Goal: Task Accomplishment & Management: Manage account settings

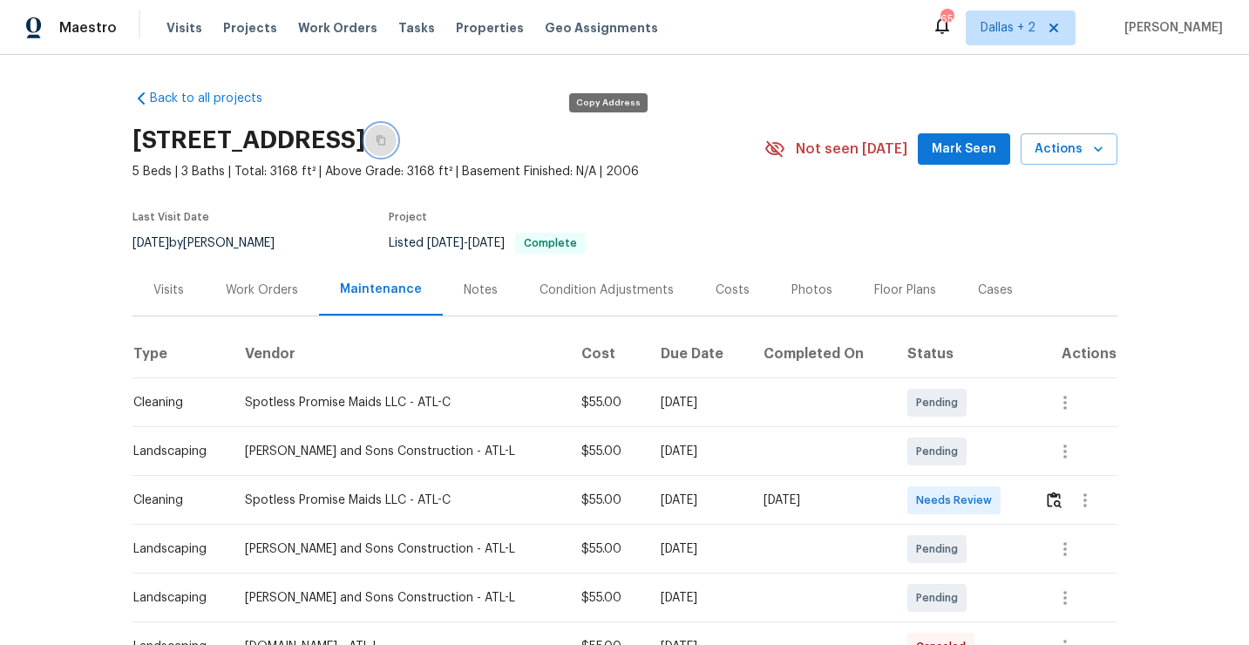
click at [386, 144] on icon "button" at bounding box center [381, 140] width 10 height 10
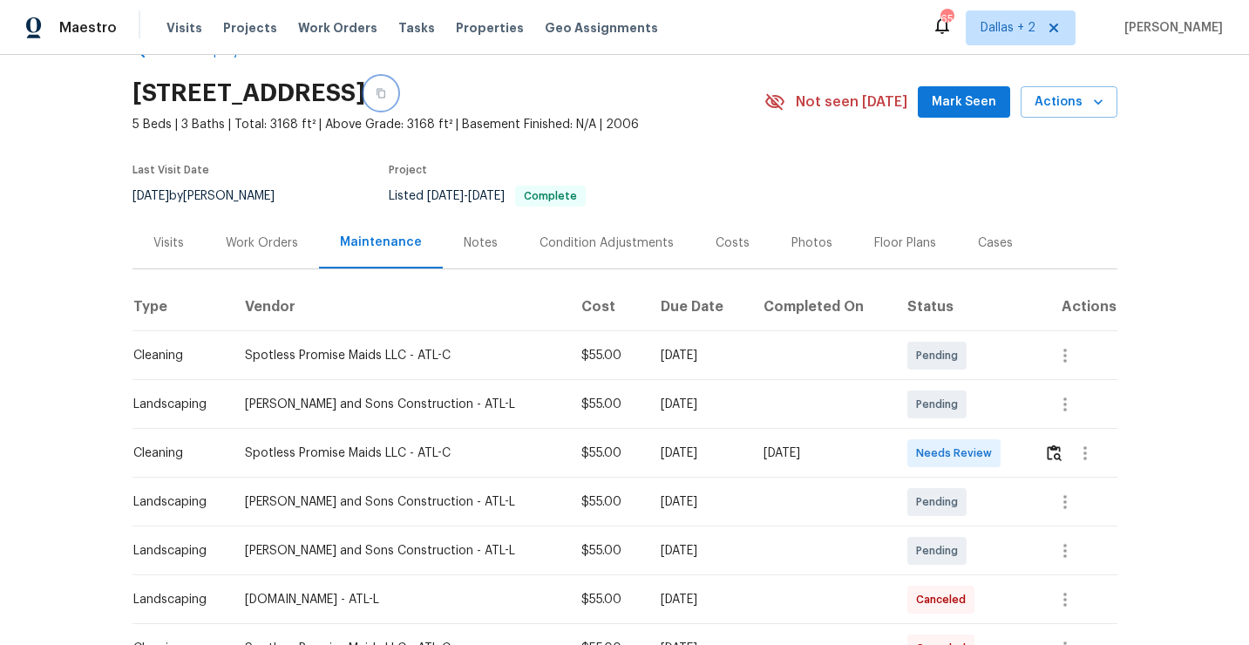
scroll to position [61, 0]
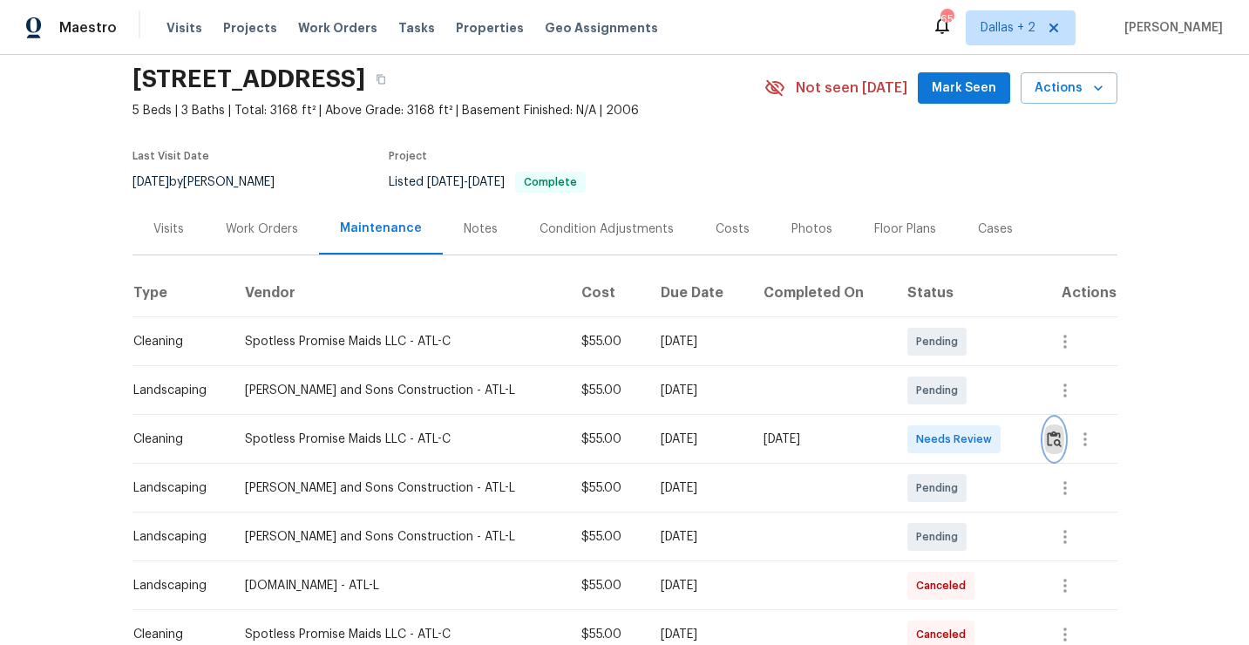
click at [1055, 446] on img "button" at bounding box center [1054, 439] width 15 height 17
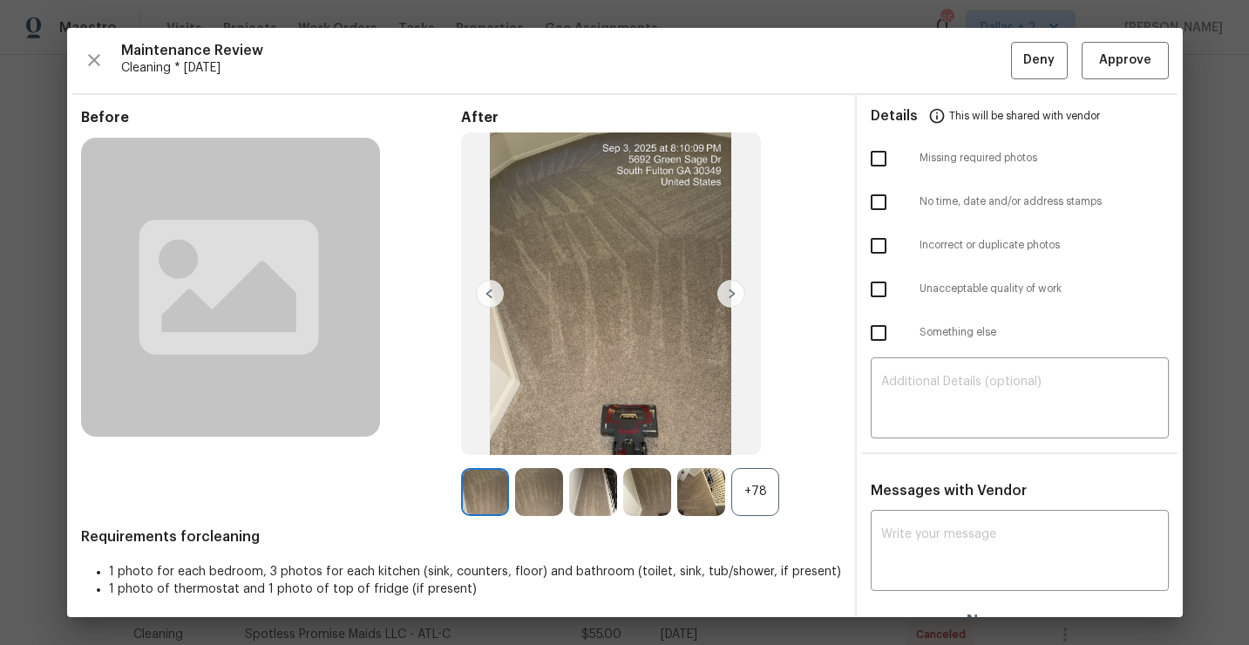
click at [754, 494] on div "+78" at bounding box center [756, 492] width 48 height 48
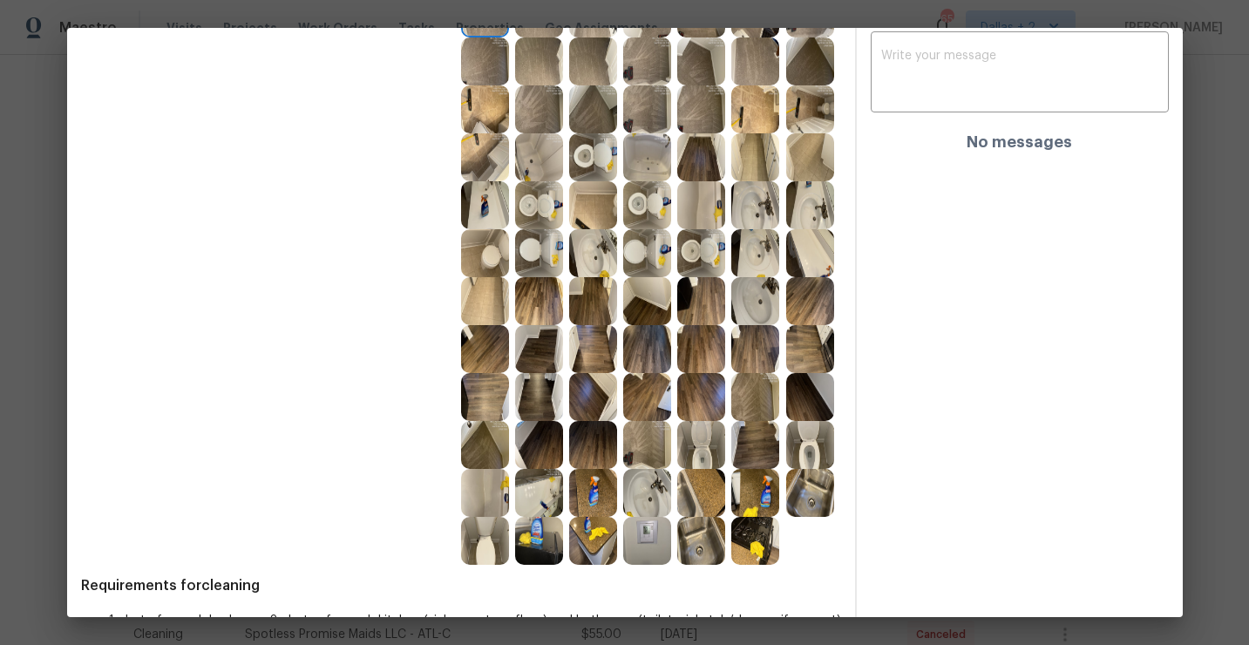
scroll to position [474, 0]
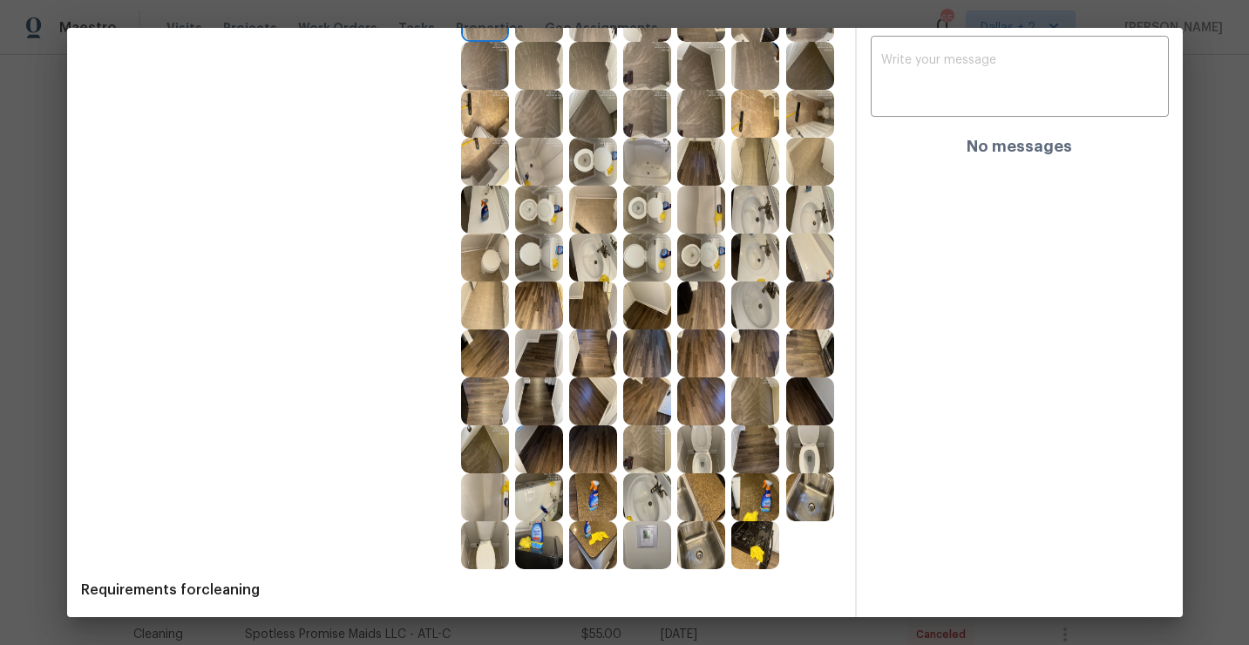
click at [549, 210] on img at bounding box center [539, 210] width 48 height 48
click at [760, 560] on img at bounding box center [756, 545] width 48 height 48
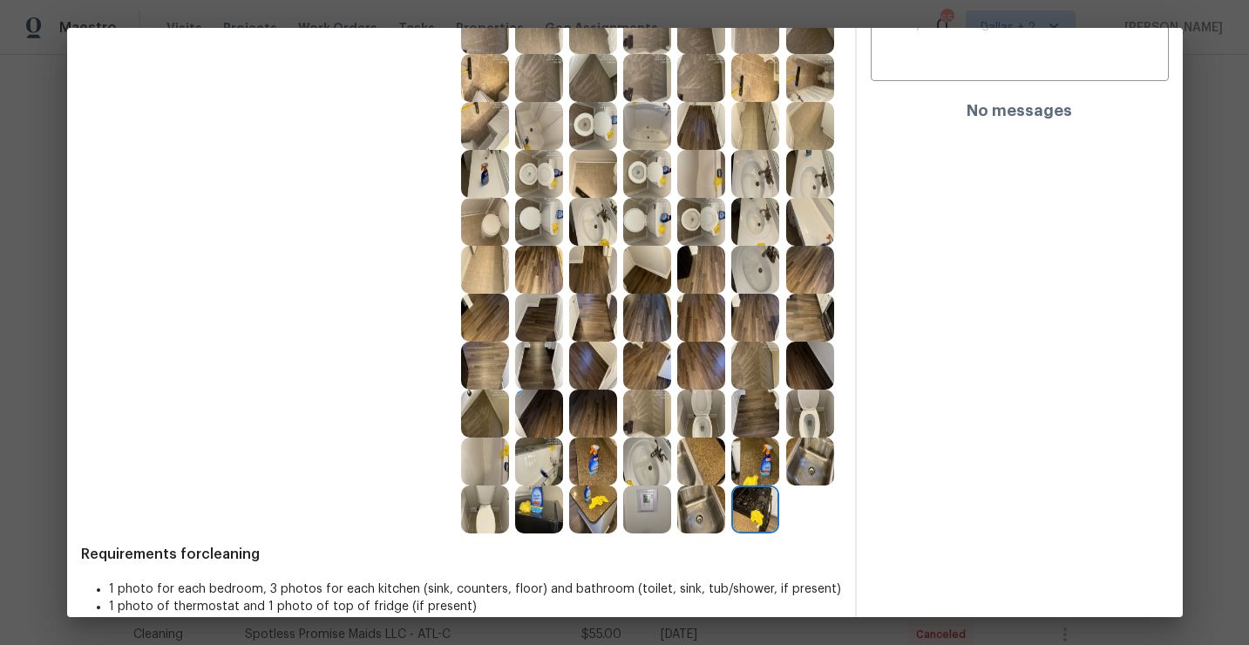
scroll to position [511, 0]
click at [542, 472] on img at bounding box center [539, 461] width 48 height 48
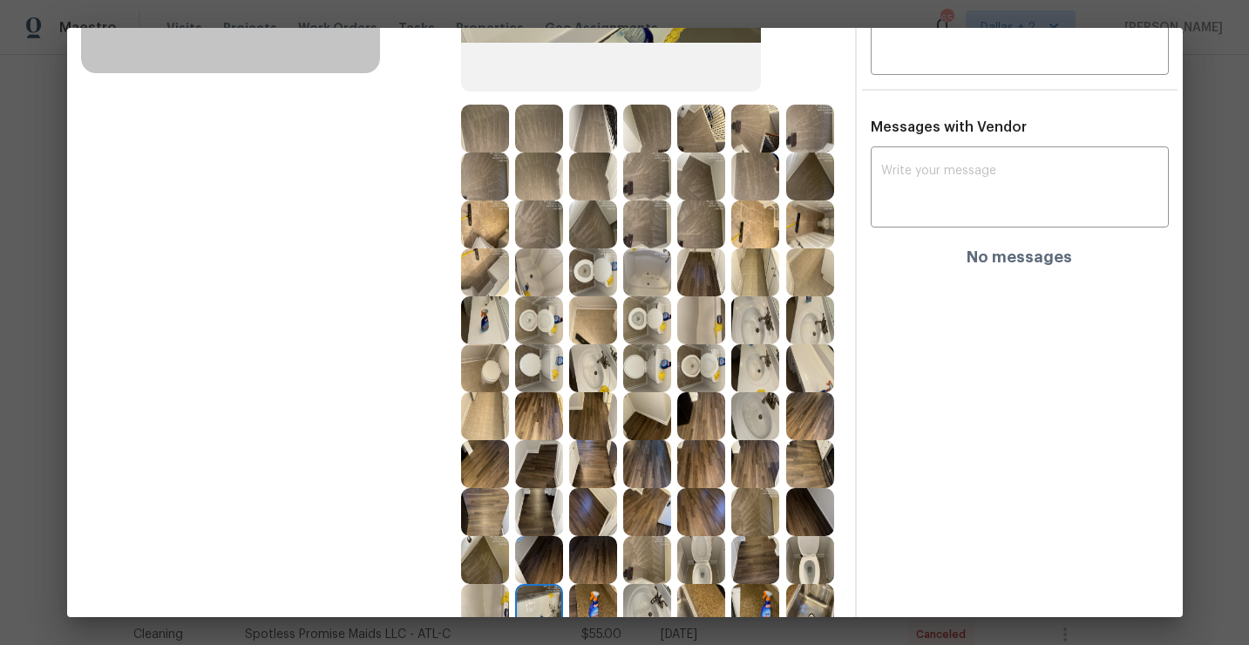
scroll to position [500, 0]
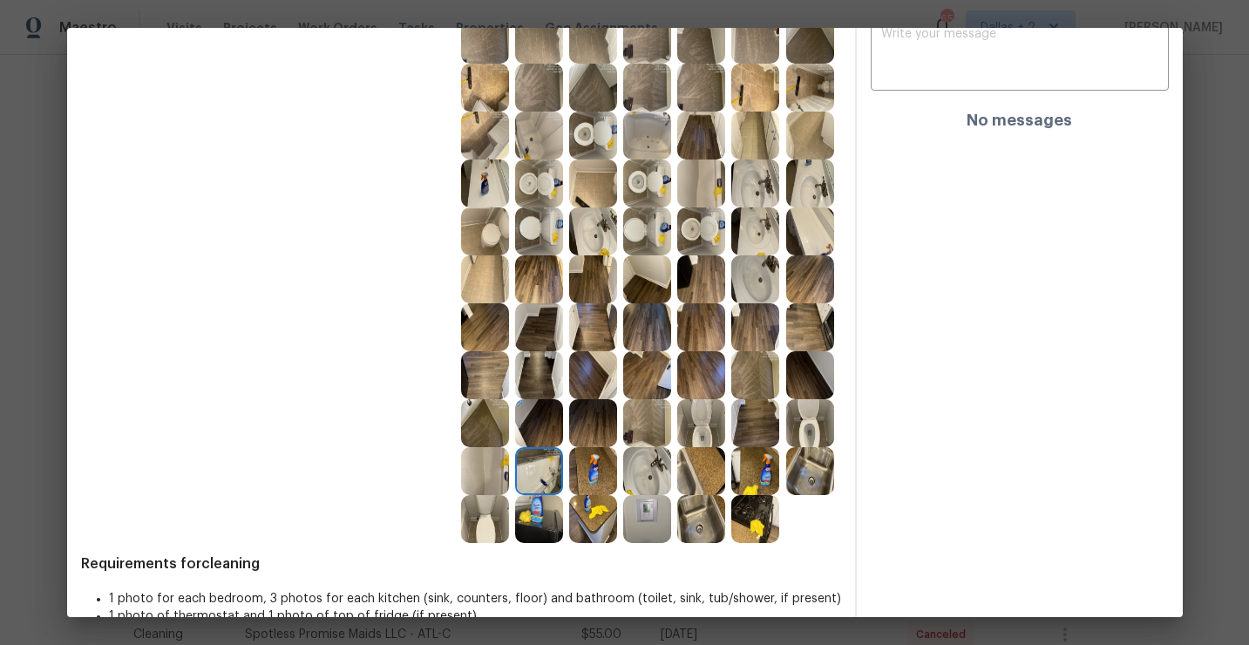
click at [688, 275] on img at bounding box center [701, 279] width 48 height 48
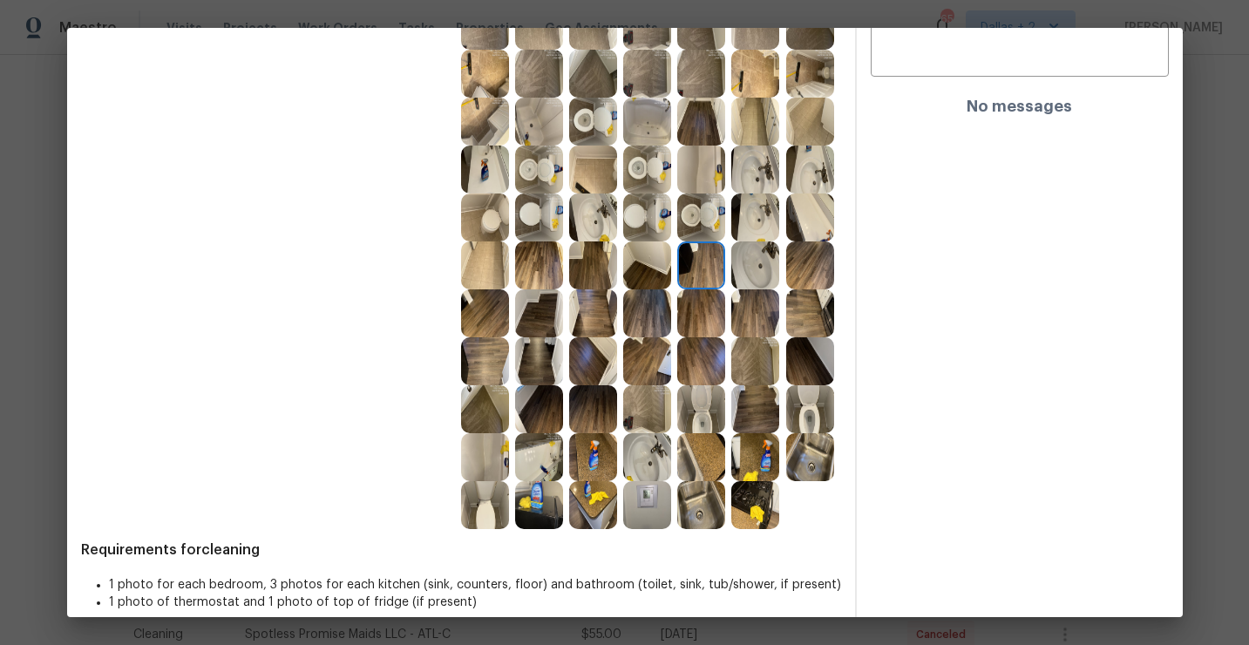
click at [800, 407] on img at bounding box center [810, 409] width 48 height 48
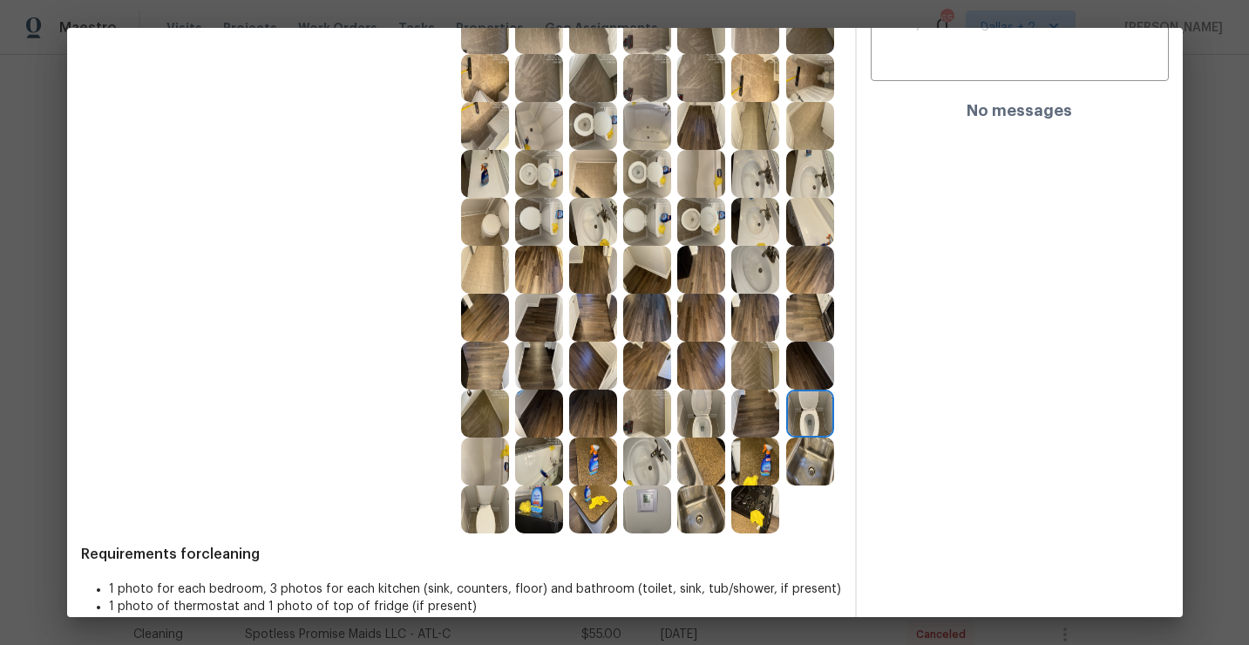
scroll to position [518, 0]
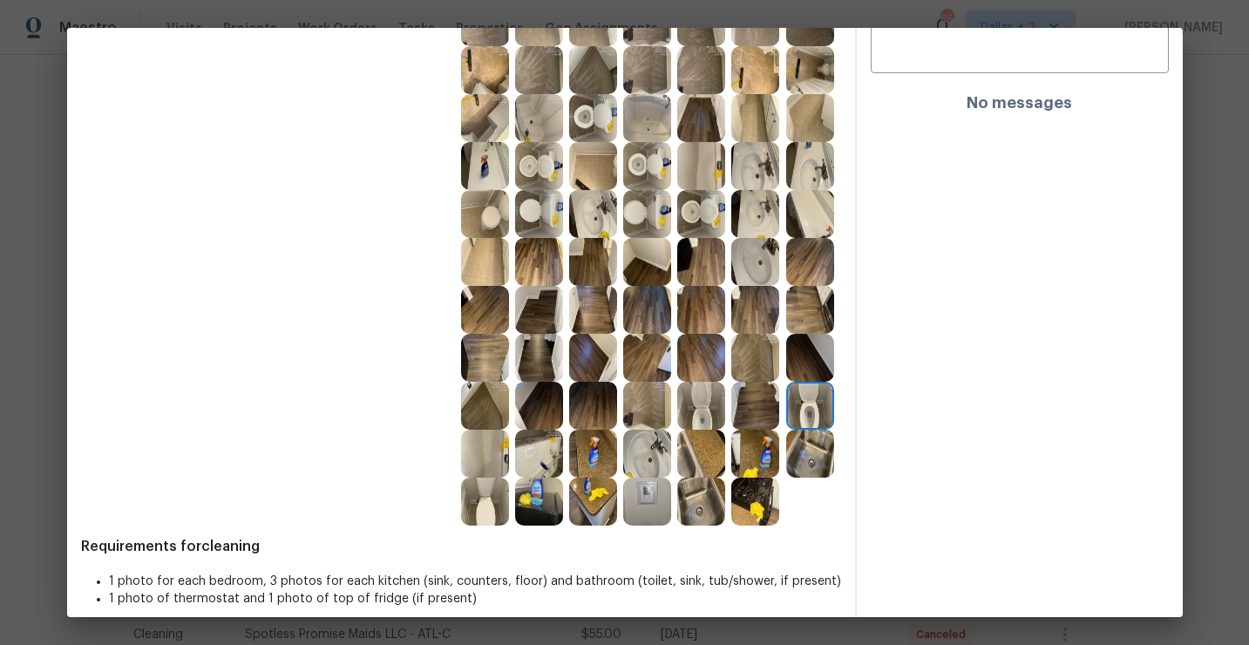
click at [553, 450] on img at bounding box center [539, 454] width 48 height 48
click at [759, 460] on img at bounding box center [756, 454] width 48 height 48
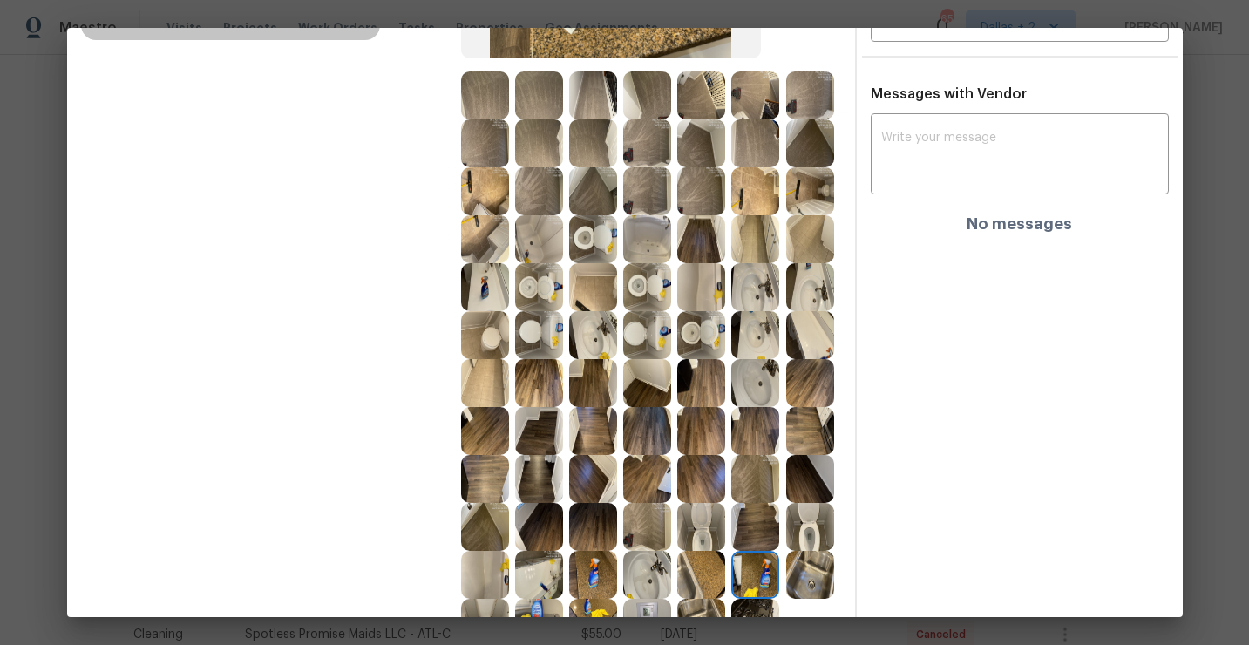
scroll to position [398, 0]
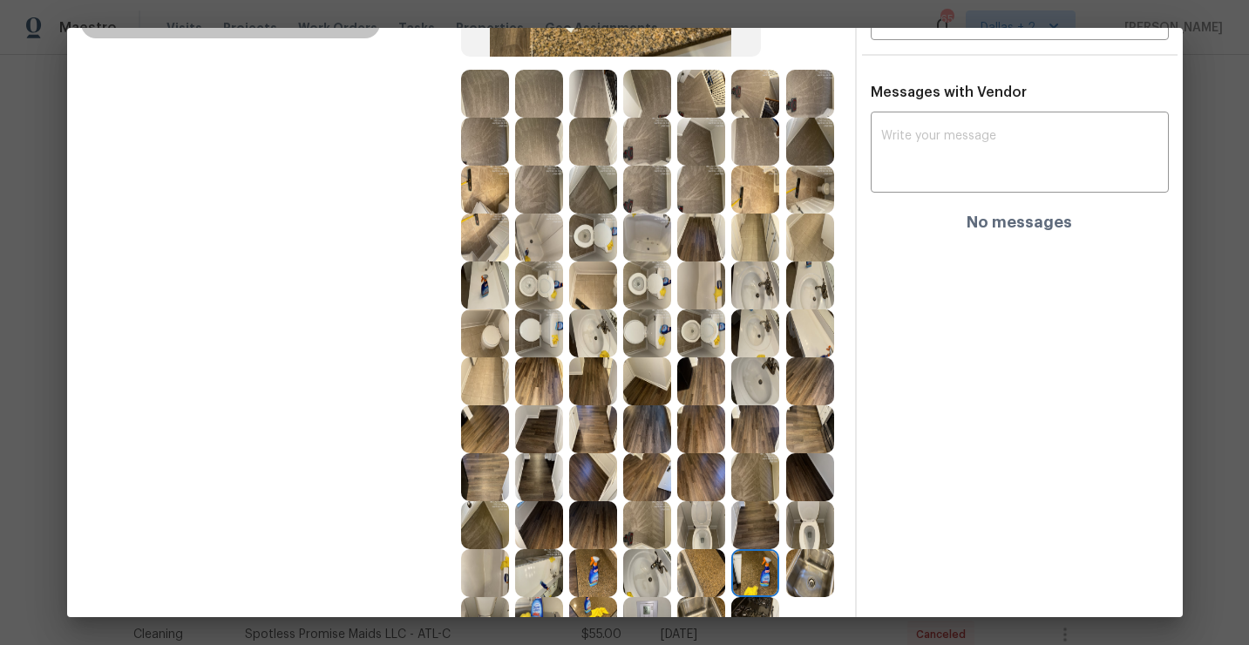
click at [810, 201] on img at bounding box center [810, 190] width 48 height 48
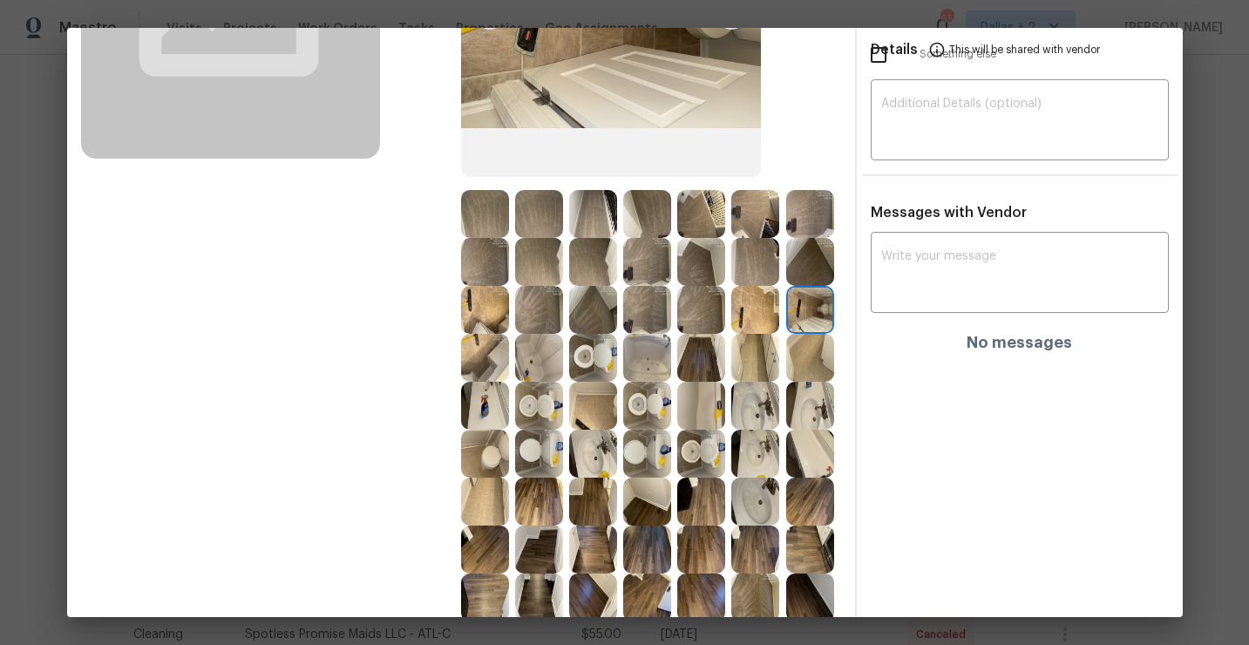
scroll to position [394, 0]
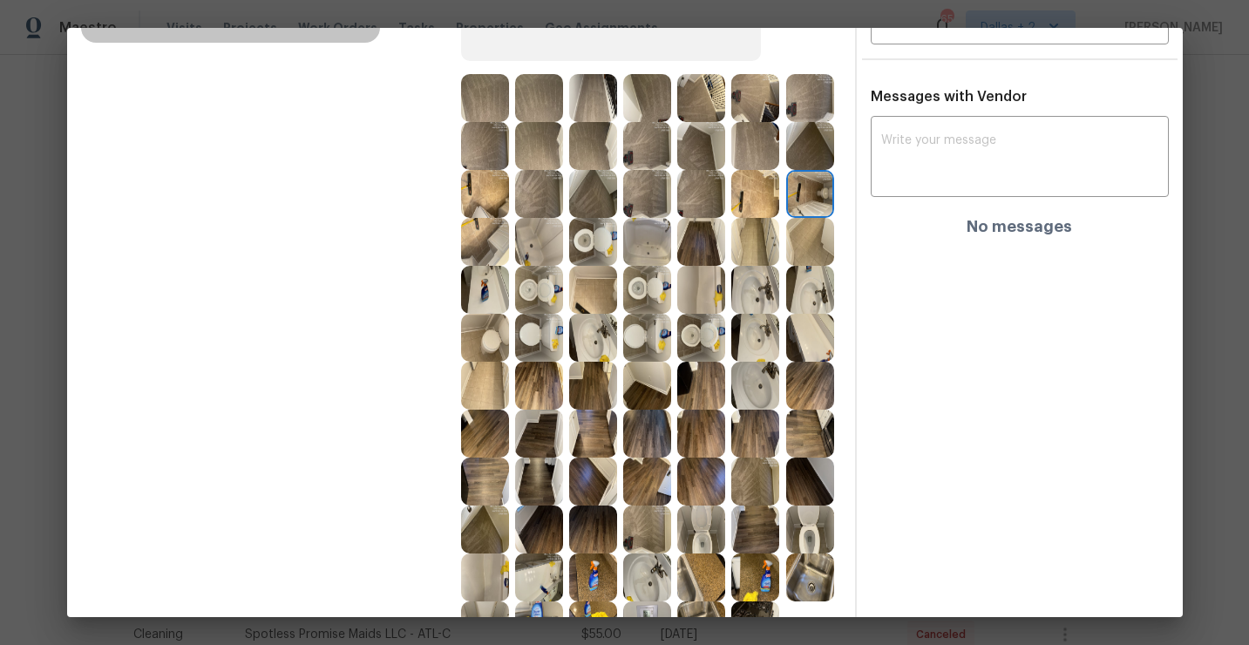
click at [486, 282] on img at bounding box center [485, 290] width 48 height 48
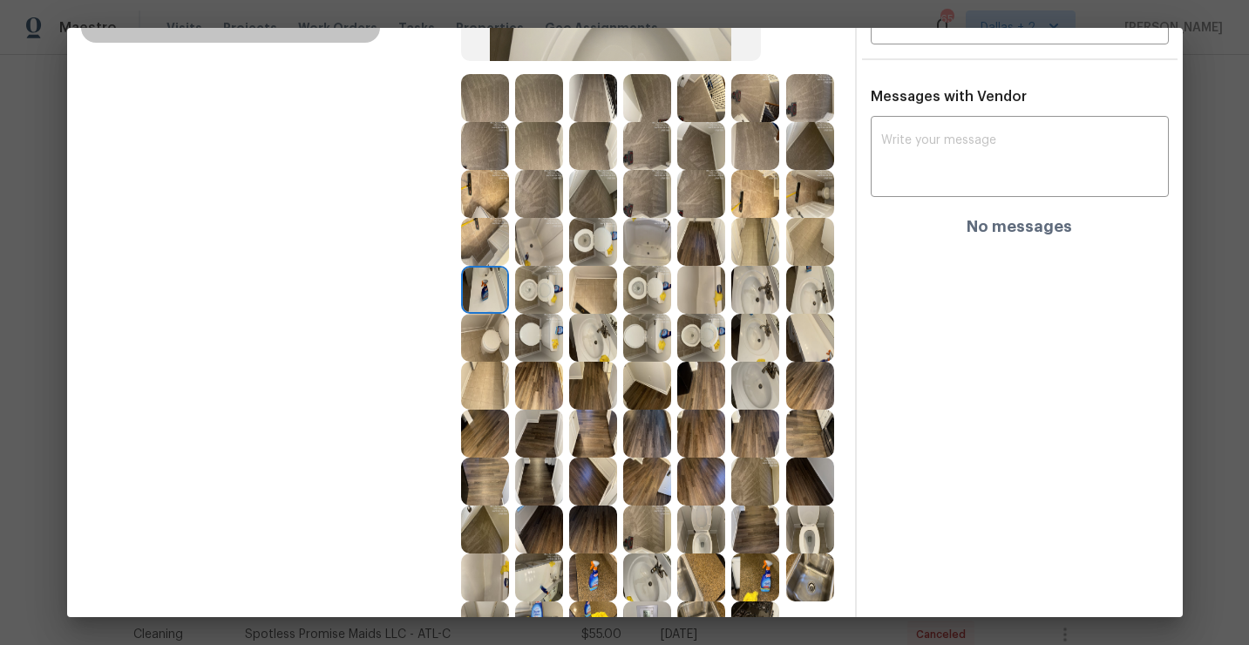
click at [515, 424] on img at bounding box center [539, 434] width 48 height 48
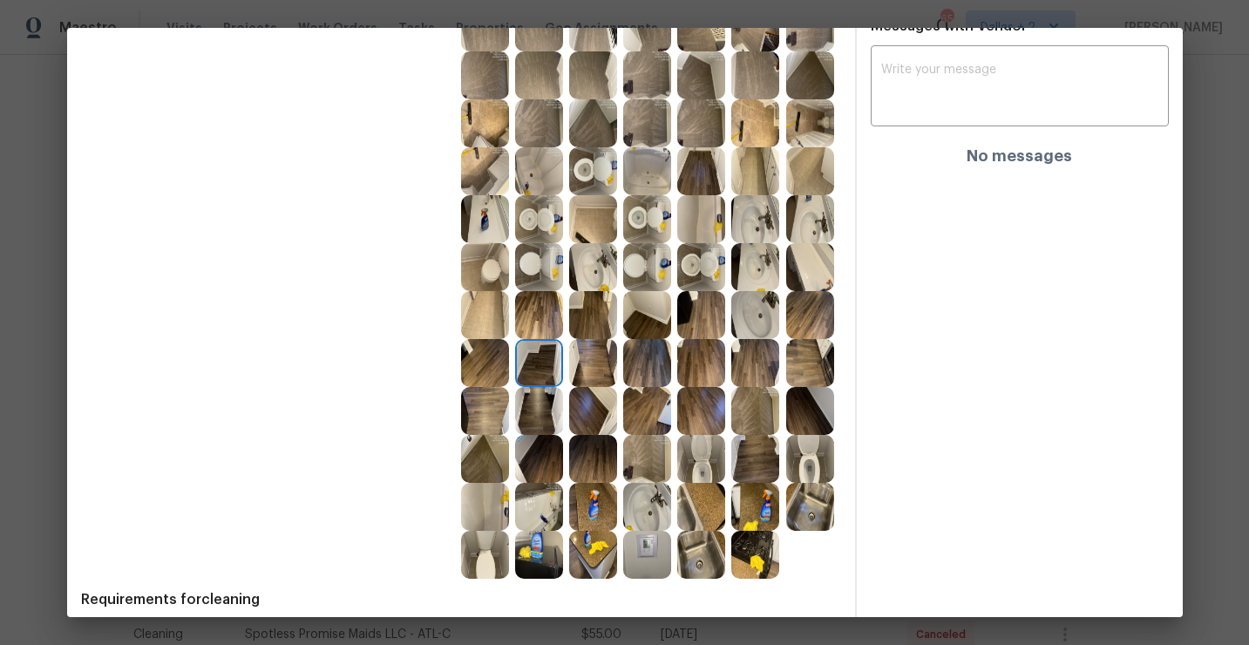
scroll to position [492, 0]
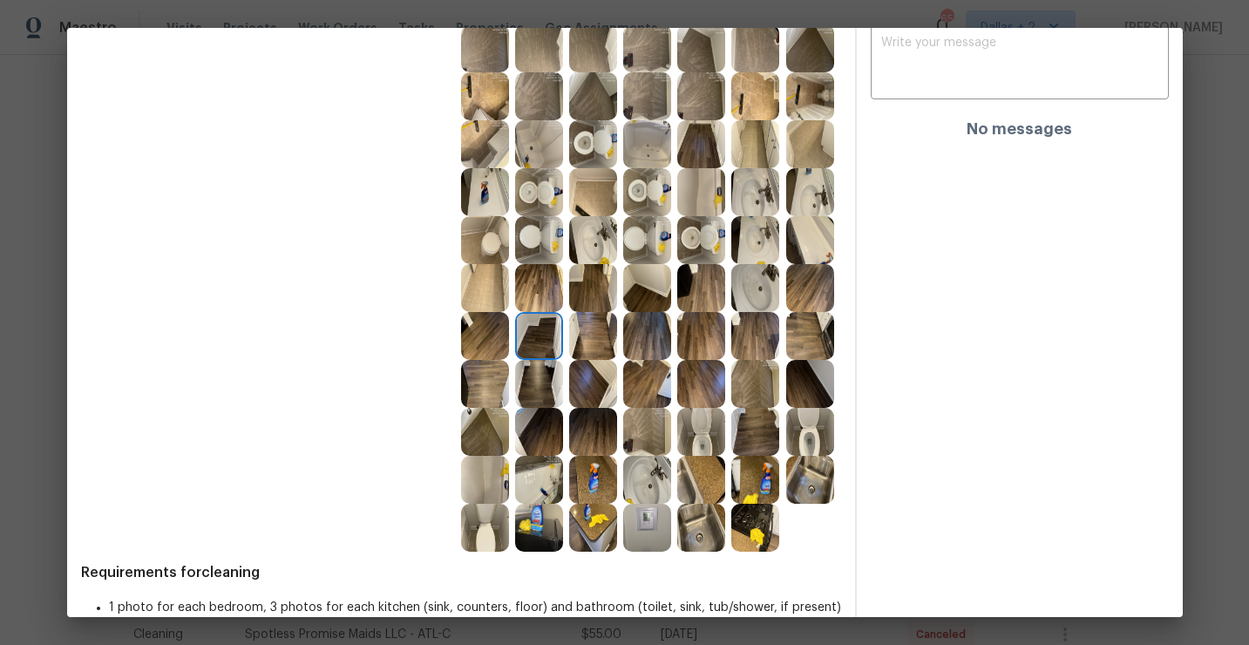
click at [511, 468] on div at bounding box center [488, 480] width 54 height 48
click at [491, 472] on img at bounding box center [485, 480] width 48 height 48
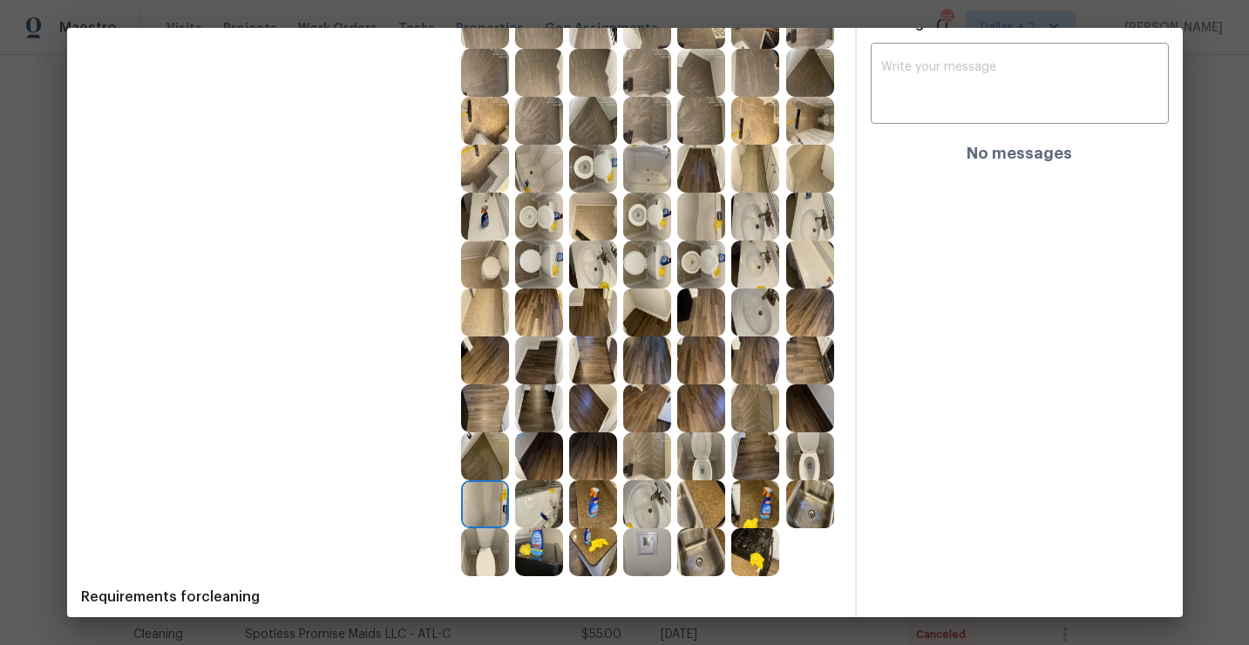
scroll to position [534, 0]
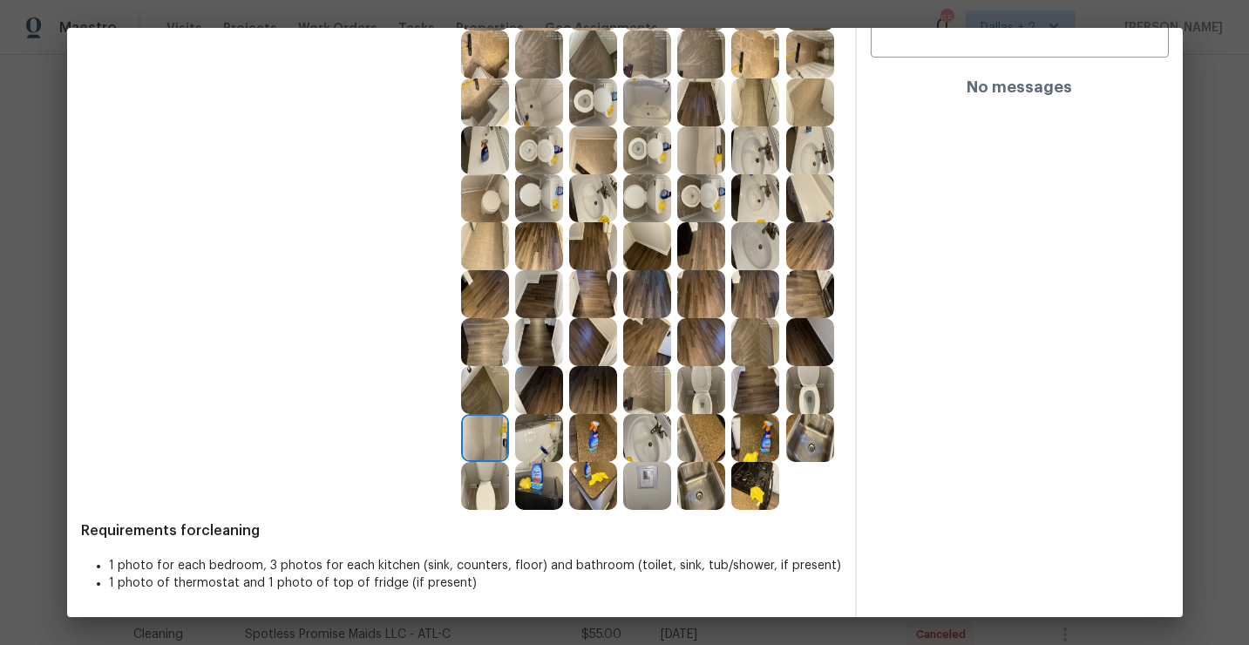
click at [534, 454] on img at bounding box center [539, 438] width 48 height 48
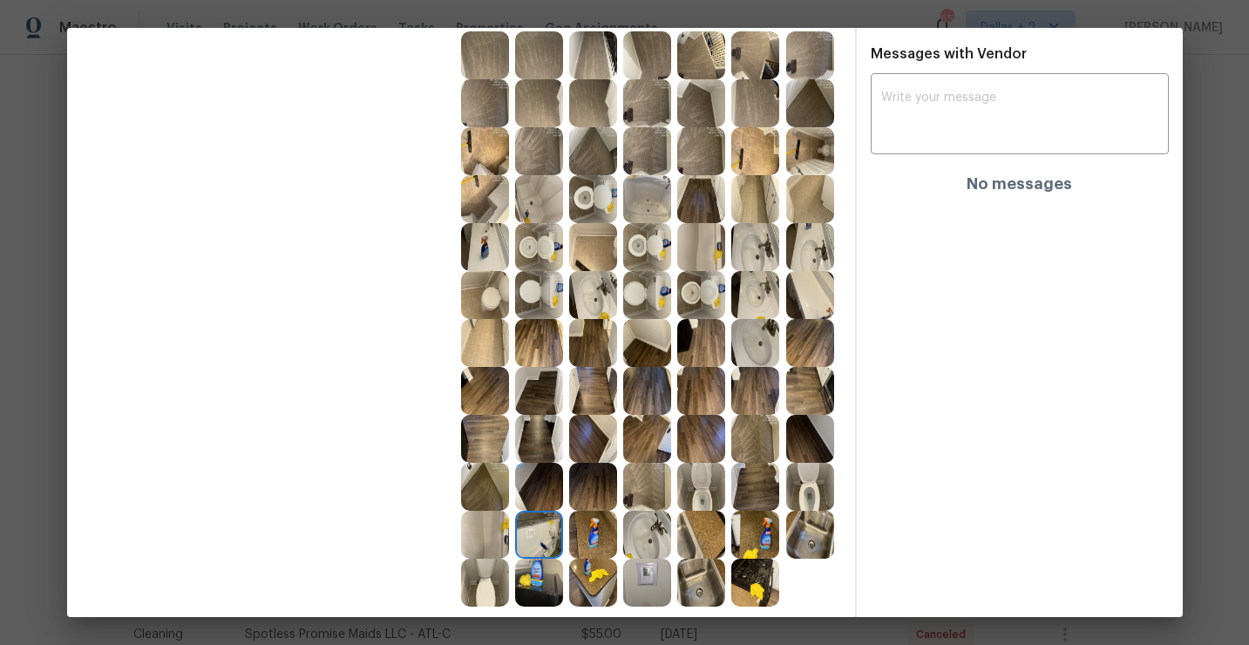
scroll to position [444, 0]
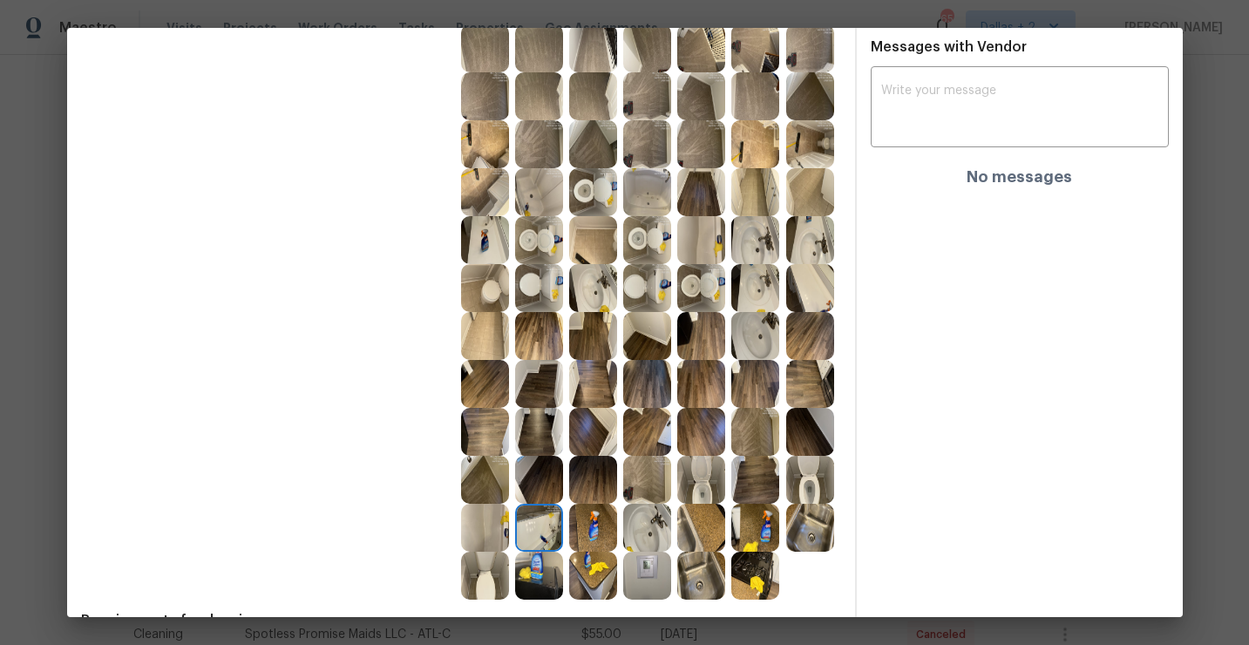
click at [652, 588] on img at bounding box center [647, 576] width 48 height 48
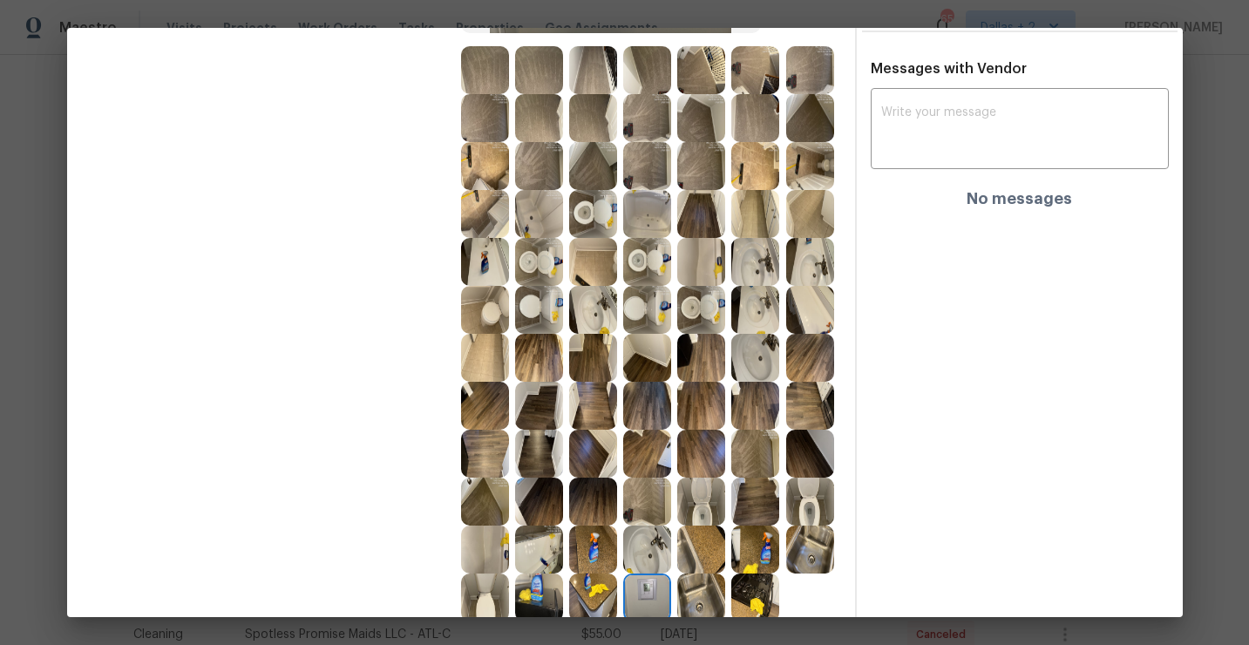
scroll to position [528, 0]
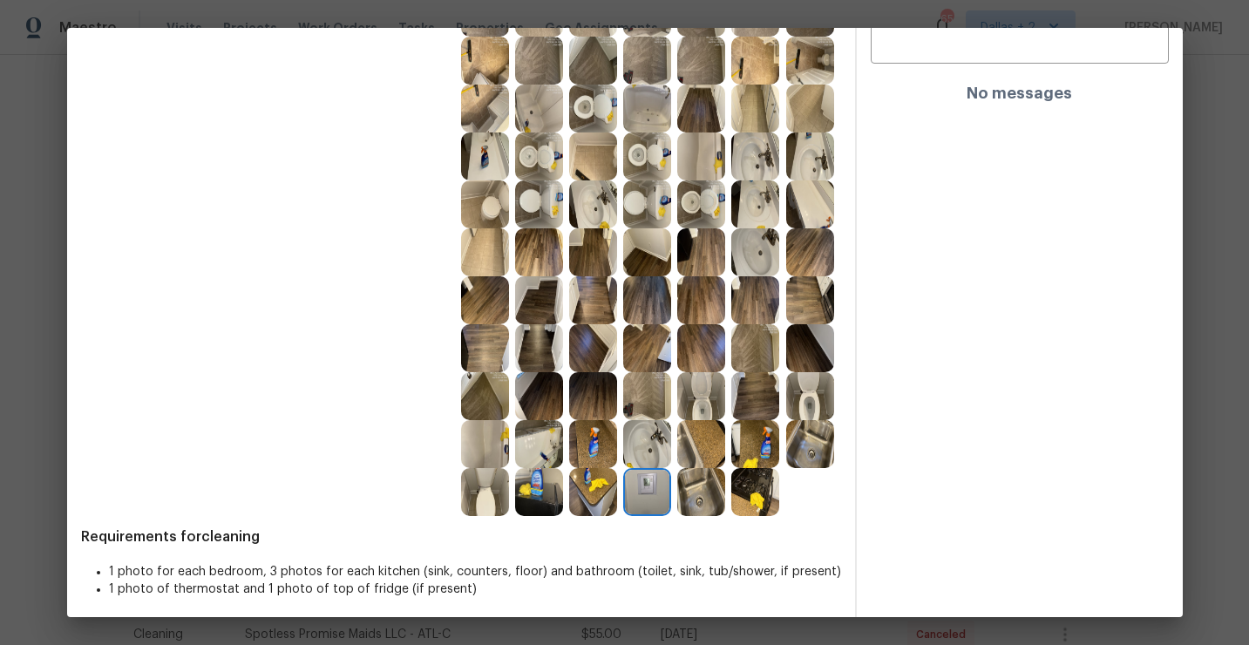
click at [721, 498] on img at bounding box center [701, 492] width 48 height 48
click at [595, 482] on img at bounding box center [593, 492] width 48 height 48
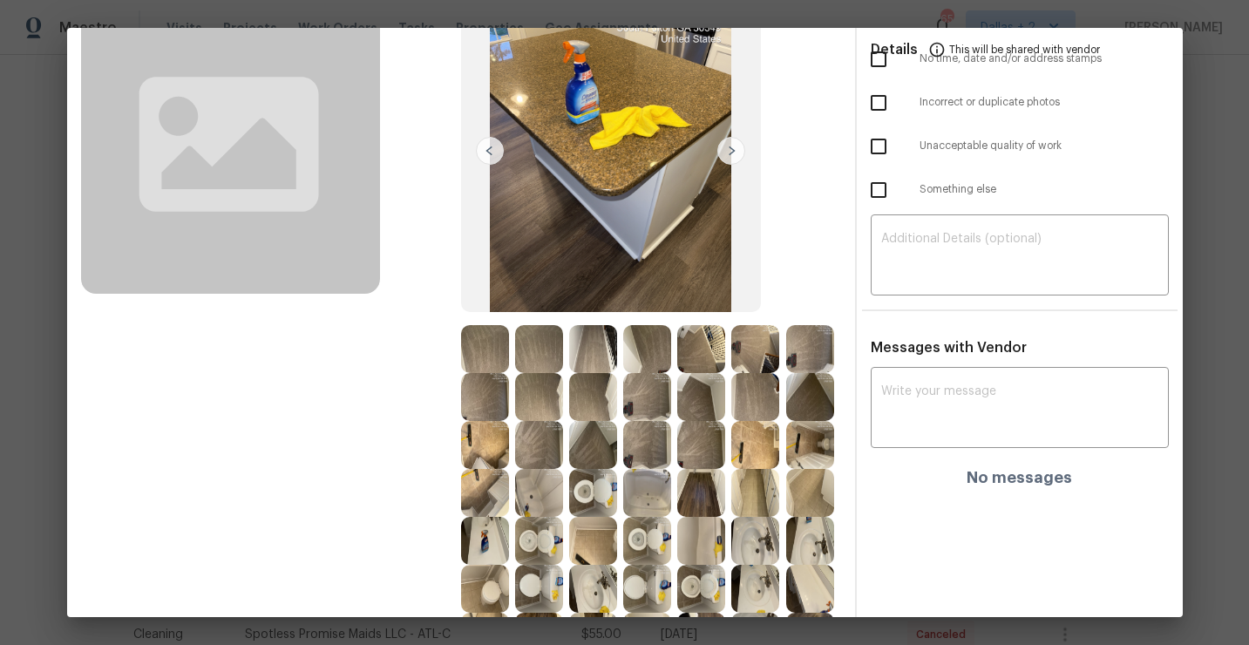
scroll to position [0, 0]
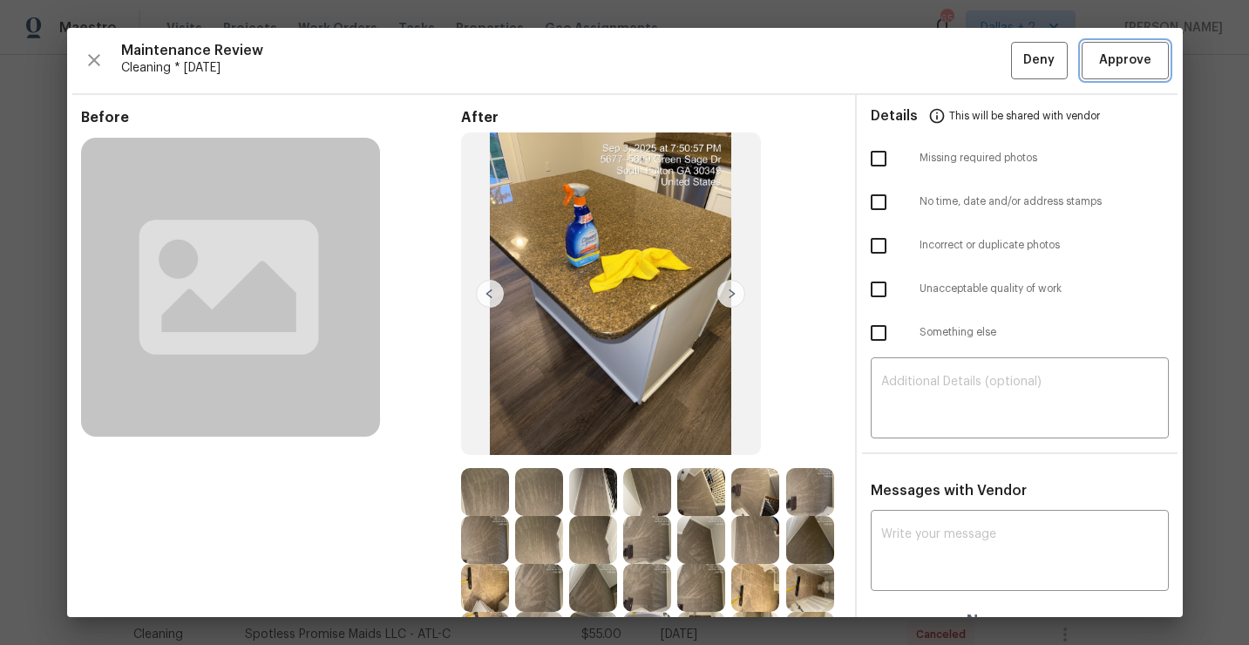
click at [1124, 71] on button "Approve" at bounding box center [1125, 60] width 87 height 37
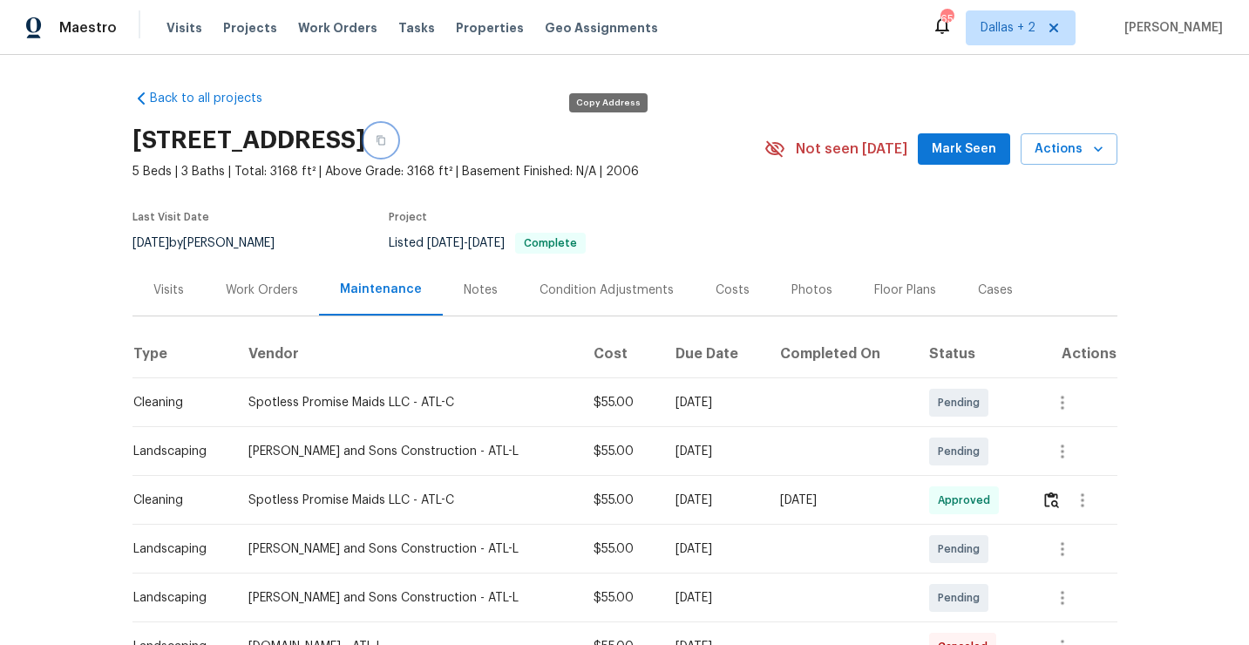
click at [397, 147] on button "button" at bounding box center [380, 140] width 31 height 31
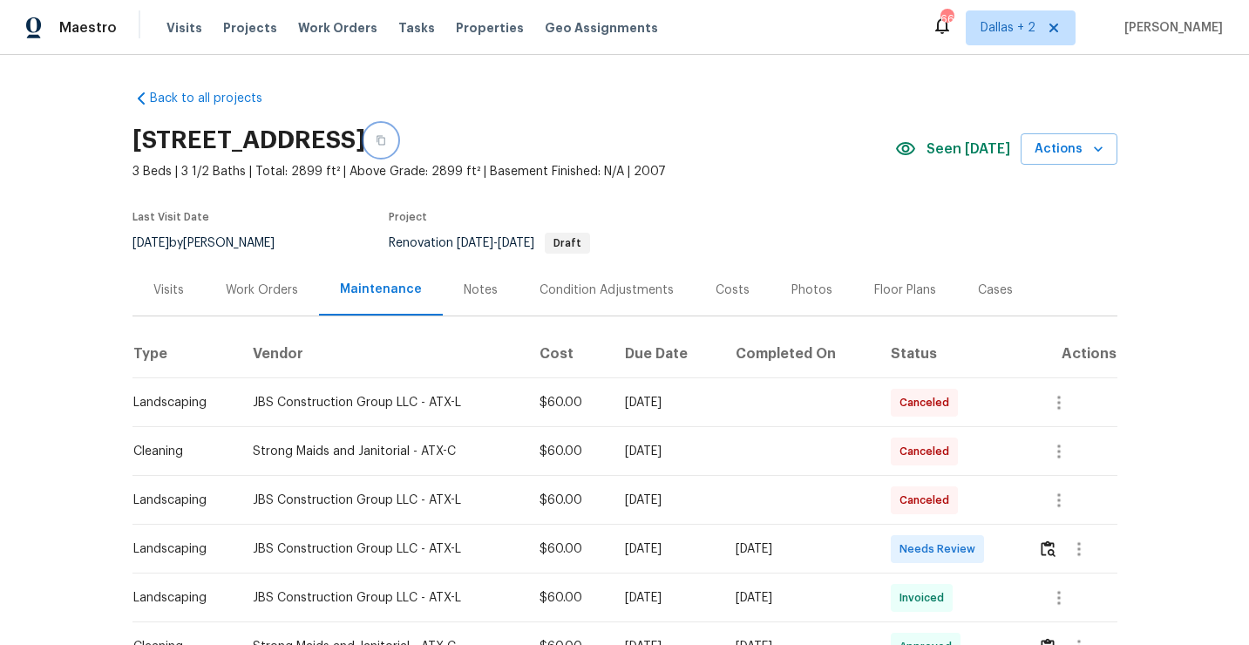
click at [386, 140] on icon "button" at bounding box center [381, 140] width 10 height 10
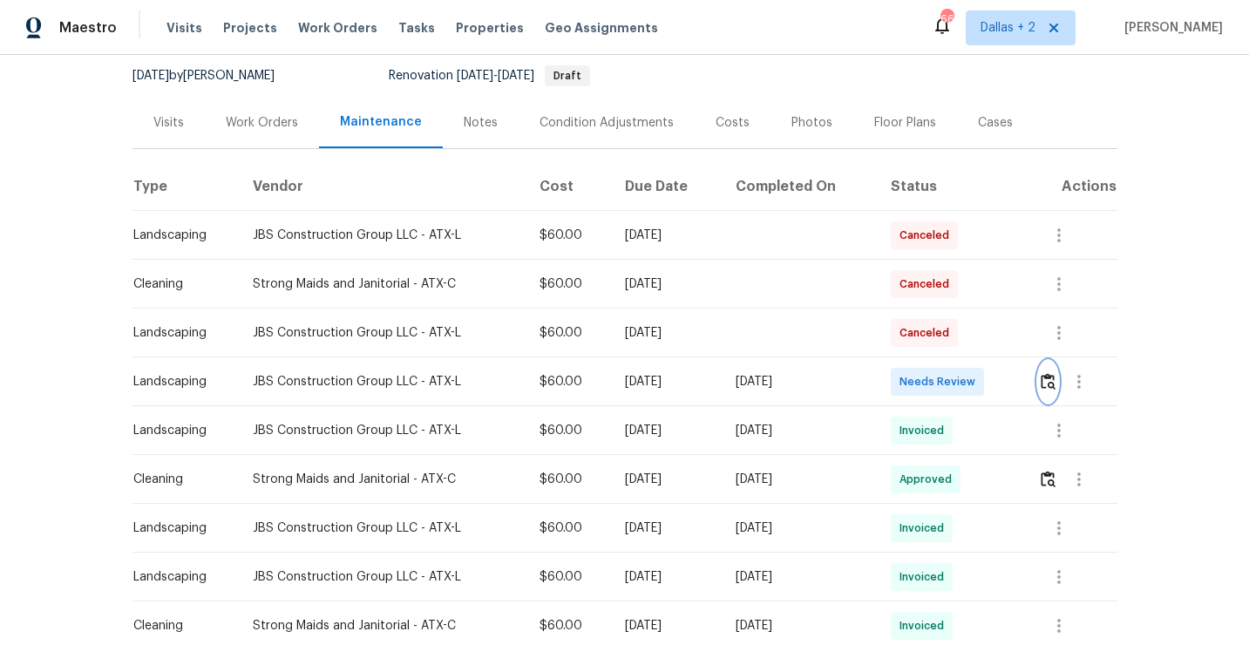
click at [1055, 383] on img "button" at bounding box center [1048, 381] width 15 height 17
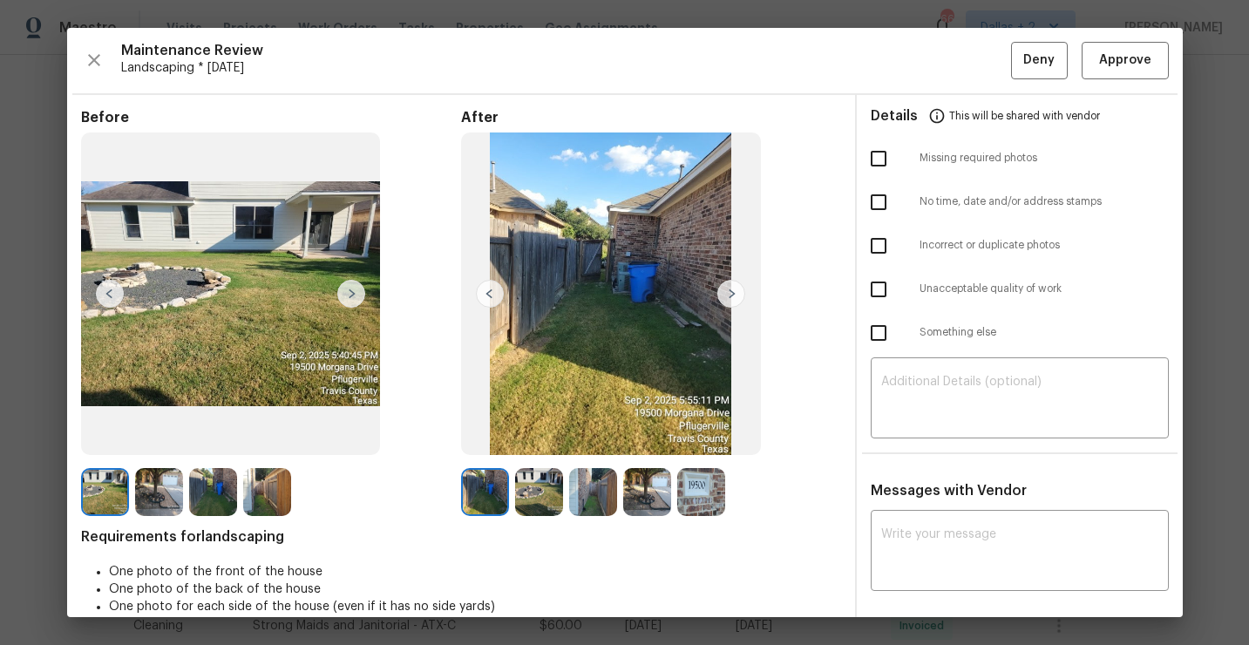
click at [735, 297] on img at bounding box center [732, 294] width 28 height 28
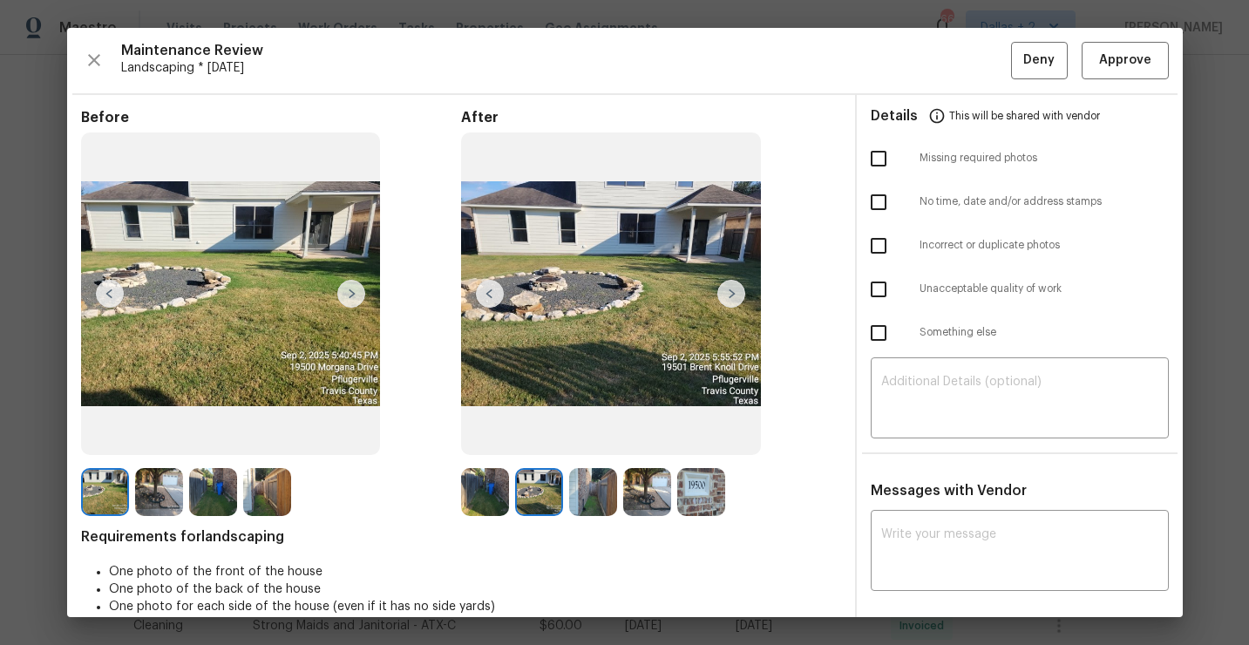
click at [582, 500] on img at bounding box center [593, 492] width 48 height 48
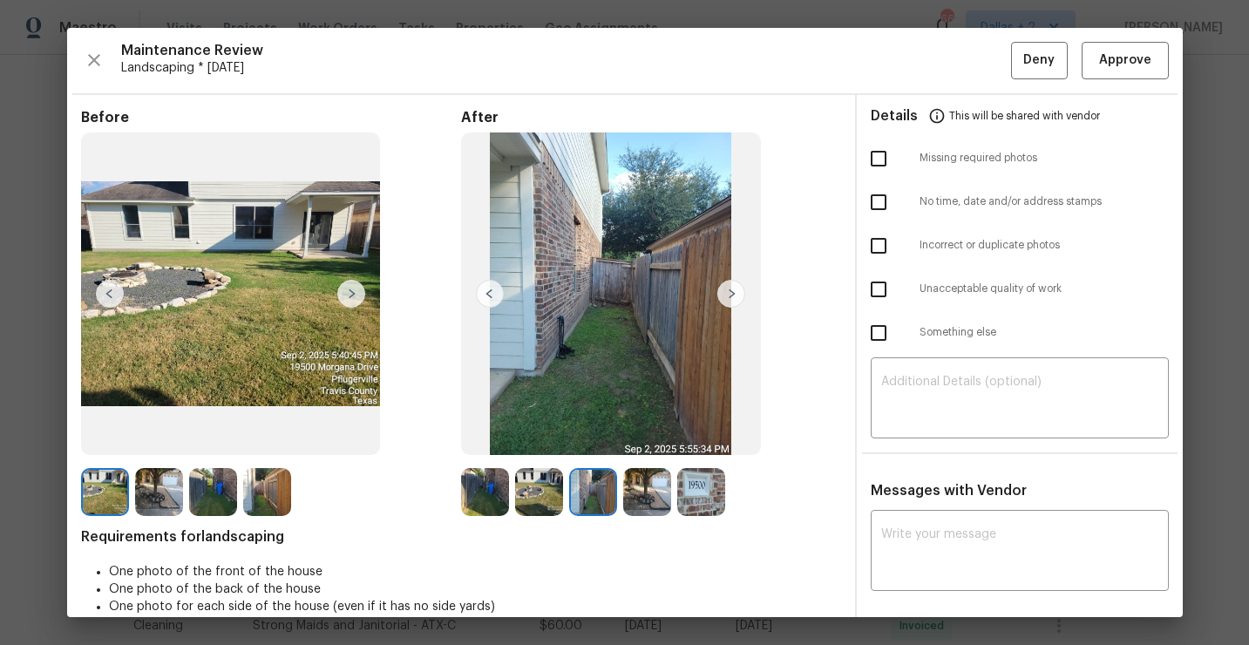
click at [652, 494] on img at bounding box center [647, 492] width 48 height 48
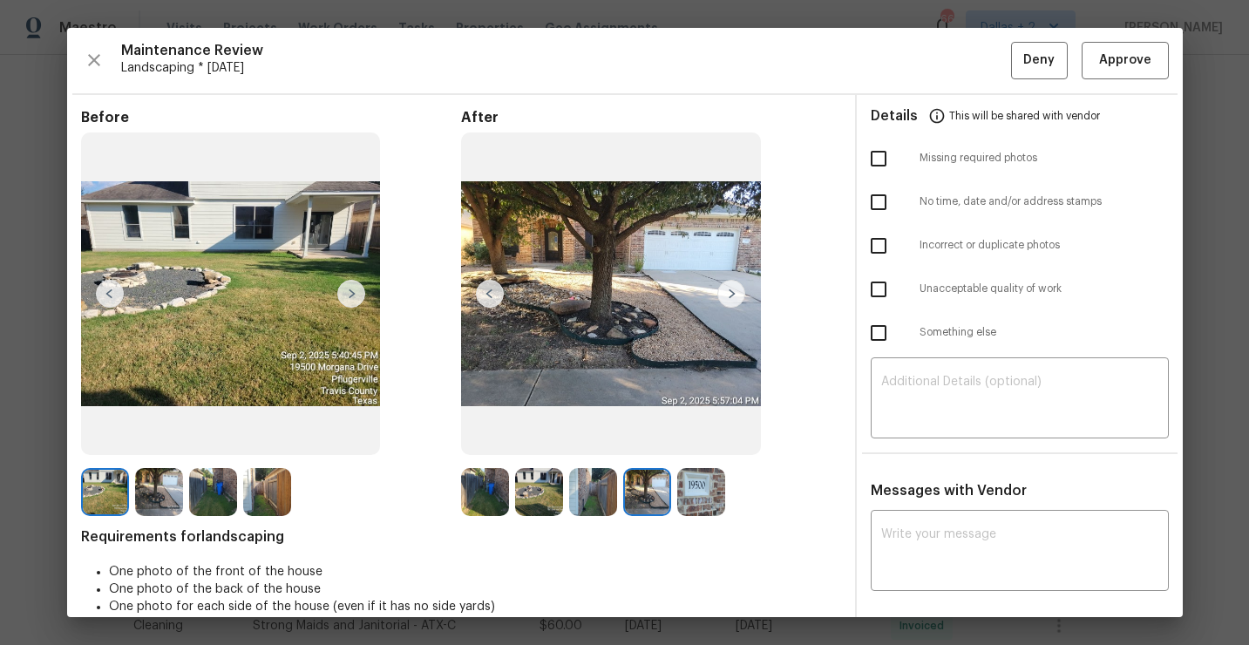
click at [497, 494] on img at bounding box center [485, 492] width 48 height 48
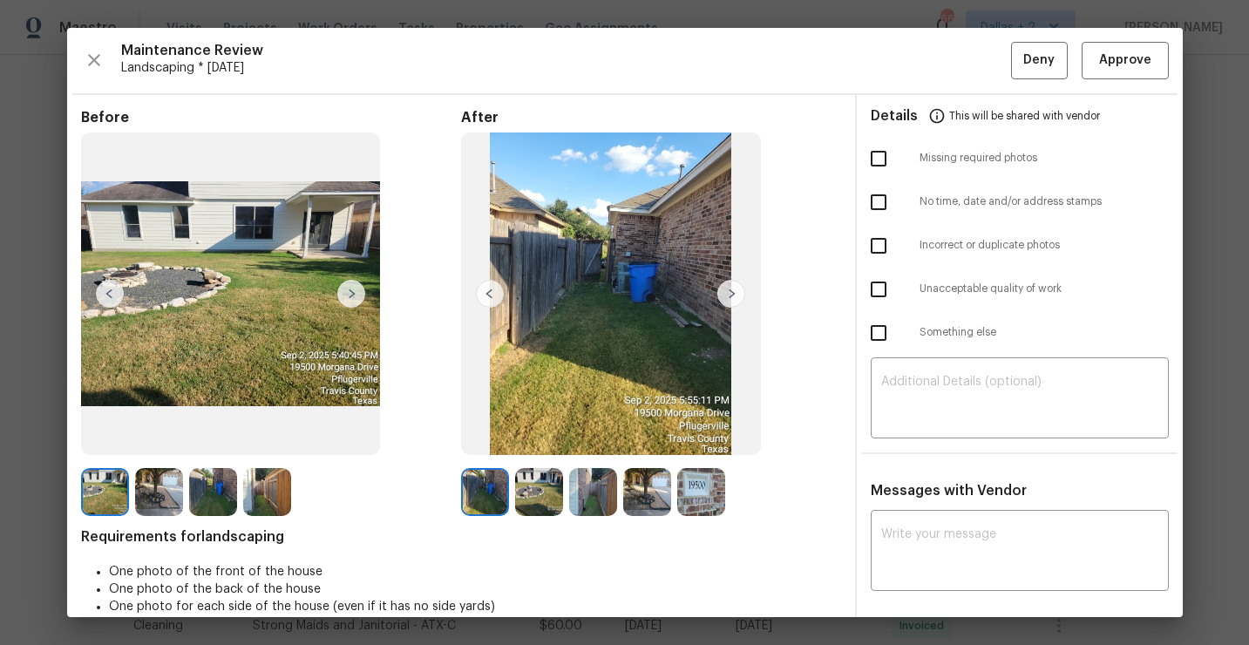
click at [542, 492] on img at bounding box center [539, 492] width 48 height 48
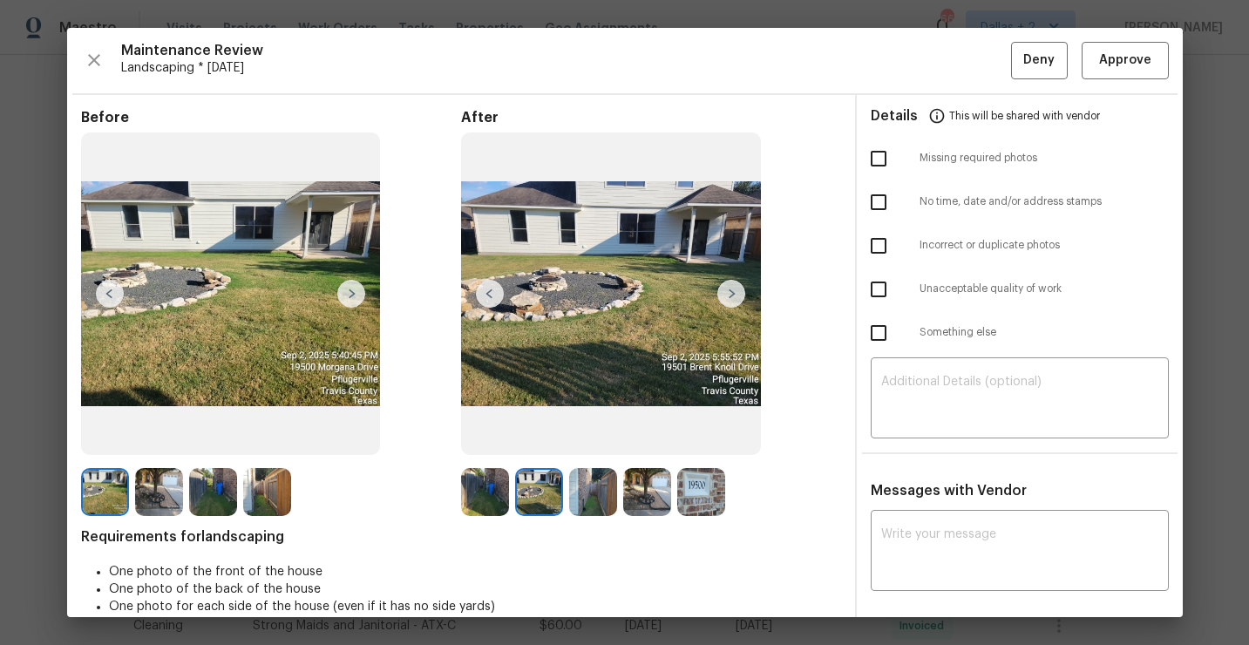
click at [596, 496] on img at bounding box center [593, 492] width 48 height 48
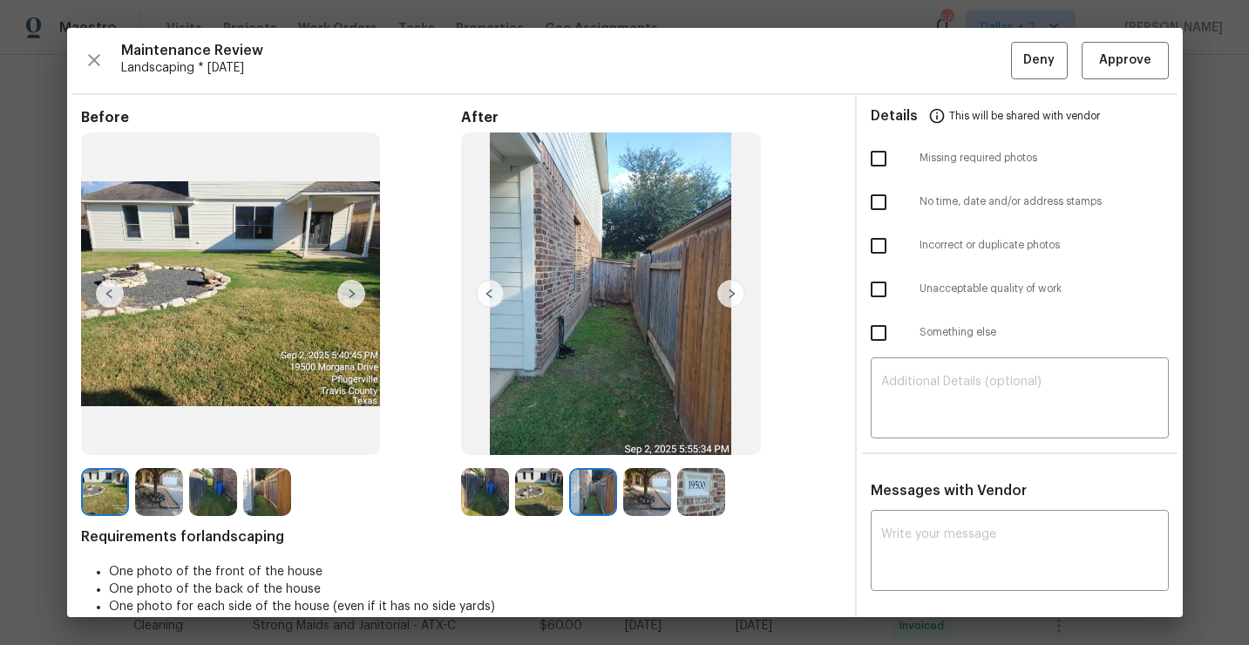
click at [653, 497] on img at bounding box center [647, 492] width 48 height 48
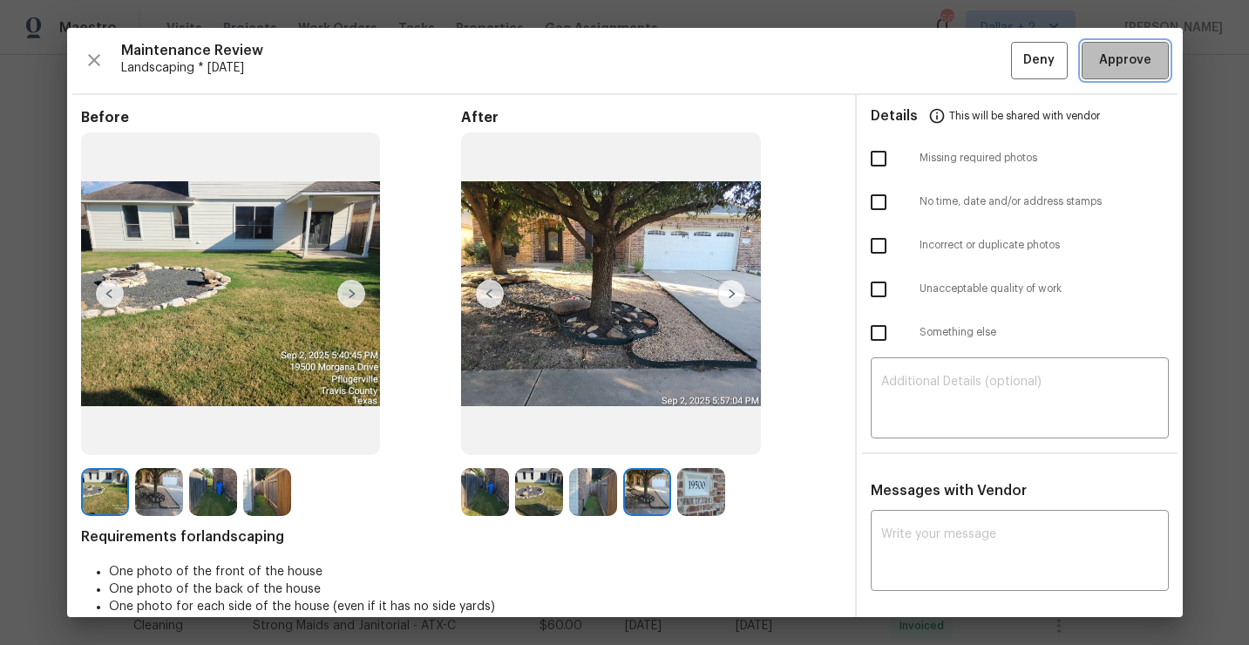
click at [1118, 71] on button "Approve" at bounding box center [1125, 60] width 87 height 37
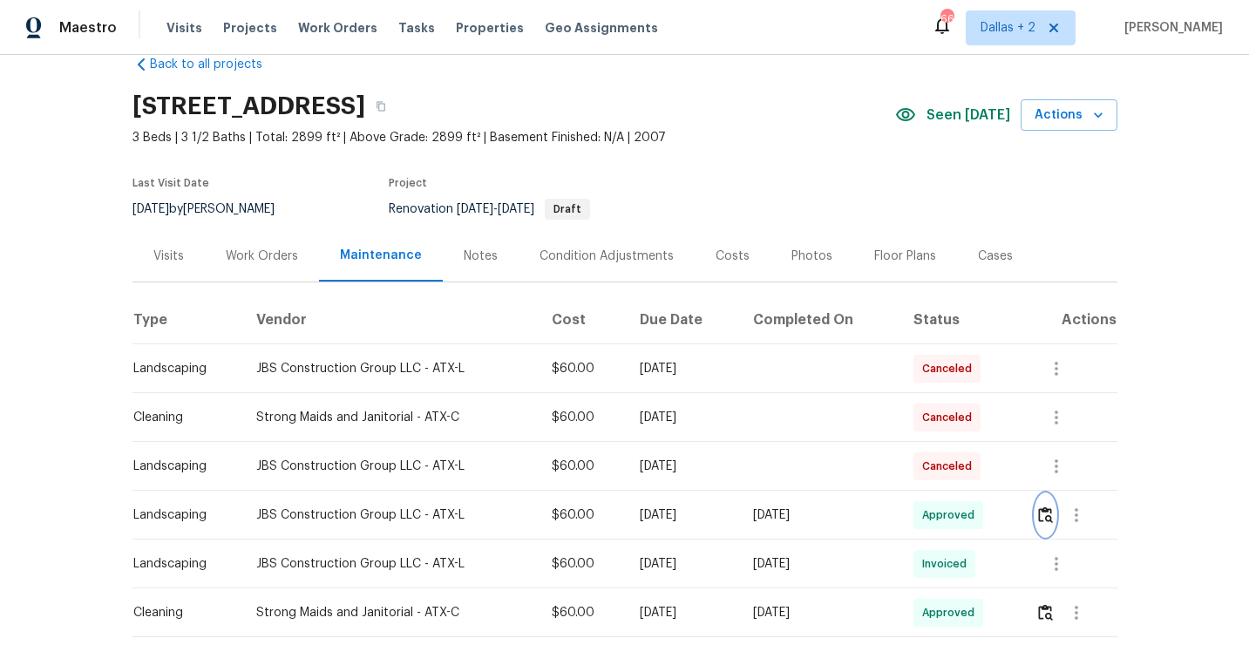
scroll to position [0, 0]
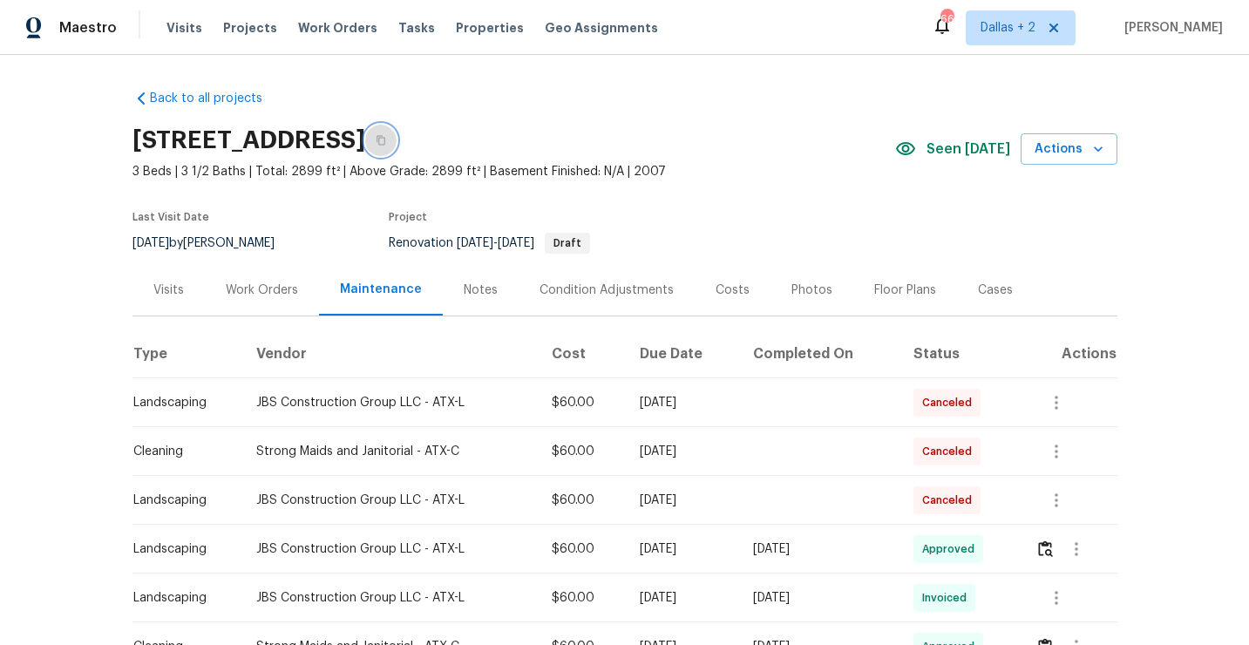
click at [385, 136] on icon "button" at bounding box center [381, 141] width 9 height 10
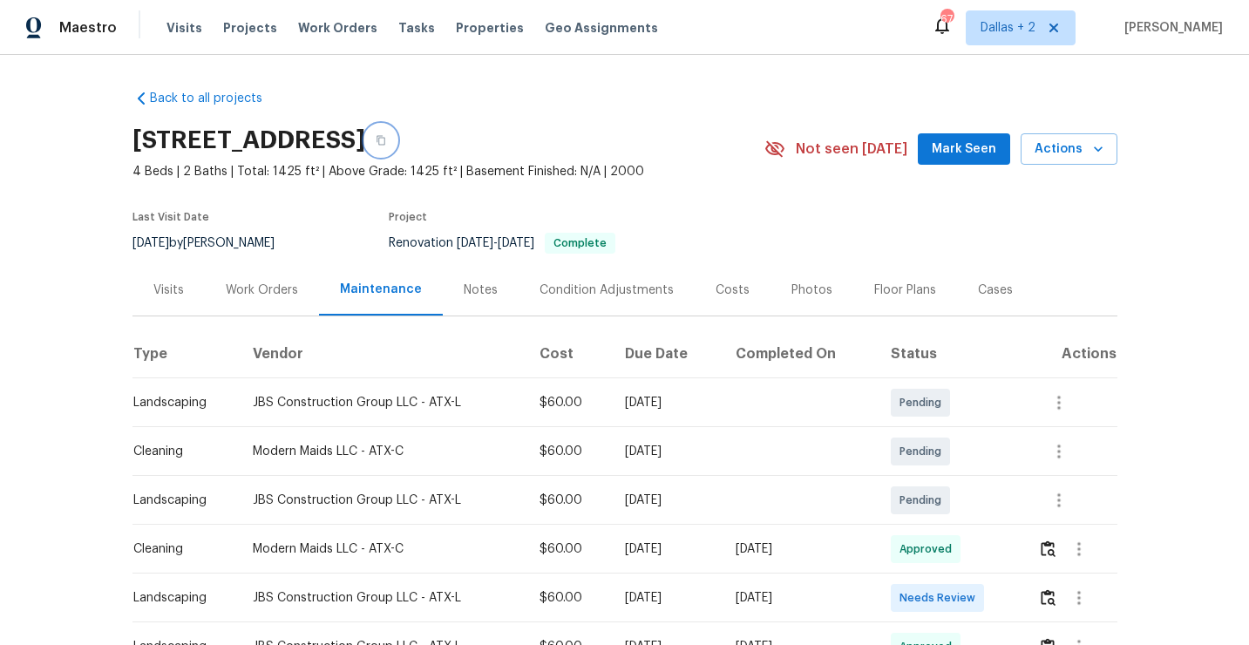
click at [397, 146] on button "button" at bounding box center [380, 140] width 31 height 31
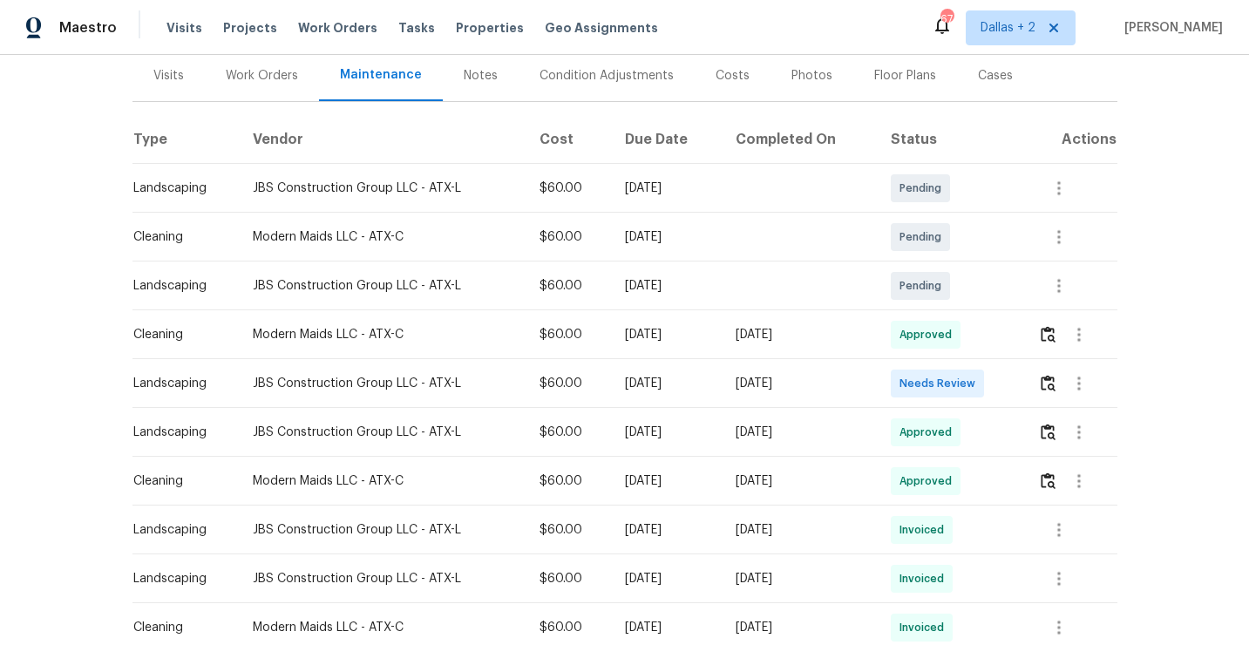
scroll to position [214, 0]
click at [1053, 383] on img "button" at bounding box center [1048, 384] width 15 height 17
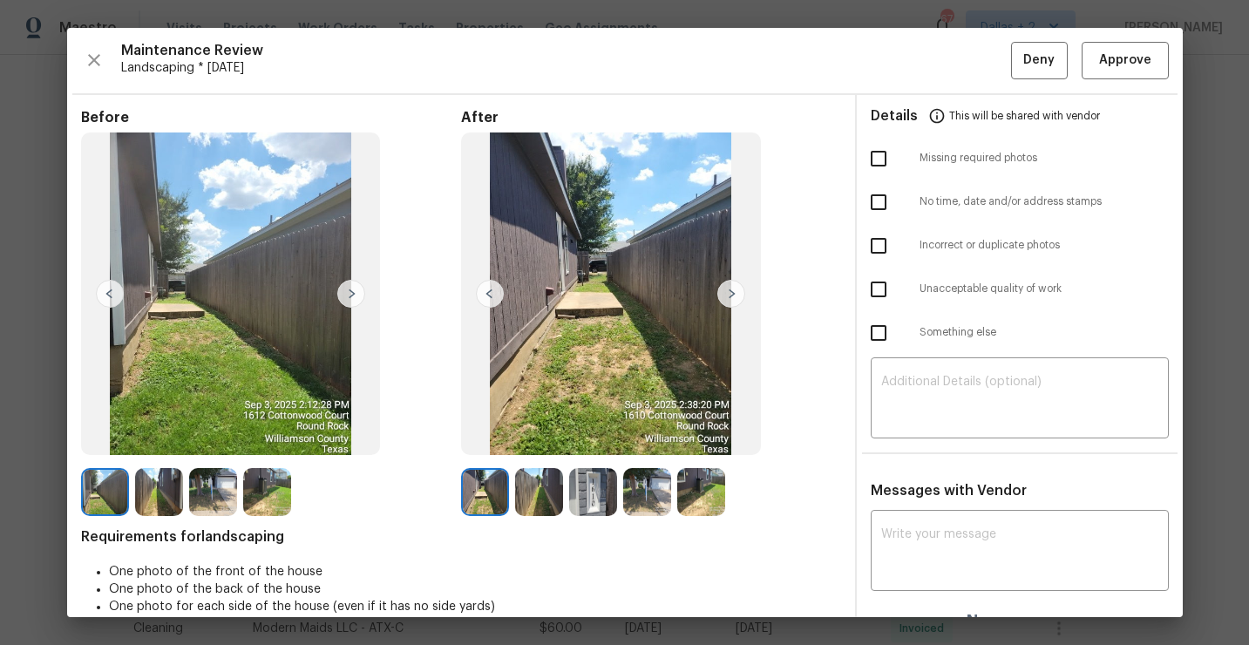
click at [594, 500] on img at bounding box center [593, 492] width 48 height 48
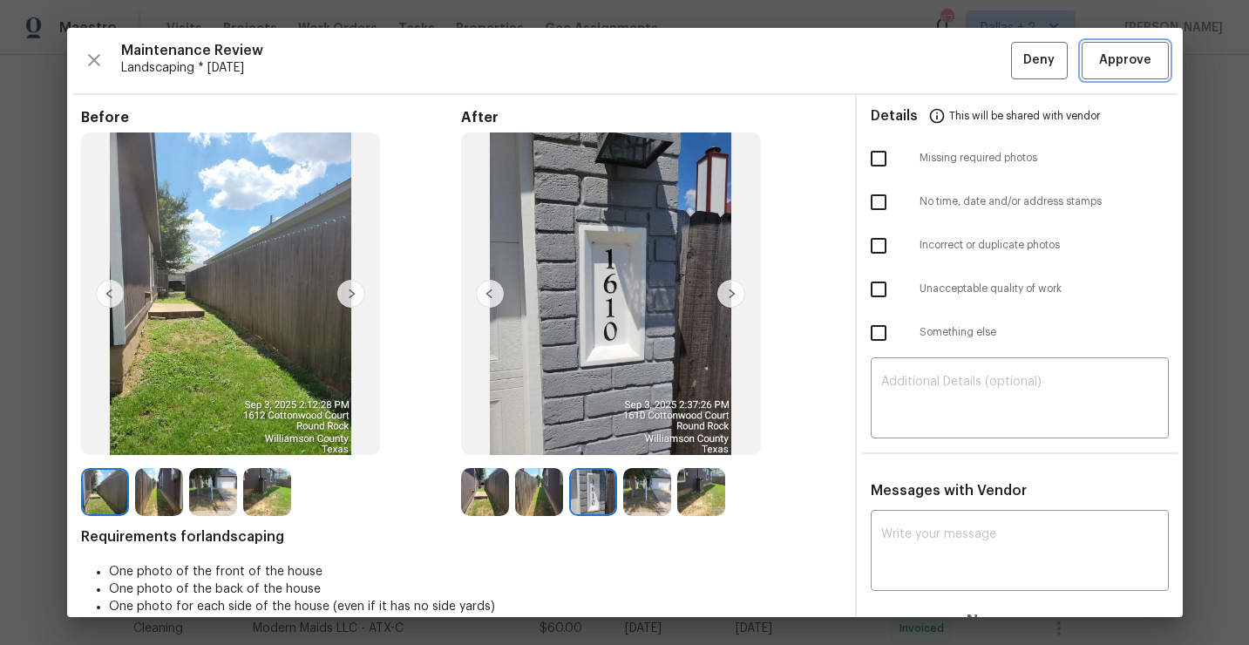
click at [1137, 70] on span "Approve" at bounding box center [1126, 61] width 52 height 22
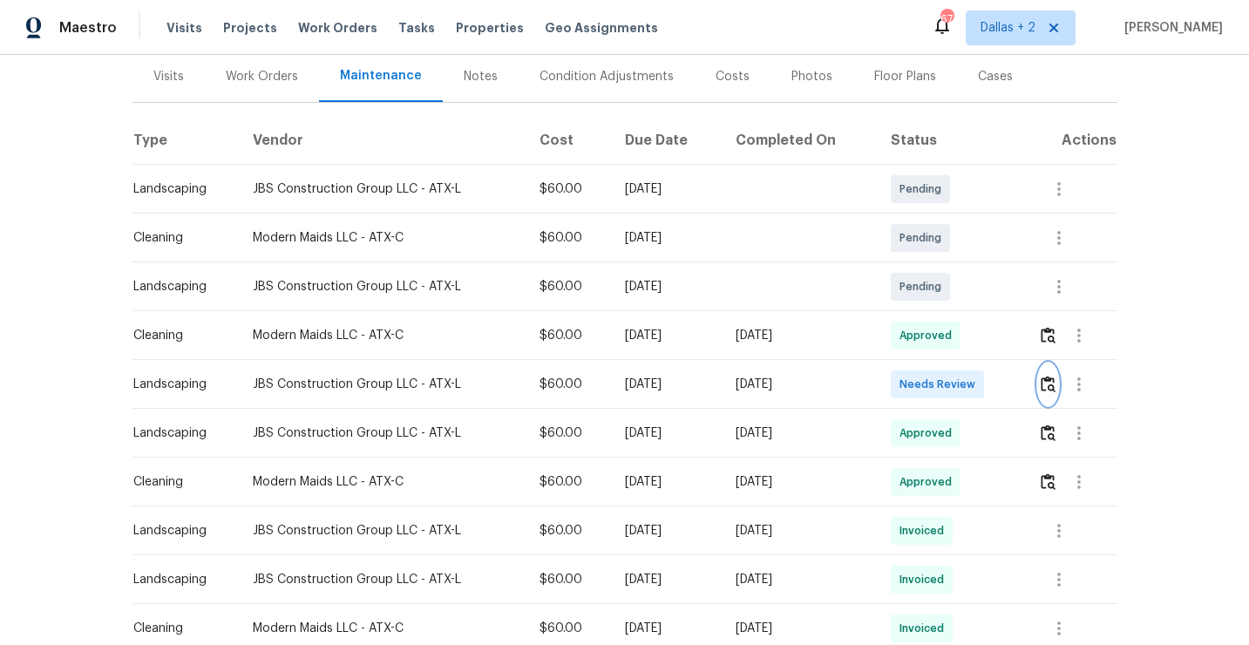
scroll to position [0, 0]
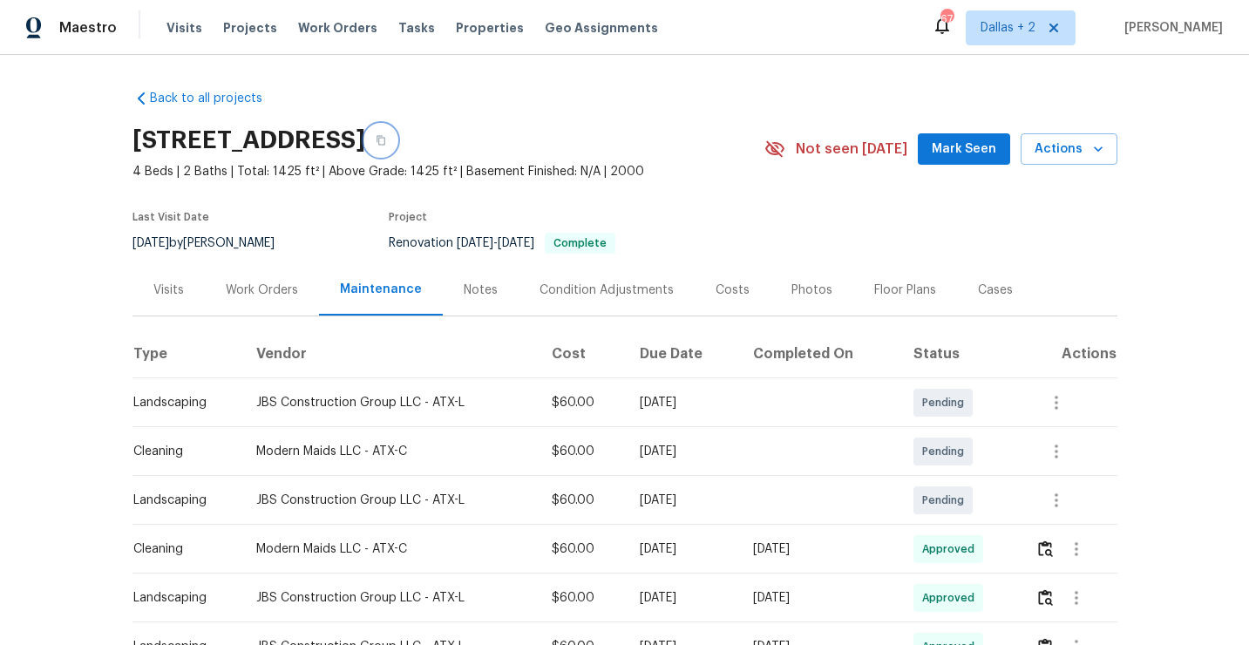
click at [386, 141] on icon "button" at bounding box center [381, 140] width 10 height 10
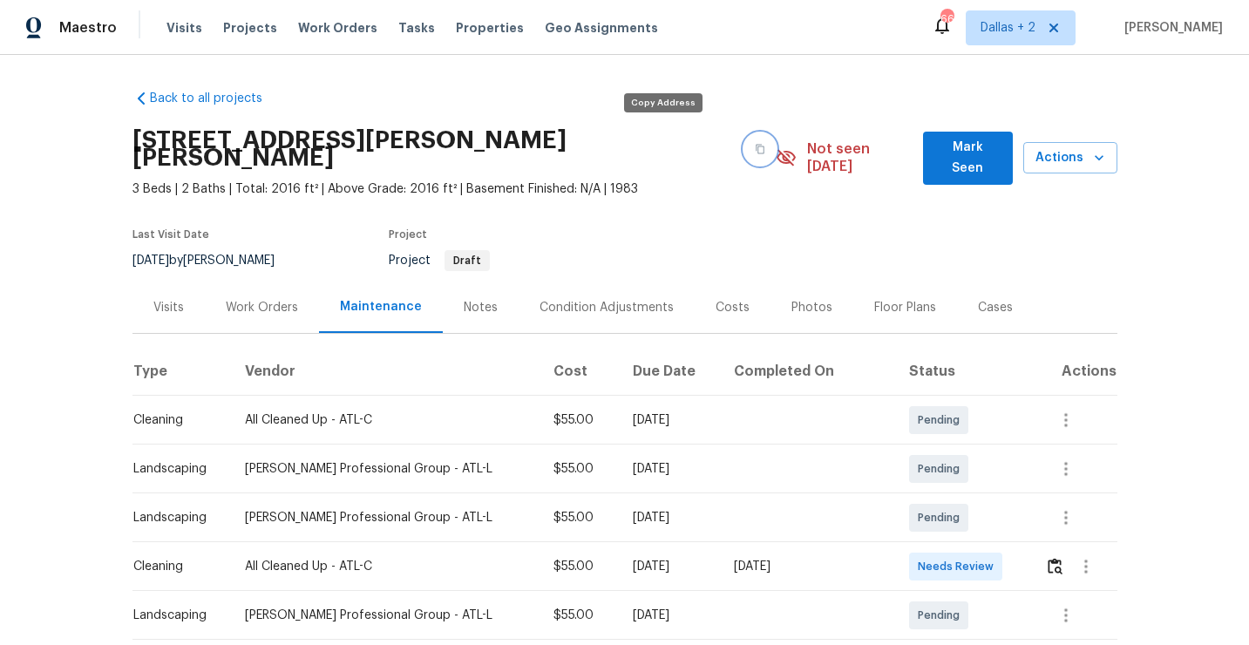
click at [755, 144] on icon "button" at bounding box center [760, 149] width 10 height 10
click at [757, 145] on icon "button" at bounding box center [761, 150] width 9 height 10
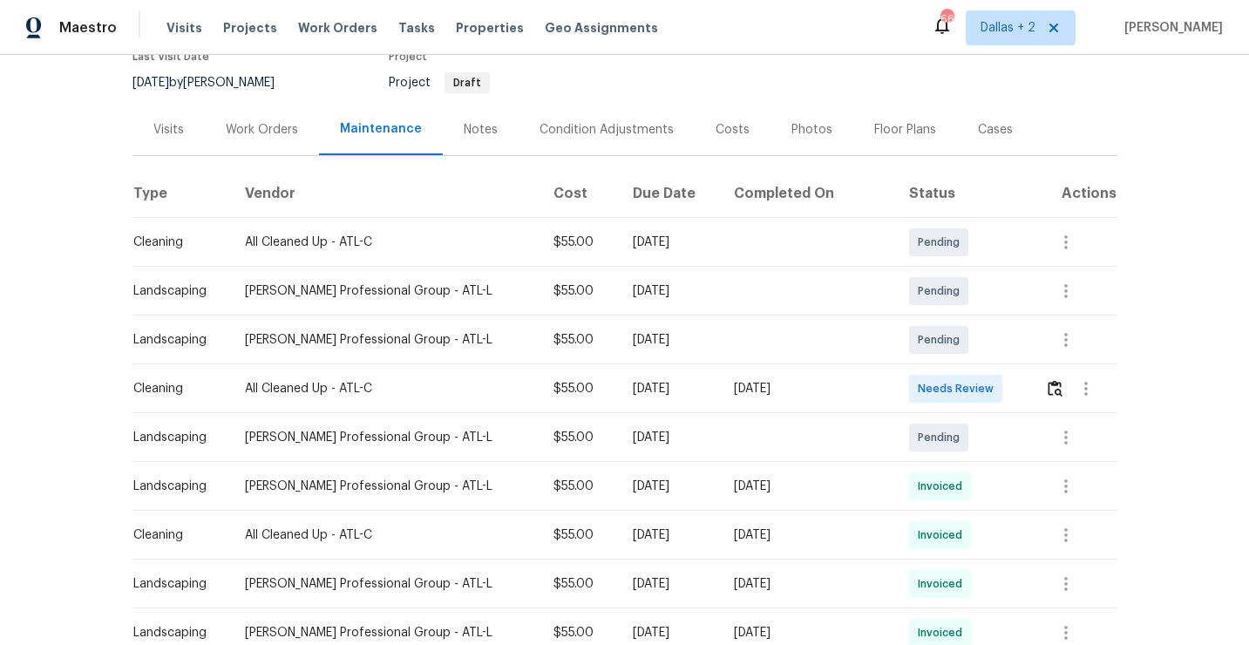
scroll to position [235, 0]
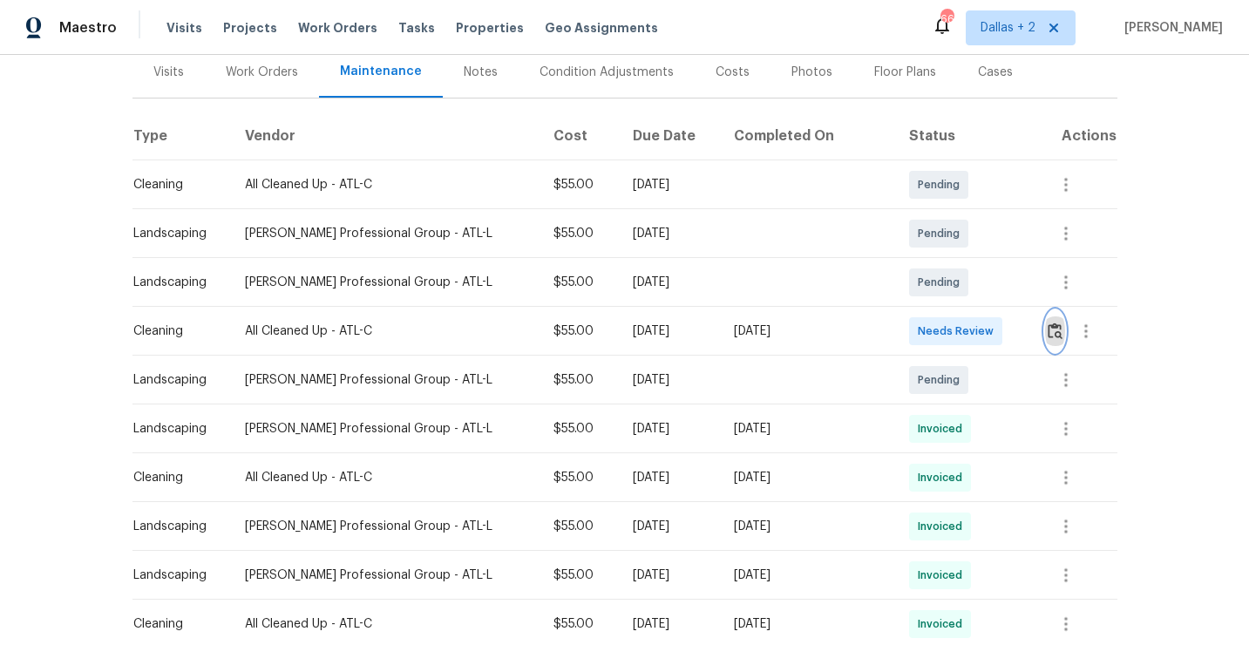
click at [1057, 323] on img "button" at bounding box center [1055, 331] width 15 height 17
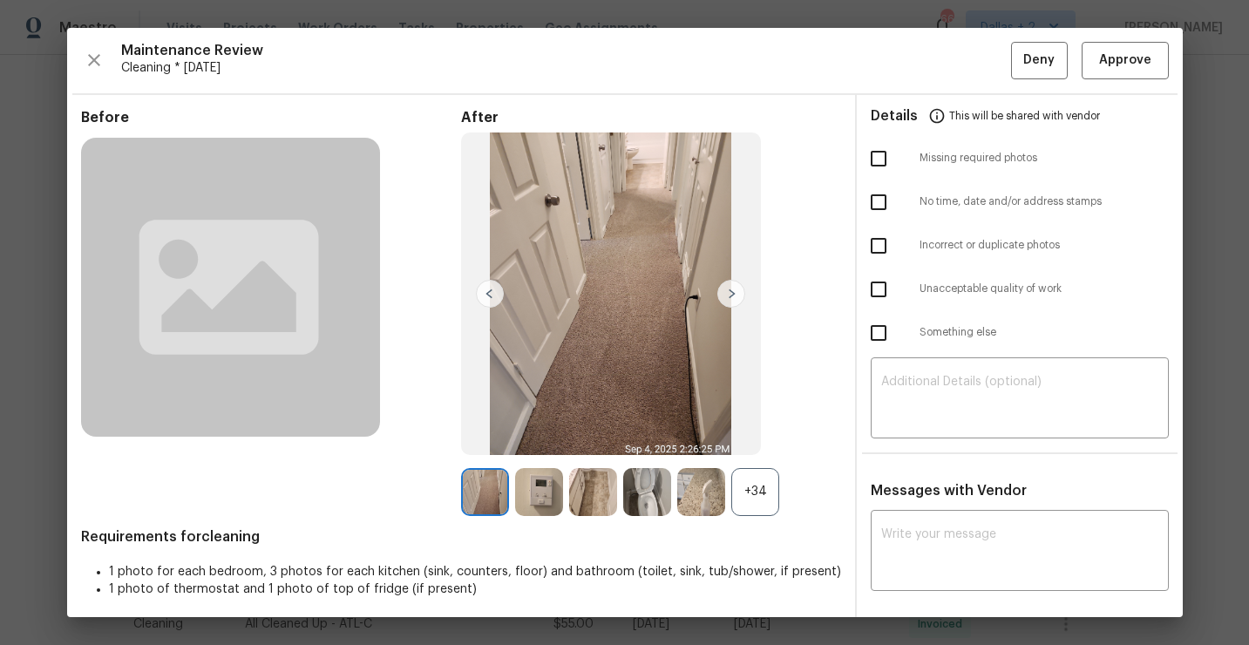
click at [756, 498] on div "+34" at bounding box center [756, 492] width 48 height 48
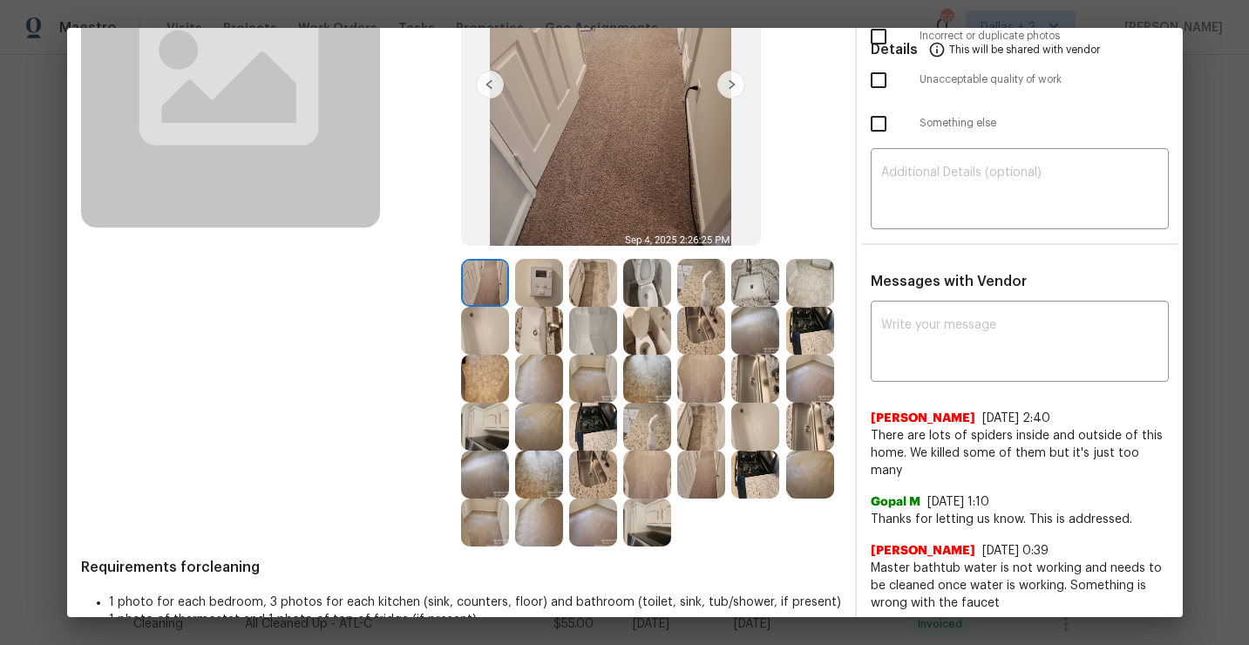
scroll to position [213, 0]
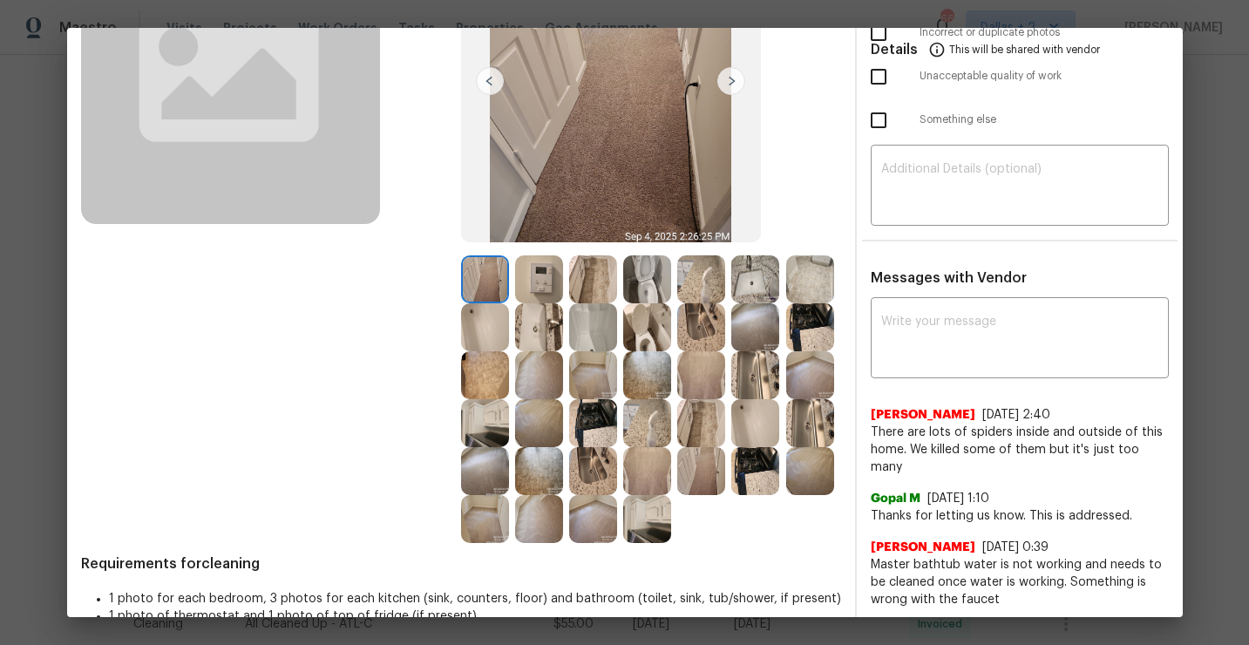
click at [645, 379] on img at bounding box center [647, 375] width 48 height 48
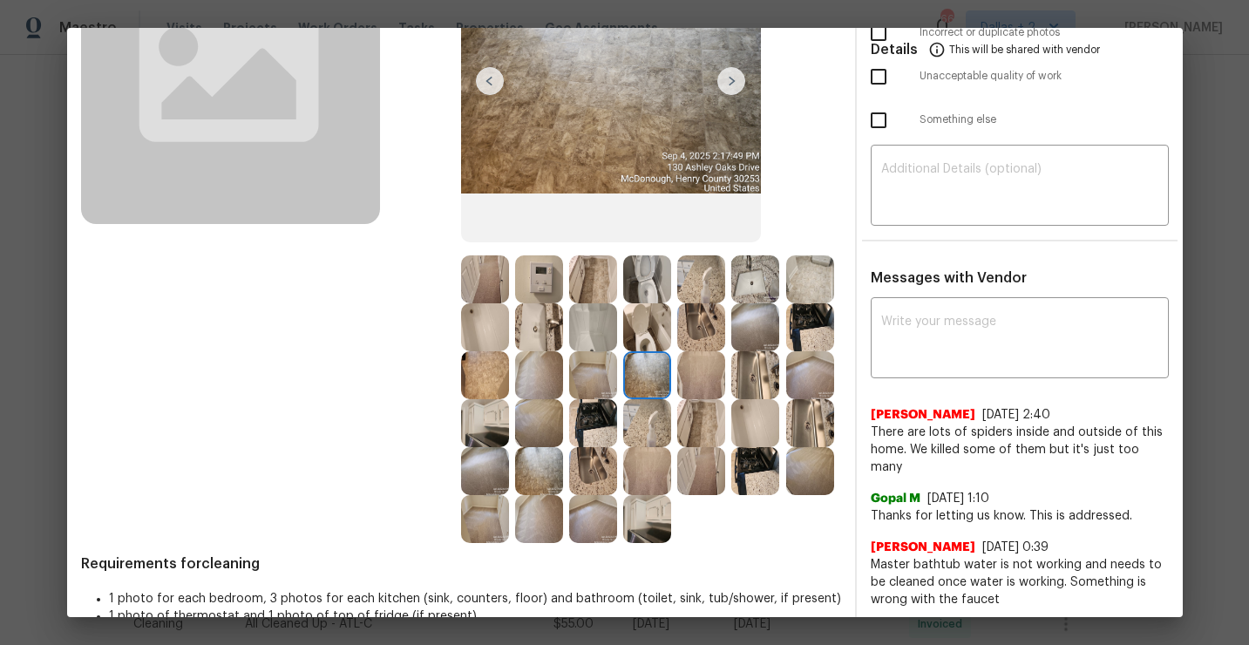
click at [497, 265] on img at bounding box center [485, 279] width 48 height 48
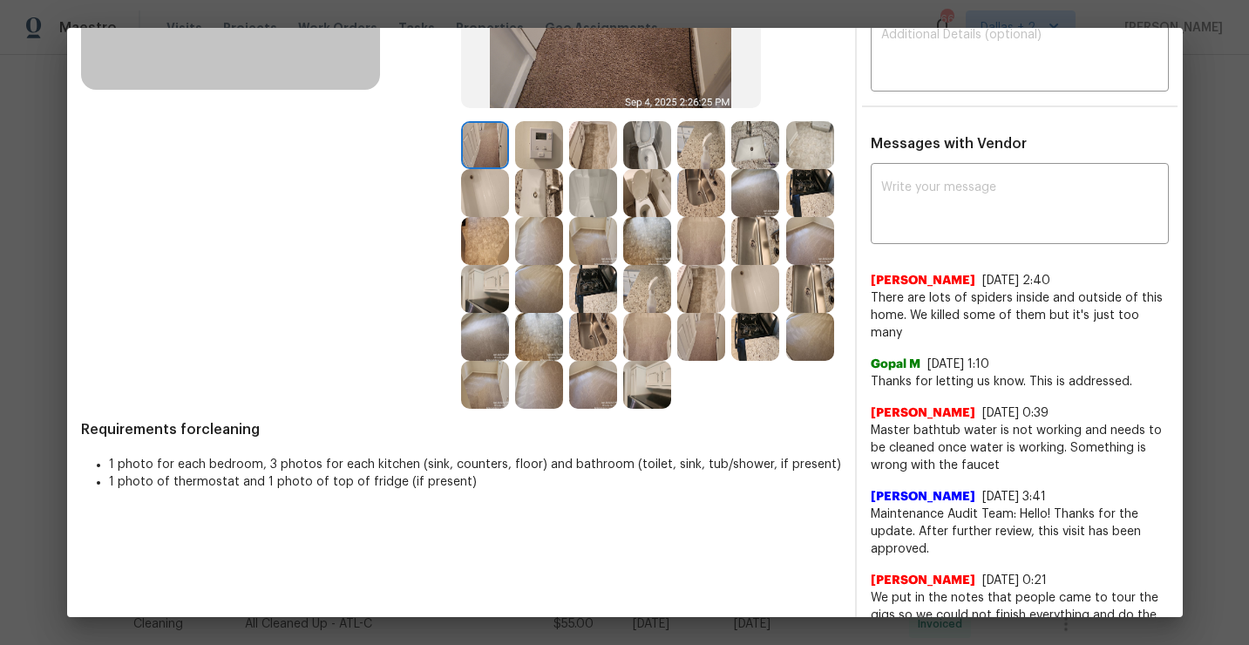
scroll to position [297, 0]
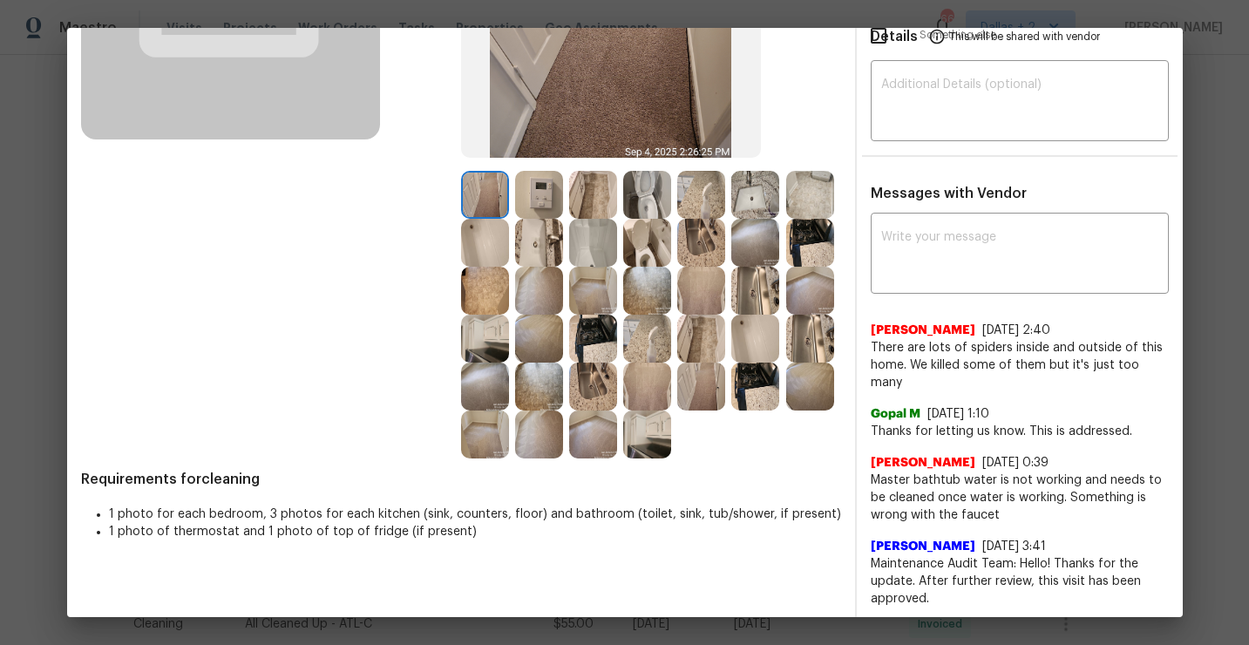
click at [592, 328] on img at bounding box center [593, 339] width 48 height 48
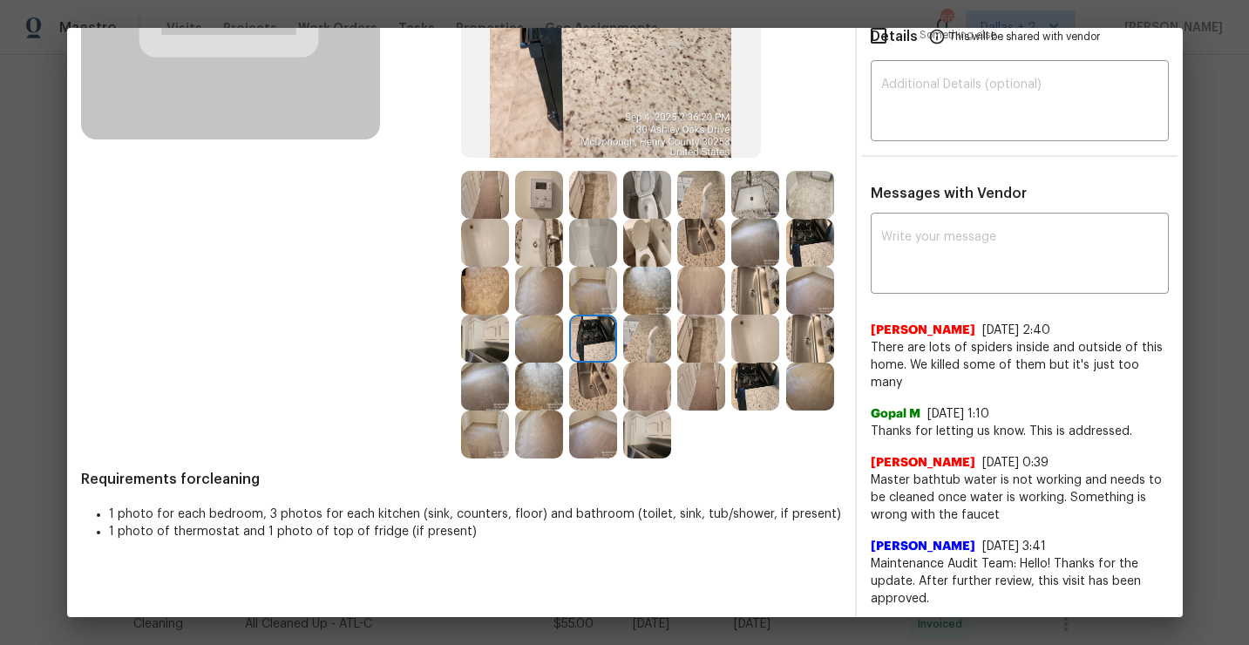
click at [500, 350] on img at bounding box center [485, 339] width 48 height 48
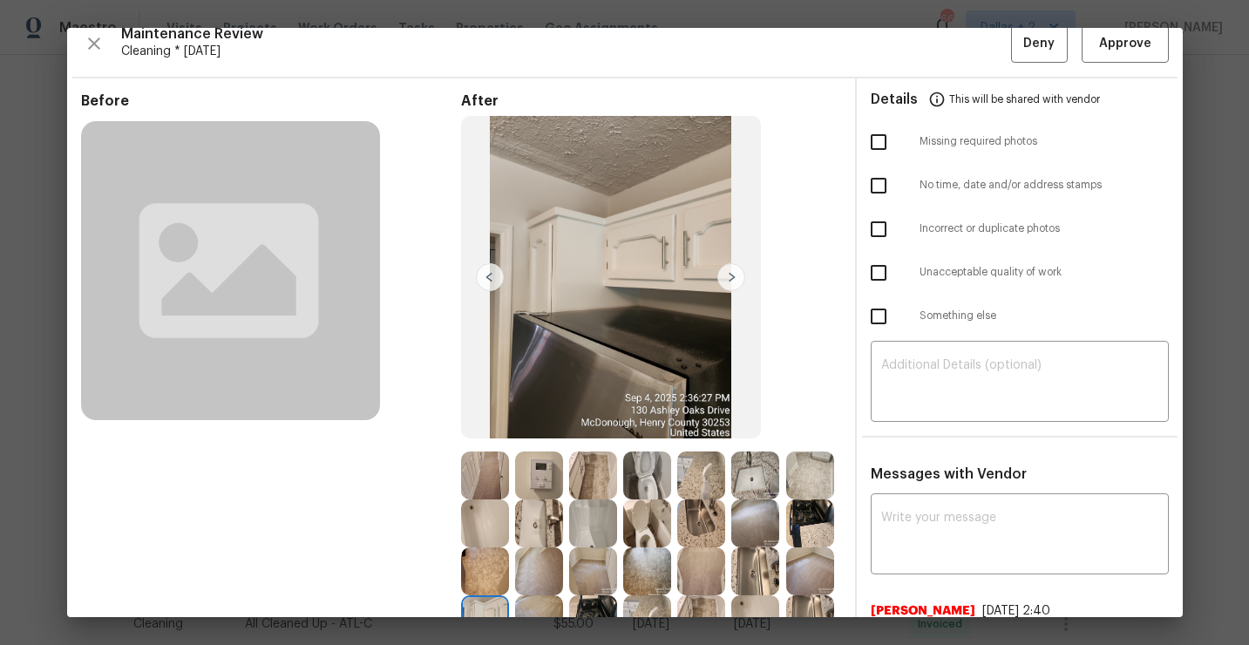
scroll to position [0, 0]
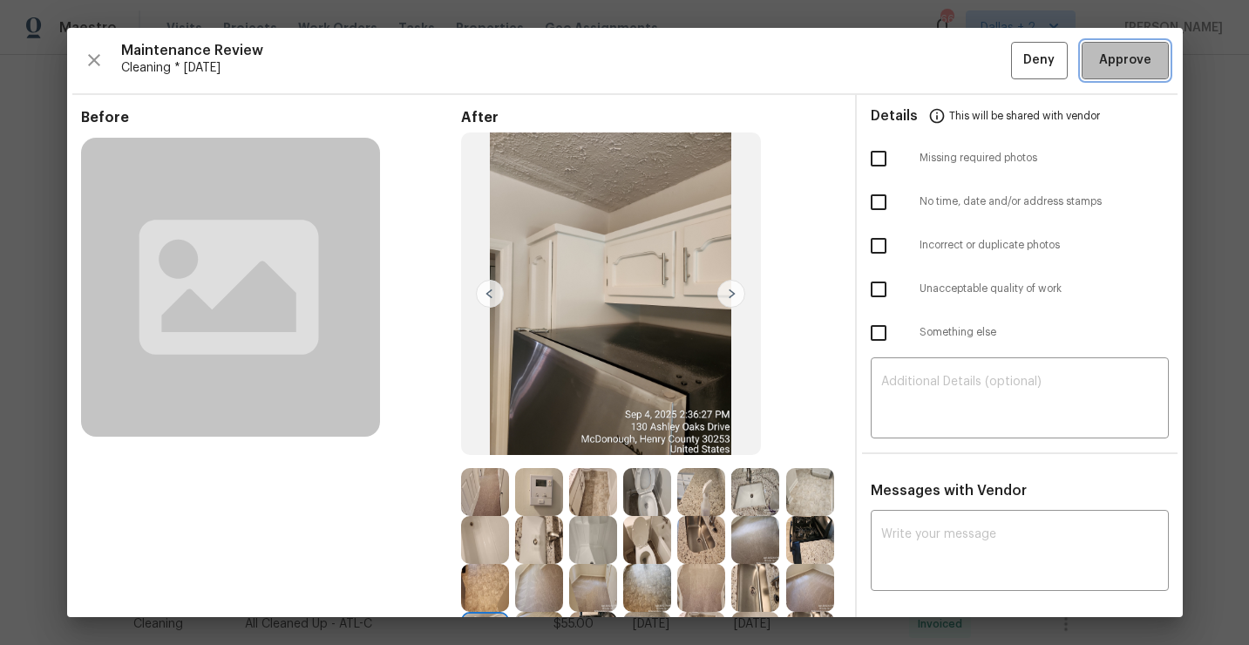
click at [1127, 70] on span "Approve" at bounding box center [1126, 61] width 52 height 22
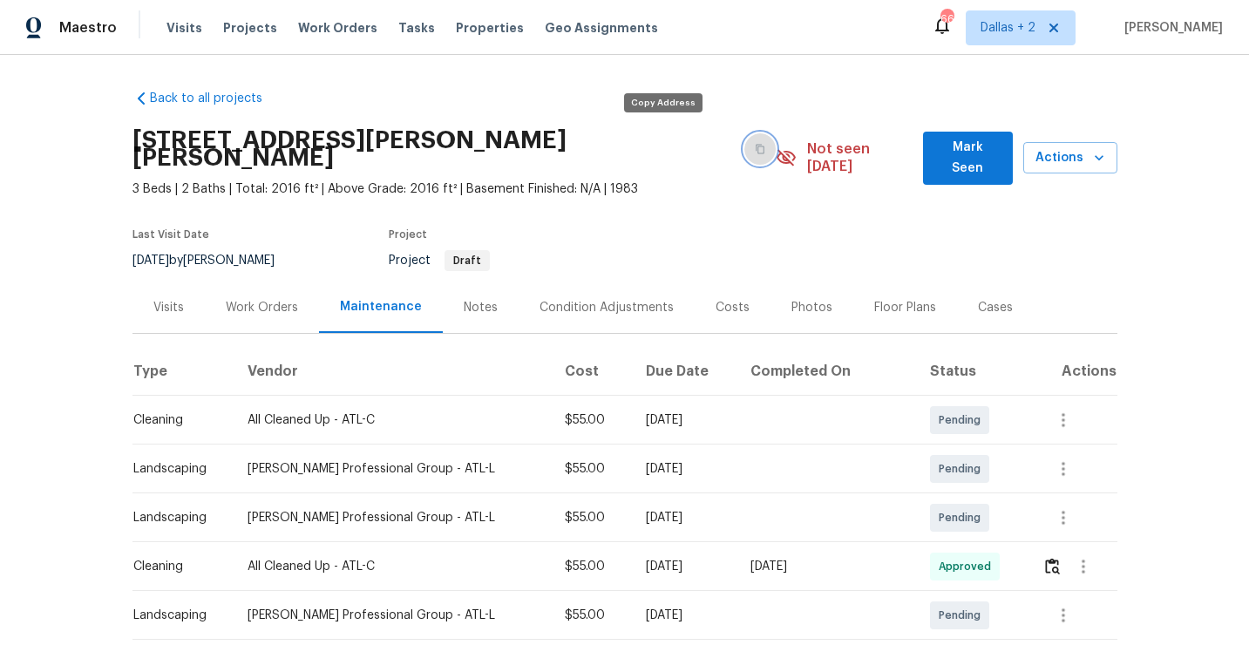
click at [755, 144] on icon "button" at bounding box center [760, 149] width 10 height 10
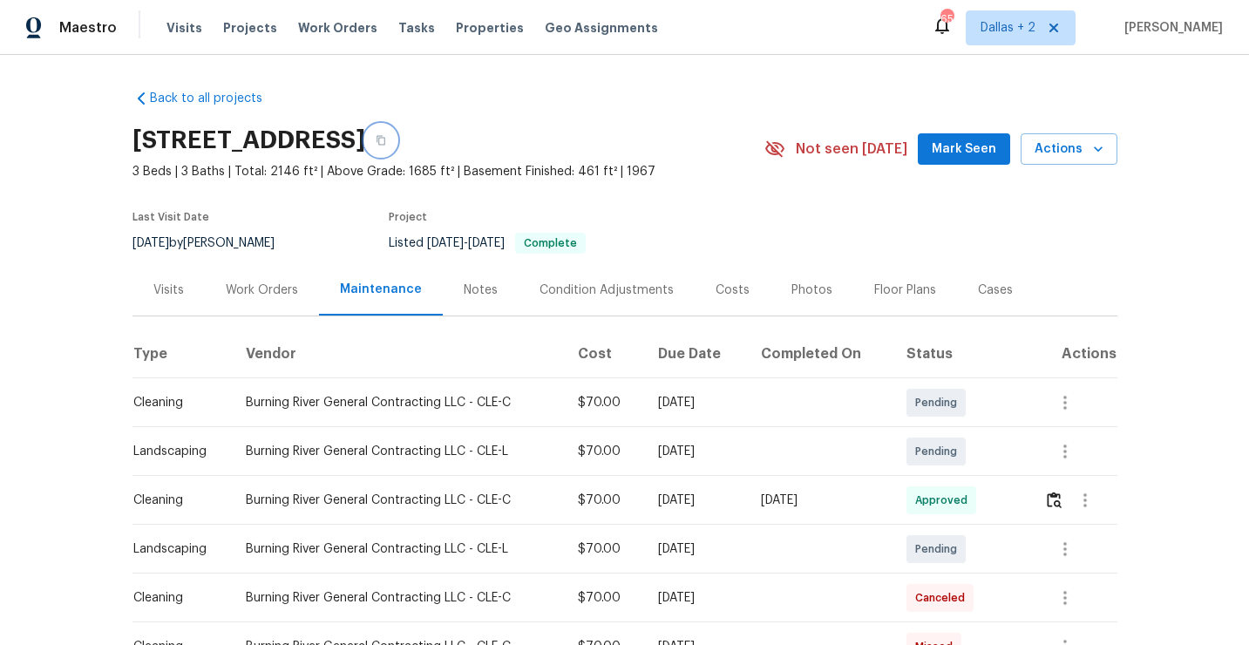
click at [397, 129] on button "button" at bounding box center [380, 140] width 31 height 31
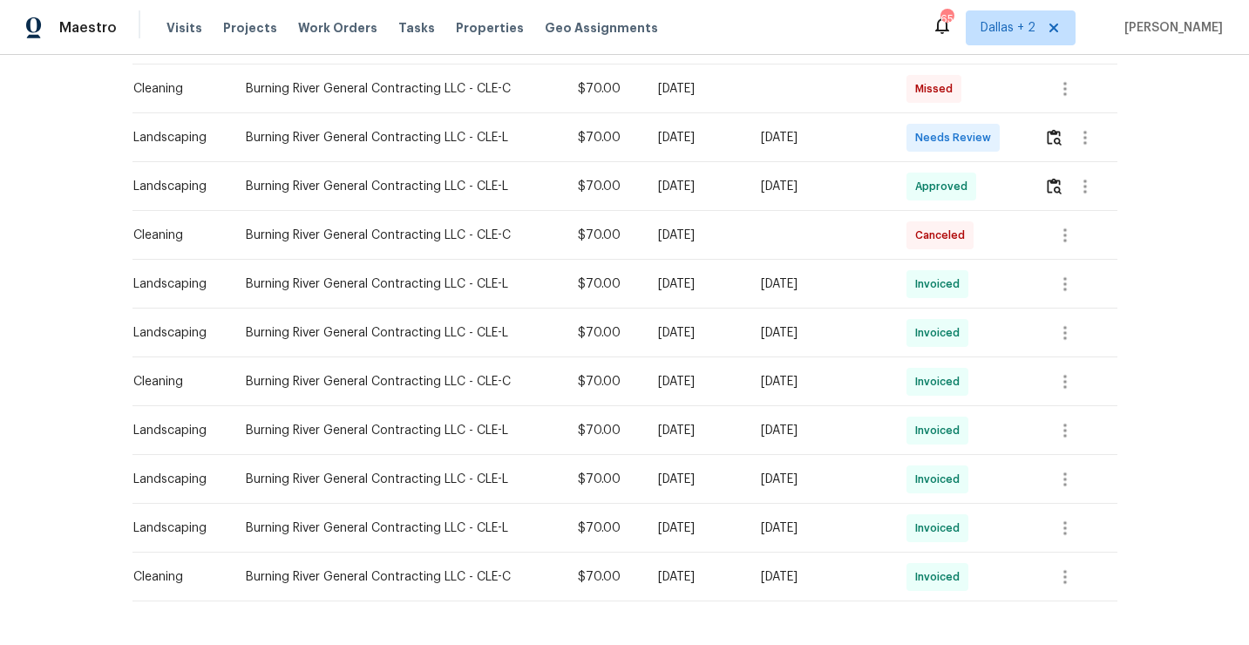
scroll to position [556, 0]
click at [1054, 136] on img "button" at bounding box center [1054, 139] width 15 height 17
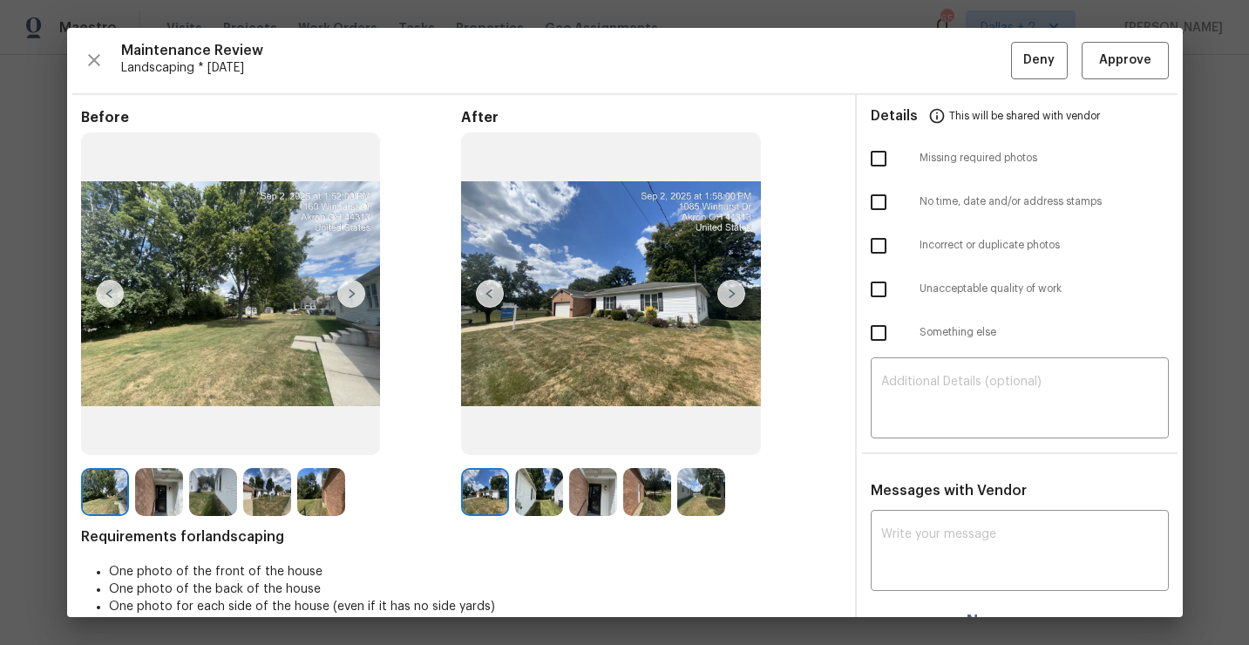
click at [196, 503] on img at bounding box center [213, 492] width 48 height 48
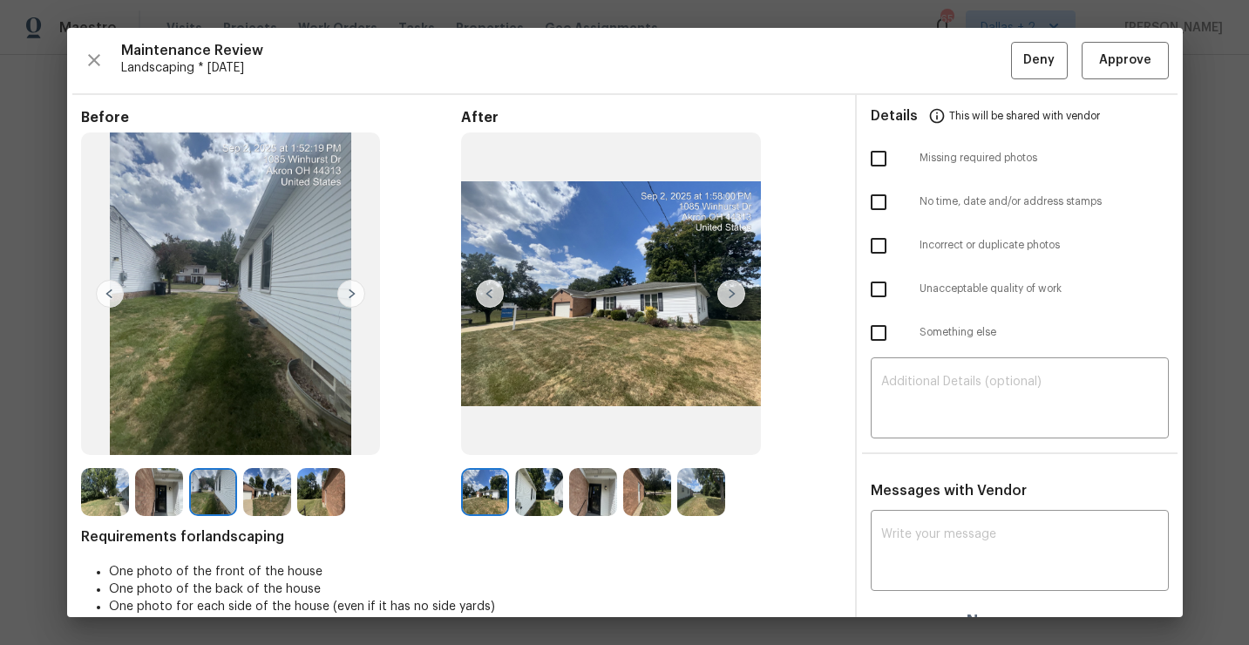
click at [479, 488] on img at bounding box center [485, 492] width 48 height 48
click at [527, 498] on img at bounding box center [539, 492] width 48 height 48
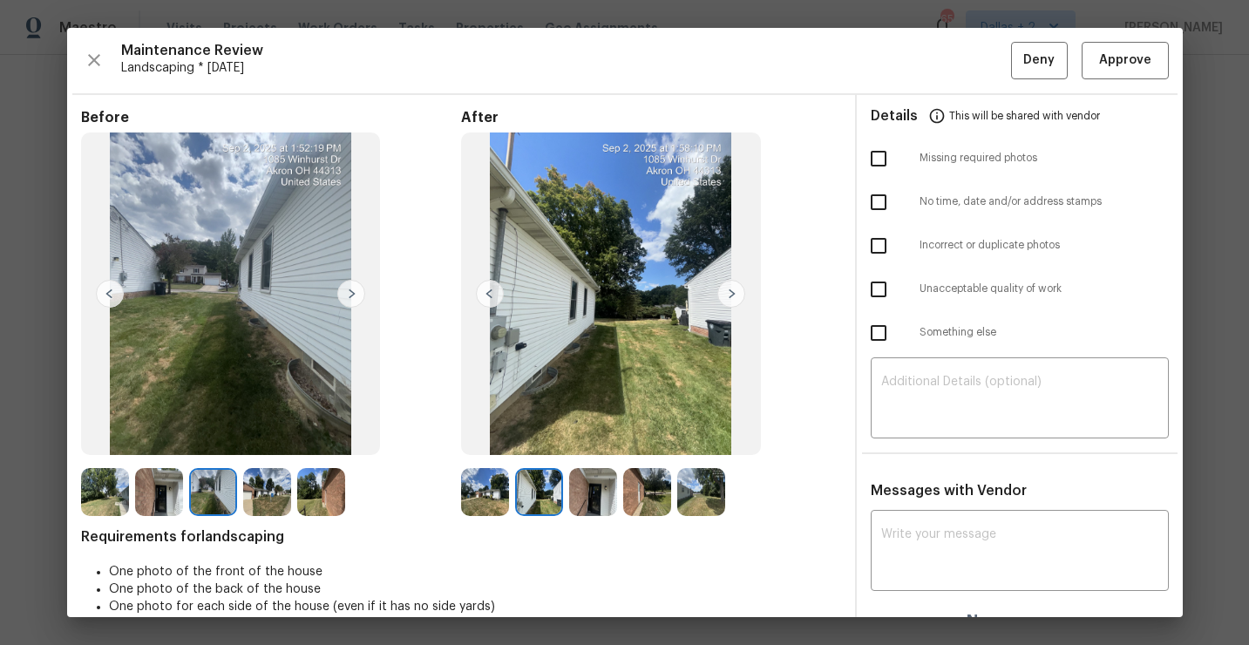
click at [572, 479] on img at bounding box center [593, 492] width 48 height 48
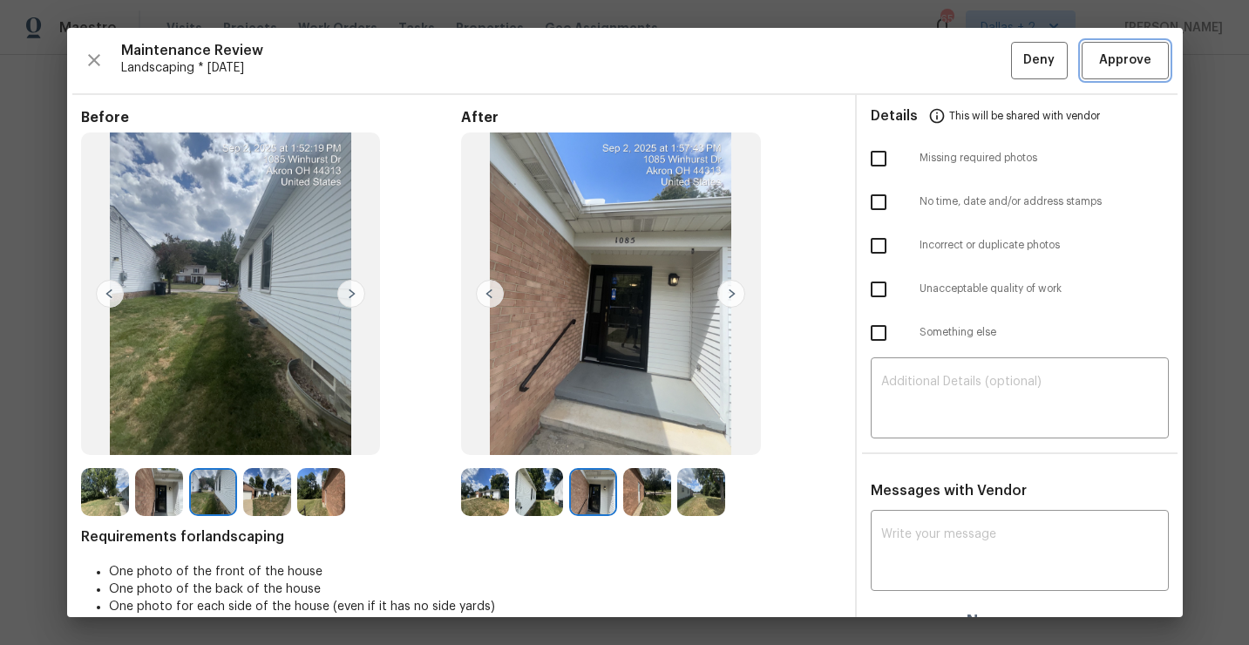
click at [1100, 54] on span "Approve" at bounding box center [1126, 61] width 52 height 22
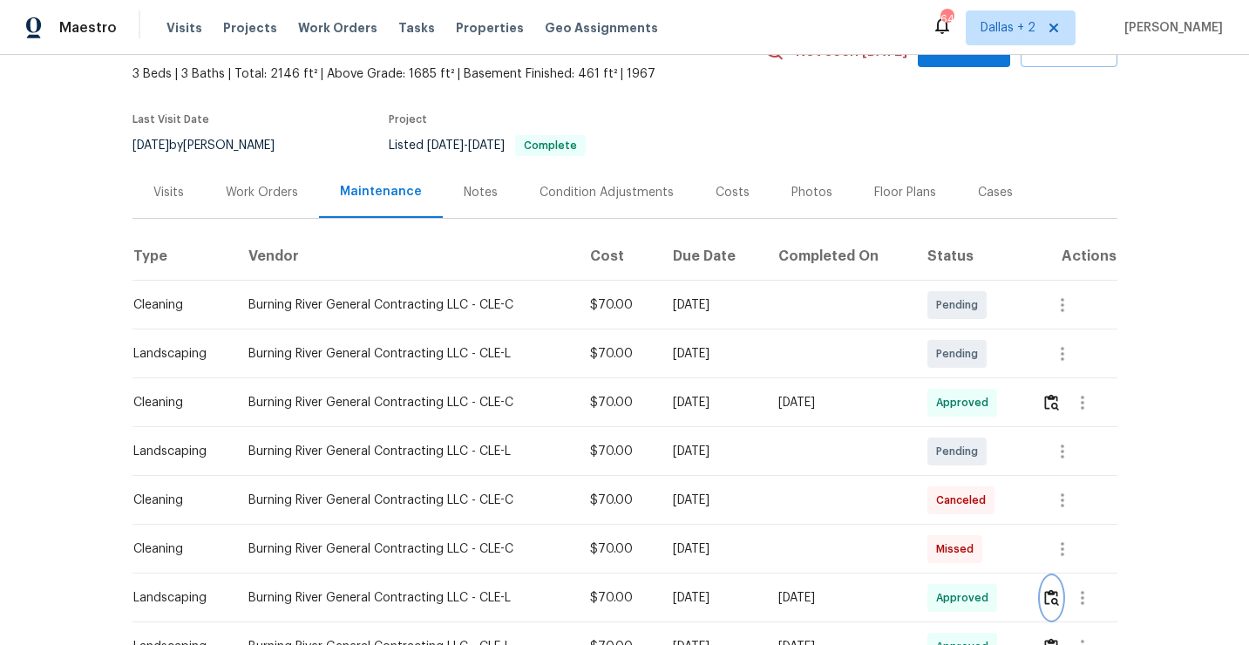
scroll to position [0, 0]
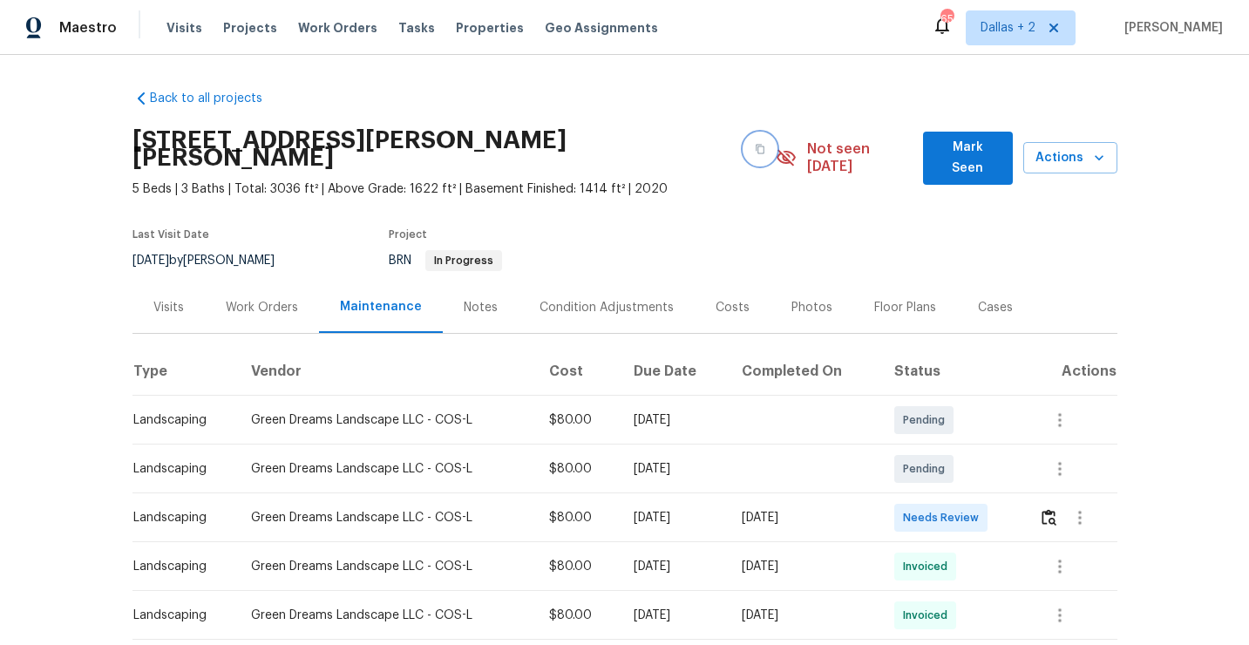
click at [755, 144] on icon "button" at bounding box center [760, 149] width 10 height 10
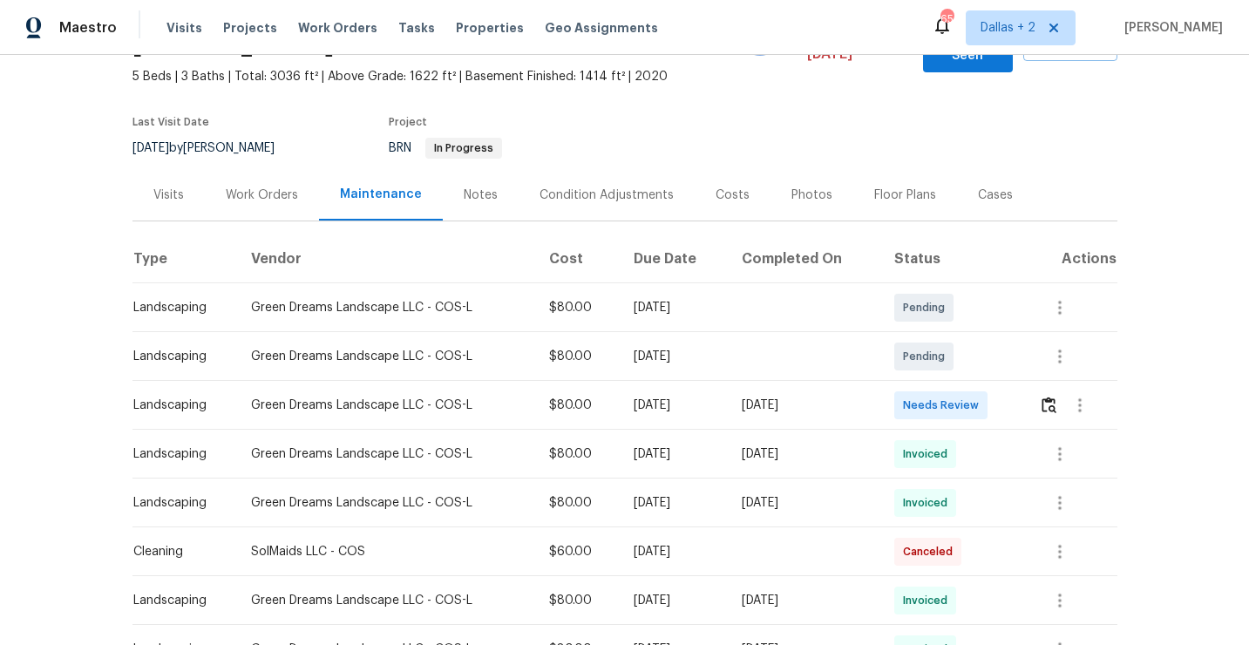
scroll to position [149, 0]
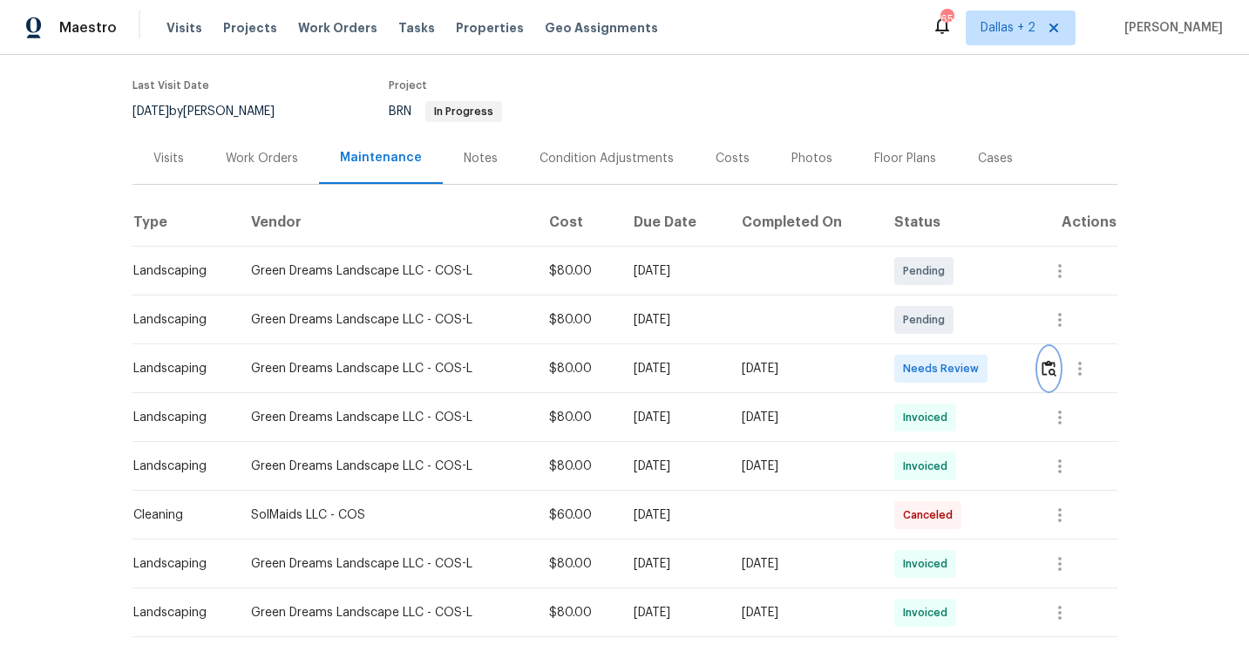
click at [1058, 348] on button "button" at bounding box center [1049, 369] width 20 height 42
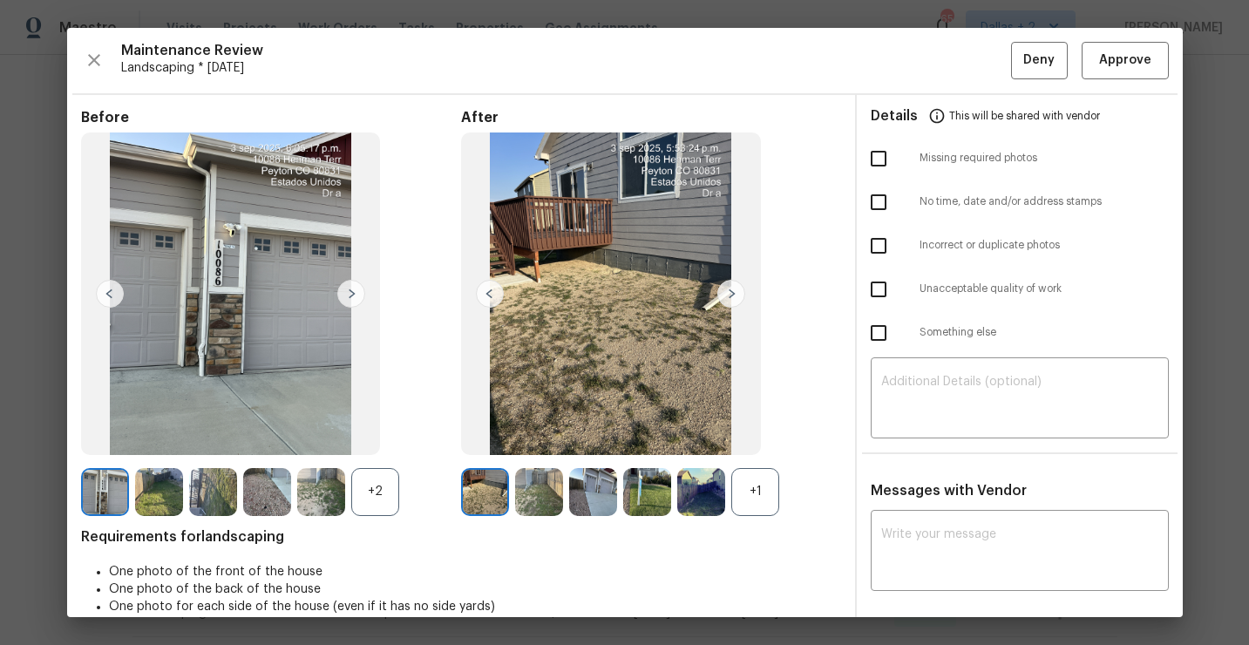
click at [746, 480] on div "+1" at bounding box center [756, 492] width 48 height 48
click at [371, 497] on div "+2" at bounding box center [375, 492] width 48 height 48
click at [520, 485] on img at bounding box center [539, 492] width 48 height 48
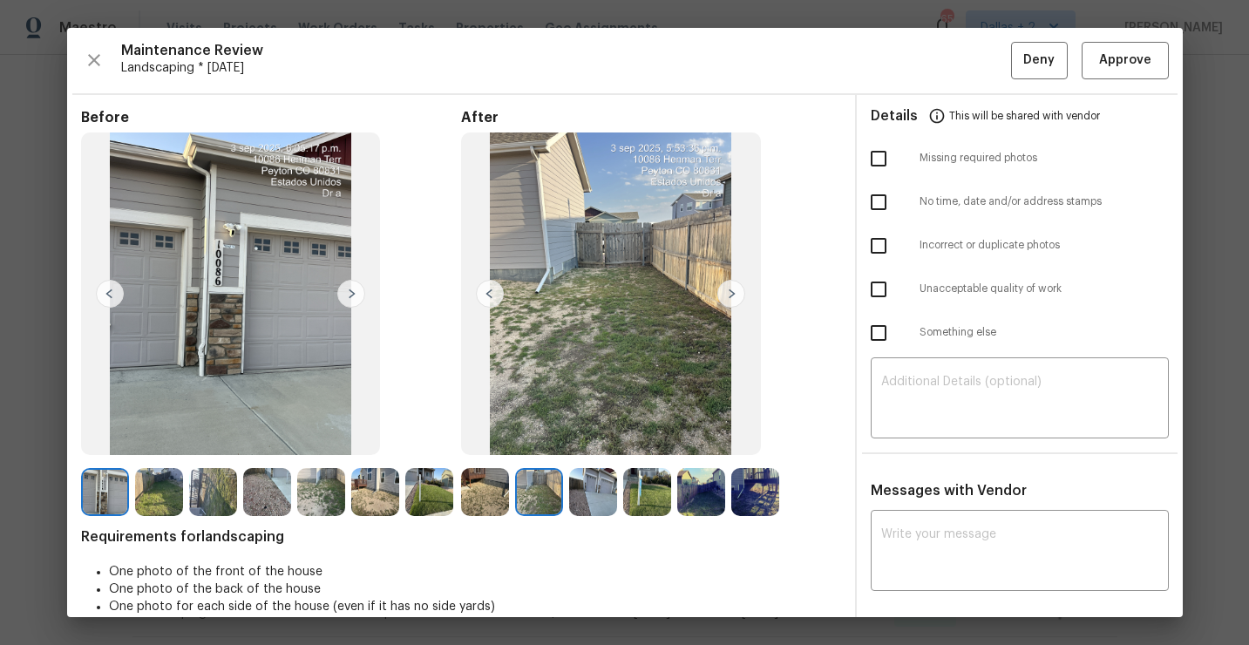
click at [489, 499] on img at bounding box center [485, 492] width 48 height 48
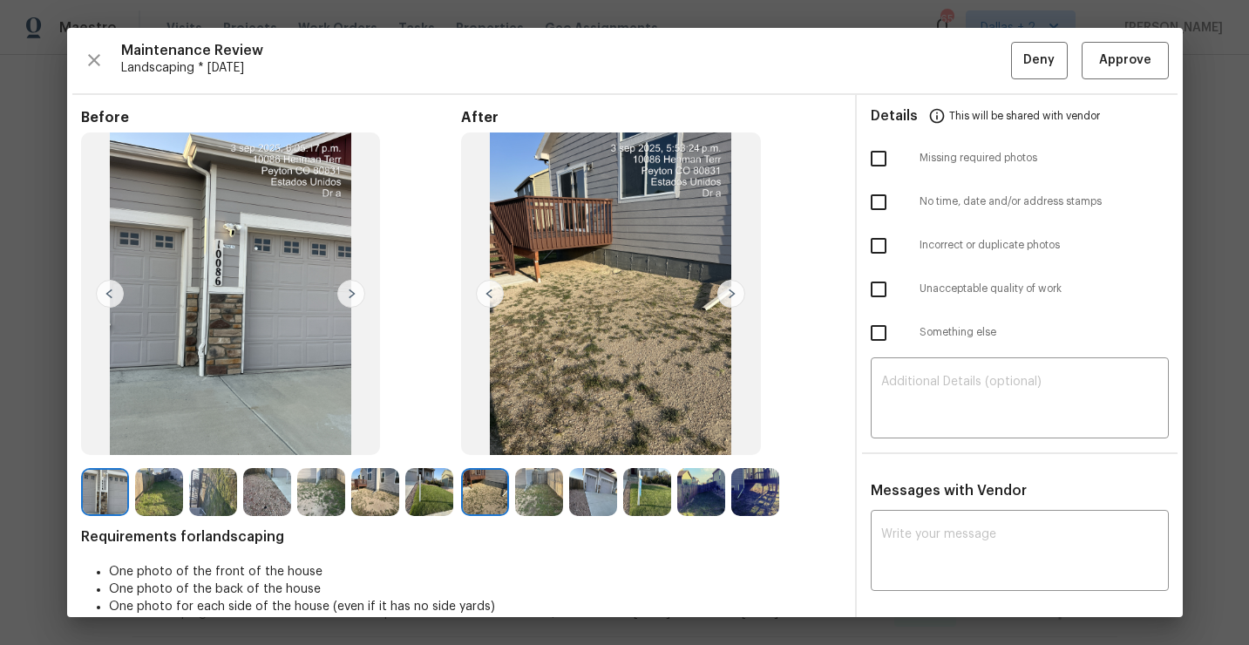
click at [586, 488] on img at bounding box center [593, 492] width 48 height 48
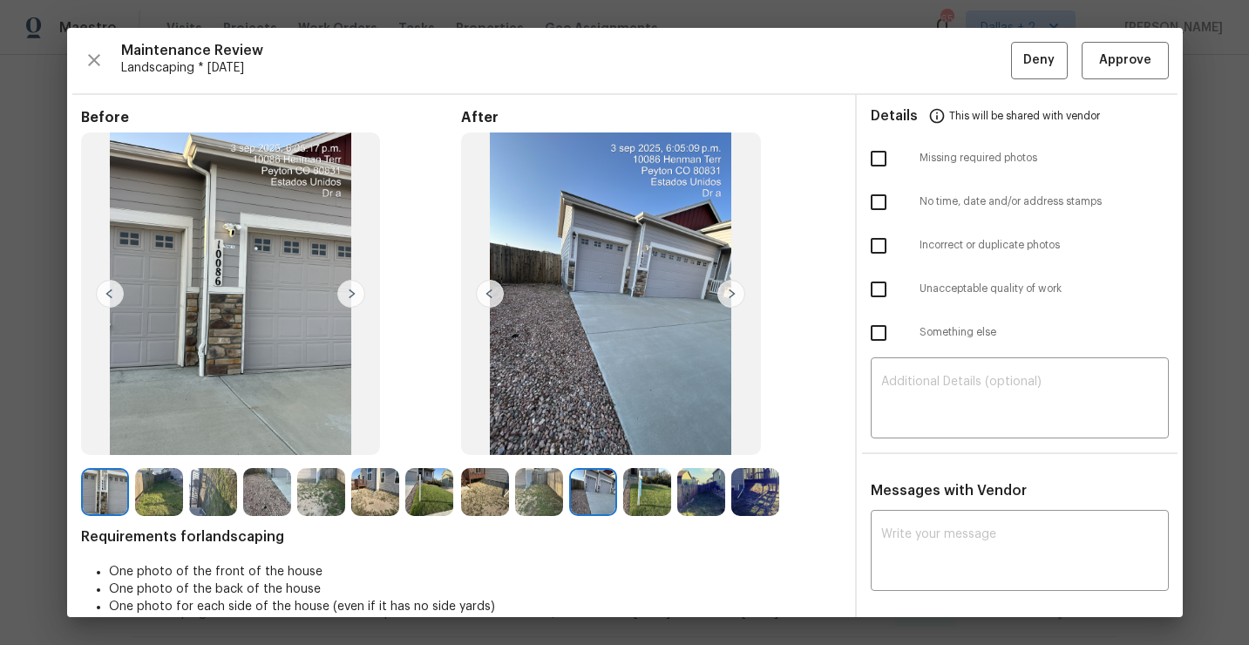
click at [643, 500] on img at bounding box center [647, 492] width 48 height 48
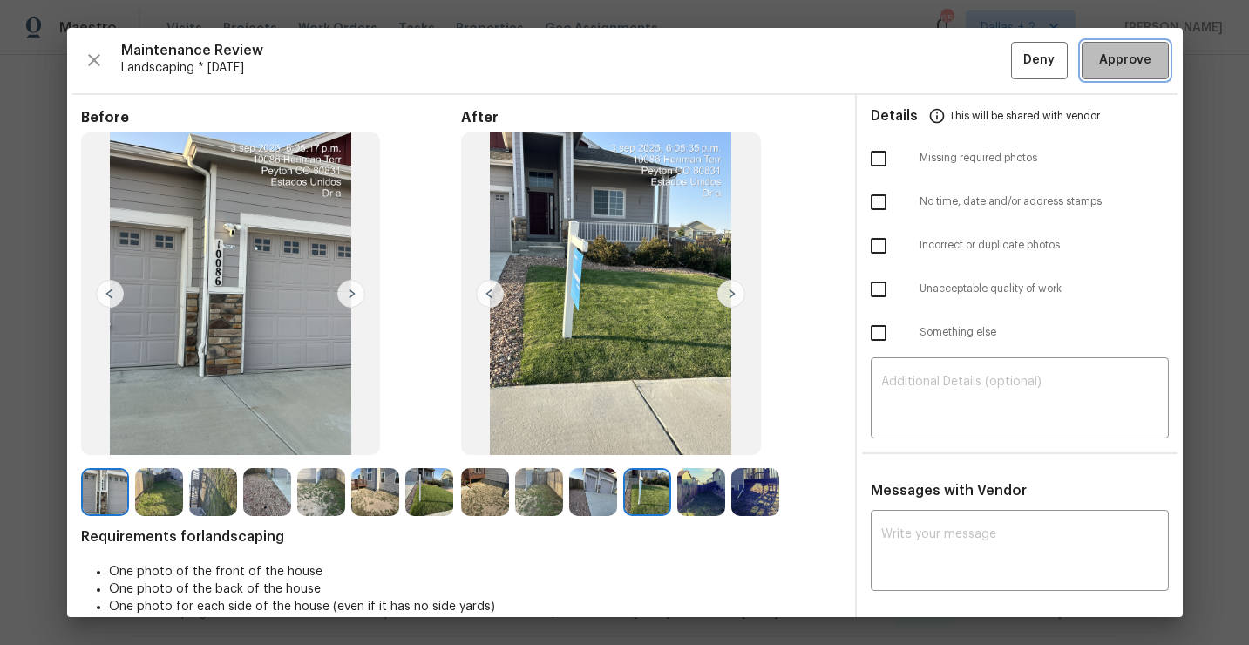
click at [1108, 53] on span "Approve" at bounding box center [1126, 61] width 52 height 22
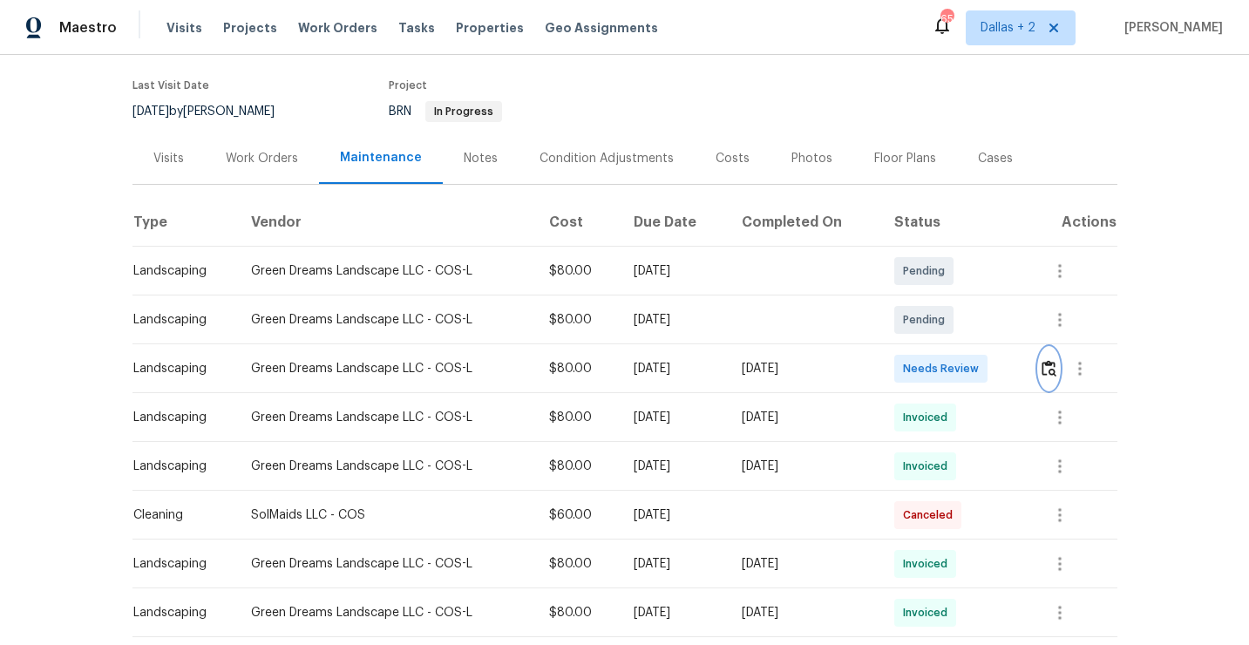
scroll to position [0, 0]
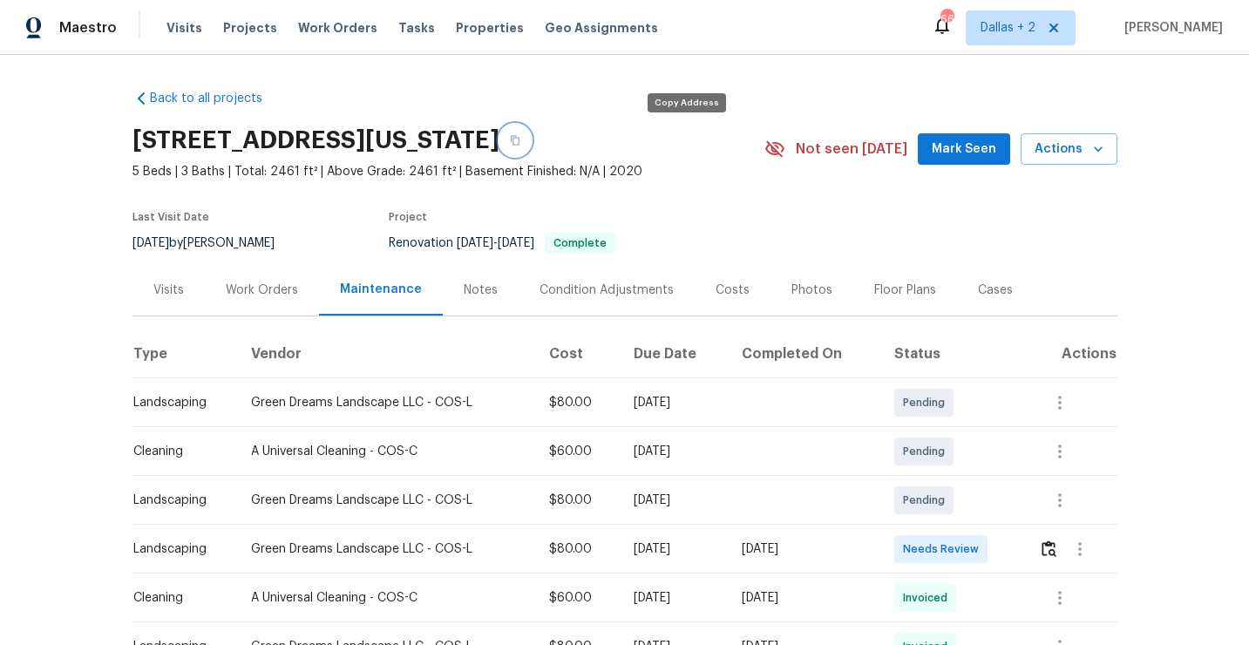
click at [521, 135] on icon "button" at bounding box center [515, 140] width 10 height 10
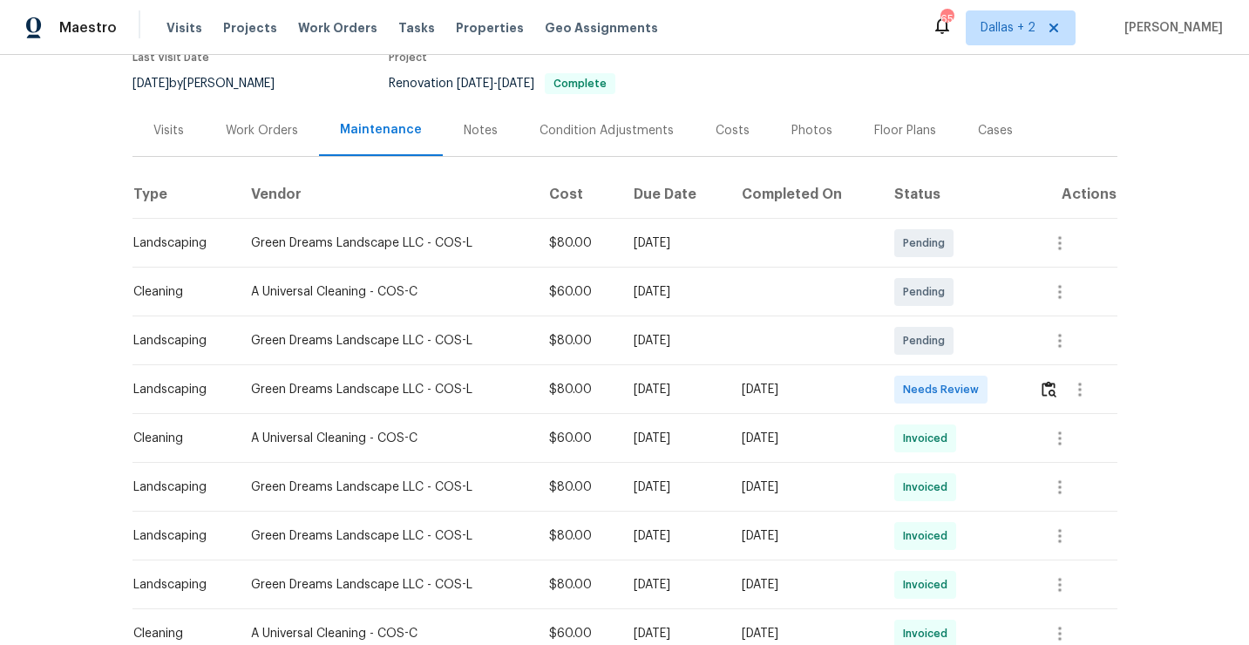
scroll to position [214, 0]
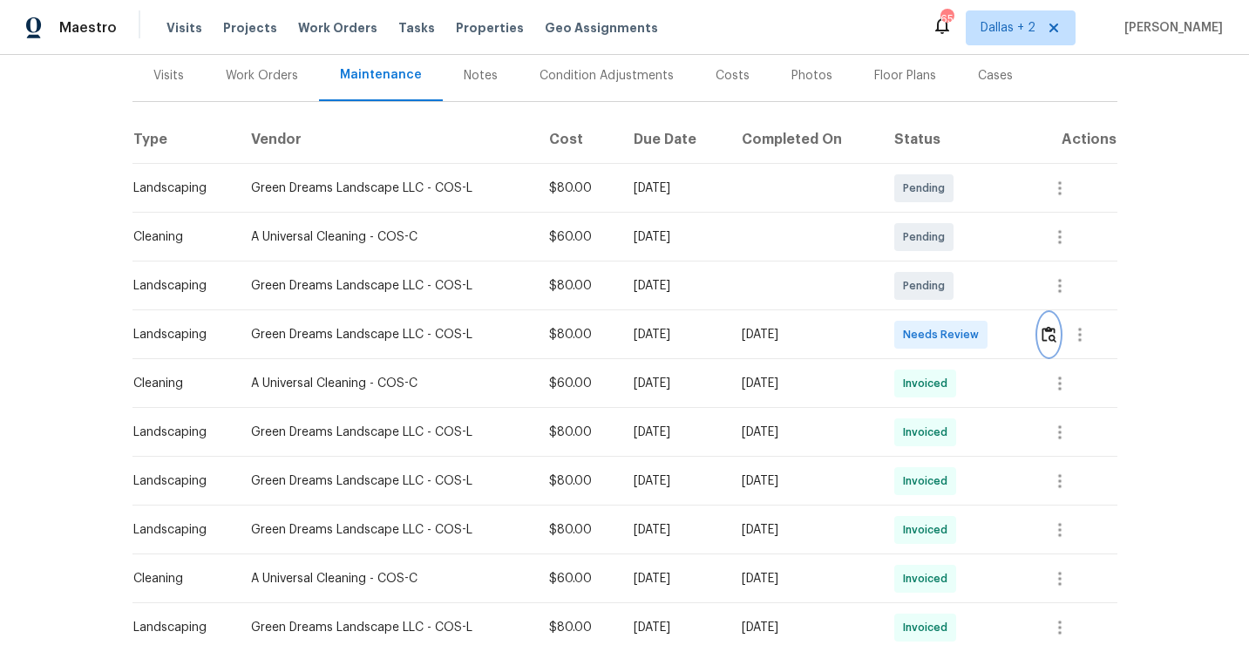
click at [1059, 344] on button "button" at bounding box center [1049, 335] width 20 height 42
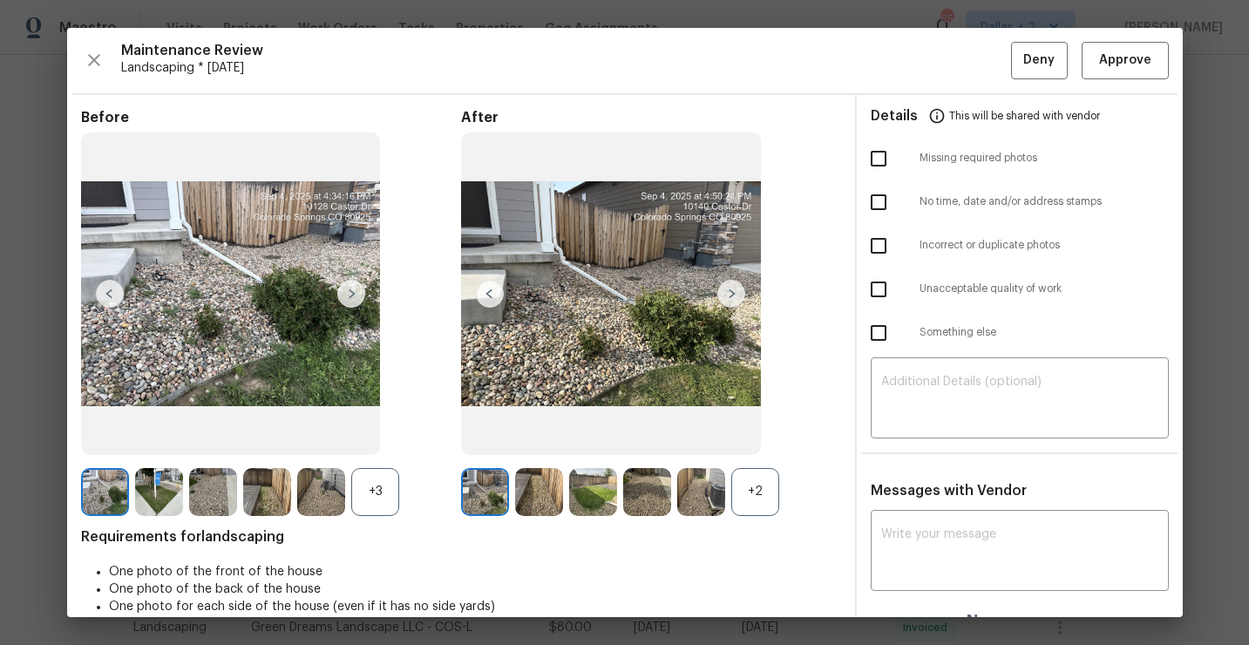
click at [755, 509] on div "+2" at bounding box center [756, 492] width 48 height 48
click at [384, 487] on div "+3" at bounding box center [375, 492] width 48 height 48
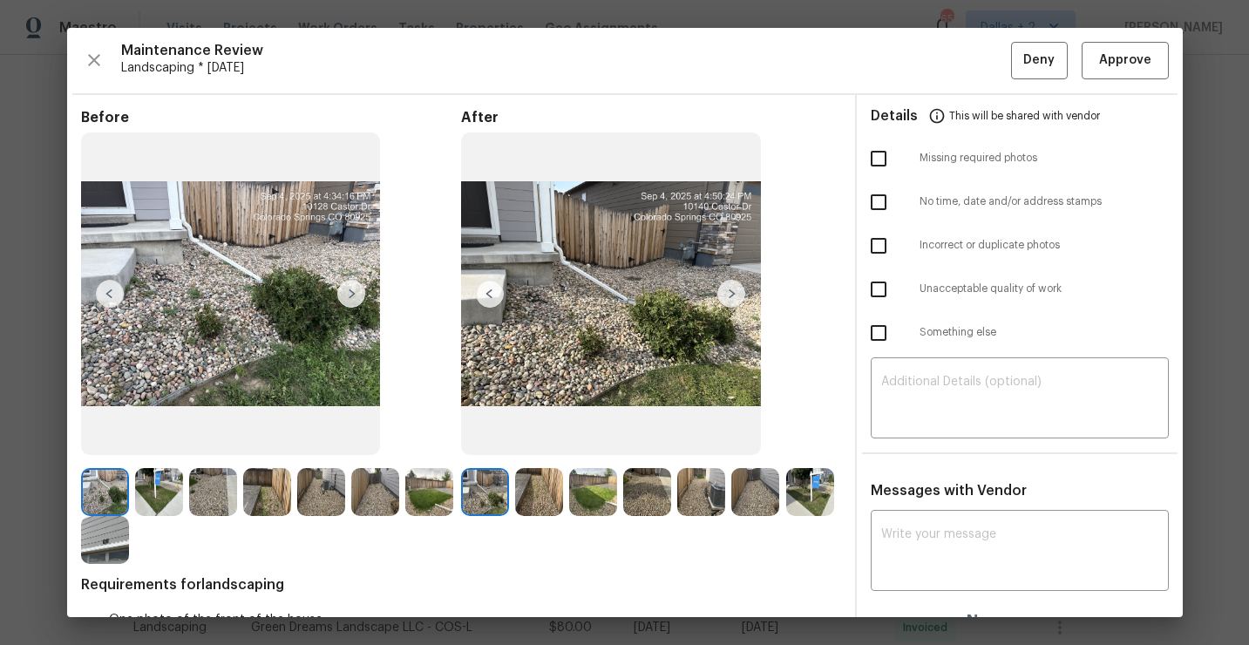
click at [490, 497] on img at bounding box center [485, 492] width 48 height 48
click at [106, 487] on img at bounding box center [105, 492] width 48 height 48
click at [353, 297] on img at bounding box center [351, 294] width 28 height 28
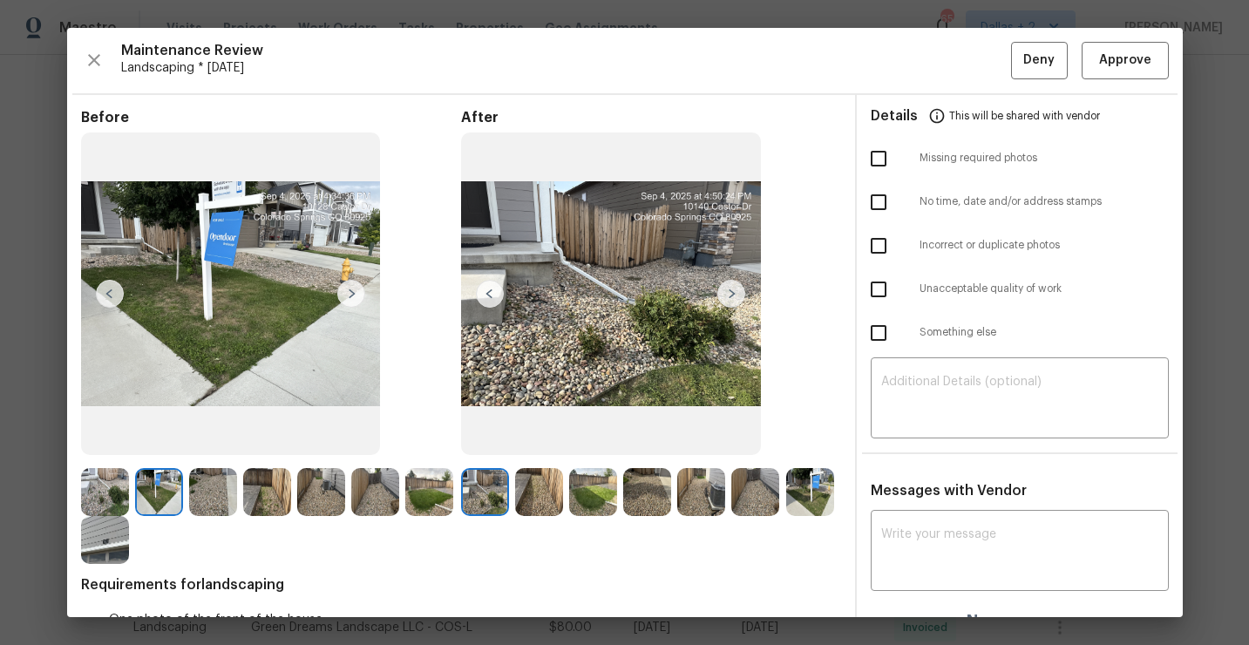
click at [351, 295] on img at bounding box center [351, 294] width 28 height 28
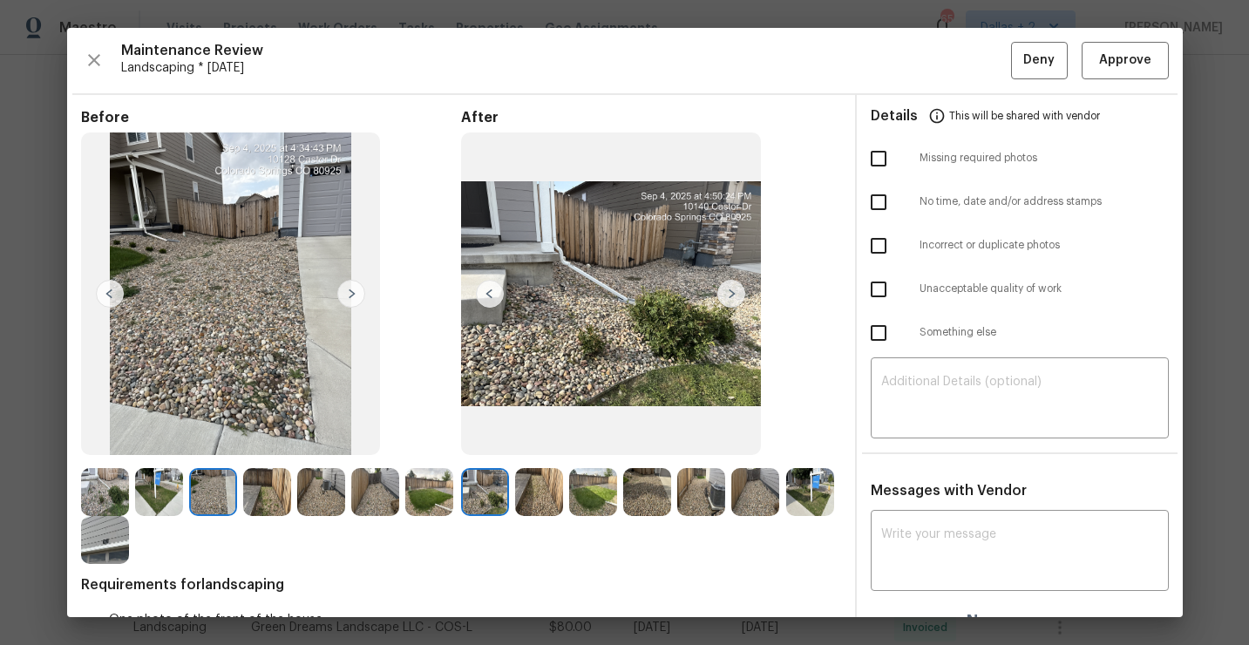
click at [351, 295] on img at bounding box center [351, 294] width 28 height 28
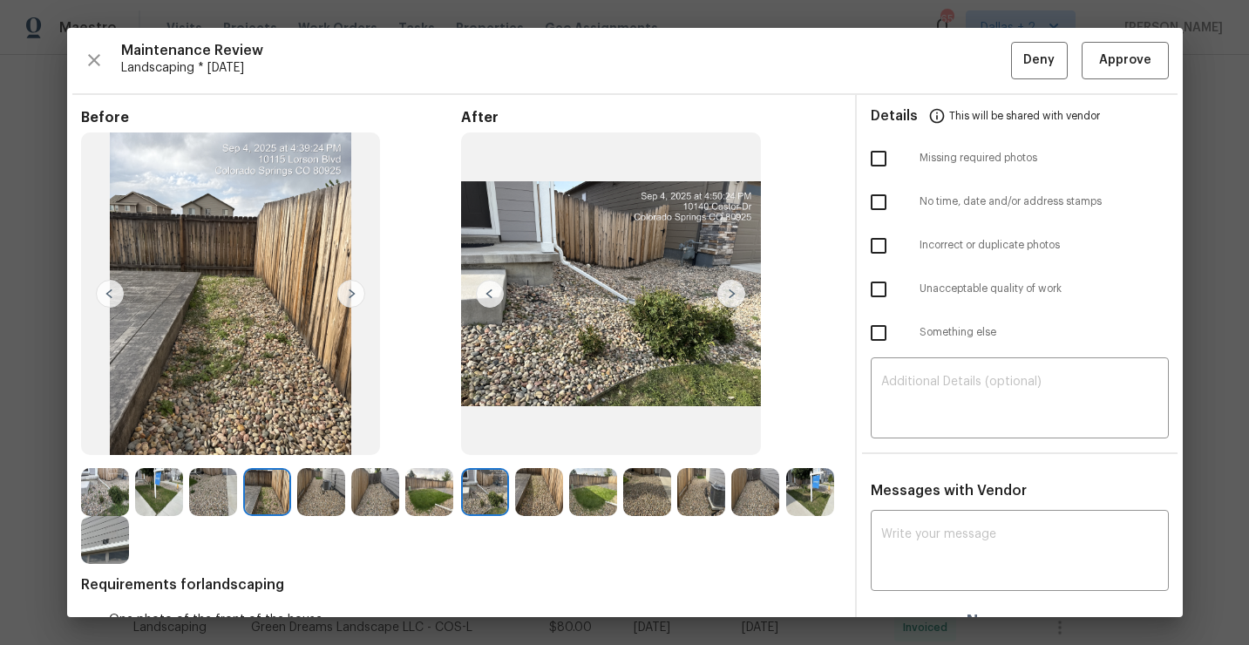
click at [351, 294] on img at bounding box center [351, 294] width 28 height 28
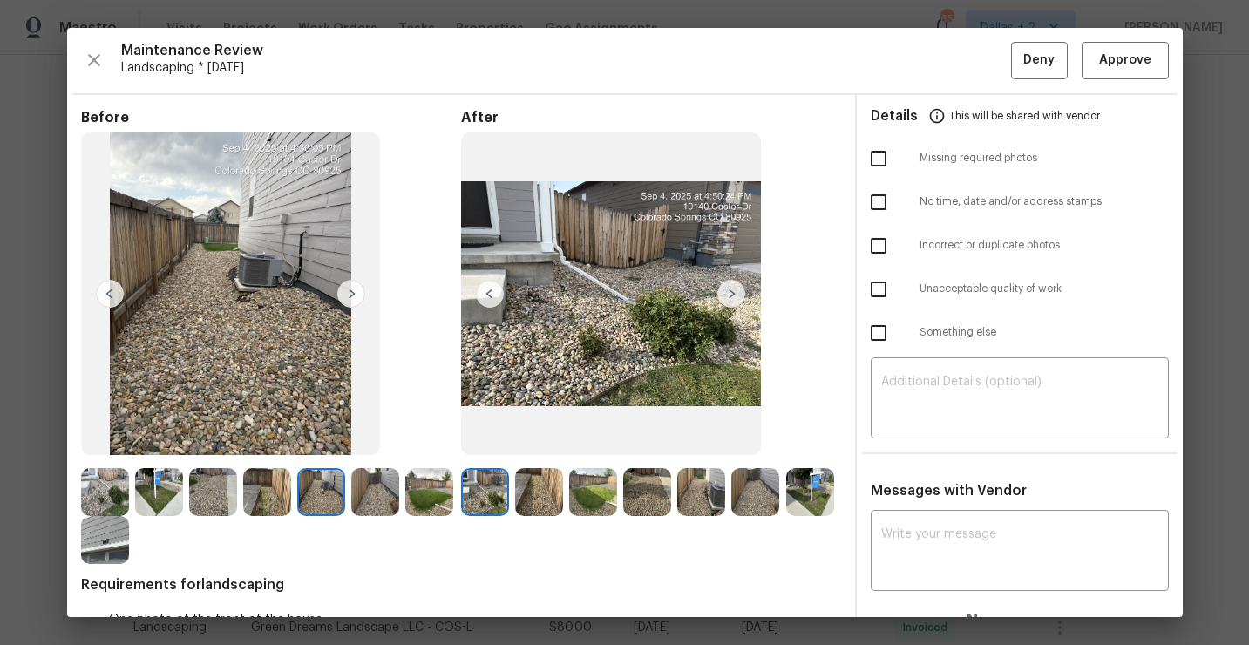
click at [351, 294] on img at bounding box center [351, 294] width 28 height 28
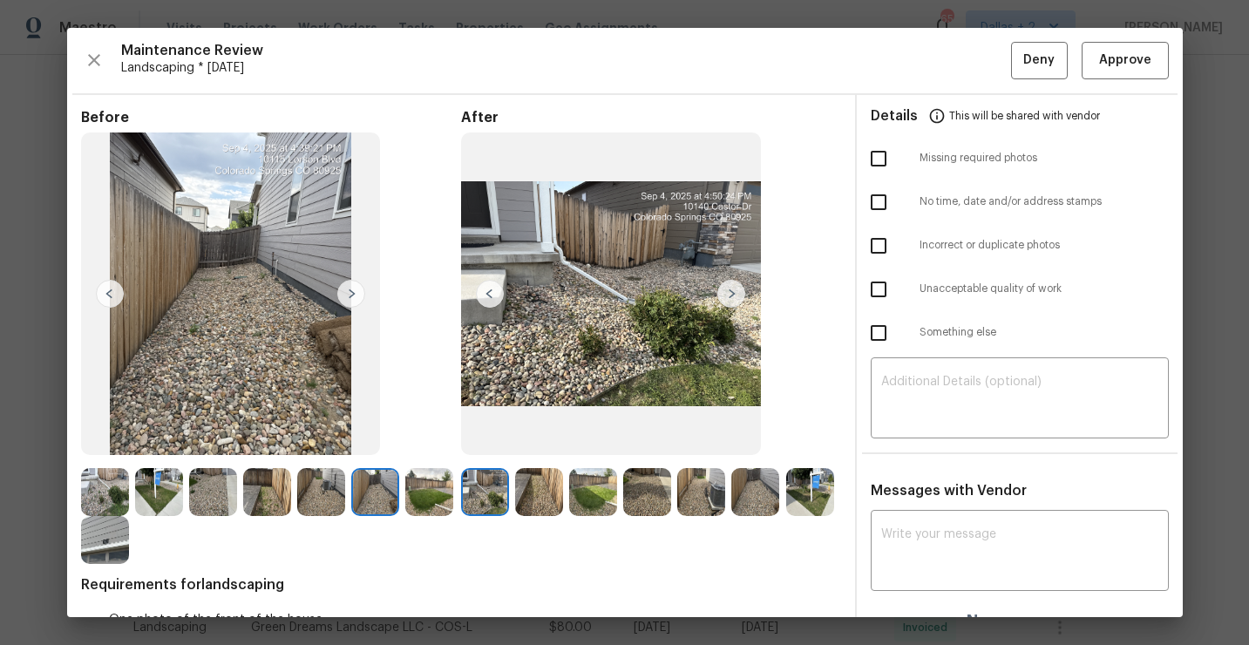
click at [351, 294] on img at bounding box center [351, 294] width 28 height 28
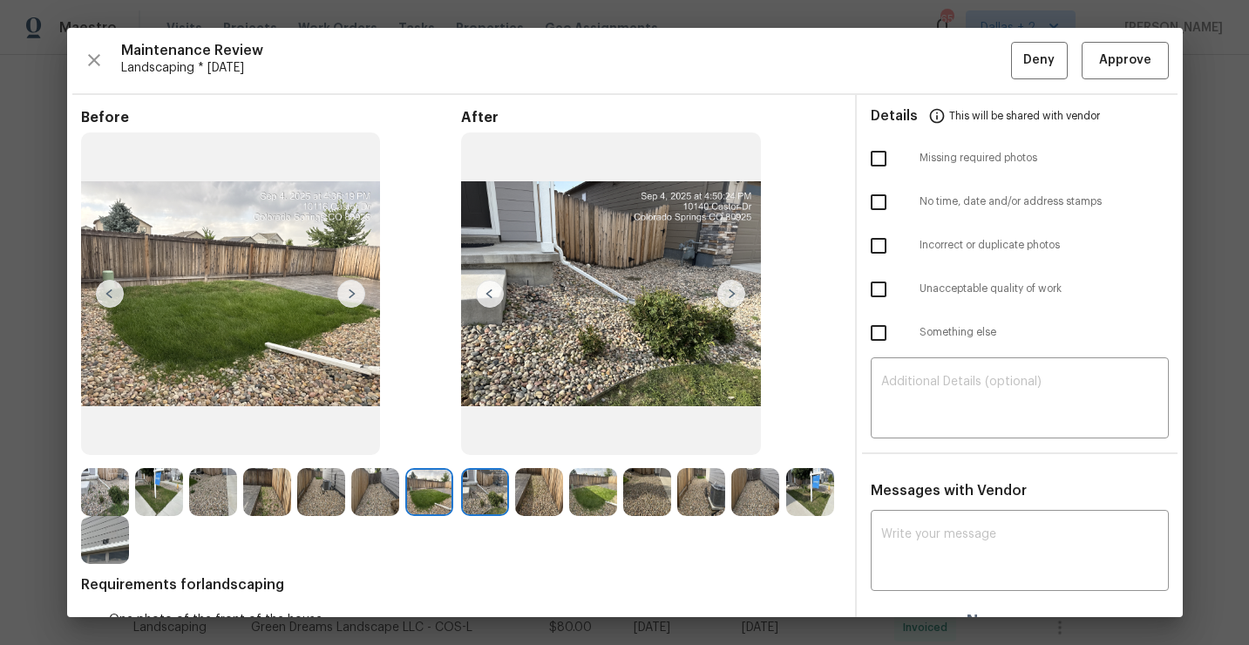
click at [732, 291] on img at bounding box center [732, 294] width 28 height 28
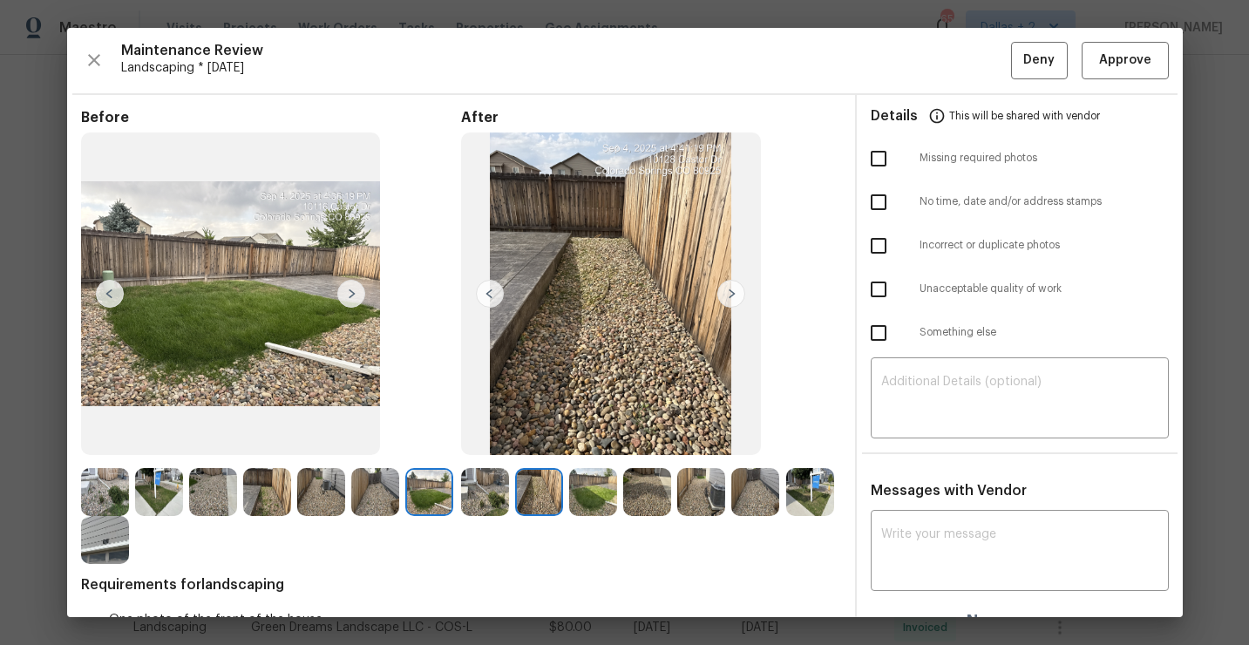
click at [732, 291] on img at bounding box center [732, 294] width 28 height 28
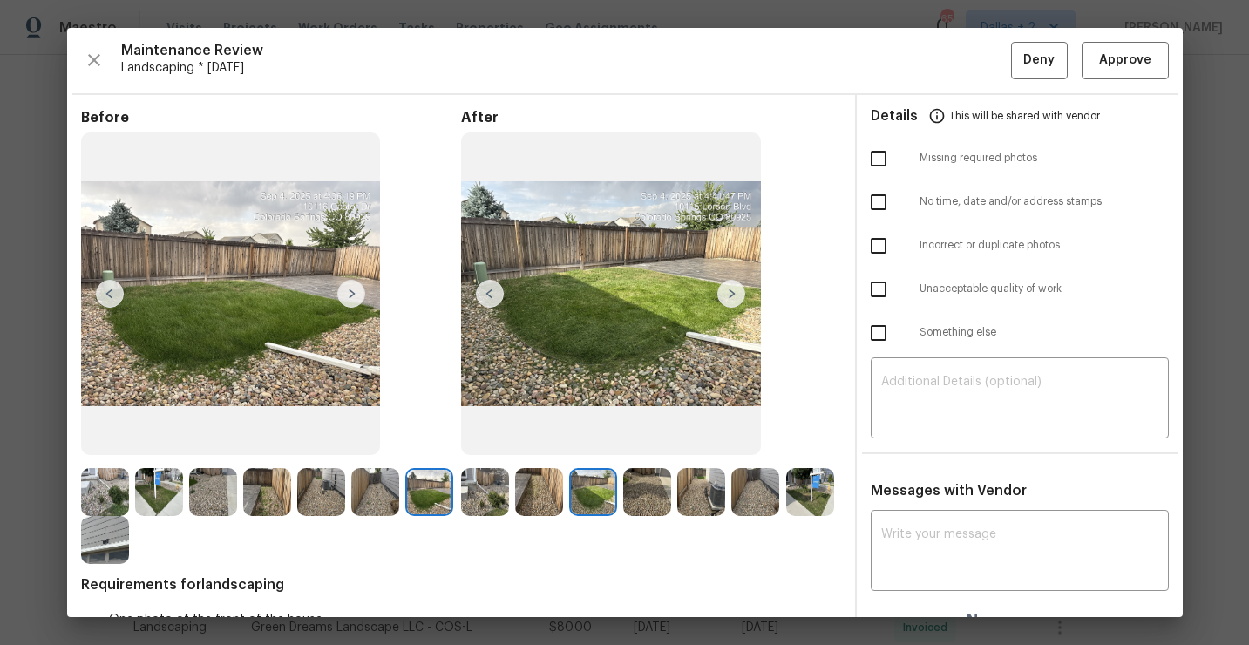
click at [732, 291] on img at bounding box center [732, 294] width 28 height 28
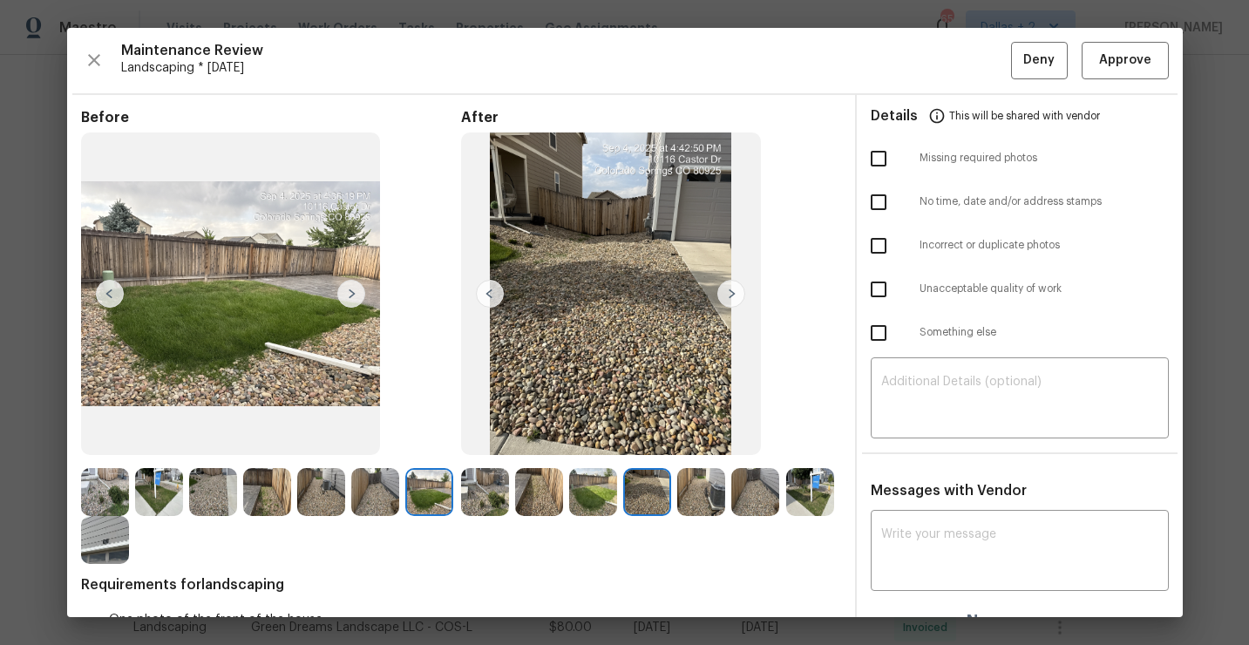
click at [732, 293] on img at bounding box center [732, 294] width 28 height 28
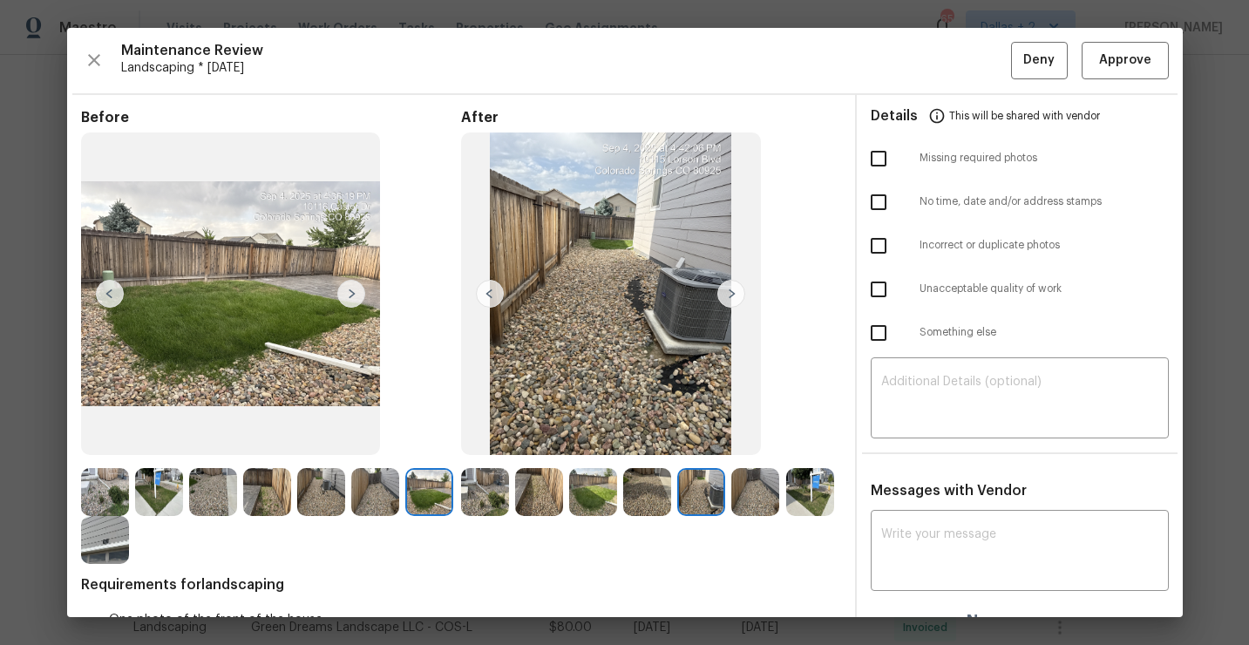
click at [732, 293] on img at bounding box center [732, 294] width 28 height 28
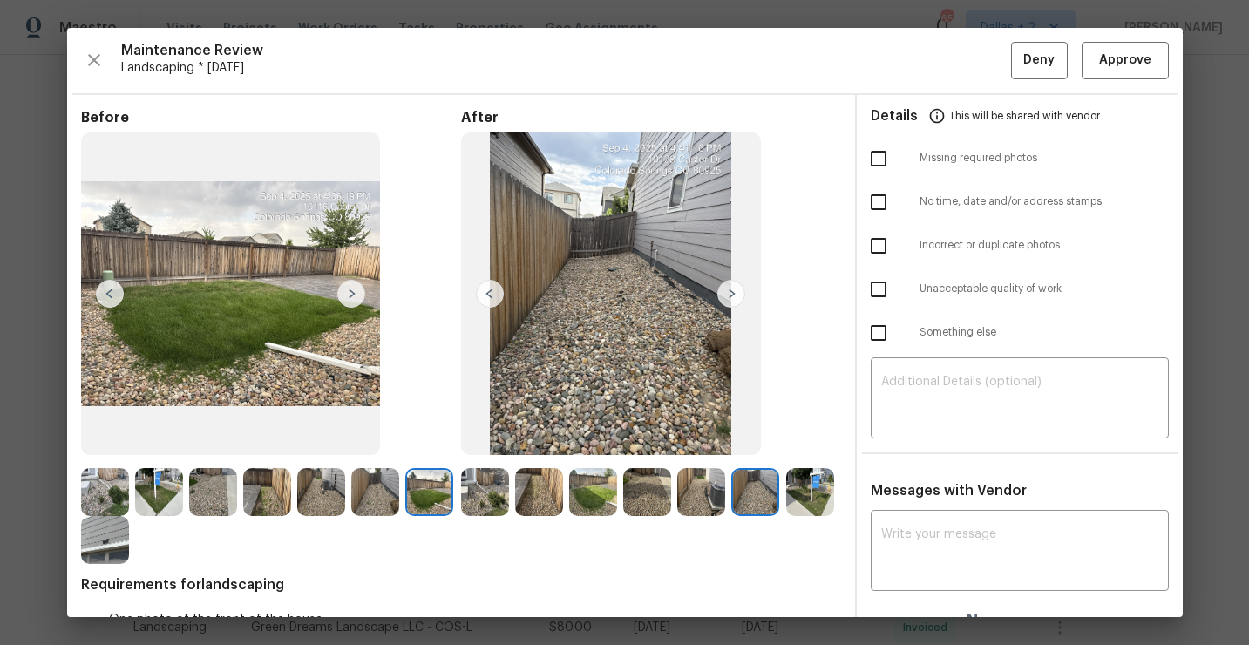
click at [732, 293] on img at bounding box center [732, 294] width 28 height 28
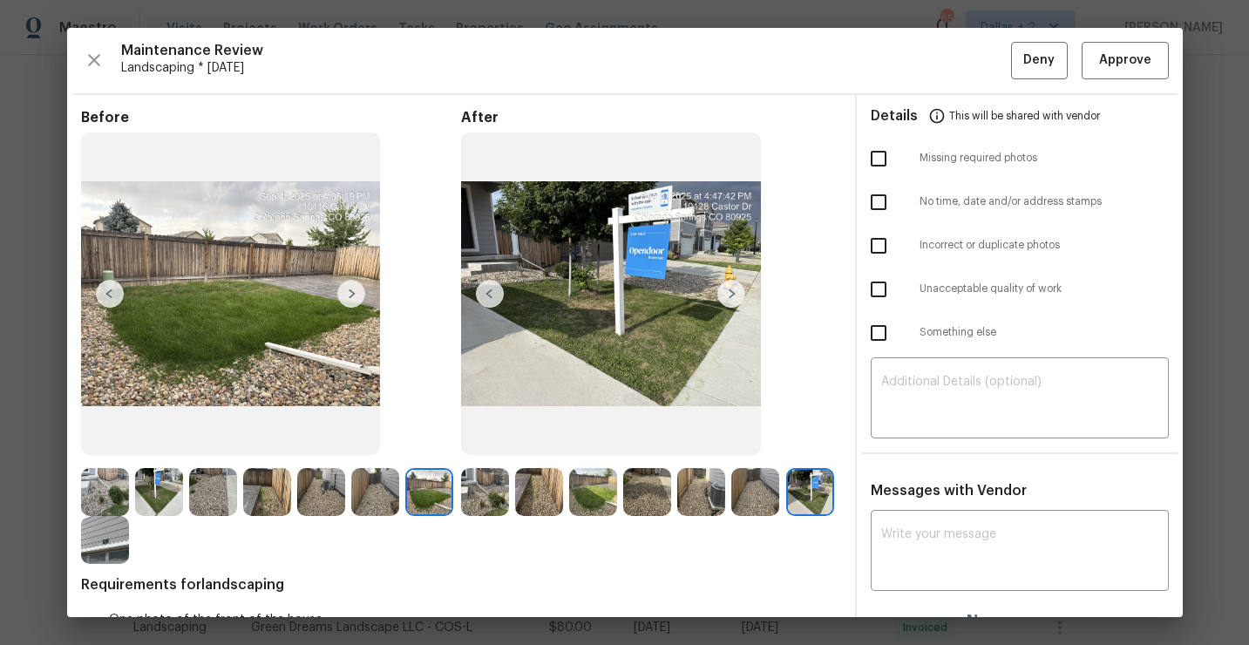
click at [732, 293] on img at bounding box center [732, 294] width 28 height 28
click at [485, 488] on img at bounding box center [485, 492] width 48 height 48
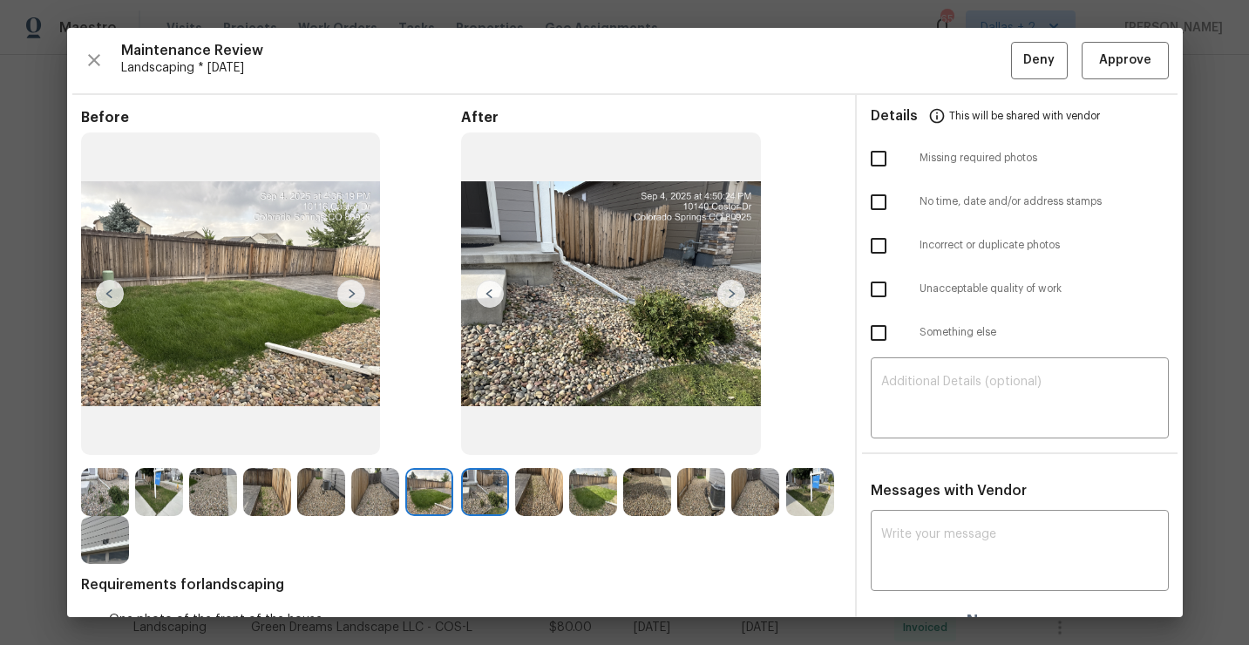
click at [112, 500] on img at bounding box center [105, 492] width 48 height 48
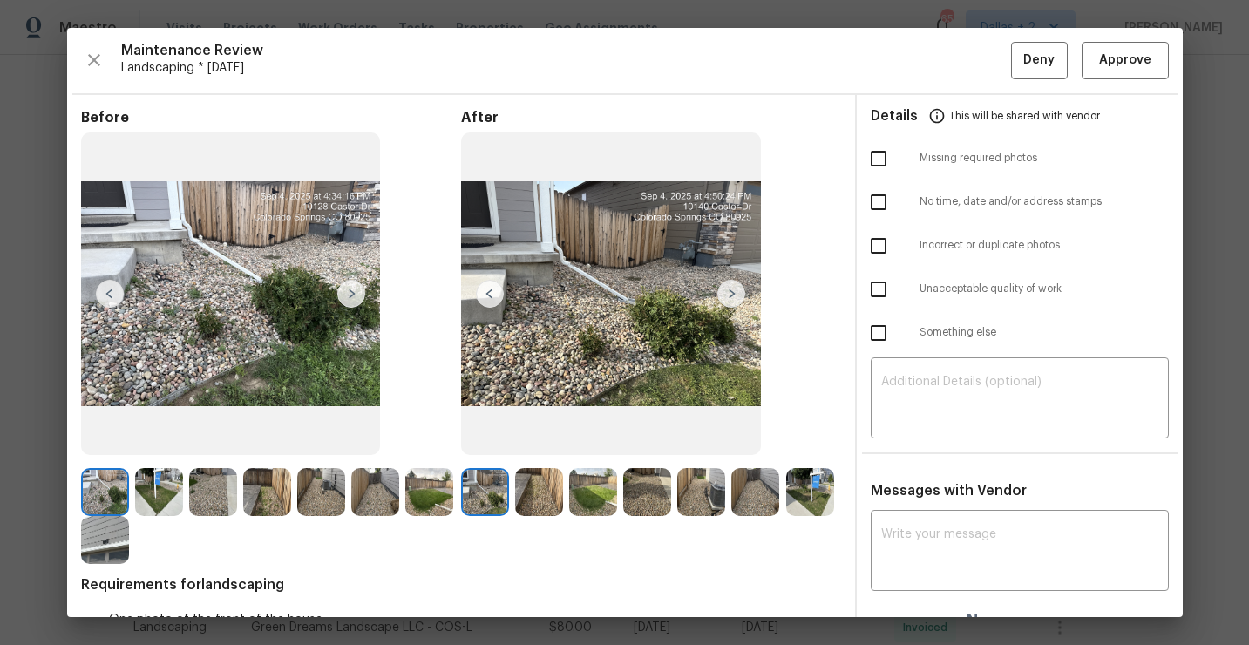
click at [350, 292] on img at bounding box center [351, 294] width 28 height 28
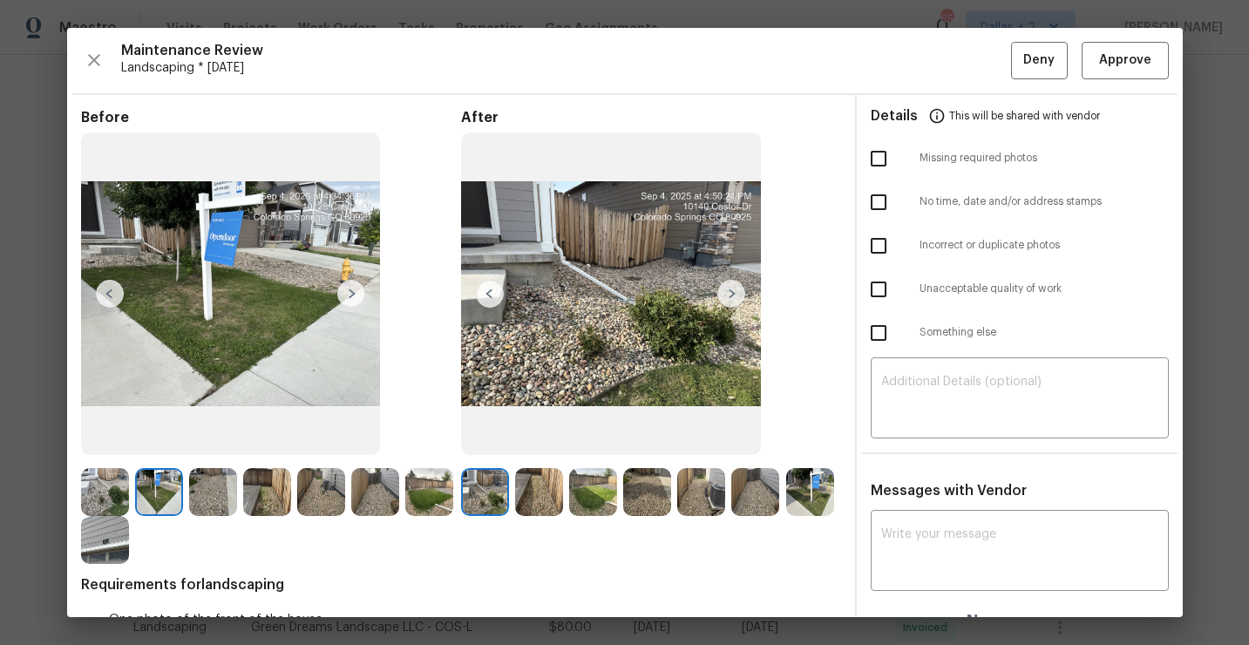
click at [350, 292] on img at bounding box center [351, 294] width 28 height 28
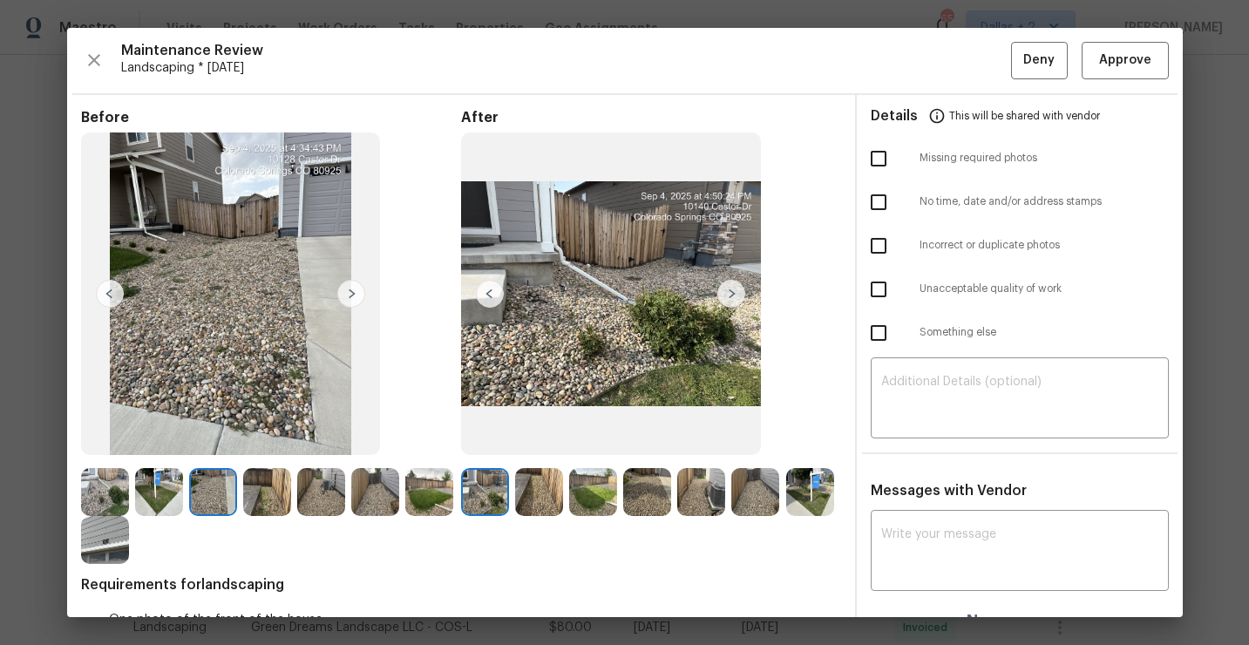
click at [350, 292] on img at bounding box center [351, 294] width 28 height 28
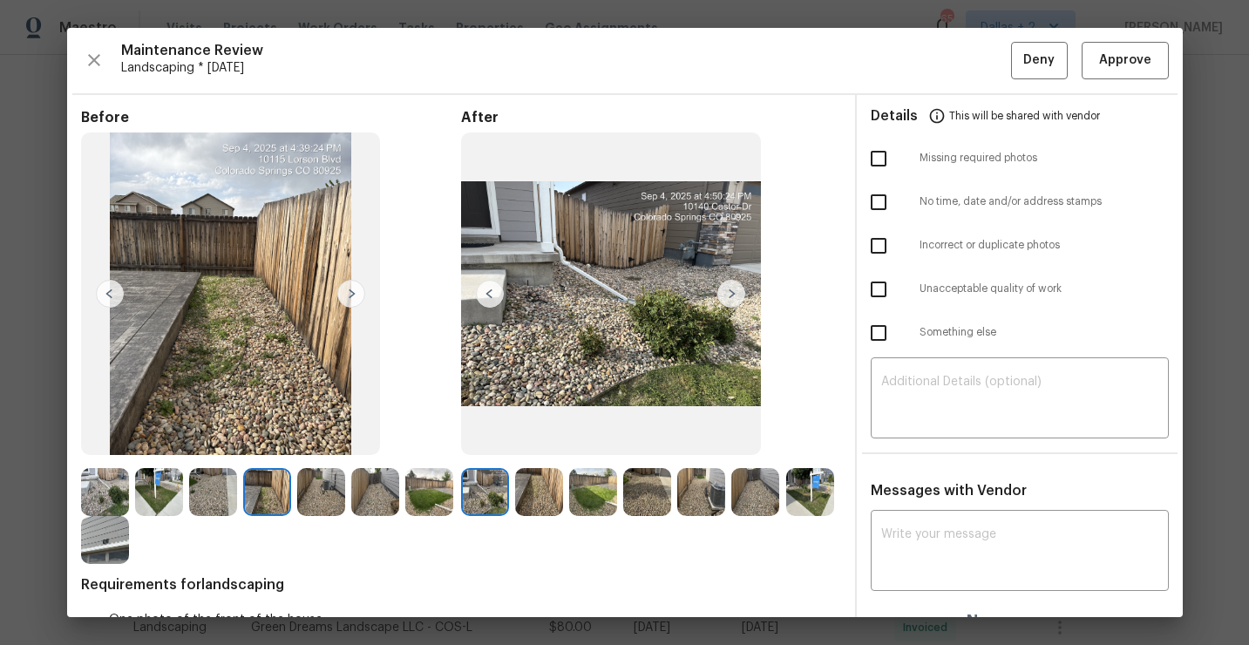
click at [350, 292] on img at bounding box center [351, 294] width 28 height 28
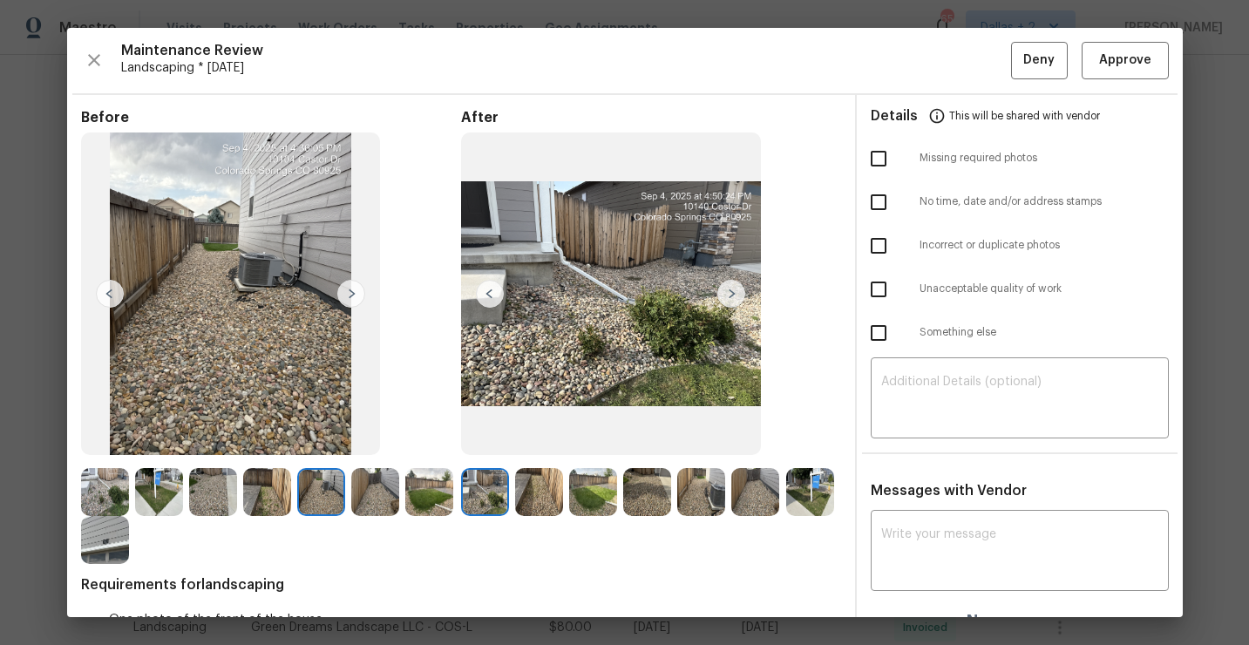
click at [350, 292] on img at bounding box center [351, 294] width 28 height 28
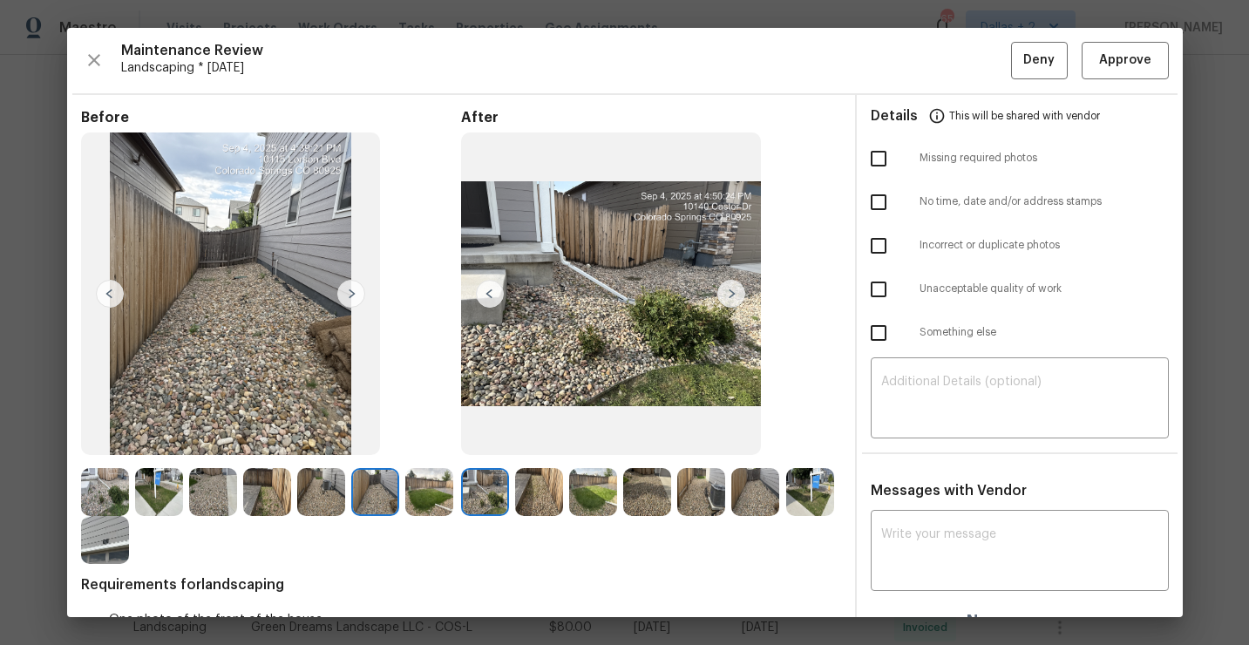
click at [350, 292] on img at bounding box center [351, 294] width 28 height 28
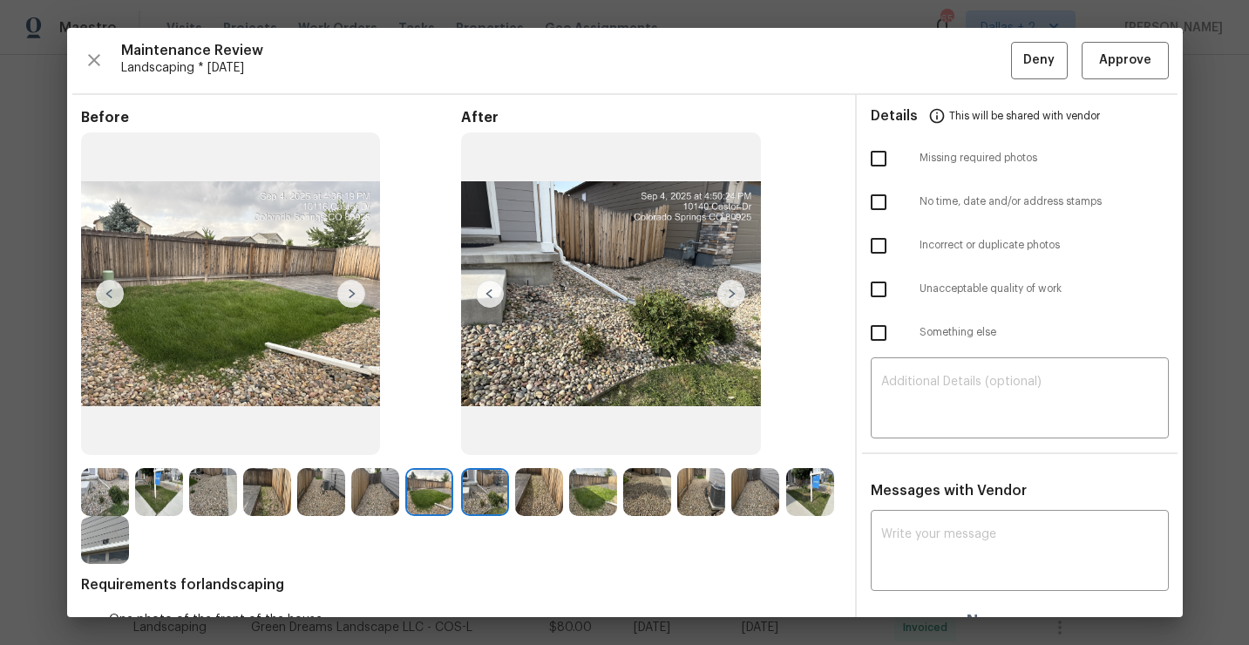
click at [350, 292] on img at bounding box center [351, 294] width 28 height 28
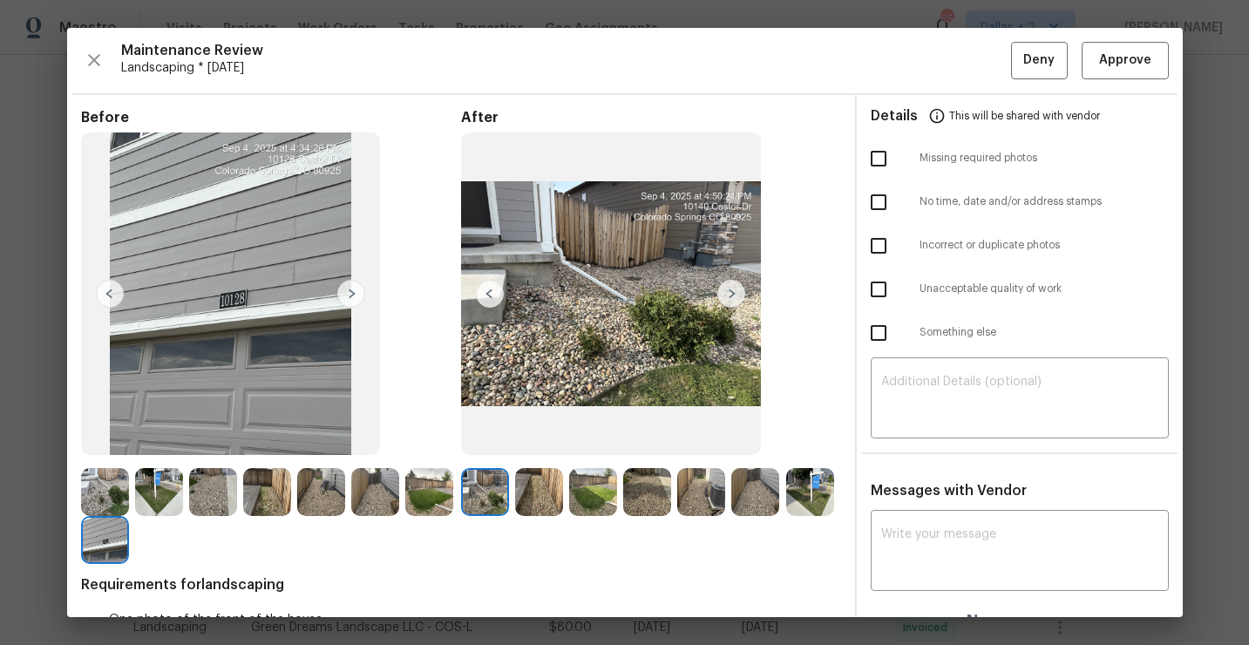
click at [487, 488] on img at bounding box center [485, 492] width 48 height 48
click at [731, 296] on img at bounding box center [732, 294] width 28 height 28
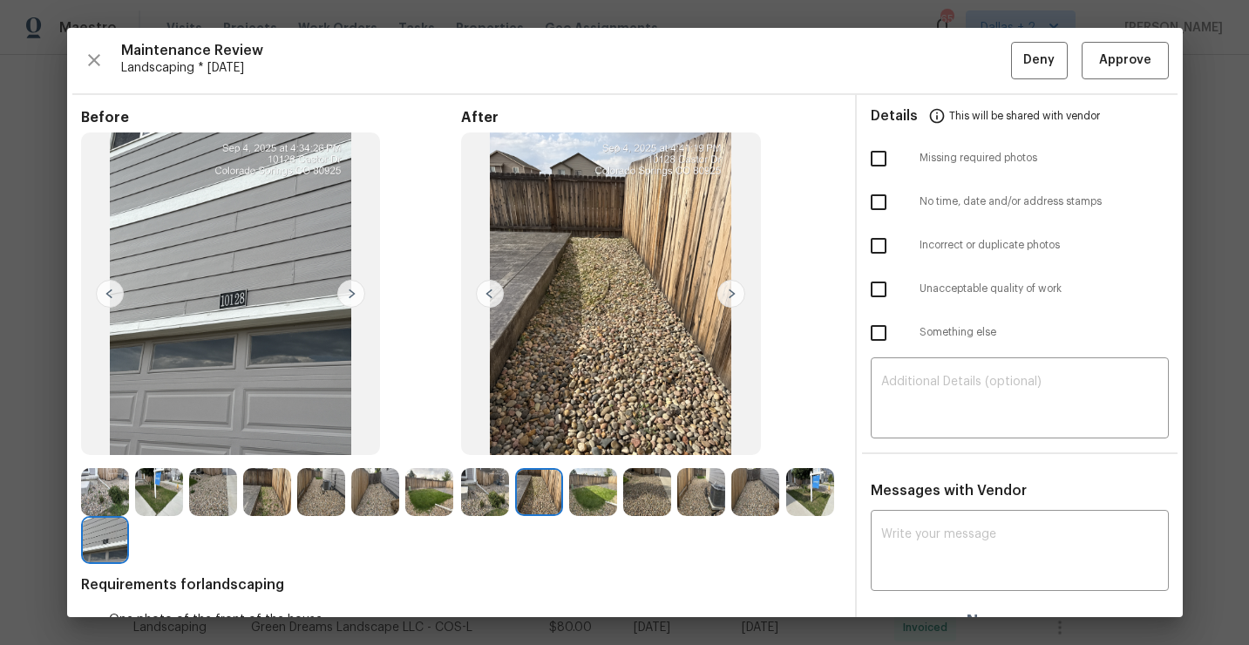
click at [731, 296] on img at bounding box center [732, 294] width 28 height 28
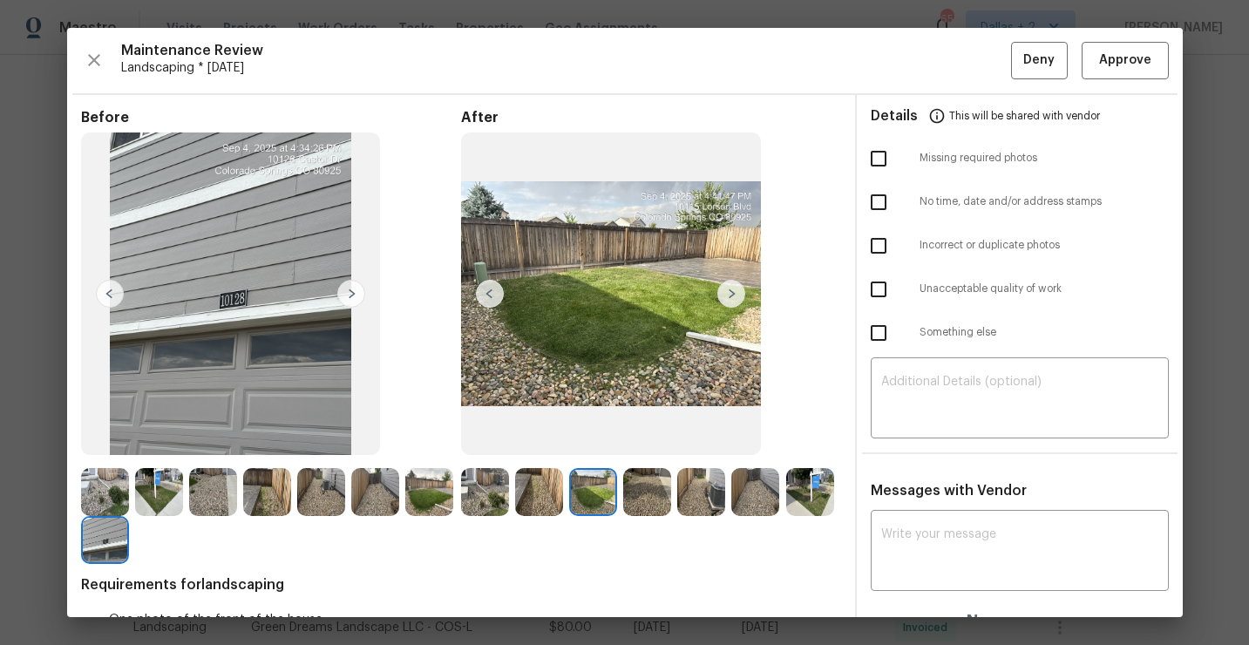
click at [731, 296] on img at bounding box center [732, 294] width 28 height 28
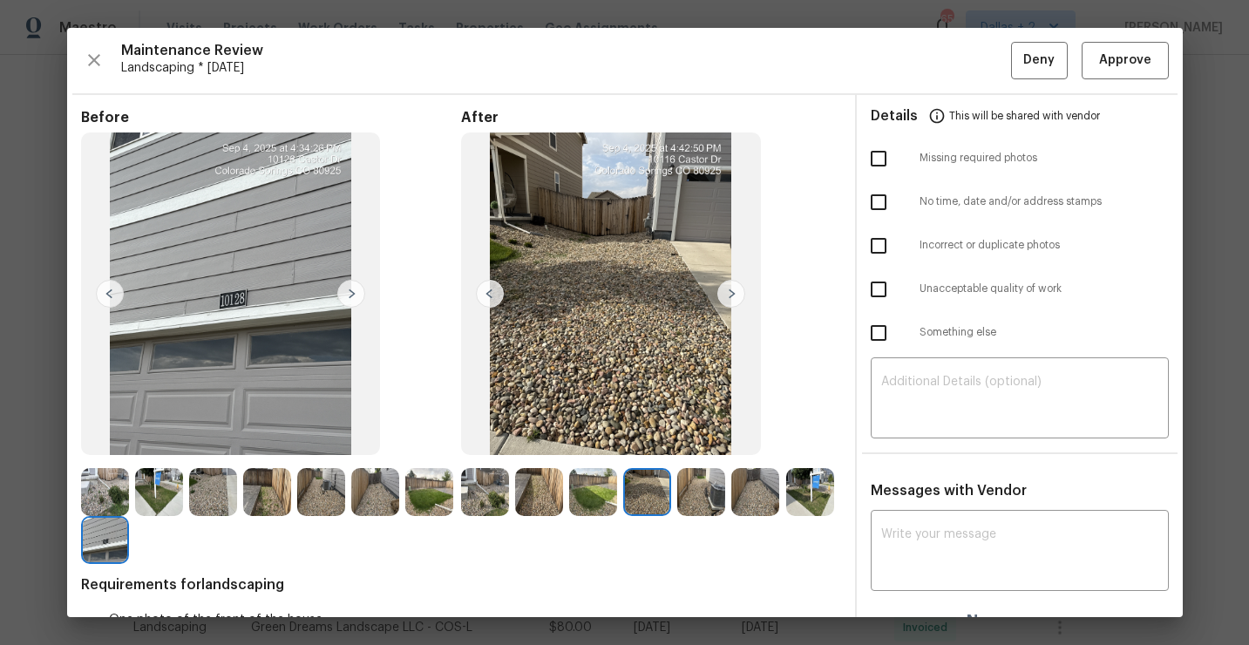
click at [731, 296] on img at bounding box center [732, 294] width 28 height 28
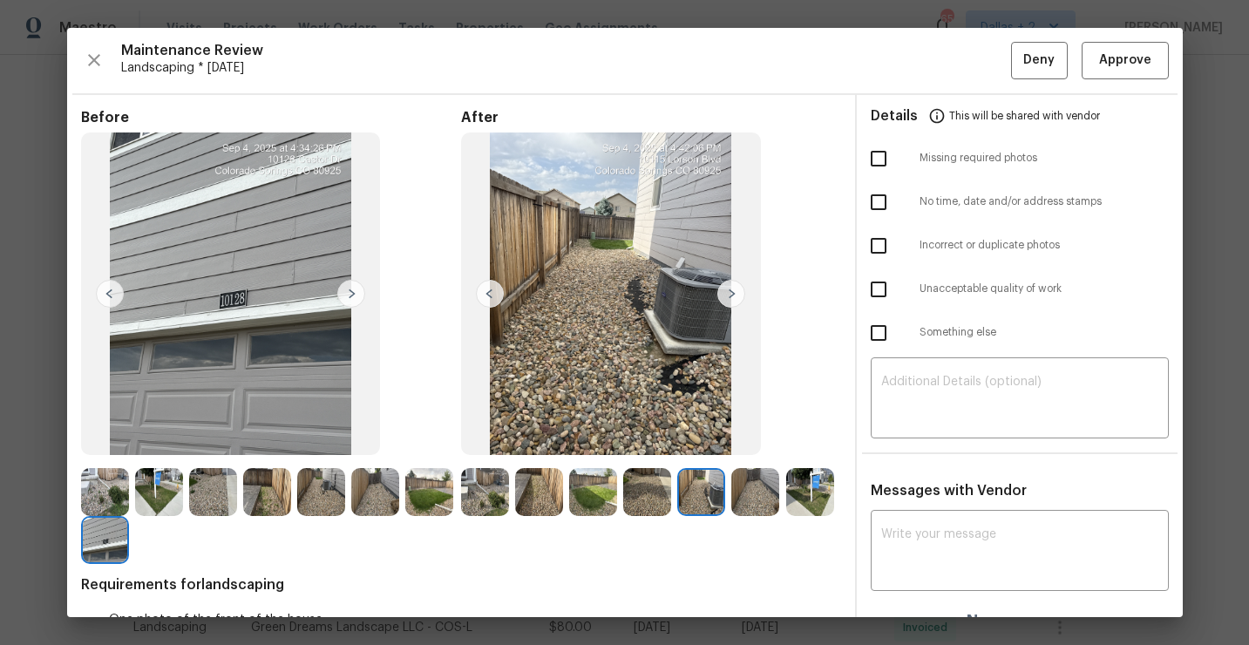
click at [731, 296] on img at bounding box center [732, 294] width 28 height 28
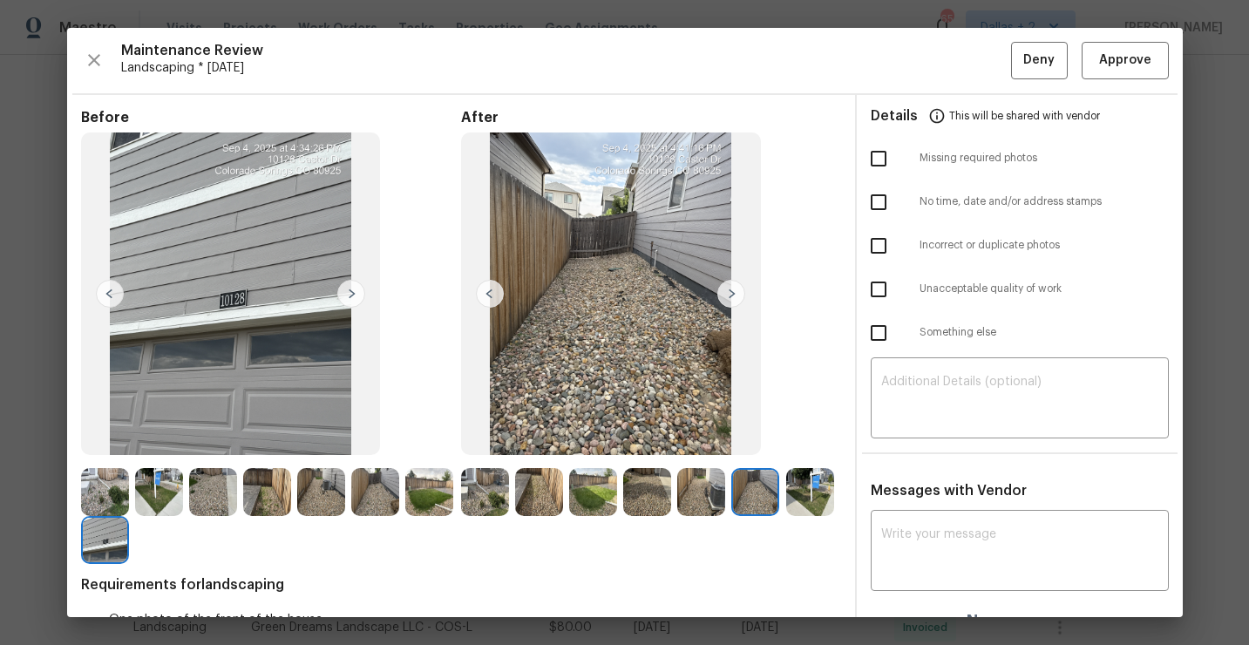
click at [731, 296] on img at bounding box center [732, 294] width 28 height 28
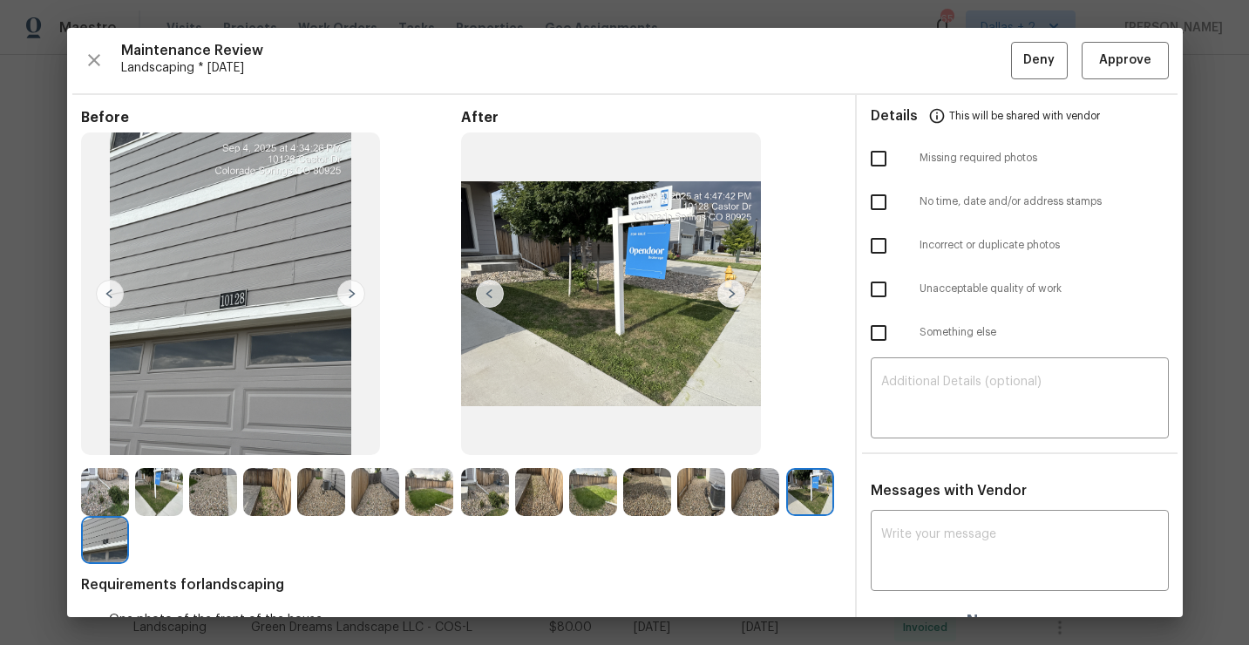
click at [731, 296] on img at bounding box center [732, 294] width 28 height 28
click at [1120, 56] on span "Approve" at bounding box center [1126, 61] width 52 height 22
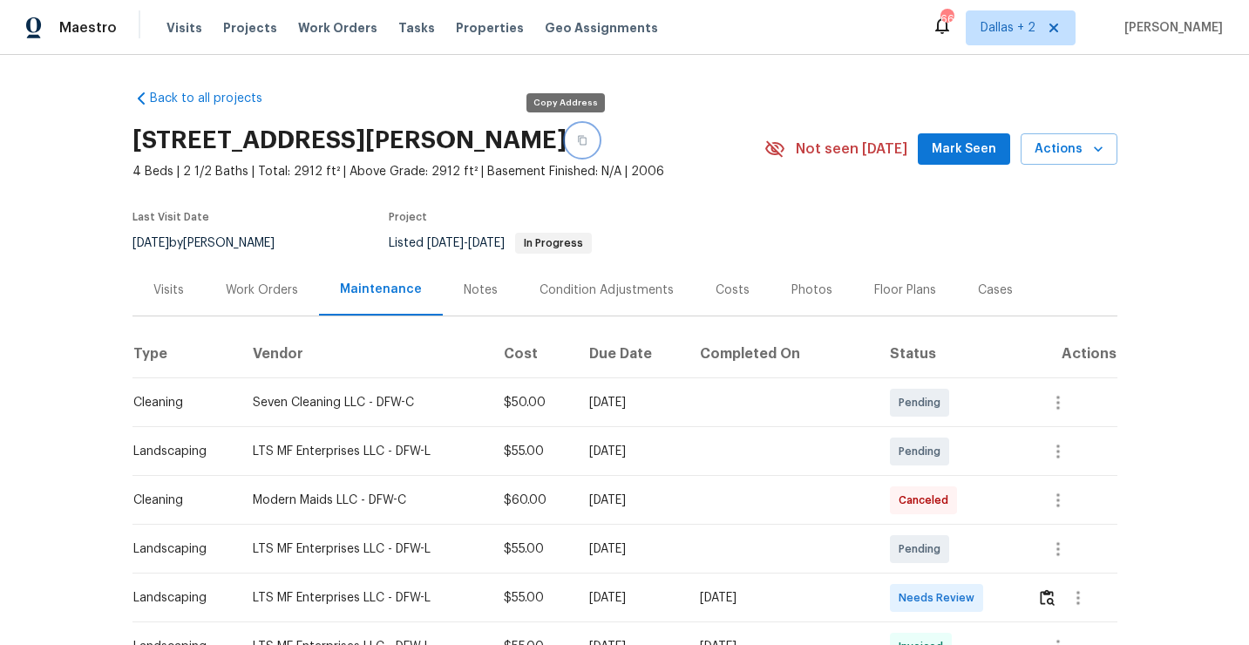
click at [577, 139] on icon "button" at bounding box center [582, 140] width 10 height 10
click at [577, 136] on icon "button" at bounding box center [582, 140] width 10 height 10
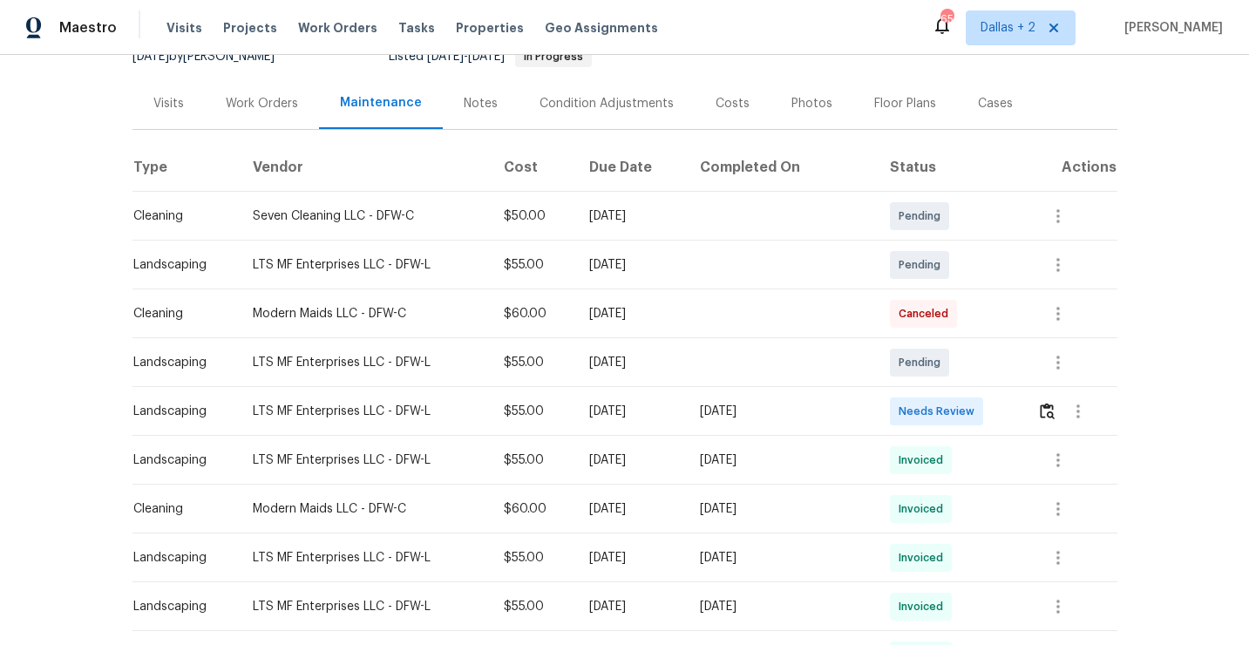
scroll to position [187, 0]
click at [1052, 417] on img "button" at bounding box center [1047, 411] width 15 height 17
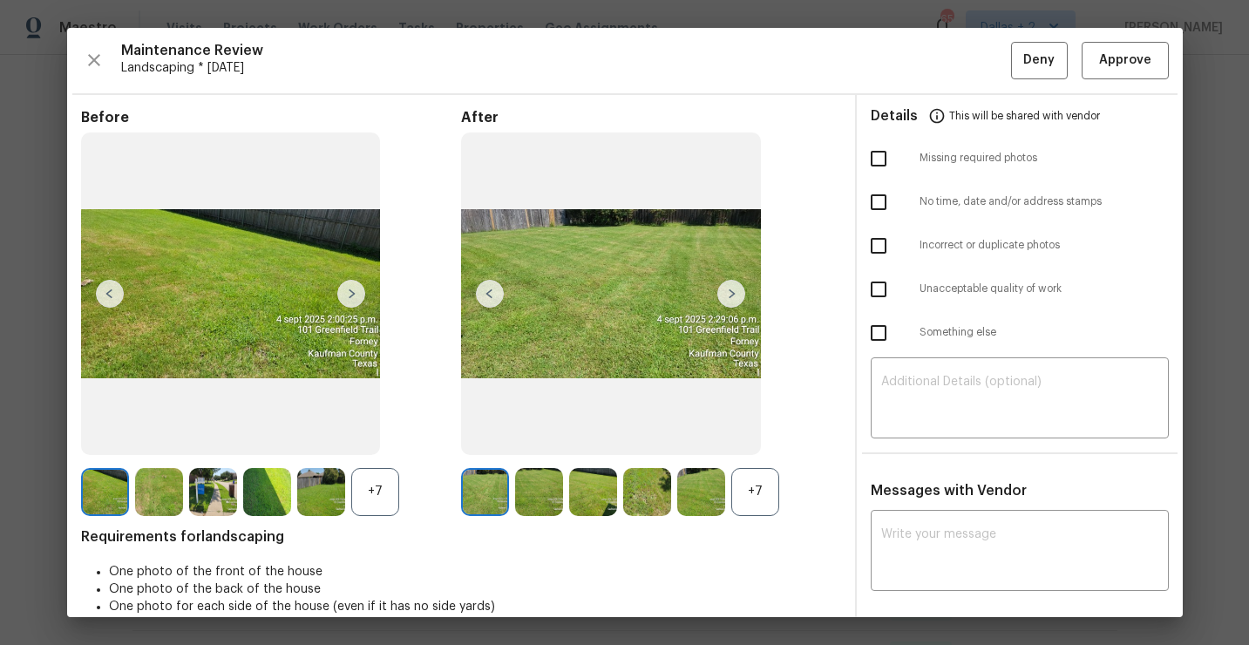
click at [739, 497] on div "+7" at bounding box center [756, 492] width 48 height 48
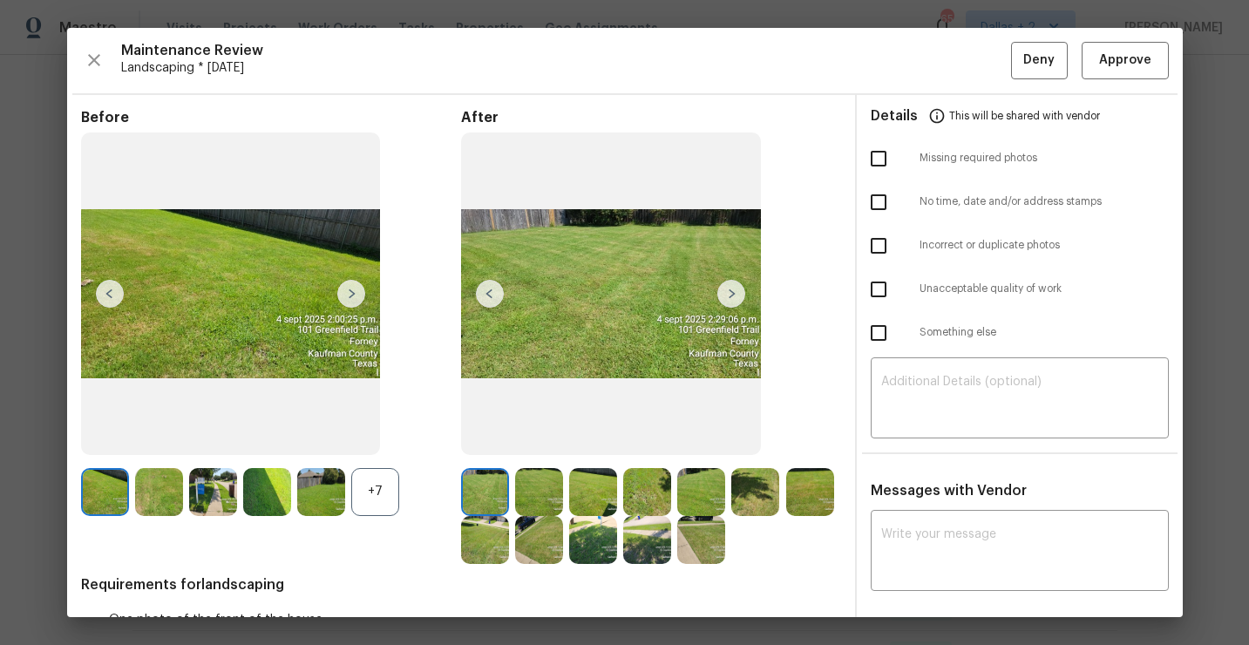
click at [373, 495] on div "+7" at bounding box center [375, 492] width 48 height 48
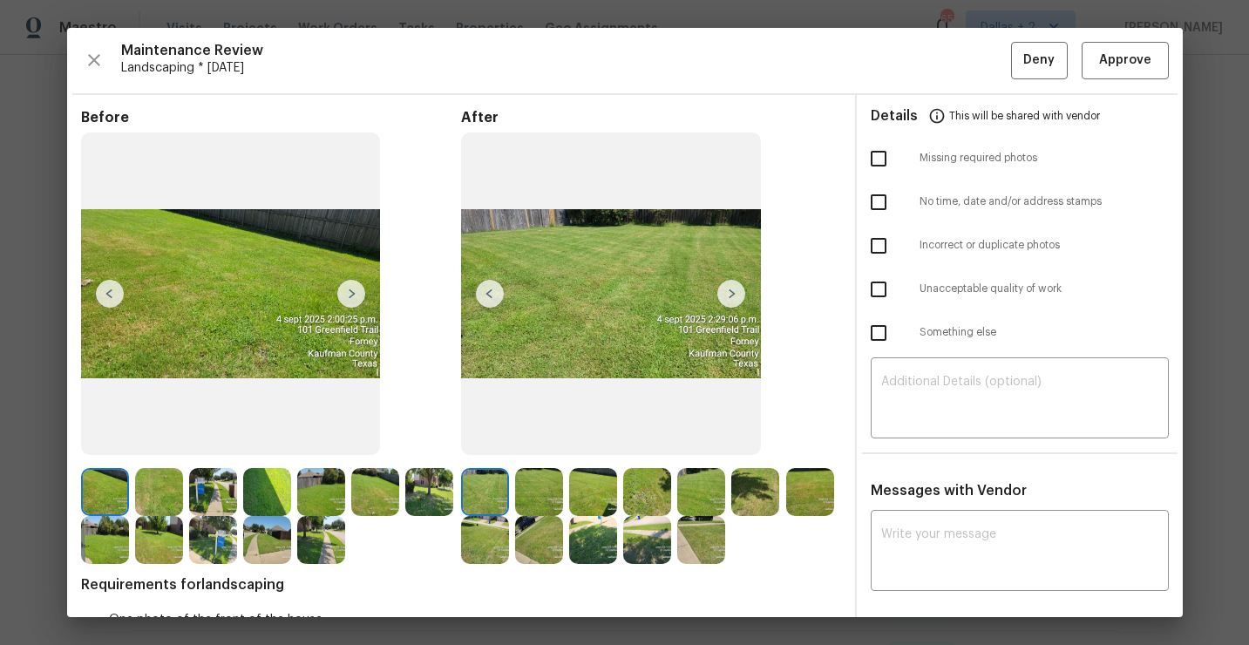
click at [116, 477] on img at bounding box center [105, 492] width 48 height 48
click at [195, 473] on img at bounding box center [213, 492] width 48 height 48
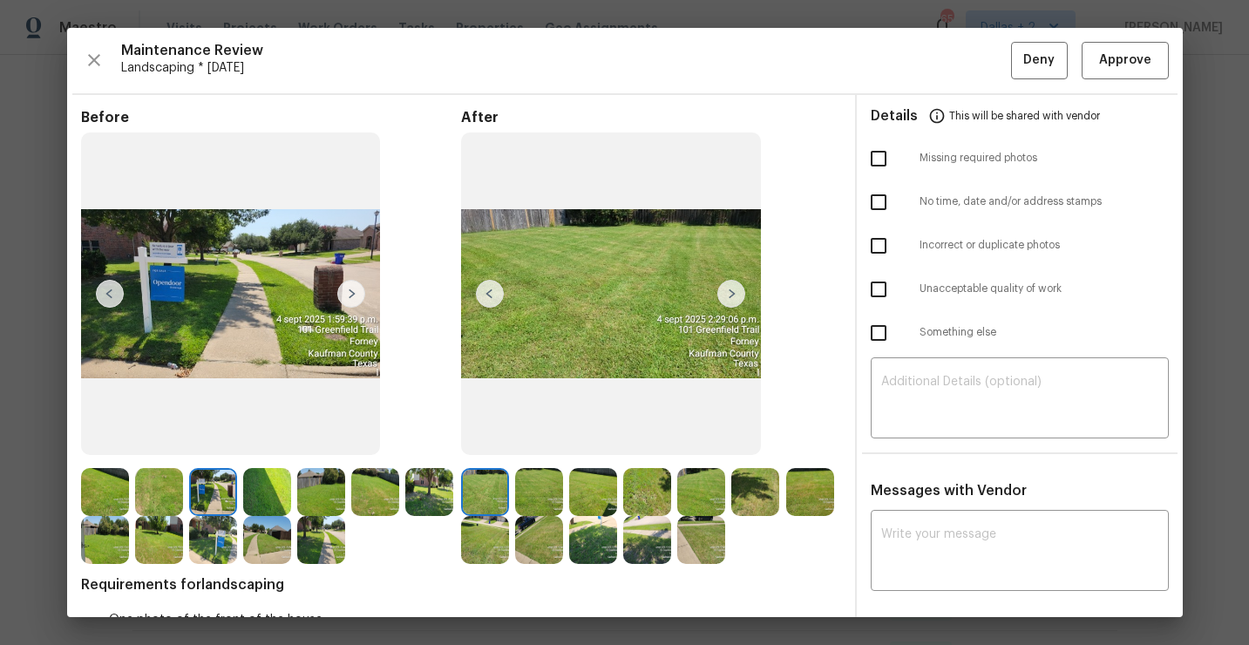
click at [323, 541] on img at bounding box center [321, 540] width 48 height 48
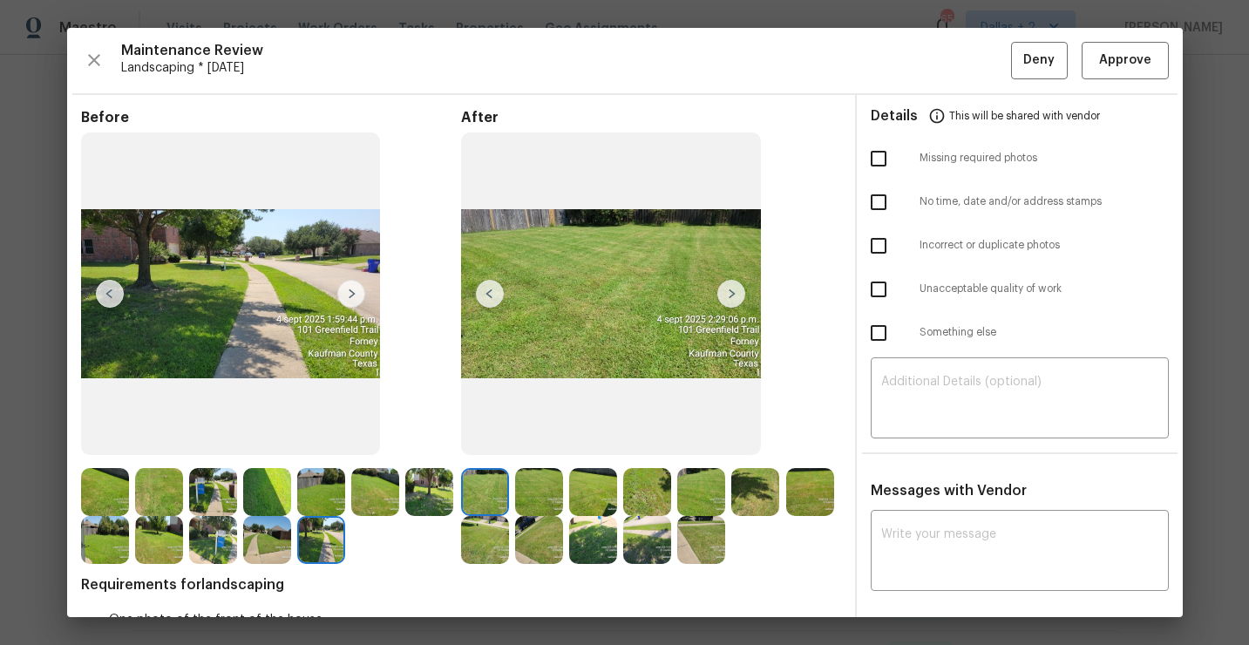
click at [490, 492] on img at bounding box center [485, 492] width 48 height 48
click at [98, 484] on img at bounding box center [105, 492] width 48 height 48
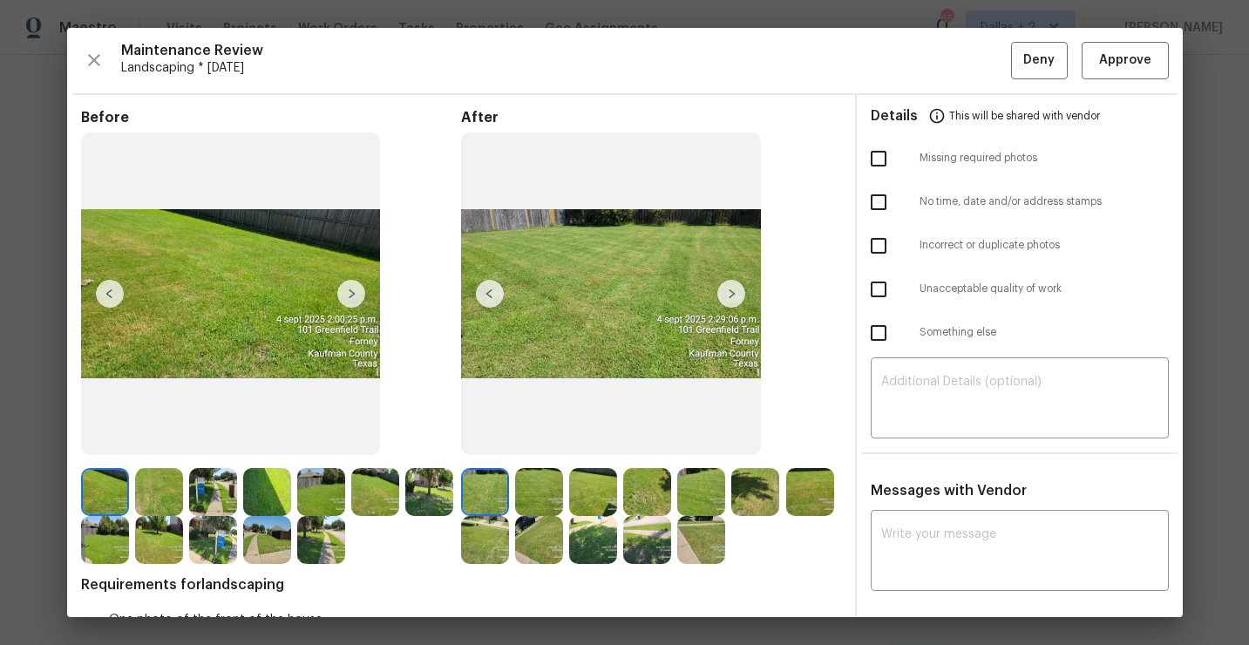
click at [484, 490] on img at bounding box center [485, 492] width 48 height 48
click at [732, 282] on img at bounding box center [732, 294] width 28 height 28
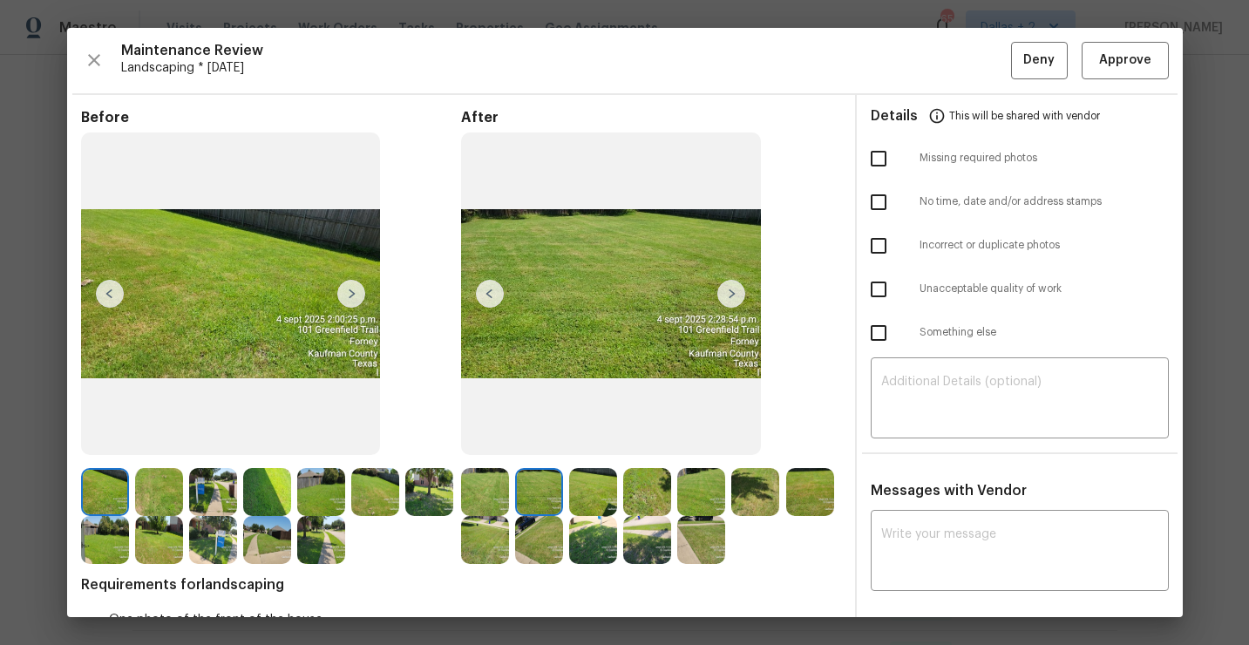
click at [482, 489] on img at bounding box center [485, 492] width 48 height 48
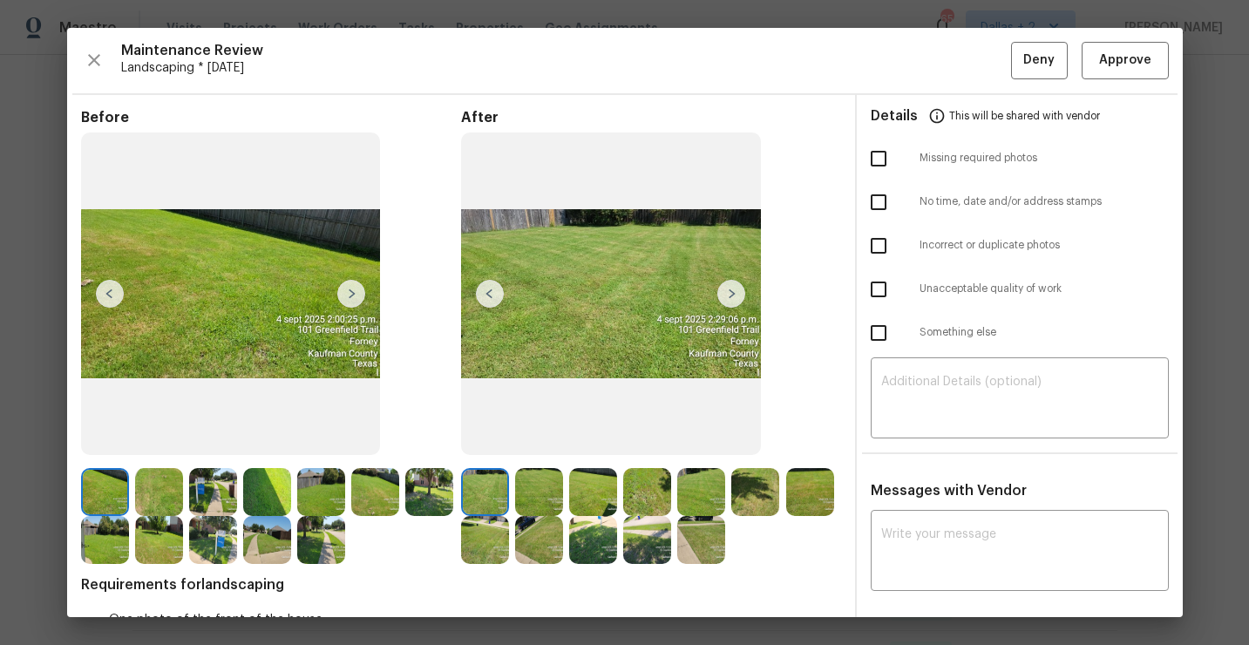
click at [734, 289] on img at bounding box center [732, 294] width 28 height 28
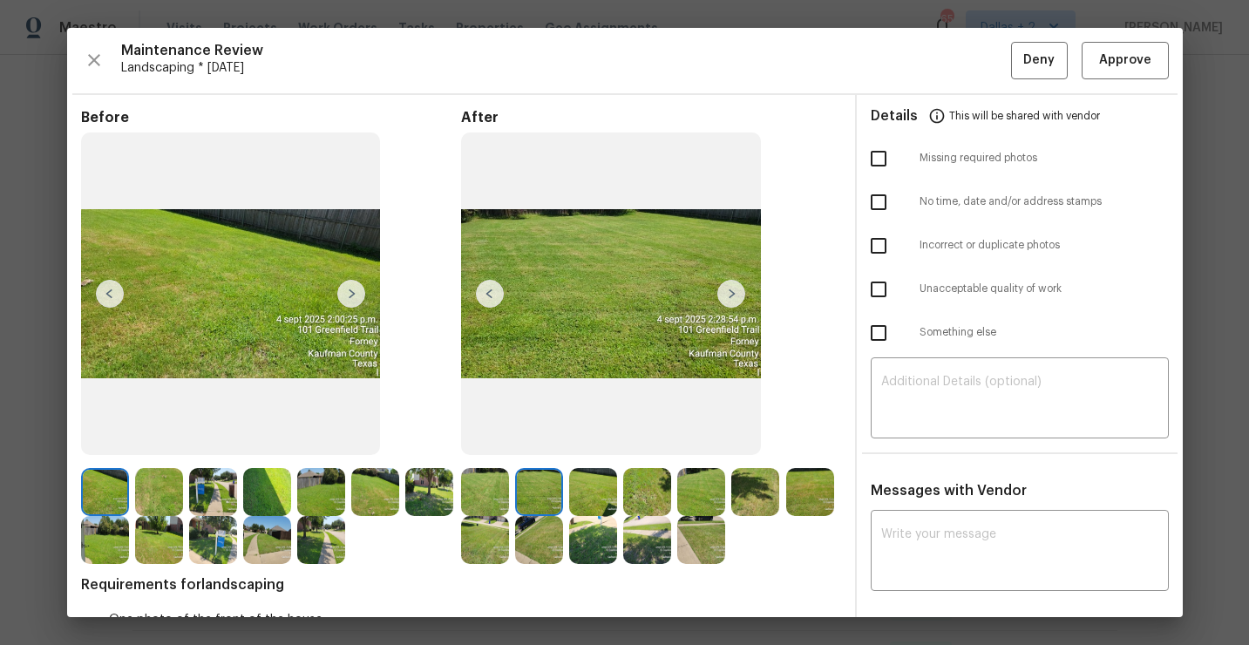
click at [734, 289] on img at bounding box center [732, 294] width 28 height 28
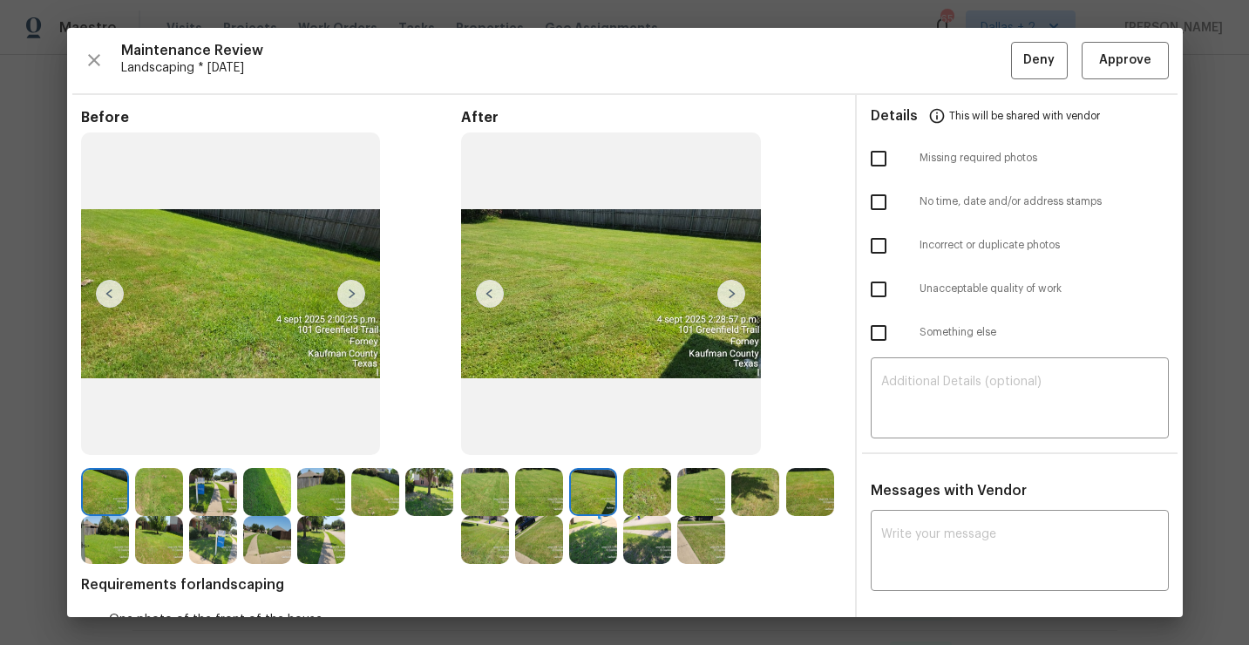
click at [734, 289] on img at bounding box center [732, 294] width 28 height 28
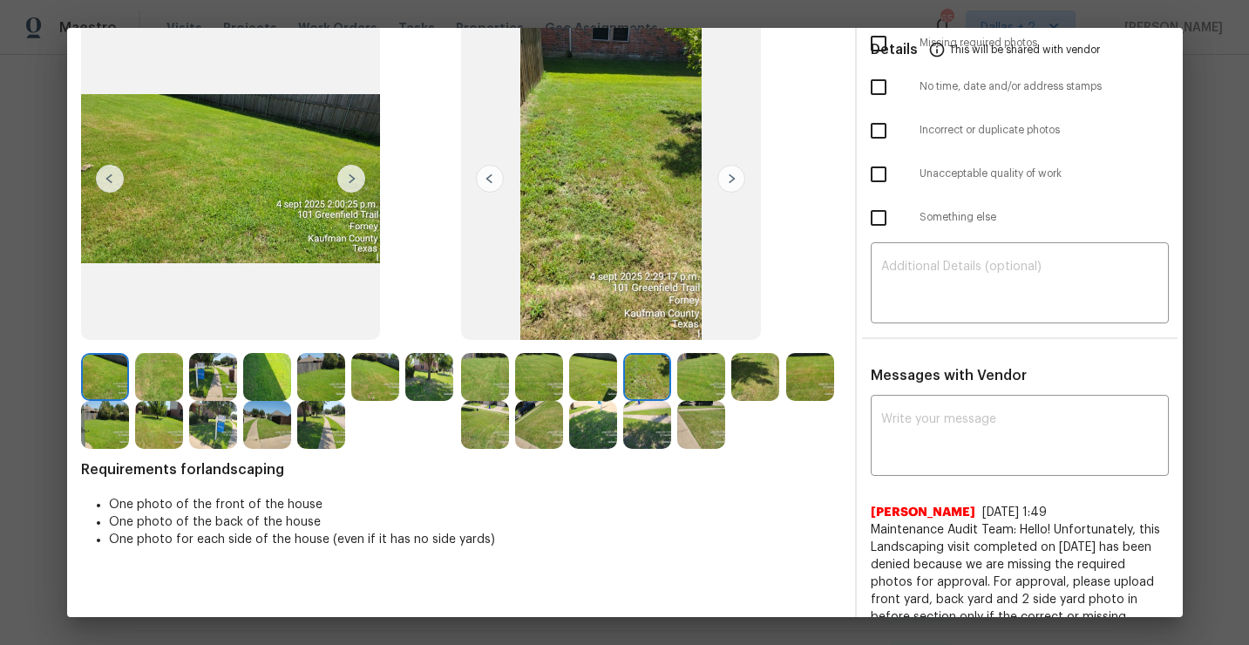
scroll to position [44, 0]
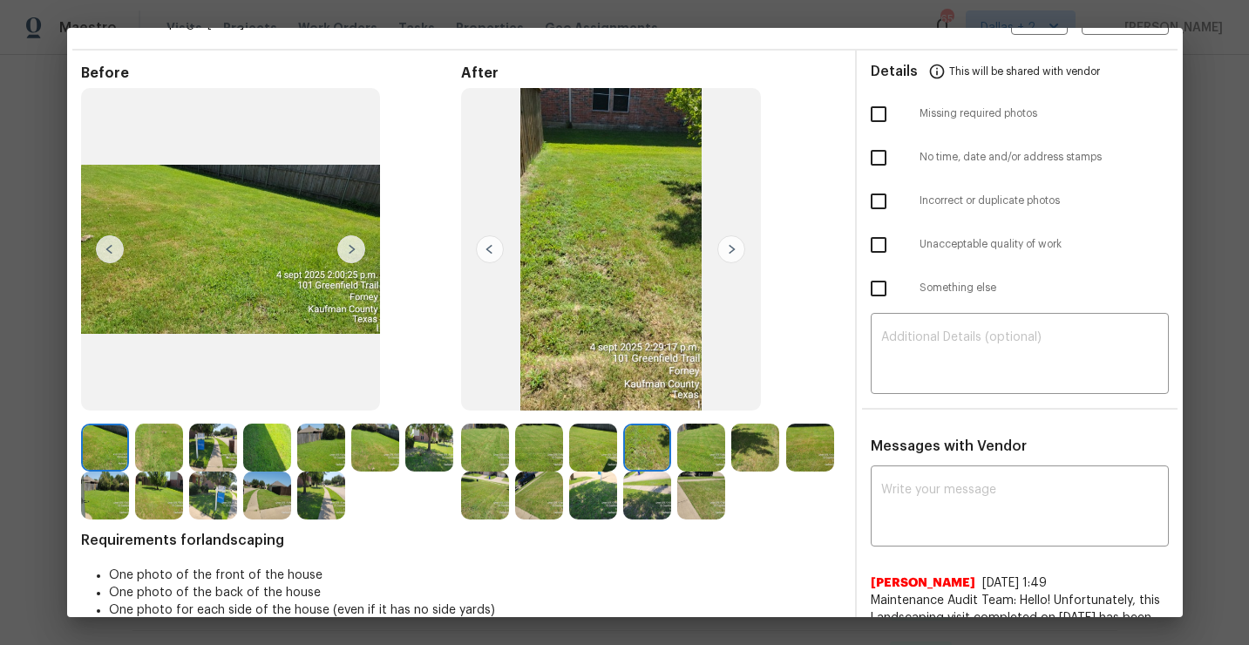
click at [725, 244] on img at bounding box center [732, 249] width 28 height 28
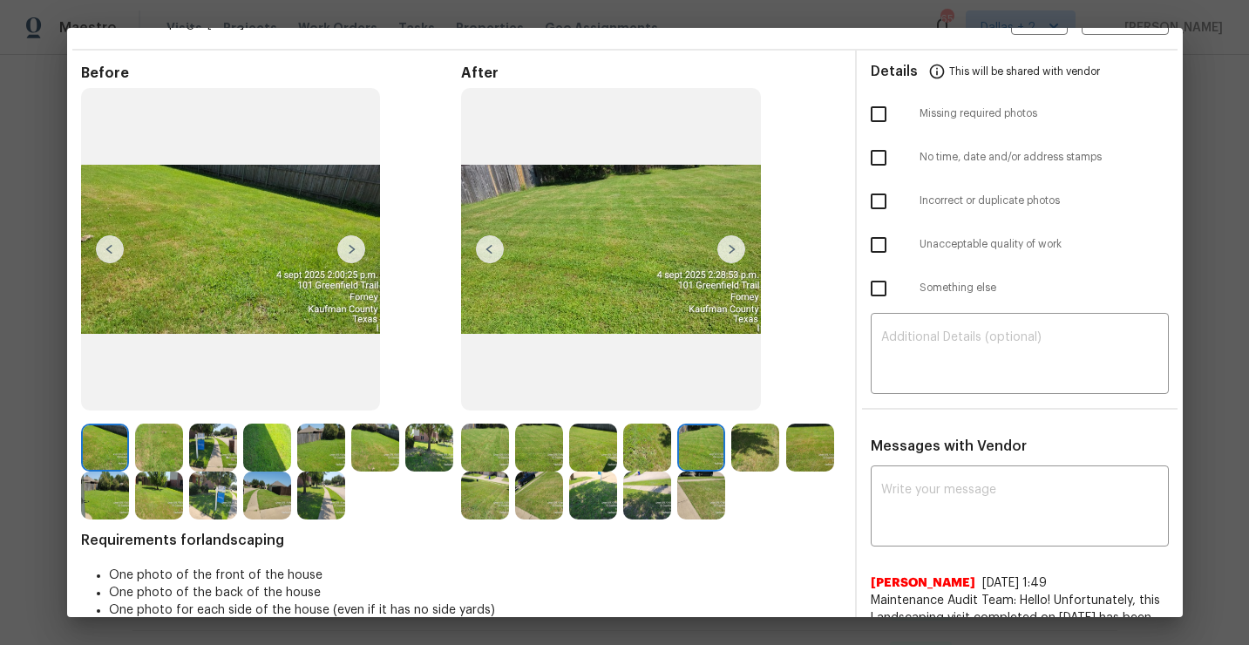
click at [725, 244] on img at bounding box center [732, 249] width 28 height 28
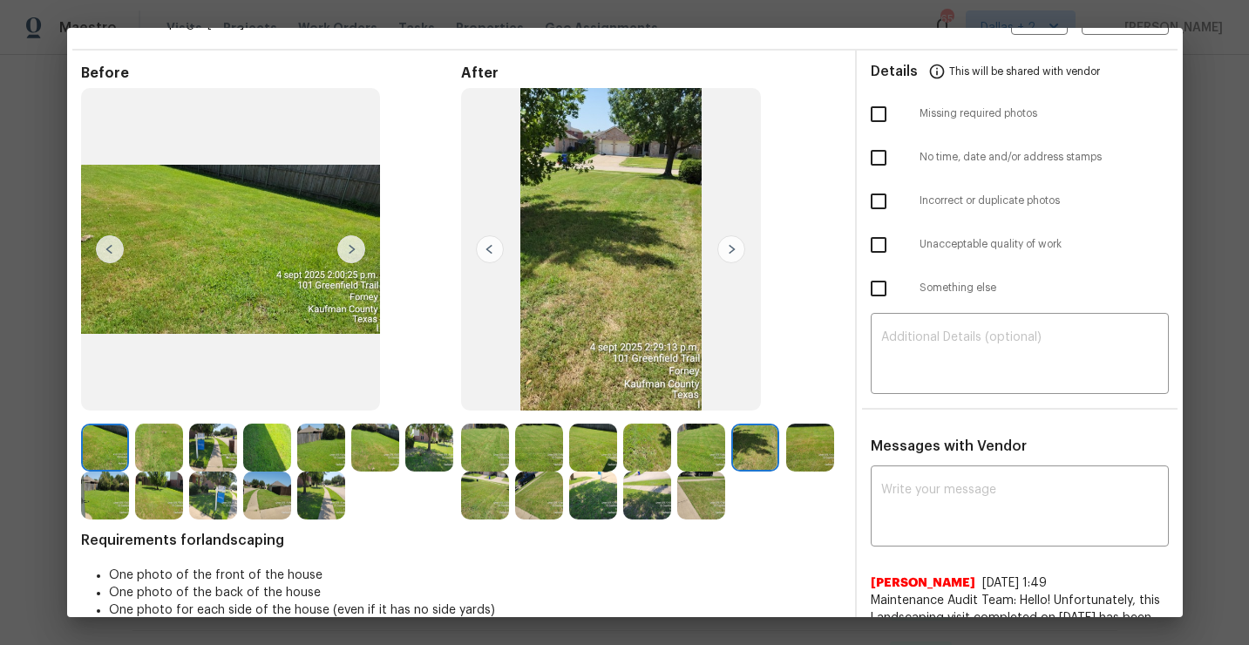
click at [725, 244] on img at bounding box center [732, 249] width 28 height 28
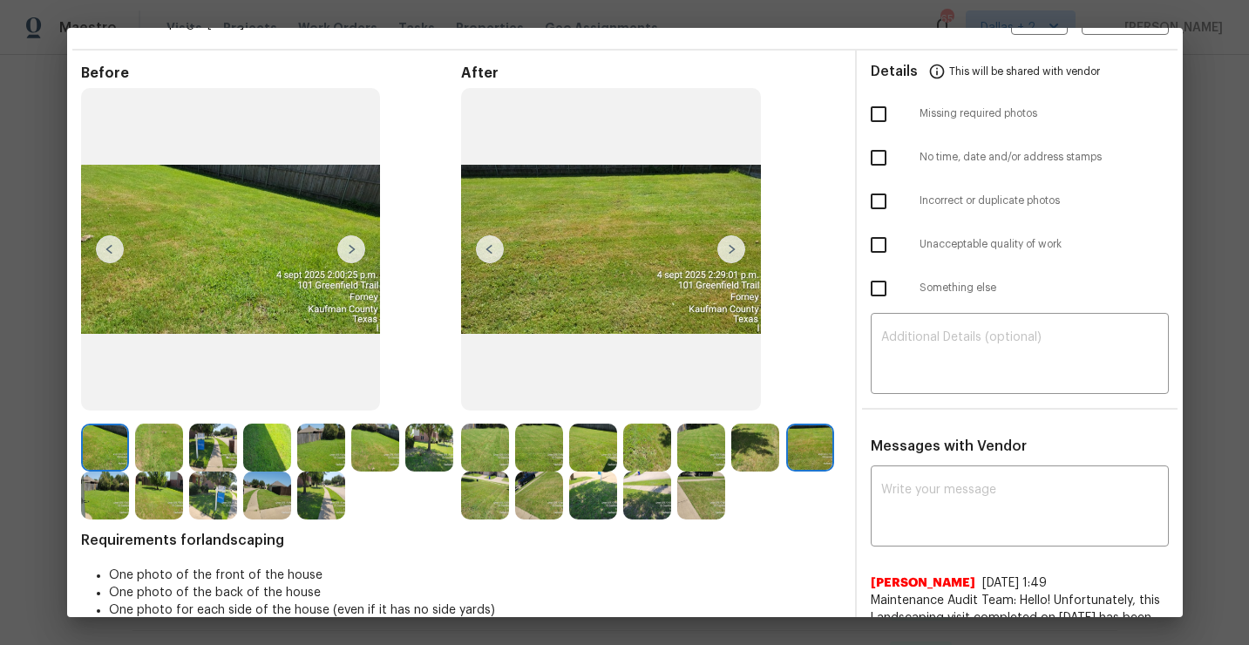
click at [725, 242] on img at bounding box center [732, 249] width 28 height 28
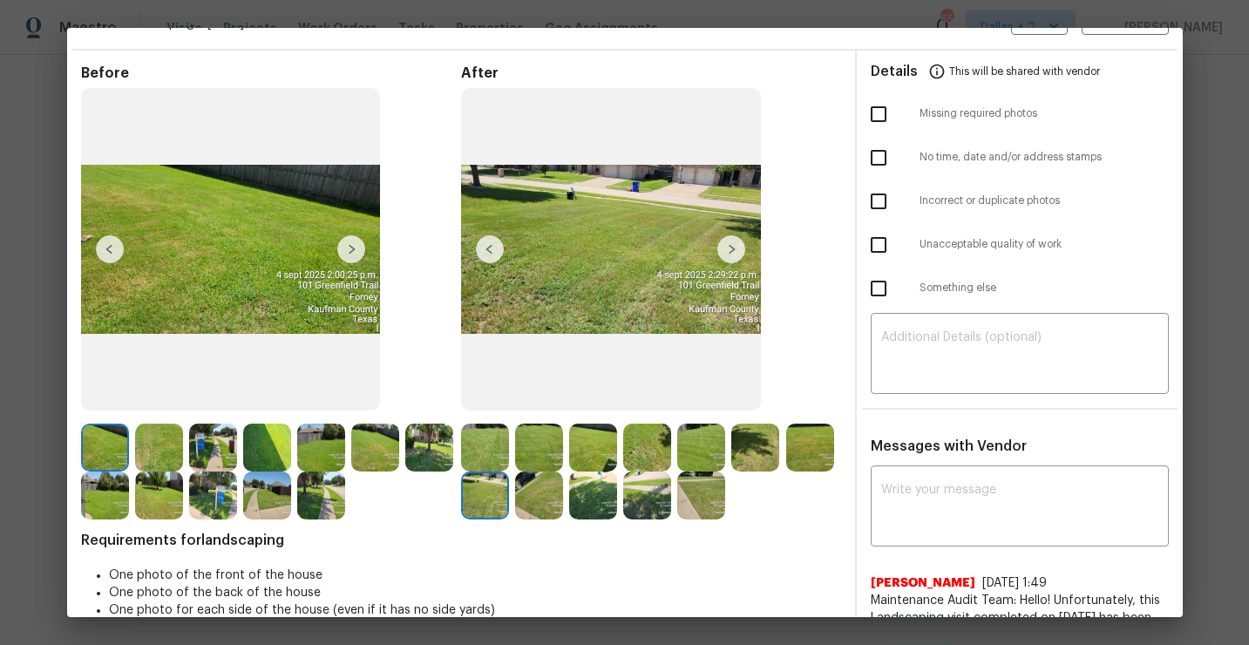
click at [725, 242] on img at bounding box center [732, 249] width 28 height 28
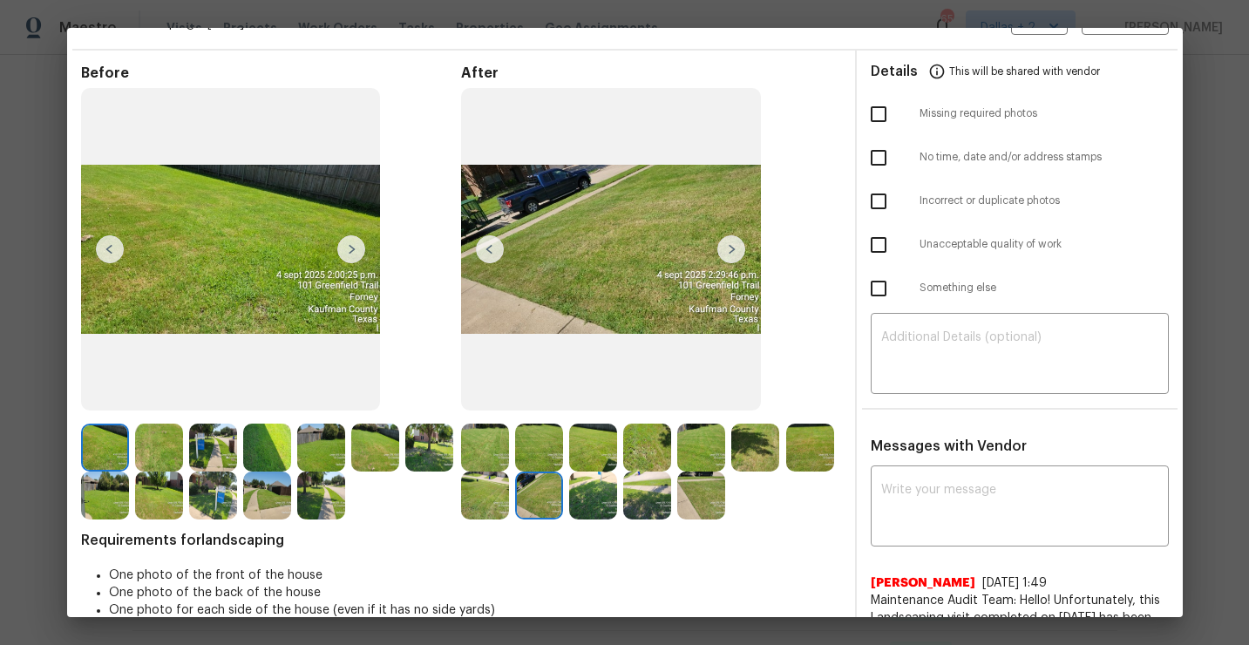
click at [725, 242] on img at bounding box center [732, 249] width 28 height 28
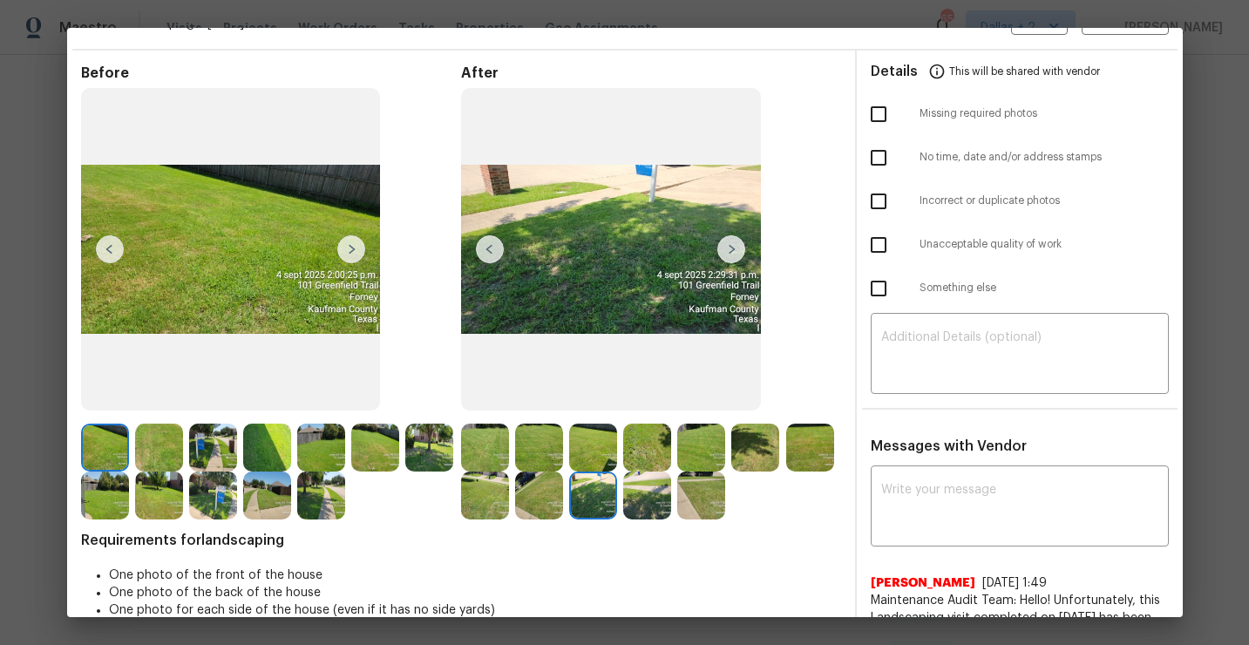
click at [732, 242] on img at bounding box center [732, 249] width 28 height 28
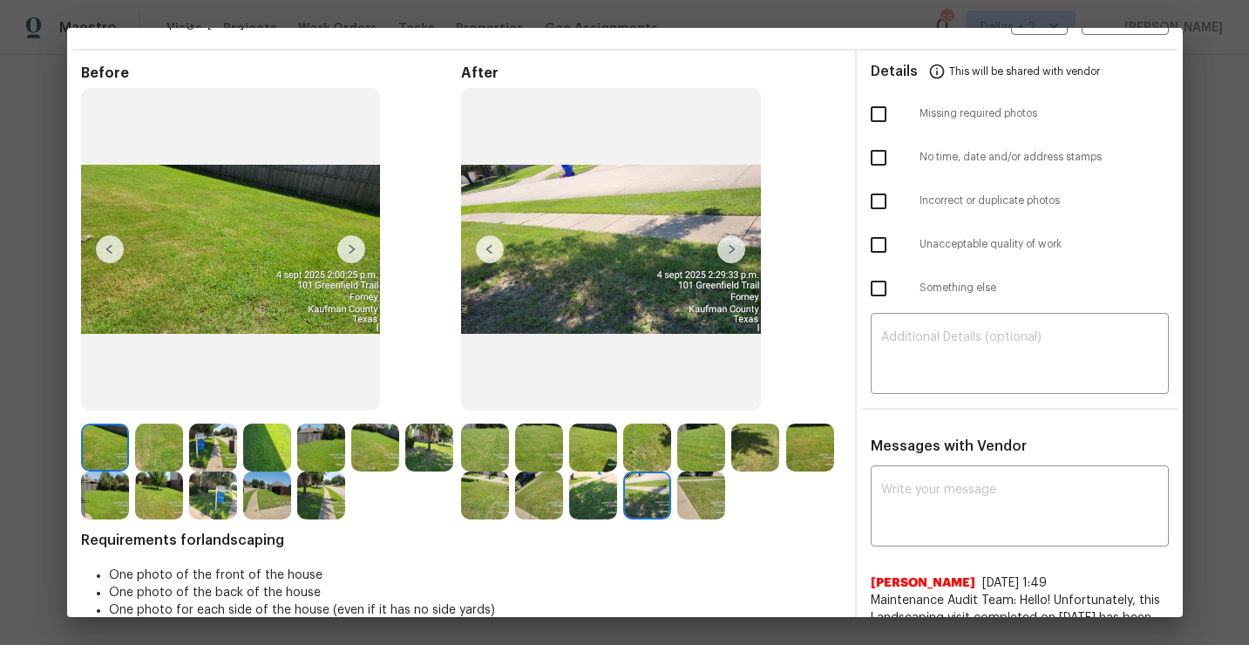
click at [735, 242] on img at bounding box center [732, 249] width 28 height 28
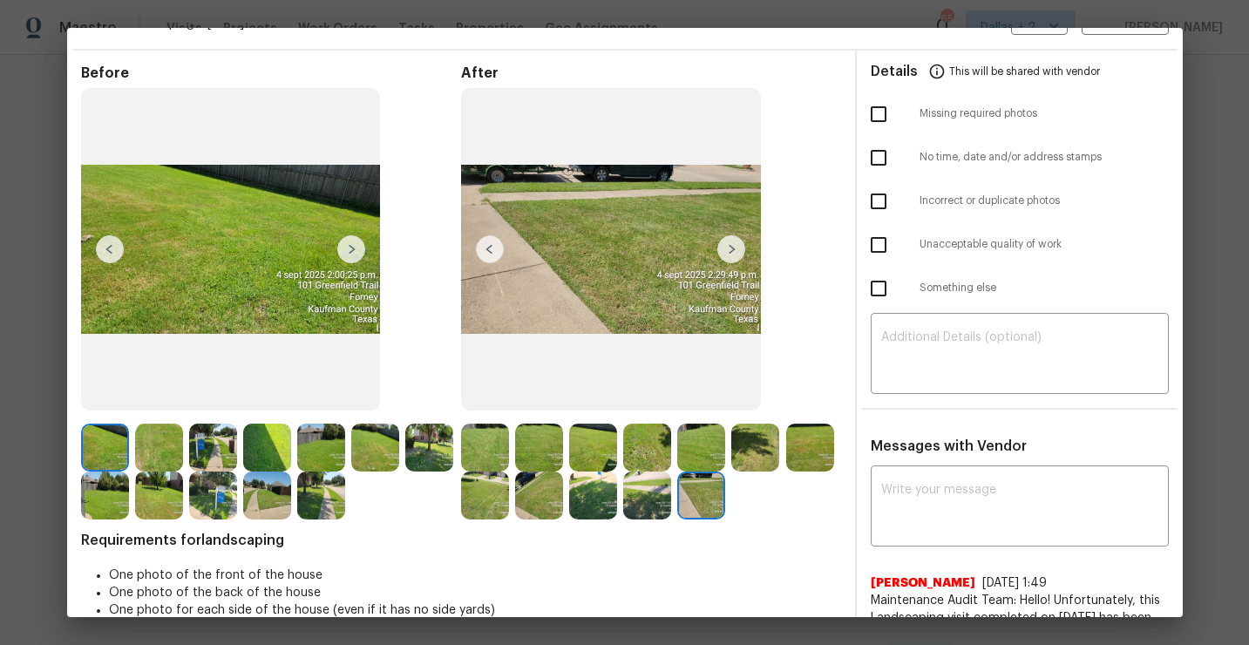
click at [100, 450] on img at bounding box center [105, 448] width 48 height 48
click at [349, 249] on img at bounding box center [351, 249] width 28 height 28
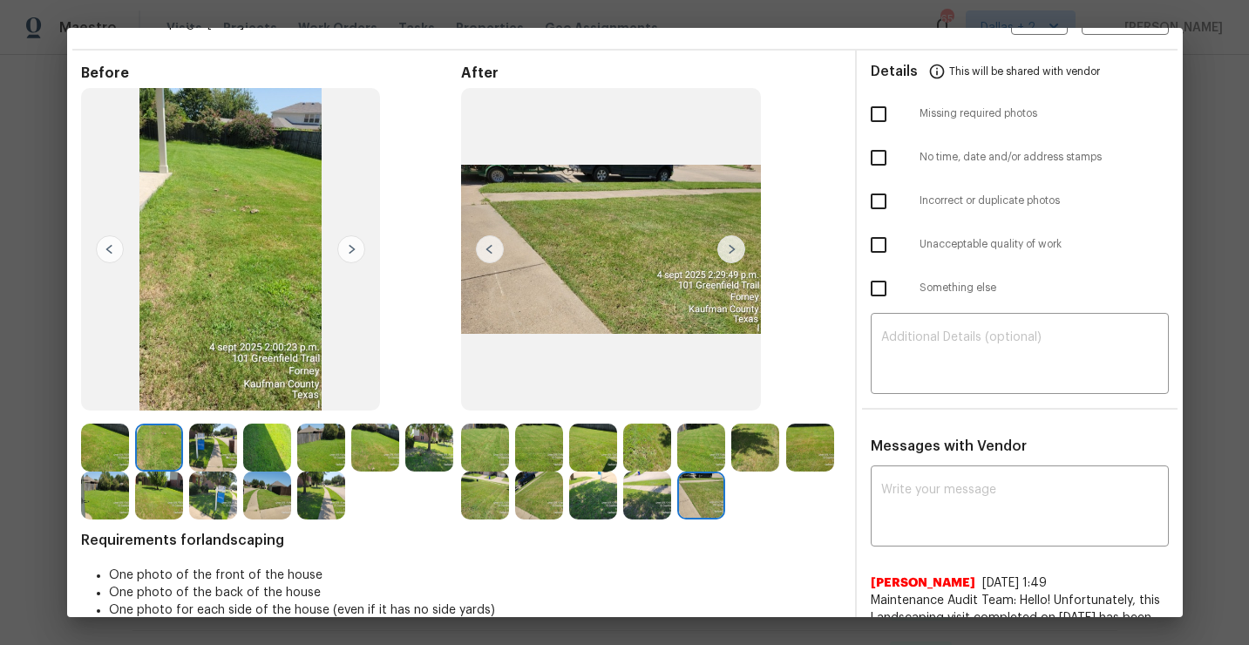
click at [349, 249] on img at bounding box center [351, 249] width 28 height 28
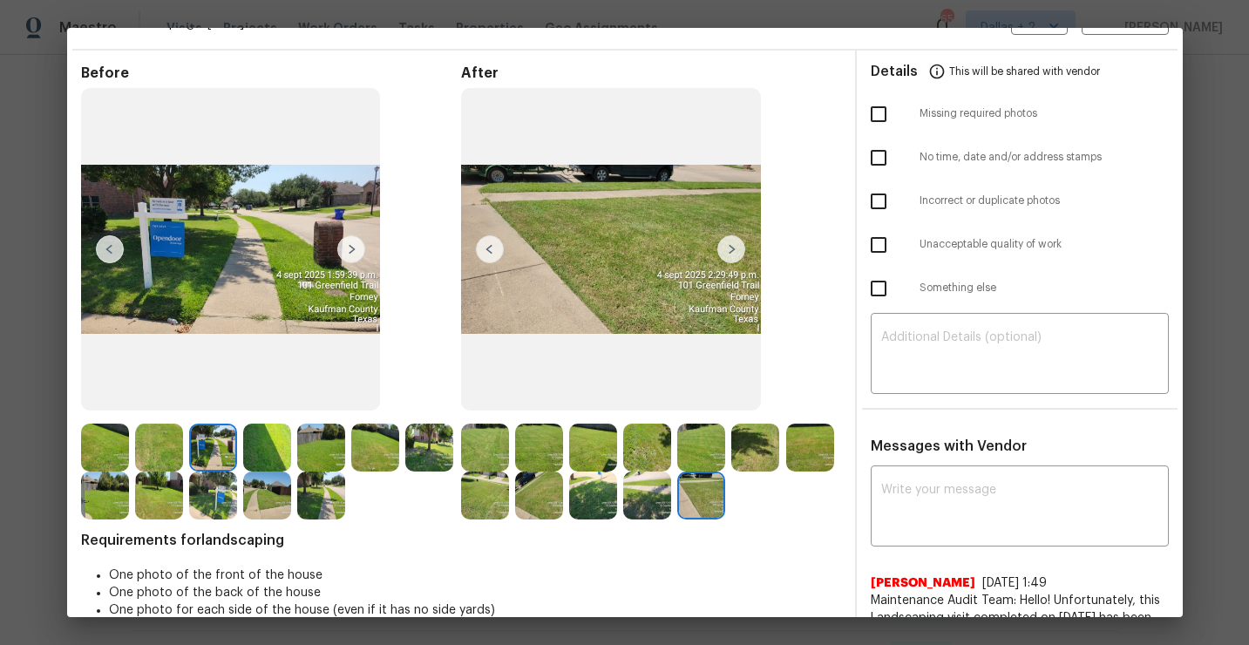
click at [349, 249] on img at bounding box center [351, 249] width 28 height 28
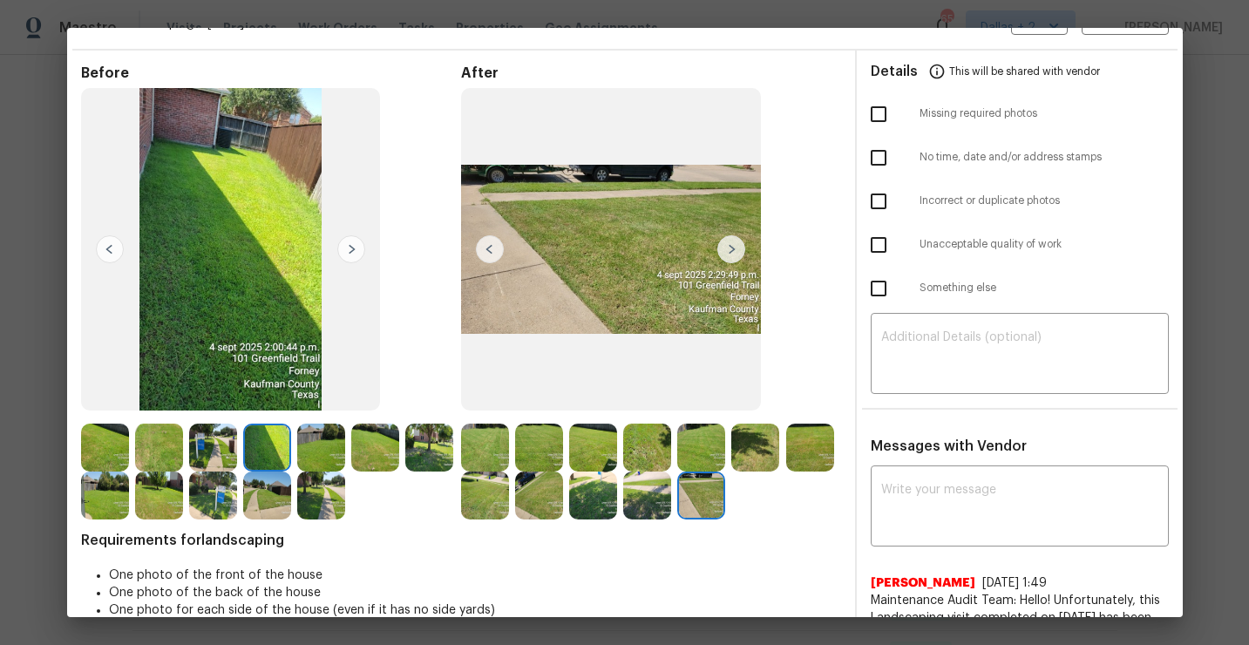
click at [349, 249] on img at bounding box center [351, 249] width 28 height 28
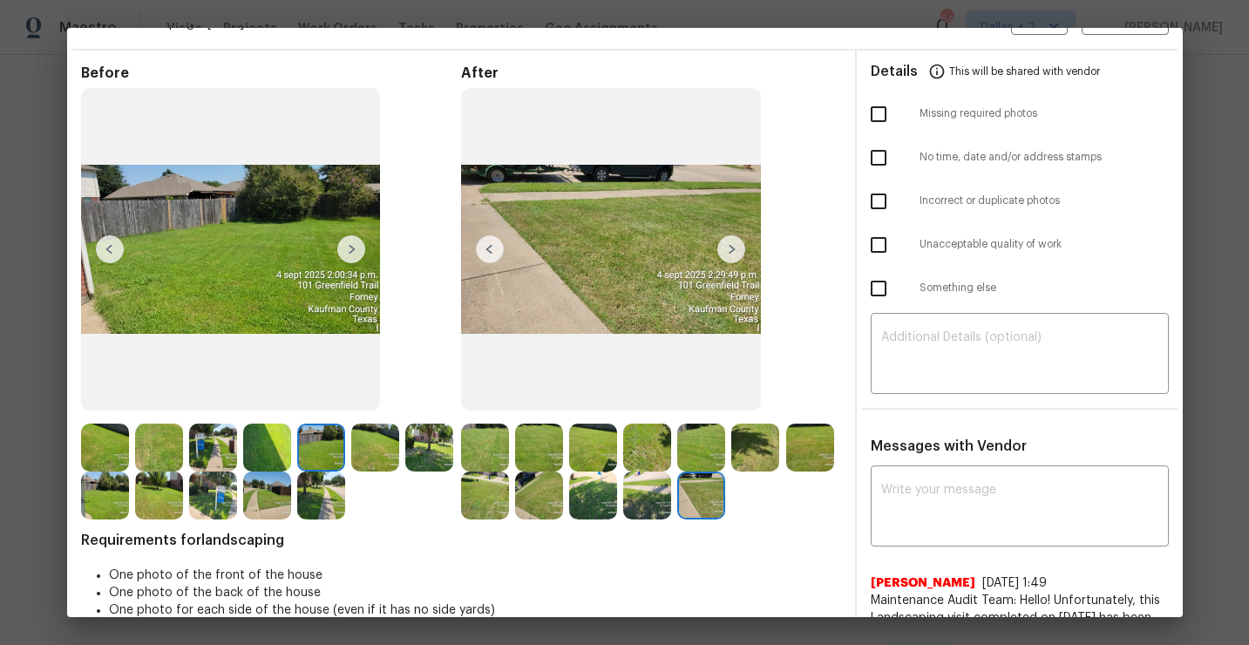
click at [112, 247] on img at bounding box center [110, 249] width 28 height 28
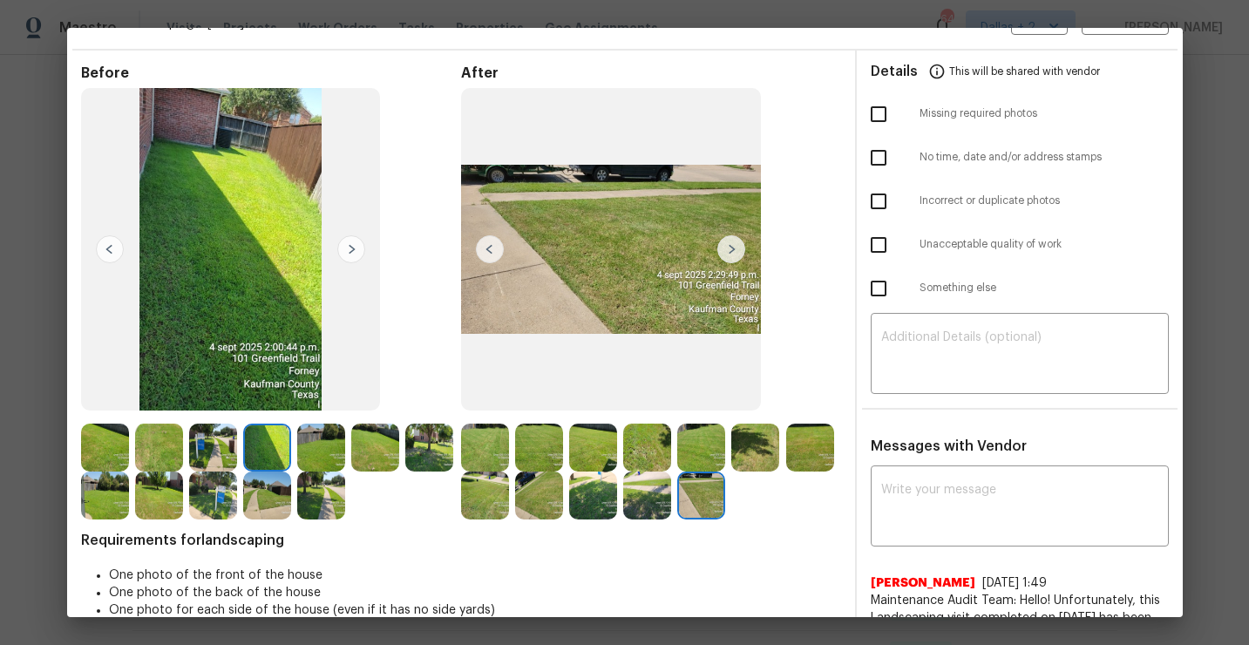
click at [352, 250] on img at bounding box center [351, 249] width 28 height 28
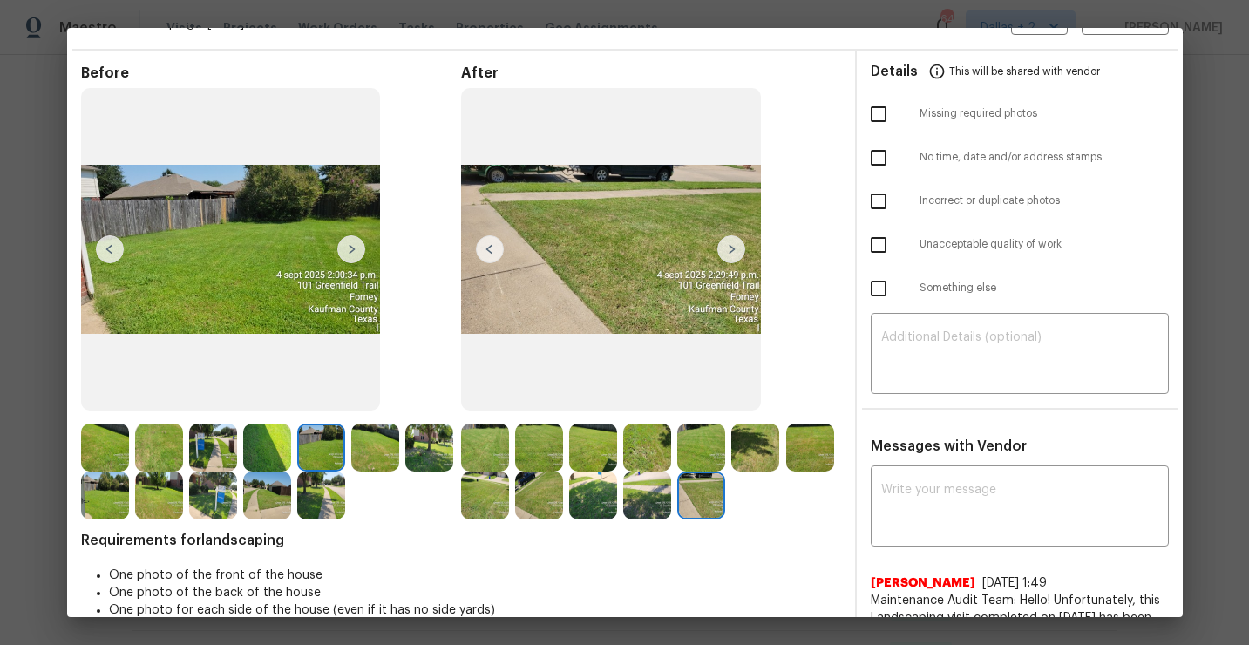
click at [352, 250] on img at bounding box center [351, 249] width 28 height 28
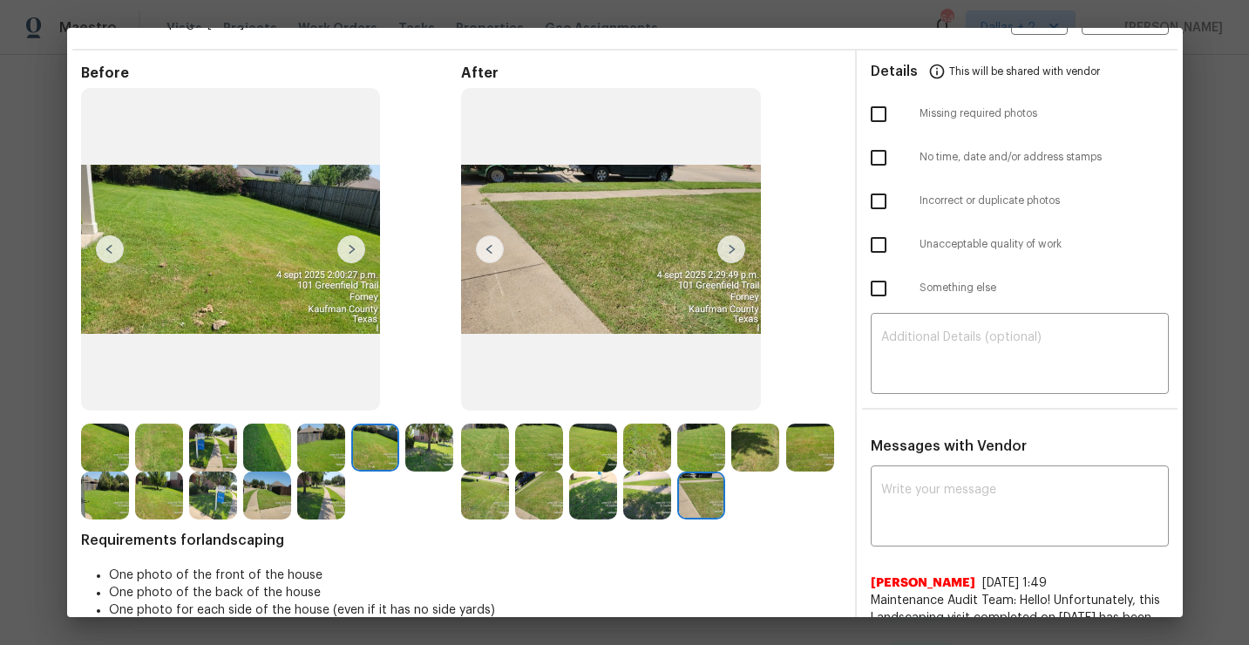
click at [352, 250] on img at bounding box center [351, 249] width 28 height 28
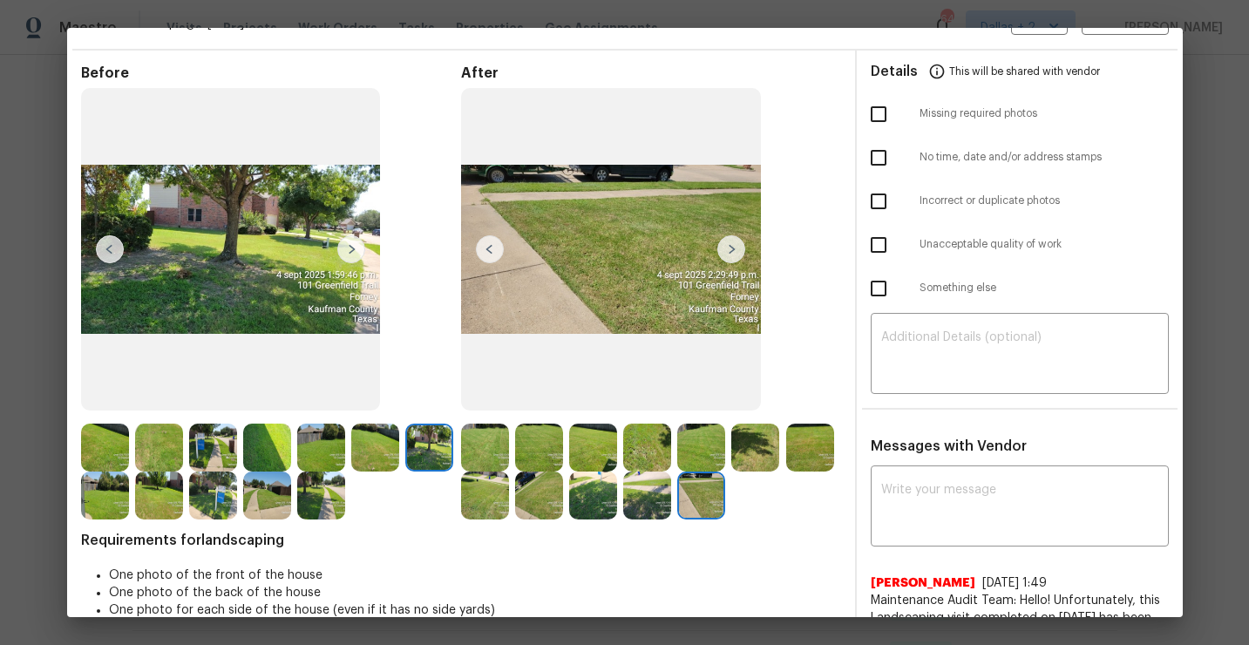
click at [352, 250] on img at bounding box center [351, 249] width 28 height 28
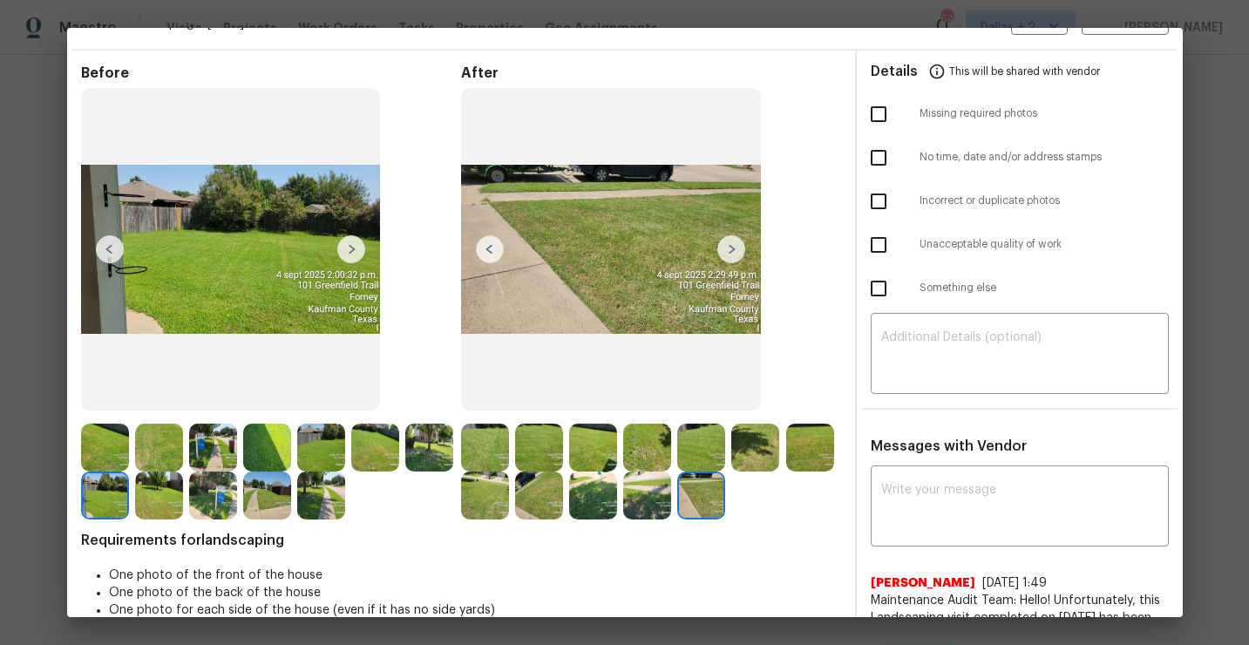
click at [352, 250] on img at bounding box center [351, 249] width 28 height 28
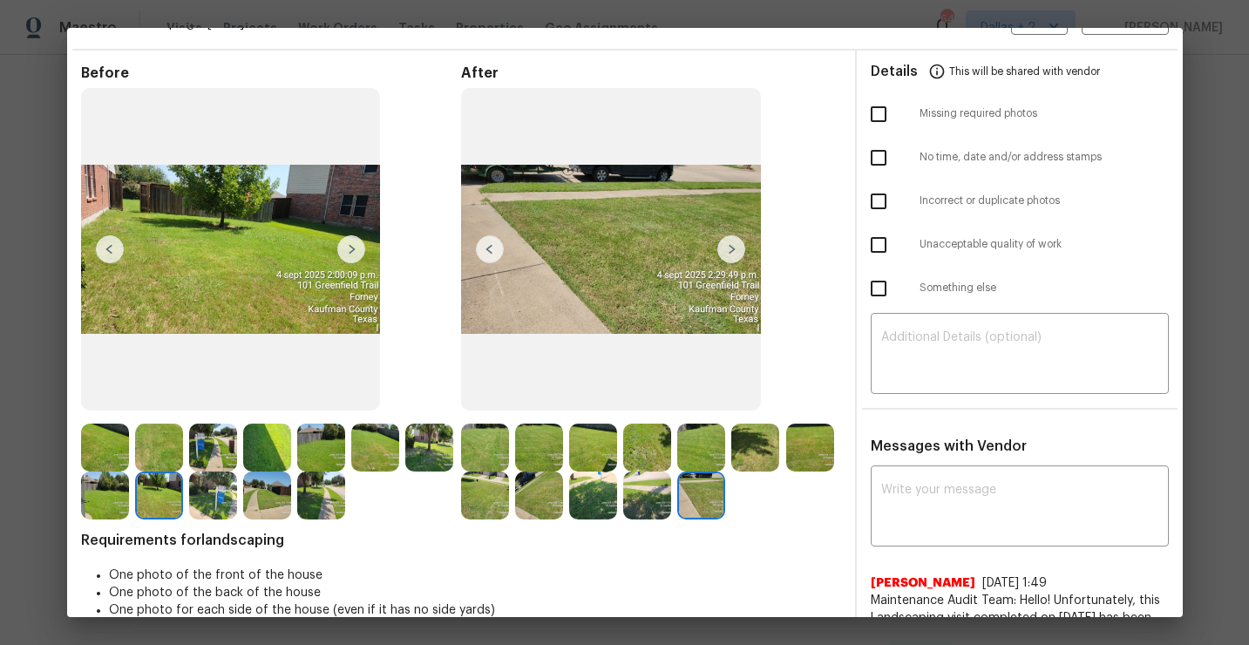
click at [352, 249] on img at bounding box center [351, 249] width 28 height 28
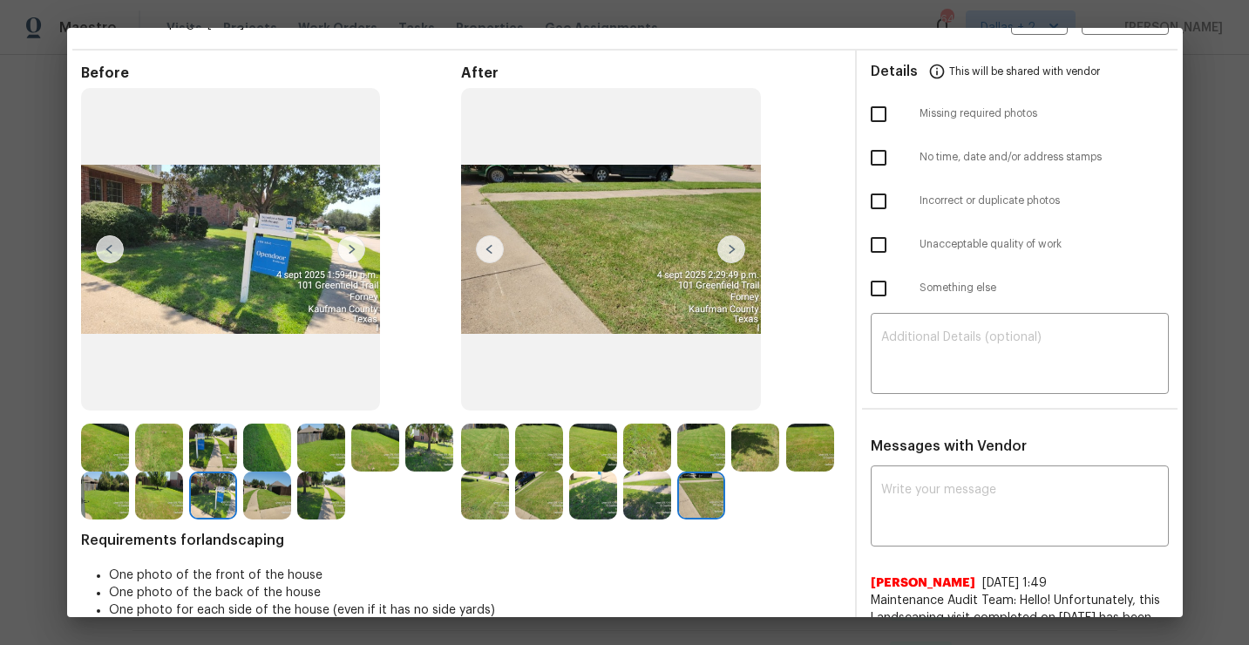
click at [349, 245] on img at bounding box center [351, 249] width 28 height 28
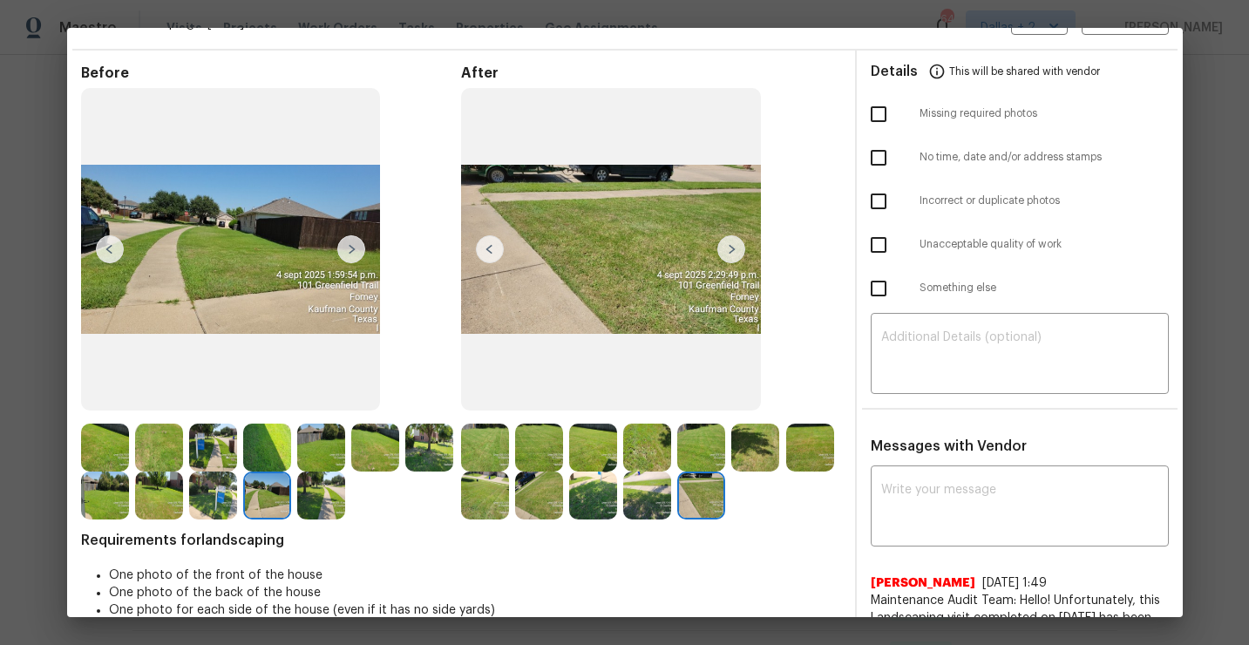
click at [351, 245] on img at bounding box center [351, 249] width 28 height 28
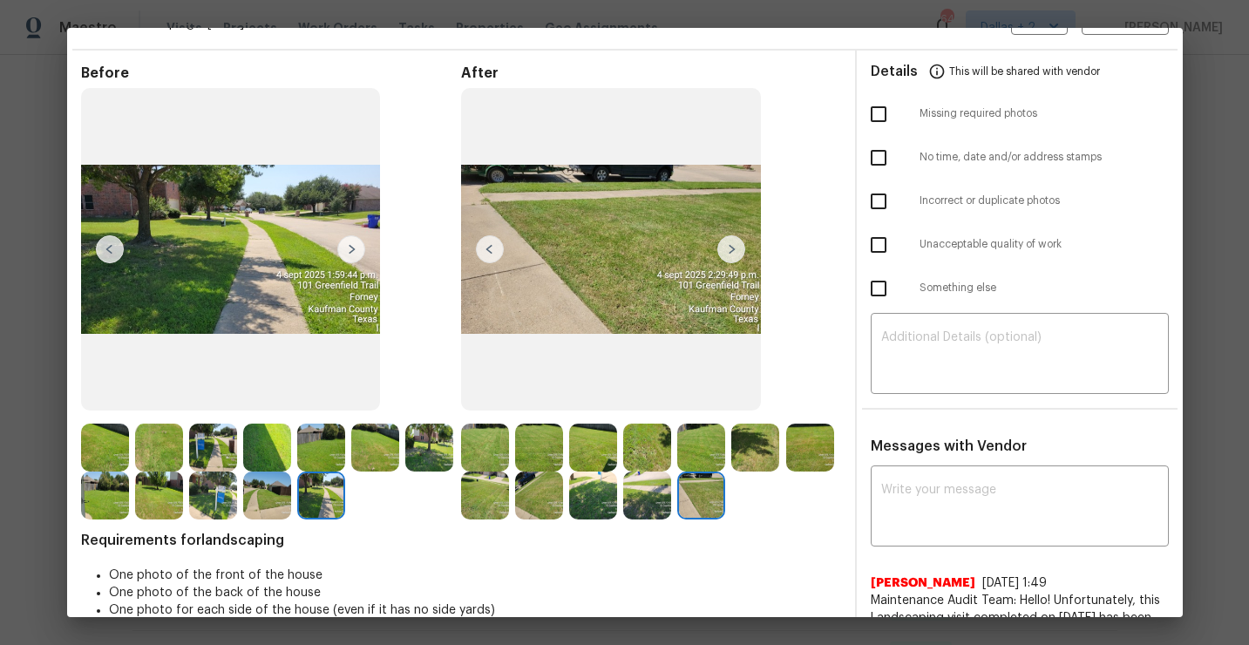
click at [351, 245] on img at bounding box center [351, 249] width 28 height 28
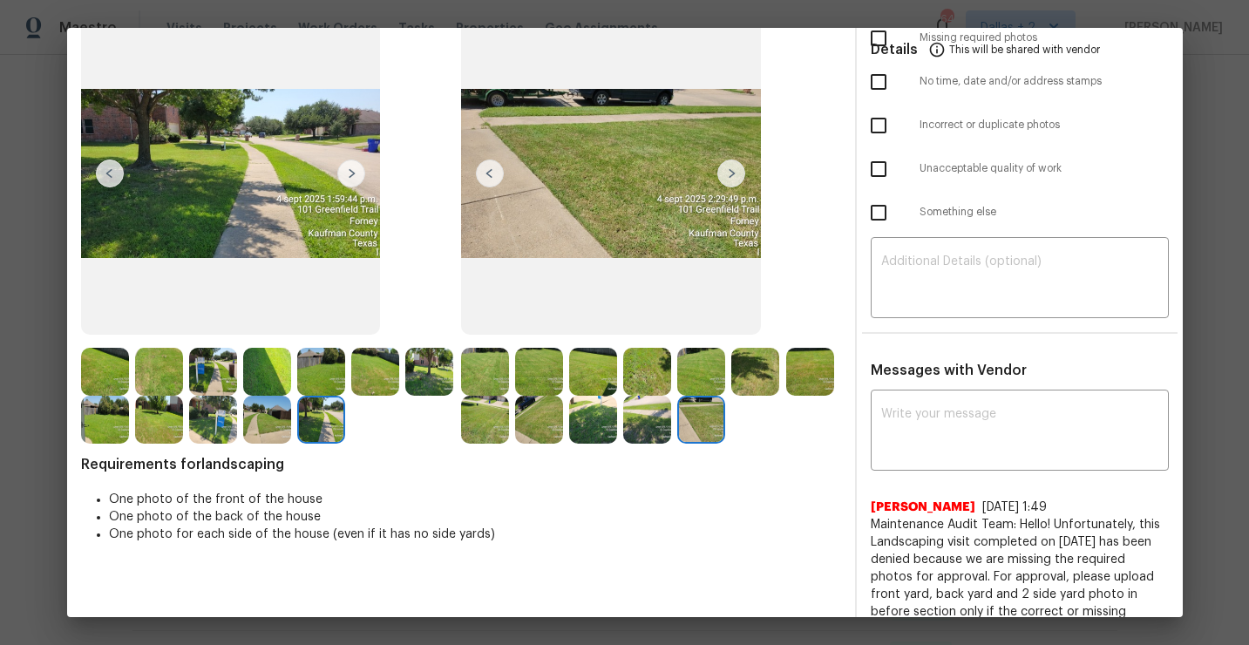
scroll to position [162, 0]
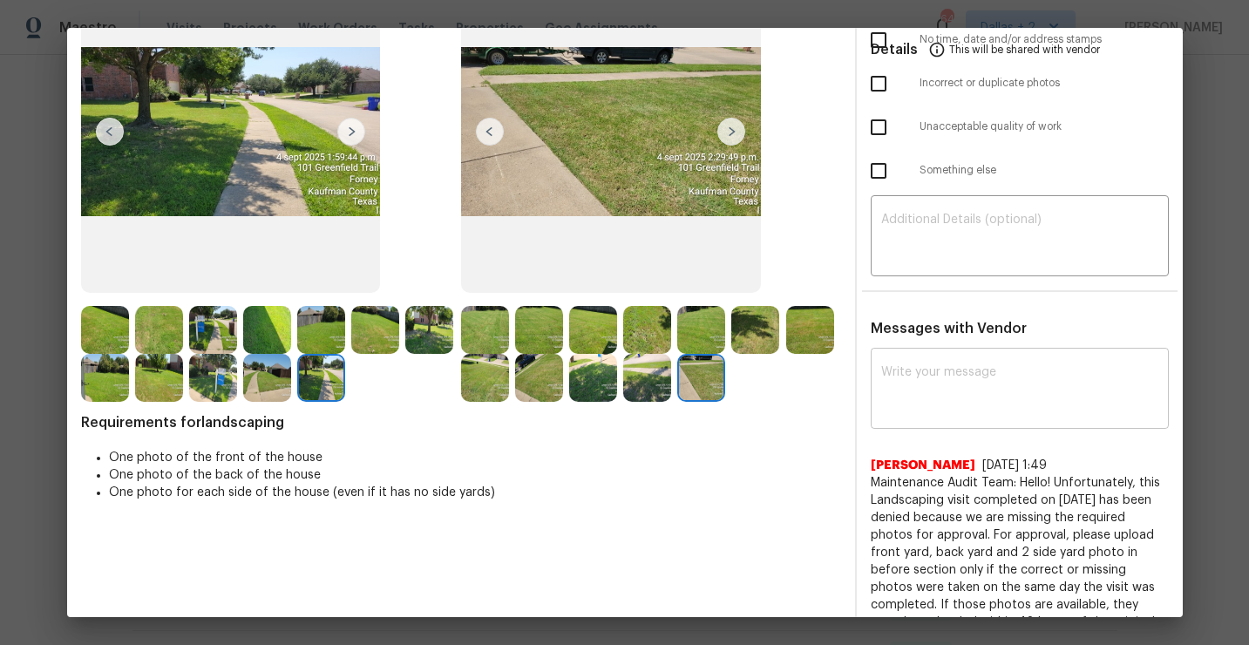
click at [944, 390] on textarea at bounding box center [1020, 390] width 277 height 49
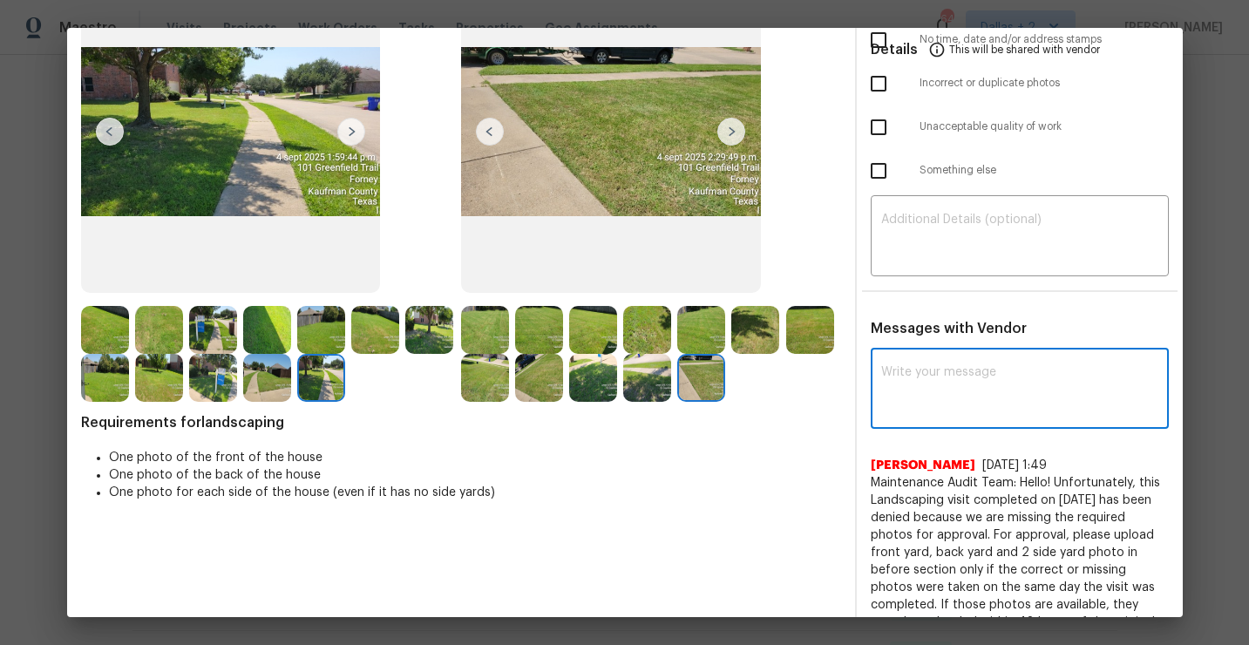
paste textarea "Maintenance Audit Team: Hello! Appreciate the neat work, but unfortunately this…"
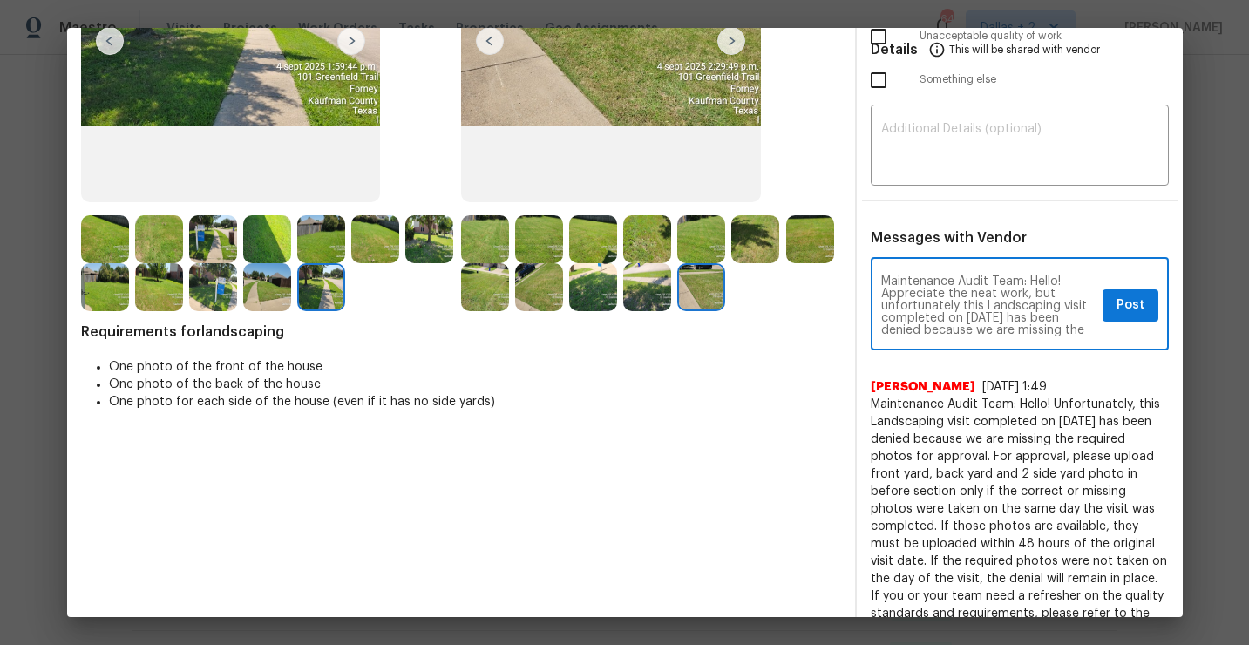
scroll to position [421, 0]
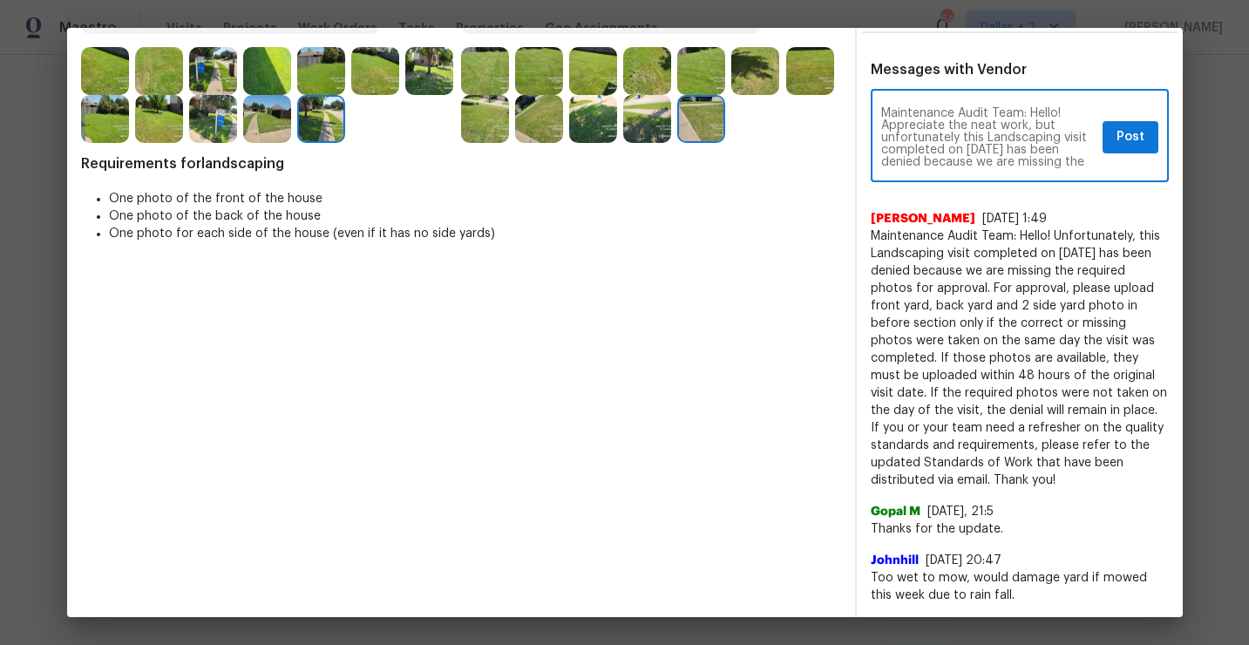
type textarea "Maintenance Audit Team: Hello! Appreciate the neat work, but unfortunately this…"
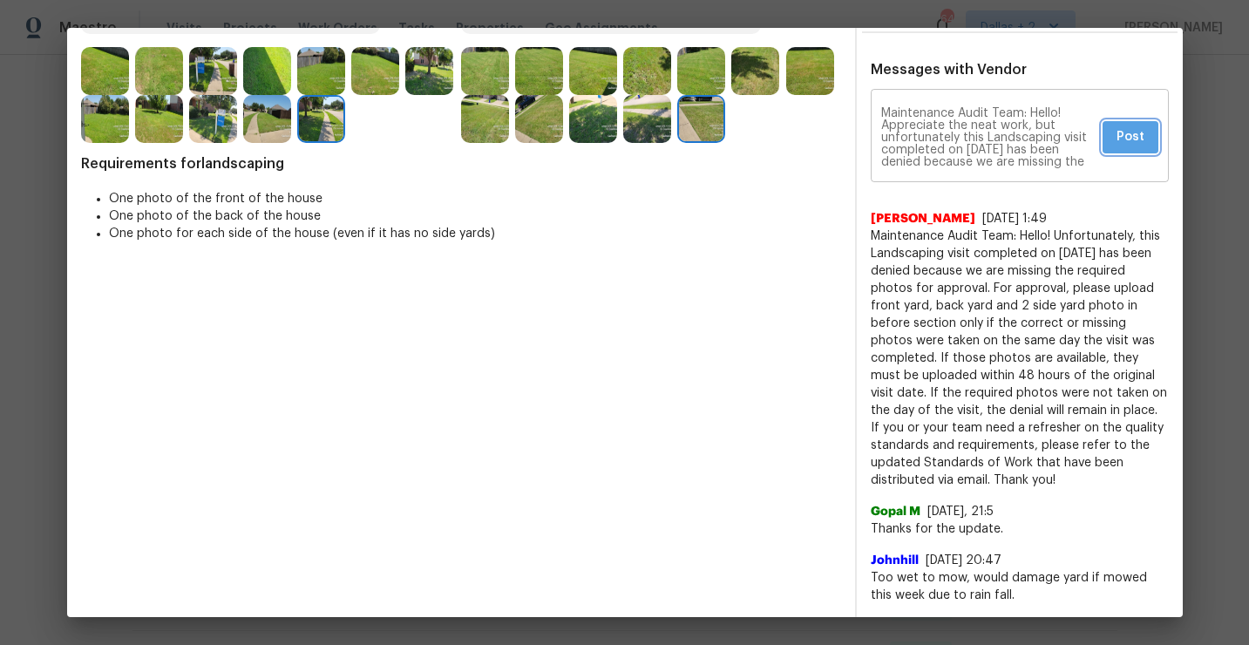
click at [1128, 137] on span "Post" at bounding box center [1131, 137] width 28 height 22
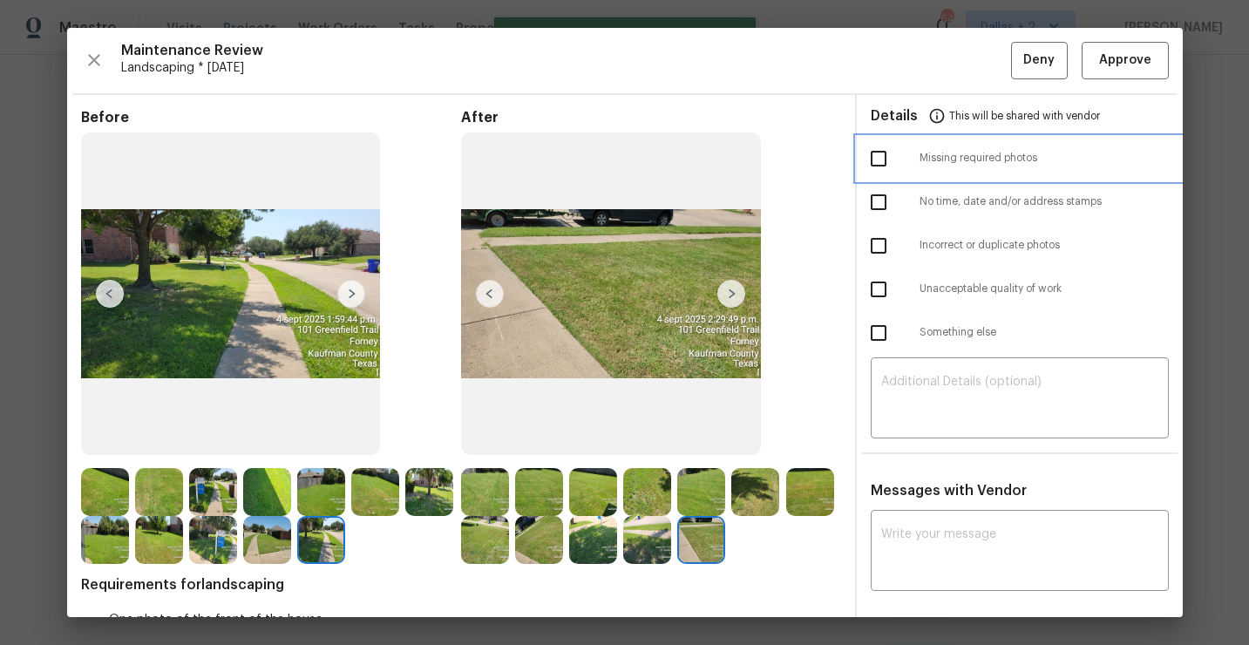
click at [971, 158] on span "Missing required photos" at bounding box center [1044, 158] width 249 height 15
checkbox input "true"
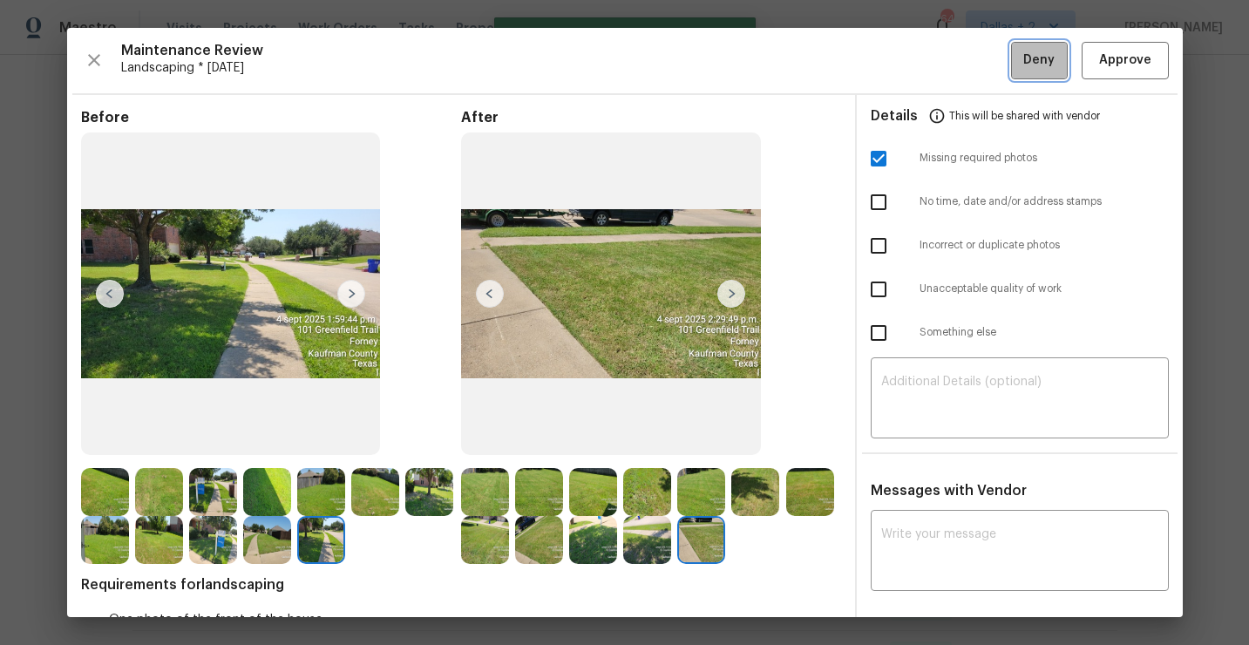
click at [1022, 68] on button "Deny" at bounding box center [1039, 60] width 57 height 37
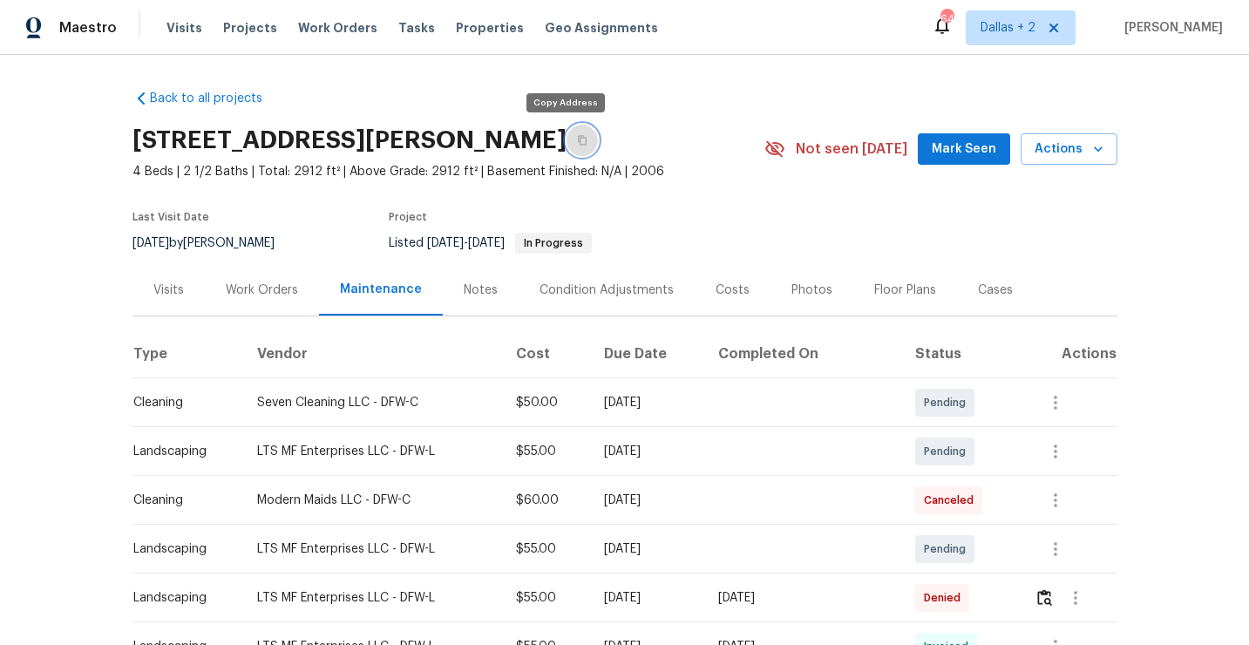
click at [578, 140] on icon "button" at bounding box center [582, 141] width 9 height 10
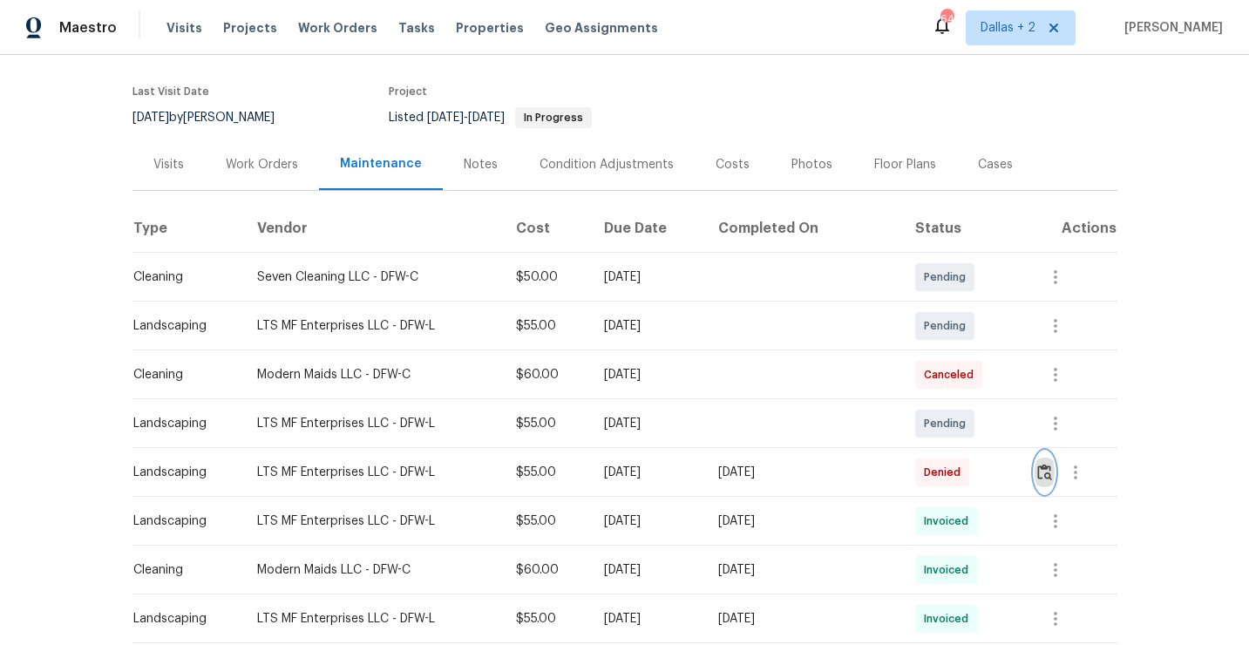
click at [1045, 474] on img "button" at bounding box center [1045, 472] width 15 height 17
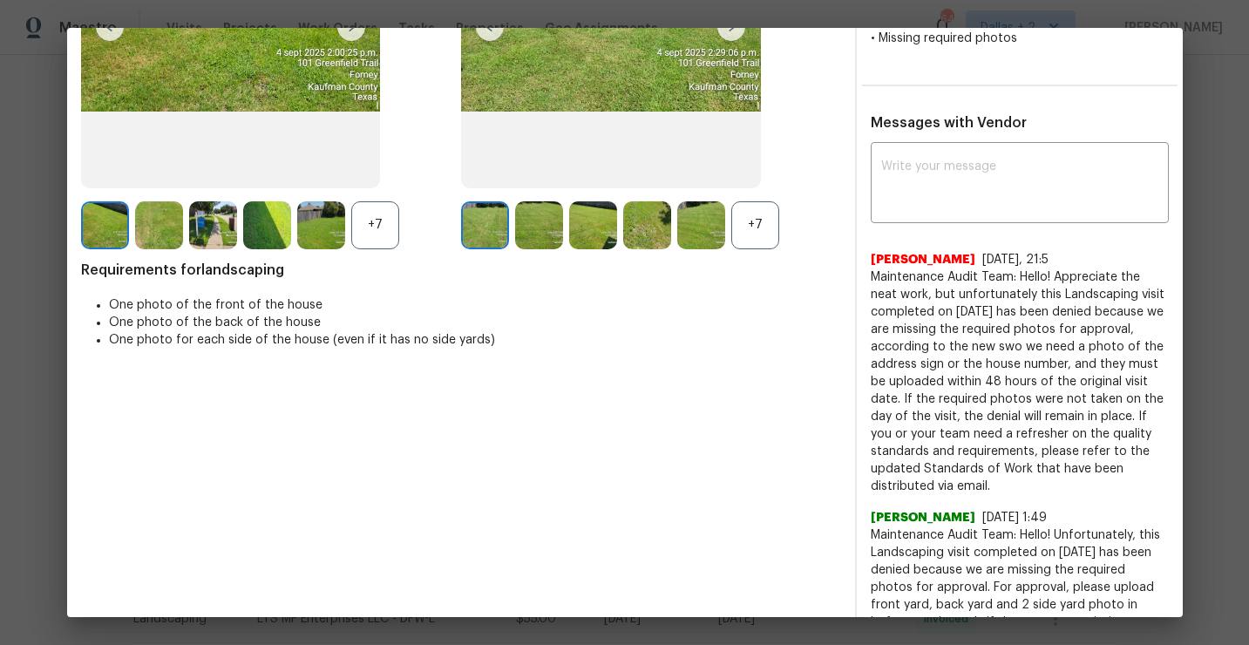
scroll to position [317, 0]
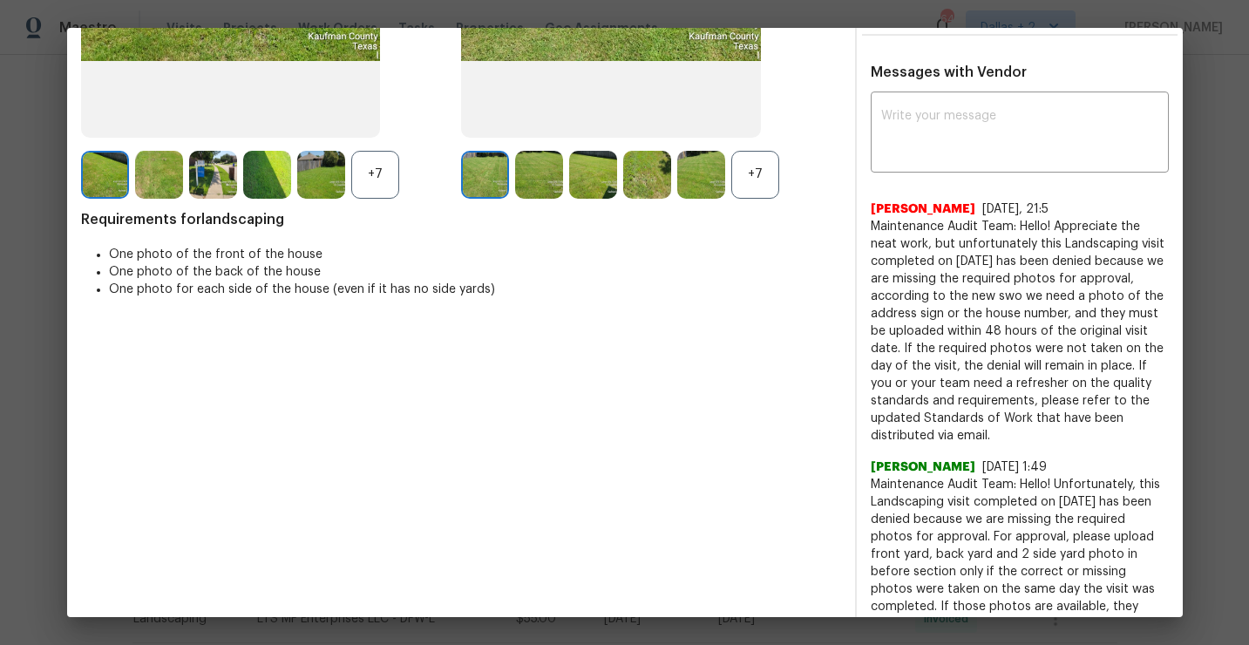
drag, startPoint x: 1002, startPoint y: 433, endPoint x: 871, endPoint y: 223, distance: 247.5
click at [871, 223] on span "Maintenance Audit Team: Hello! Appreciate the neat work, but unfortunately this…" at bounding box center [1020, 331] width 298 height 227
copy span "Maintenance Audit Team: Hello! Appreciate the neat work, but unfortunately this…"
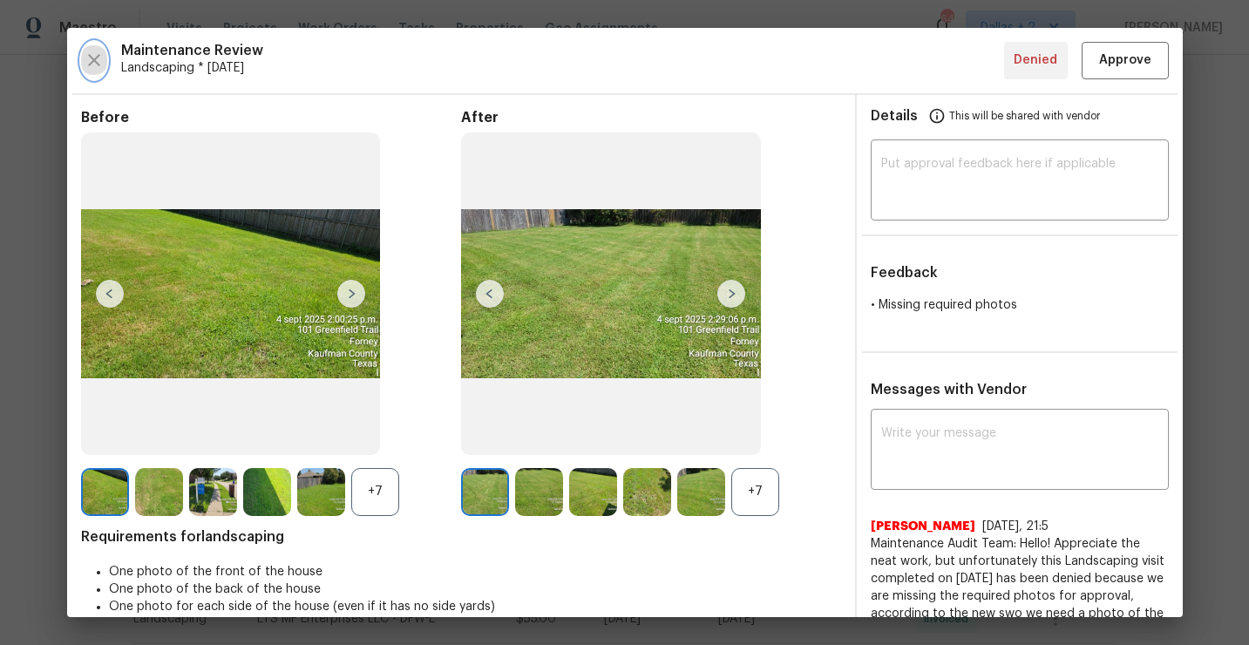
click at [103, 57] on icon "button" at bounding box center [94, 60] width 21 height 21
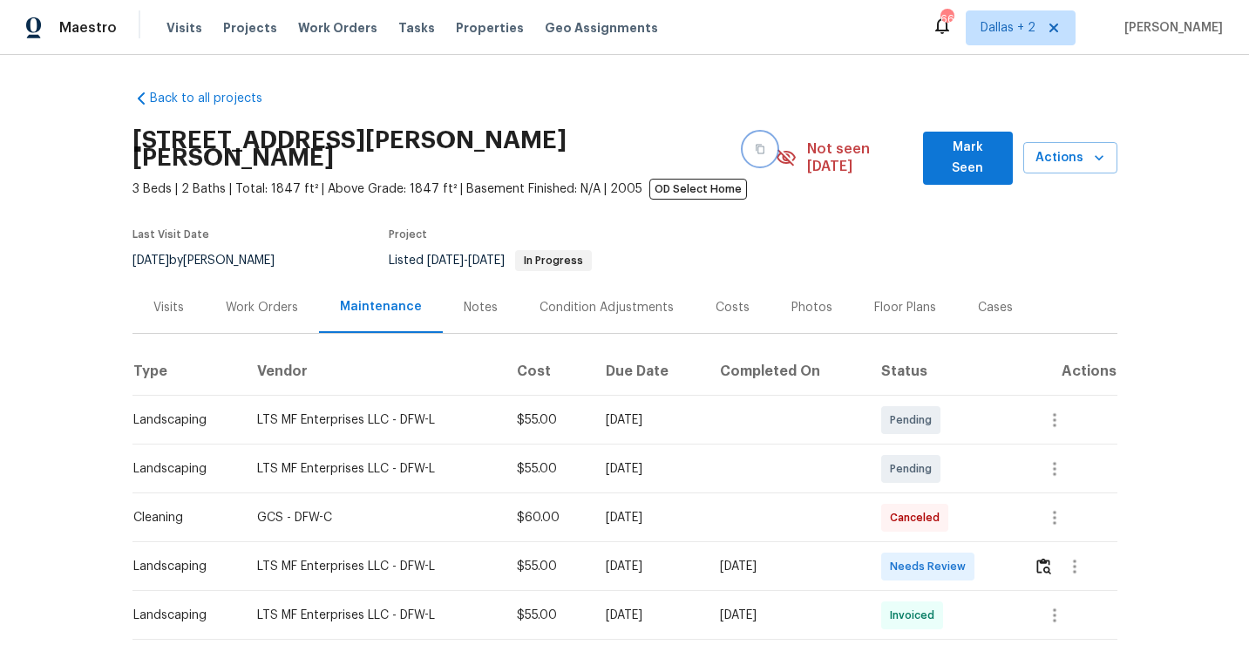
click at [757, 145] on icon "button" at bounding box center [761, 150] width 9 height 10
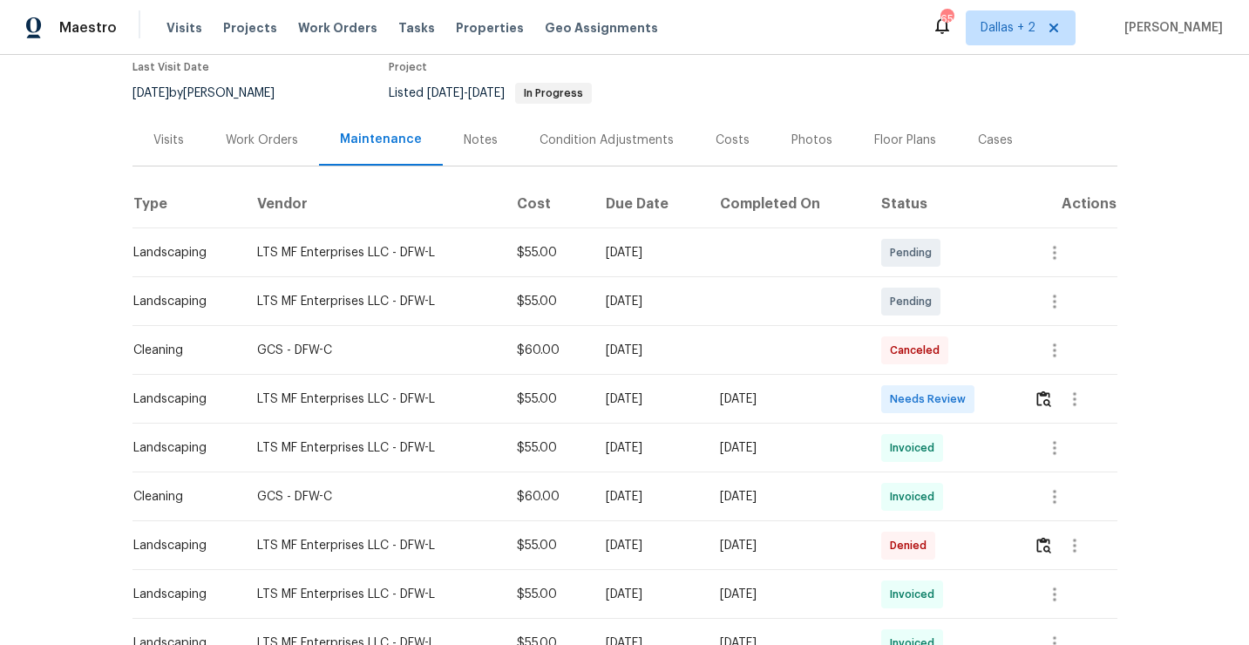
scroll to position [276, 0]
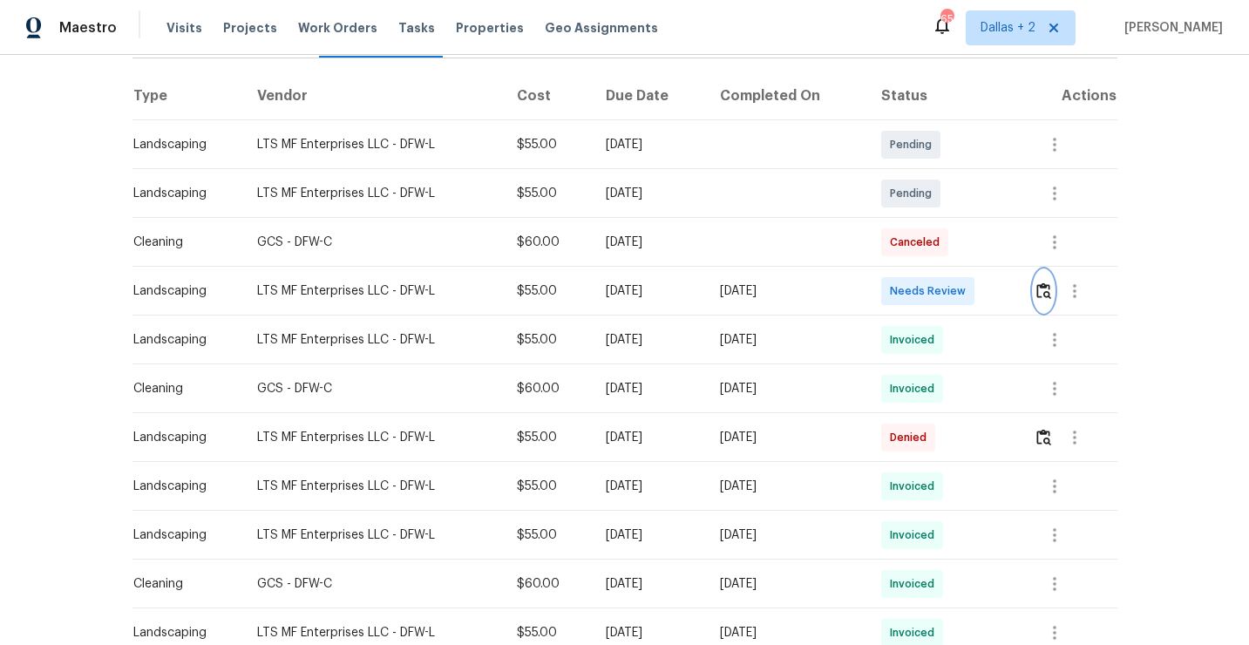
click at [1052, 283] on img "button" at bounding box center [1044, 291] width 15 height 17
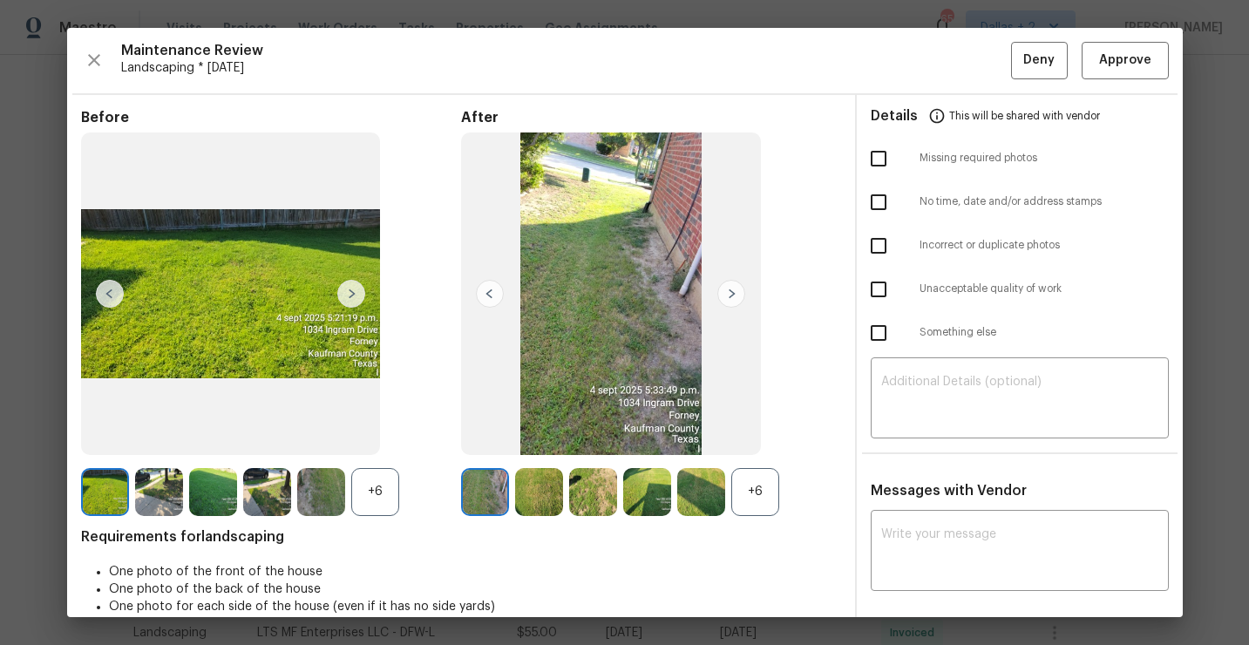
click at [746, 472] on div "+6" at bounding box center [756, 492] width 48 height 48
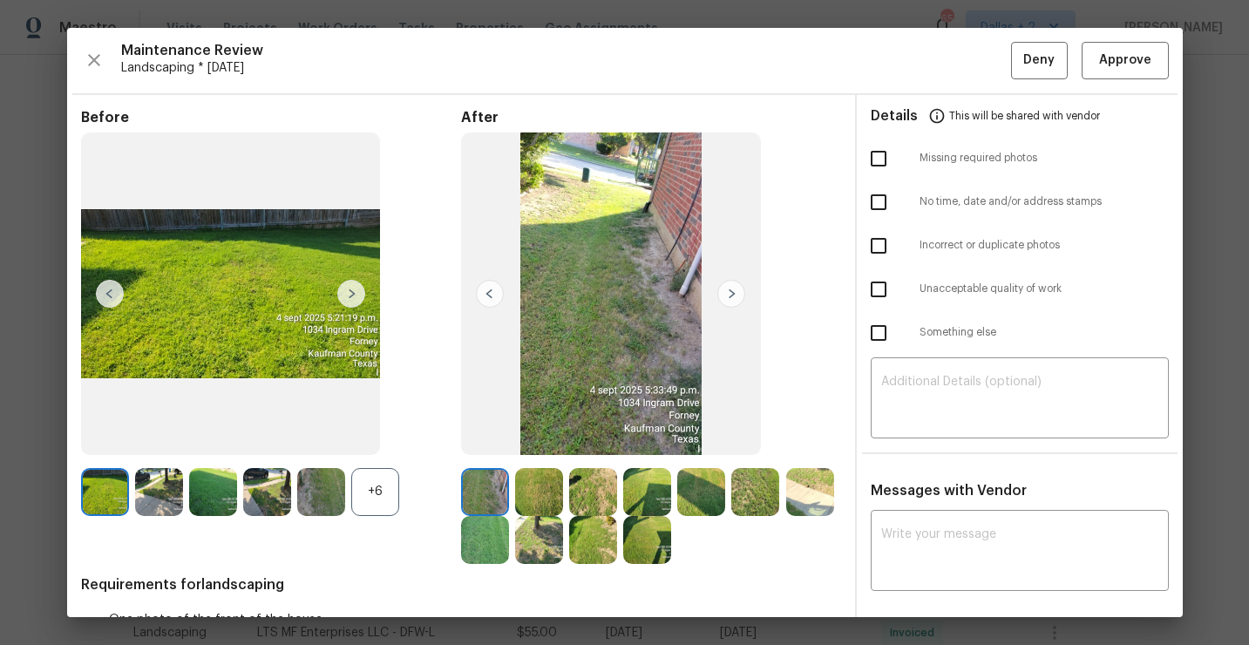
click at [372, 498] on div "+6" at bounding box center [375, 492] width 48 height 48
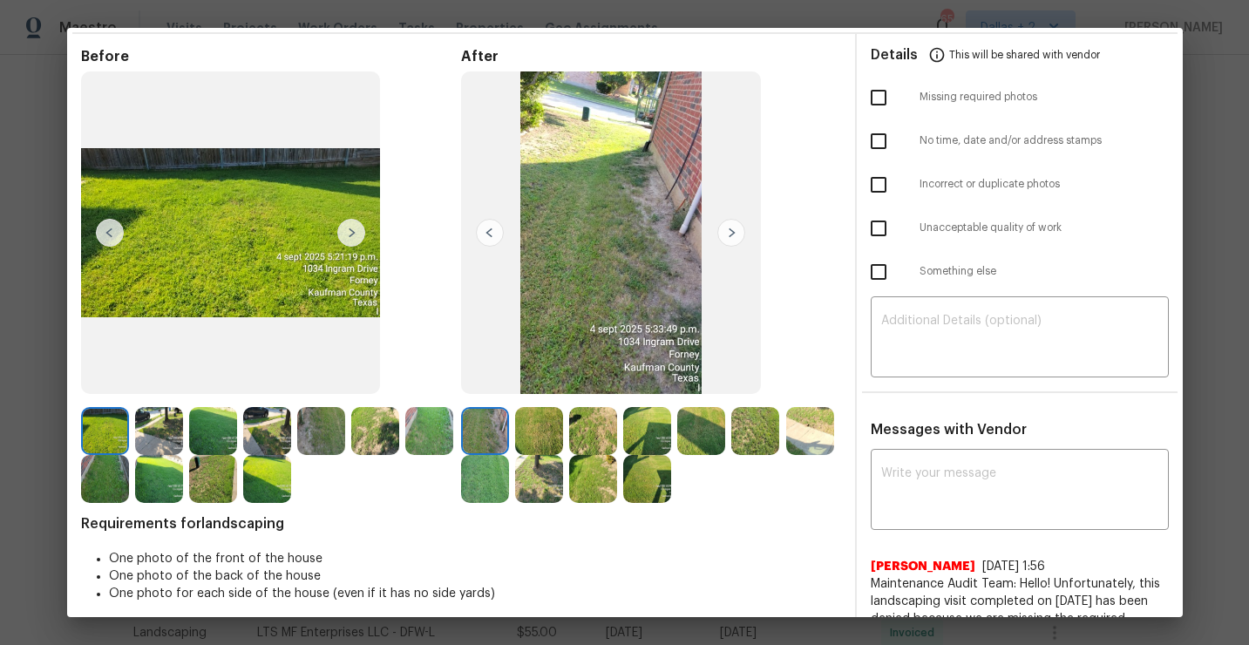
scroll to position [62, 0]
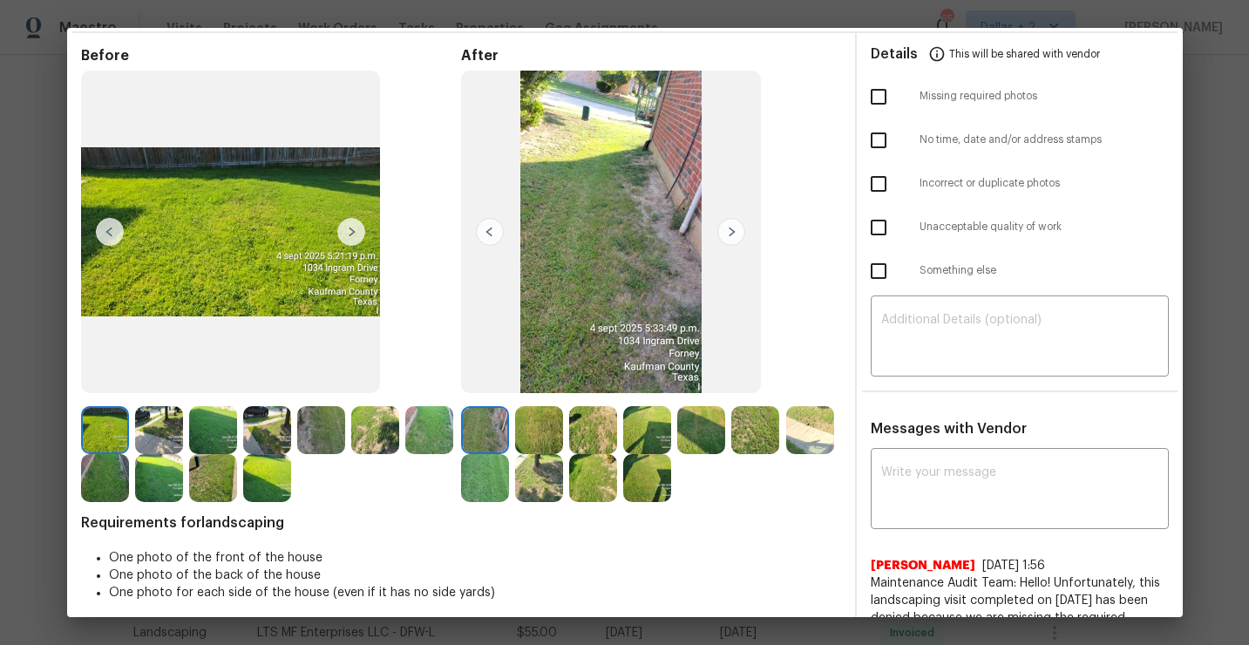
click at [154, 418] on img at bounding box center [159, 430] width 48 height 48
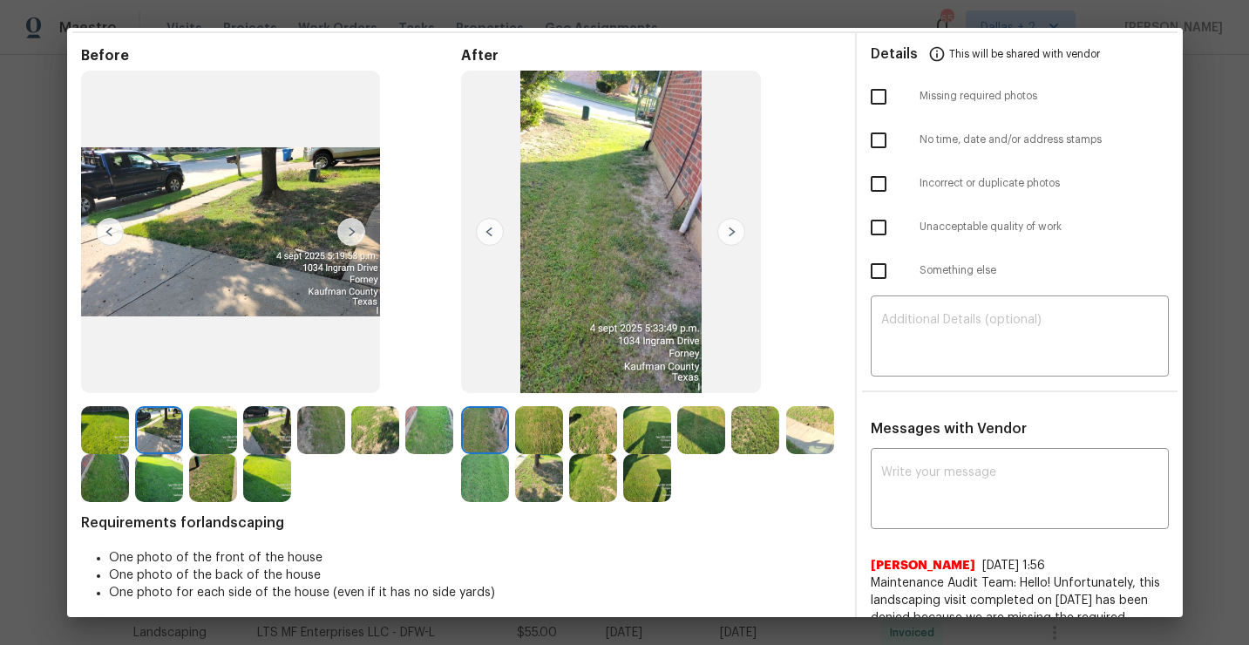
click at [537, 467] on img at bounding box center [539, 478] width 48 height 48
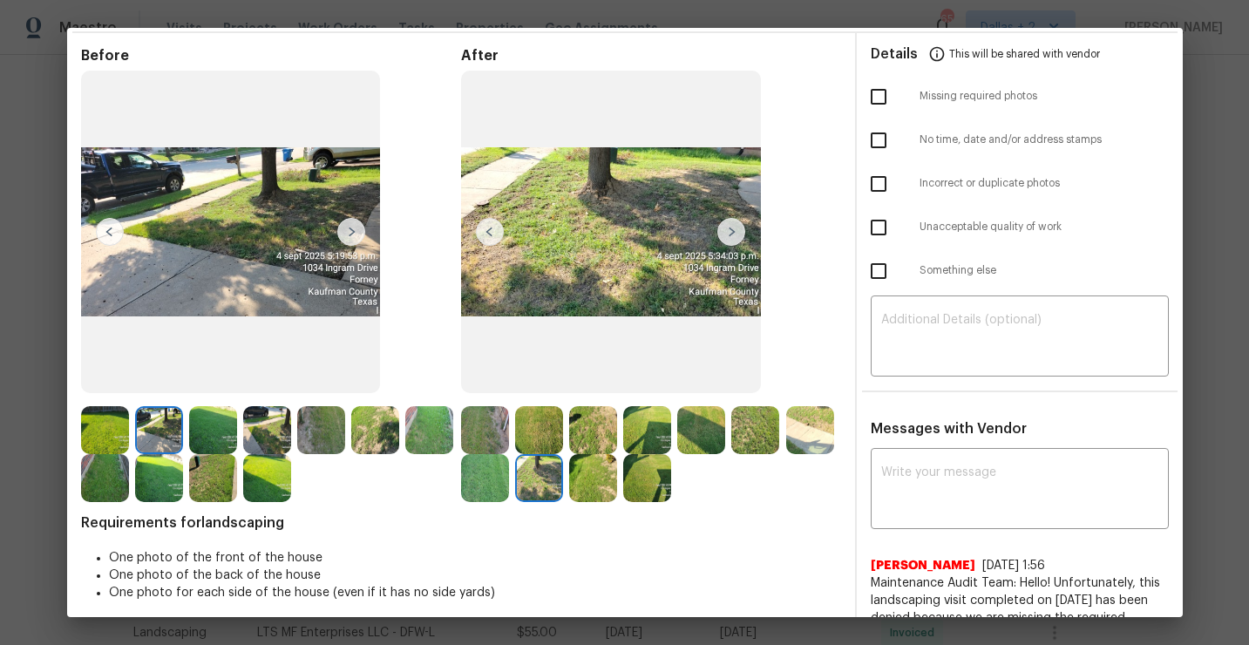
click at [217, 484] on img at bounding box center [213, 478] width 48 height 48
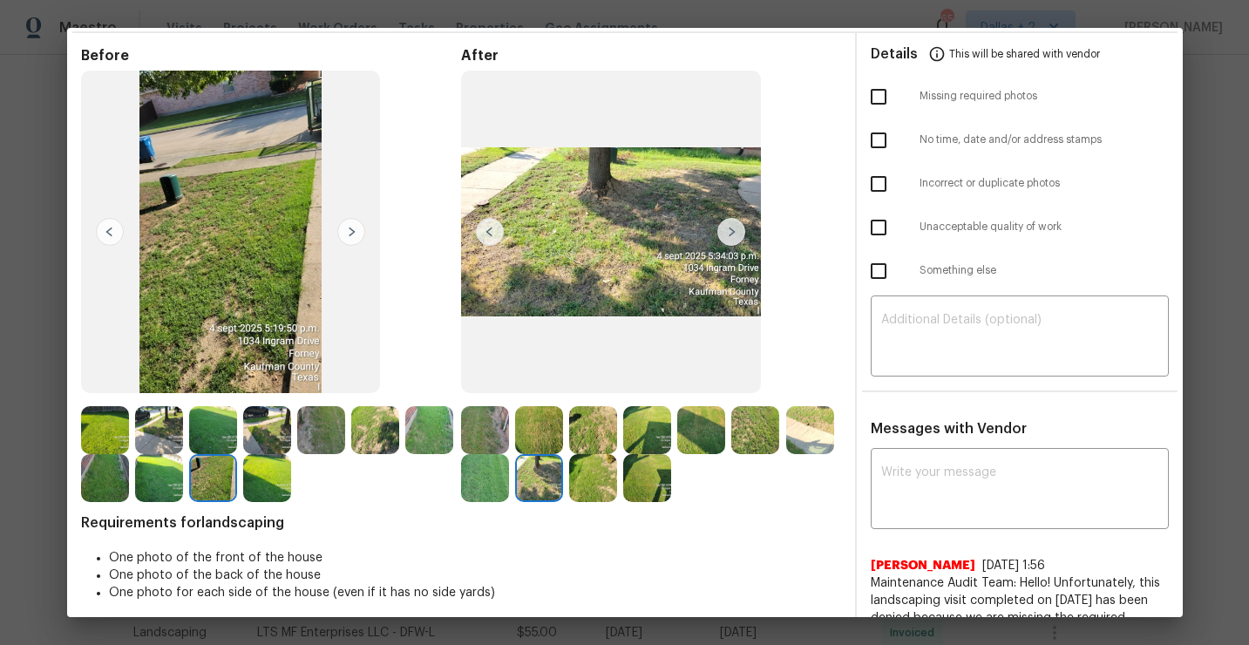
click at [272, 466] on img at bounding box center [267, 478] width 48 height 48
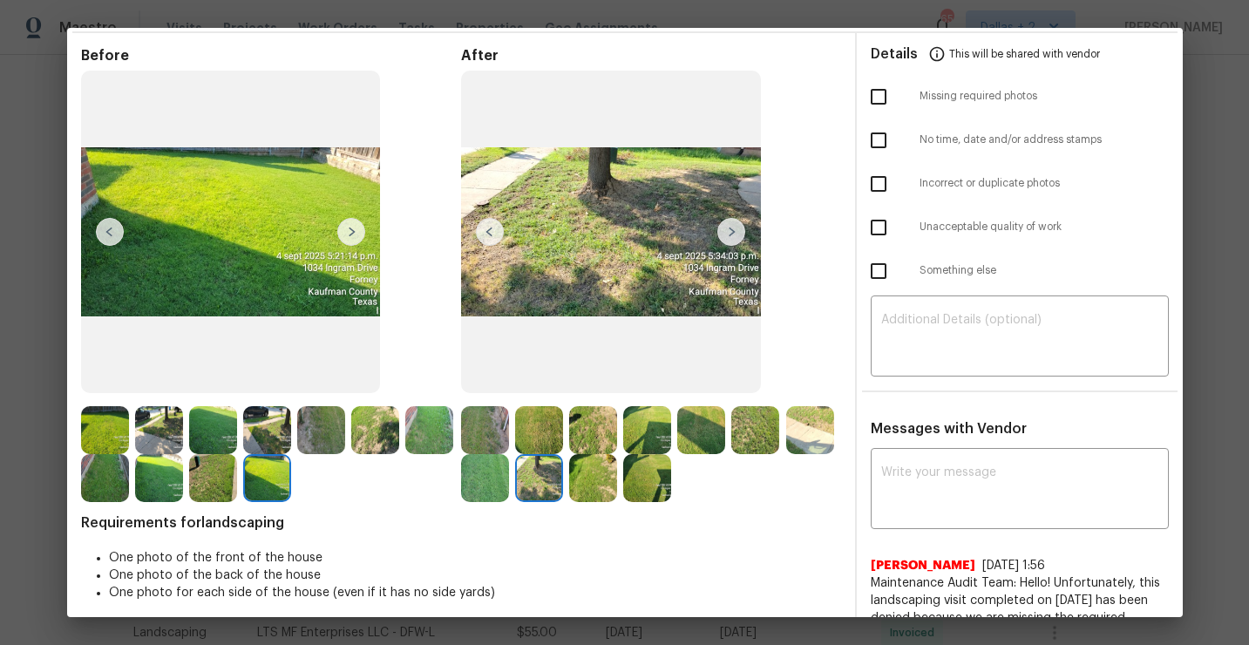
click at [665, 425] on img at bounding box center [647, 430] width 48 height 48
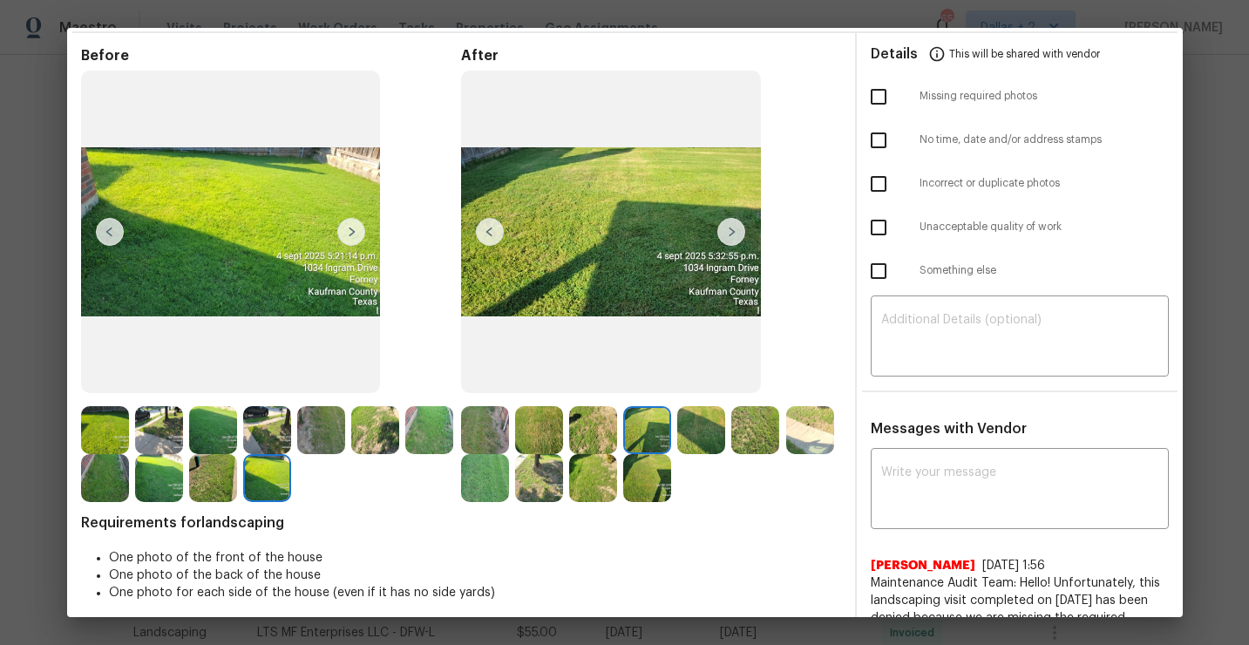
click at [112, 420] on img at bounding box center [105, 430] width 48 height 48
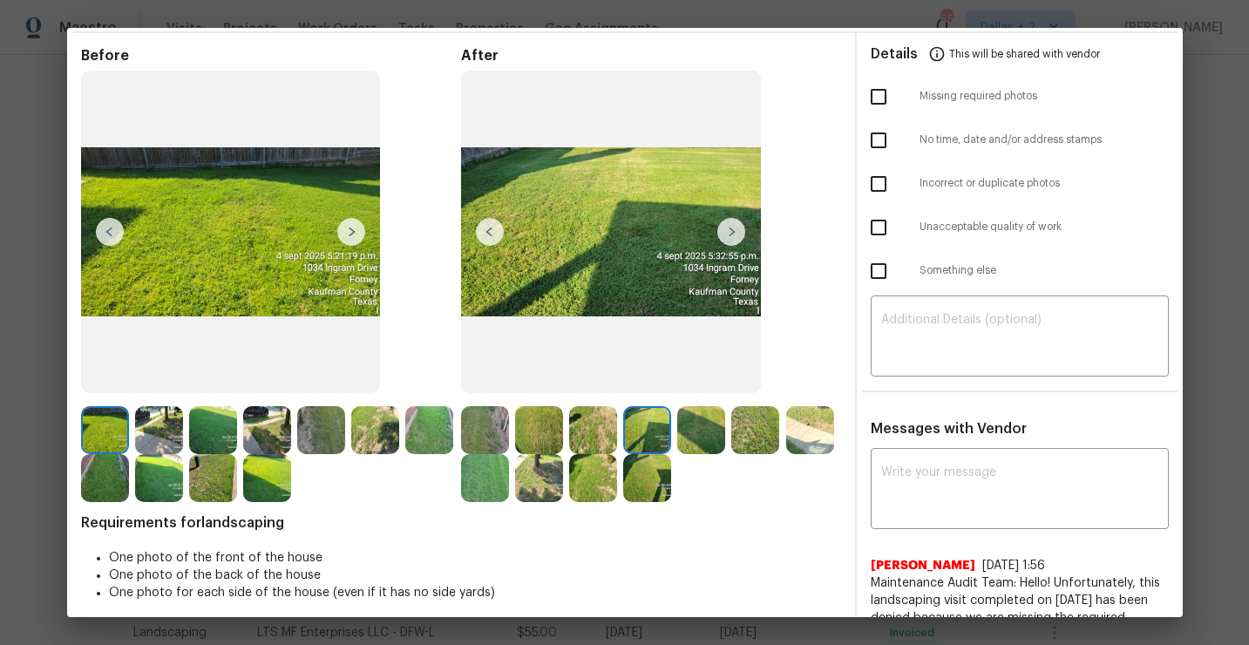
click at [346, 237] on img at bounding box center [351, 232] width 28 height 28
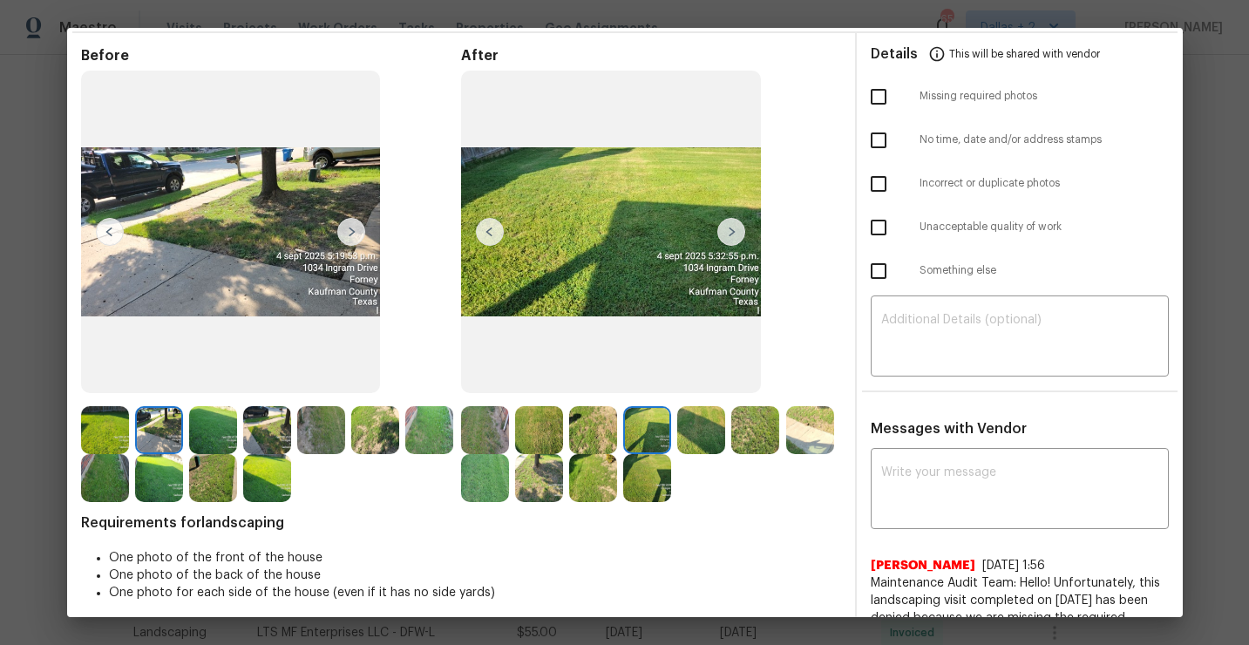
click at [346, 237] on img at bounding box center [351, 232] width 28 height 28
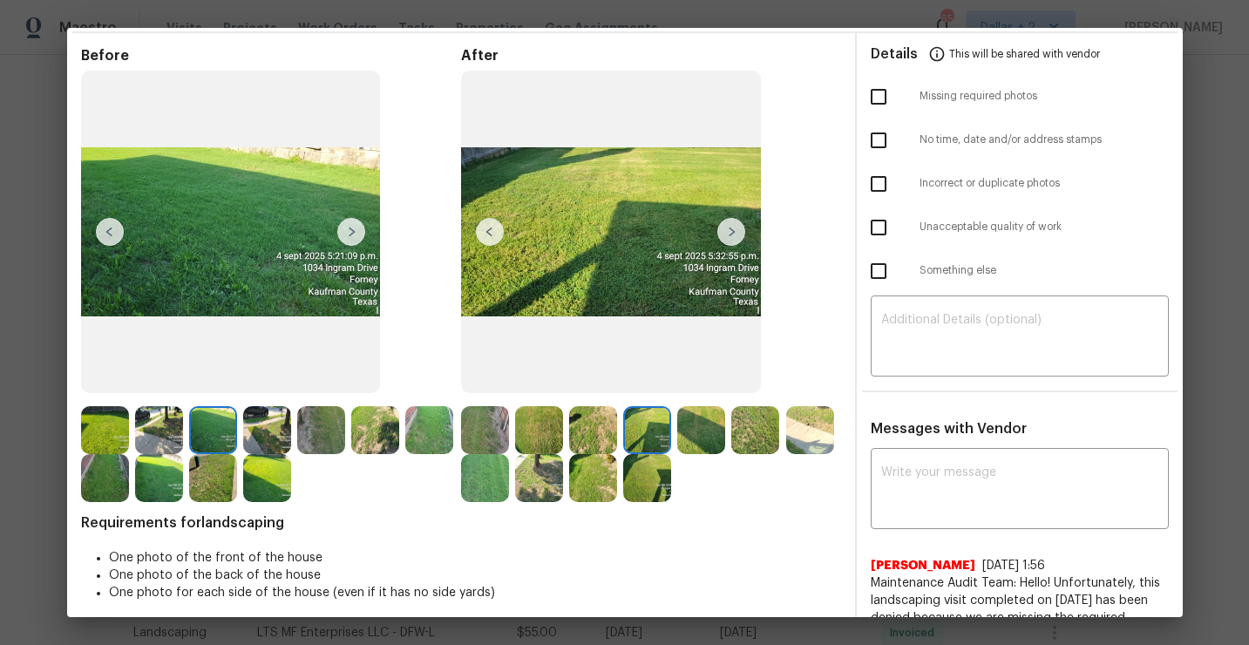
click at [346, 237] on img at bounding box center [351, 232] width 28 height 28
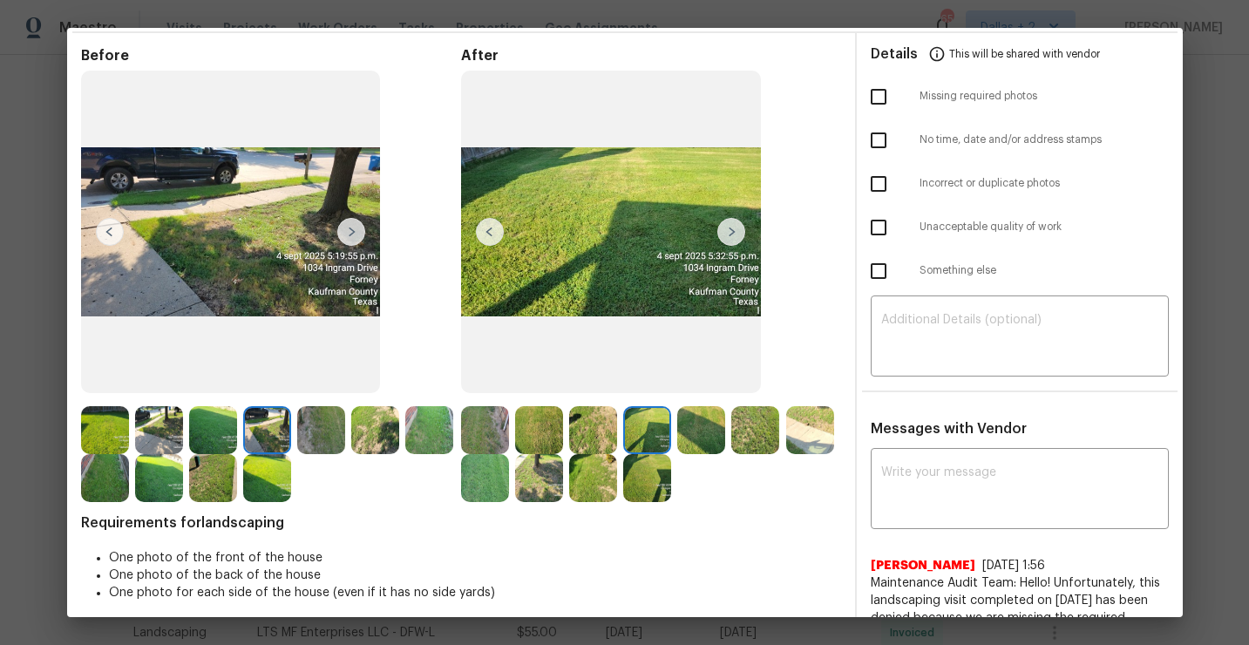
click at [346, 237] on img at bounding box center [351, 232] width 28 height 28
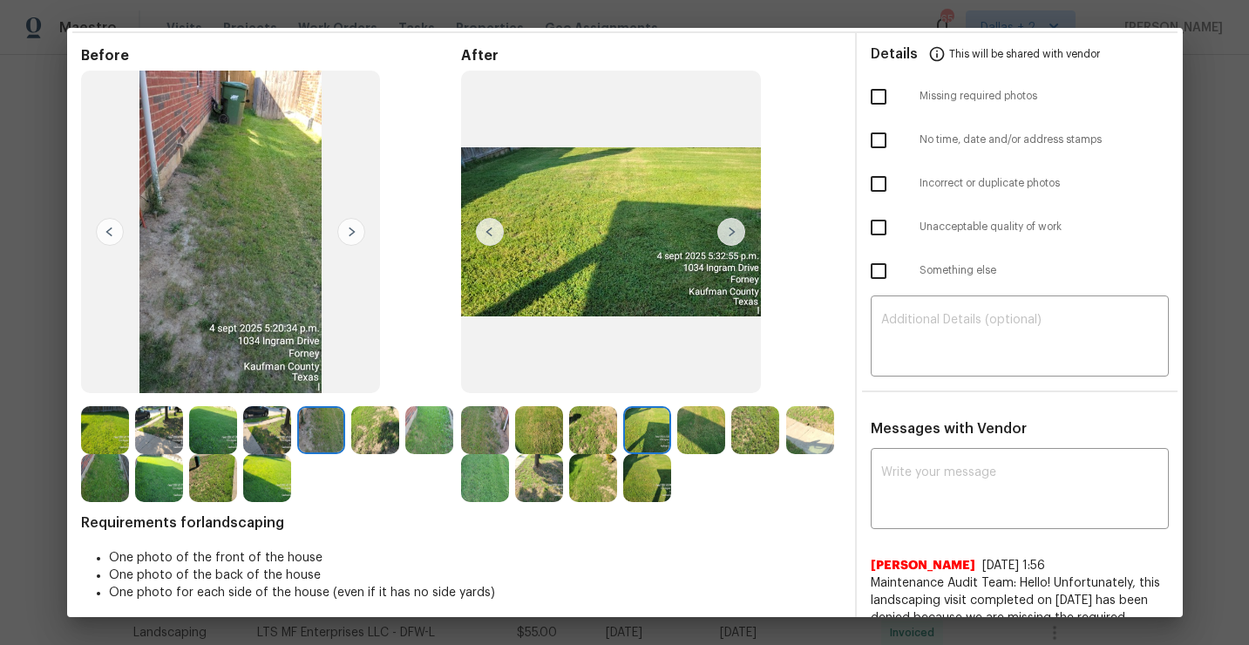
click at [731, 235] on img at bounding box center [732, 232] width 28 height 28
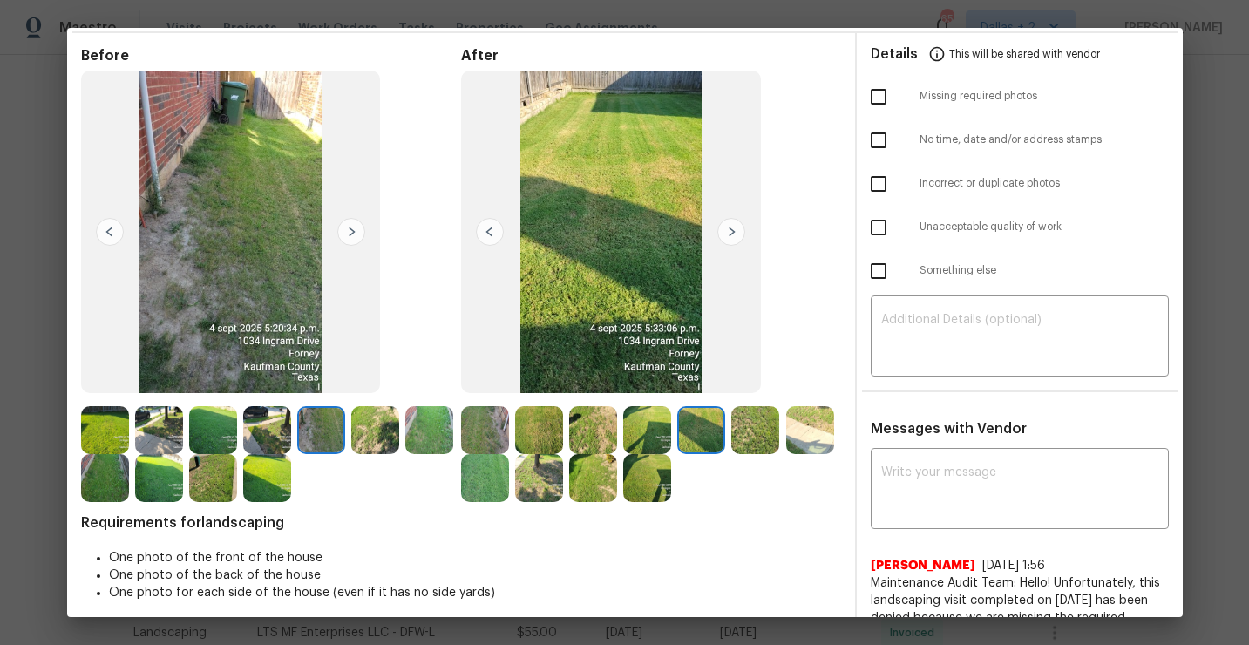
click at [344, 233] on img at bounding box center [351, 232] width 28 height 28
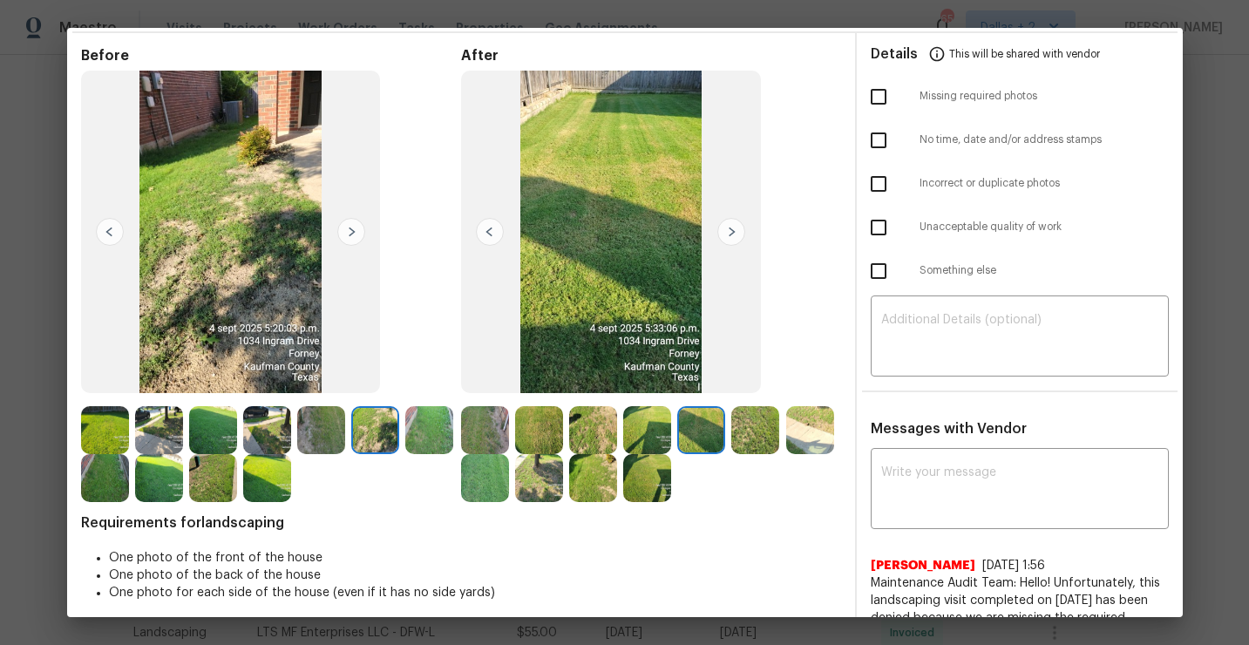
click at [344, 233] on img at bounding box center [351, 232] width 28 height 28
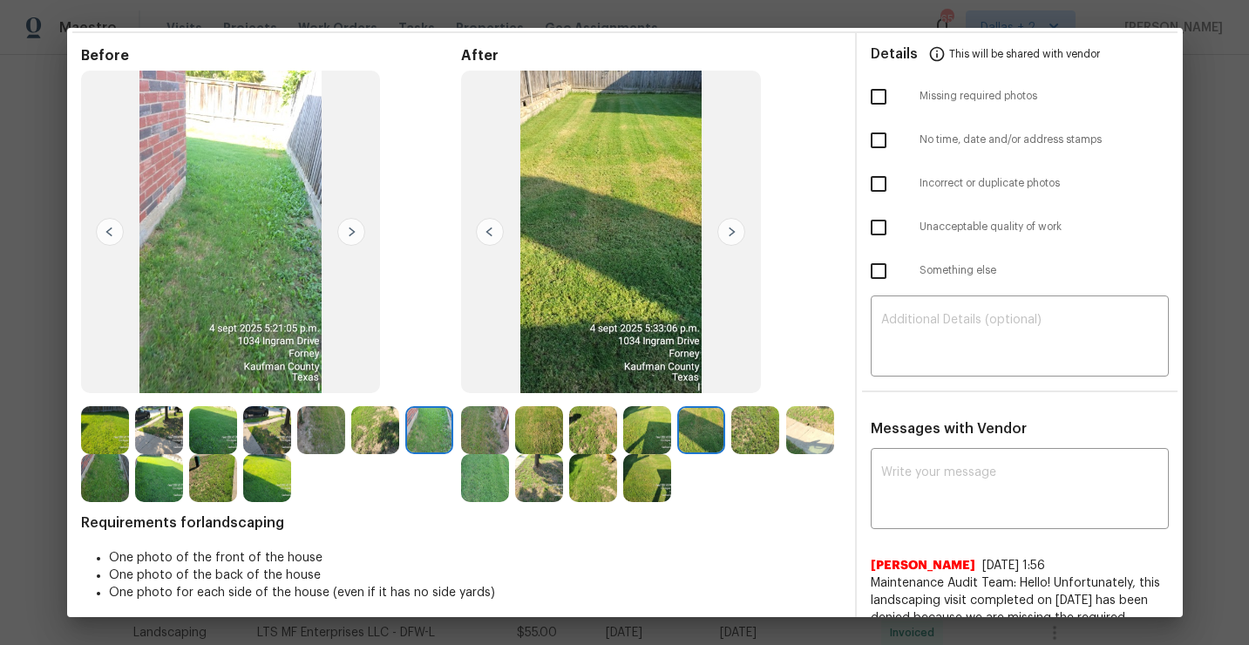
click at [344, 233] on img at bounding box center [351, 232] width 28 height 28
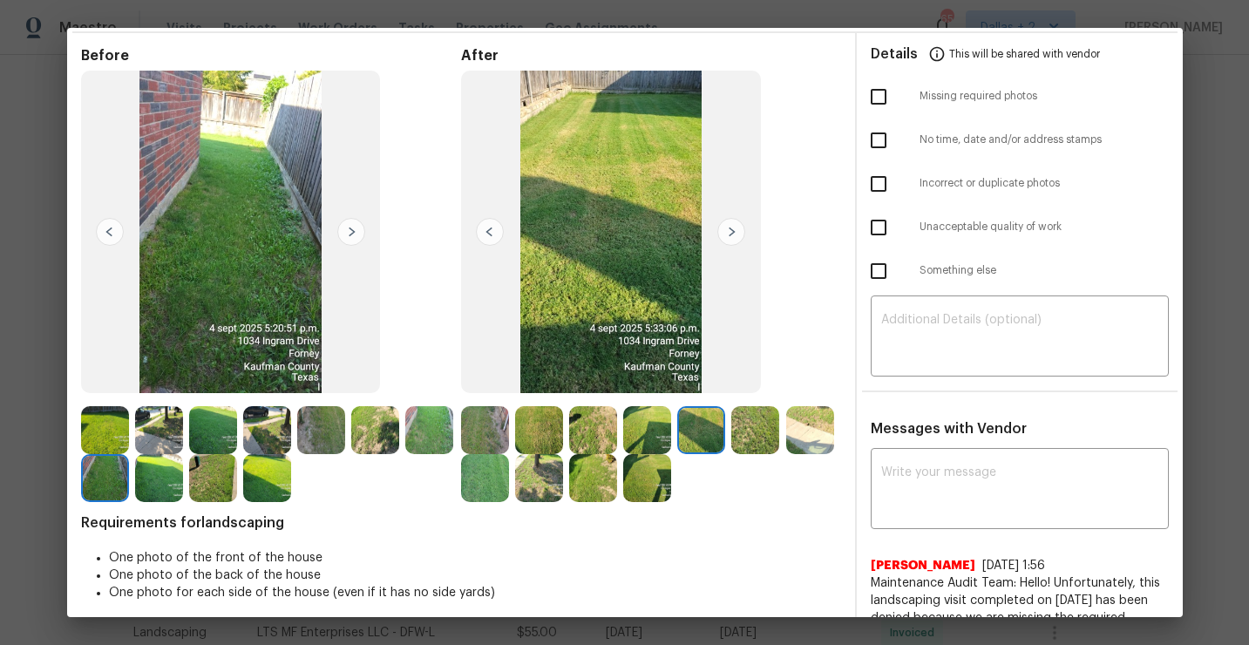
click at [351, 228] on img at bounding box center [351, 232] width 28 height 28
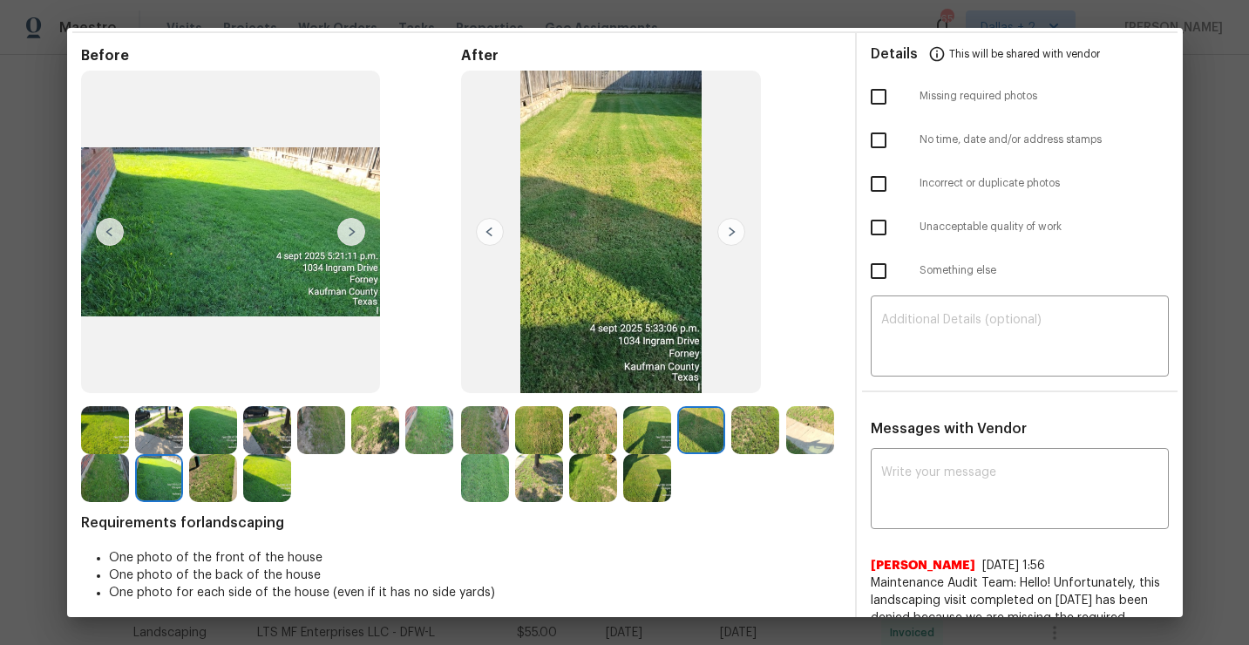
click at [351, 228] on img at bounding box center [351, 232] width 28 height 28
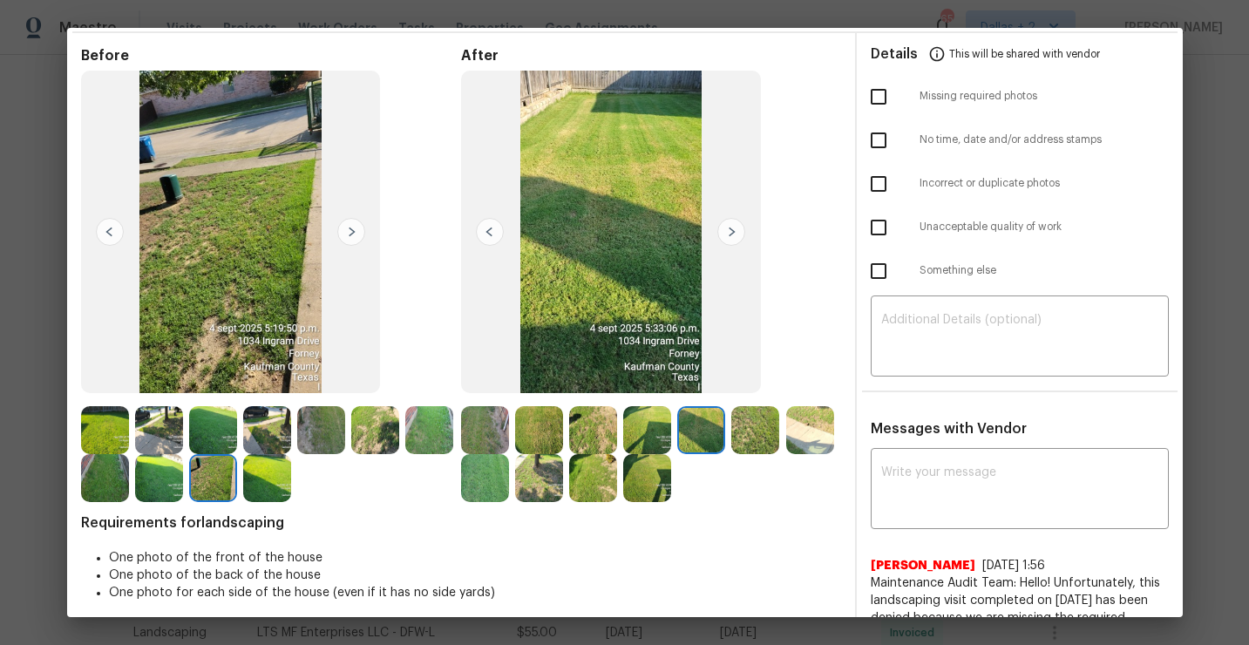
click at [351, 228] on img at bounding box center [351, 232] width 28 height 28
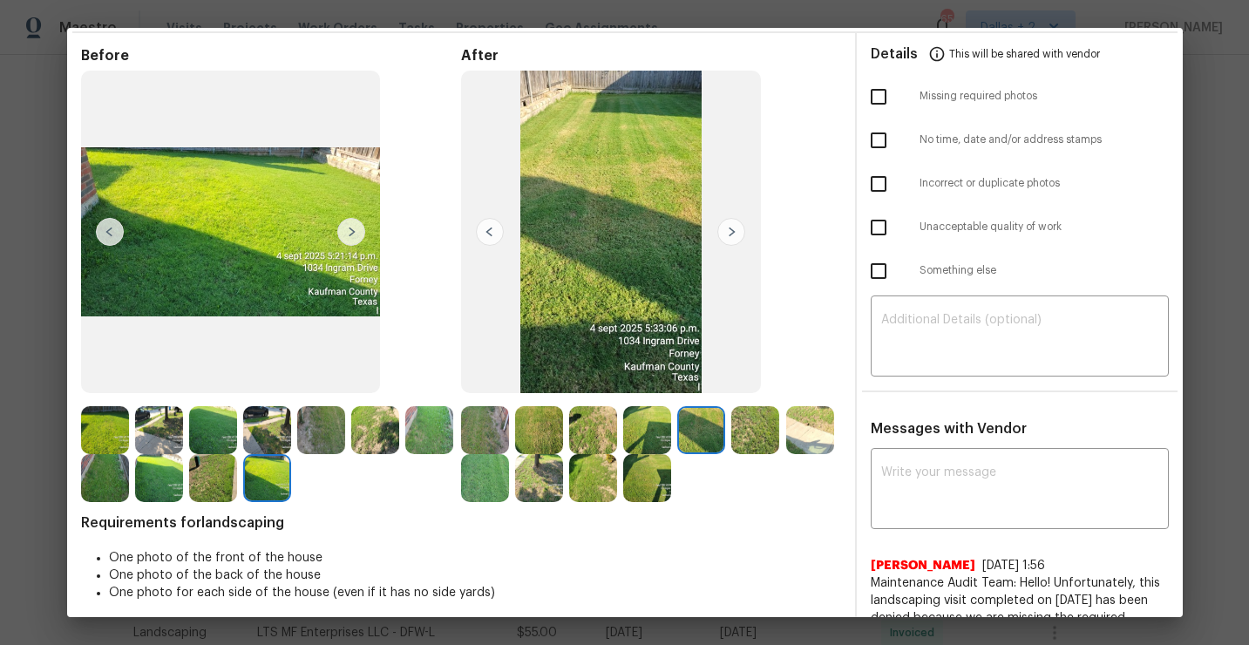
click at [484, 439] on img at bounding box center [485, 430] width 48 height 48
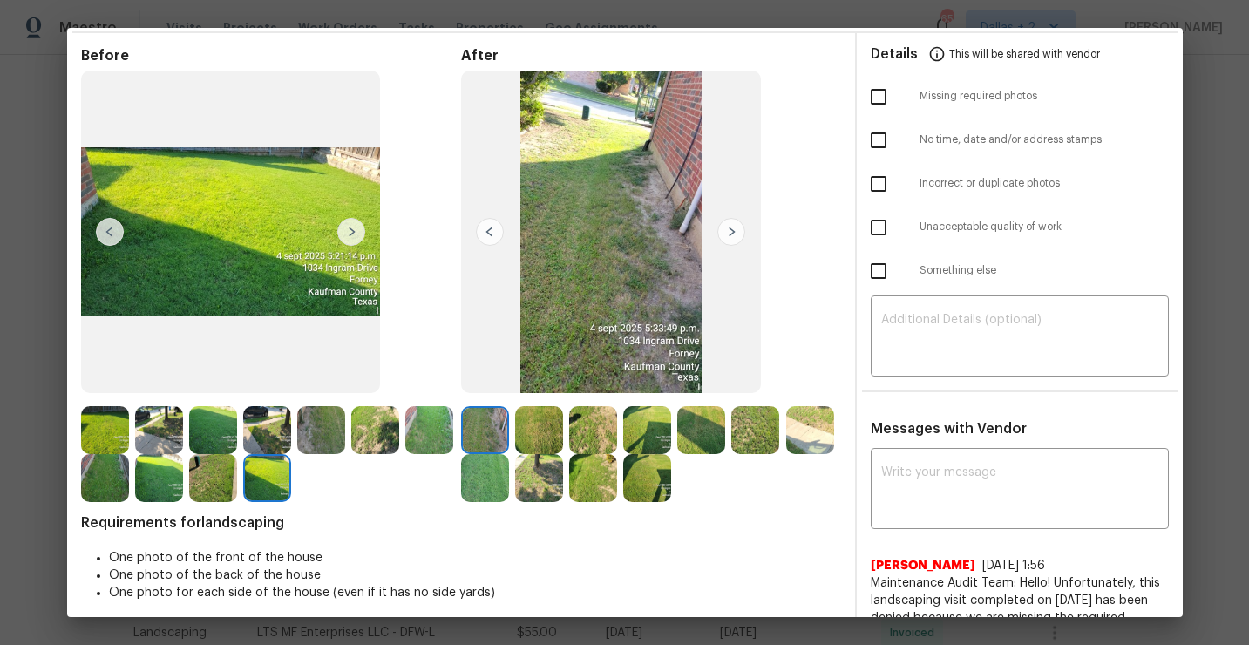
click at [726, 231] on img at bounding box center [732, 232] width 28 height 28
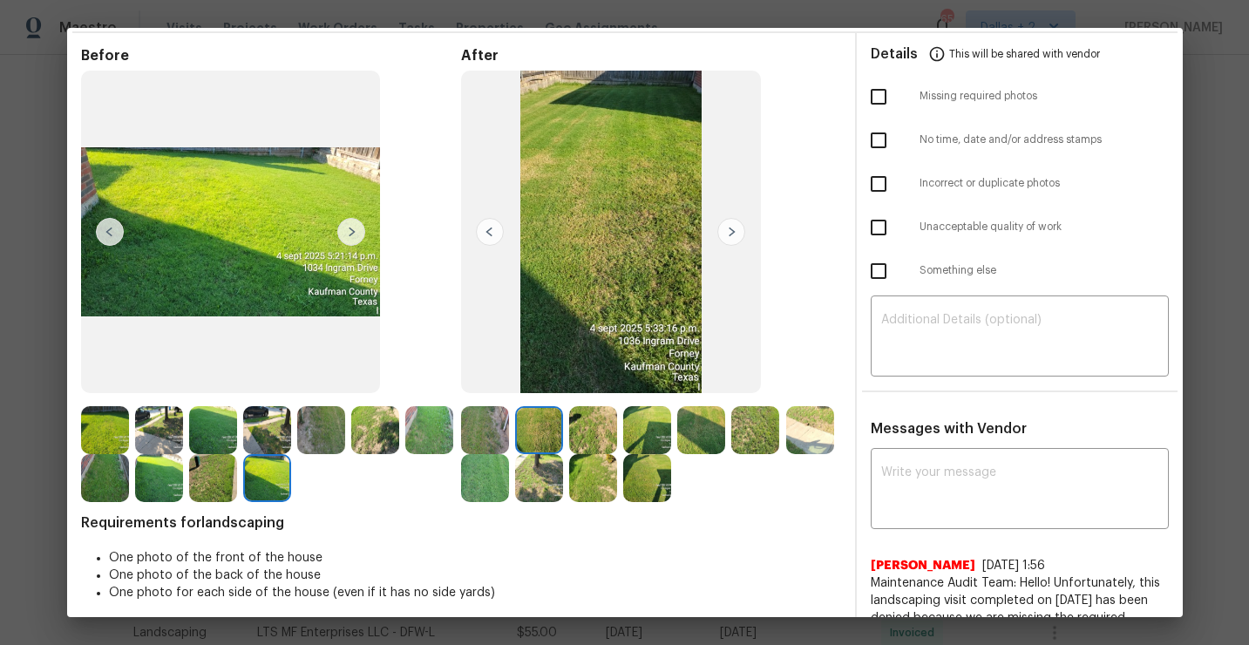
click at [726, 231] on img at bounding box center [732, 232] width 28 height 28
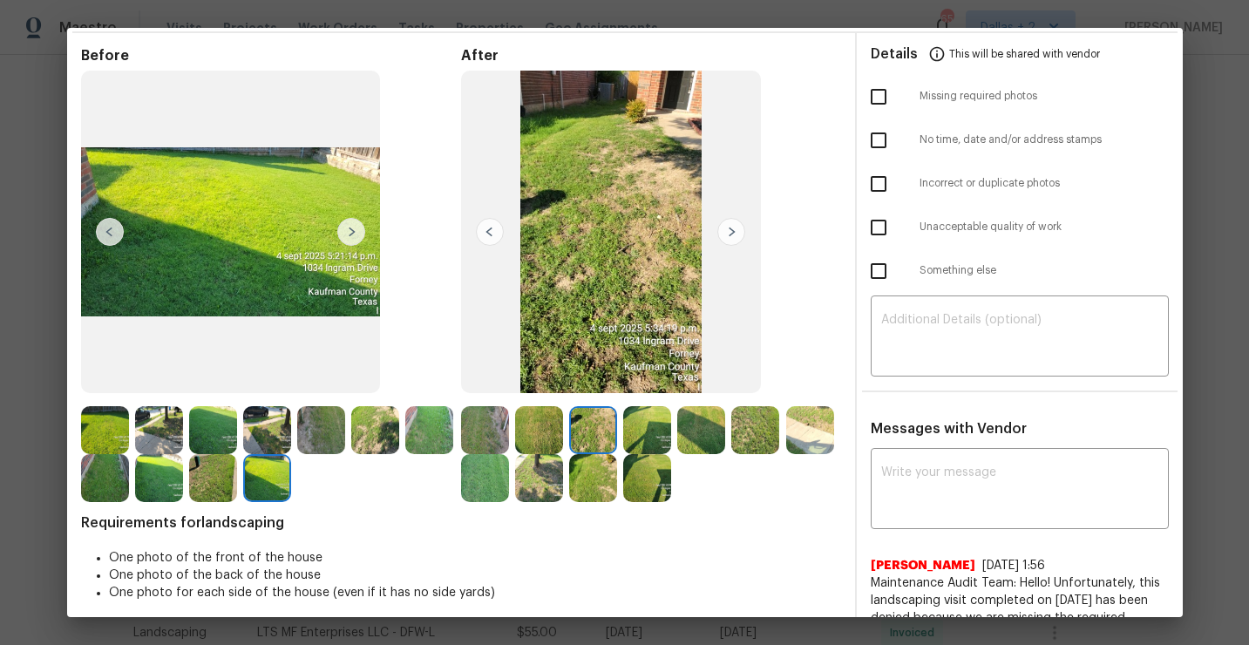
click at [726, 231] on img at bounding box center [732, 232] width 28 height 28
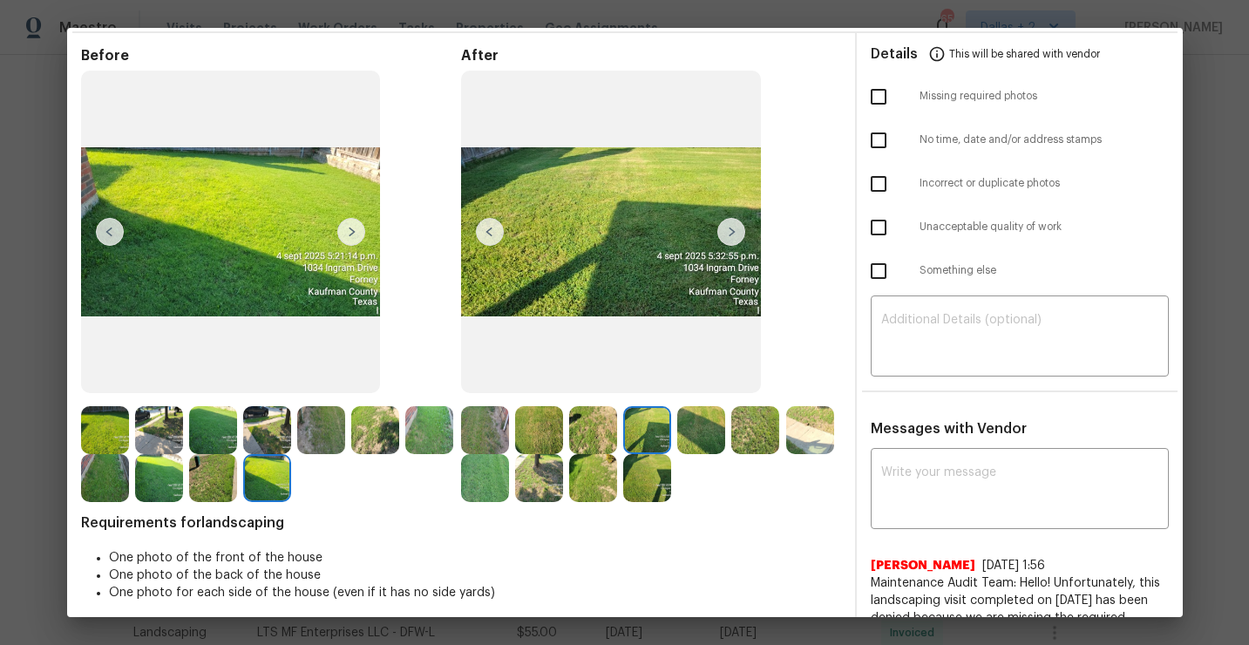
click at [726, 231] on img at bounding box center [732, 232] width 28 height 28
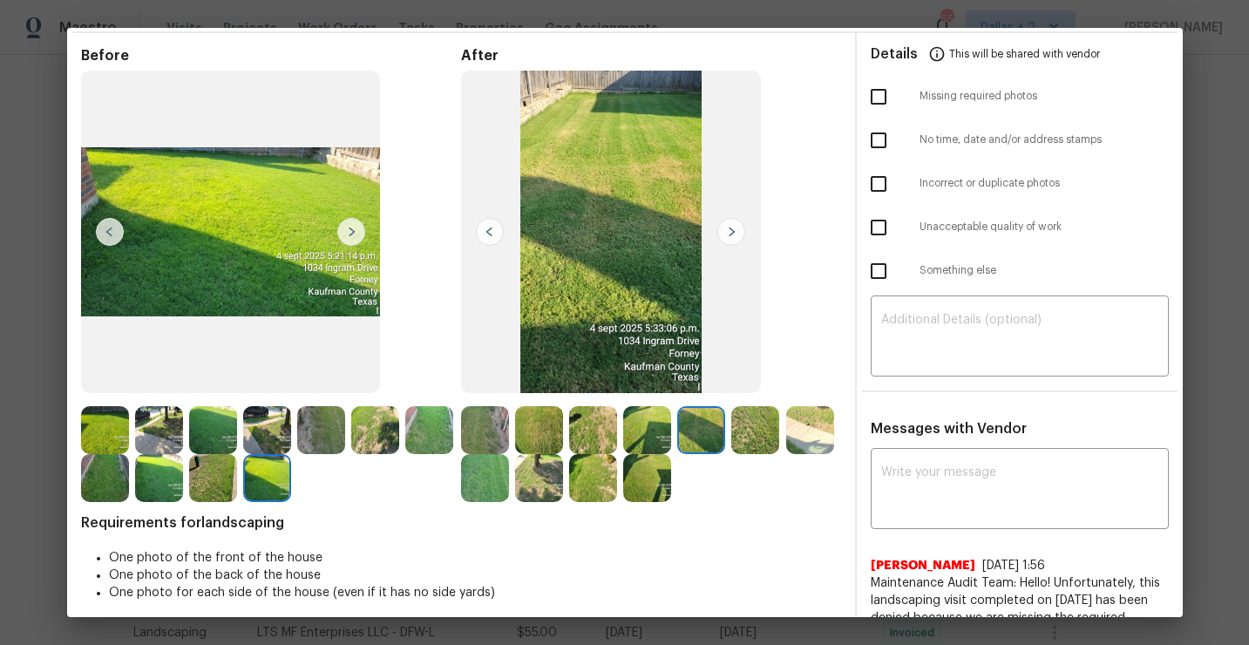
click at [726, 231] on img at bounding box center [732, 232] width 28 height 28
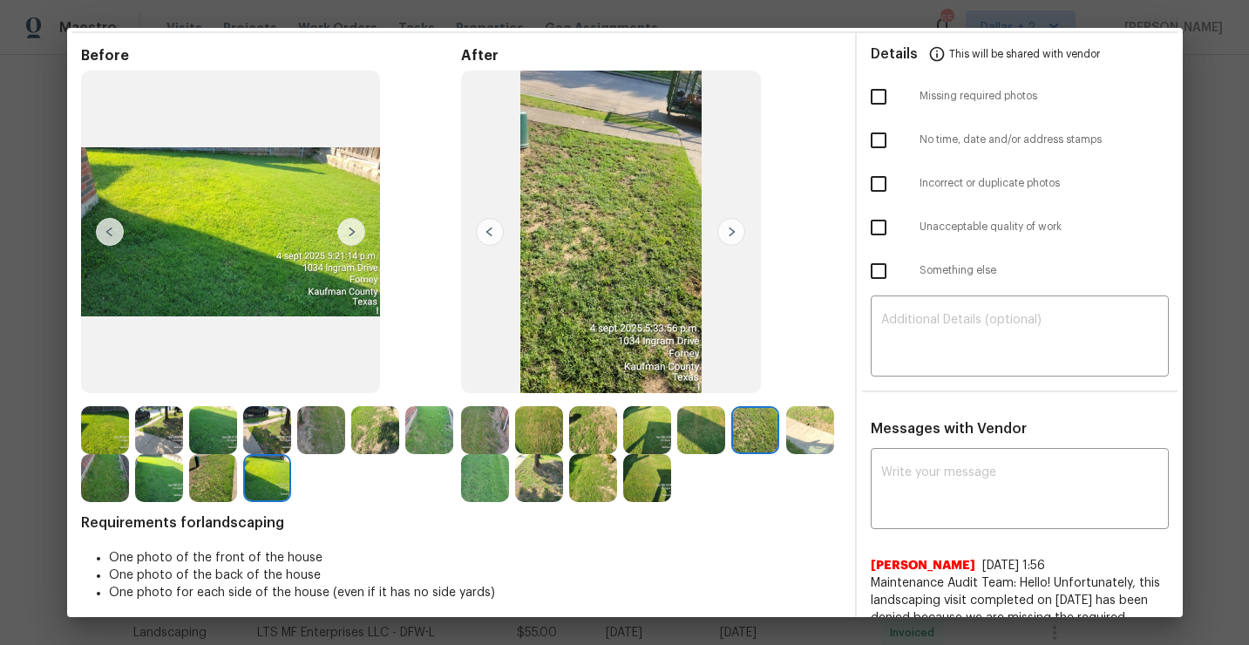
click at [724, 235] on img at bounding box center [732, 232] width 28 height 28
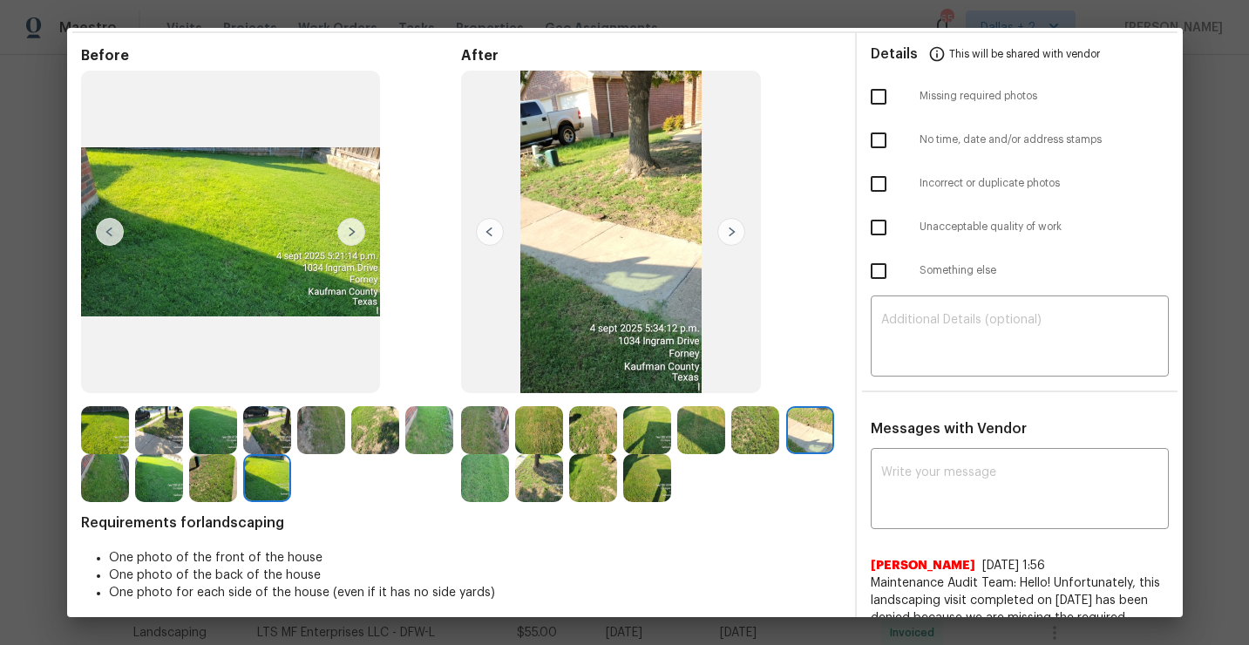
click at [724, 235] on img at bounding box center [732, 232] width 28 height 28
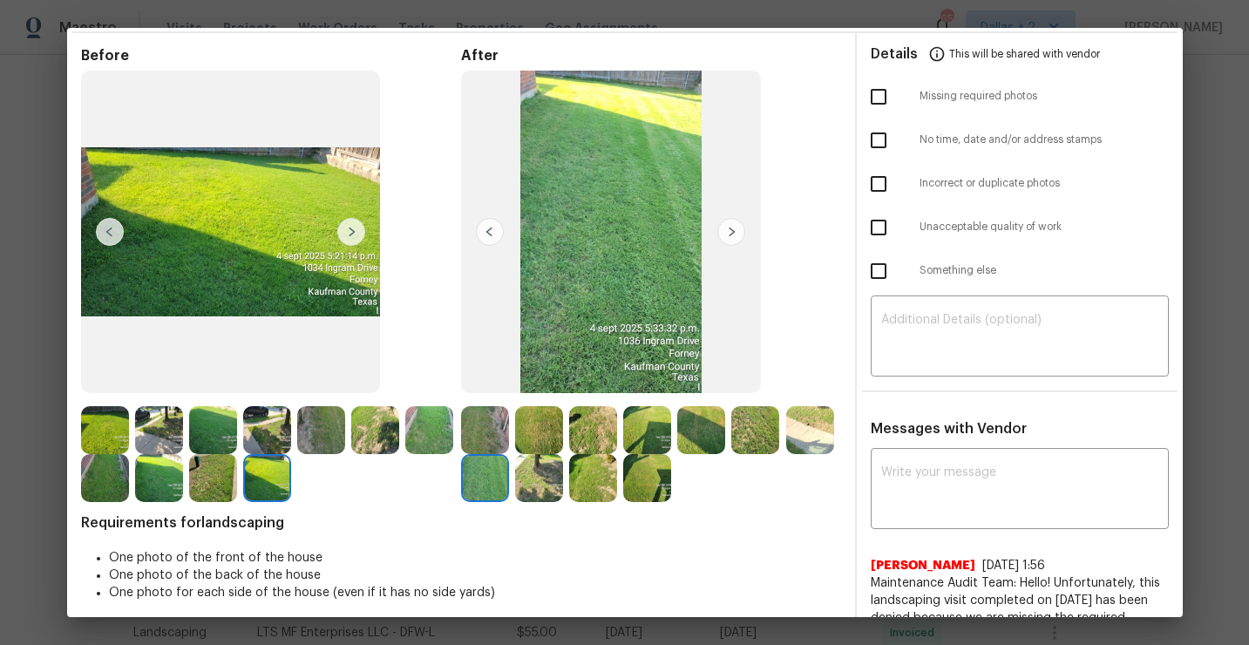
click at [724, 235] on img at bounding box center [732, 232] width 28 height 28
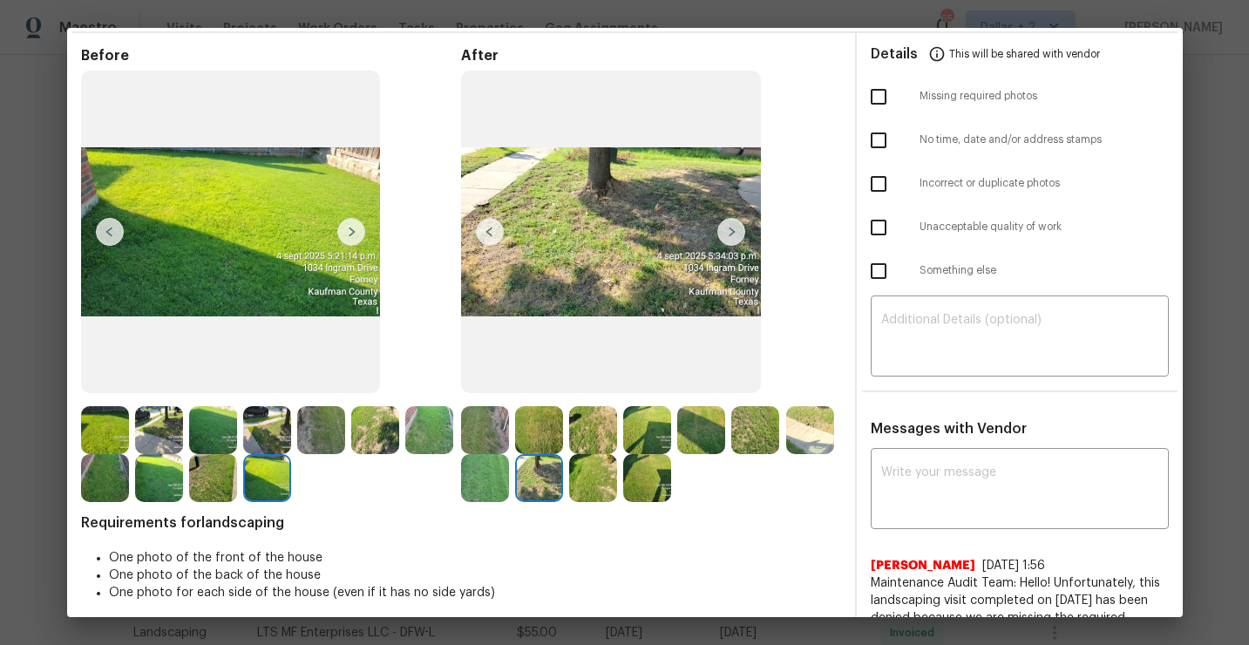
click at [718, 236] on img at bounding box center [732, 232] width 28 height 28
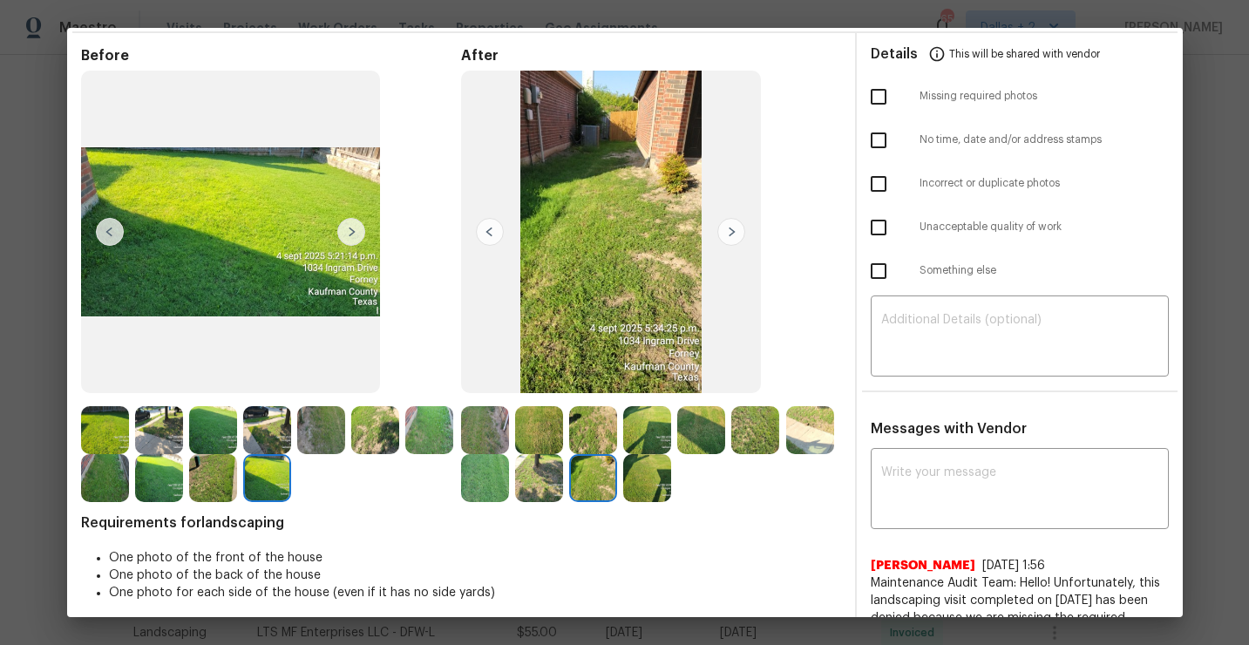
click at [108, 436] on img at bounding box center [105, 430] width 48 height 48
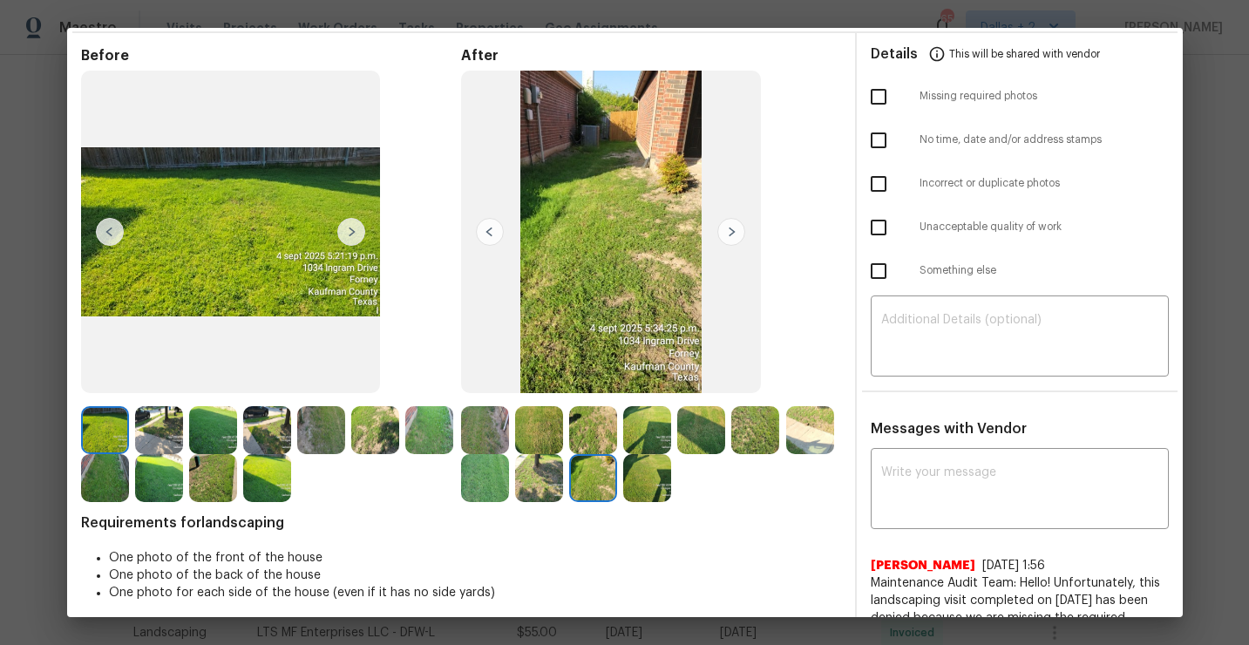
click at [349, 234] on img at bounding box center [351, 232] width 28 height 28
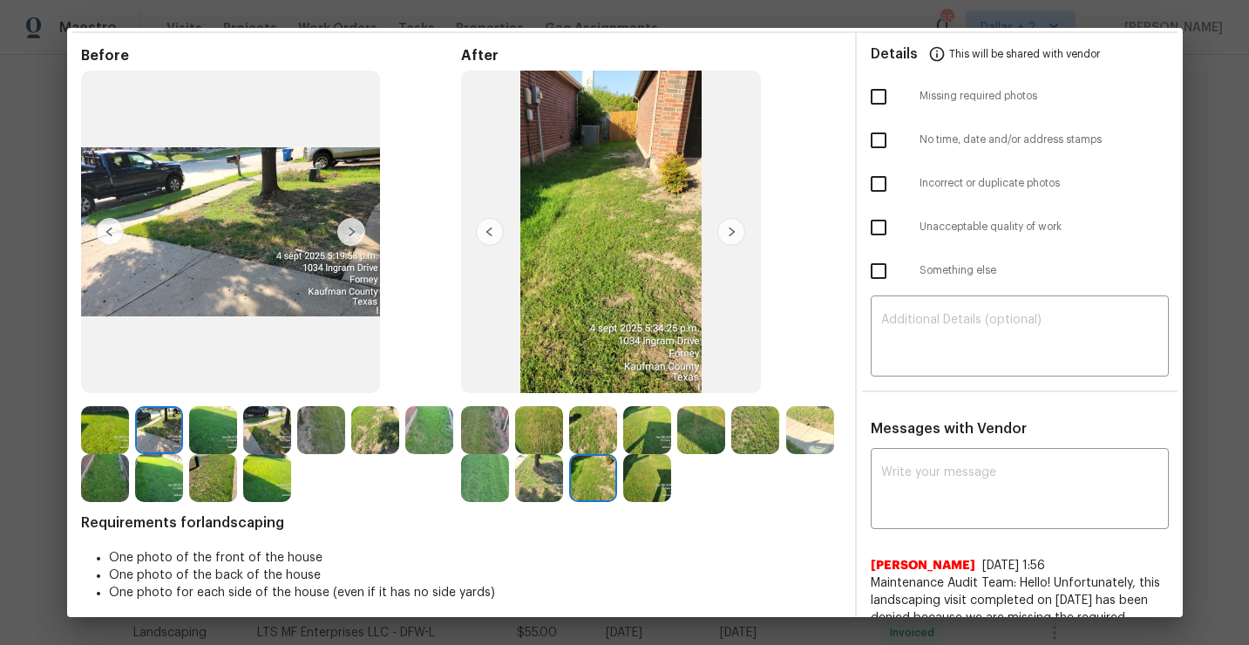
click at [349, 234] on img at bounding box center [351, 232] width 28 height 28
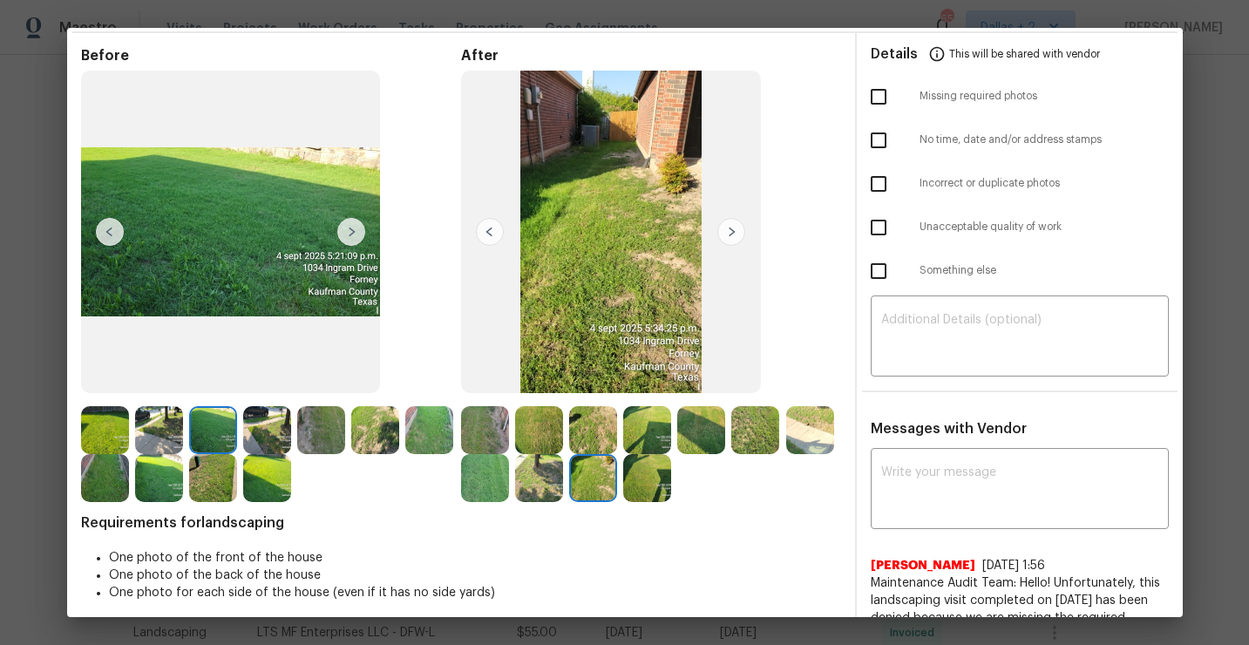
click at [349, 234] on img at bounding box center [351, 232] width 28 height 28
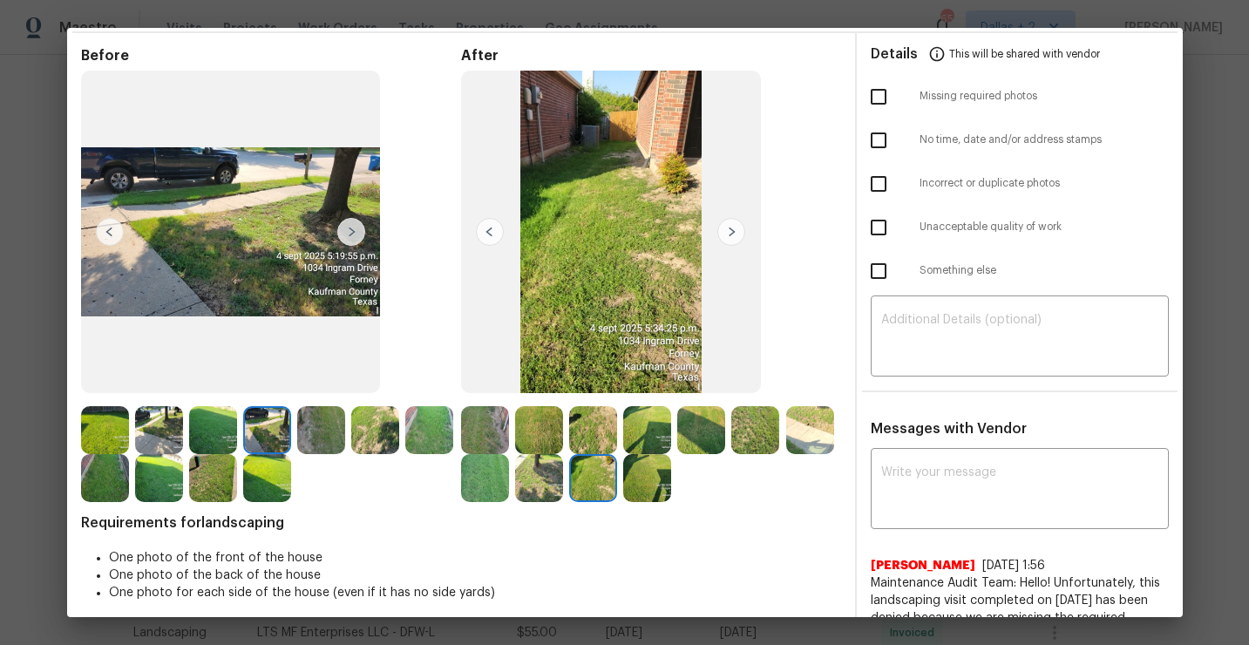
click at [349, 234] on img at bounding box center [351, 232] width 28 height 28
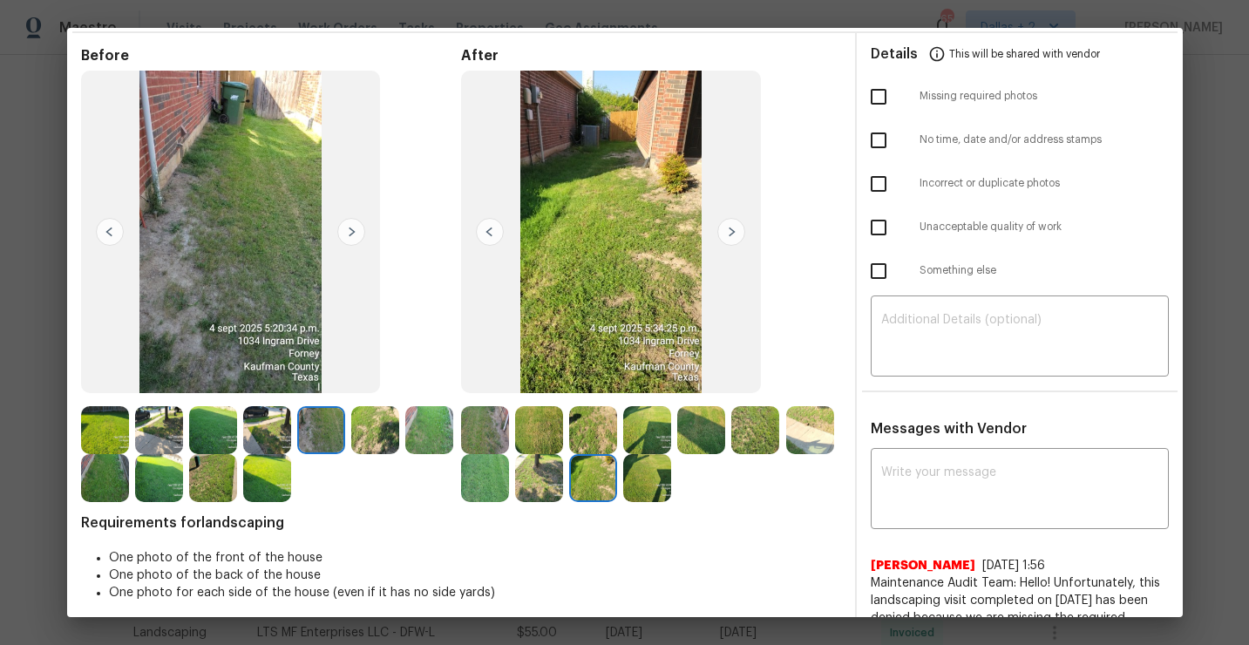
click at [349, 234] on img at bounding box center [351, 232] width 28 height 28
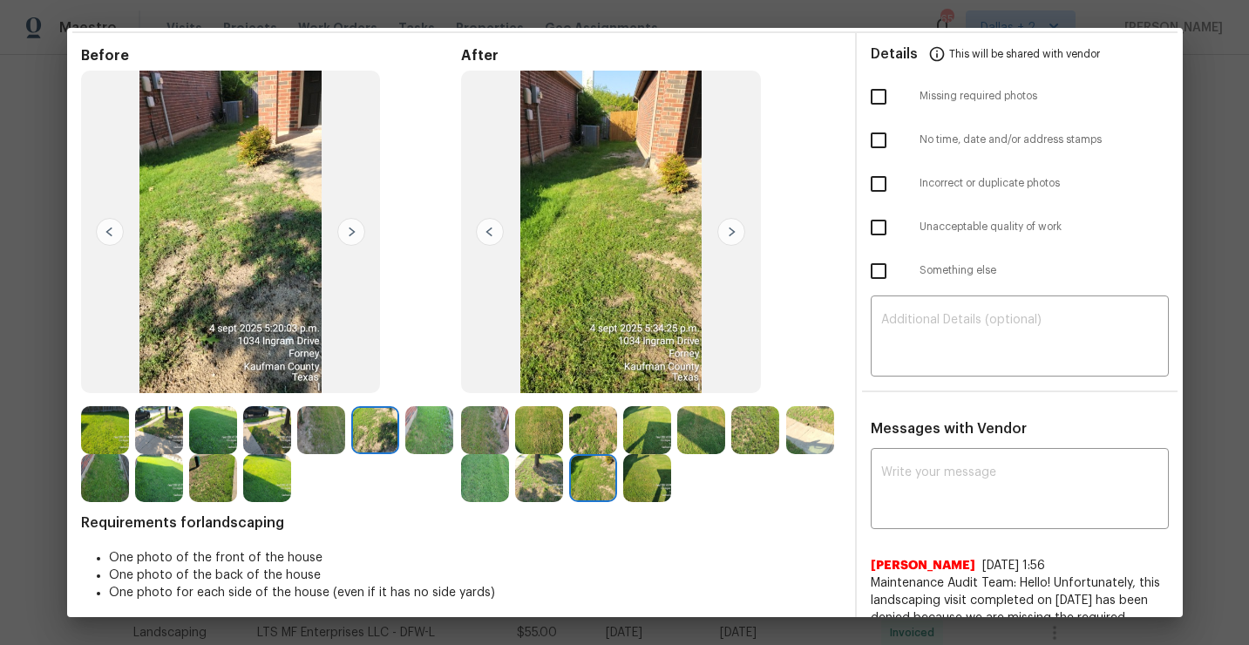
click at [349, 234] on img at bounding box center [351, 232] width 28 height 28
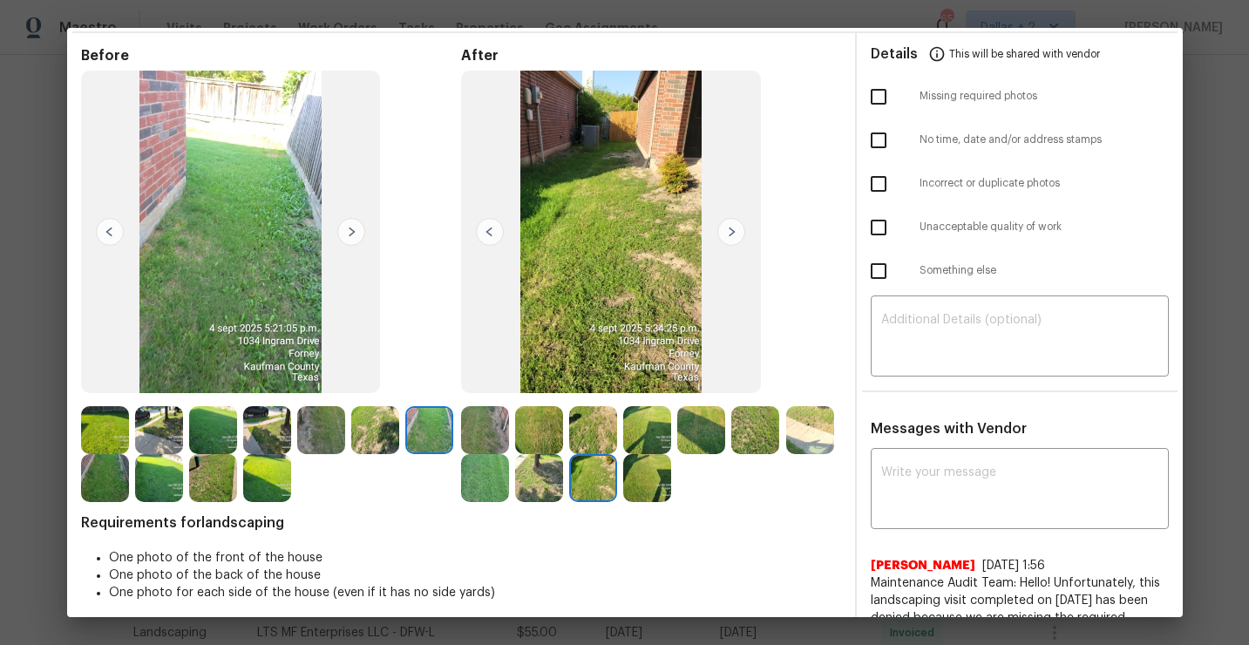
click at [349, 234] on img at bounding box center [351, 232] width 28 height 28
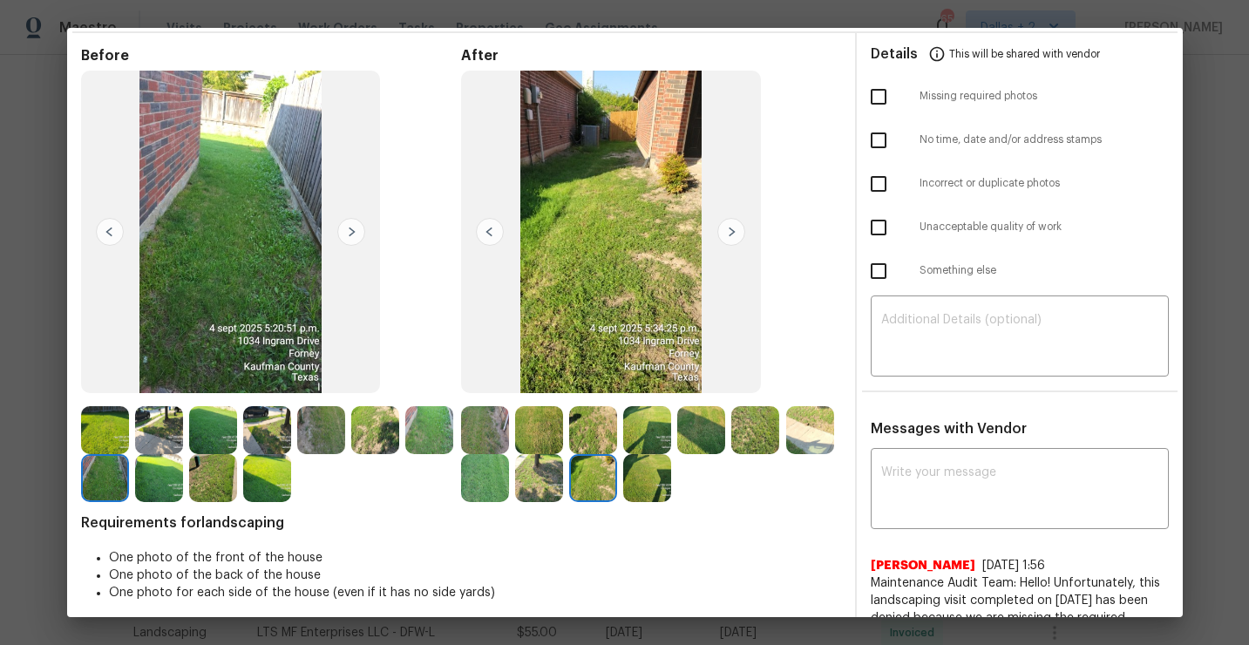
click at [349, 233] on img at bounding box center [351, 232] width 28 height 28
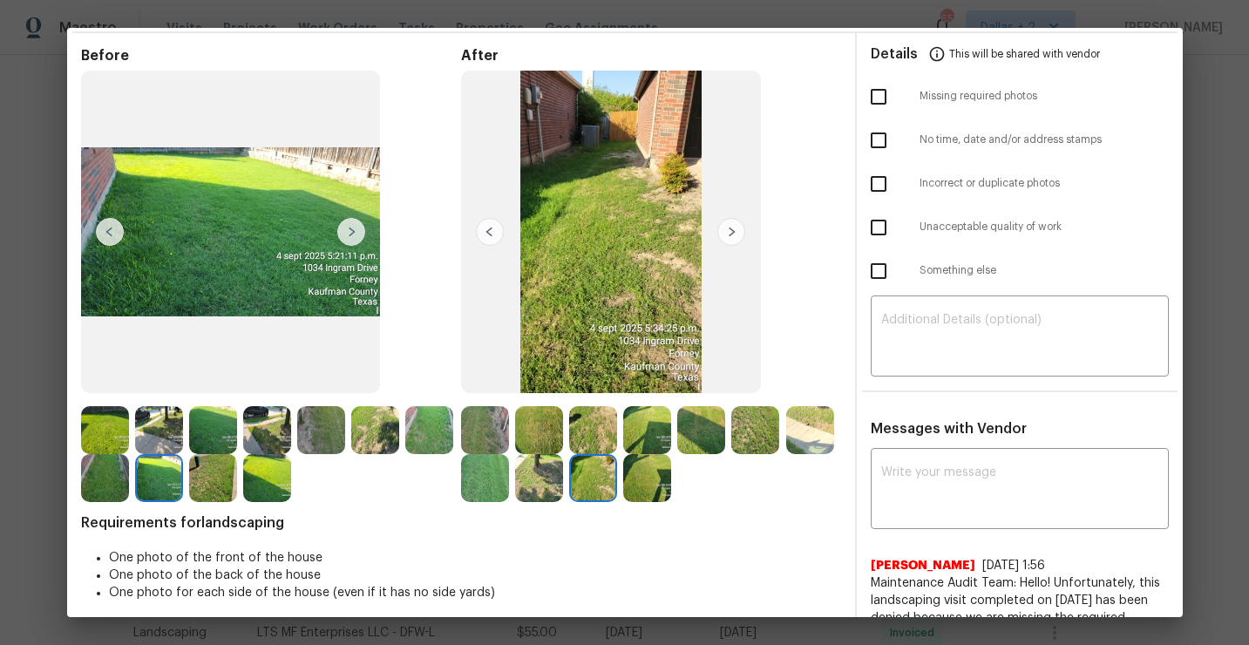
click at [349, 233] on img at bounding box center [351, 232] width 28 height 28
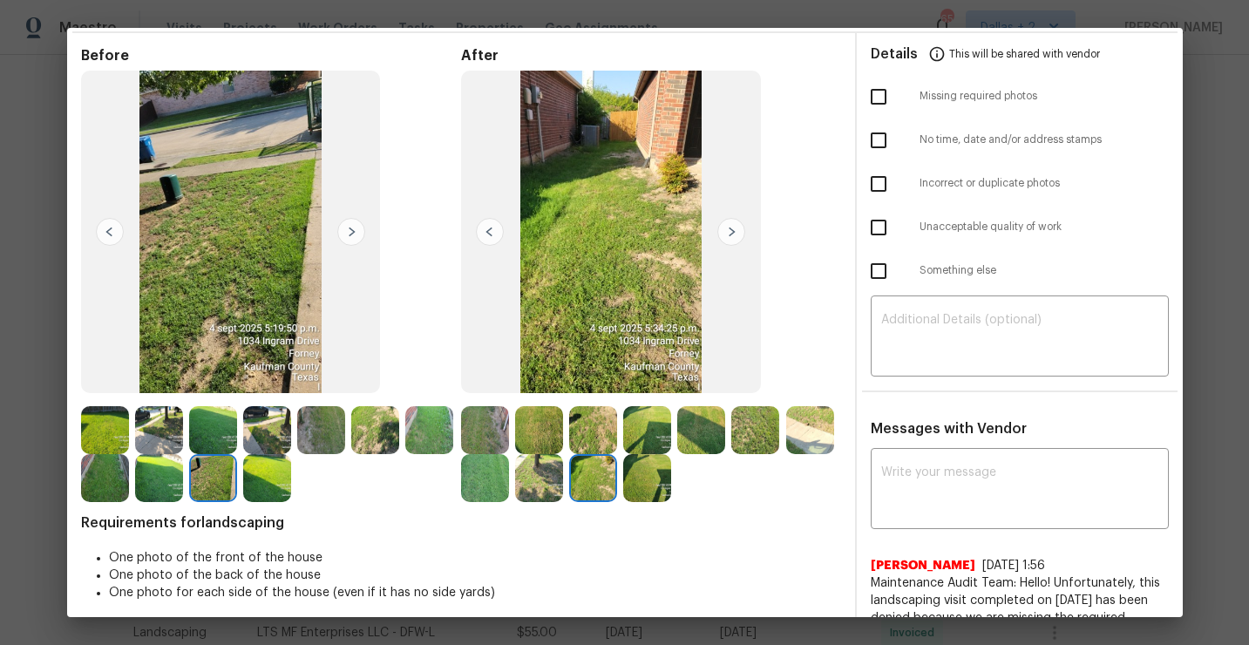
click at [349, 233] on img at bounding box center [351, 232] width 28 height 28
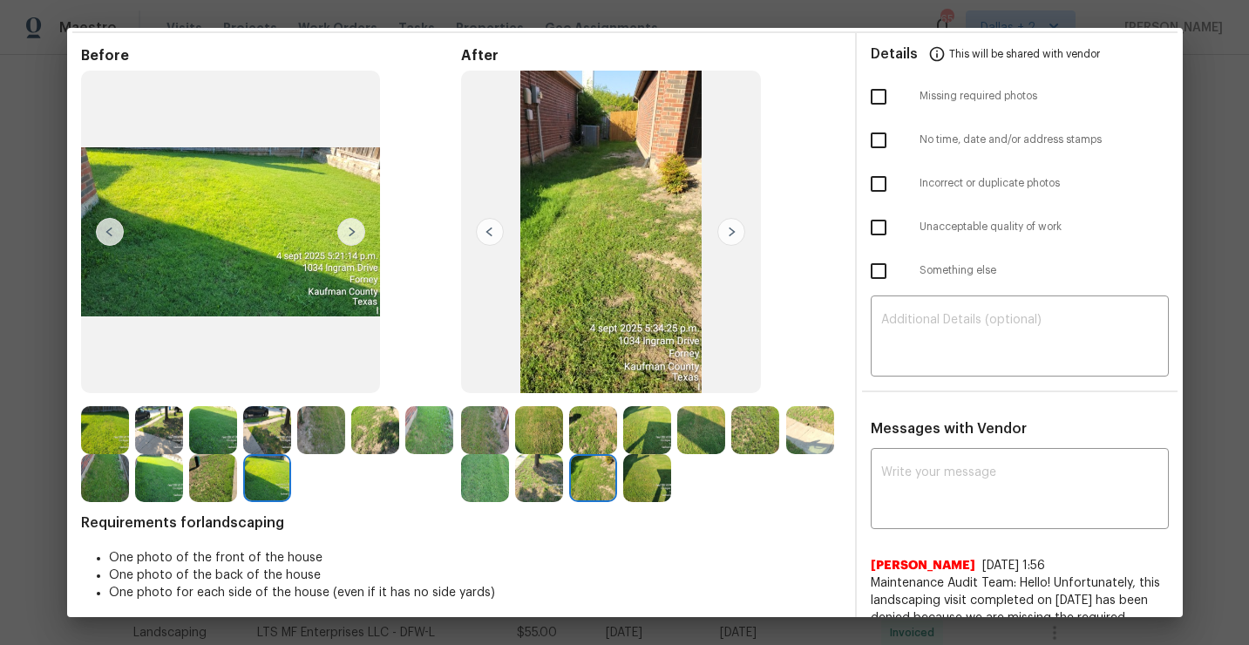
click at [349, 233] on img at bounding box center [351, 232] width 28 height 28
click at [504, 446] on img at bounding box center [485, 430] width 48 height 48
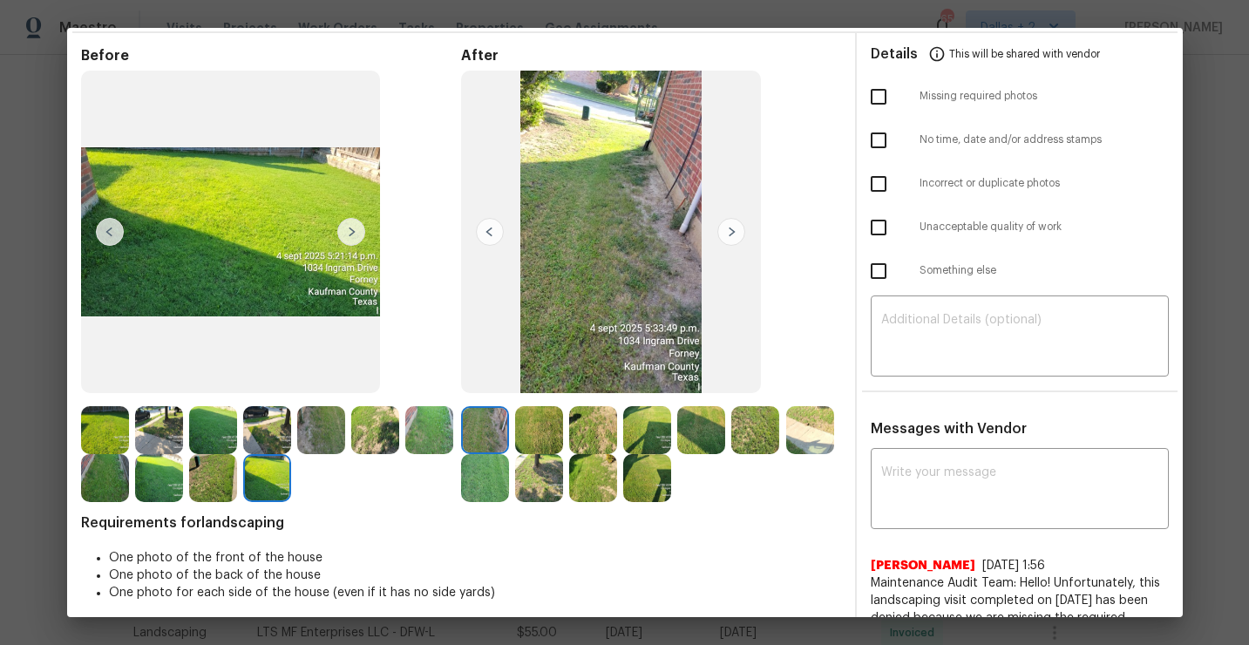
click at [732, 230] on img at bounding box center [732, 232] width 28 height 28
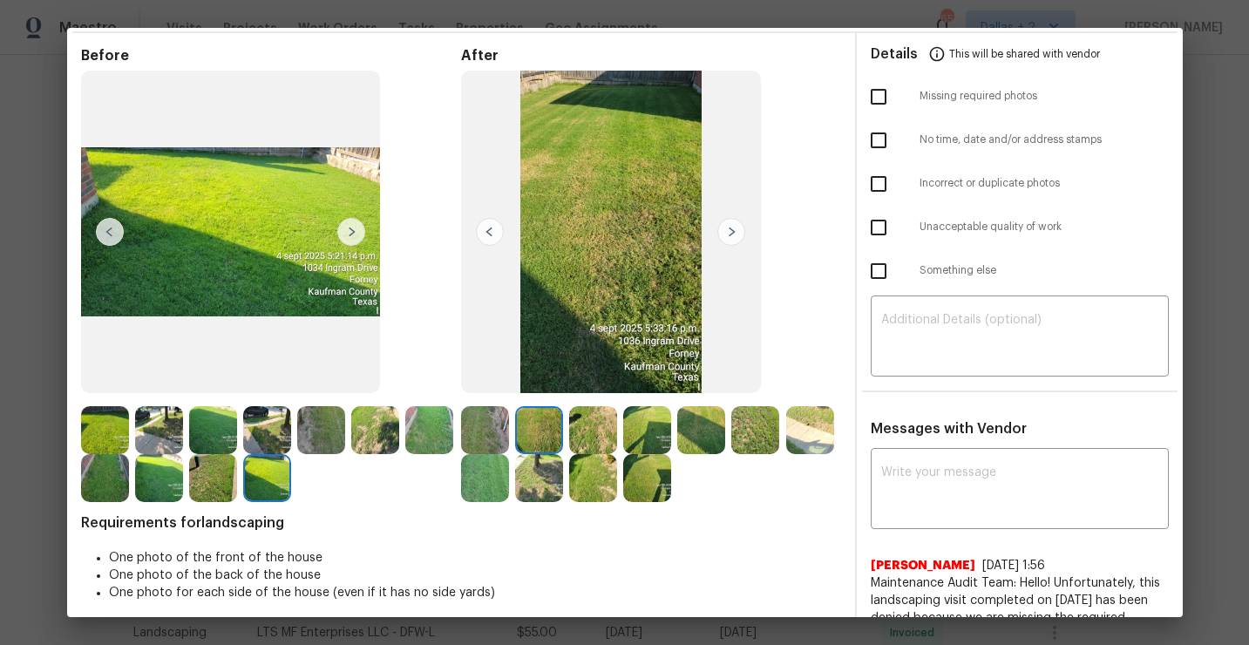
click at [732, 230] on img at bounding box center [732, 232] width 28 height 28
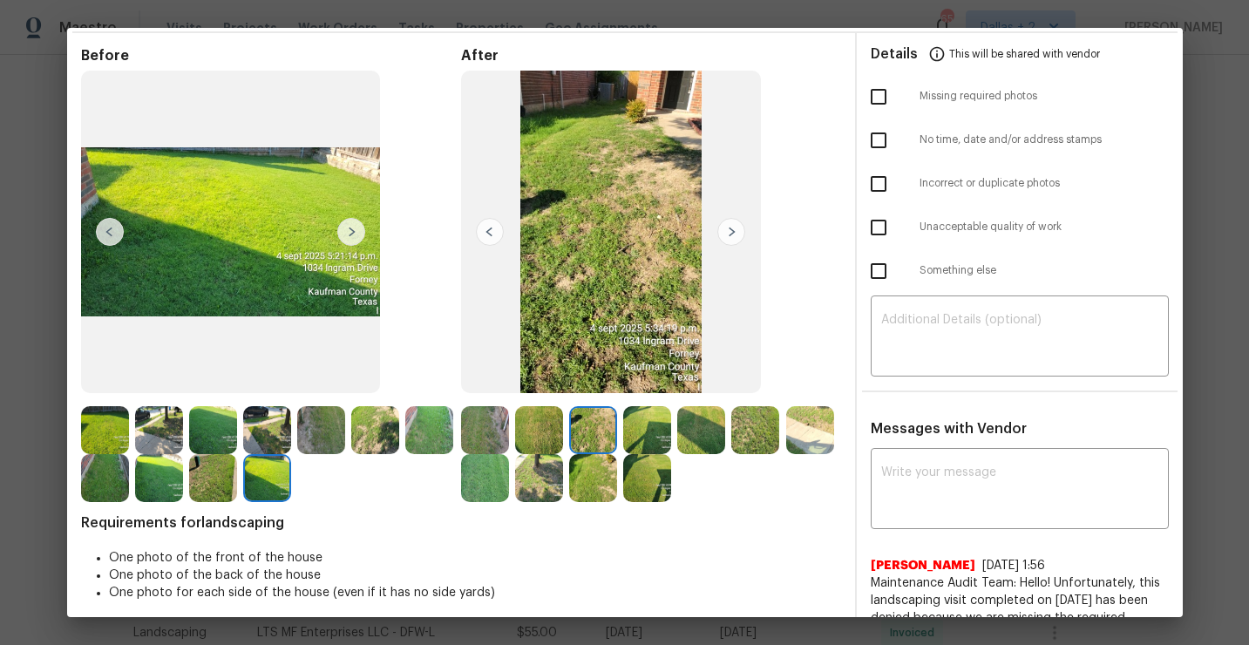
click at [732, 230] on img at bounding box center [732, 232] width 28 height 28
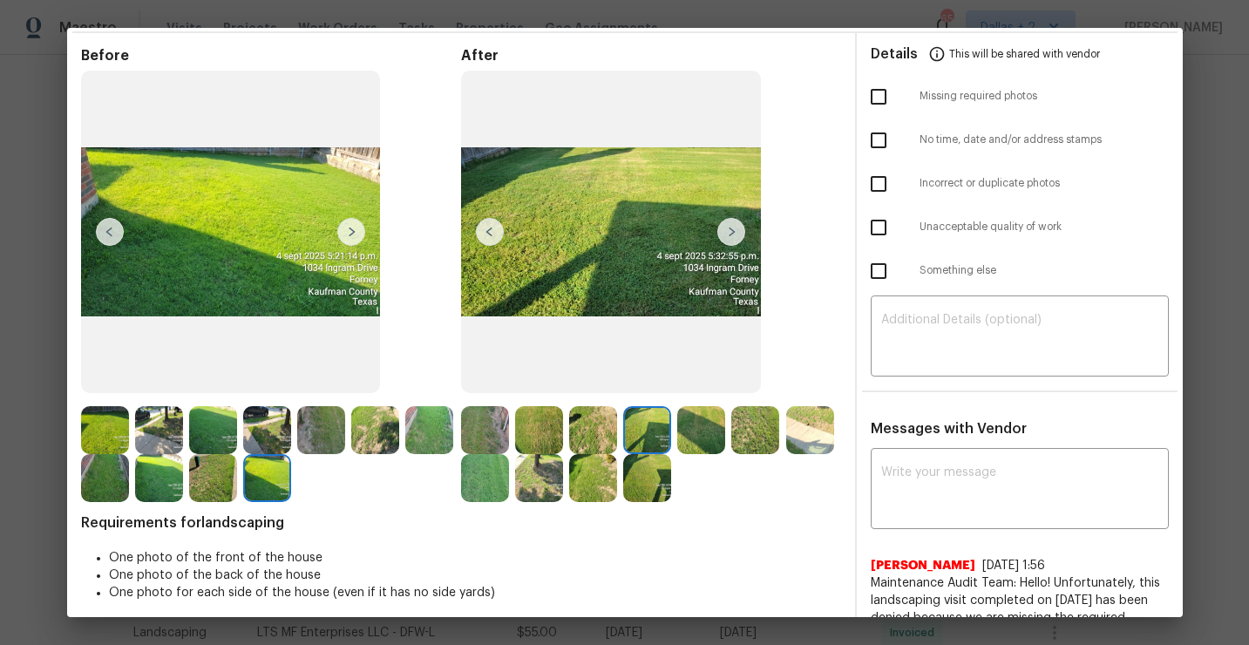
click at [732, 230] on img at bounding box center [732, 232] width 28 height 28
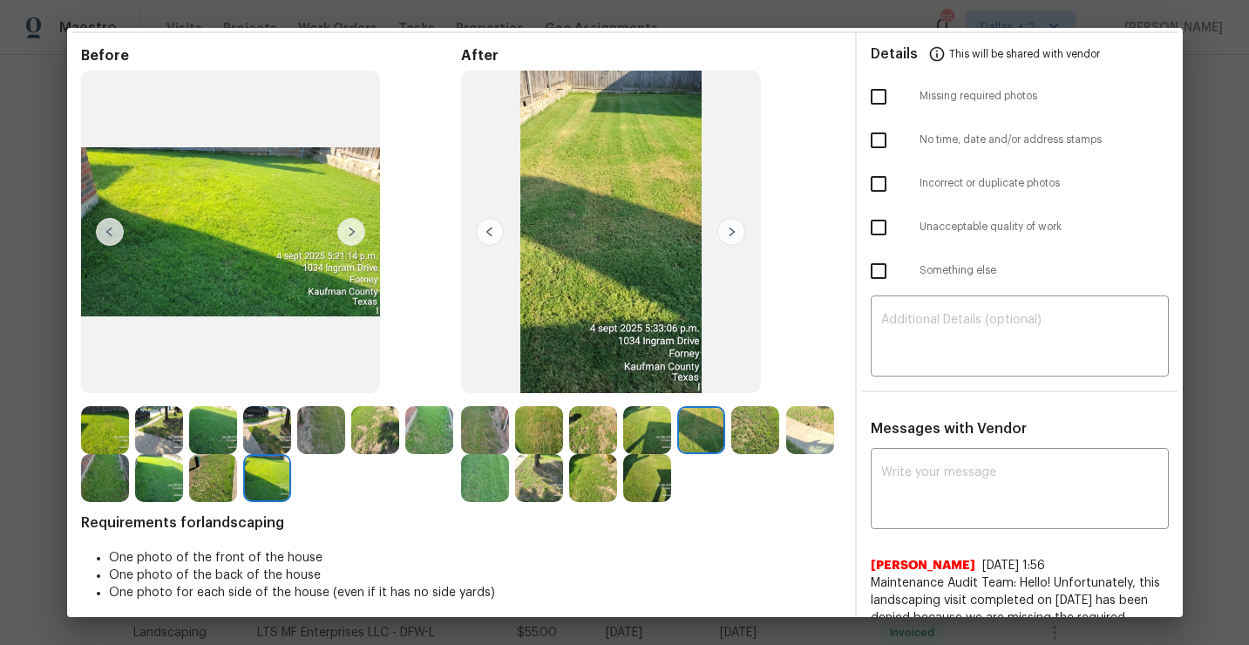
click at [732, 230] on img at bounding box center [732, 232] width 28 height 28
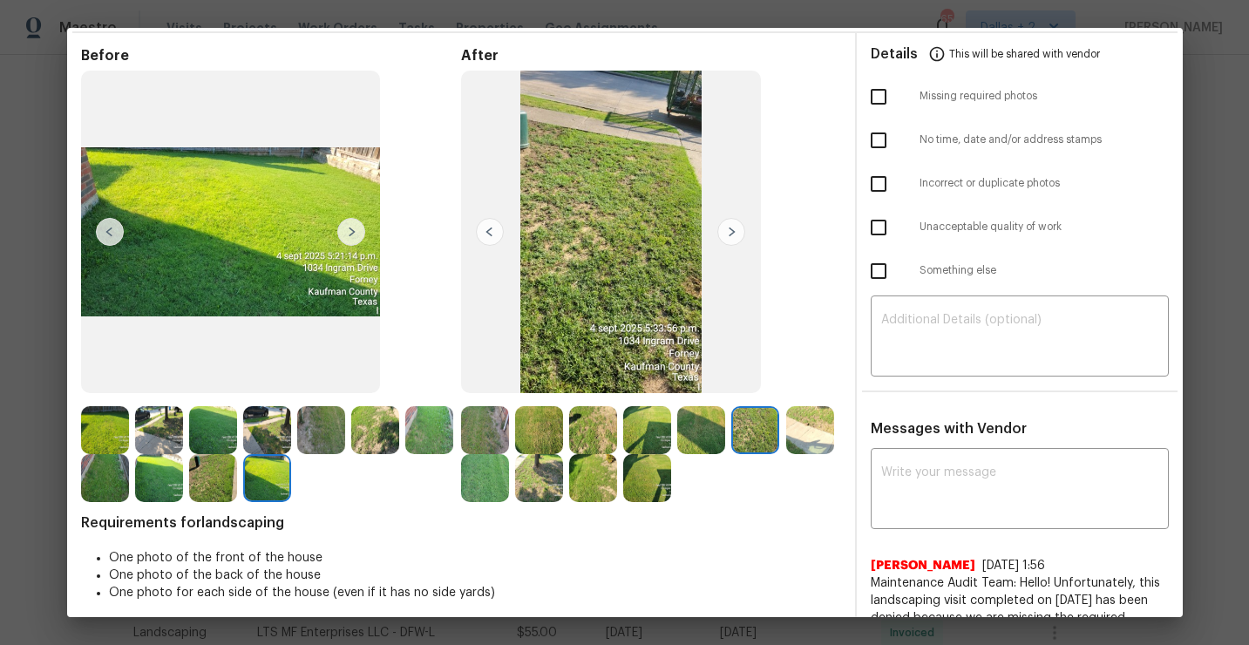
click at [732, 230] on img at bounding box center [732, 232] width 28 height 28
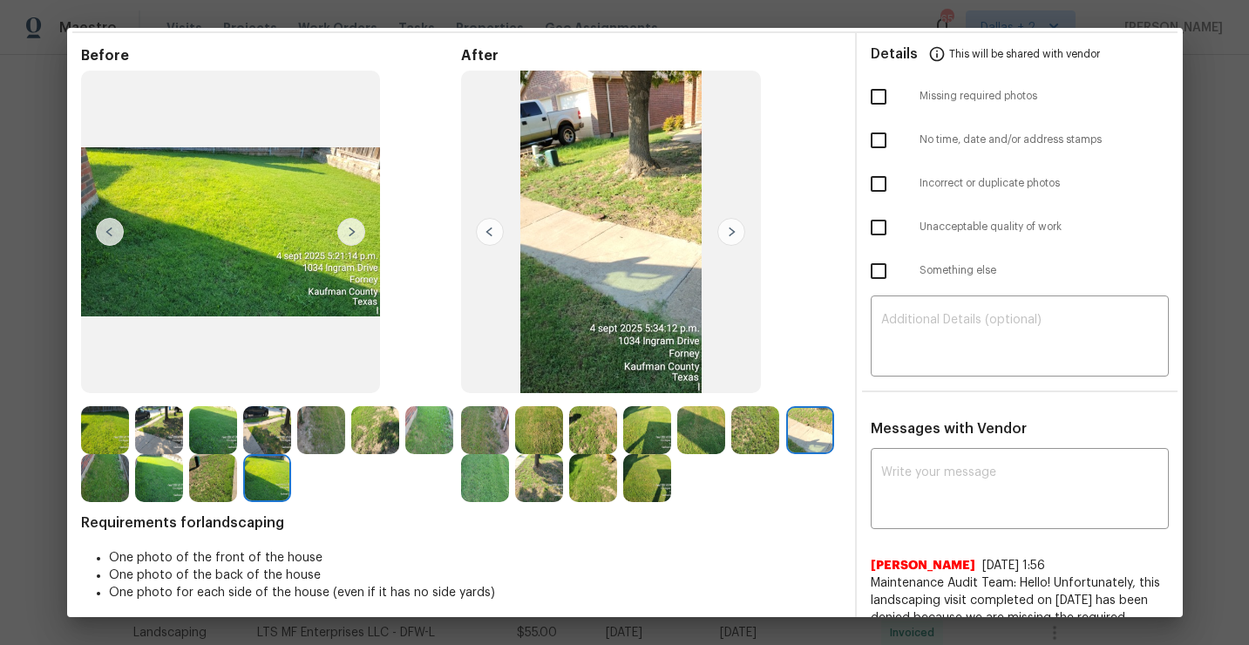
click at [732, 230] on img at bounding box center [732, 232] width 28 height 28
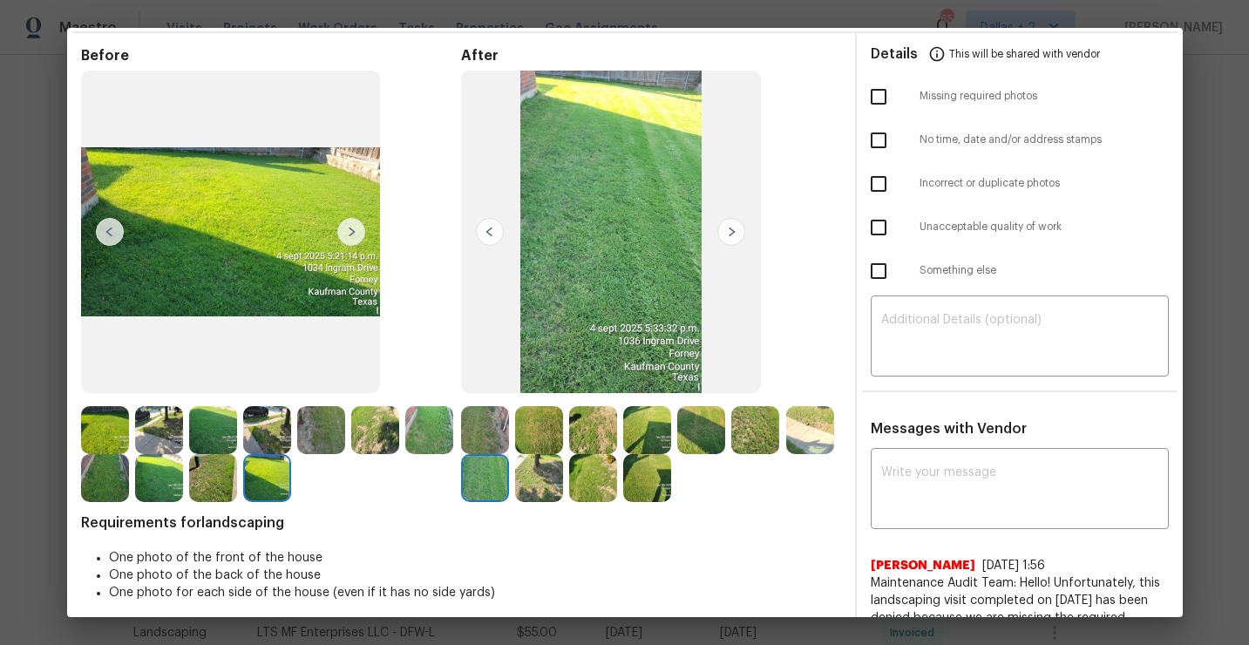
click at [732, 230] on img at bounding box center [732, 232] width 28 height 28
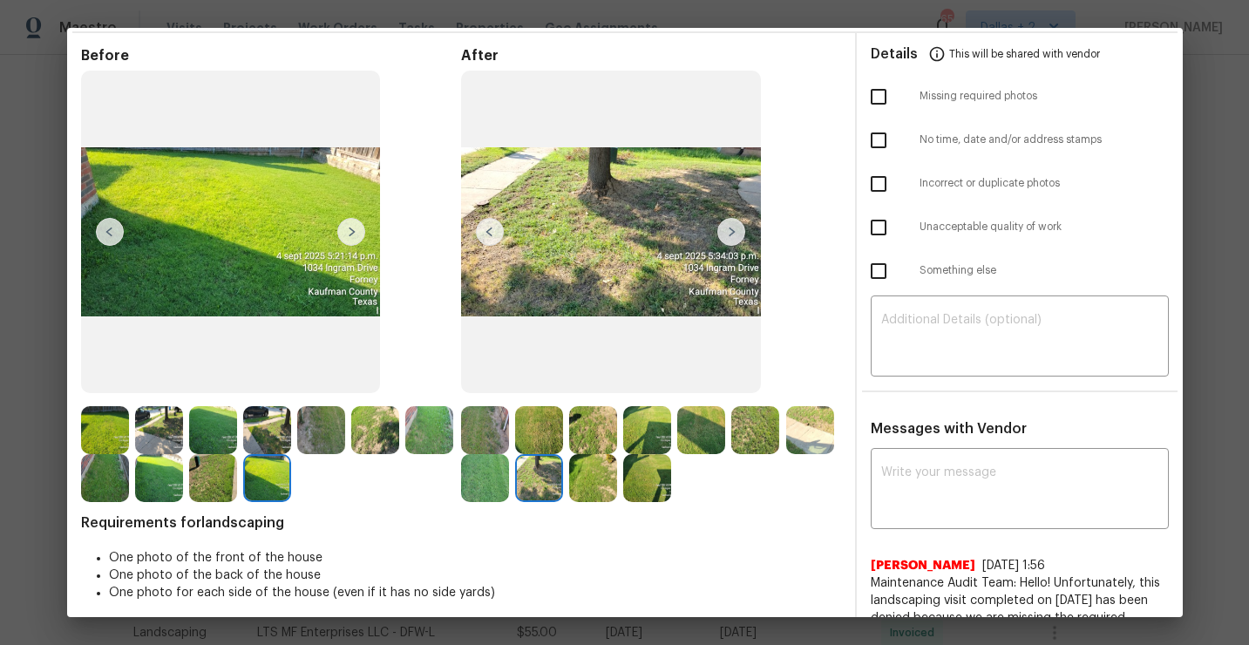
click at [732, 230] on img at bounding box center [732, 232] width 28 height 28
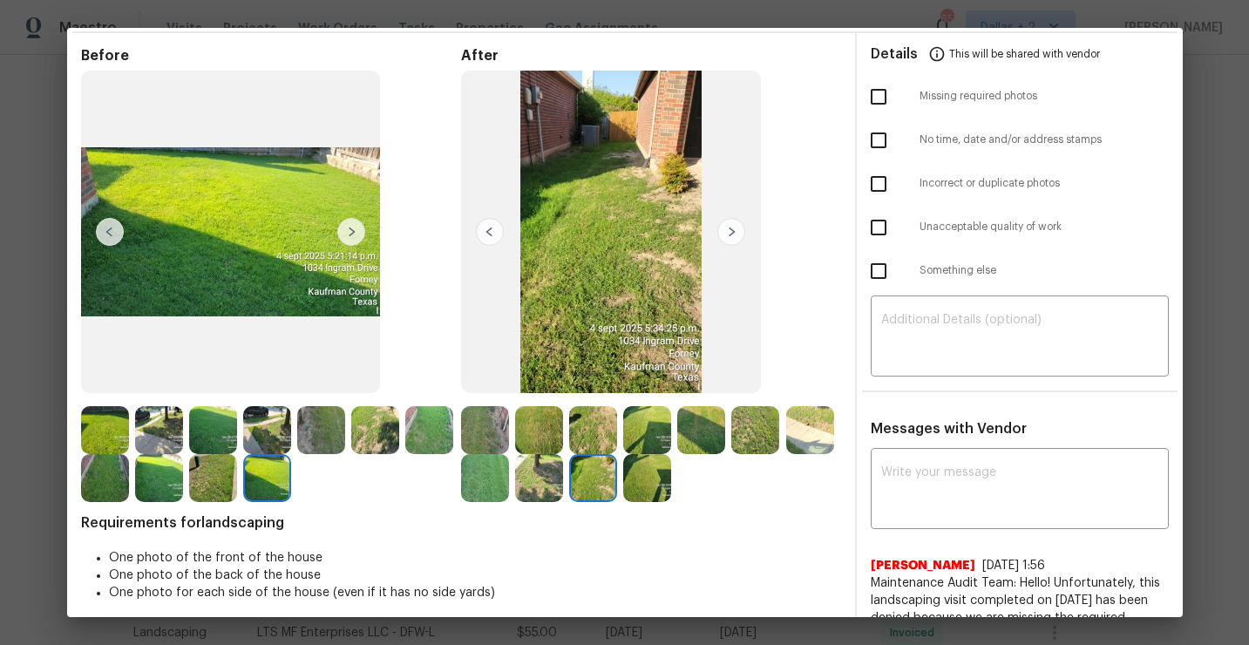
click at [732, 230] on img at bounding box center [732, 232] width 28 height 28
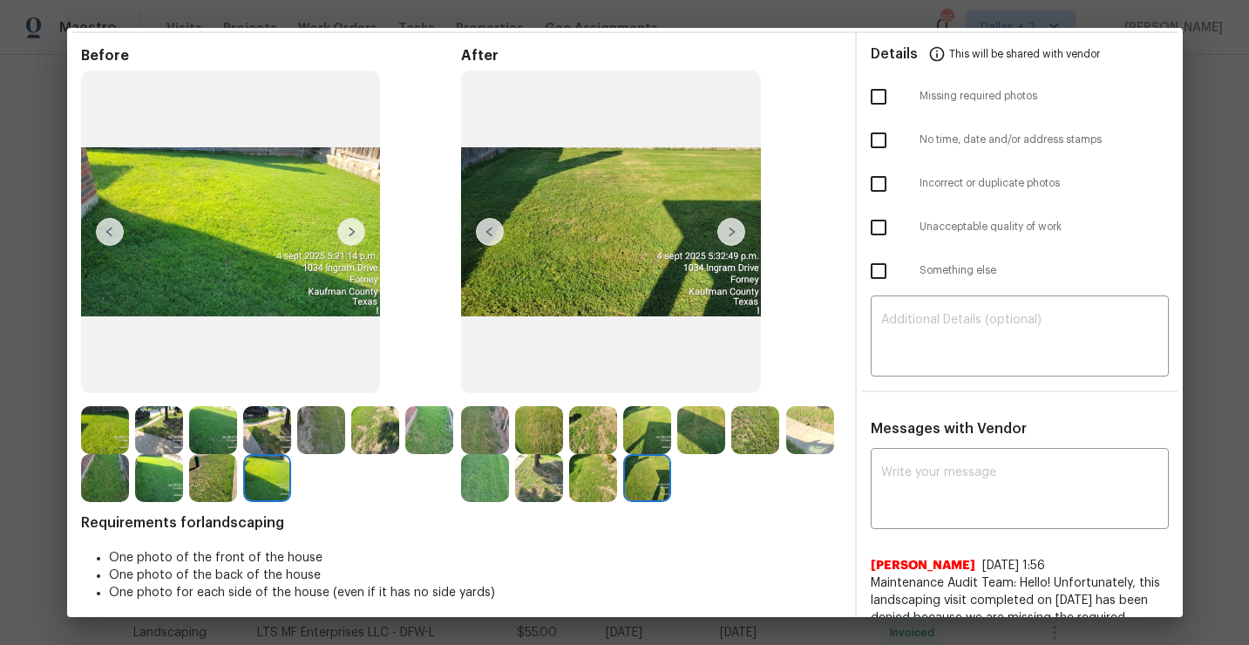
click at [732, 230] on img at bounding box center [732, 232] width 28 height 28
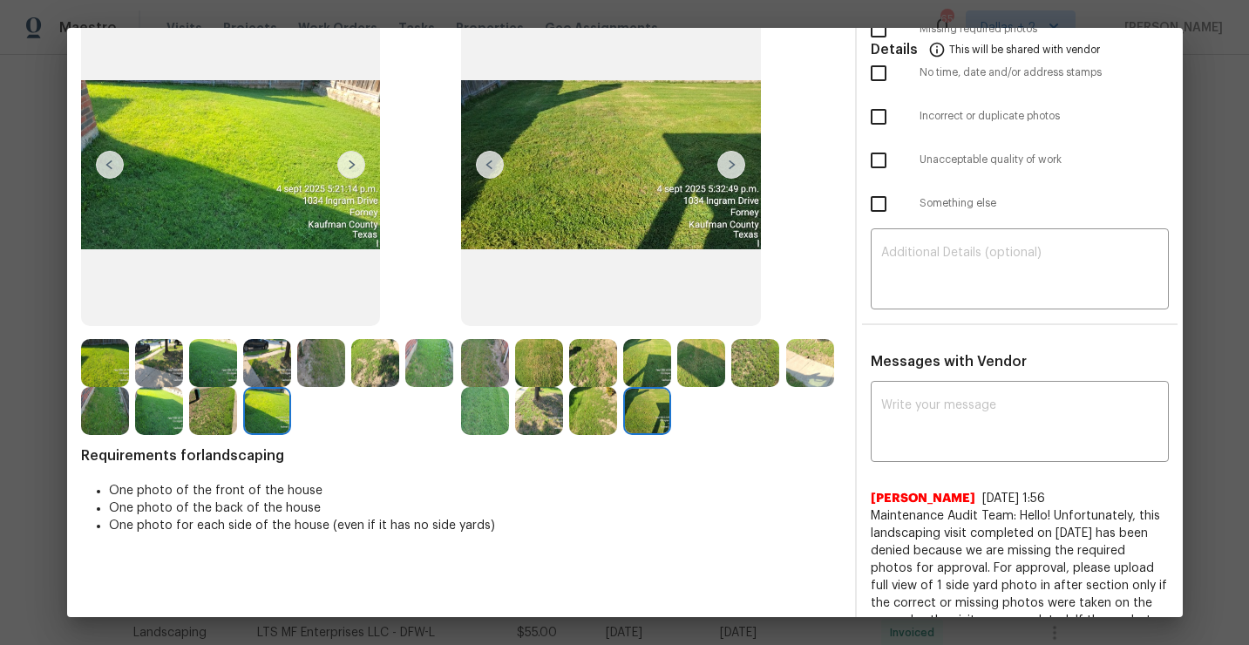
scroll to position [136, 0]
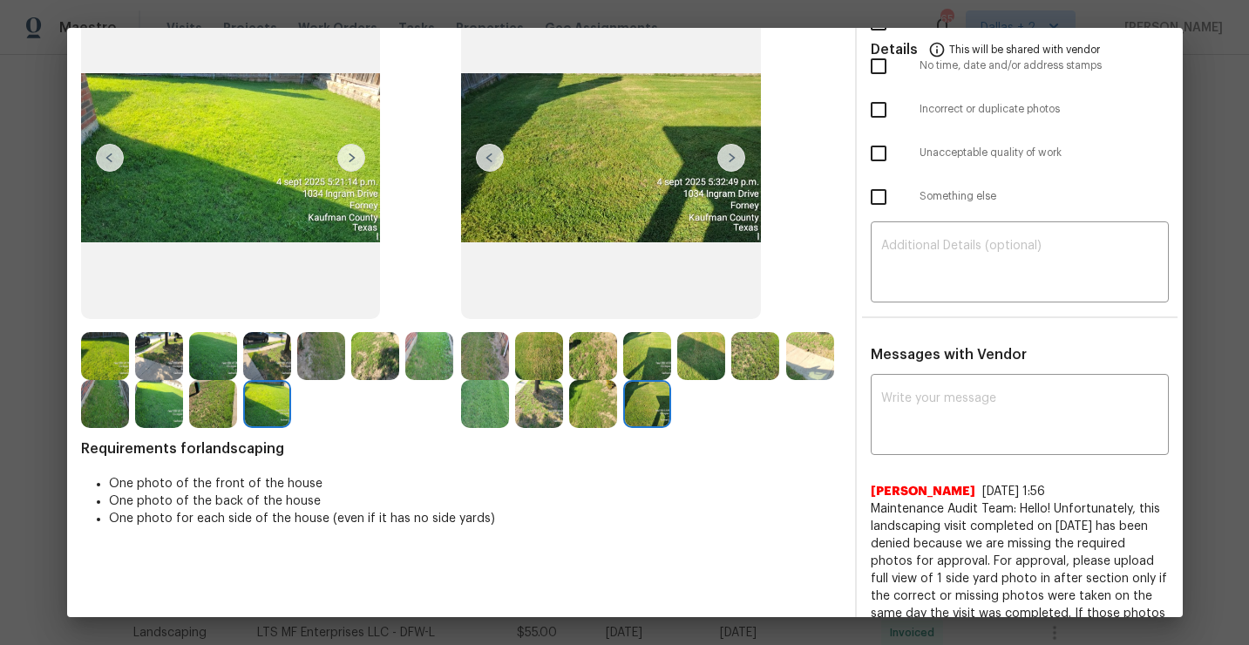
click at [483, 344] on img at bounding box center [485, 356] width 48 height 48
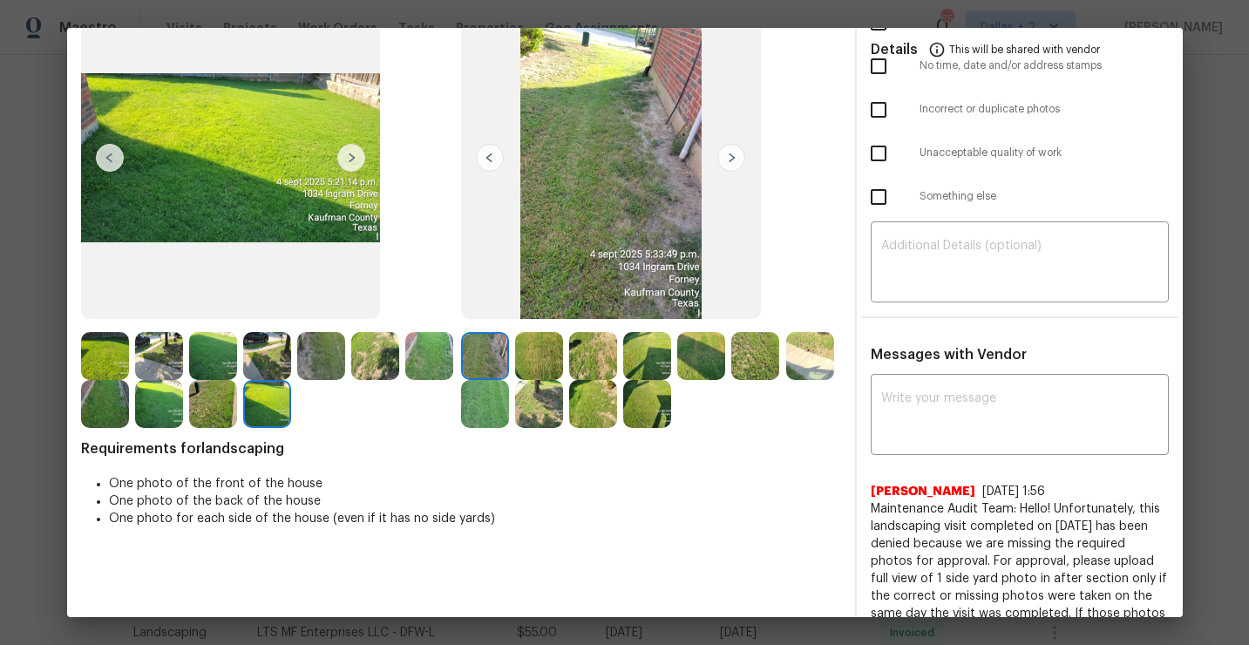
click at [532, 363] on img at bounding box center [539, 356] width 48 height 48
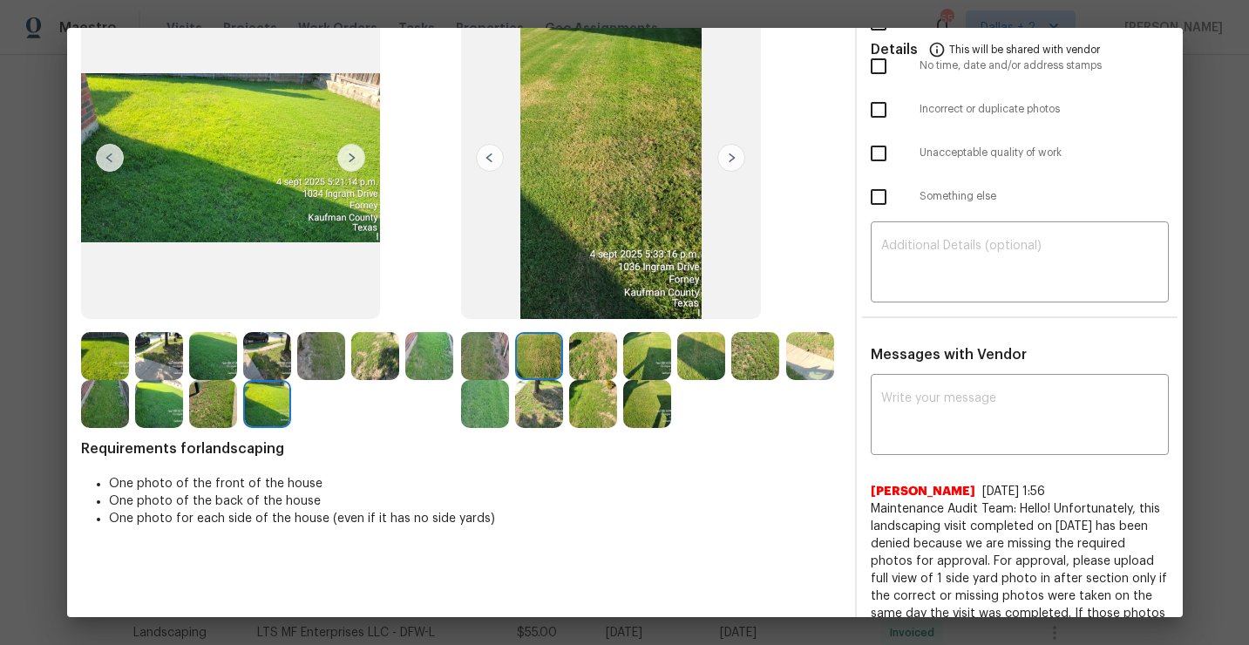
click at [103, 356] on img at bounding box center [105, 356] width 48 height 48
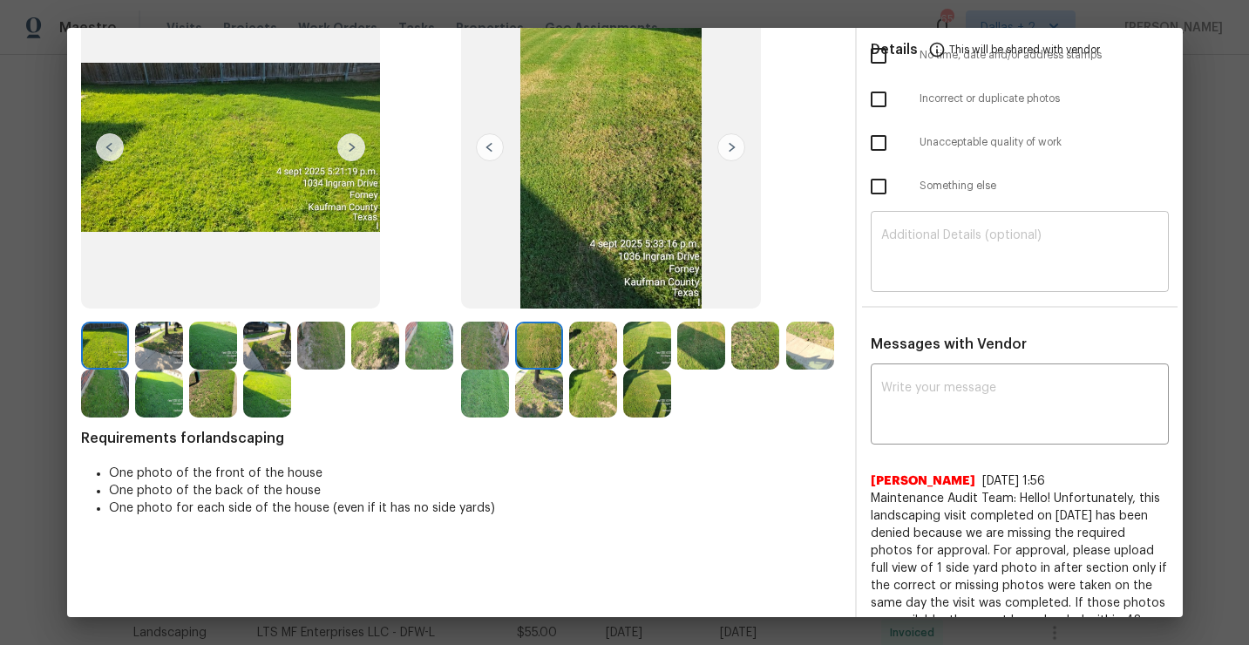
scroll to position [200, 0]
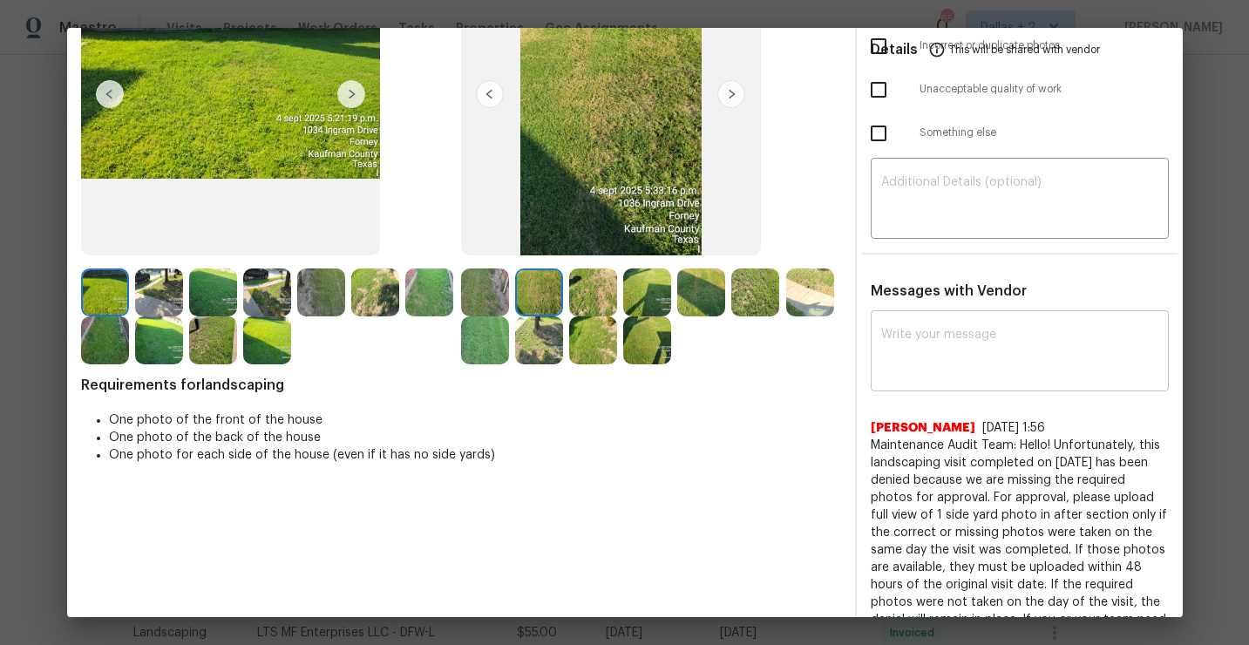
click at [1092, 340] on textarea at bounding box center [1020, 353] width 277 height 49
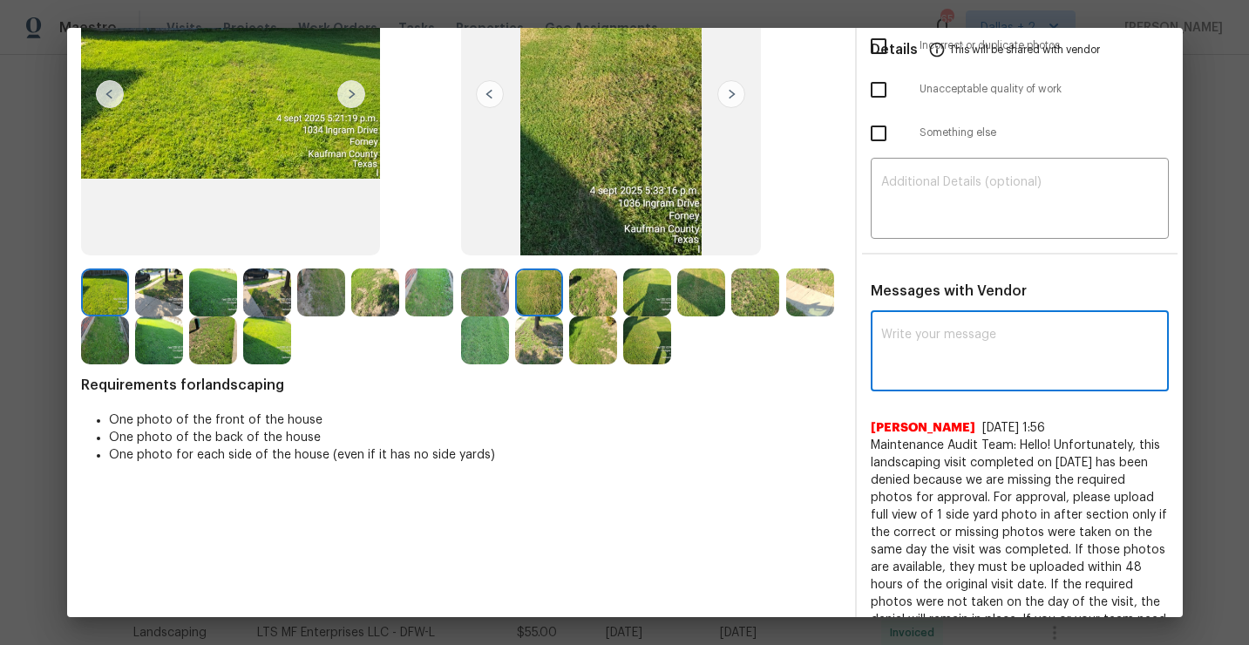
paste textarea "Maintenance Audit Team: Hello! Appreciate the neat work, but unfortunately this…"
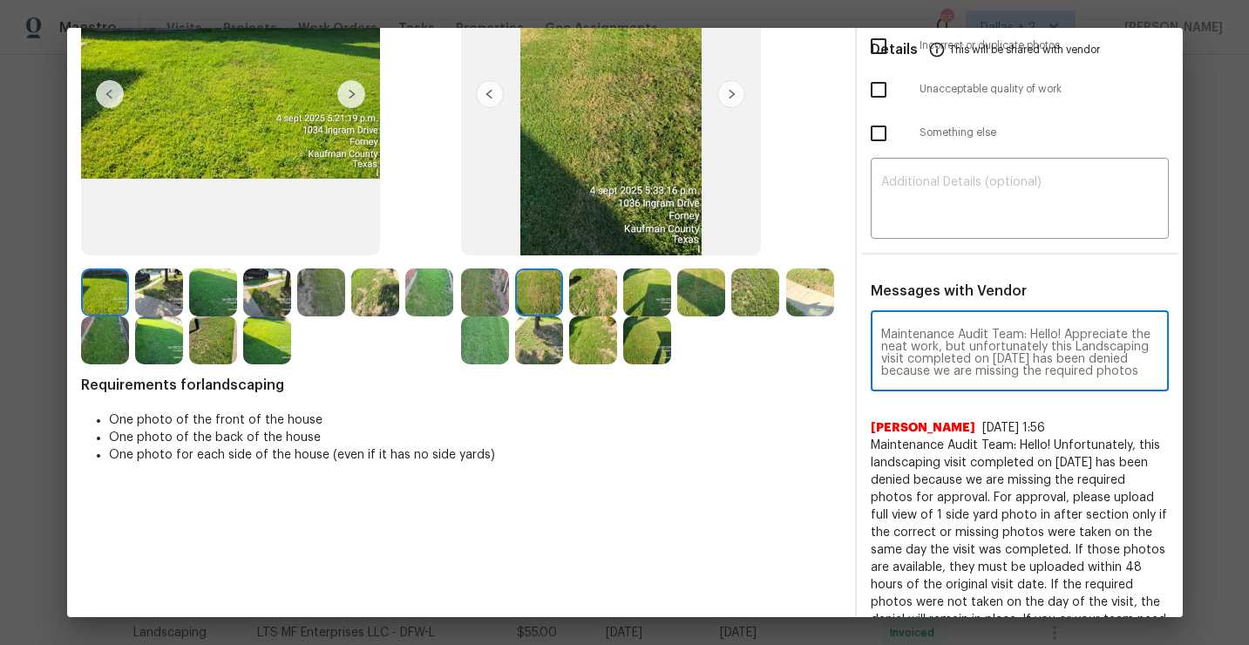
scroll to position [159, 0]
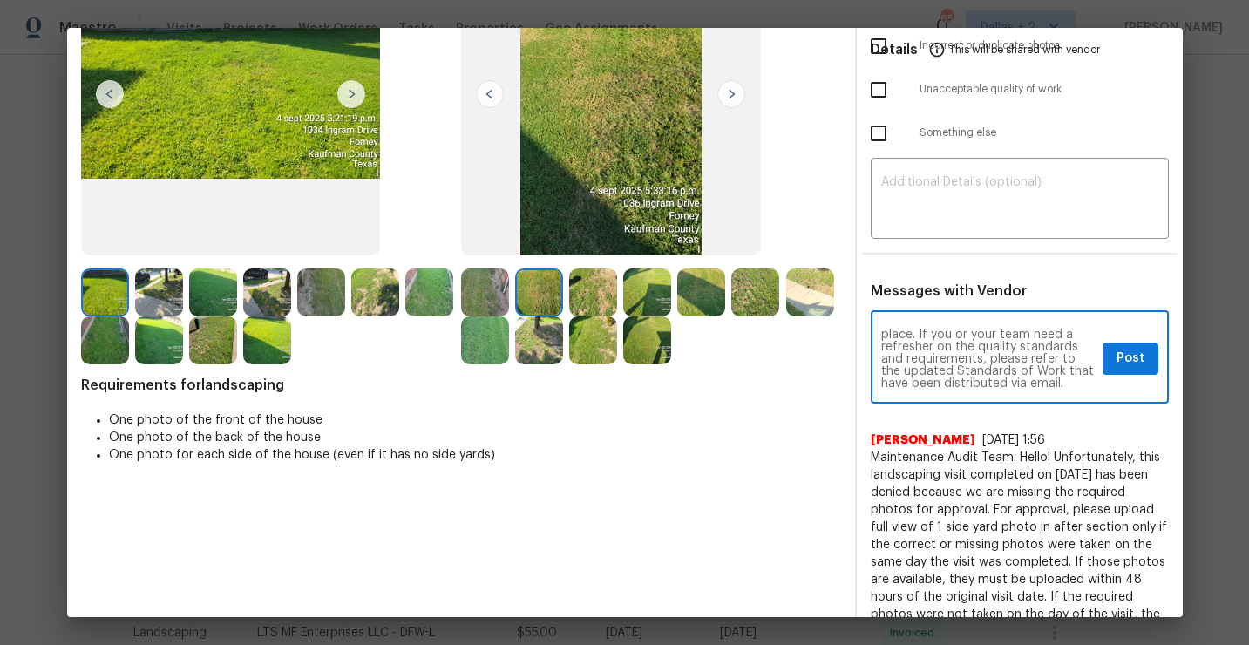
type textarea "Maintenance Audit Team: Hello! Appreciate the neat work, but unfortunately this…"
click at [1132, 351] on span "Post" at bounding box center [1131, 359] width 28 height 22
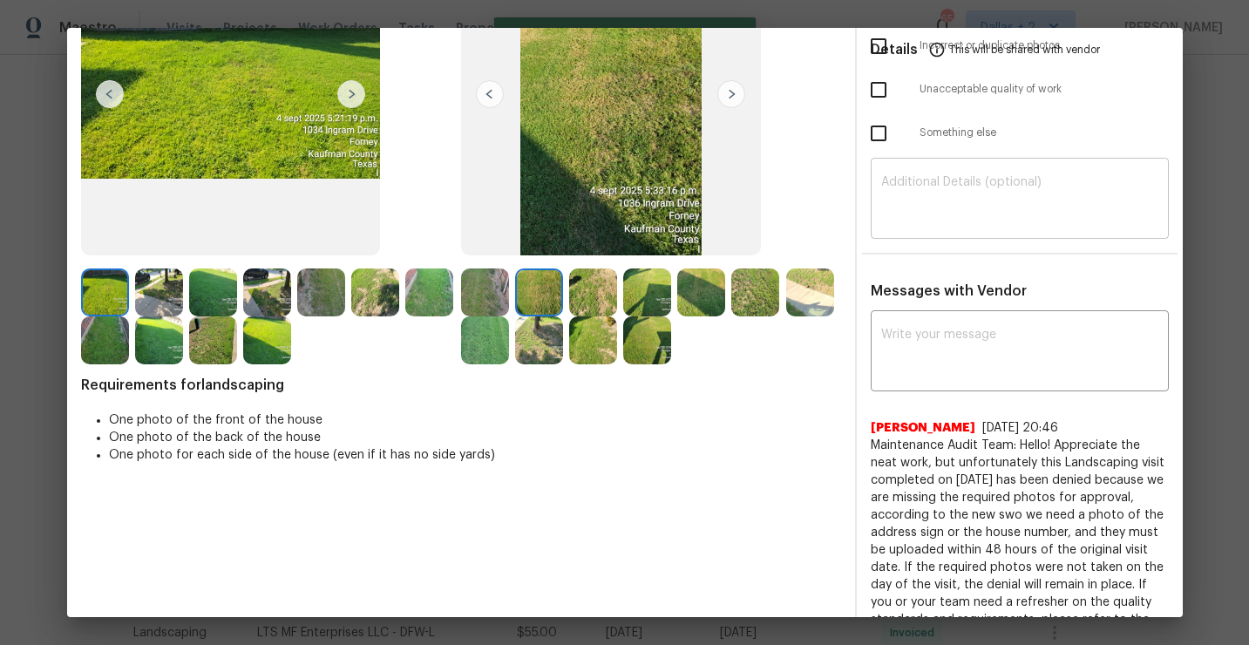
scroll to position [0, 0]
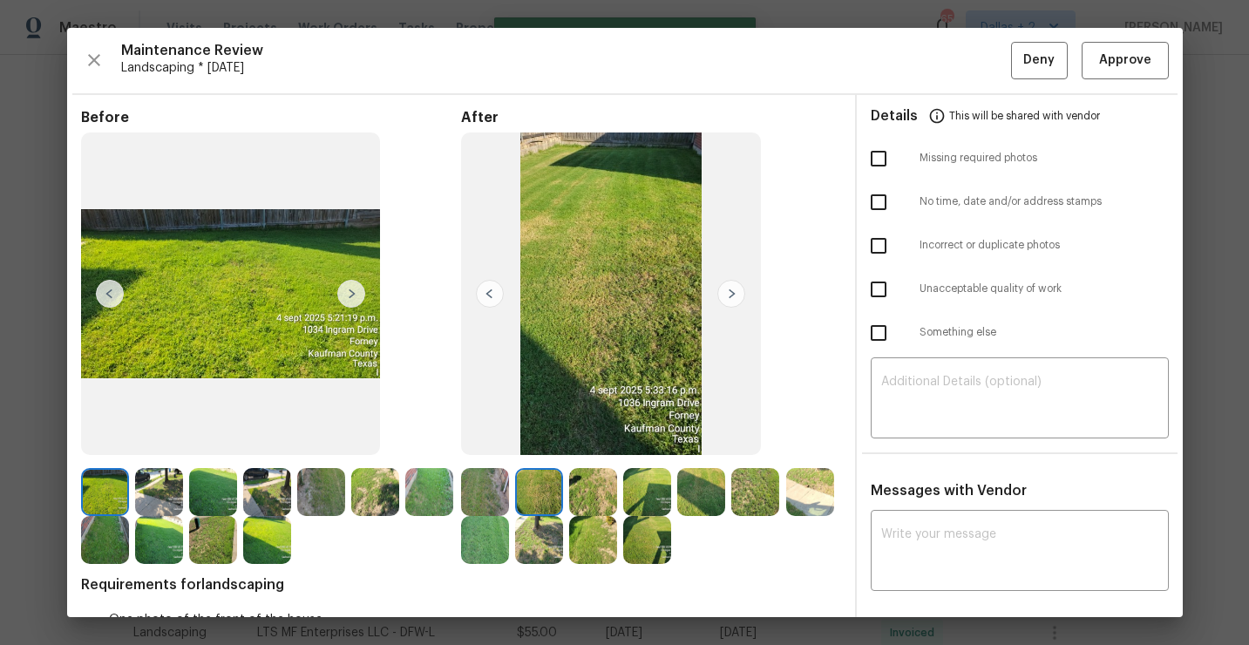
click at [880, 162] on input "checkbox" at bounding box center [879, 158] width 37 height 37
checkbox input "true"
click at [1040, 56] on span "Deny" at bounding box center [1039, 61] width 31 height 22
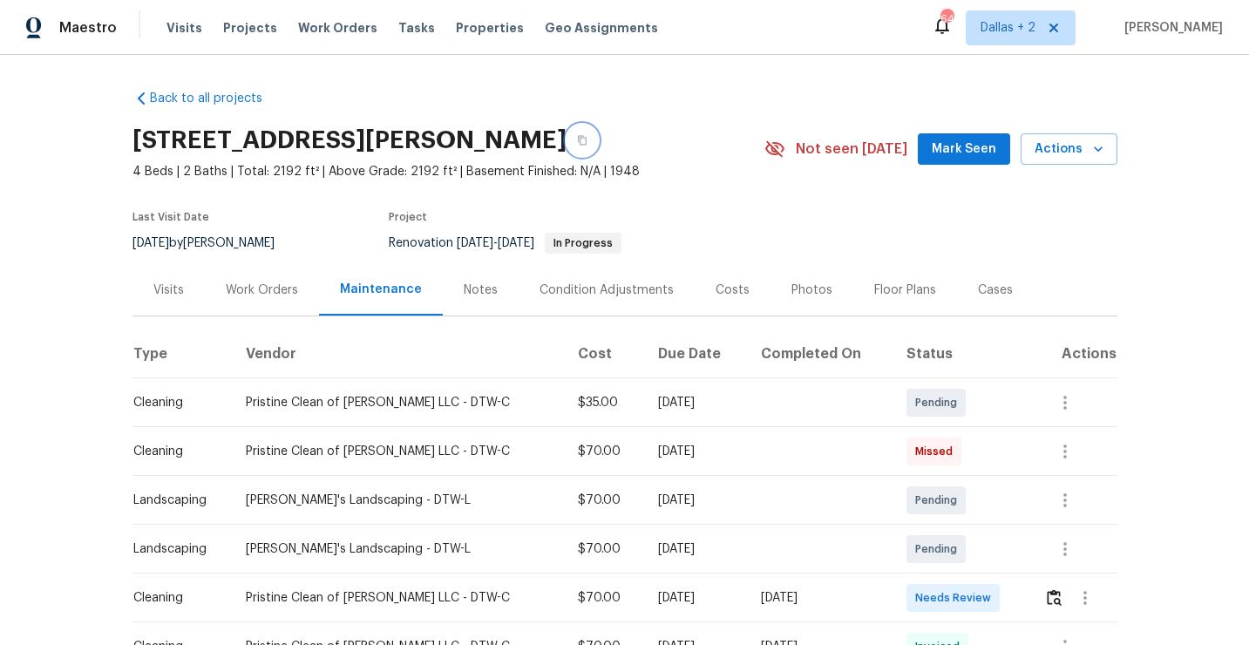
click at [588, 140] on icon "button" at bounding box center [582, 140] width 10 height 10
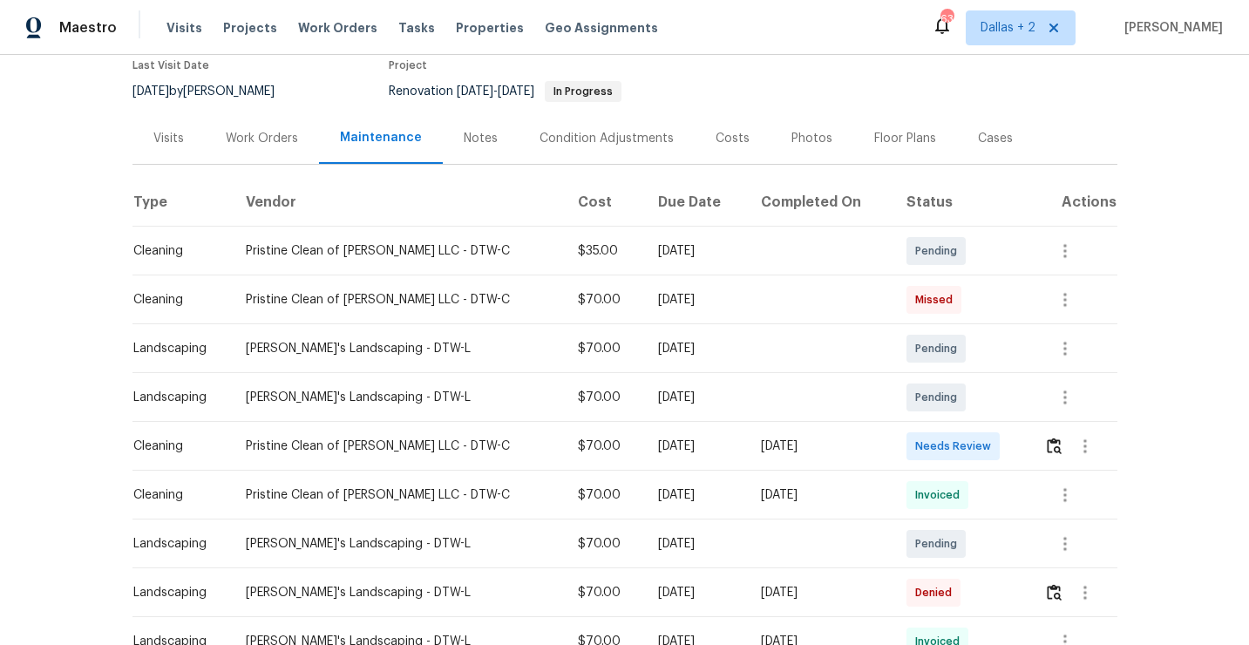
scroll to position [158, 0]
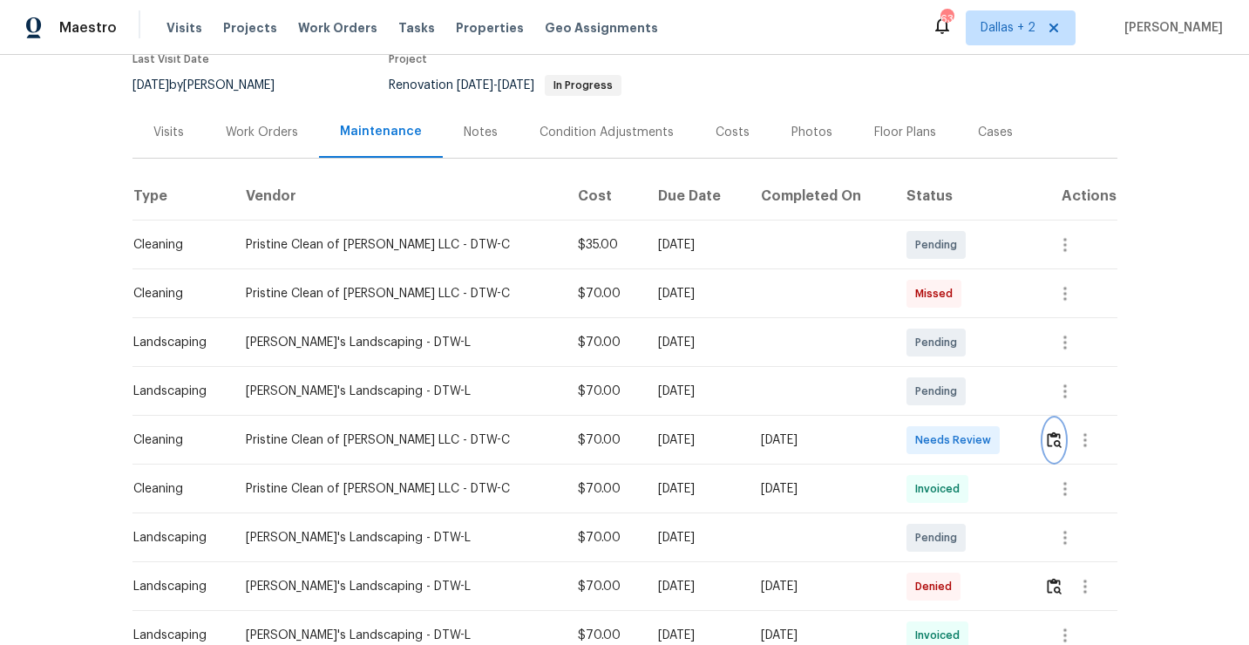
click at [1056, 444] on img "button" at bounding box center [1054, 440] width 15 height 17
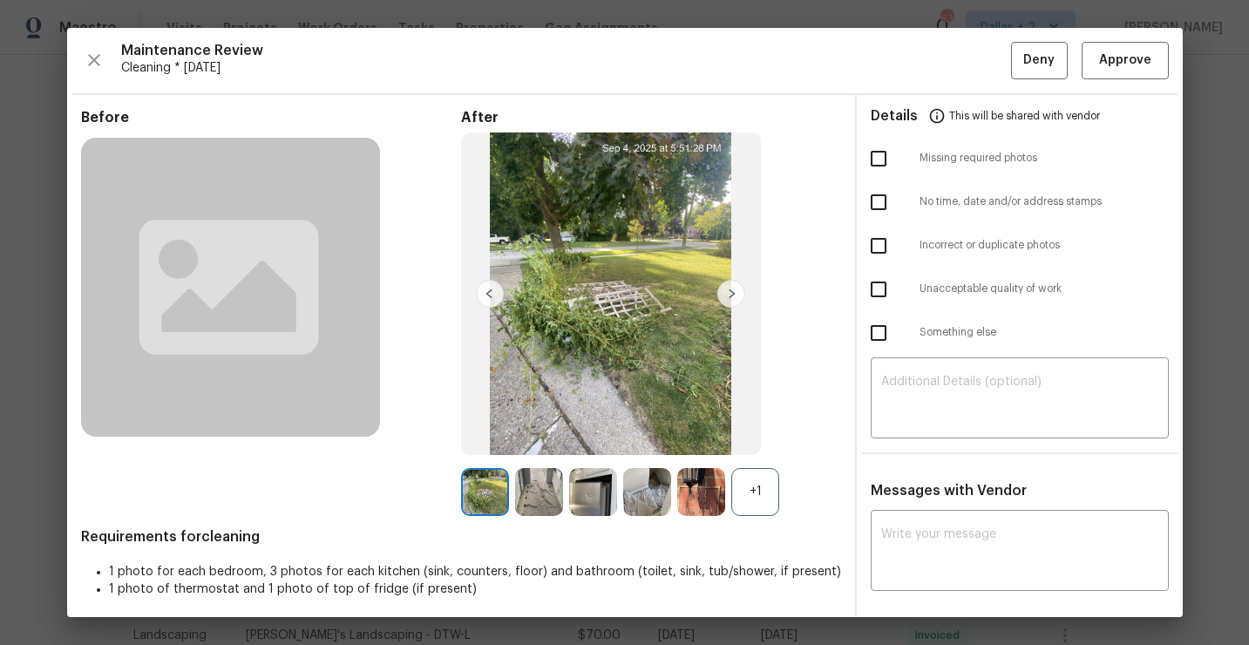
click at [738, 474] on div "+1" at bounding box center [756, 492] width 48 height 48
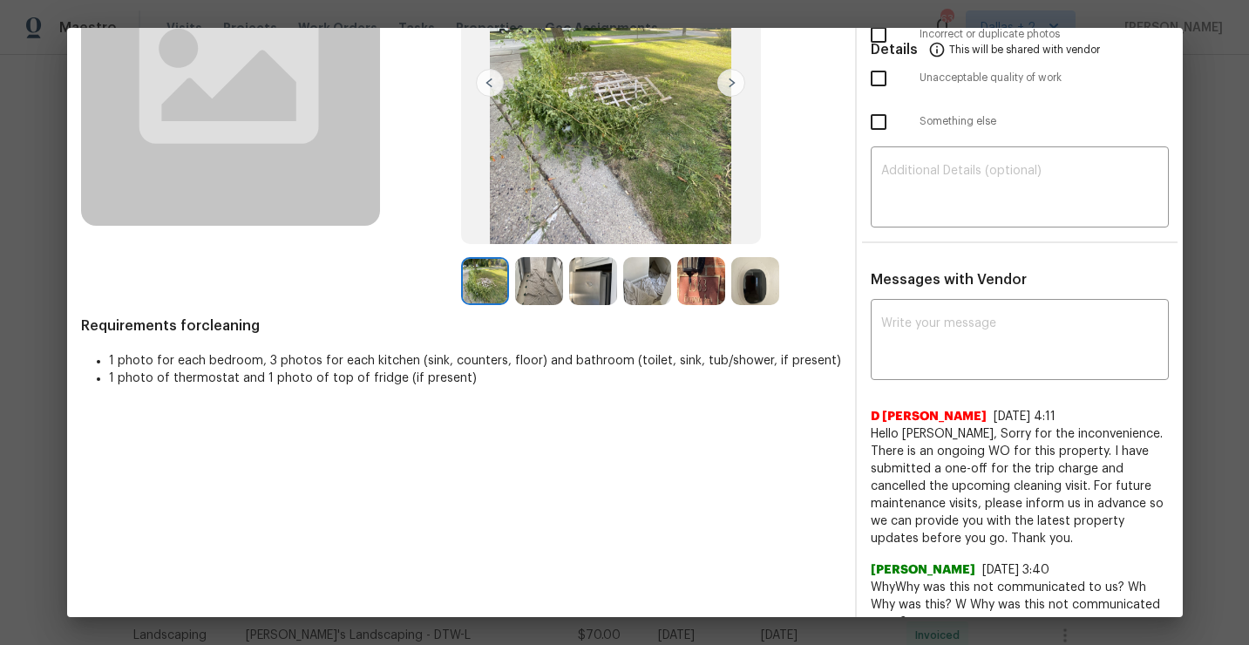
scroll to position [0, 0]
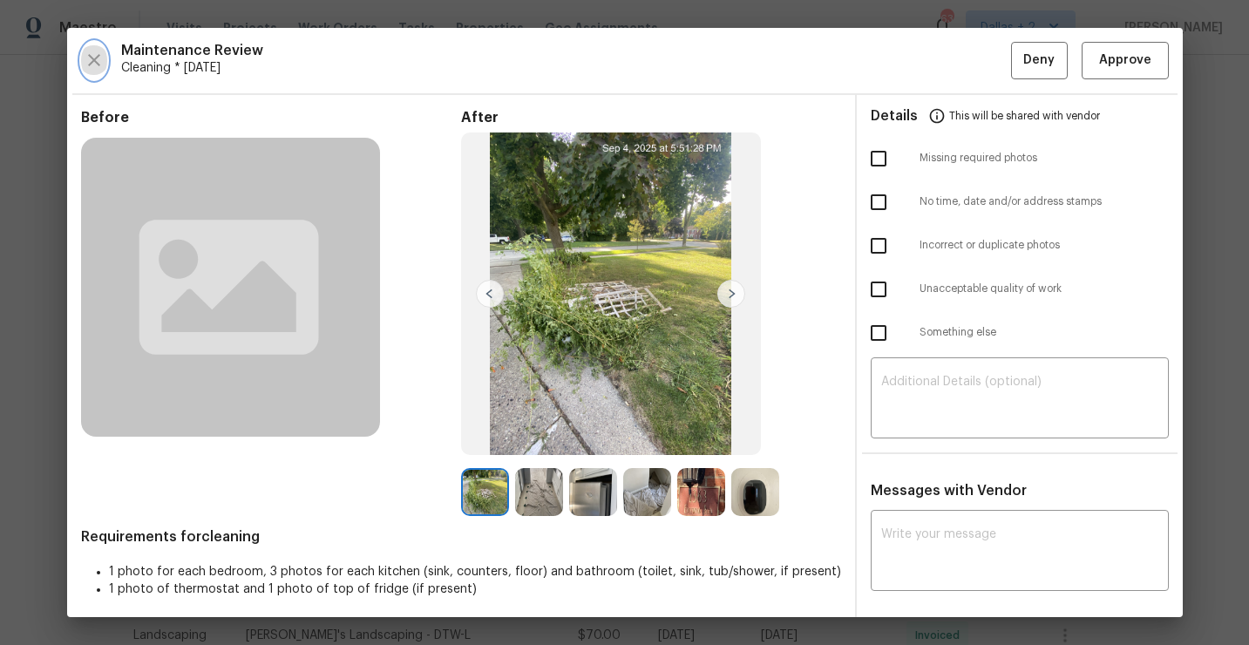
click at [96, 54] on icon "button" at bounding box center [94, 60] width 21 height 21
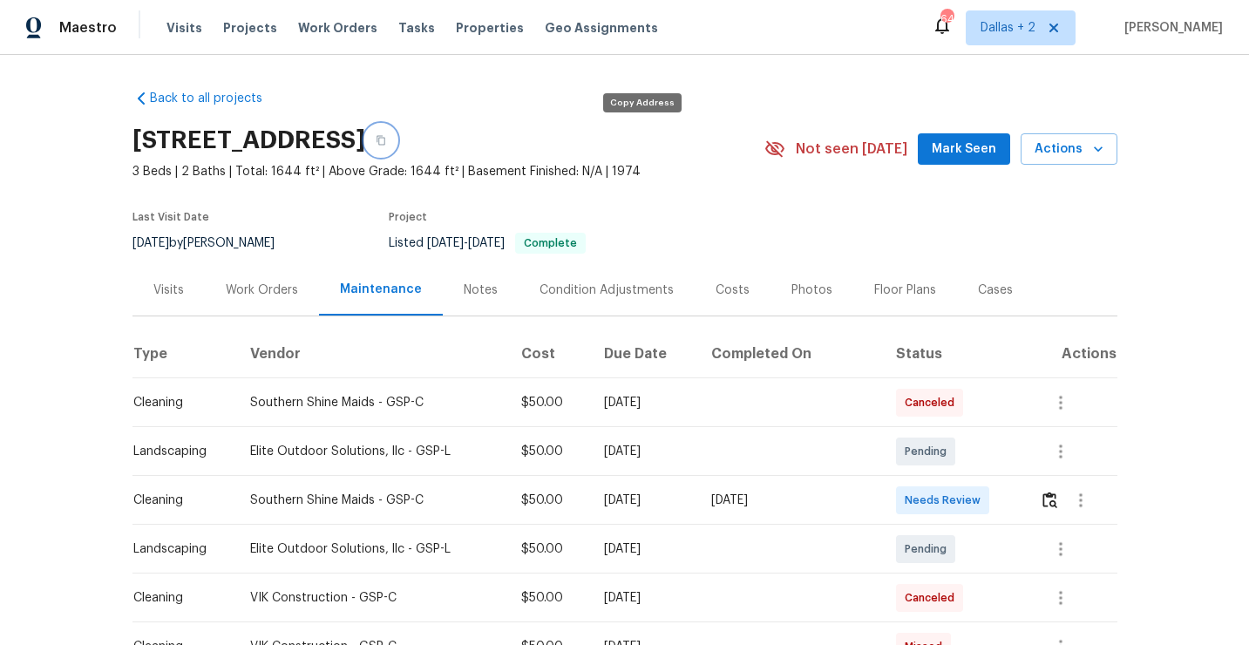
click at [386, 140] on icon "button" at bounding box center [381, 140] width 10 height 10
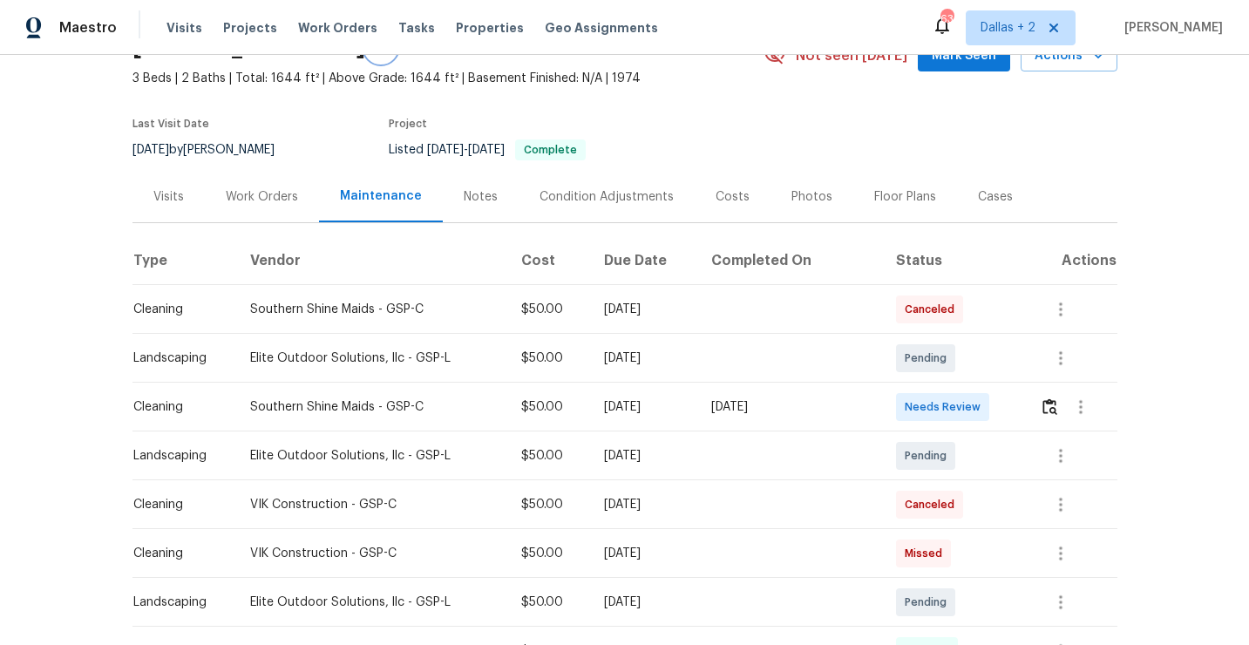
scroll to position [126, 0]
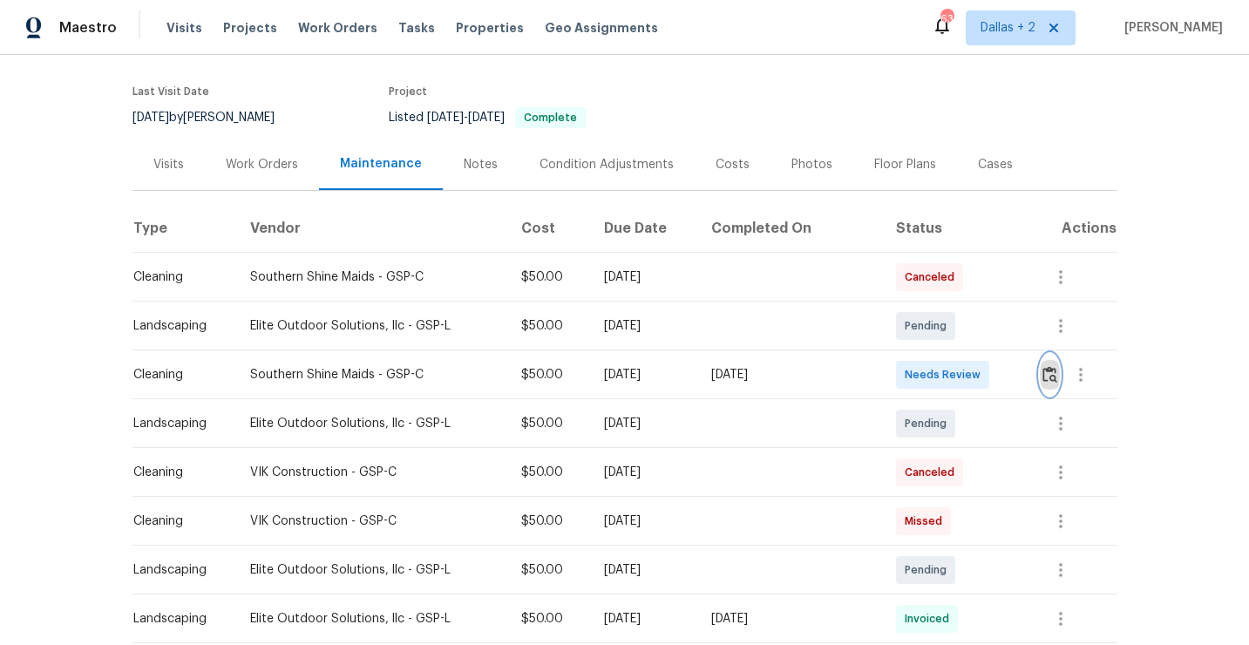
click at [1059, 377] on button "button" at bounding box center [1050, 375] width 20 height 42
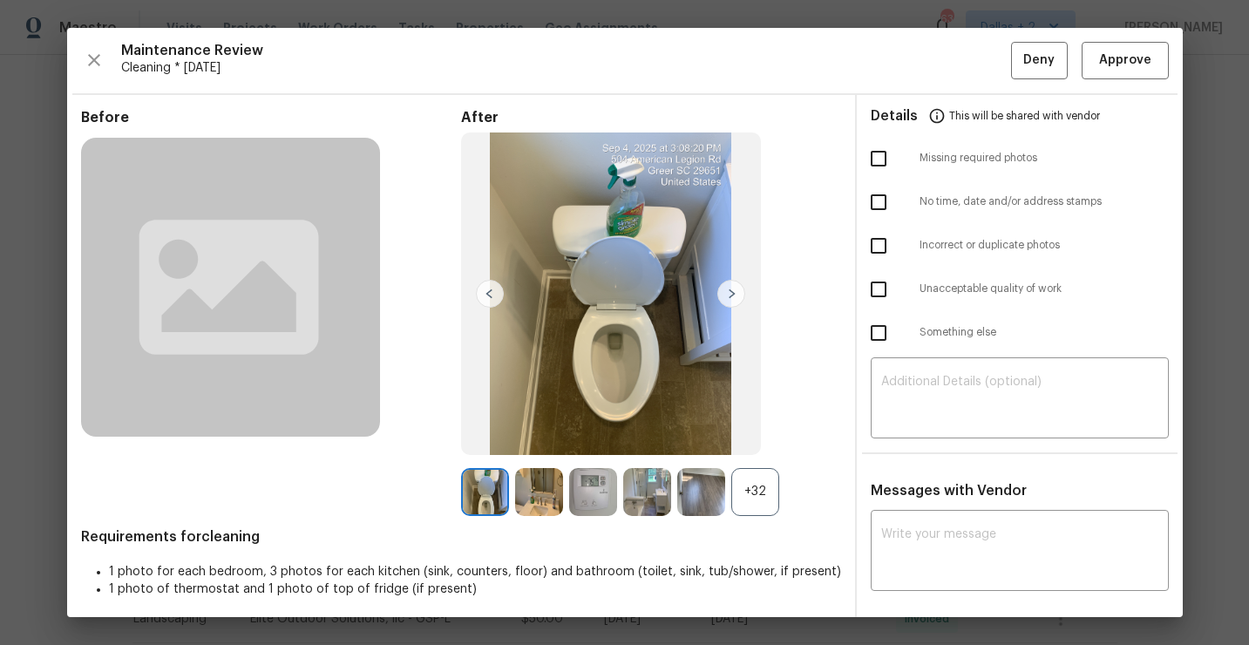
click at [726, 500] on div at bounding box center [704, 492] width 54 height 48
click at [758, 477] on div "+32" at bounding box center [756, 492] width 48 height 48
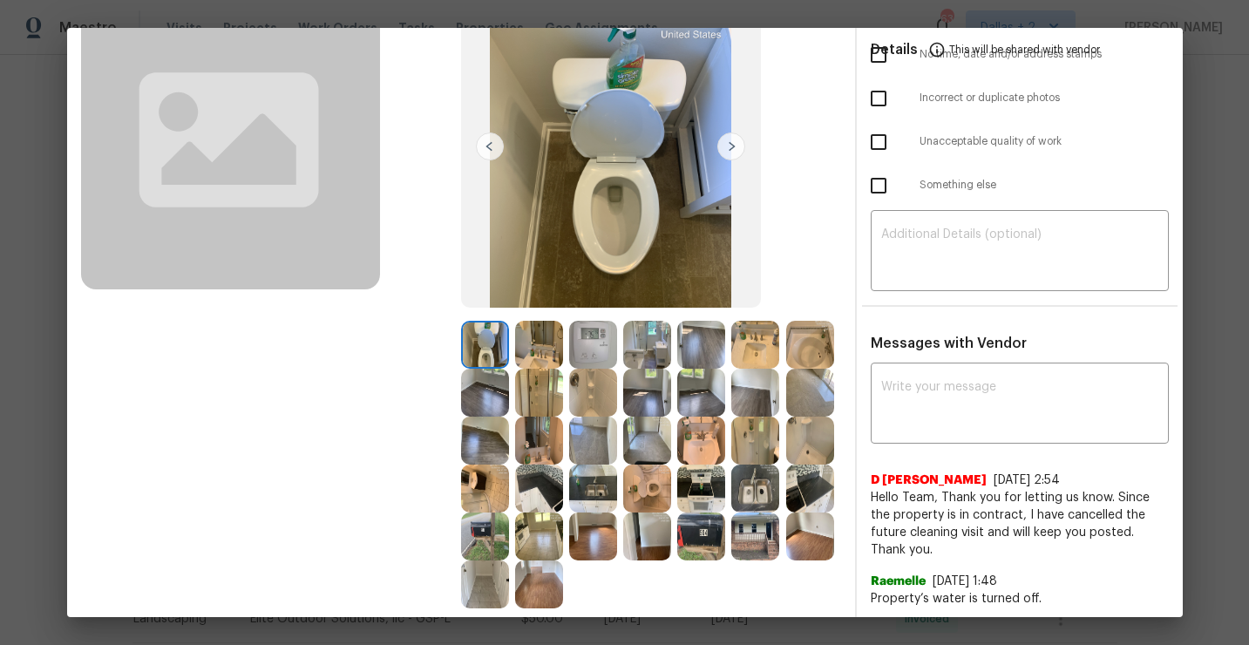
scroll to position [196, 0]
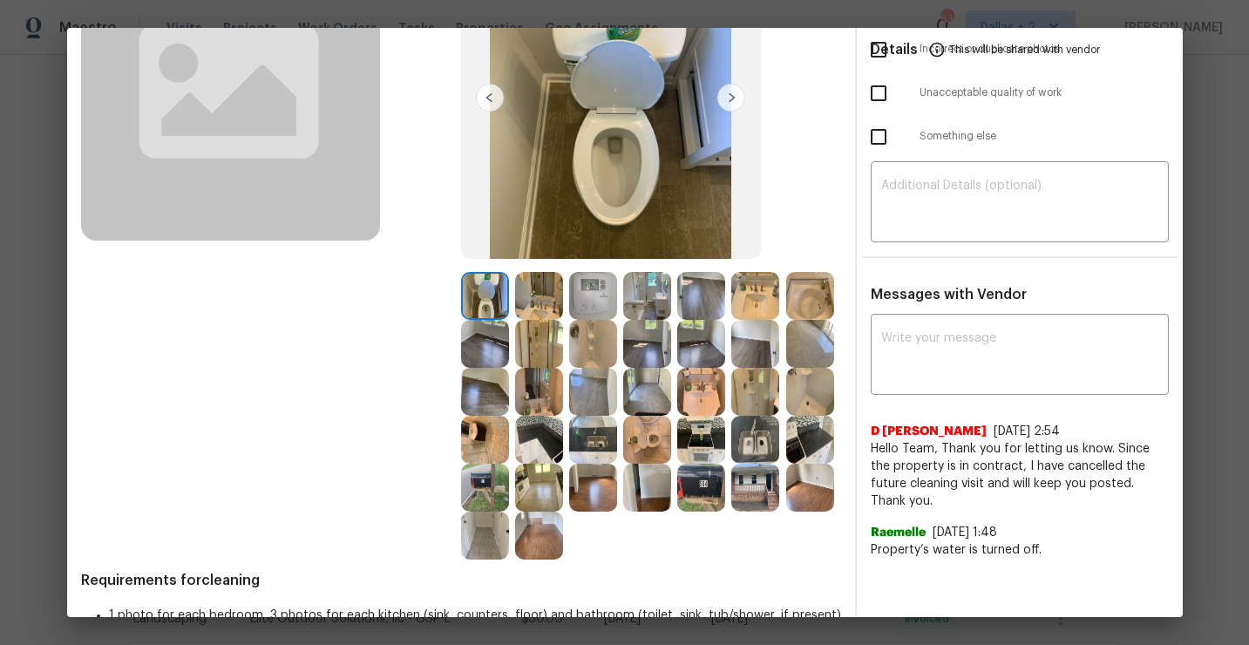
click at [683, 500] on img at bounding box center [701, 488] width 48 height 48
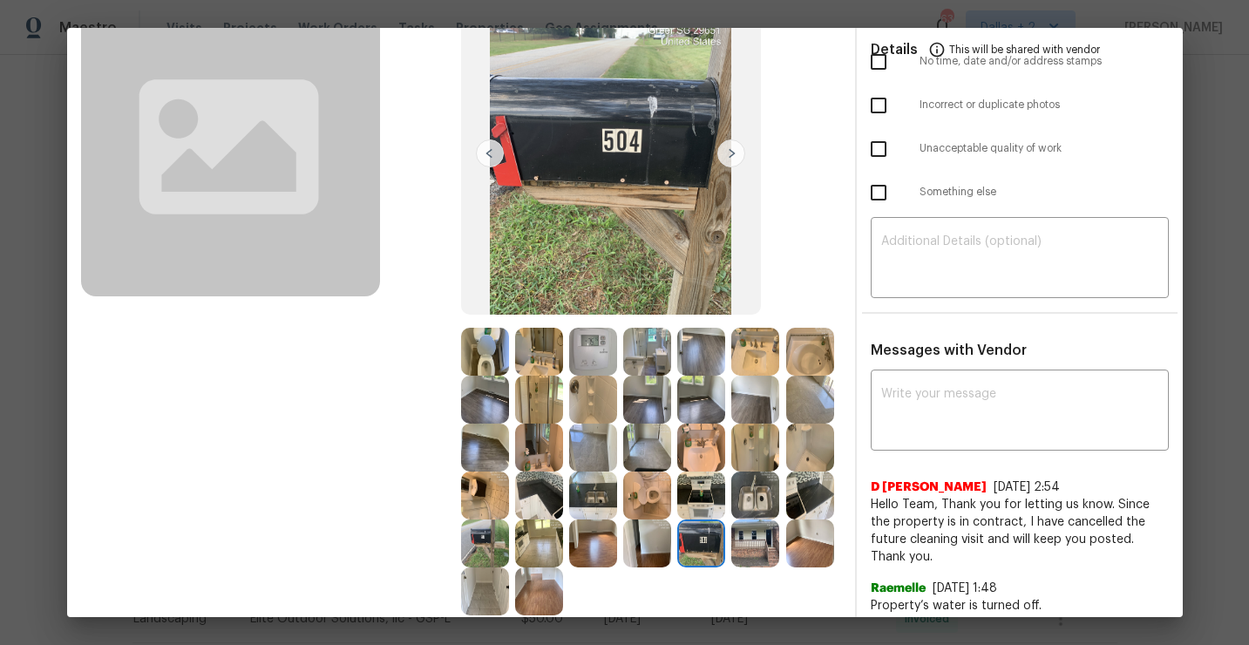
scroll to position [169, 0]
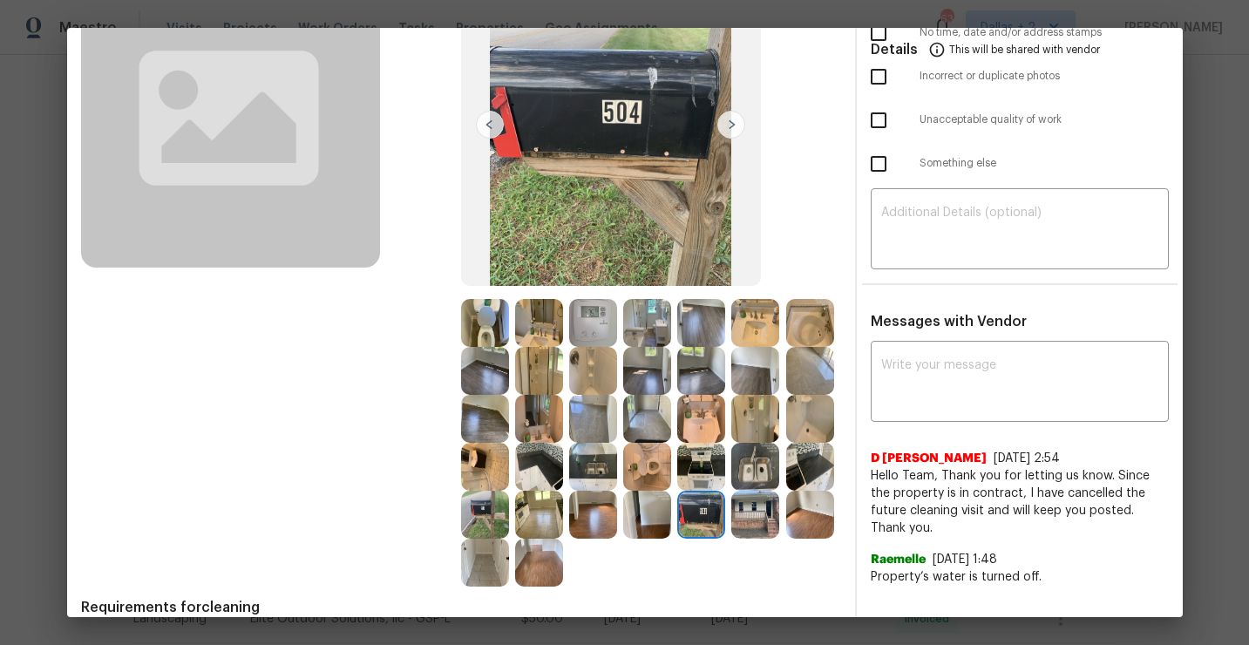
click at [486, 326] on img at bounding box center [485, 323] width 48 height 48
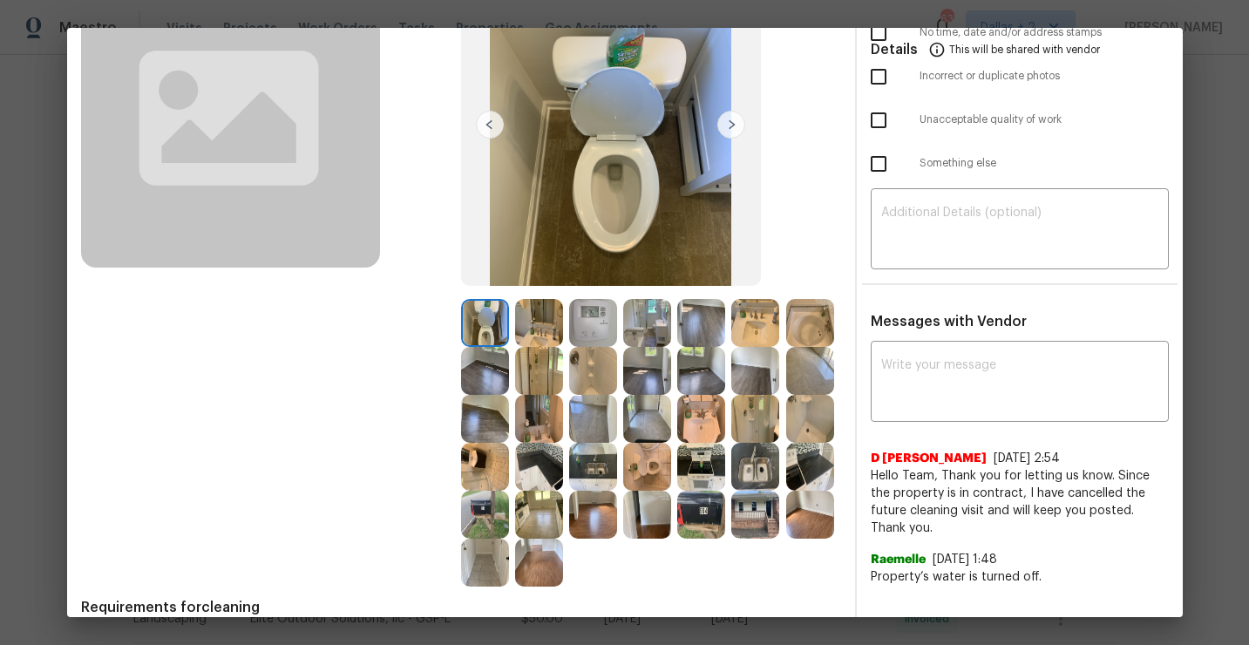
scroll to position [0, 0]
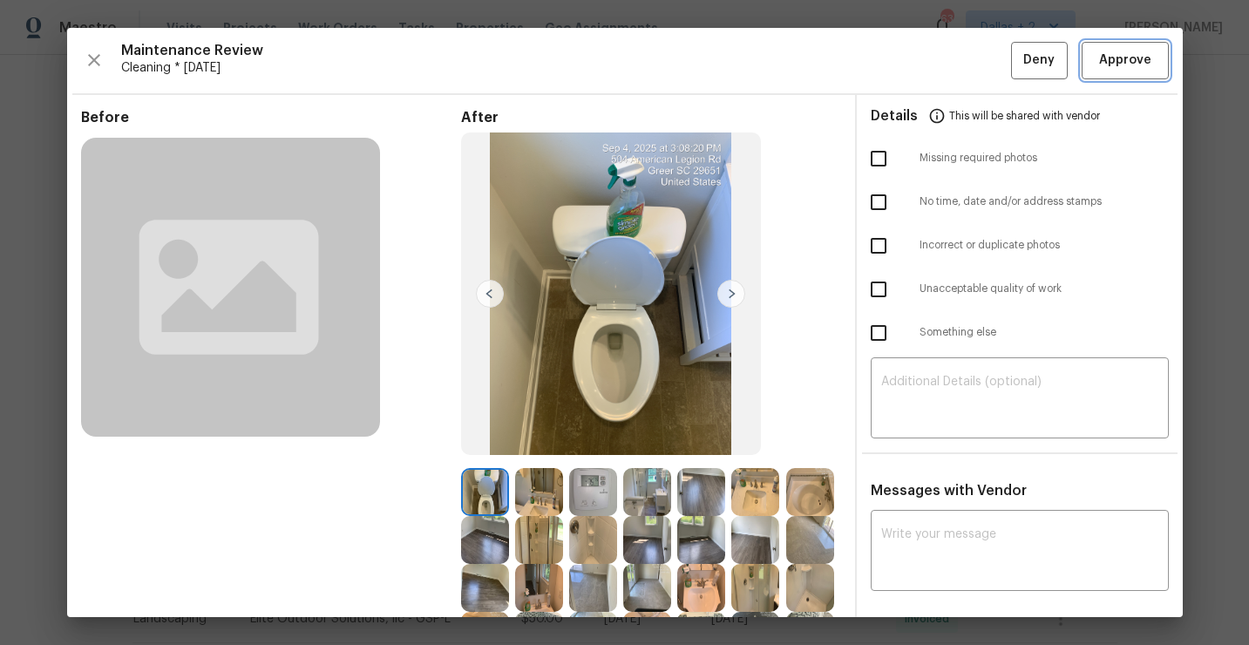
click at [1114, 67] on span "Approve" at bounding box center [1126, 61] width 52 height 22
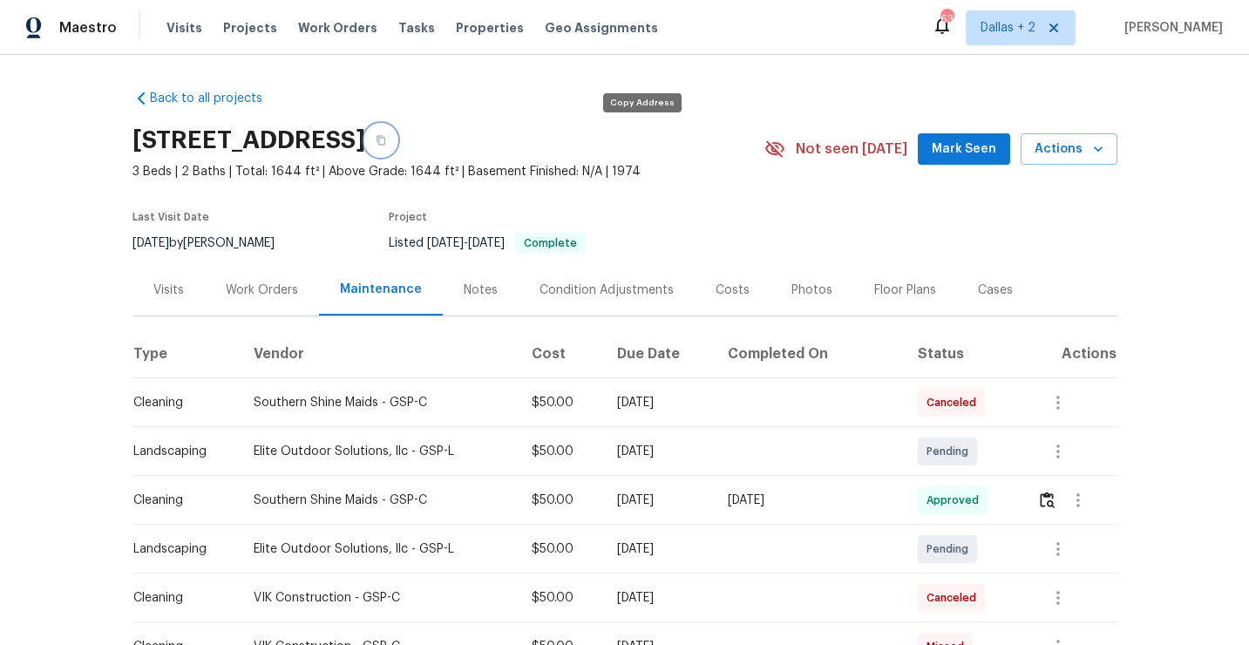
click at [397, 146] on button "button" at bounding box center [380, 140] width 31 height 31
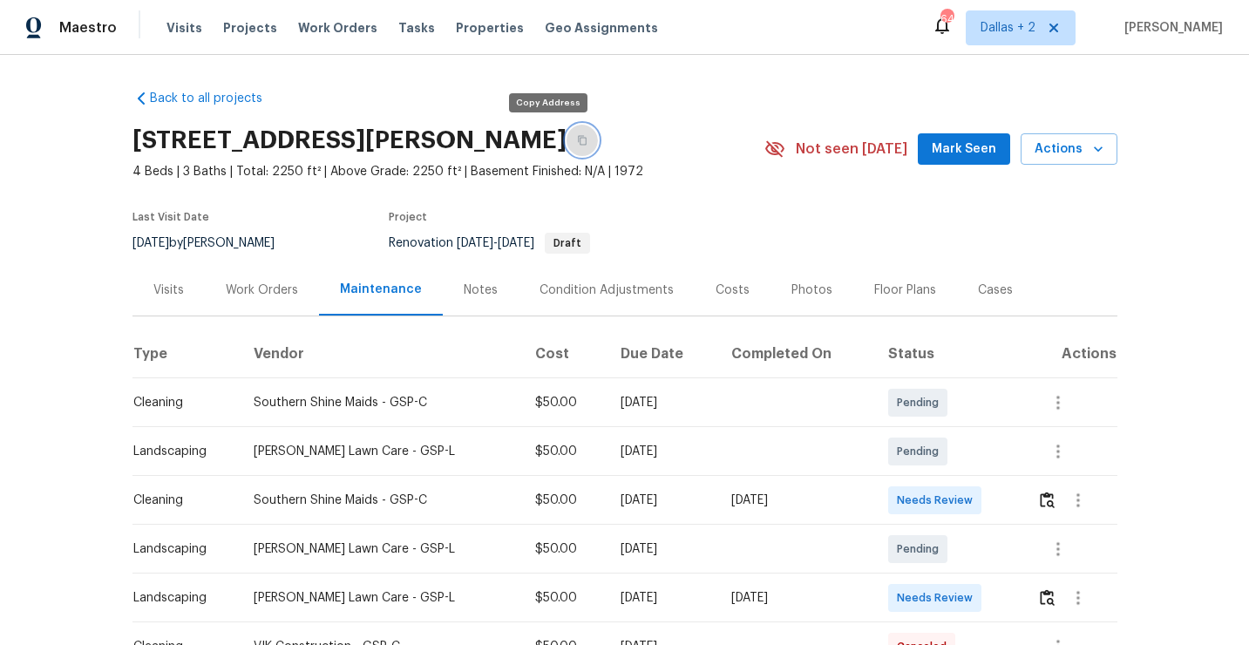
click at [578, 142] on icon "button" at bounding box center [582, 141] width 9 height 10
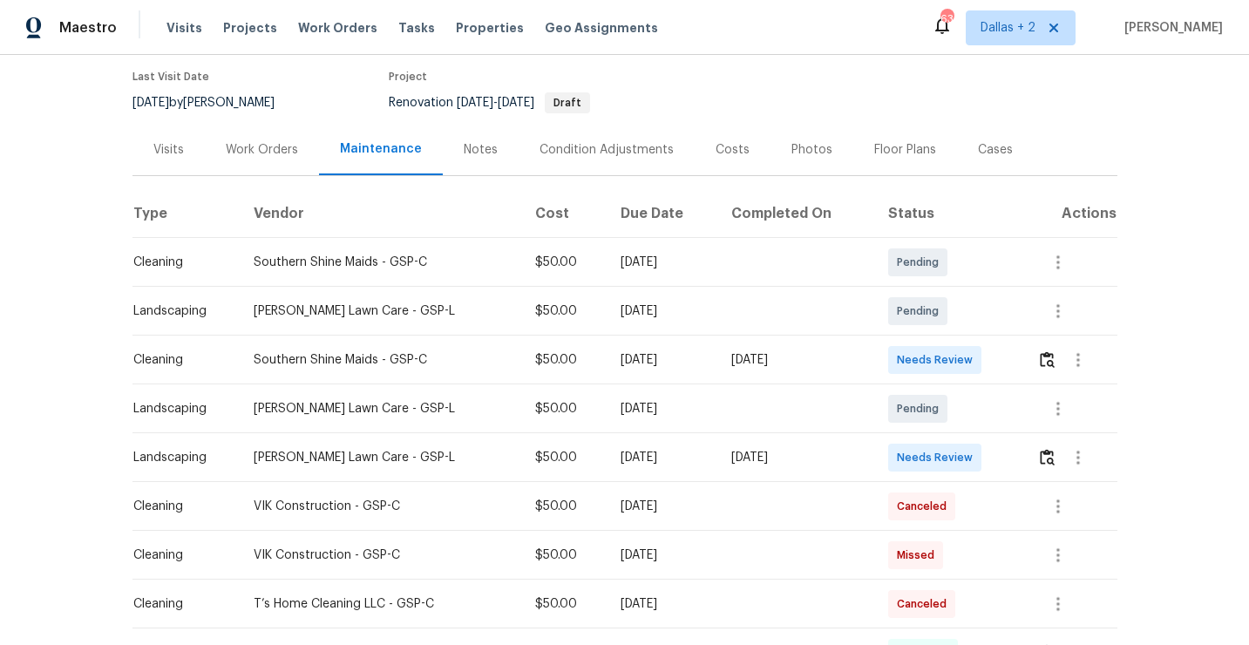
scroll to position [181, 0]
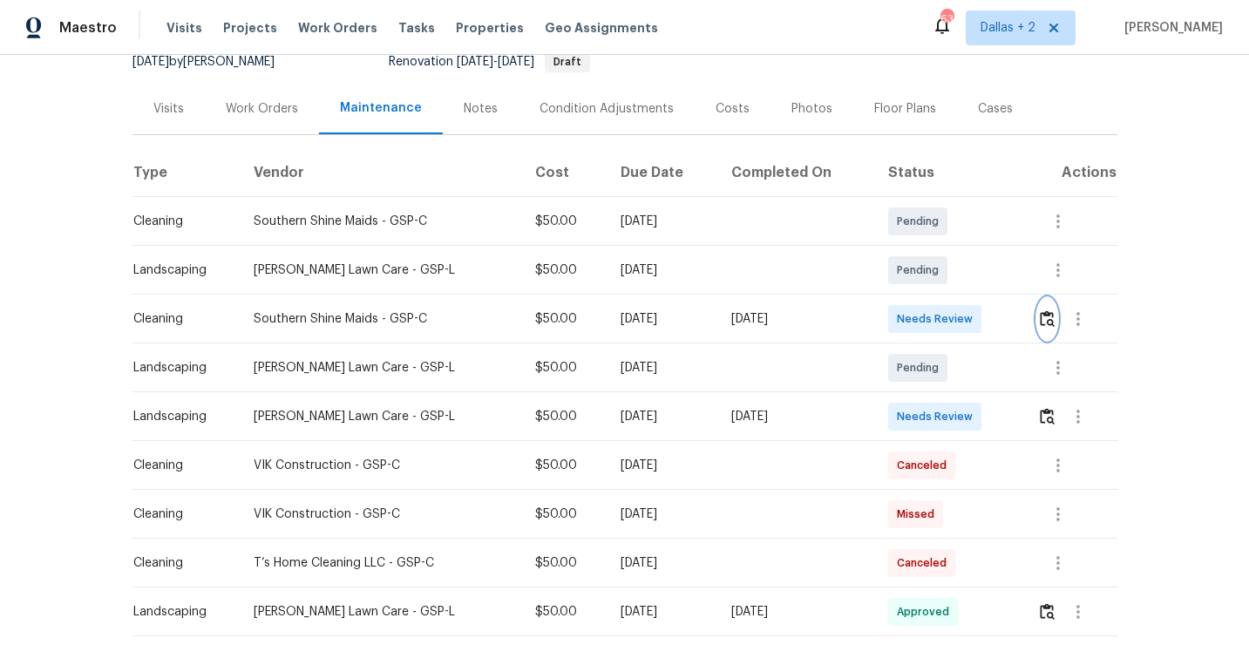
click at [1055, 323] on img "button" at bounding box center [1047, 318] width 15 height 17
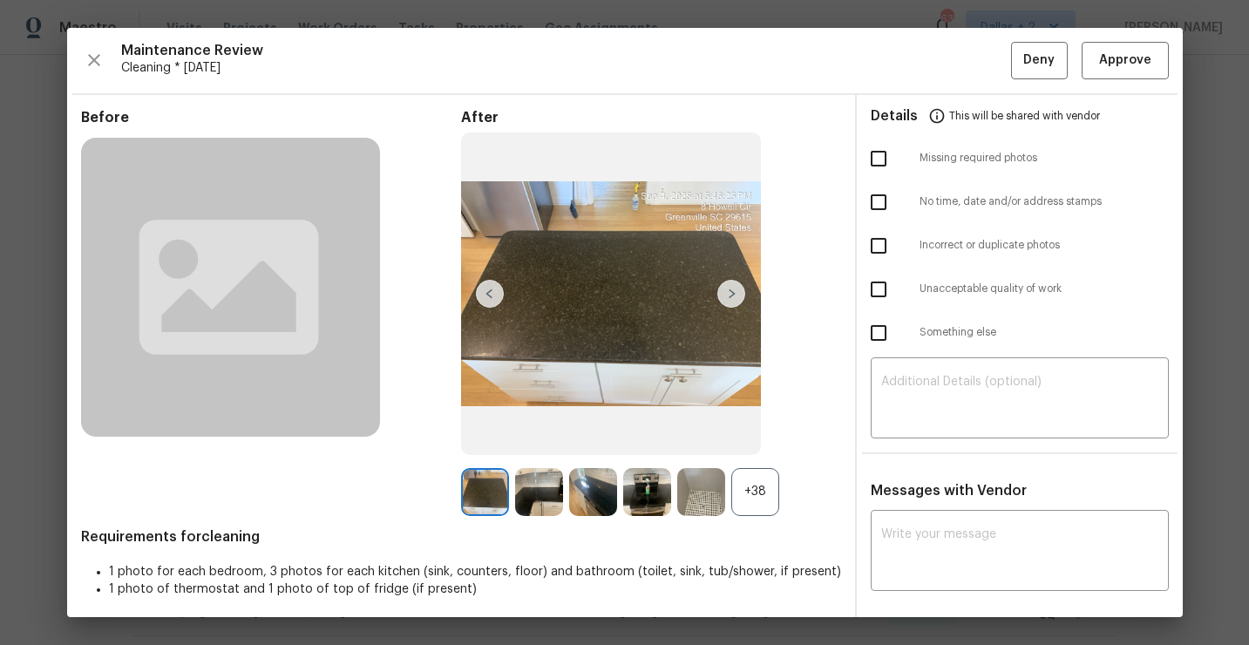
click at [751, 471] on div "+38" at bounding box center [756, 492] width 48 height 48
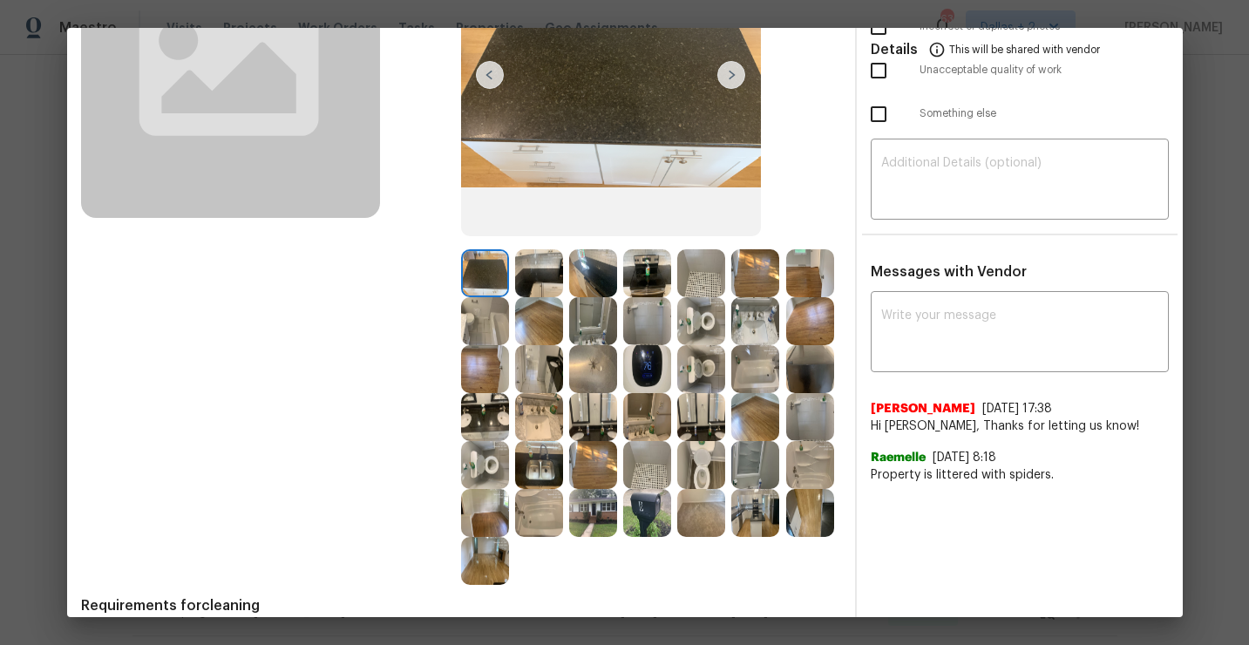
scroll to position [253, 0]
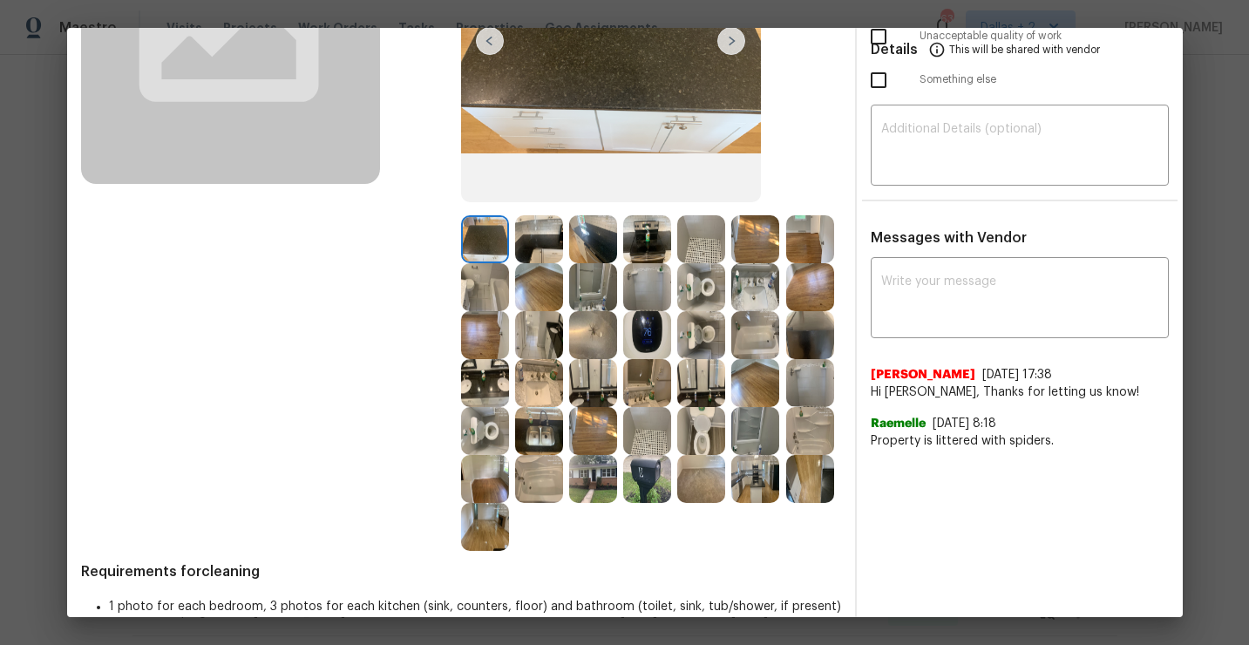
click at [637, 295] on img at bounding box center [647, 287] width 48 height 48
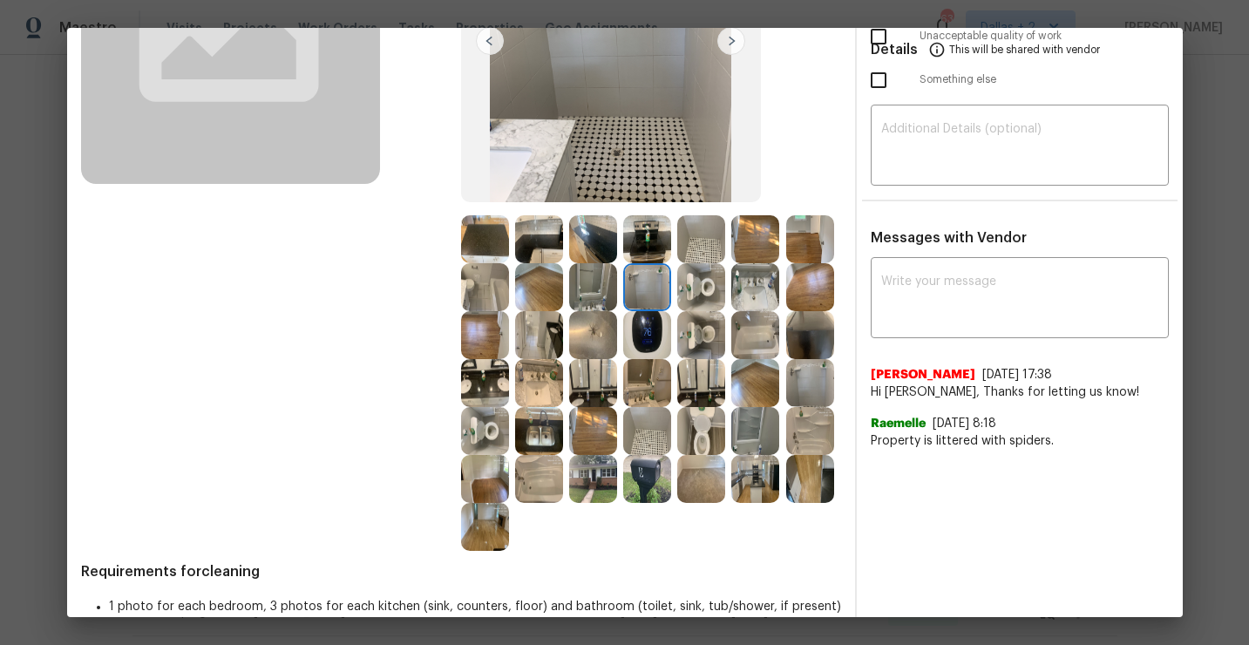
click at [595, 389] on img at bounding box center [593, 383] width 48 height 48
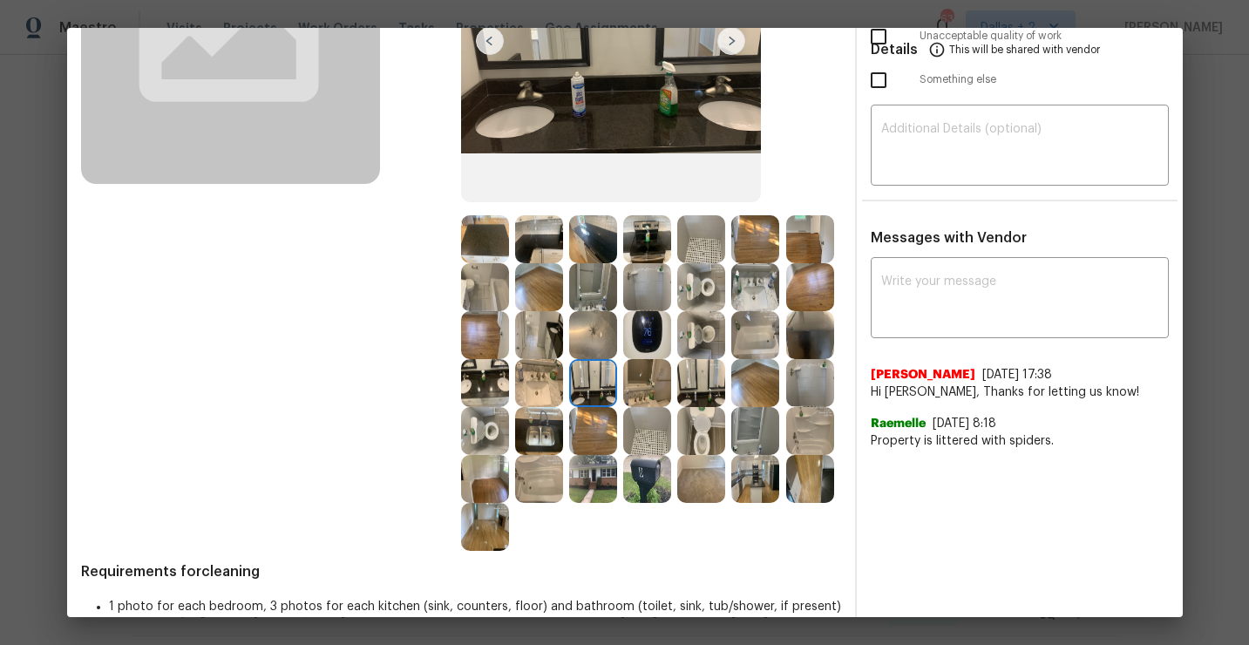
click at [716, 393] on img at bounding box center [701, 383] width 48 height 48
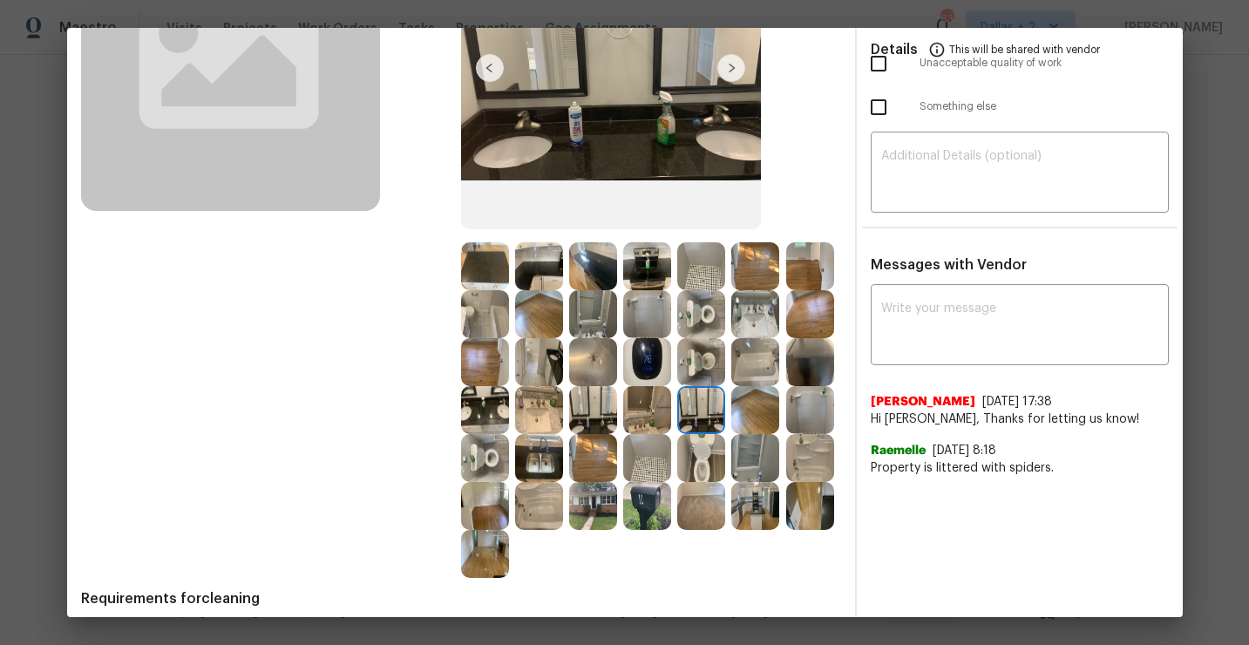
scroll to position [239, 0]
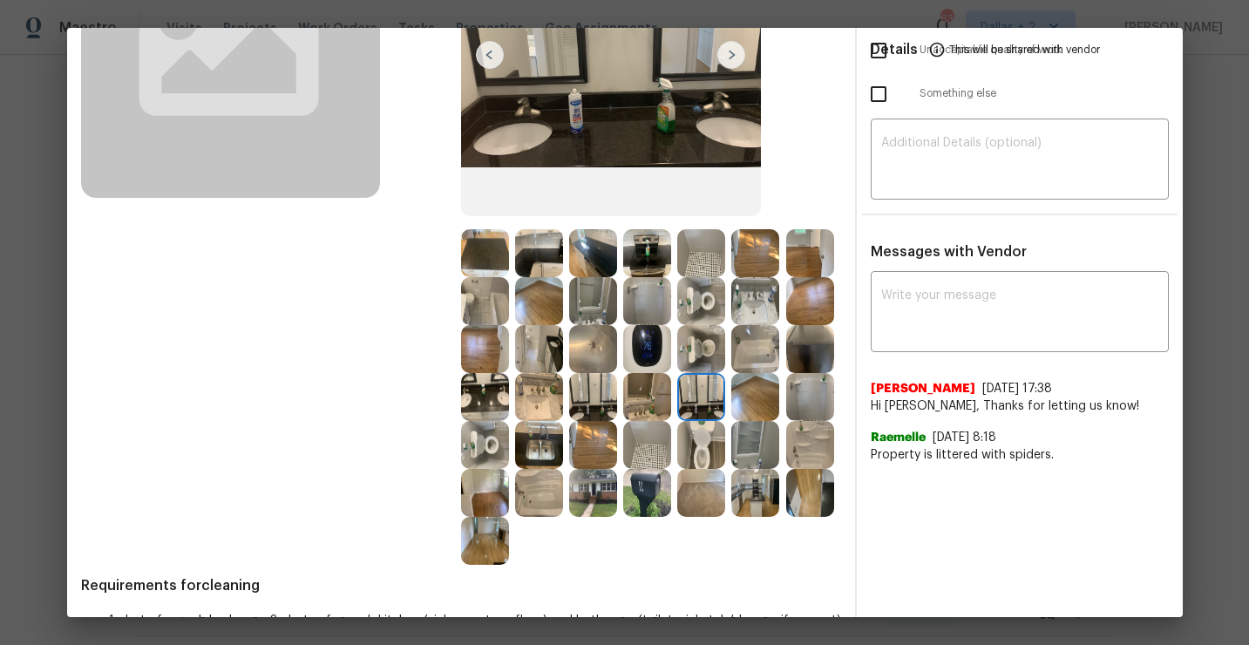
click at [609, 449] on img at bounding box center [593, 445] width 48 height 48
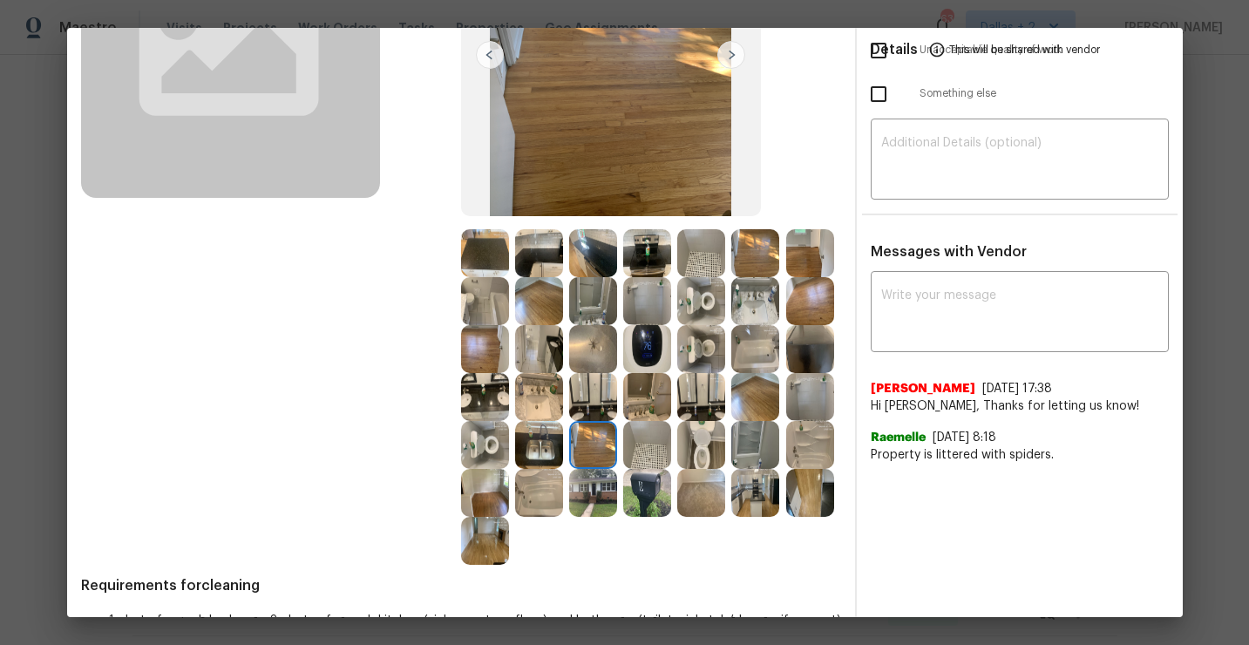
click at [625, 451] on img at bounding box center [647, 445] width 48 height 48
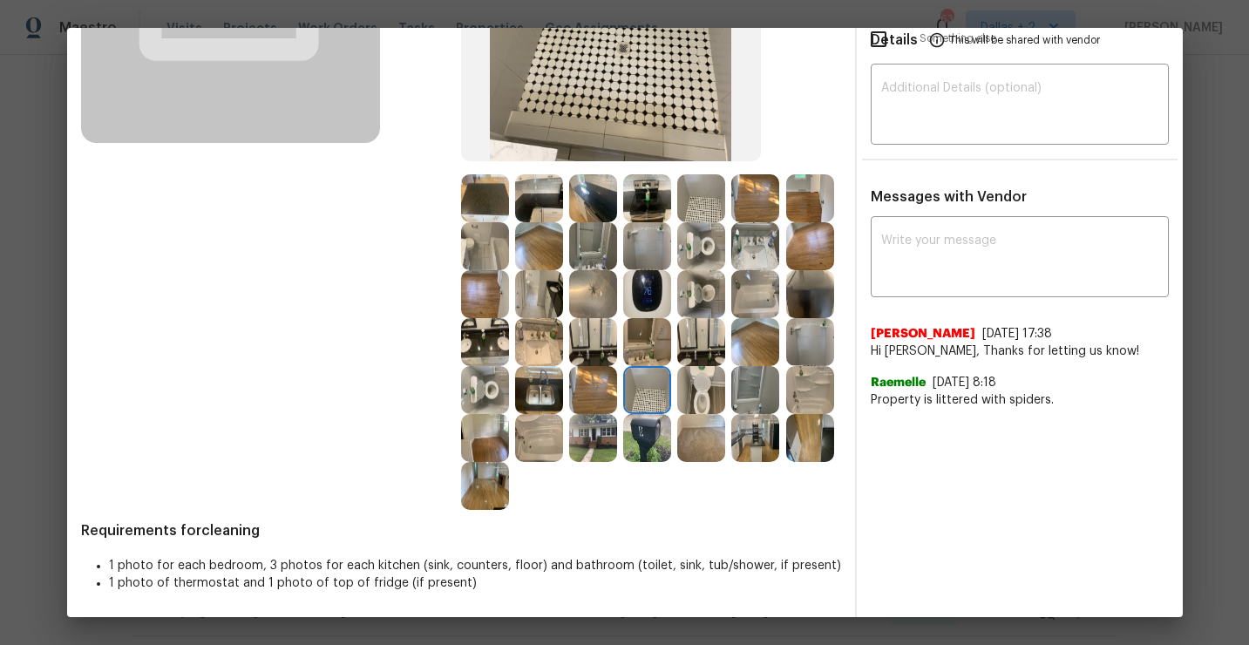
scroll to position [0, 0]
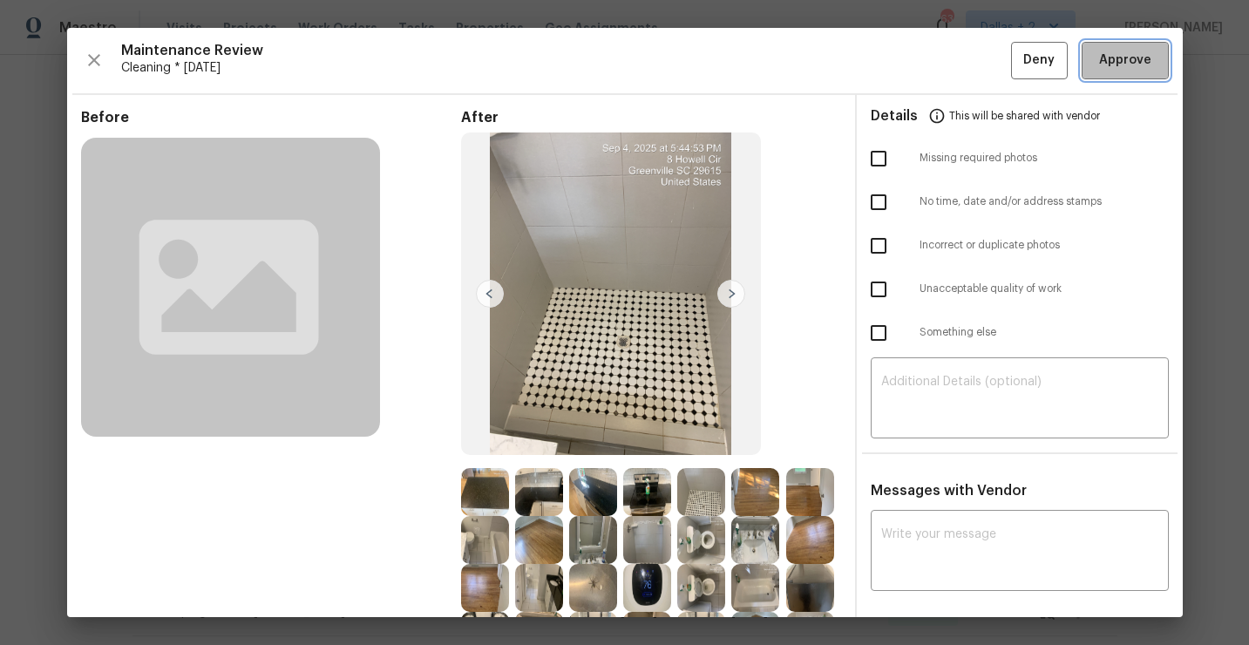
click at [1121, 63] on span "Approve" at bounding box center [1126, 61] width 52 height 22
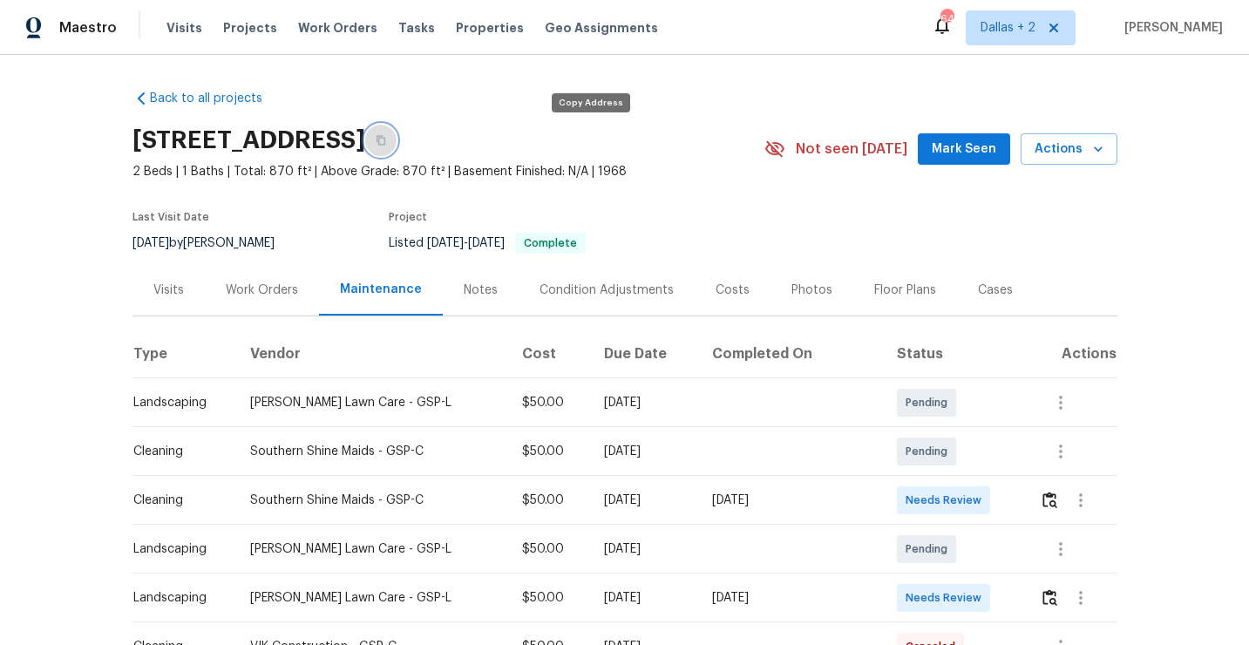
click at [386, 141] on icon "button" at bounding box center [381, 140] width 10 height 10
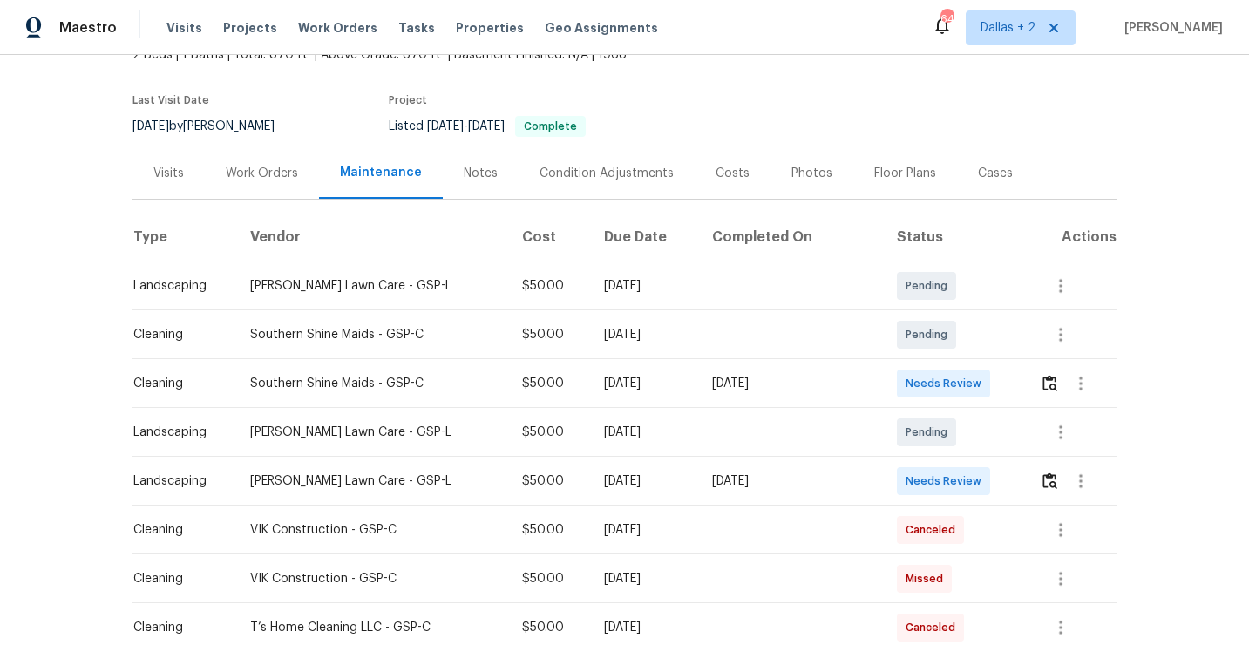
scroll to position [150, 0]
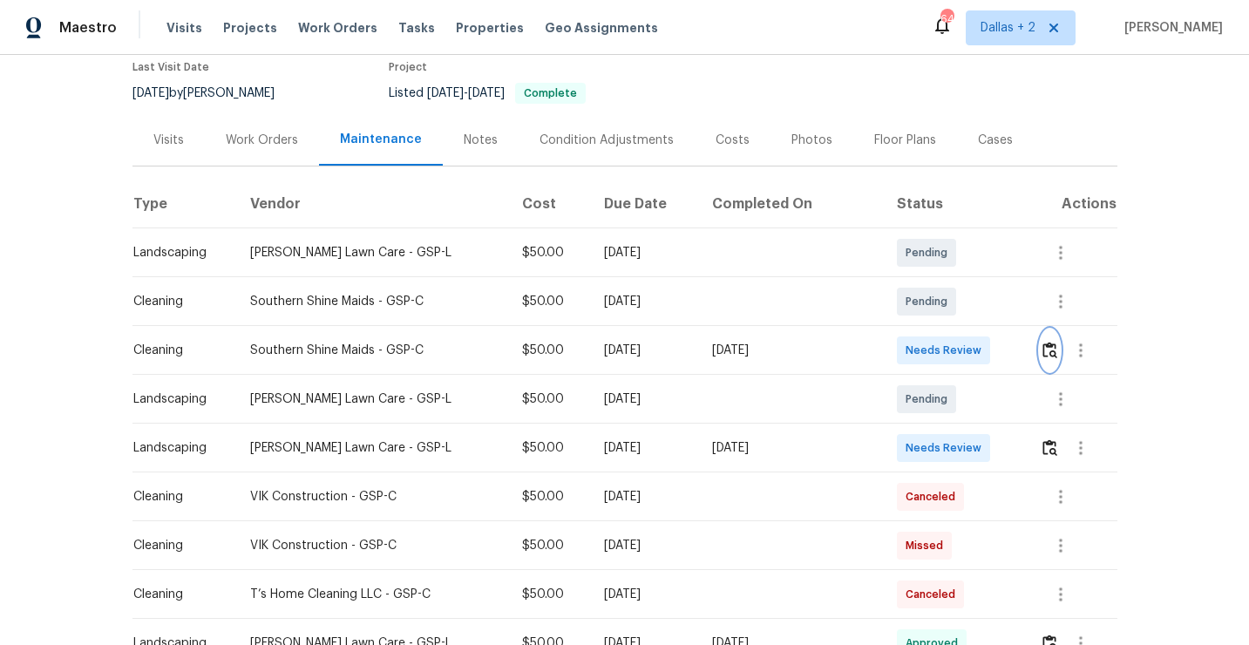
click at [1048, 354] on img "button" at bounding box center [1050, 350] width 15 height 17
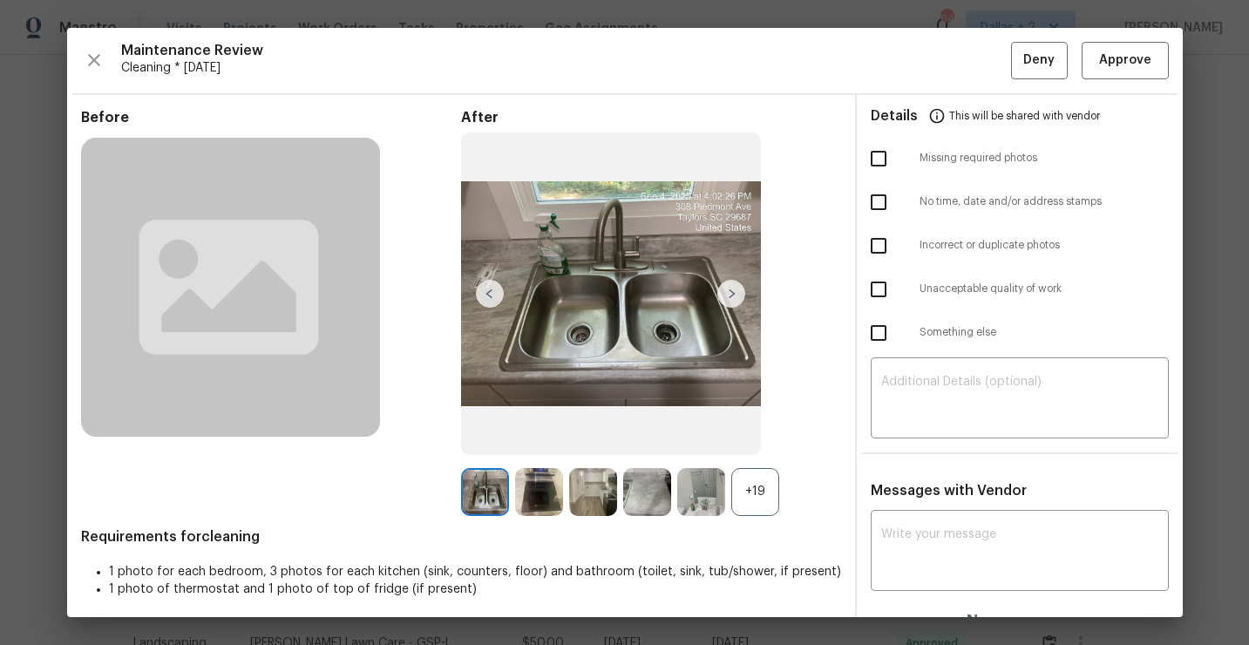
click at [769, 491] on div "+19" at bounding box center [756, 492] width 48 height 48
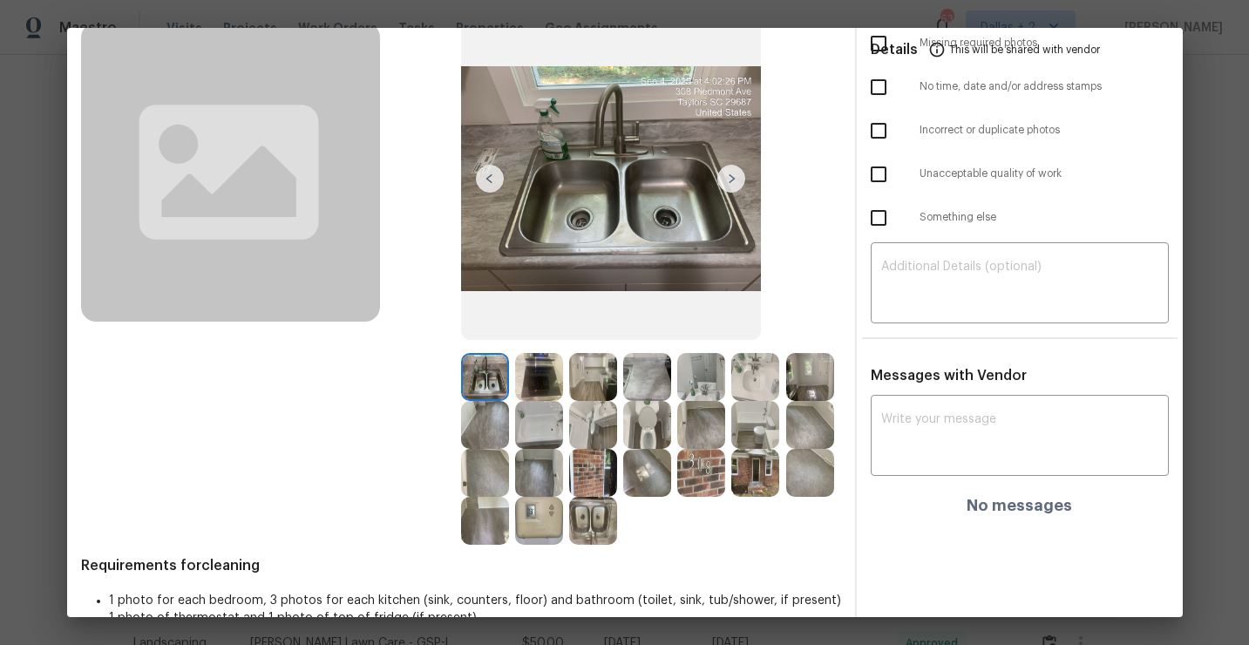
scroll to position [131, 0]
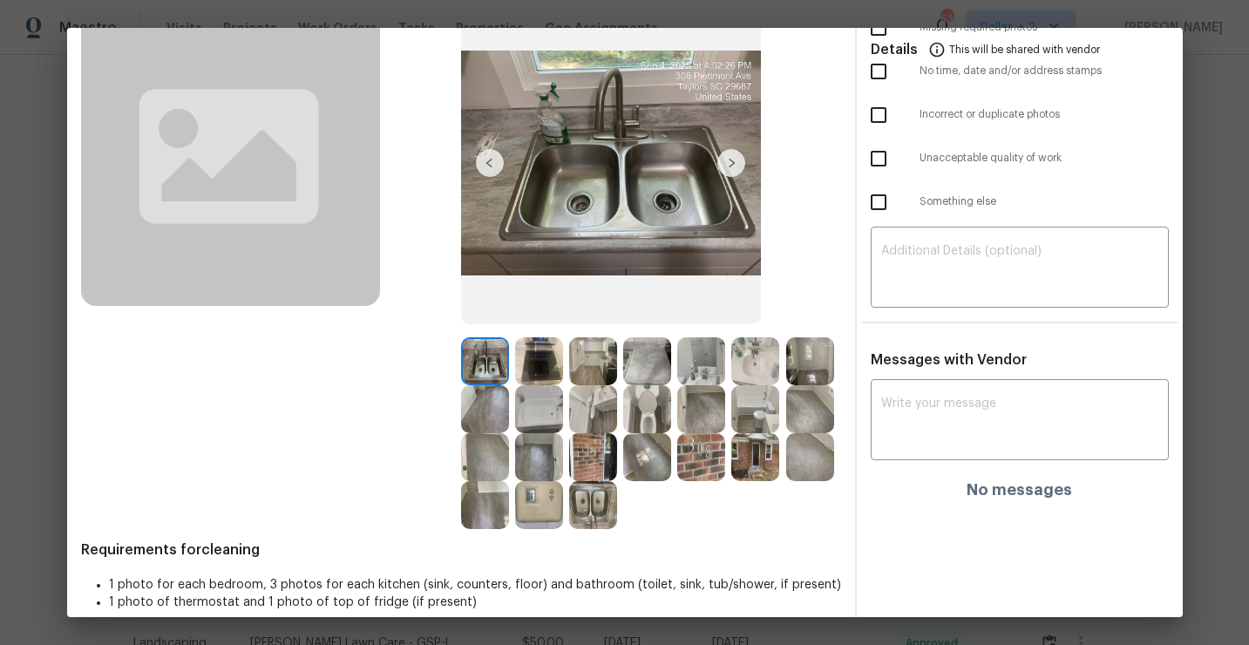
click at [532, 338] on img at bounding box center [539, 361] width 48 height 48
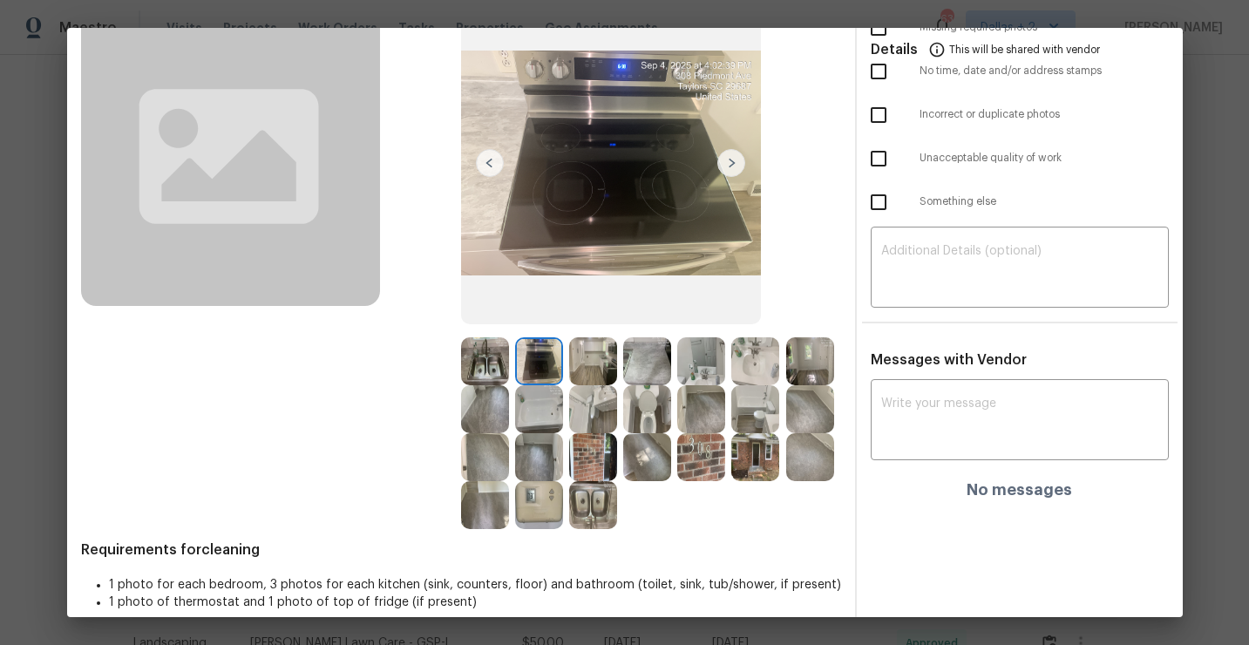
click at [583, 364] on img at bounding box center [593, 361] width 48 height 48
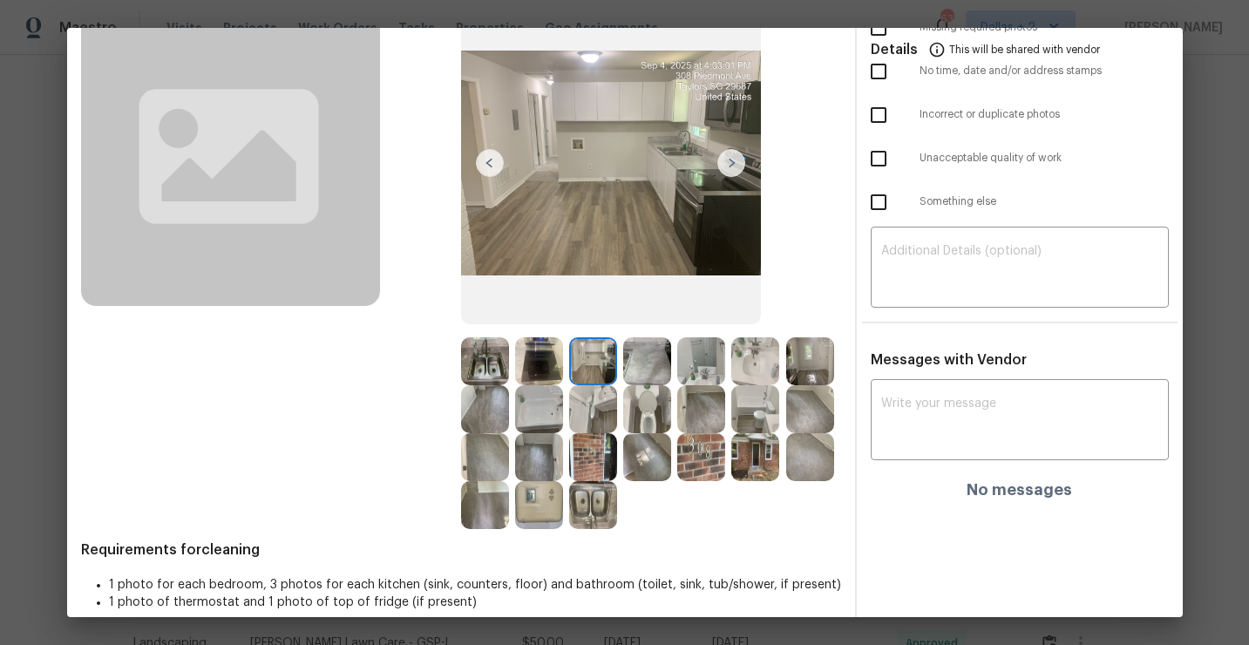
click at [654, 368] on img at bounding box center [647, 361] width 48 height 48
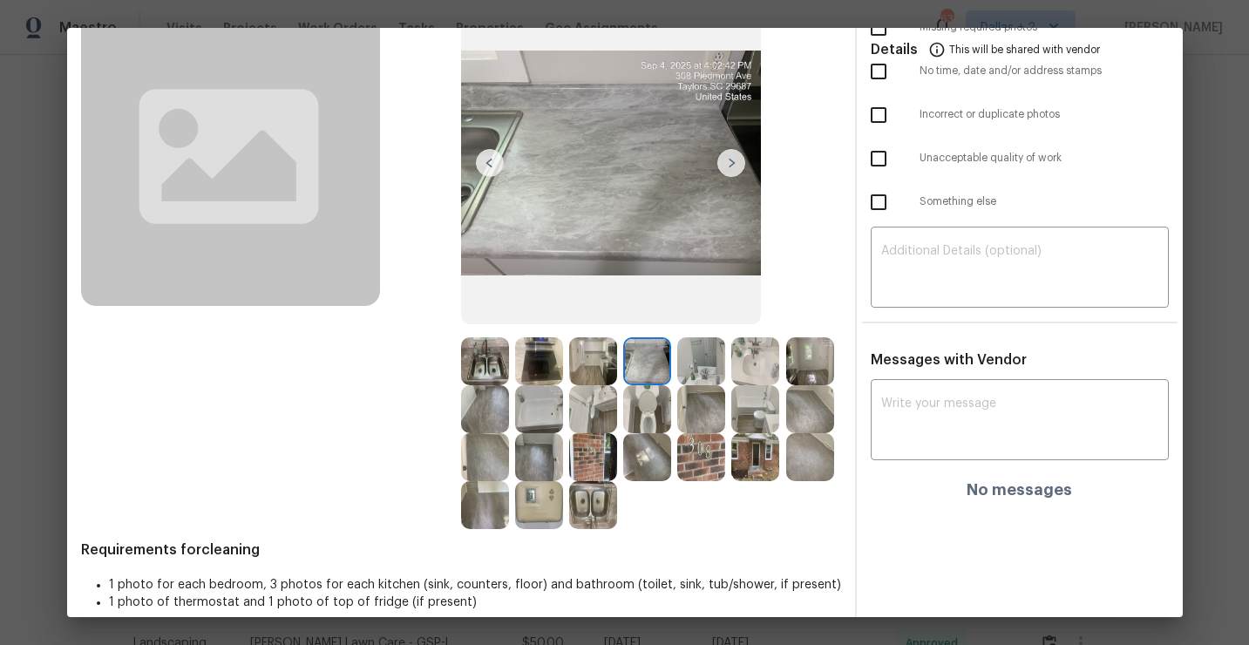
click at [711, 359] on img at bounding box center [701, 361] width 48 height 48
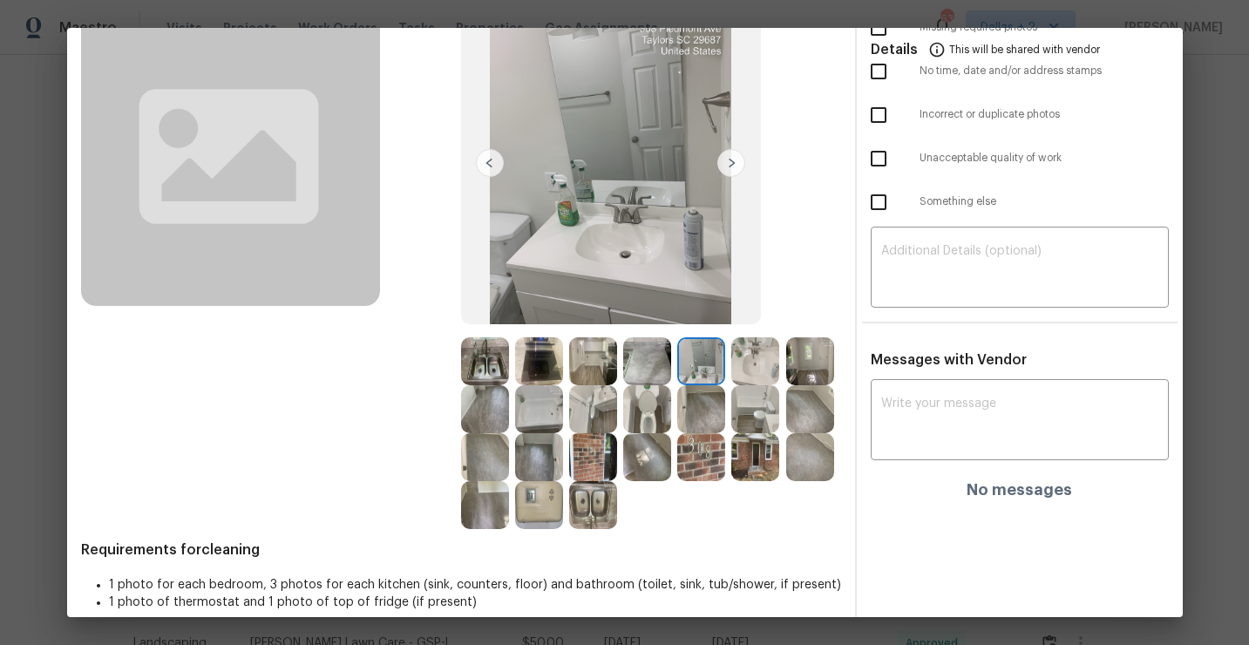
click at [743, 366] on img at bounding box center [756, 361] width 48 height 48
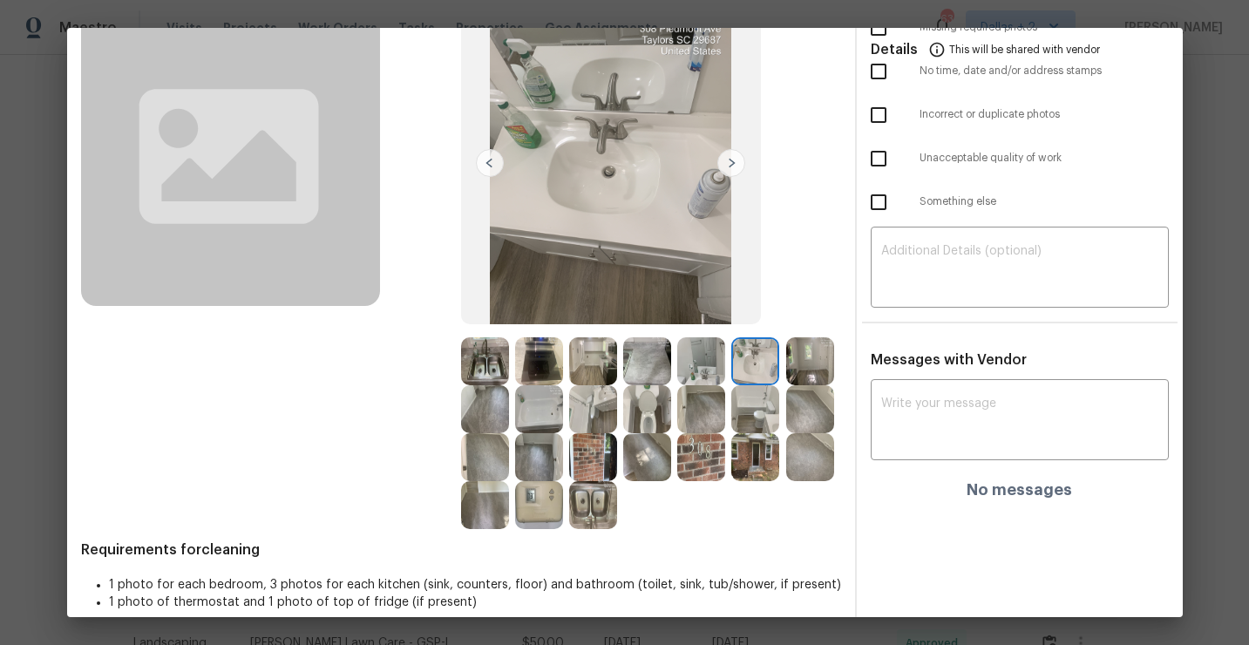
click at [731, 164] on img at bounding box center [732, 163] width 28 height 28
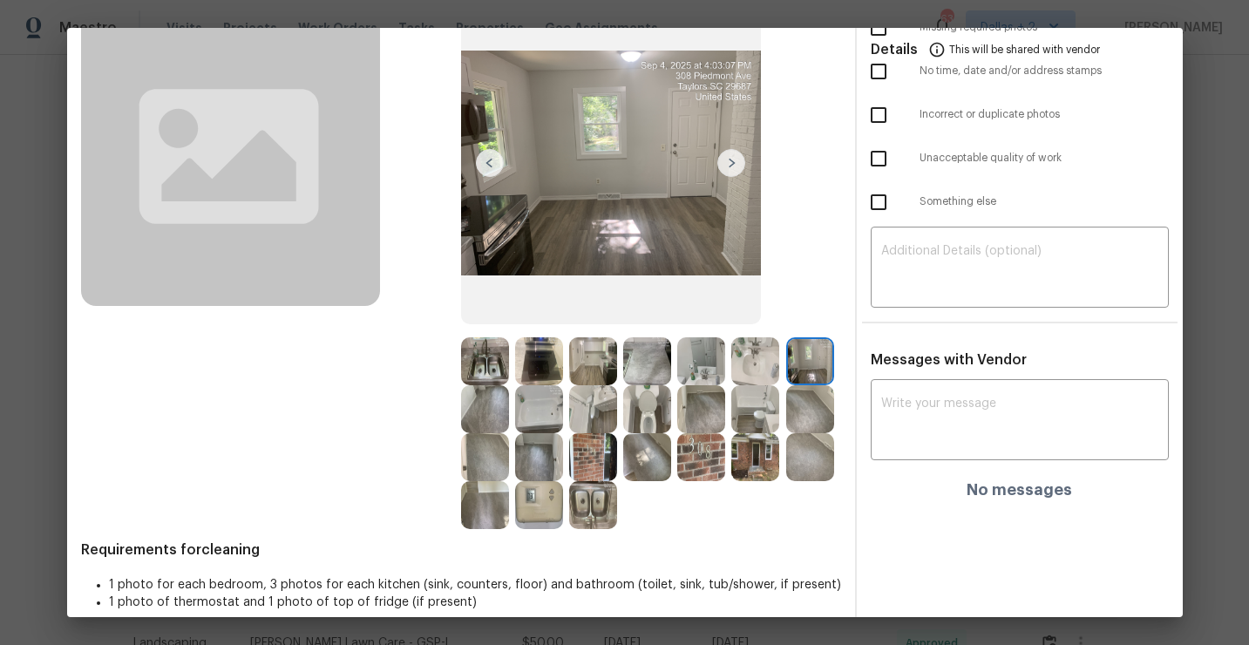
click at [731, 164] on img at bounding box center [732, 163] width 28 height 28
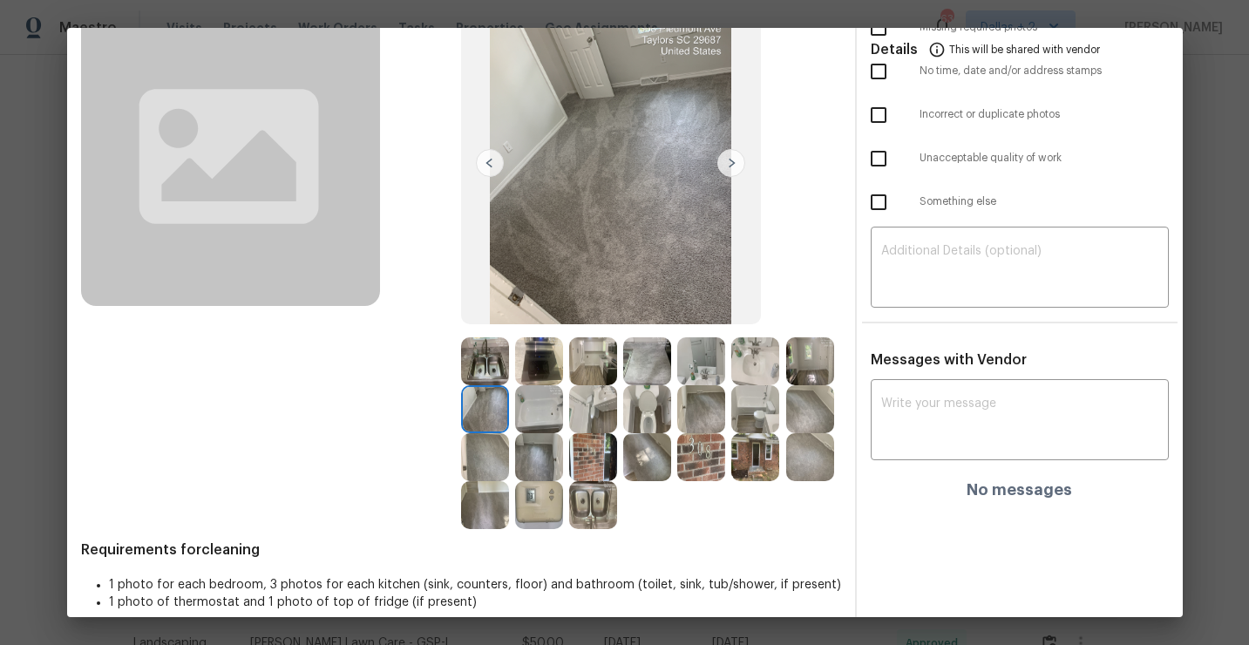
click at [731, 164] on img at bounding box center [732, 163] width 28 height 28
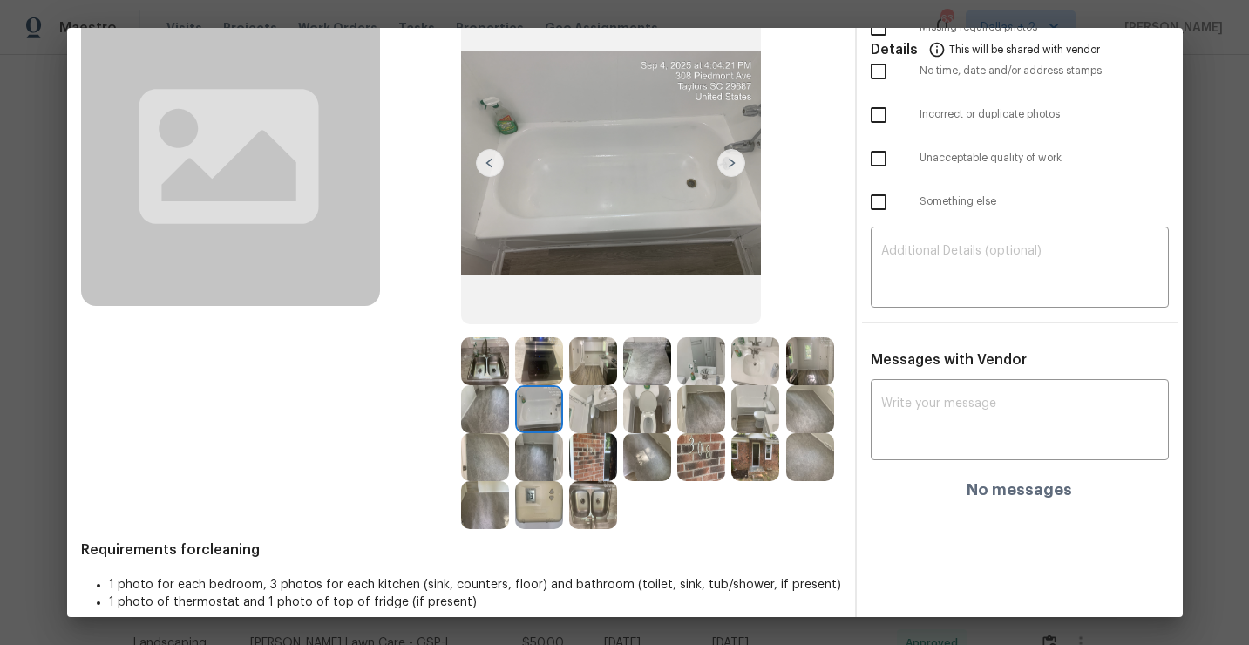
click at [731, 164] on img at bounding box center [732, 163] width 28 height 28
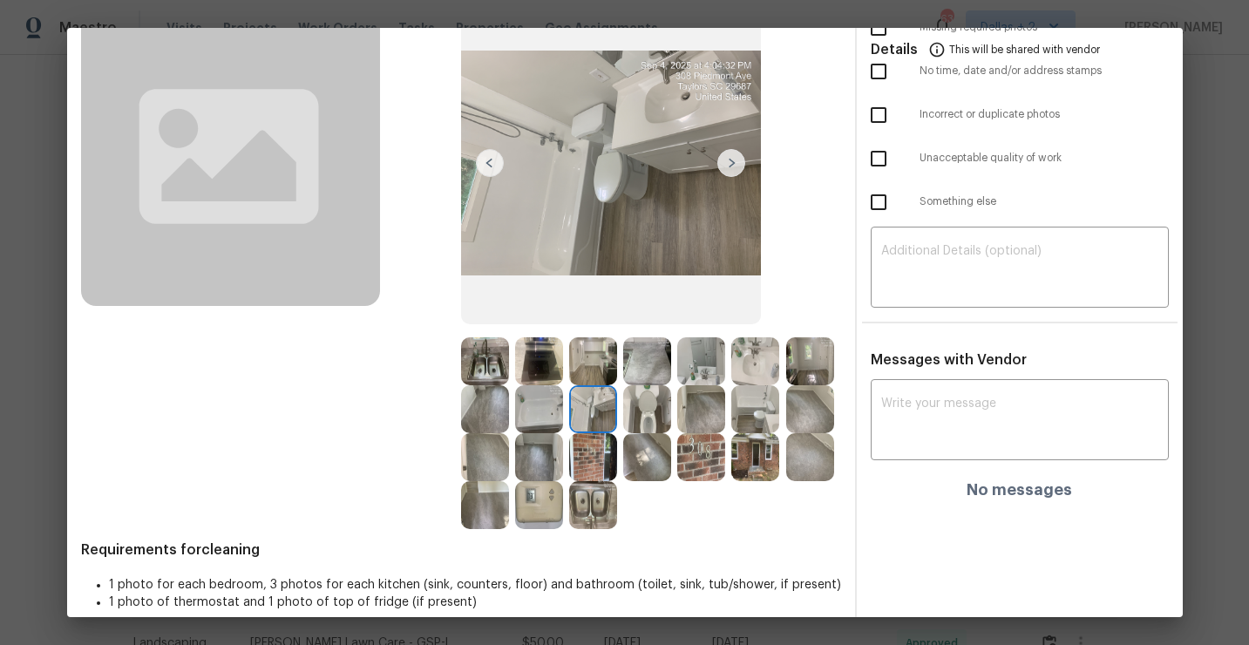
click at [493, 159] on img at bounding box center [490, 163] width 28 height 28
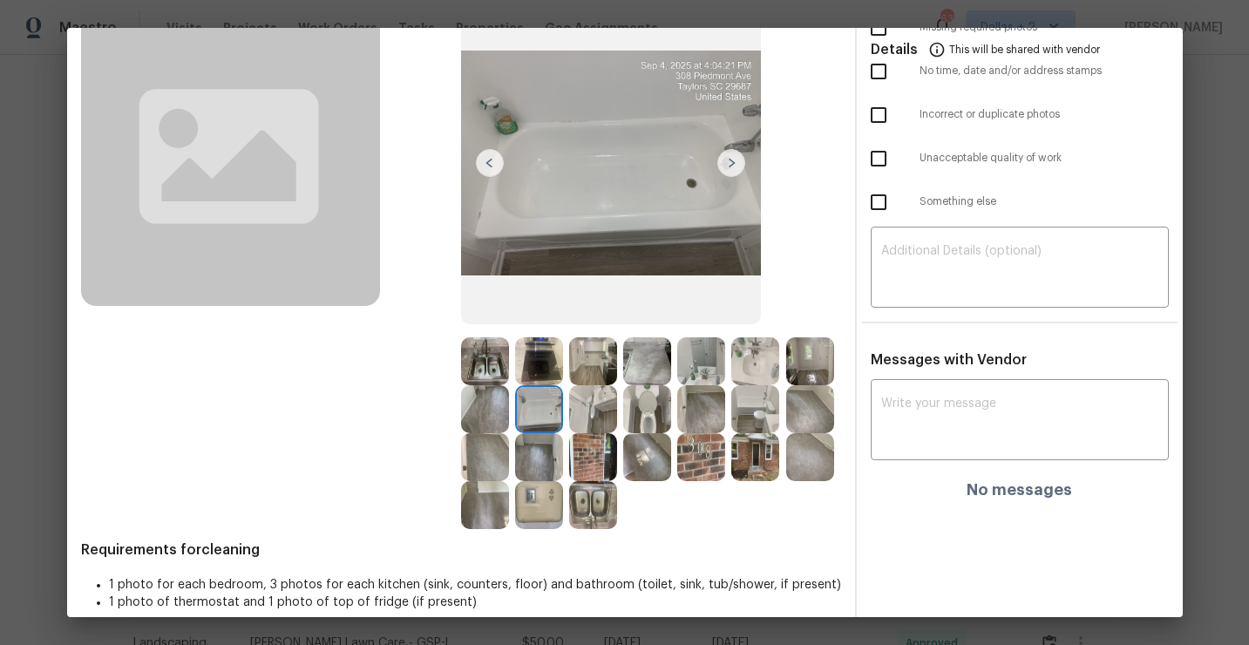
click at [735, 160] on img at bounding box center [732, 163] width 28 height 28
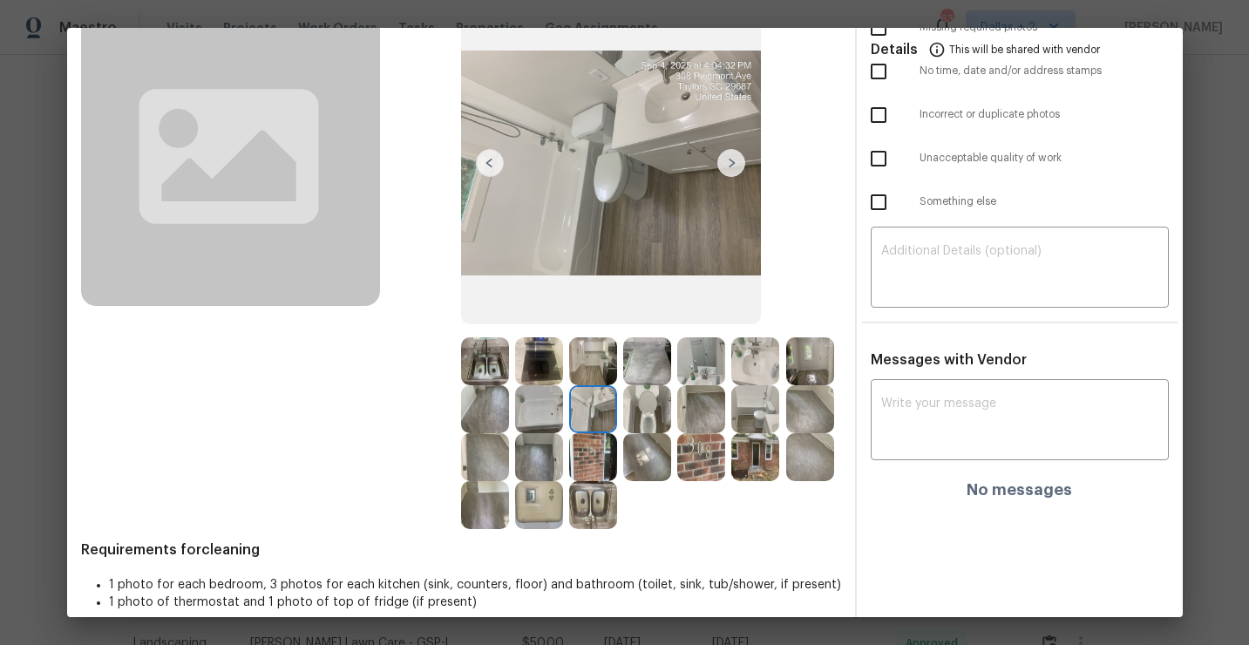
click at [735, 160] on img at bounding box center [732, 163] width 28 height 28
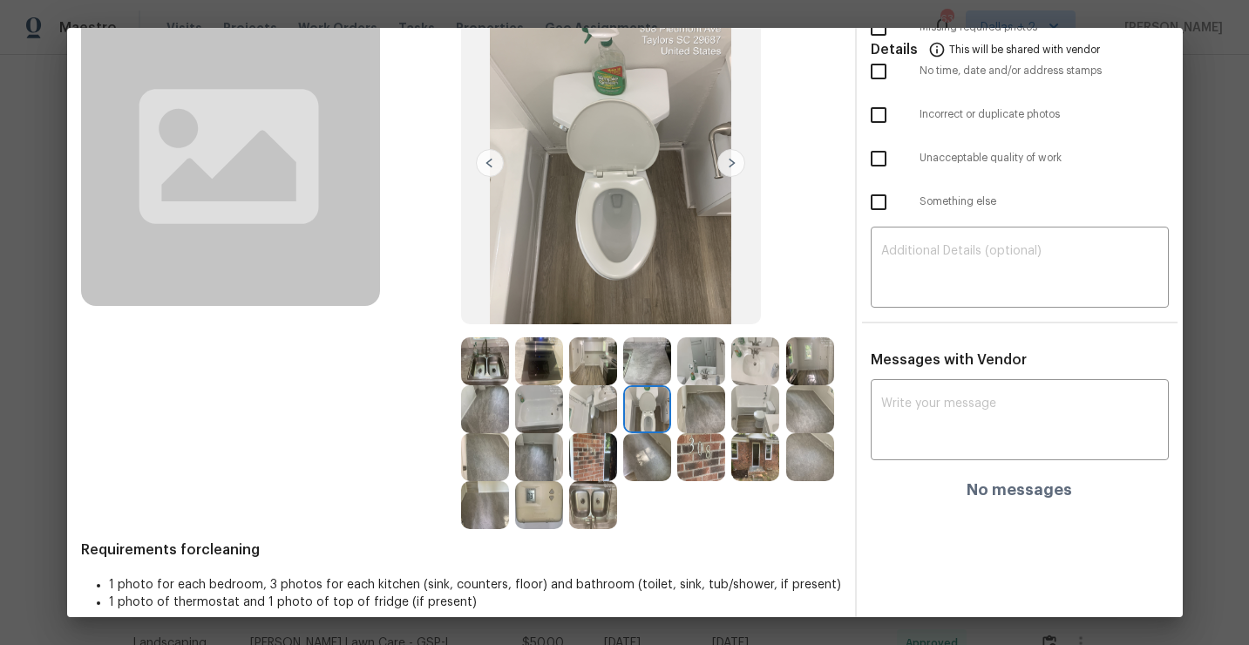
scroll to position [0, 0]
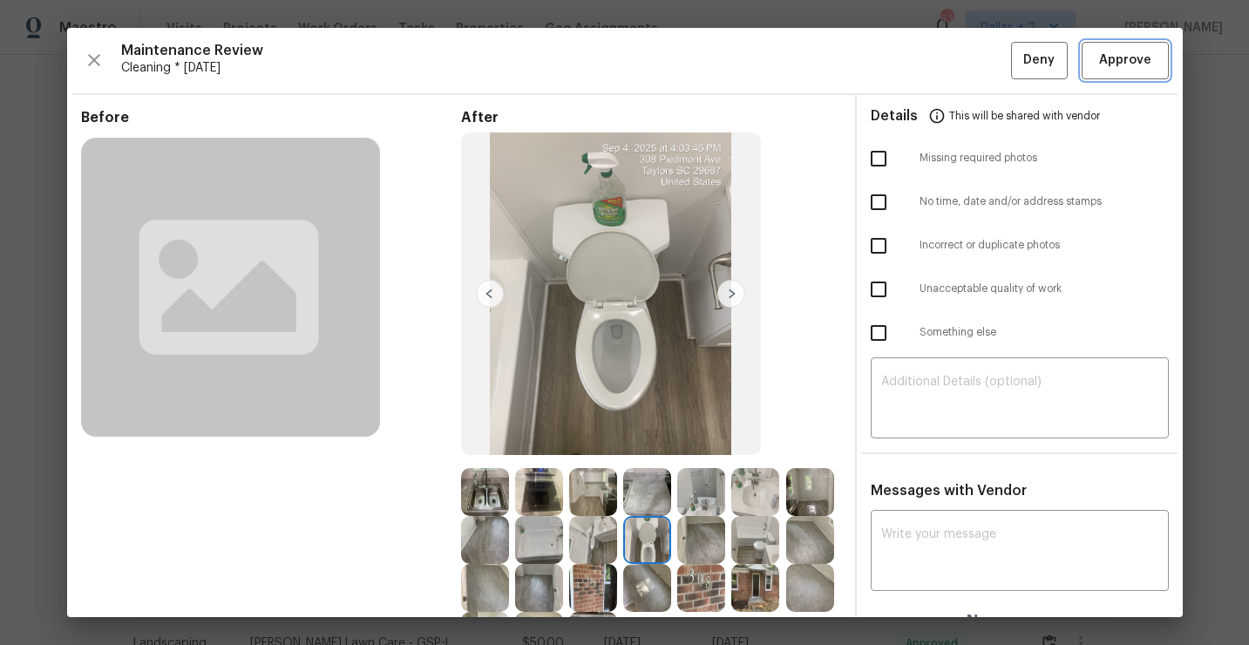
click at [1126, 60] on span "Approve" at bounding box center [1126, 61] width 52 height 22
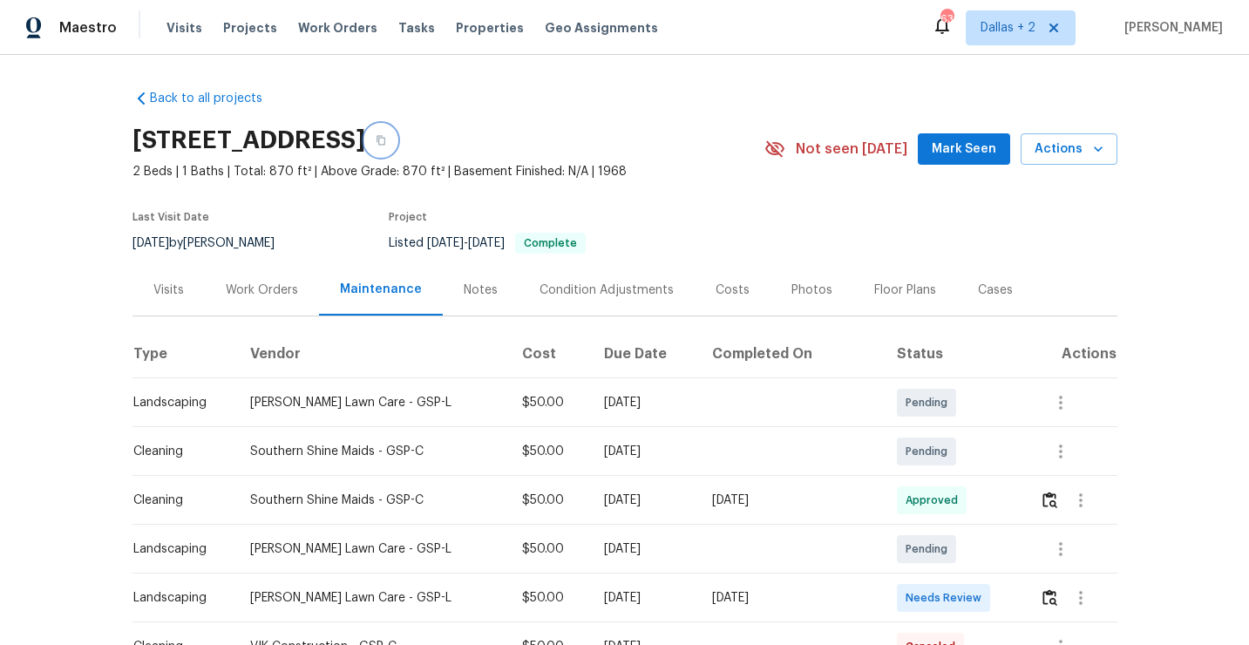
click at [386, 135] on icon "button" at bounding box center [381, 140] width 10 height 10
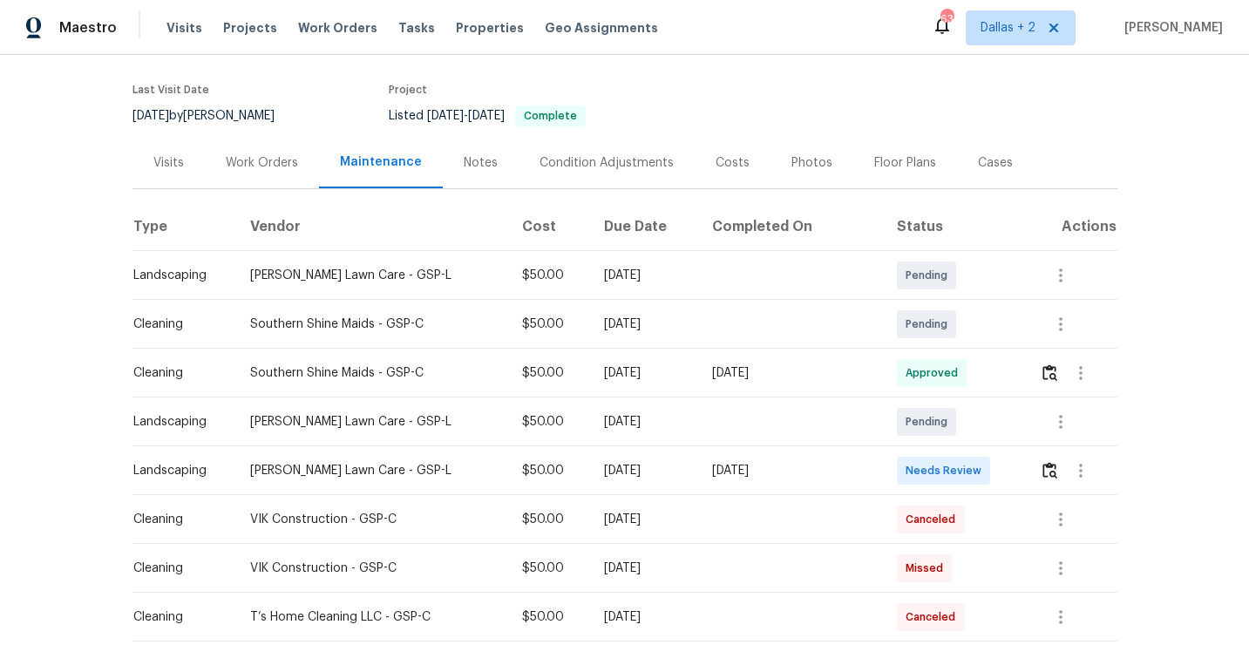
scroll to position [186, 0]
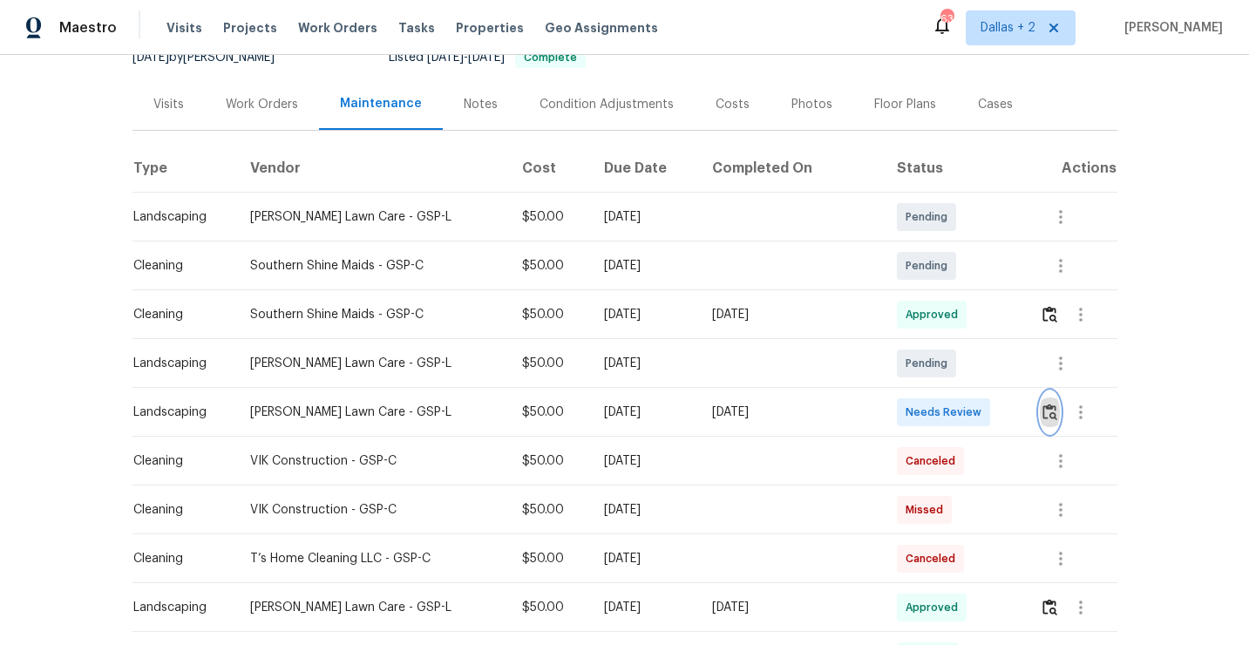
click at [1045, 414] on img "button" at bounding box center [1050, 412] width 15 height 17
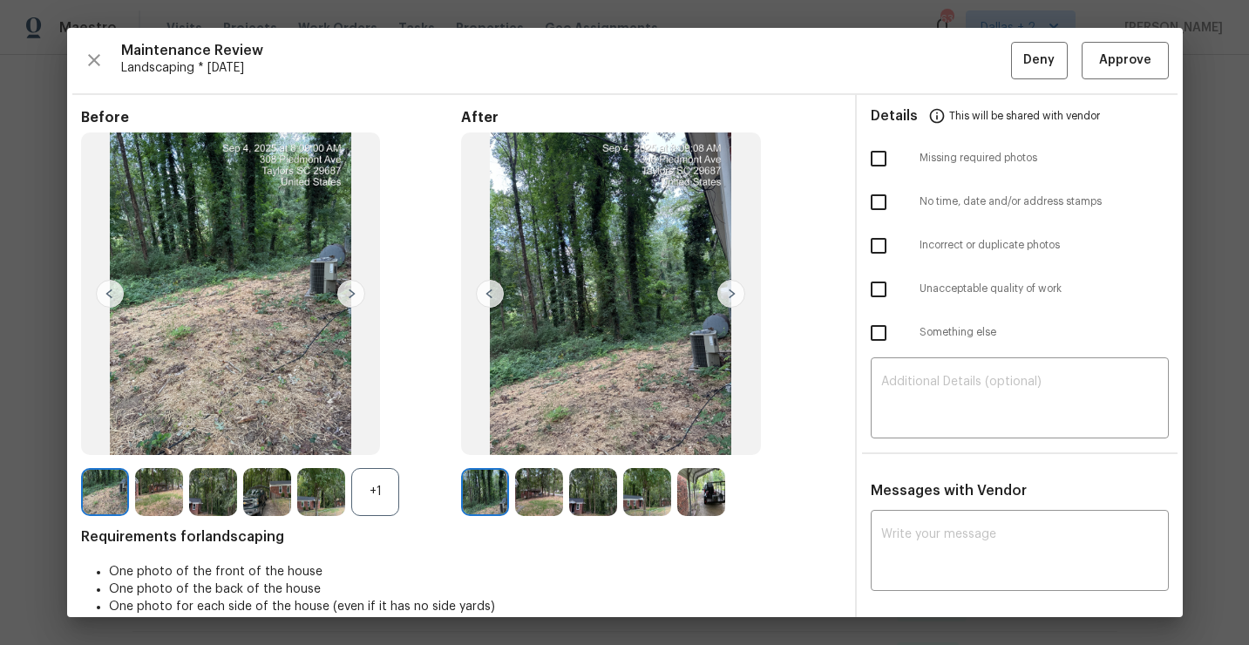
click at [362, 475] on div "+1" at bounding box center [375, 492] width 48 height 48
click at [732, 293] on img at bounding box center [732, 294] width 28 height 28
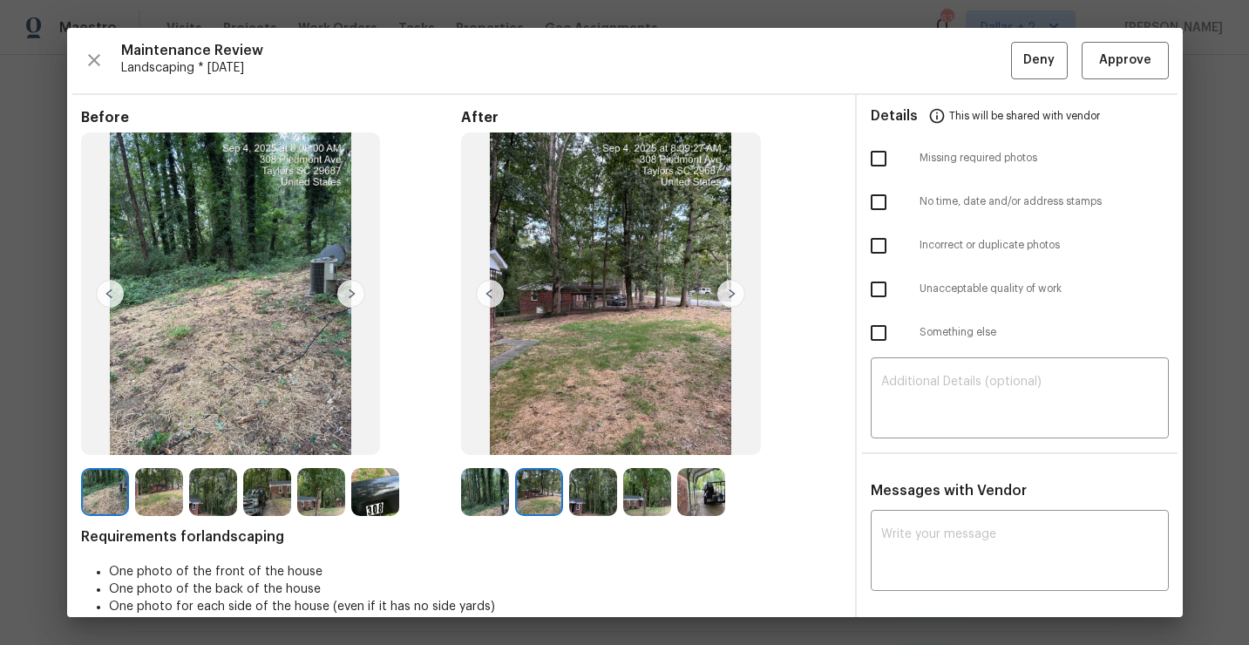
click at [732, 293] on img at bounding box center [732, 294] width 28 height 28
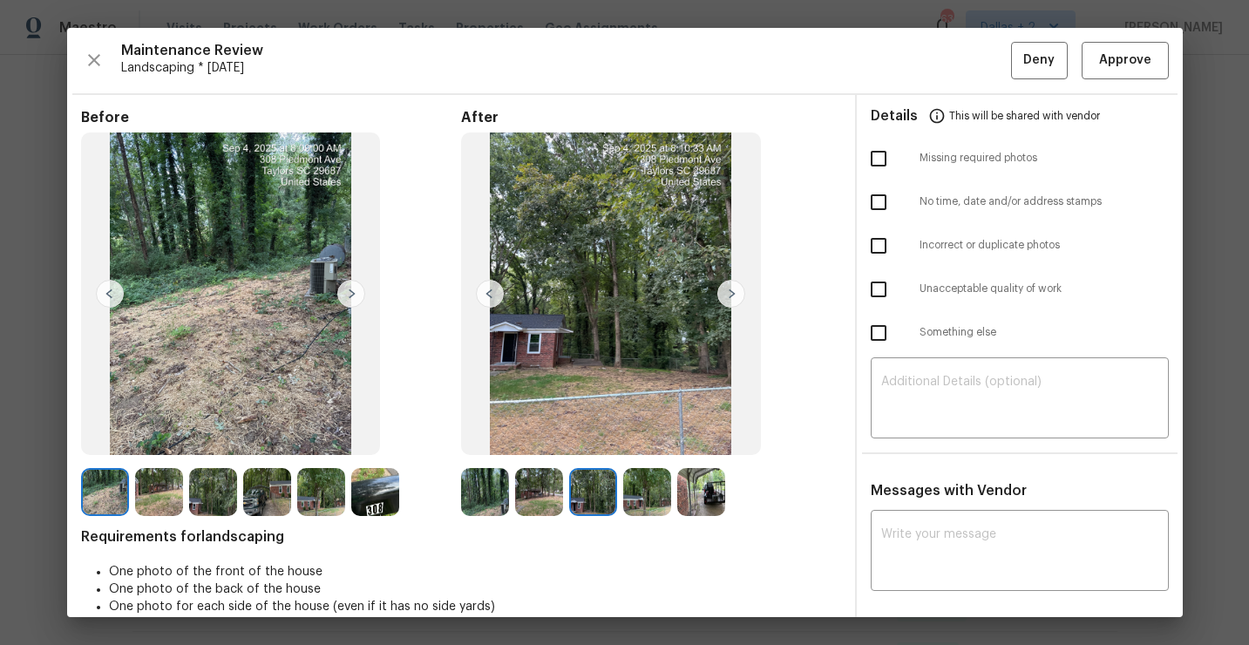
click at [732, 293] on img at bounding box center [732, 294] width 28 height 28
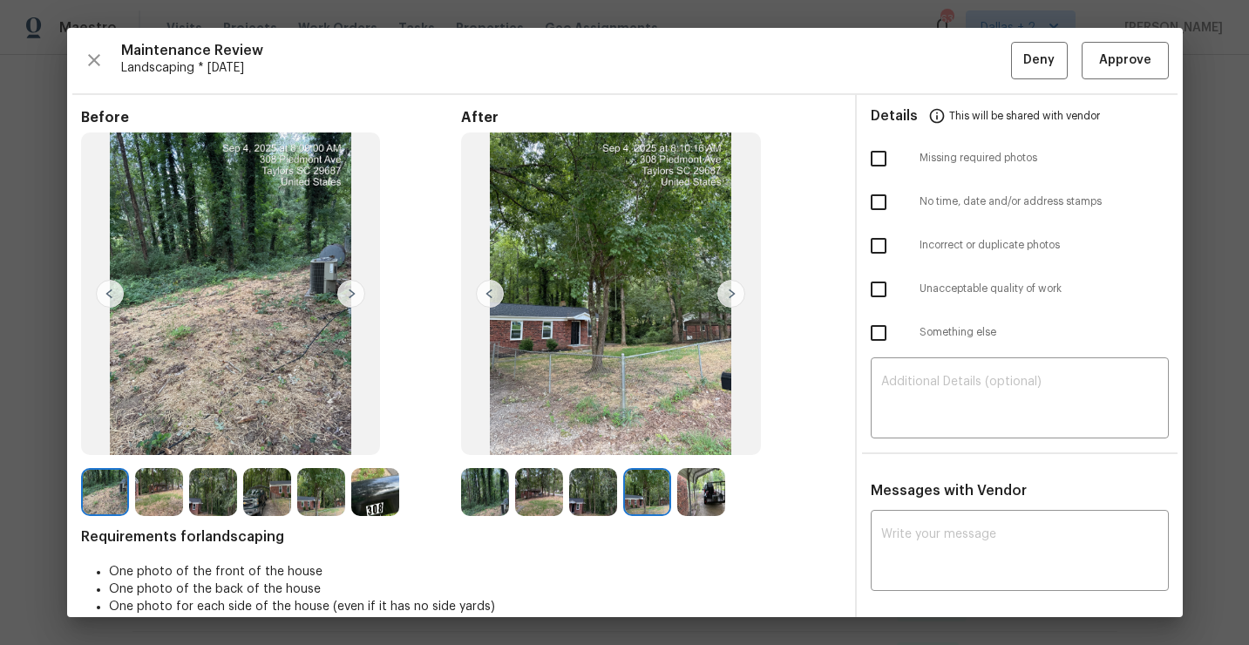
click at [732, 293] on img at bounding box center [732, 294] width 28 height 28
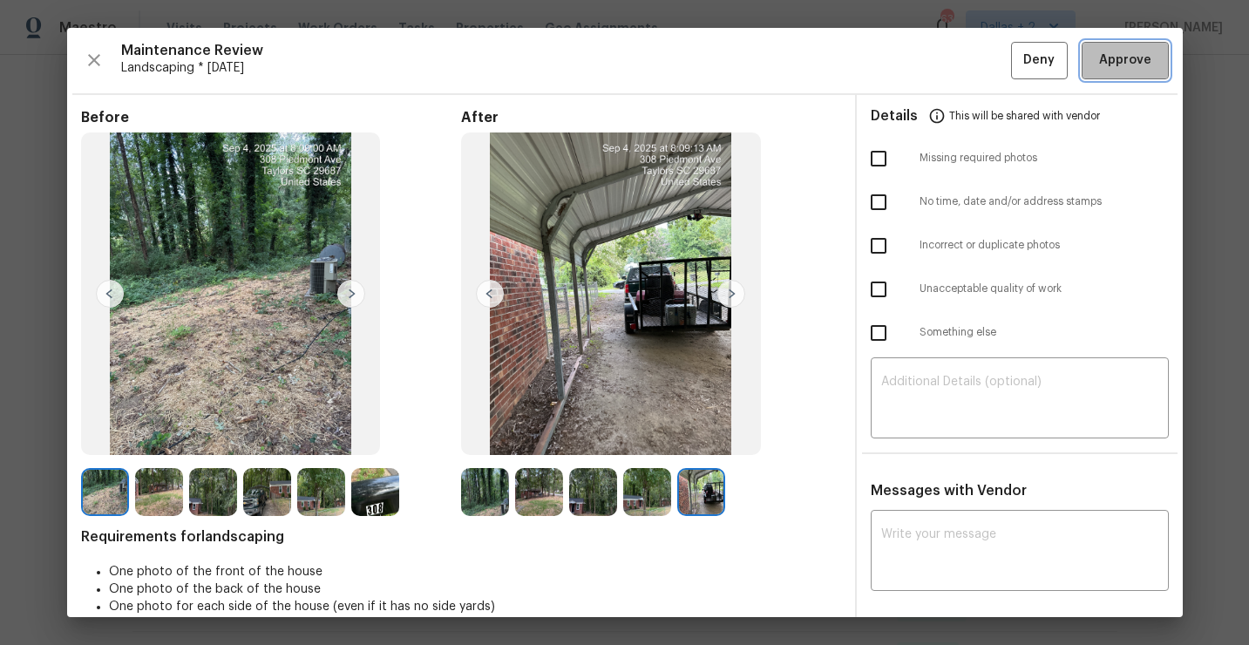
click at [1117, 58] on span "Approve" at bounding box center [1126, 61] width 52 height 22
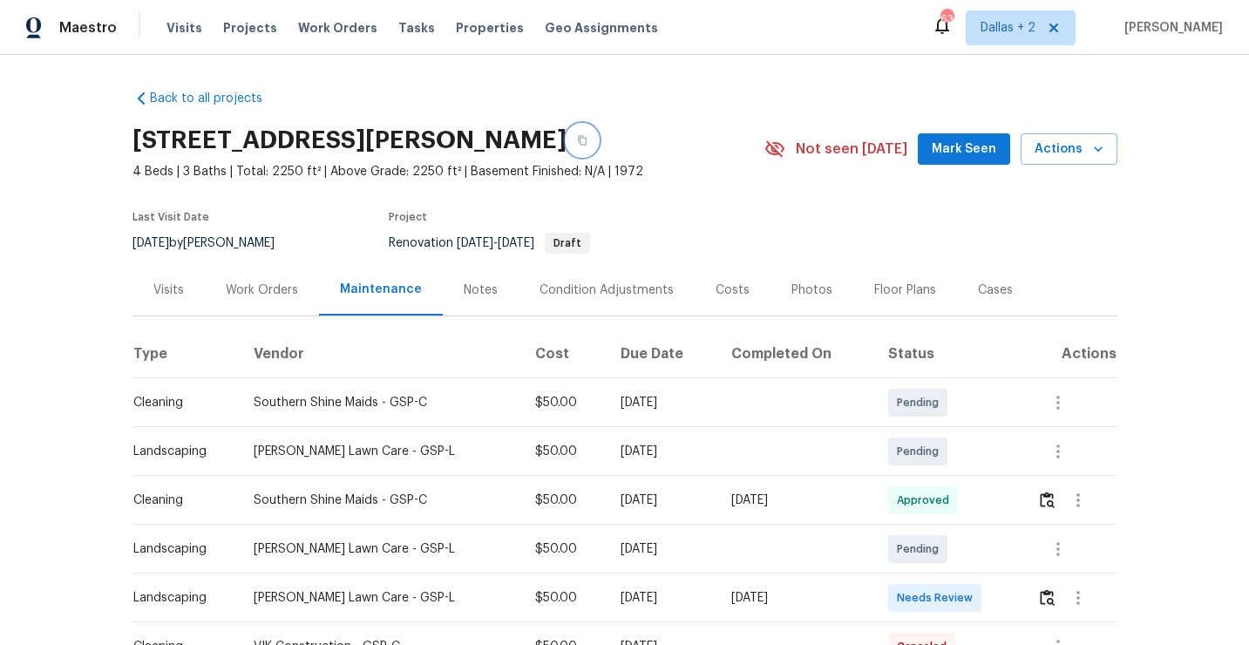
click at [567, 131] on button "button" at bounding box center [582, 140] width 31 height 31
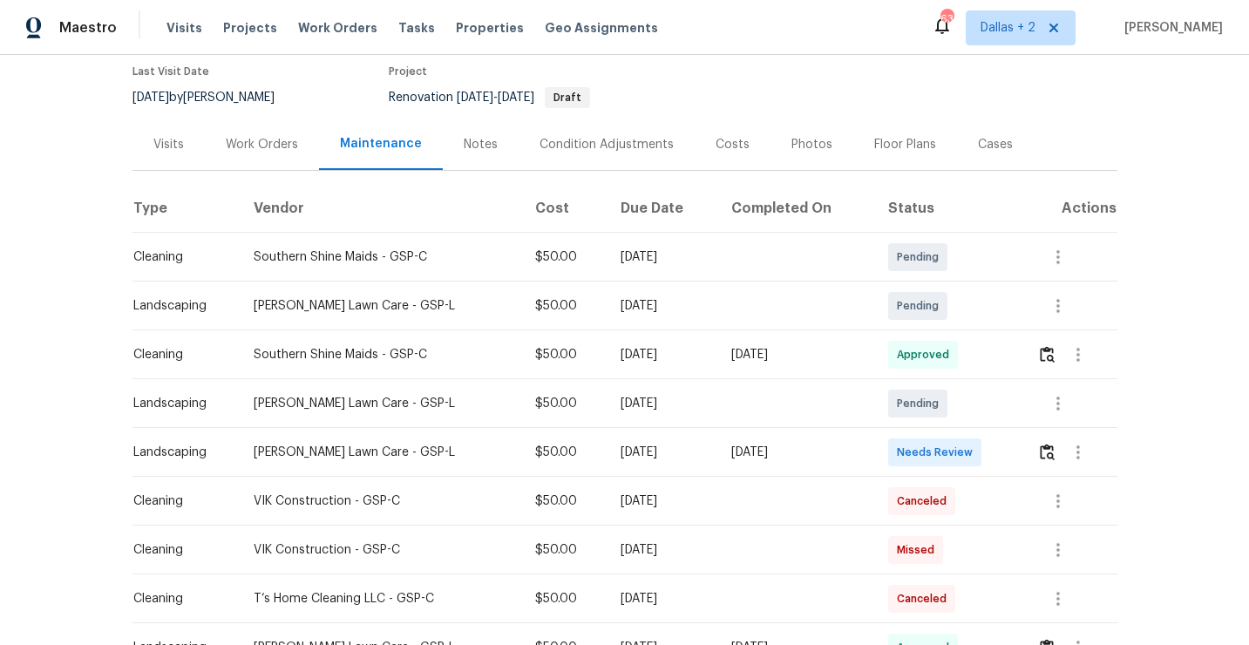
scroll to position [179, 0]
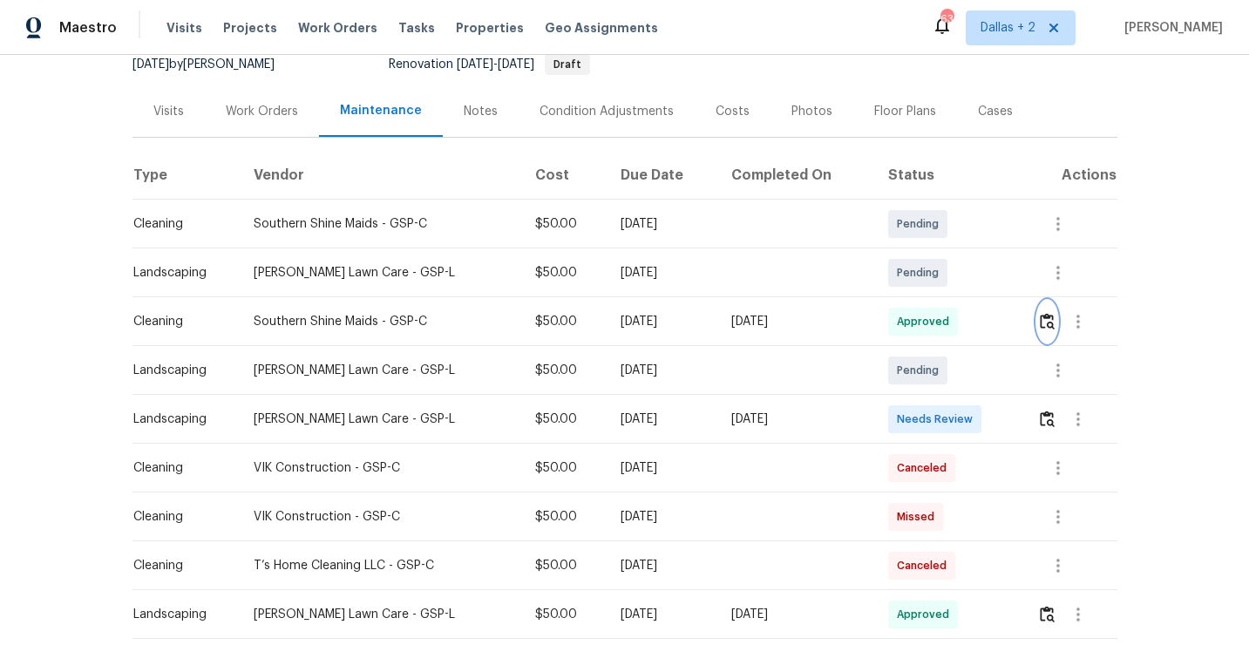
click at [1047, 326] on img "button" at bounding box center [1047, 321] width 15 height 17
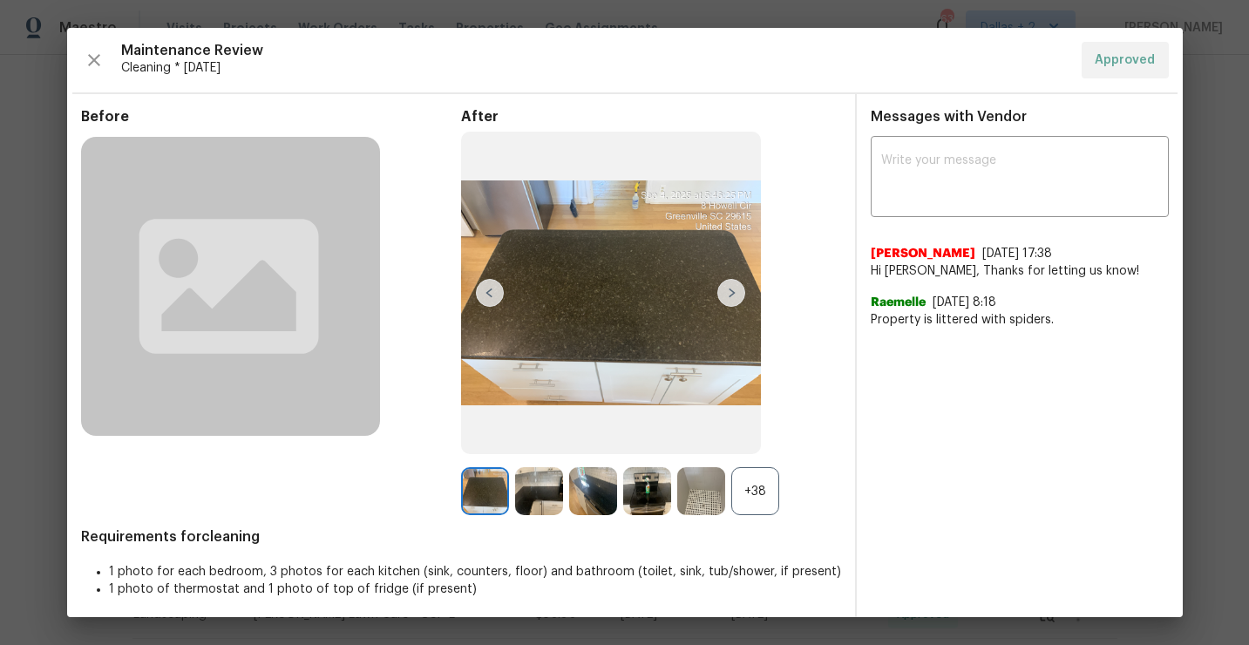
click at [760, 494] on div "+38" at bounding box center [756, 491] width 48 height 48
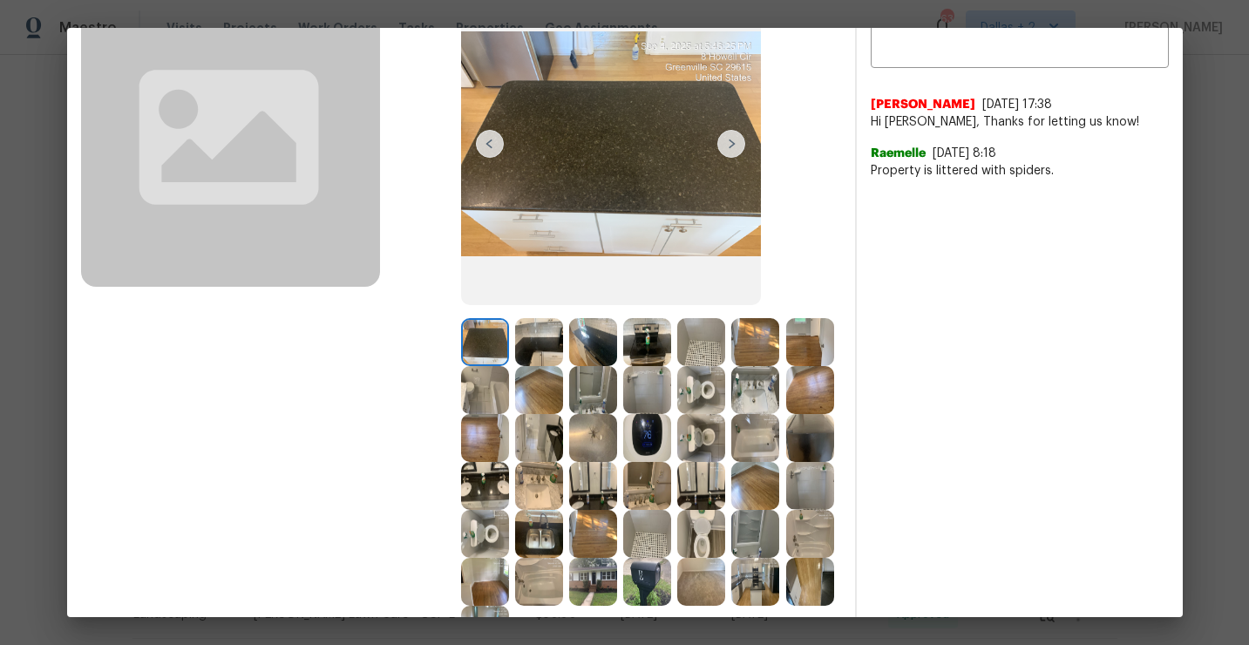
scroll to position [0, 0]
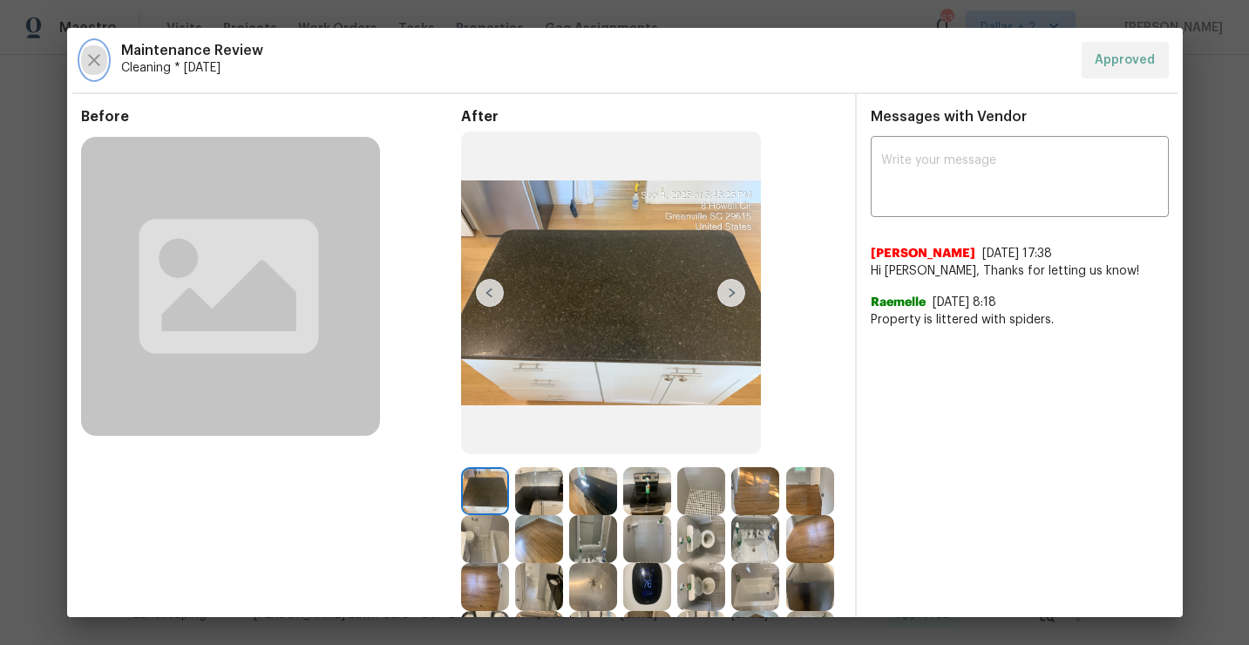
click at [93, 58] on icon "button" at bounding box center [94, 60] width 21 height 21
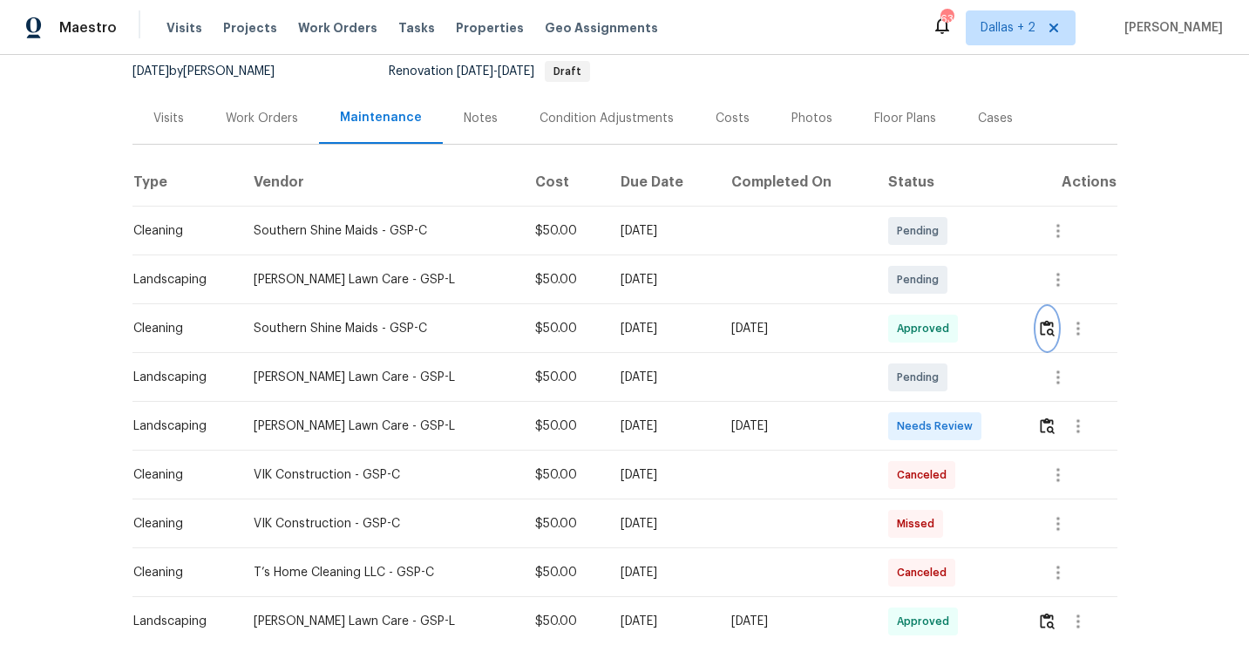
scroll to position [187, 0]
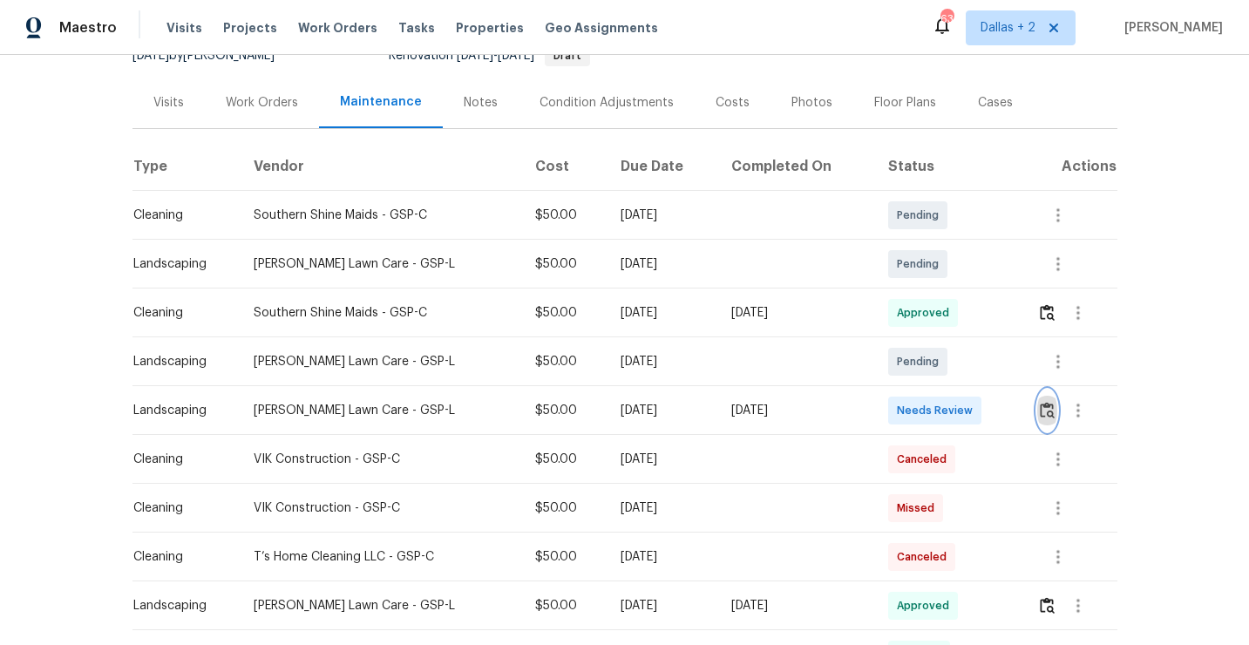
click at [1045, 406] on img "button" at bounding box center [1047, 410] width 15 height 17
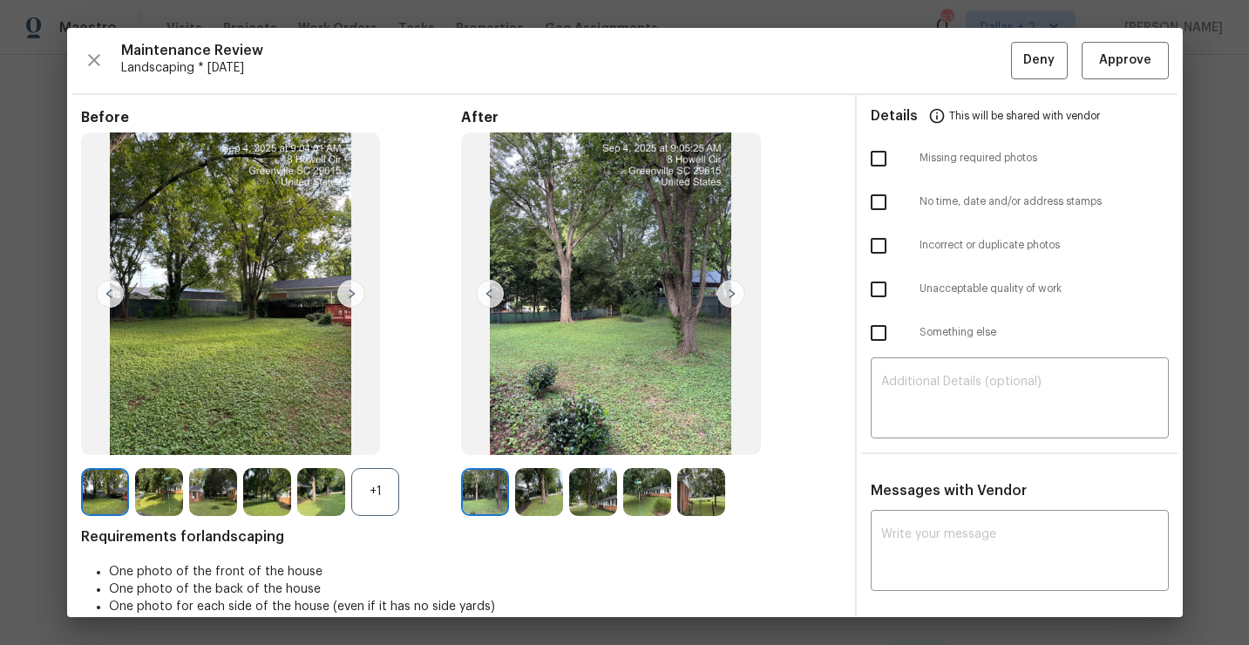
click at [338, 510] on img at bounding box center [321, 492] width 48 height 48
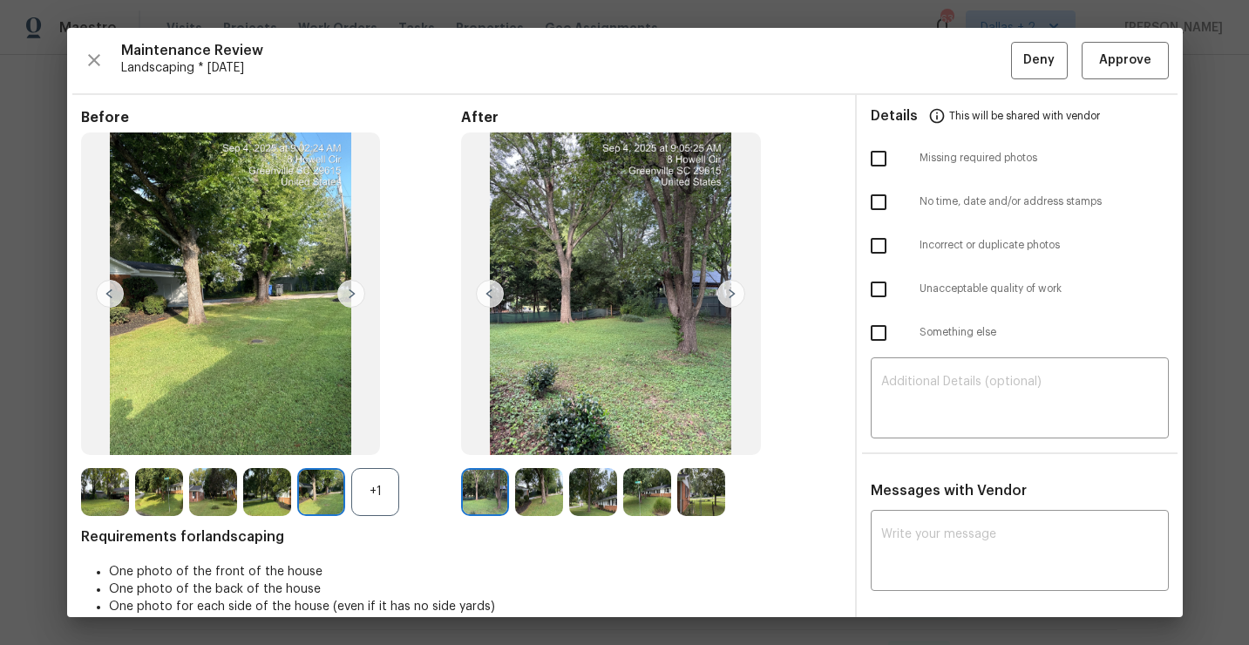
click at [355, 504] on div "+1" at bounding box center [375, 492] width 48 height 48
click at [1109, 58] on span "Approve" at bounding box center [1126, 61] width 52 height 22
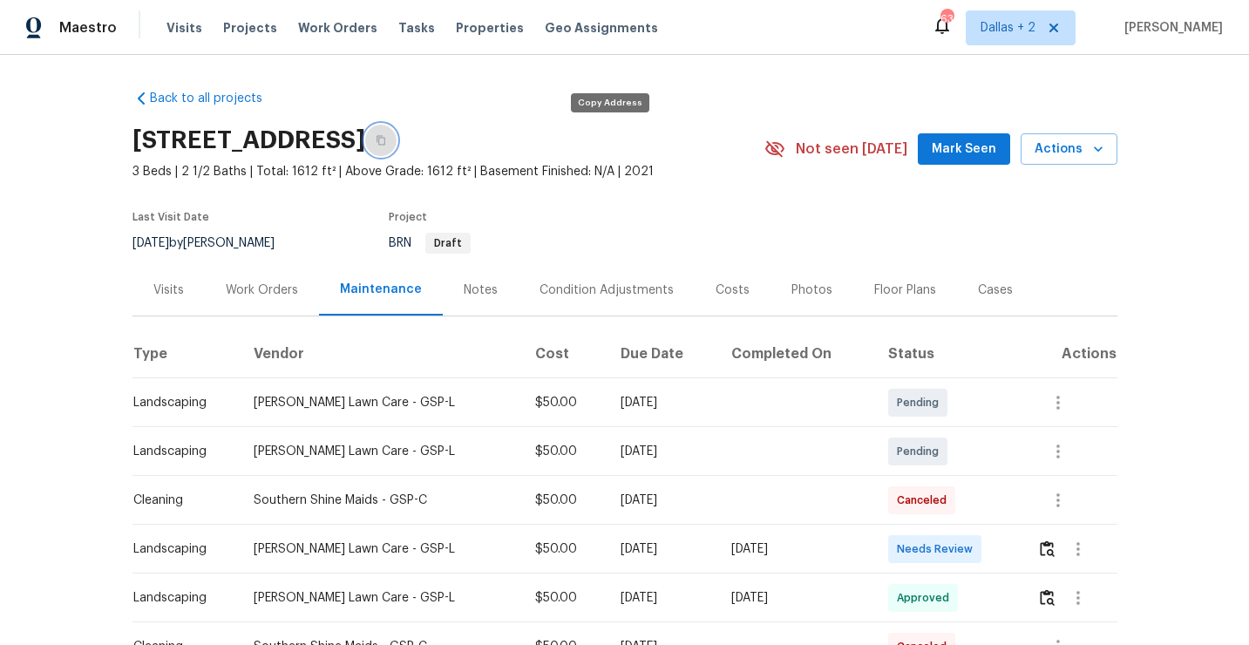
click at [397, 135] on button "button" at bounding box center [380, 140] width 31 height 31
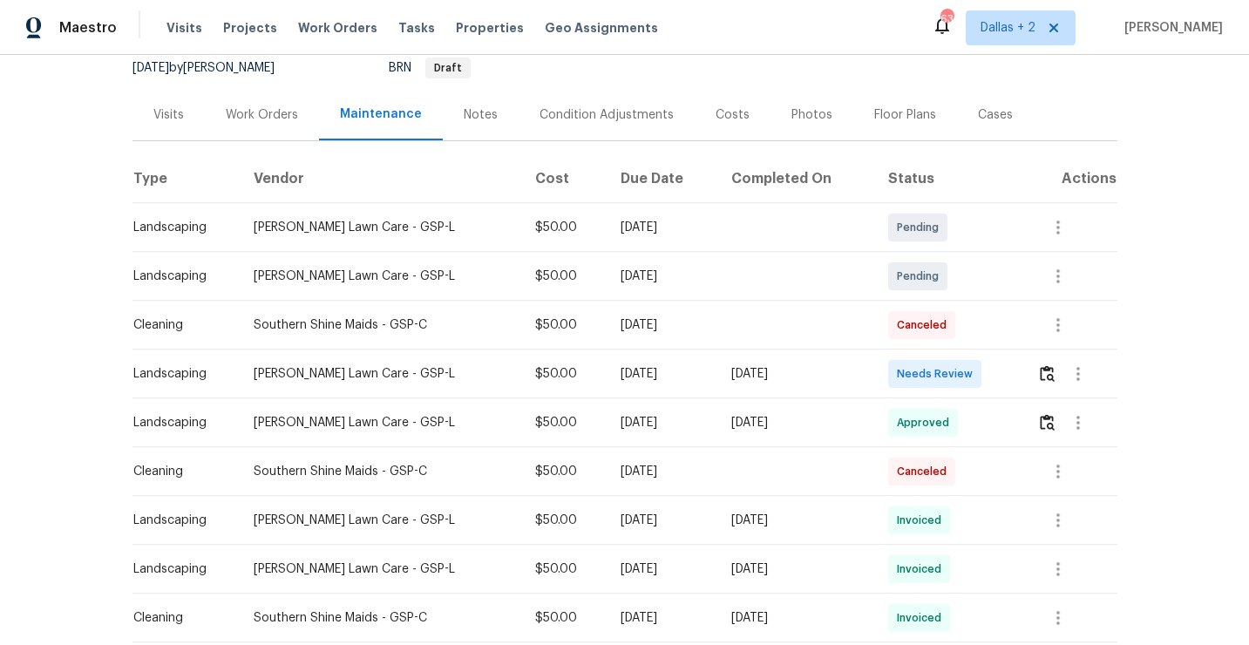
scroll to position [217, 0]
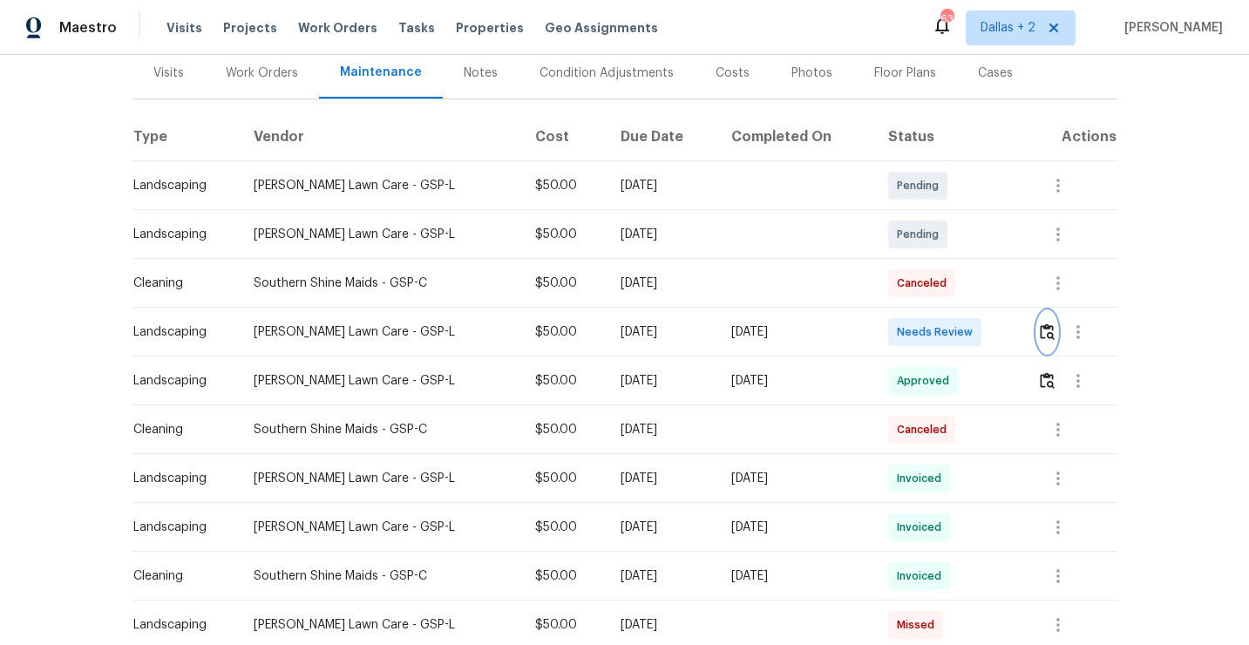
click at [1044, 324] on img "button" at bounding box center [1047, 331] width 15 height 17
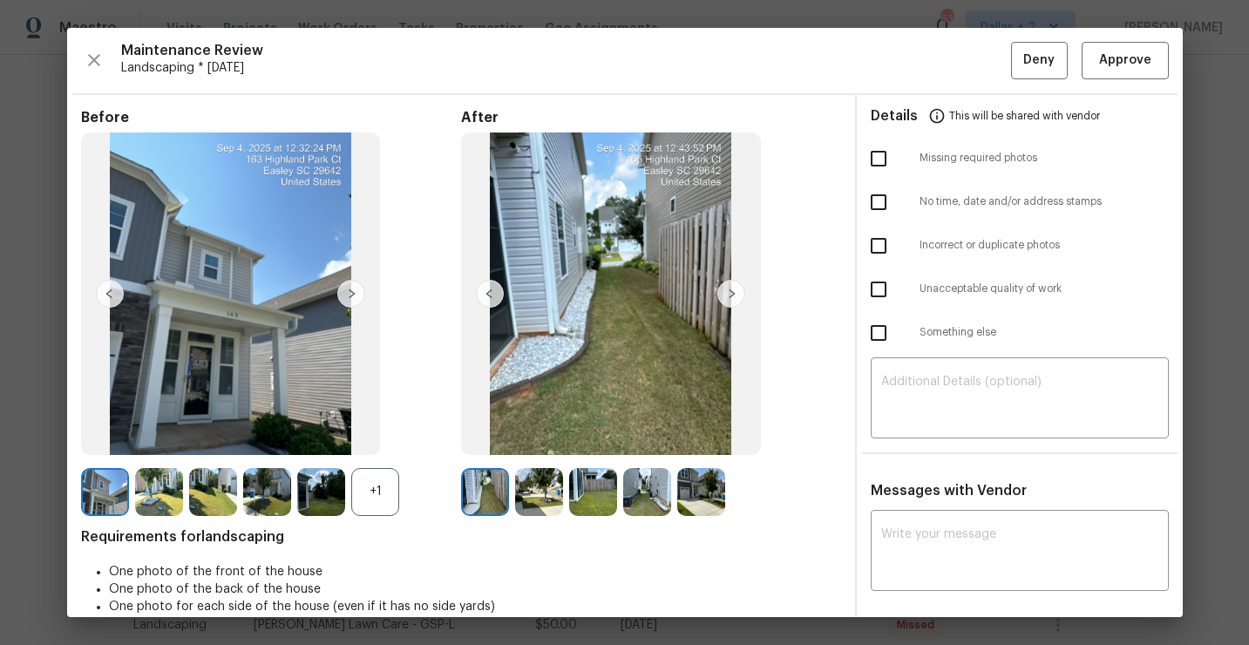
click at [379, 499] on div "+1" at bounding box center [375, 492] width 48 height 48
click at [1101, 69] on span "Approve" at bounding box center [1126, 61] width 52 height 22
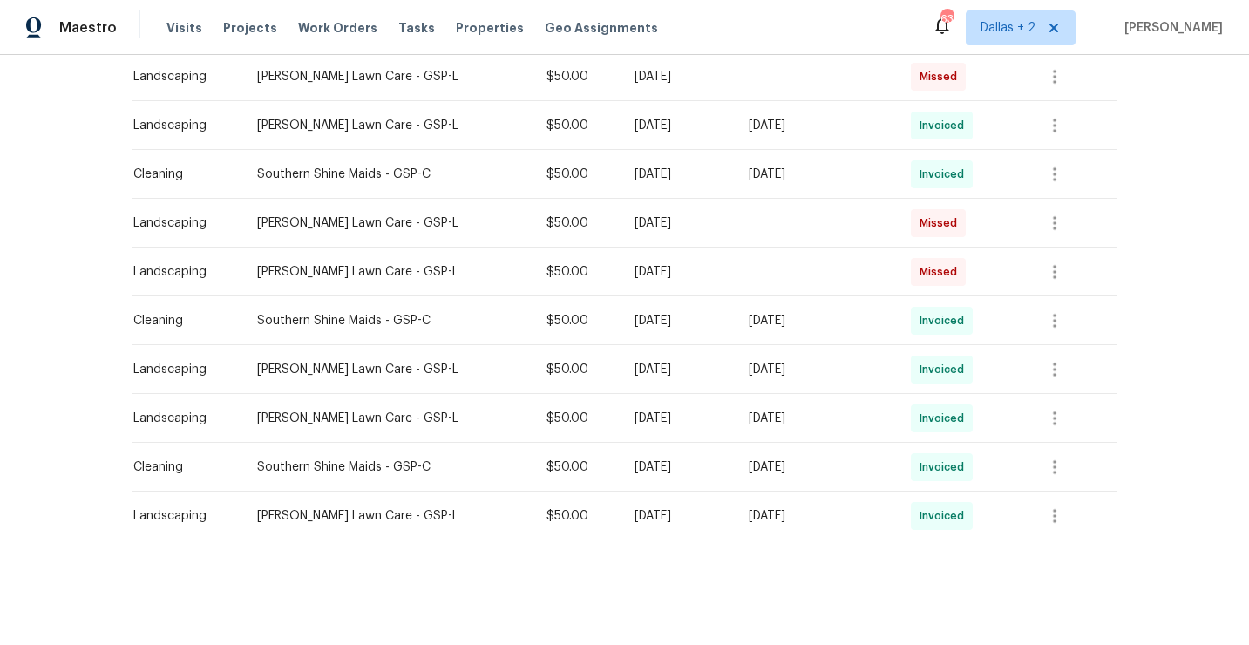
scroll to position [0, 0]
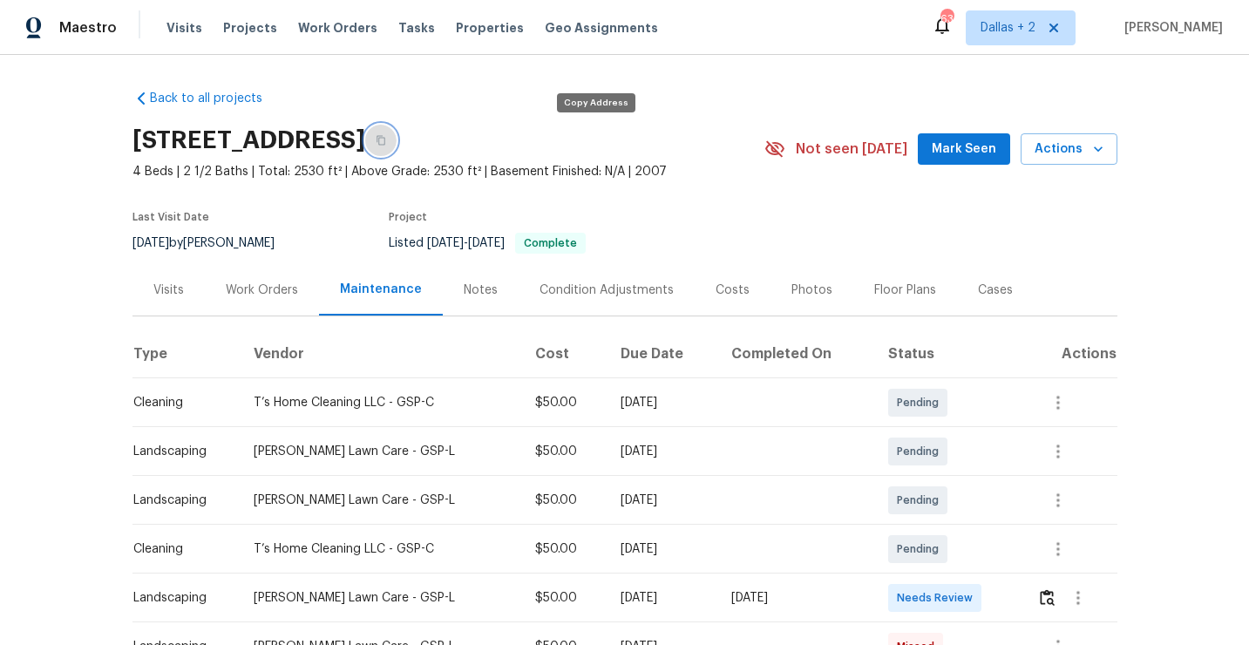
click at [397, 147] on button "button" at bounding box center [380, 140] width 31 height 31
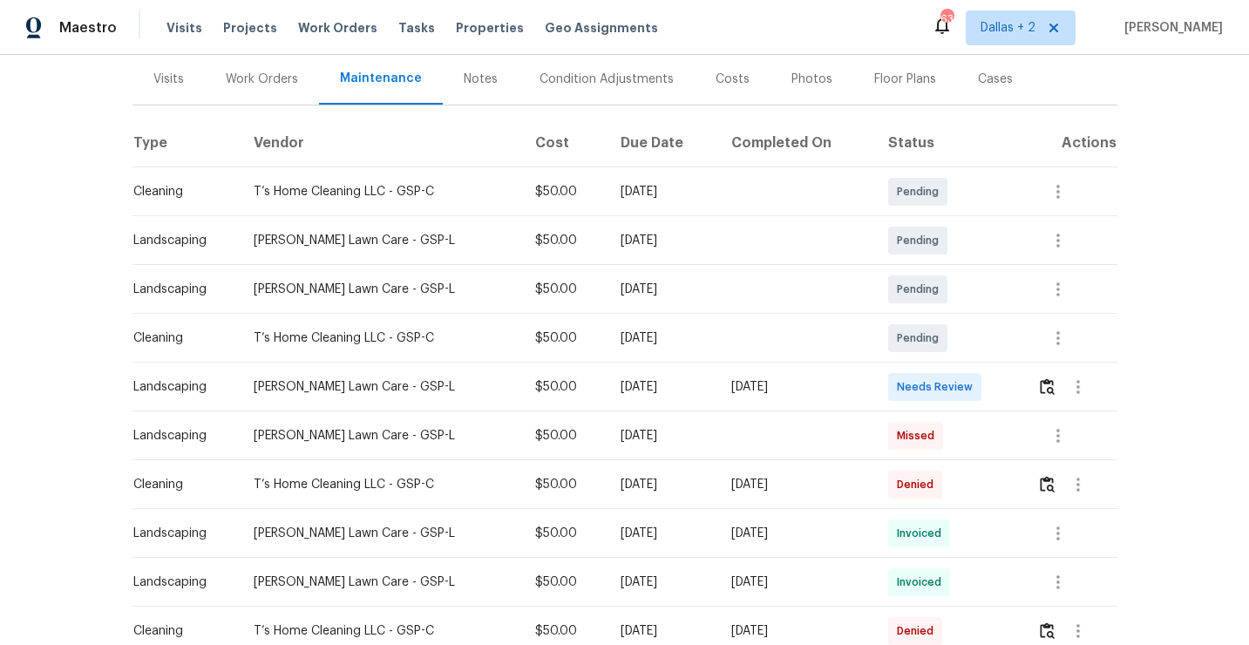
scroll to position [283, 0]
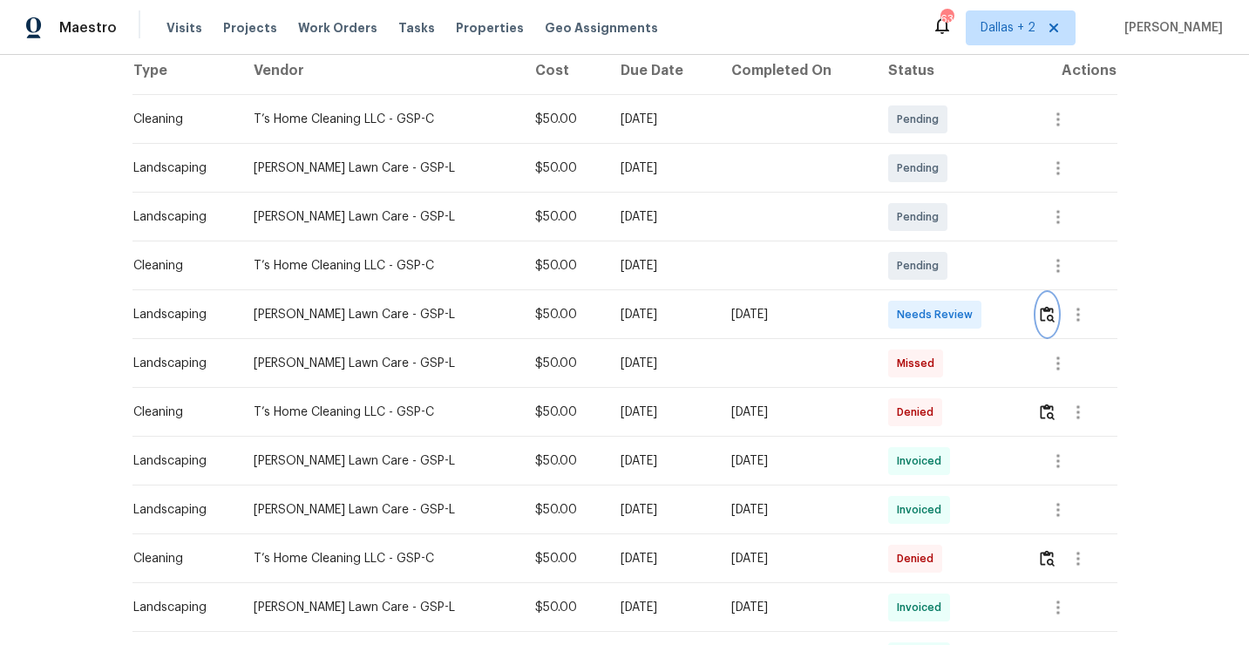
click at [1040, 317] on button "button" at bounding box center [1048, 315] width 20 height 42
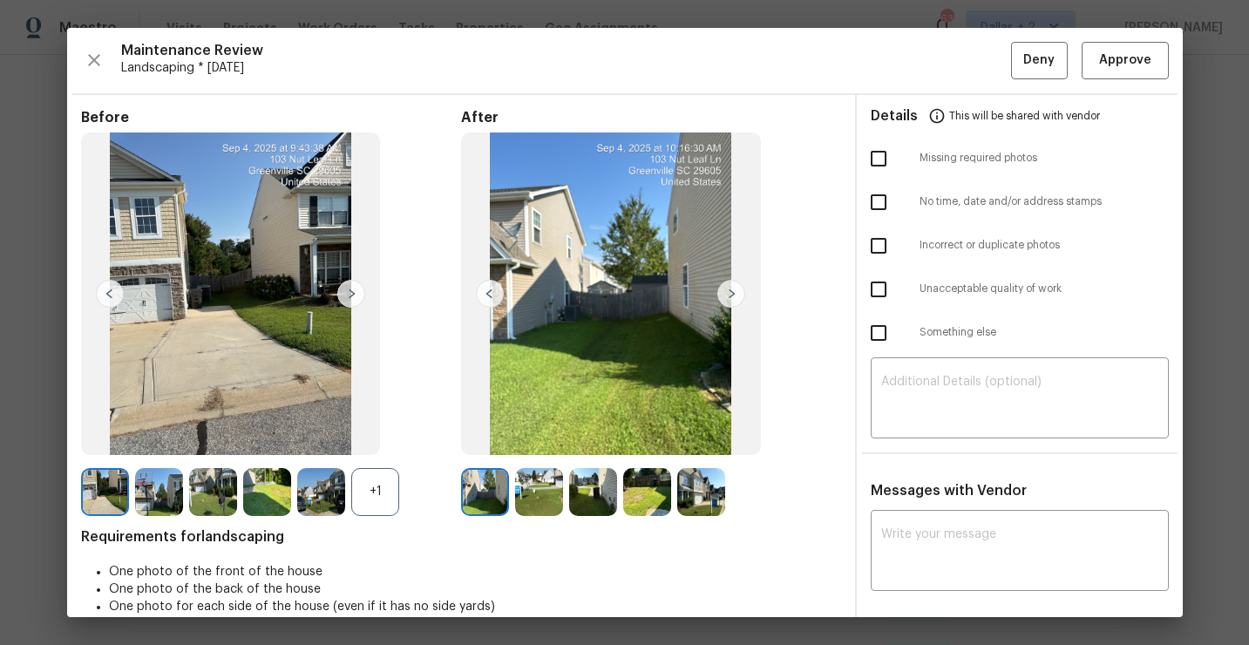
click at [382, 500] on div "+1" at bounding box center [375, 492] width 48 height 48
click at [355, 288] on img at bounding box center [351, 294] width 28 height 28
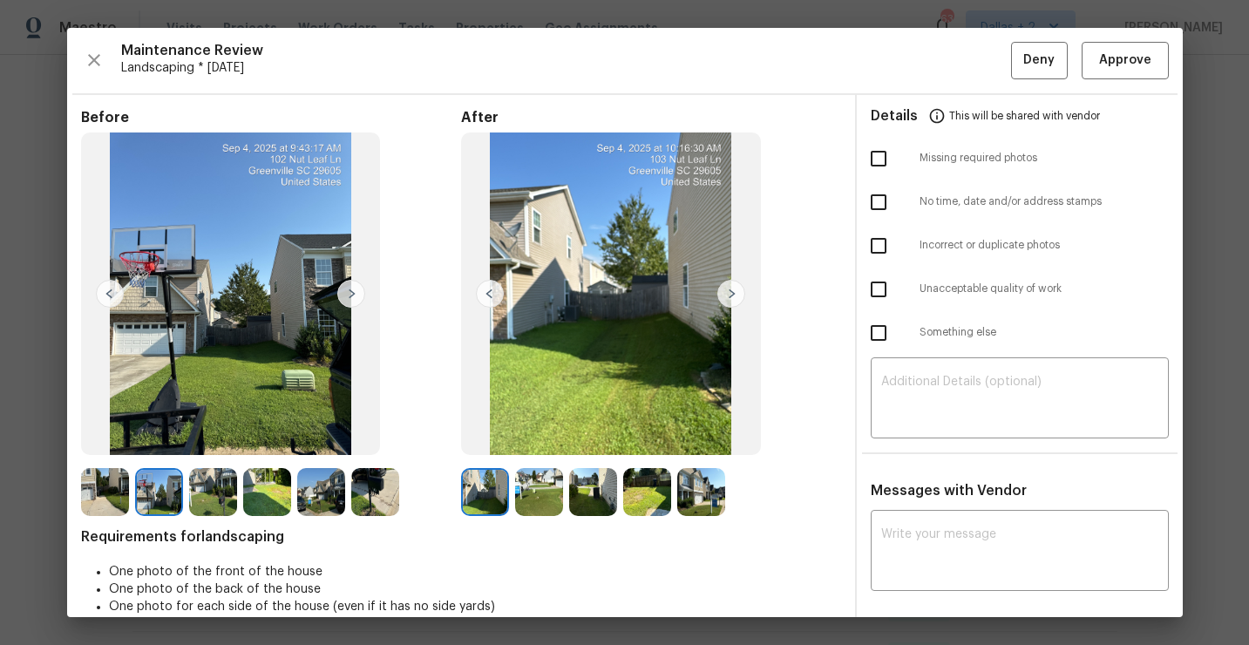
click at [212, 504] on img at bounding box center [213, 492] width 48 height 48
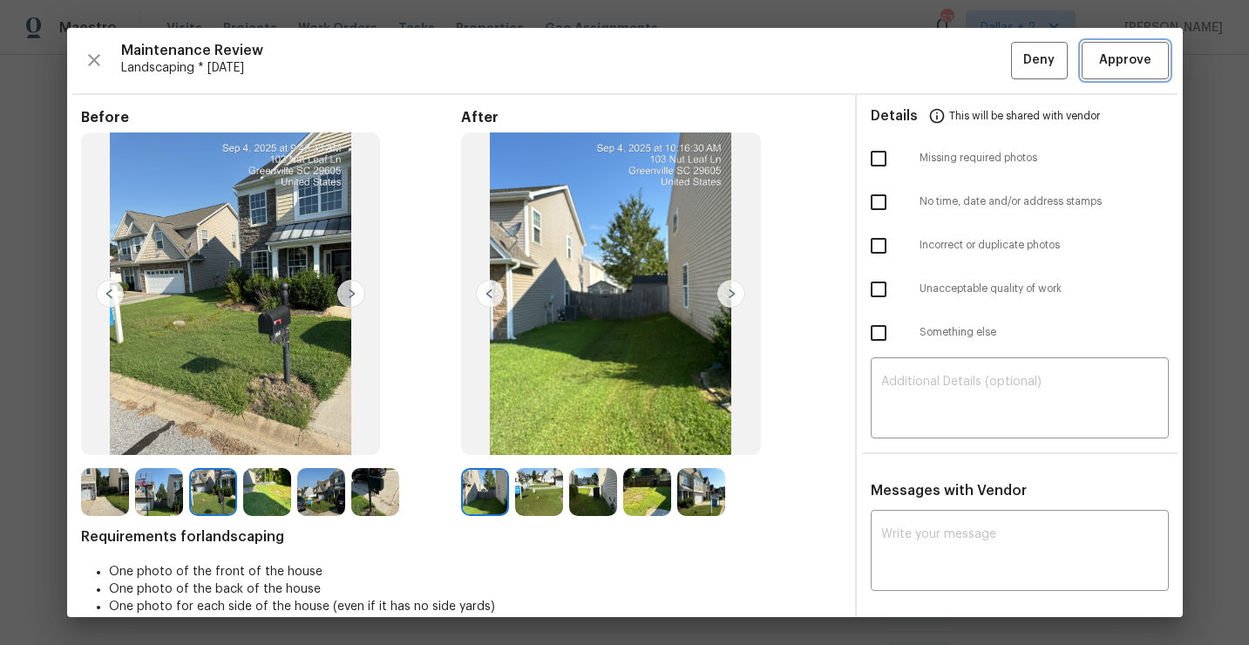
click at [1119, 68] on span "Approve" at bounding box center [1126, 61] width 52 height 22
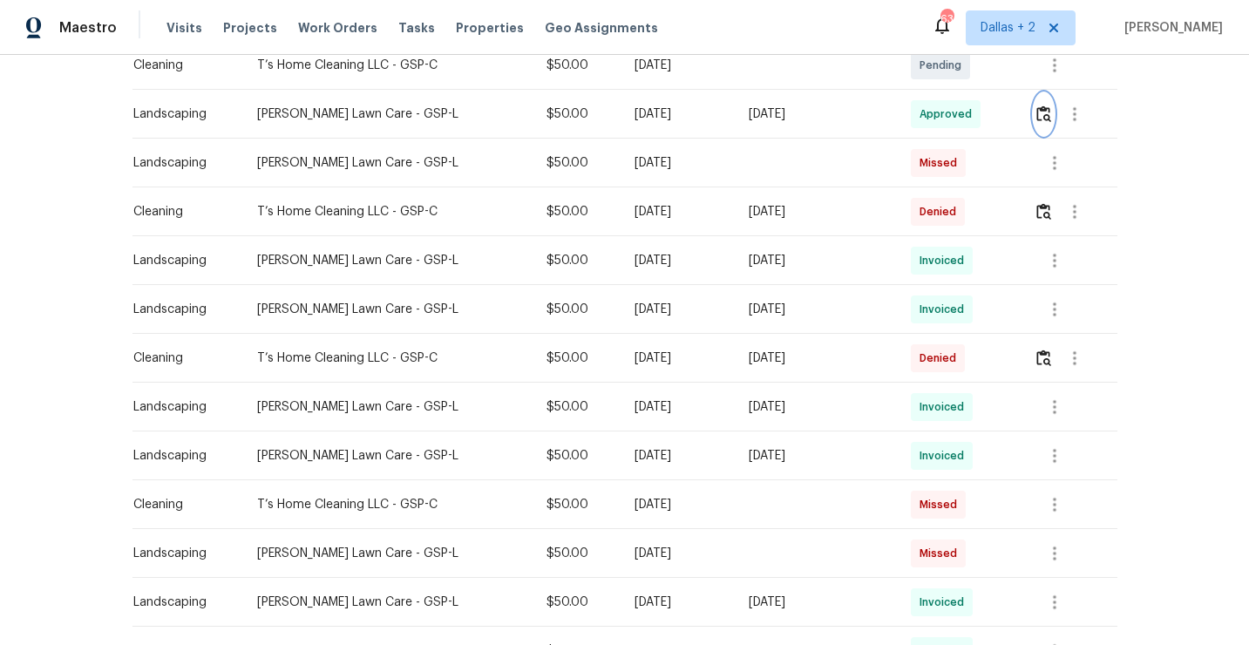
scroll to position [0, 0]
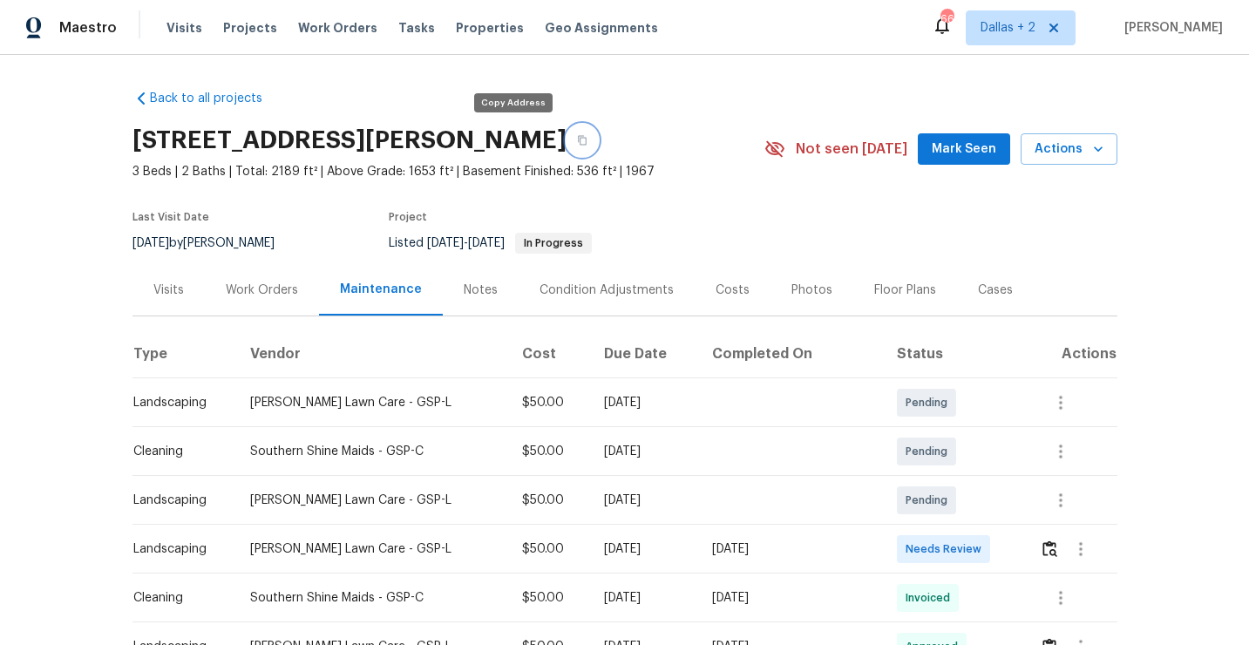
click at [567, 134] on button "button" at bounding box center [582, 140] width 31 height 31
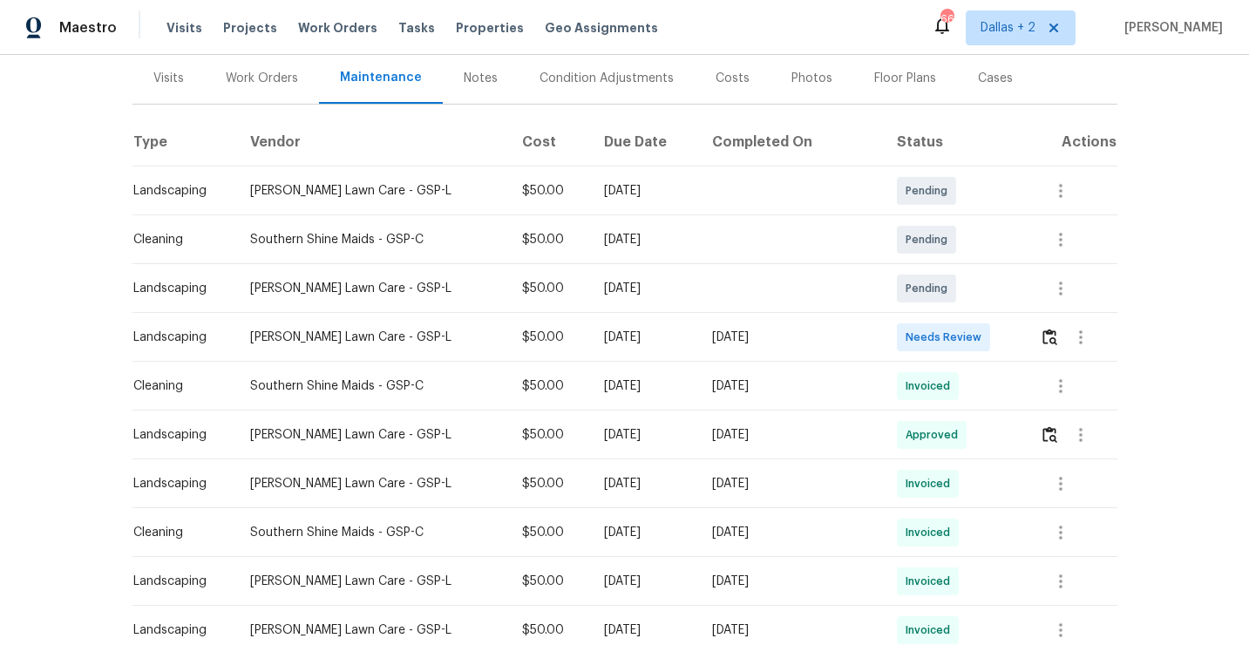
scroll to position [234, 0]
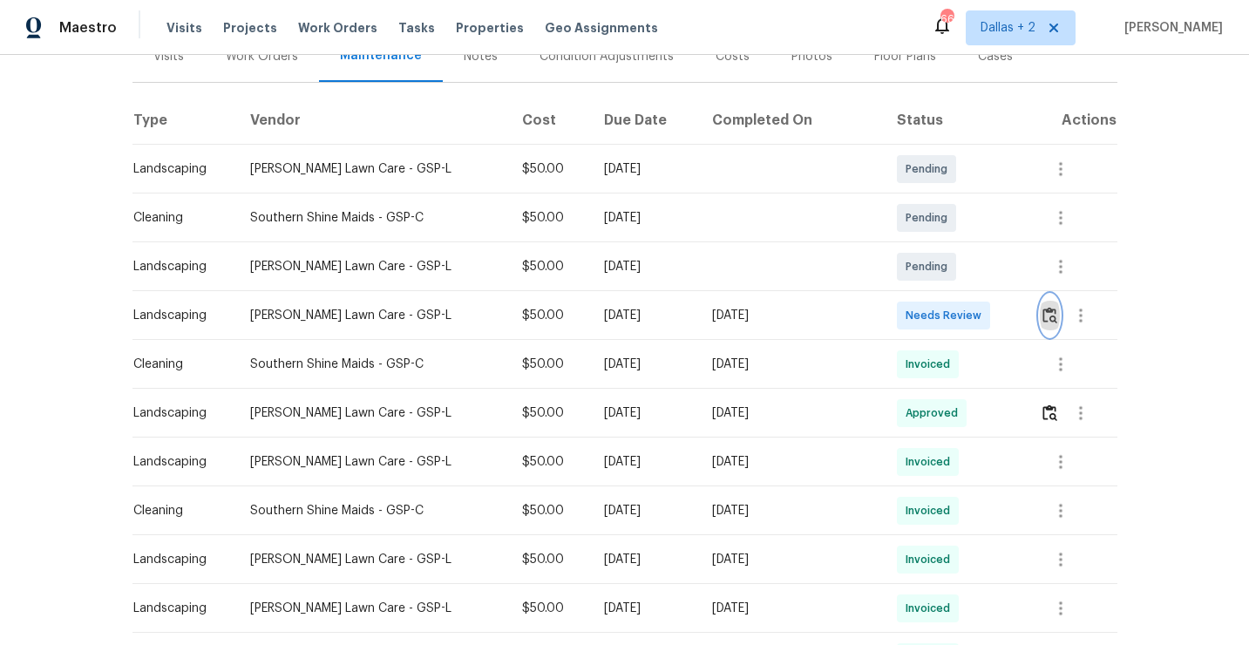
click at [1043, 309] on button "button" at bounding box center [1050, 316] width 20 height 42
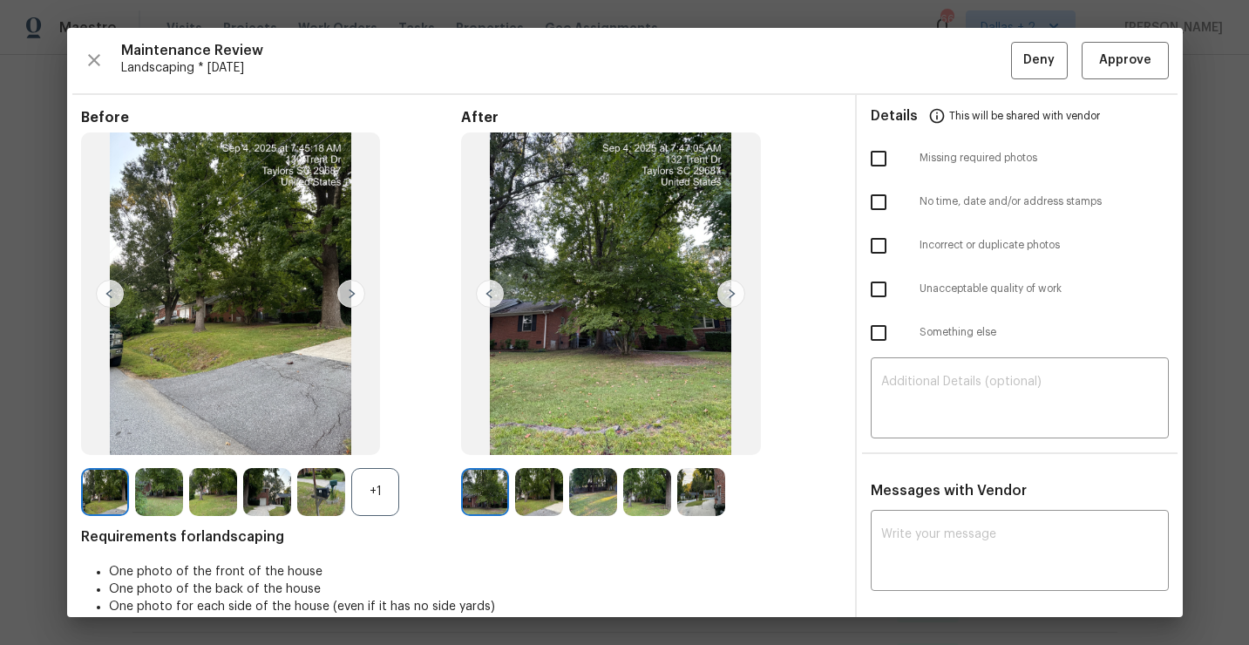
click at [349, 471] on div at bounding box center [324, 492] width 54 height 48
click at [362, 480] on div "+1" at bounding box center [375, 492] width 48 height 48
click at [329, 470] on img at bounding box center [321, 492] width 48 height 48
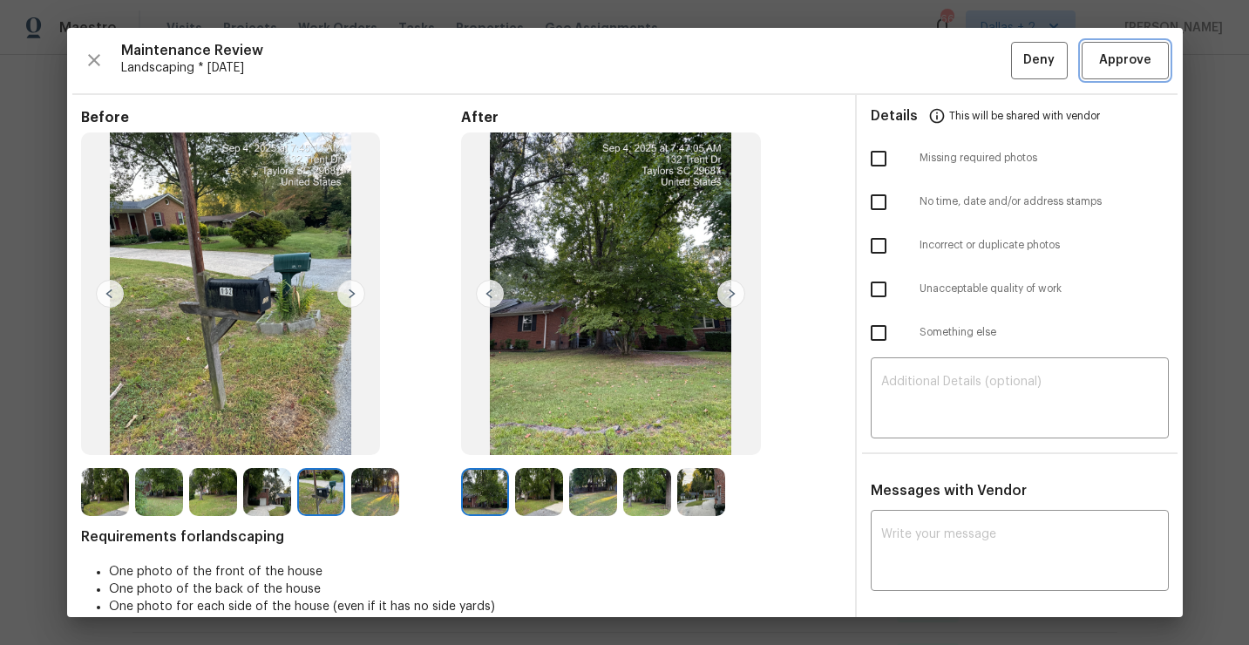
click at [1119, 58] on span "Approve" at bounding box center [1126, 61] width 52 height 22
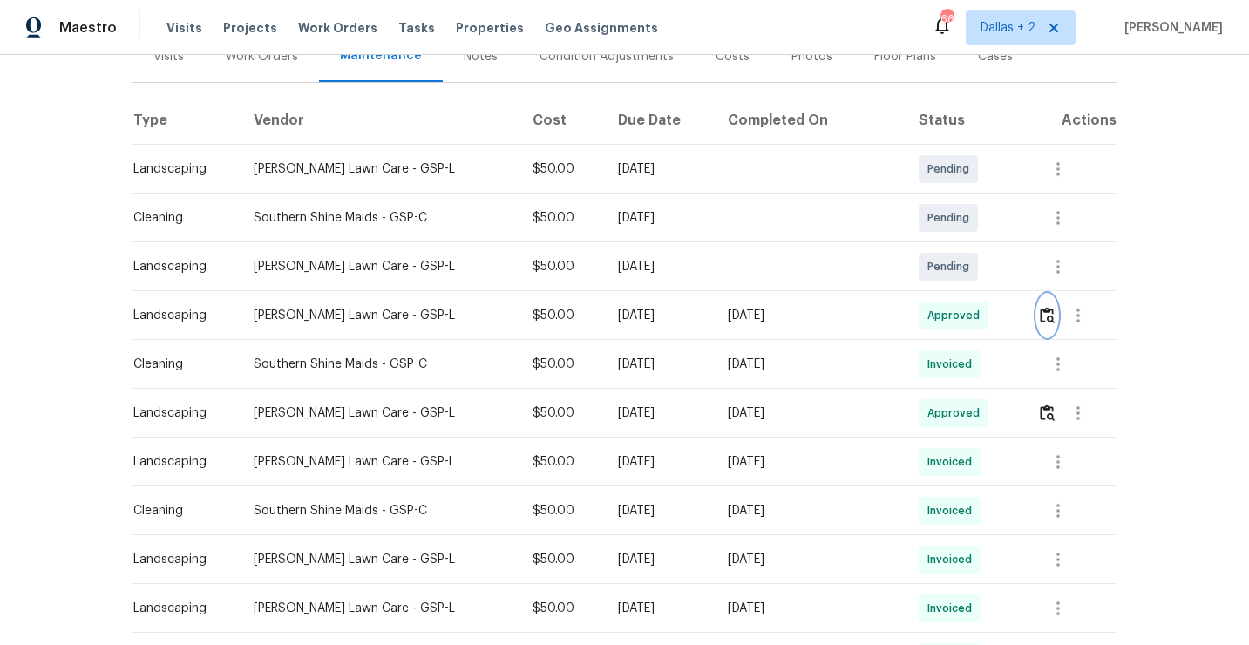
scroll to position [0, 0]
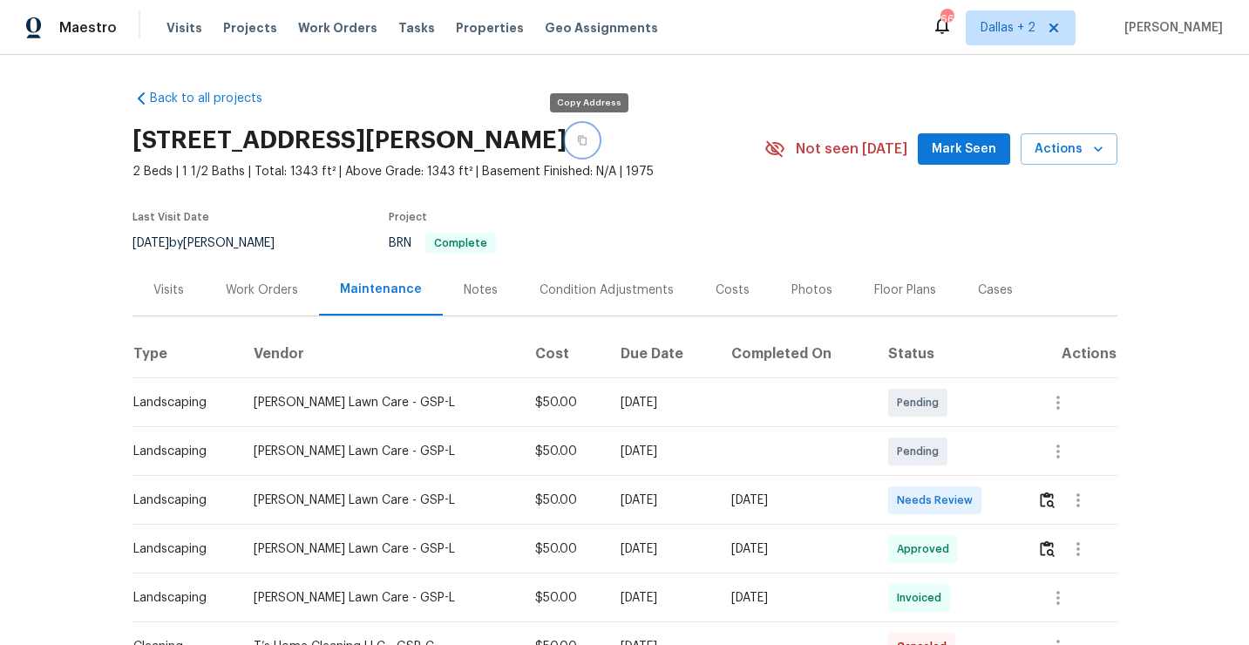
click at [595, 139] on button "button" at bounding box center [582, 140] width 31 height 31
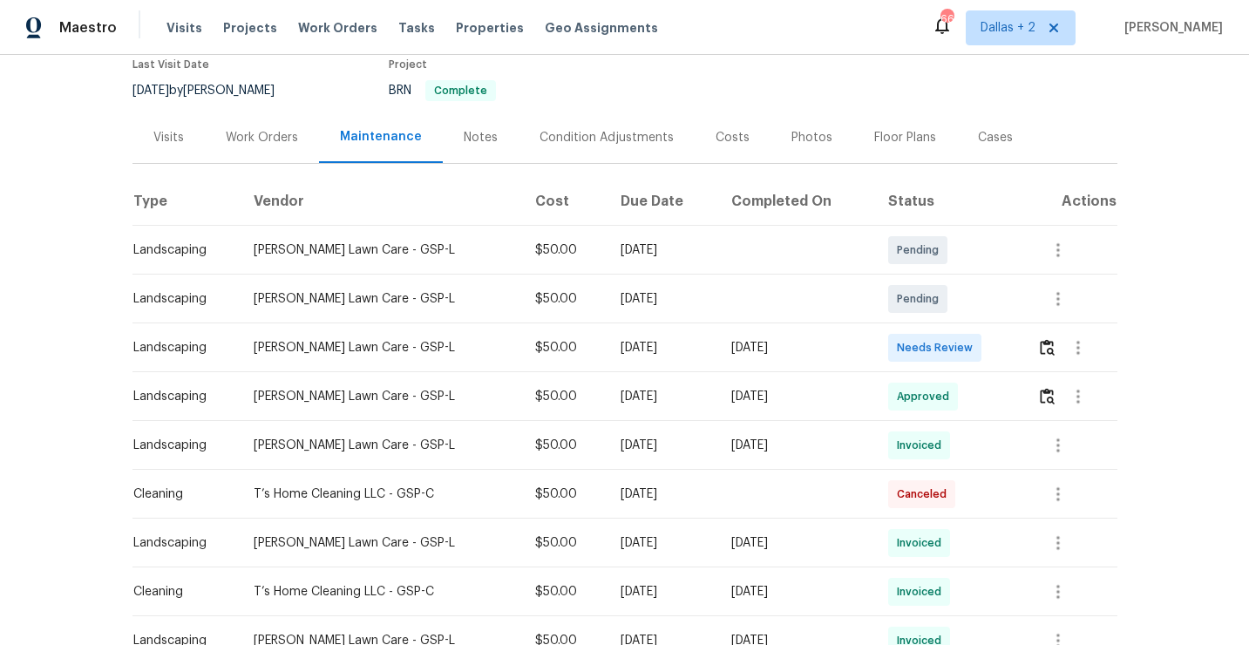
scroll to position [158, 0]
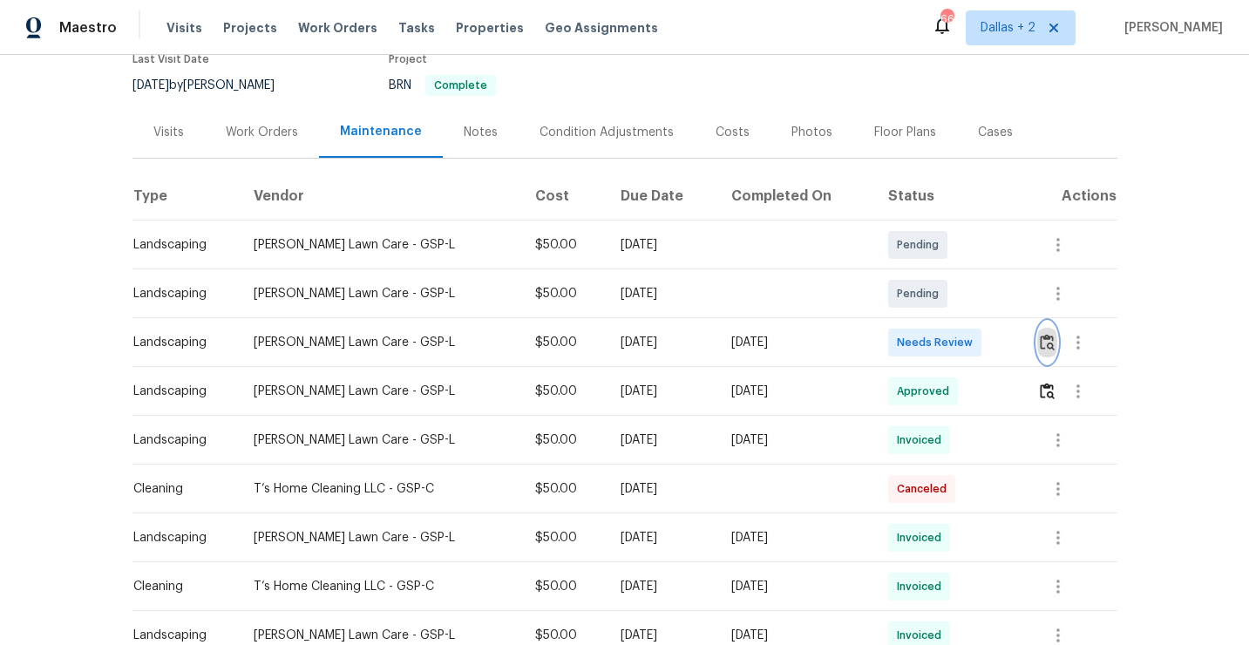
click at [1049, 348] on img "button" at bounding box center [1047, 342] width 15 height 17
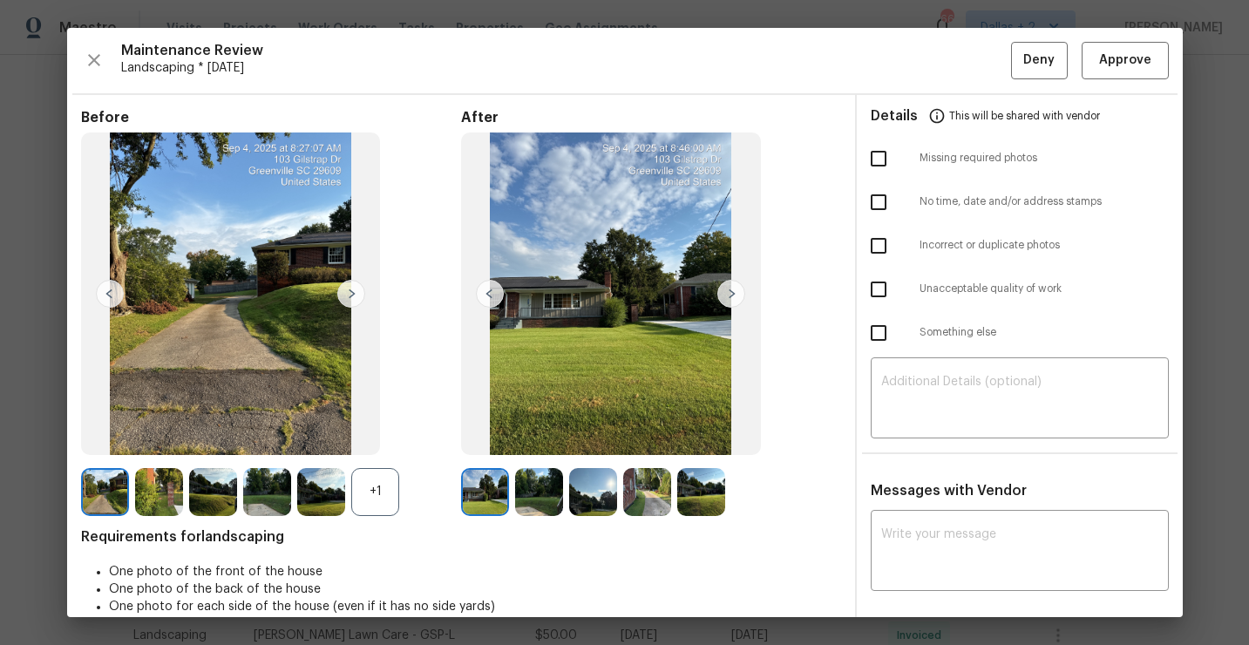
click at [364, 495] on div "+1" at bounding box center [375, 492] width 48 height 48
click at [376, 504] on img at bounding box center [375, 492] width 48 height 48
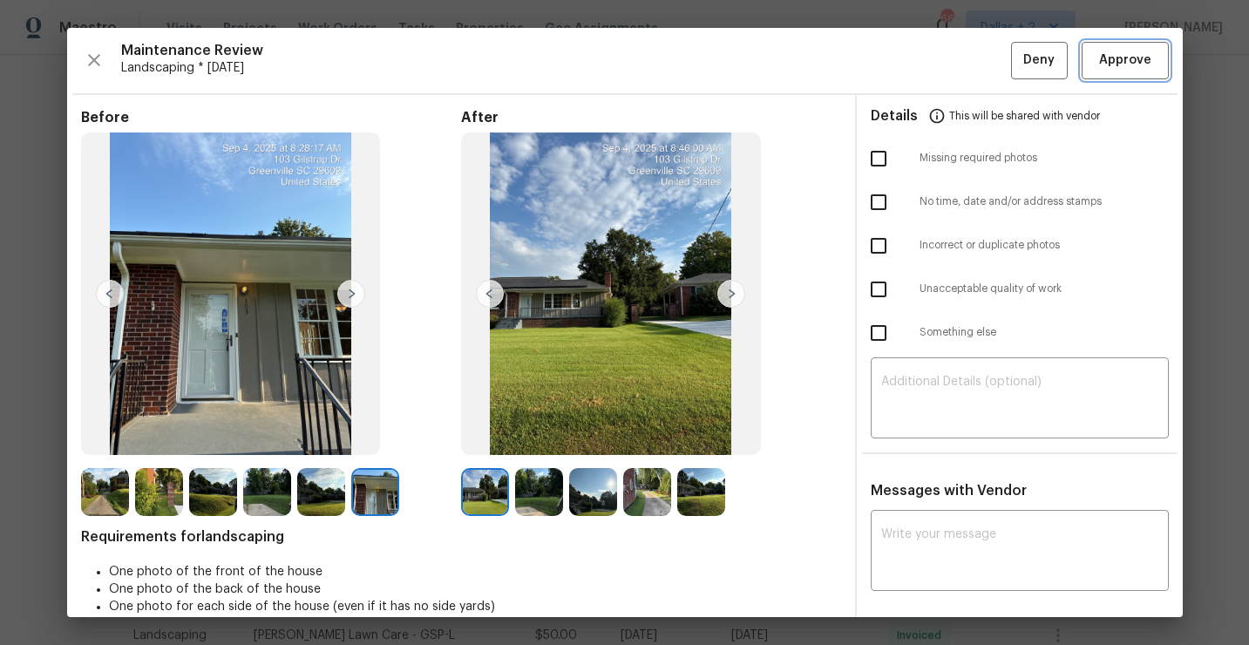
click at [1155, 66] on button "Approve" at bounding box center [1125, 60] width 87 height 37
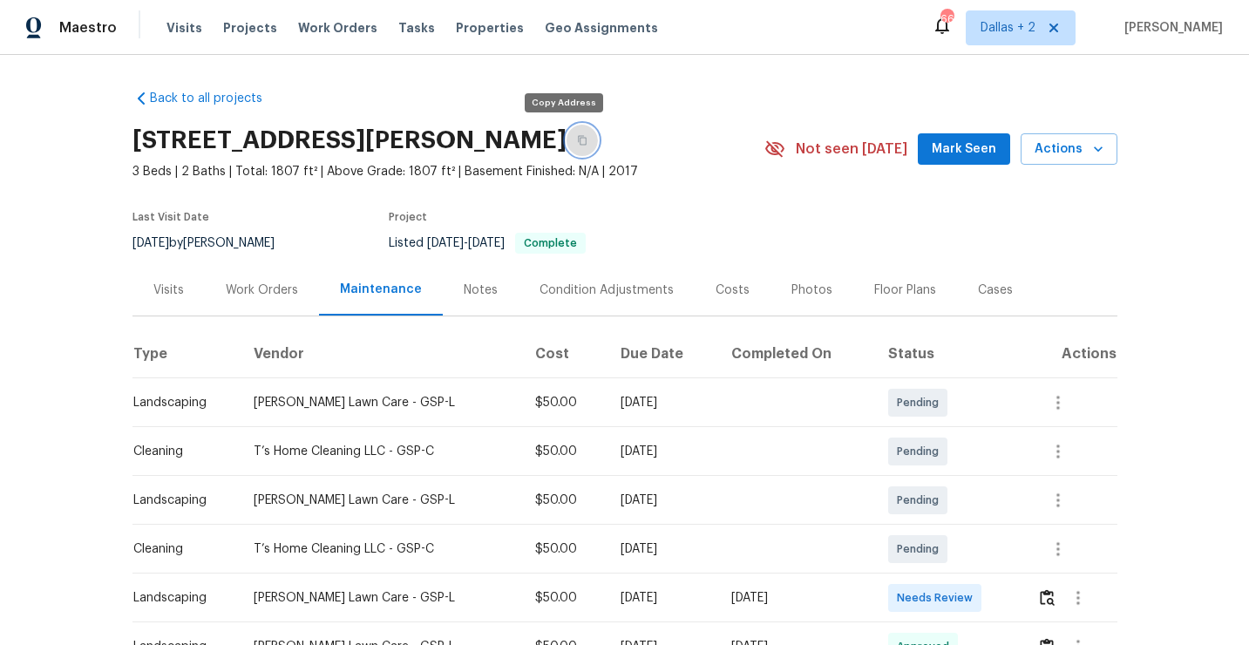
click at [577, 144] on icon "button" at bounding box center [582, 140] width 10 height 10
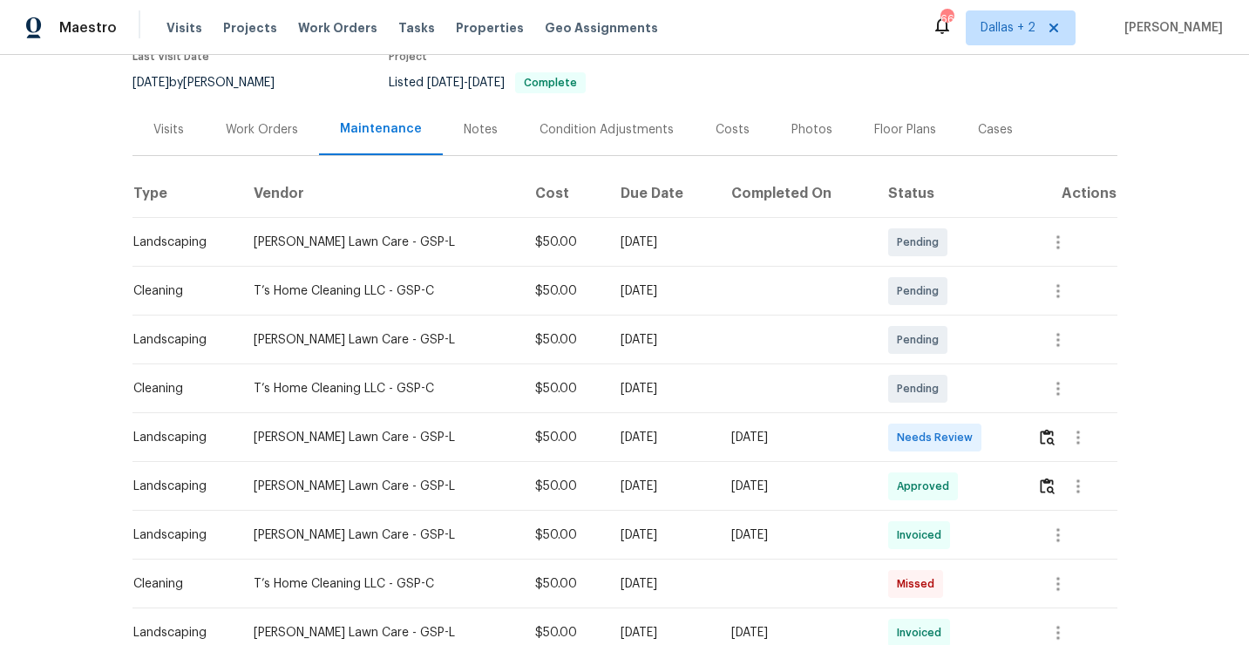
scroll to position [203, 0]
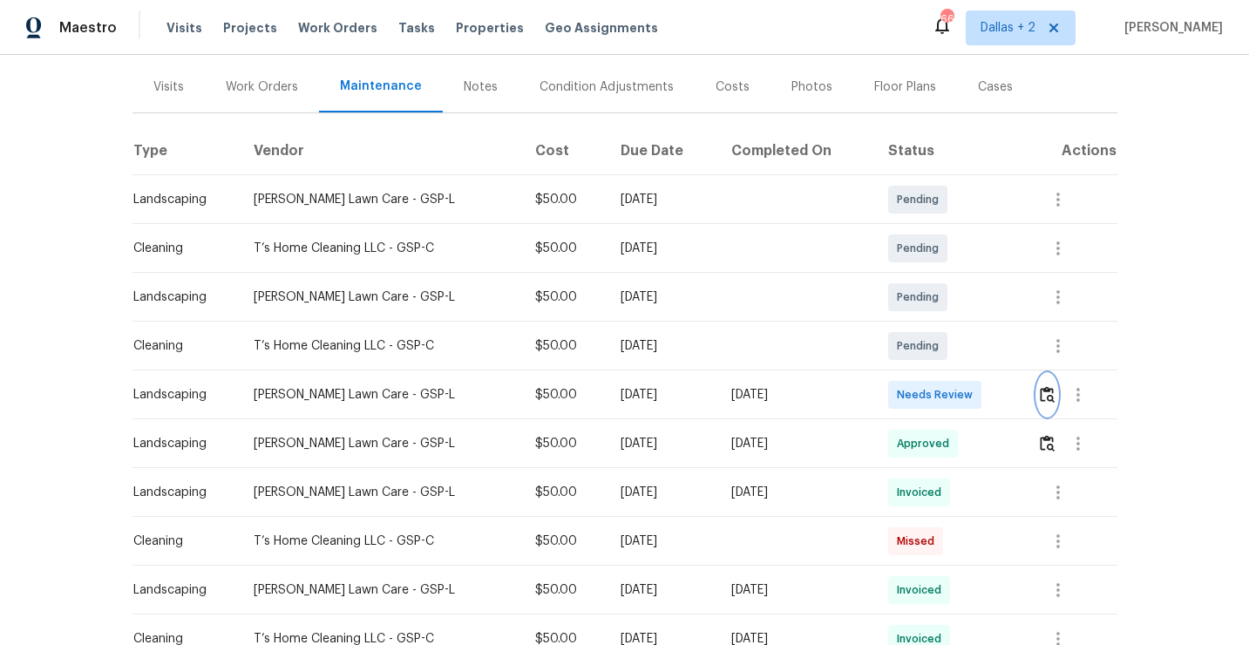
click at [1049, 404] on button "button" at bounding box center [1048, 395] width 20 height 42
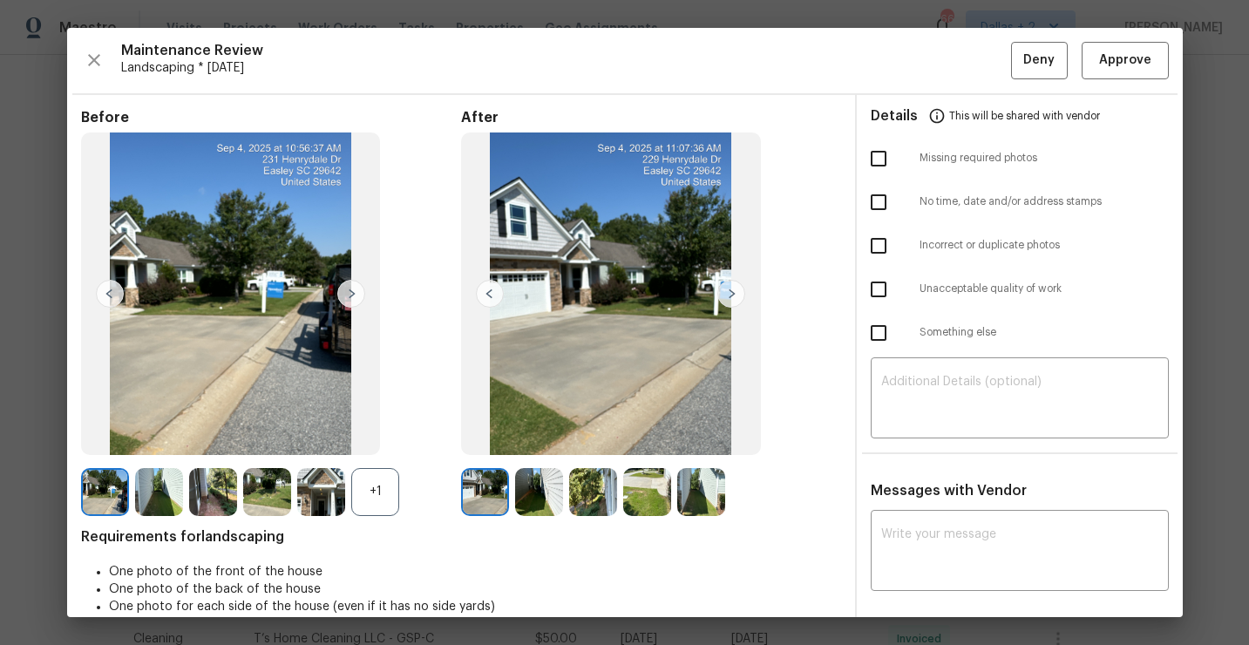
click at [391, 487] on div "+1" at bounding box center [375, 492] width 48 height 48
click at [313, 493] on img at bounding box center [321, 492] width 48 height 48
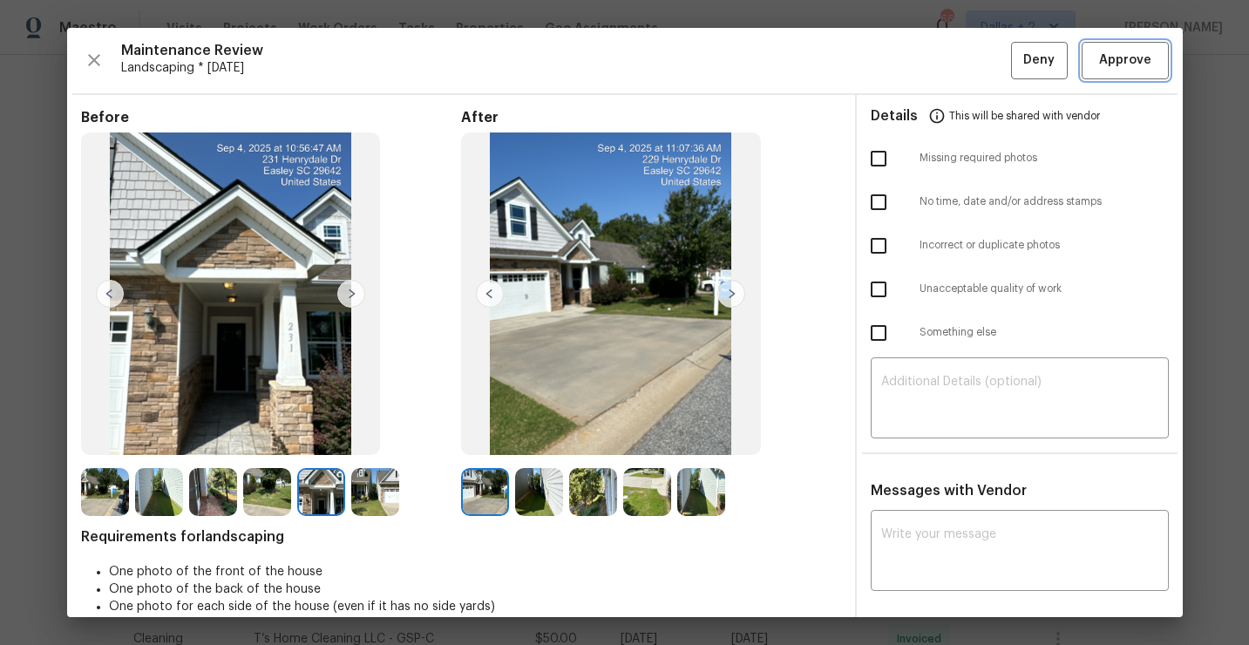
click at [1139, 68] on span "Approve" at bounding box center [1126, 61] width 52 height 22
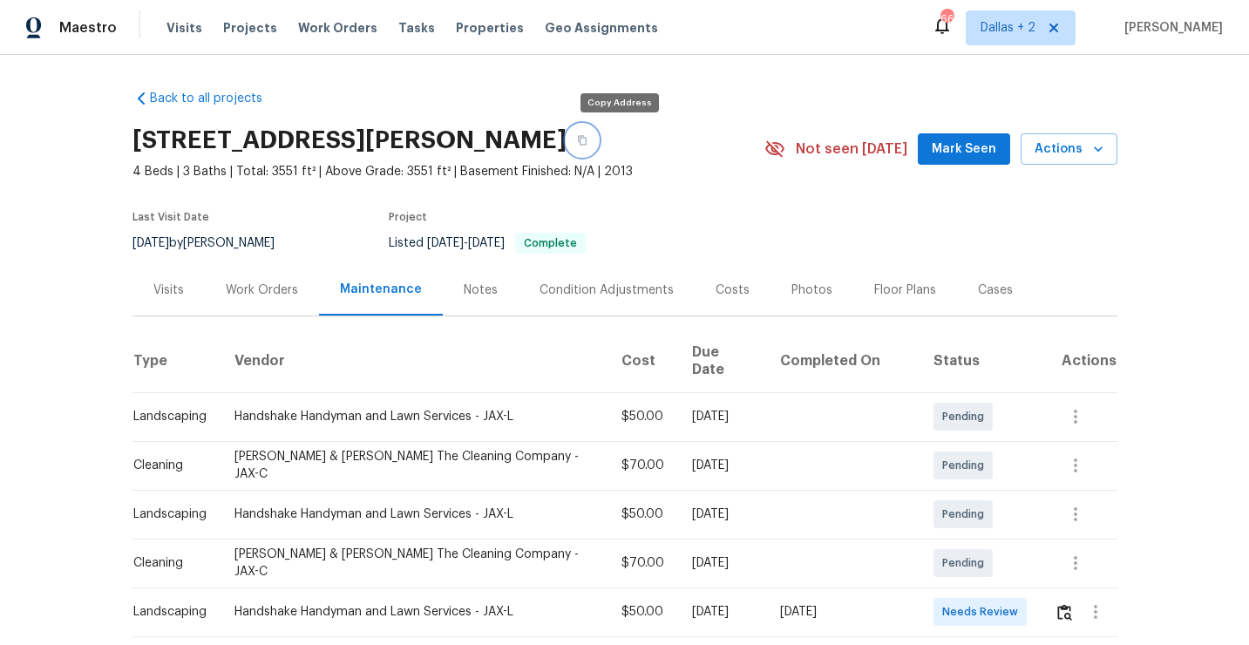
click at [588, 145] on icon "button" at bounding box center [582, 140] width 10 height 10
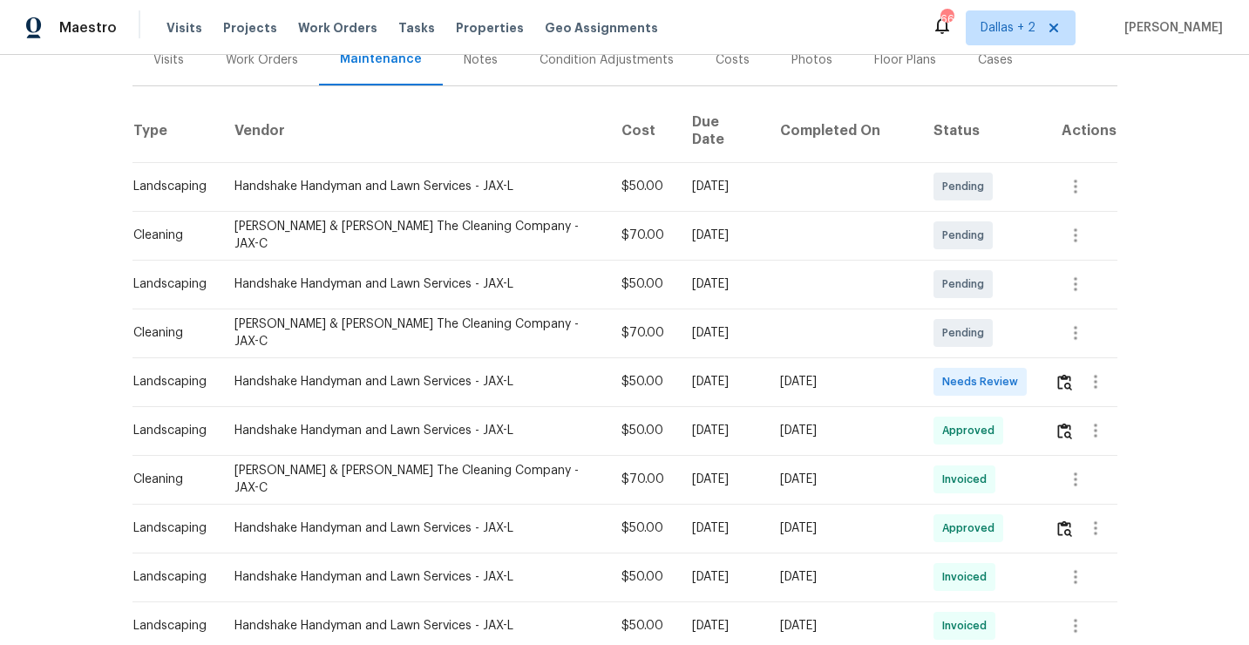
scroll to position [319, 0]
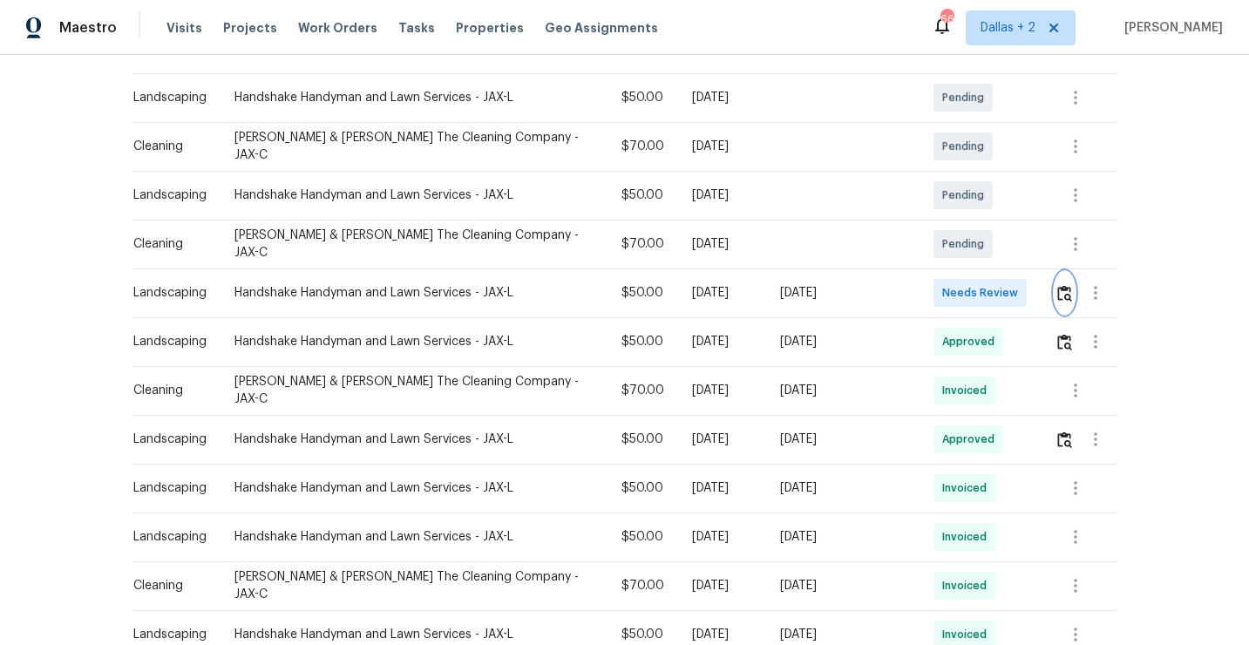
click at [1063, 285] on img "button" at bounding box center [1065, 293] width 15 height 17
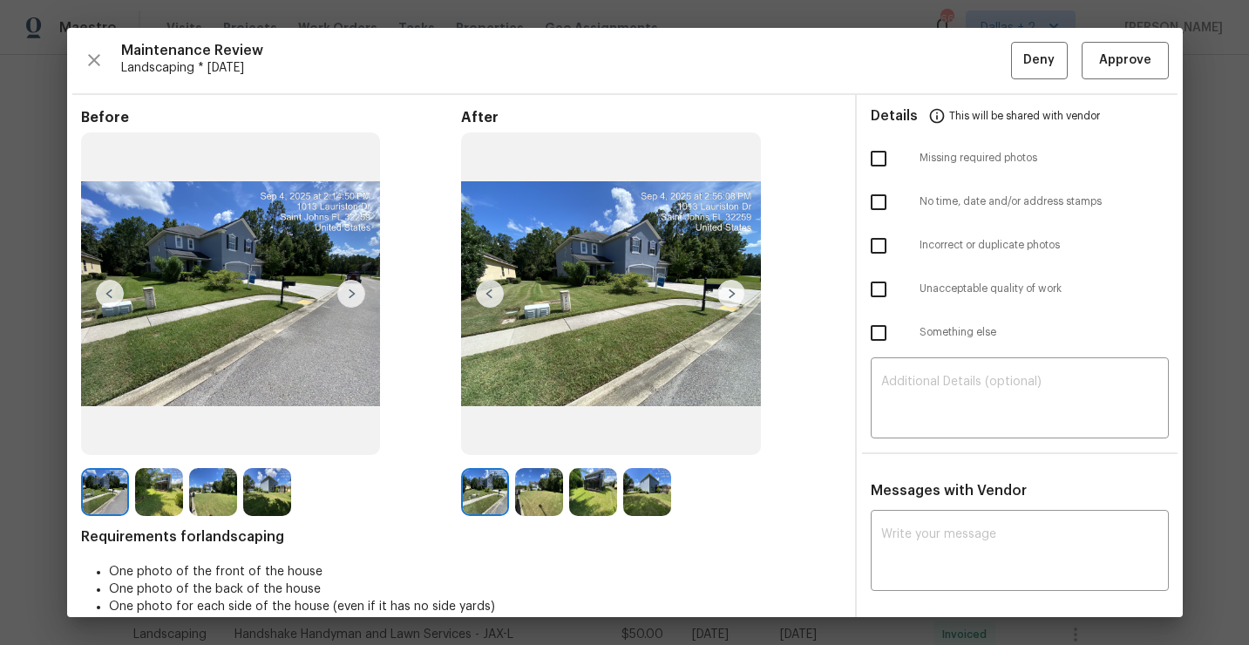
click at [738, 285] on img at bounding box center [732, 294] width 28 height 28
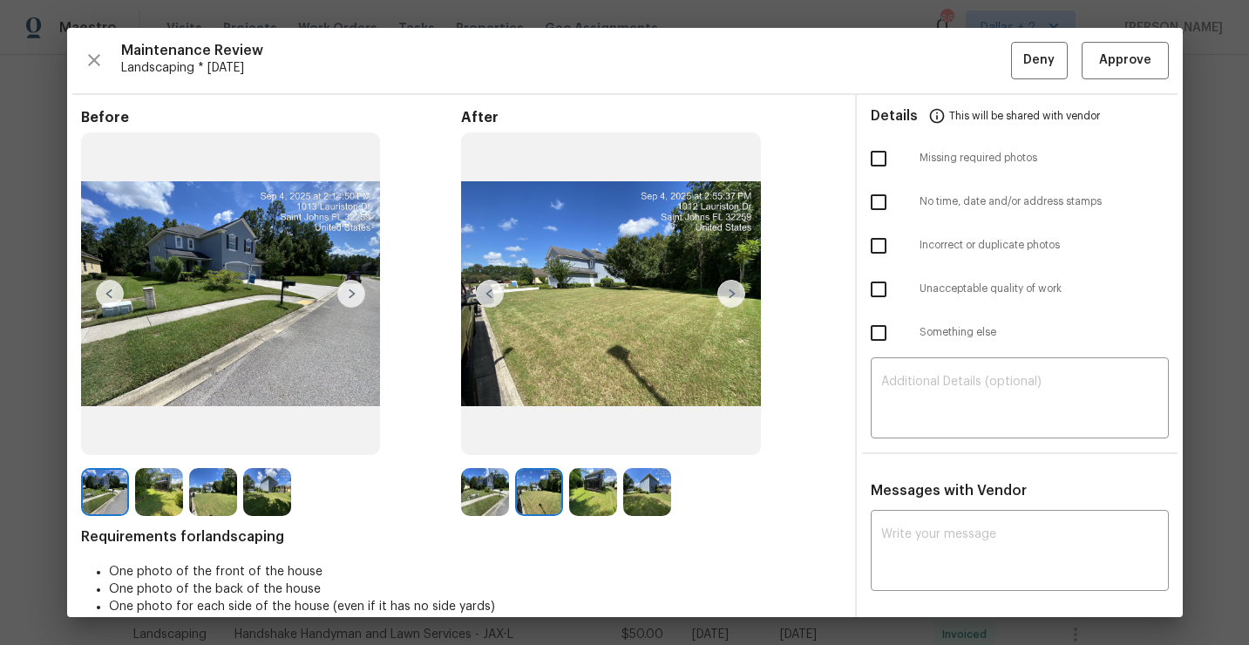
click at [481, 296] on img at bounding box center [490, 294] width 28 height 28
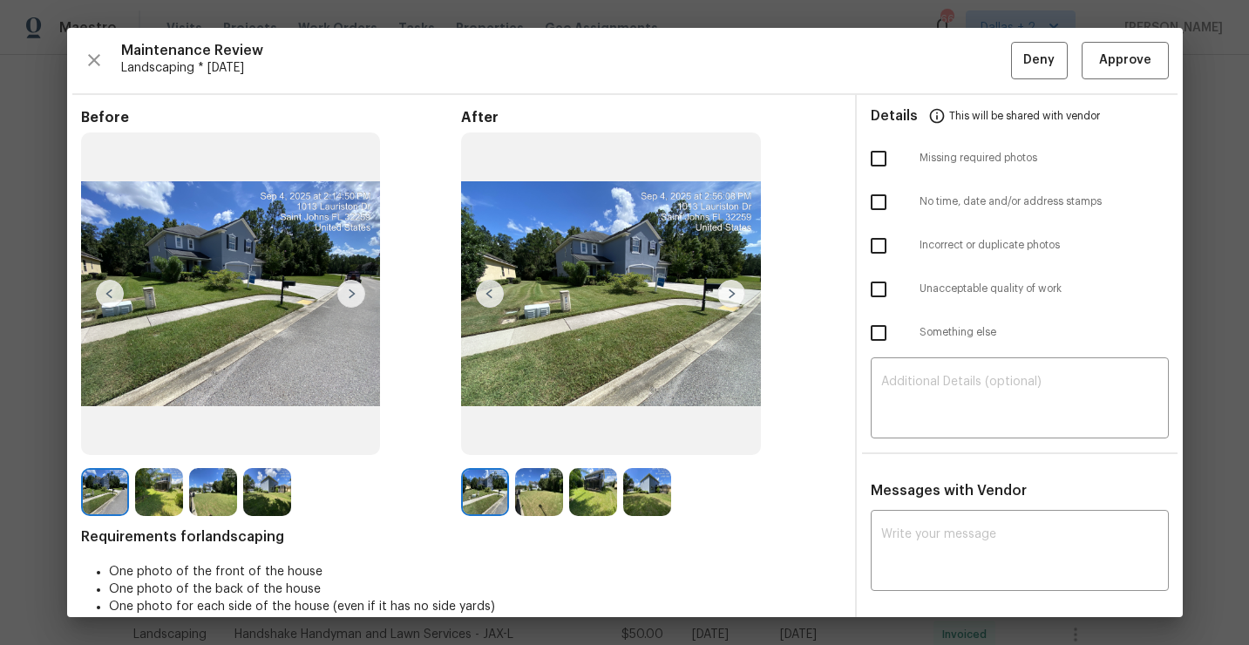
click at [734, 293] on img at bounding box center [732, 294] width 28 height 28
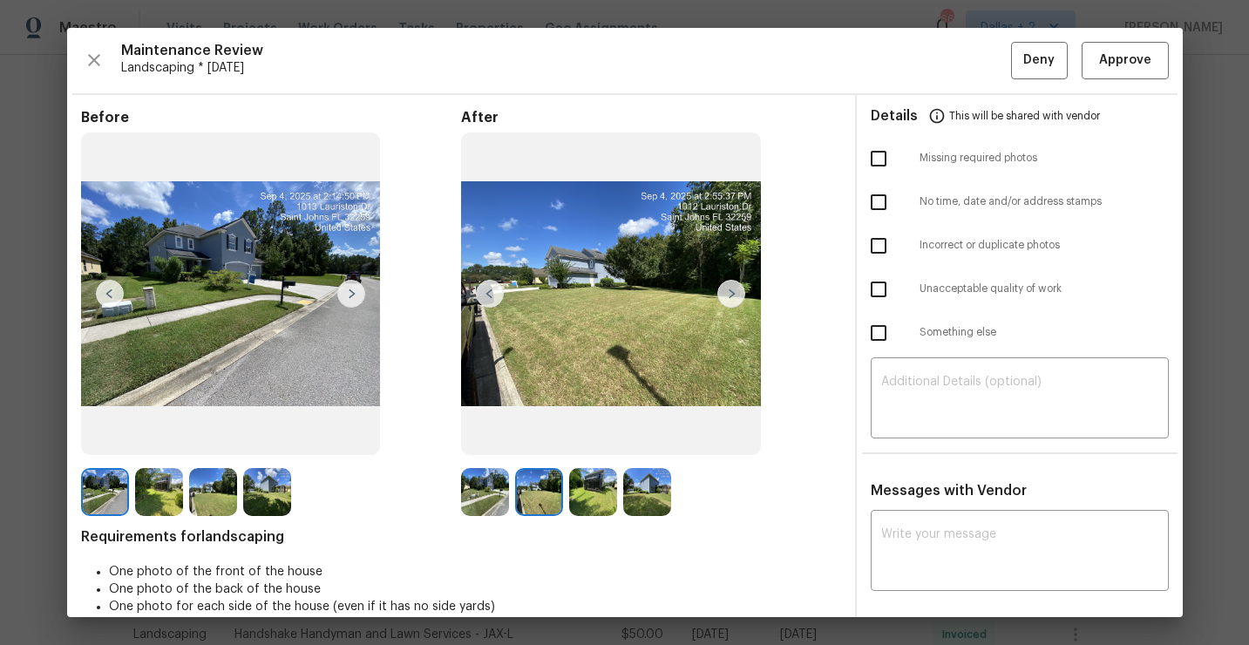
click at [734, 293] on img at bounding box center [732, 294] width 28 height 28
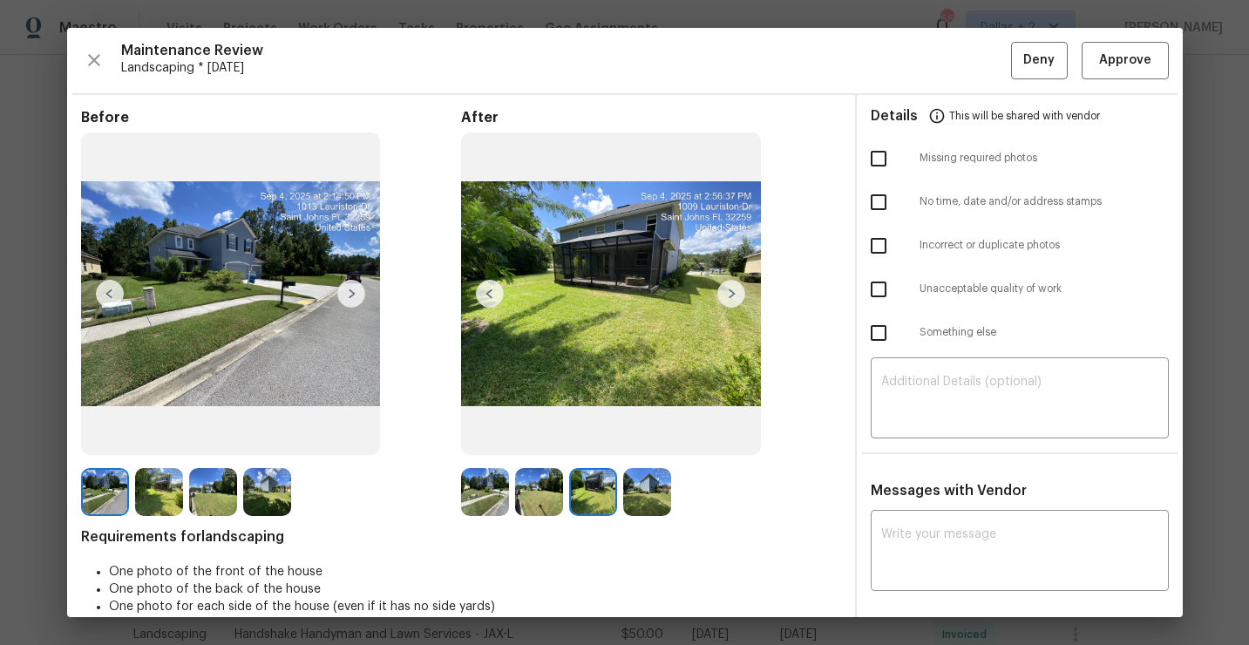
click at [642, 498] on img at bounding box center [647, 492] width 48 height 48
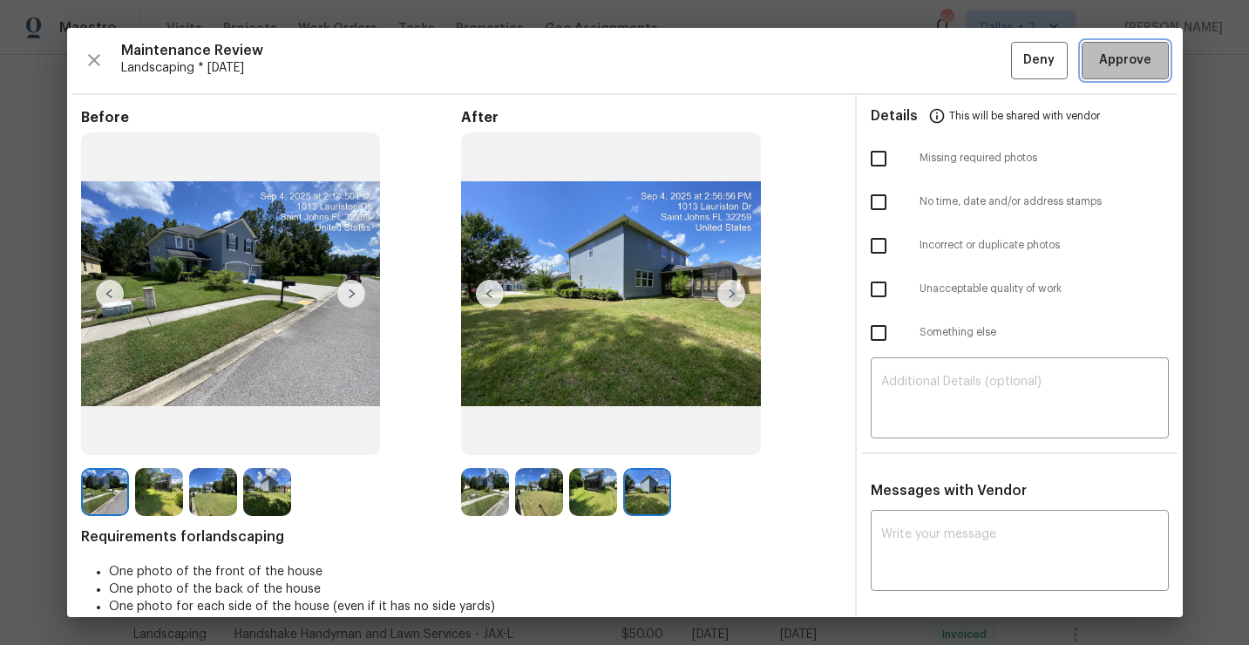
click at [1141, 66] on span "Approve" at bounding box center [1126, 61] width 52 height 22
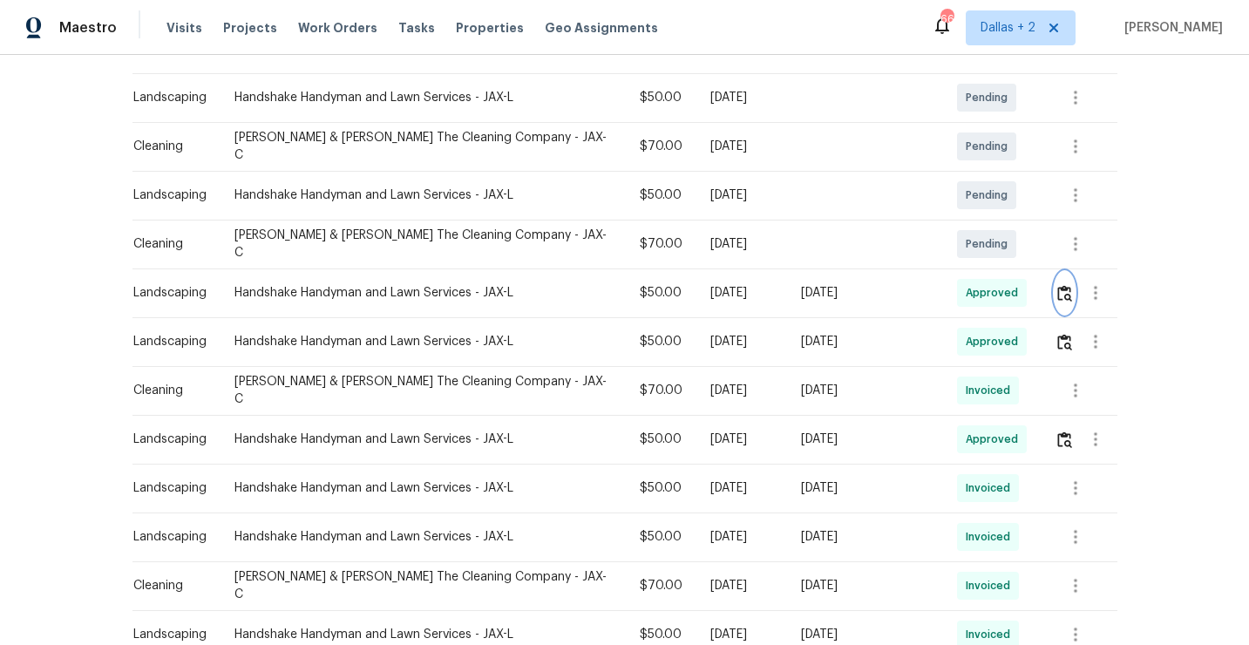
scroll to position [0, 0]
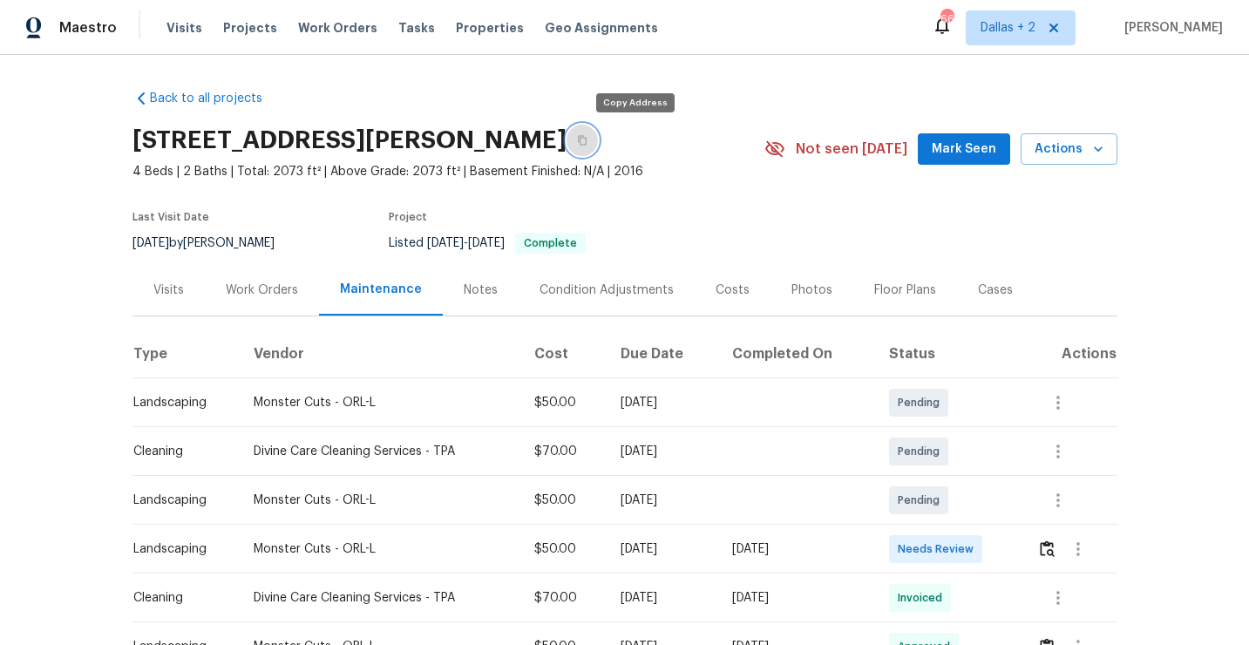
click at [598, 138] on button "button" at bounding box center [582, 140] width 31 height 31
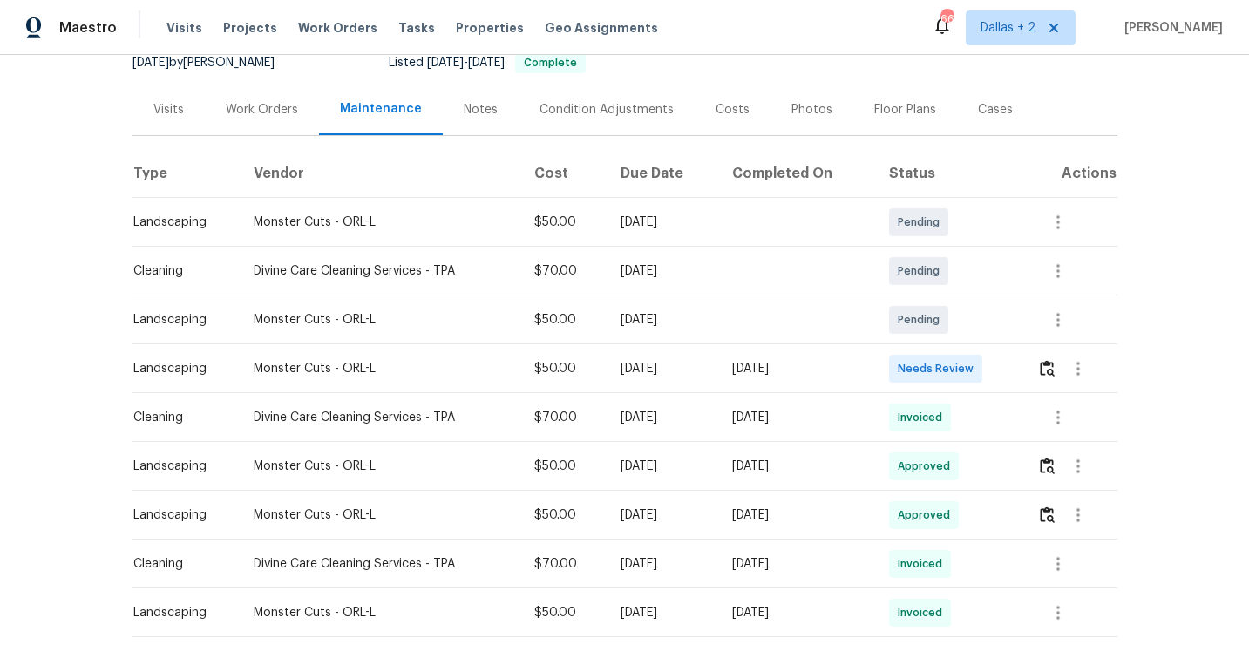
scroll to position [194, 0]
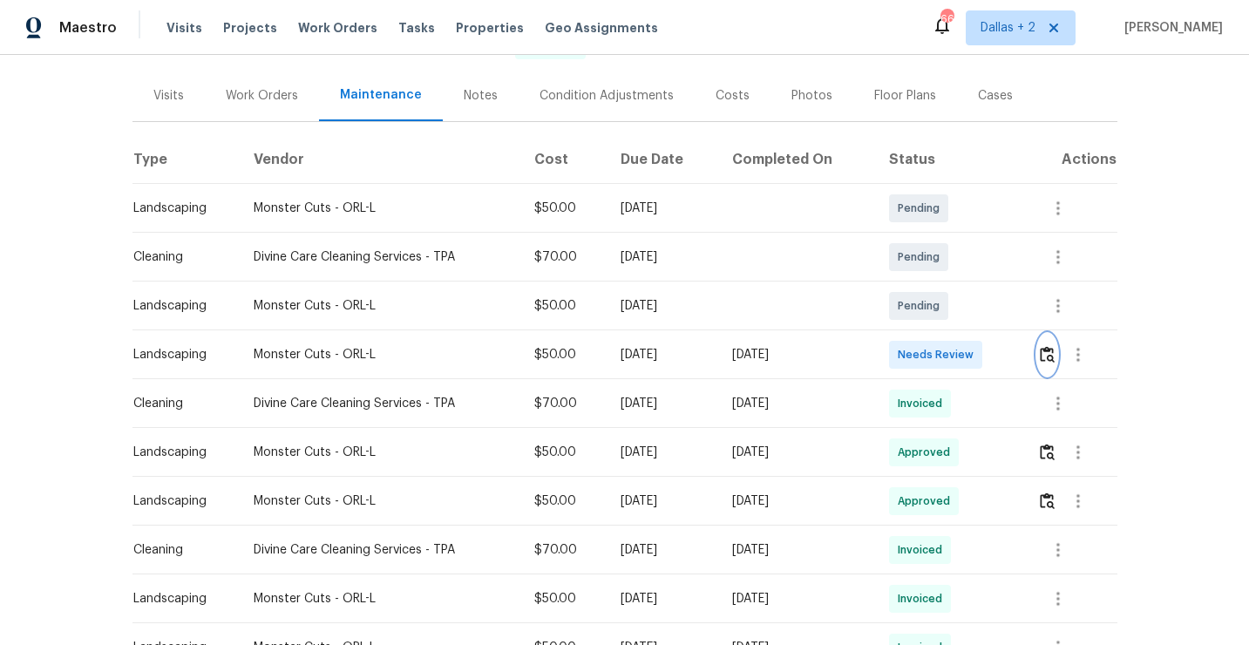
click at [1048, 359] on img "button" at bounding box center [1047, 354] width 15 height 17
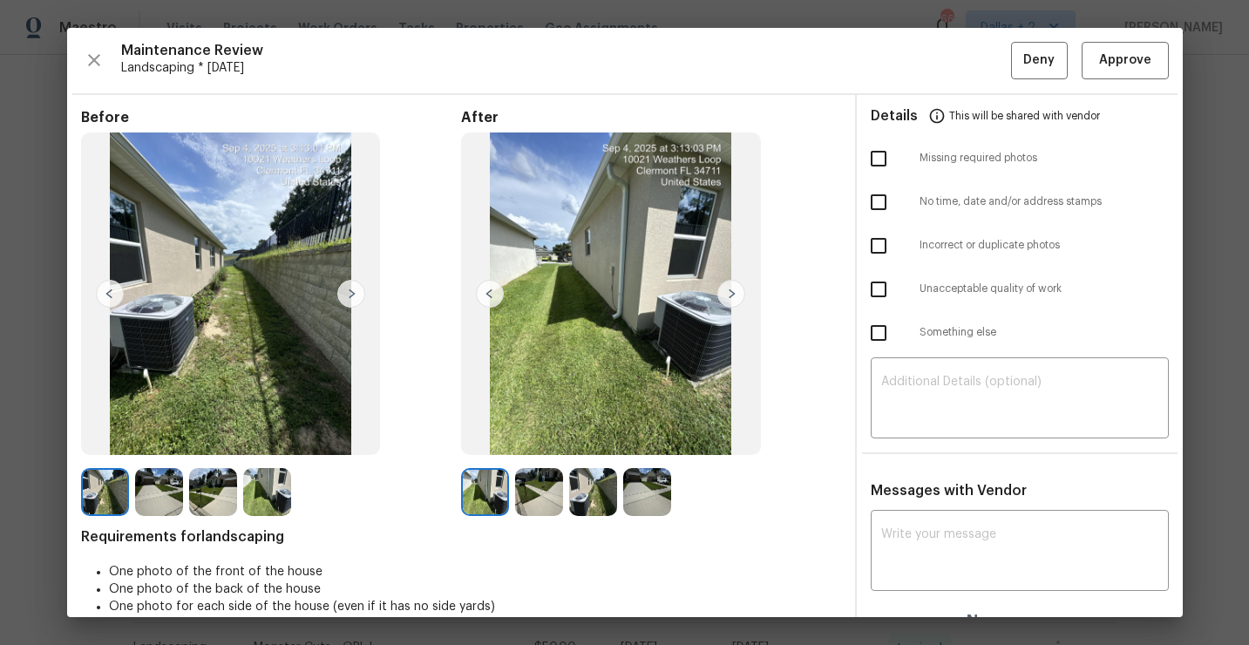
click at [349, 289] on img at bounding box center [351, 294] width 28 height 28
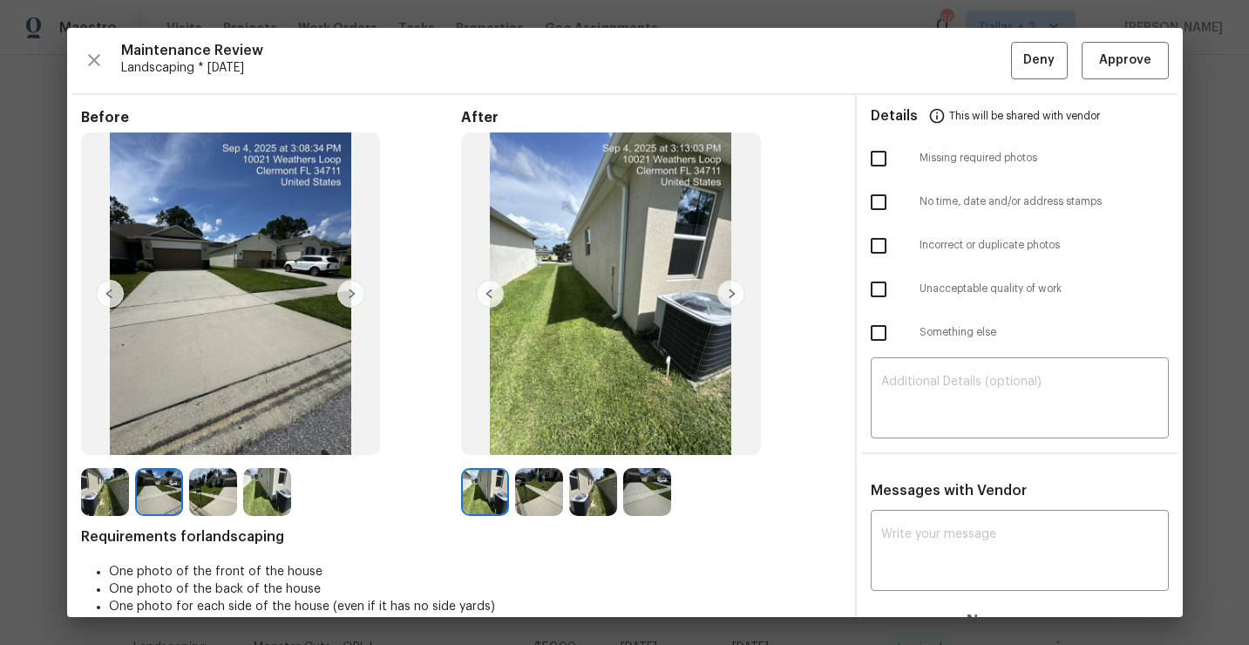
click at [349, 289] on img at bounding box center [351, 294] width 28 height 28
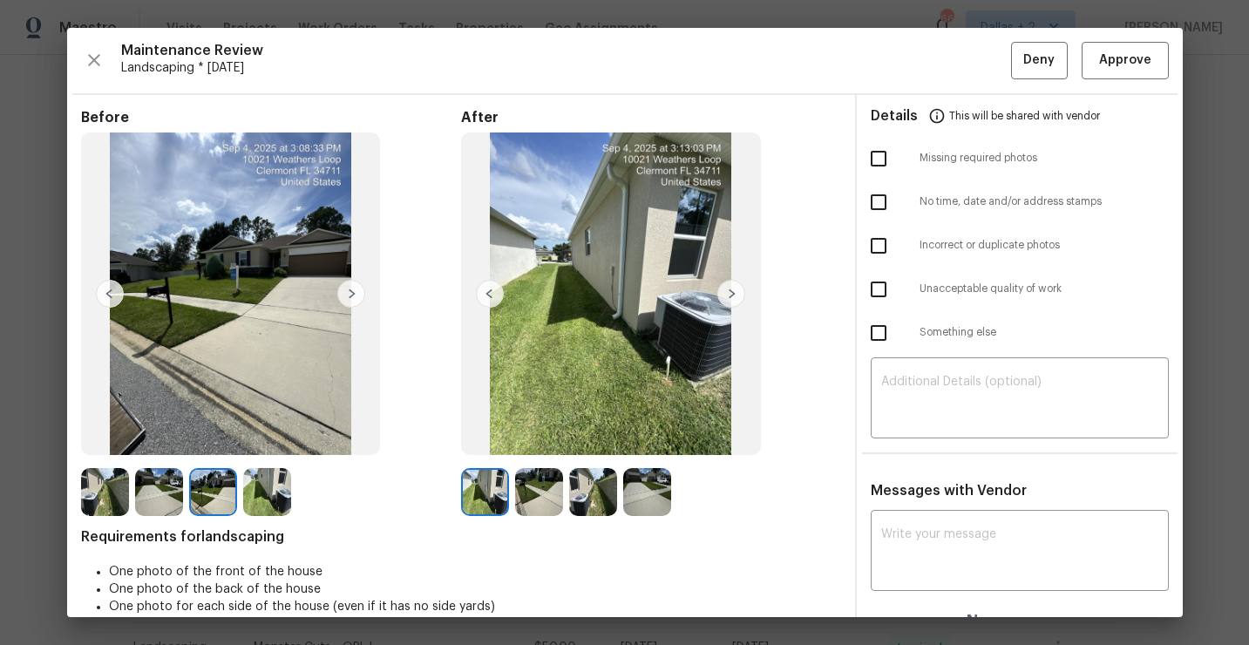
click at [349, 289] on img at bounding box center [351, 294] width 28 height 28
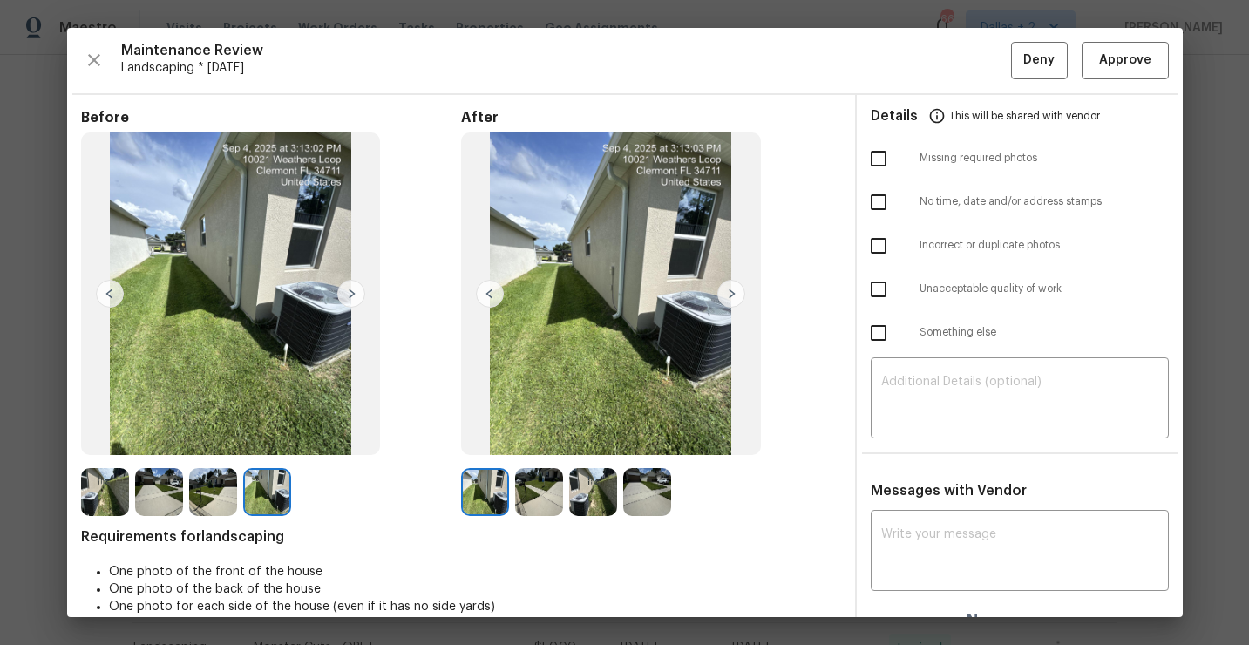
click at [733, 288] on img at bounding box center [732, 294] width 28 height 28
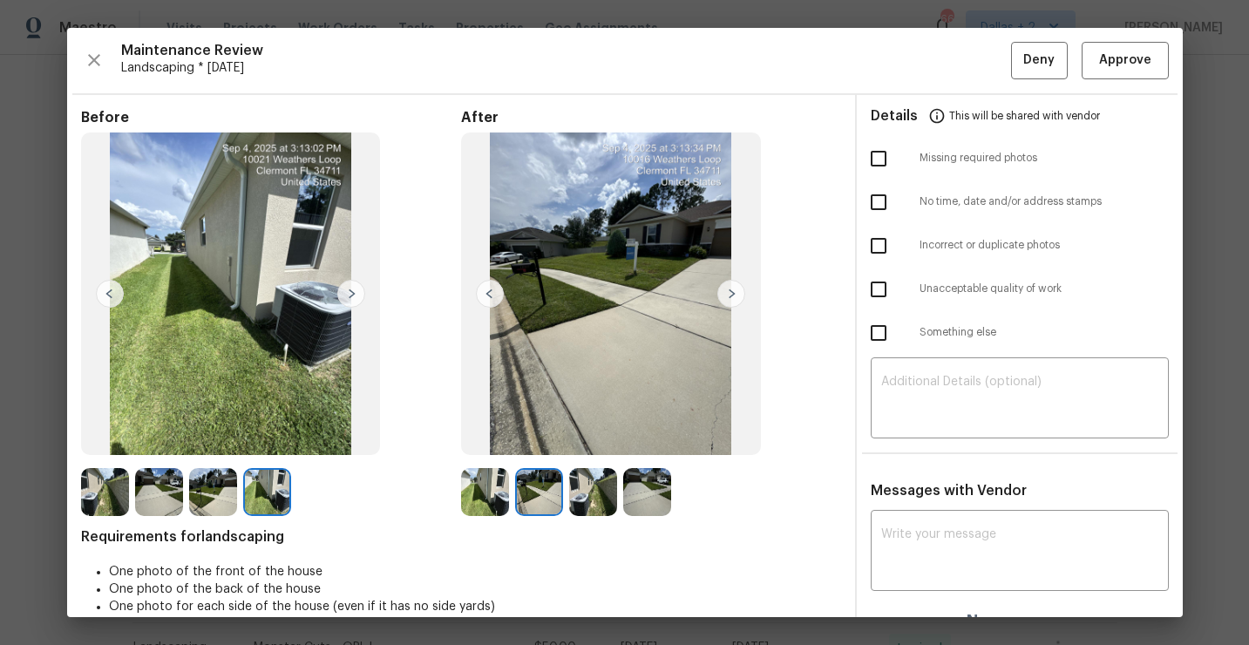
click at [94, 492] on img at bounding box center [105, 492] width 48 height 48
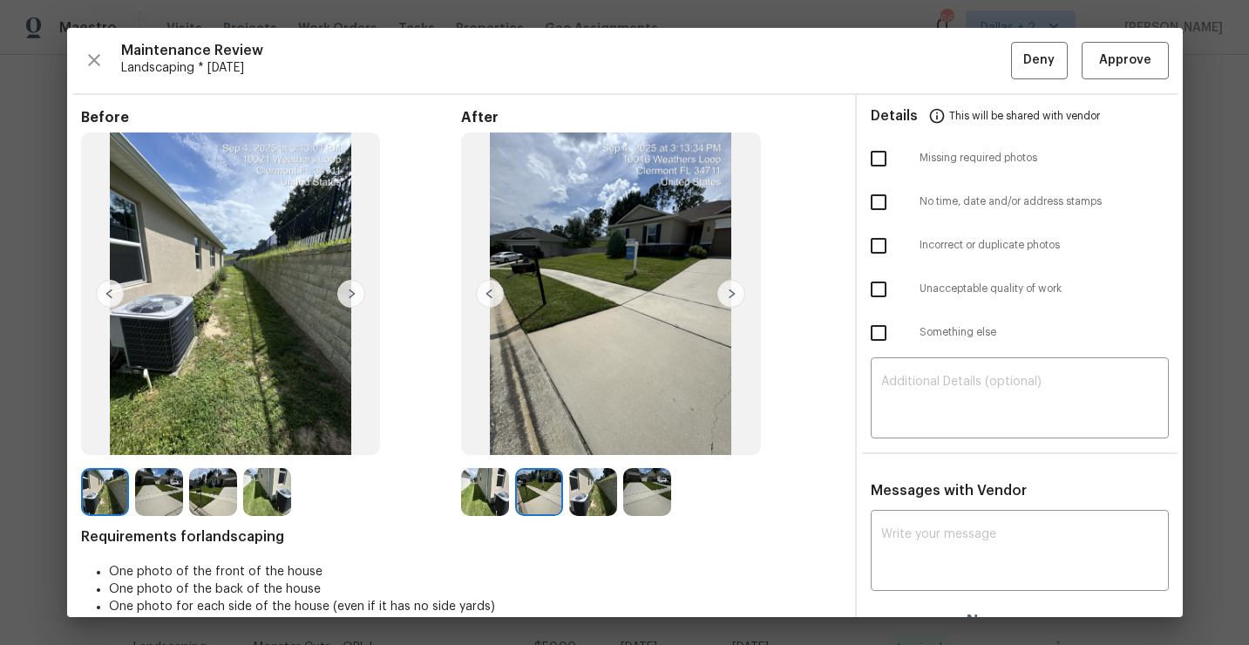
click at [347, 291] on img at bounding box center [351, 294] width 28 height 28
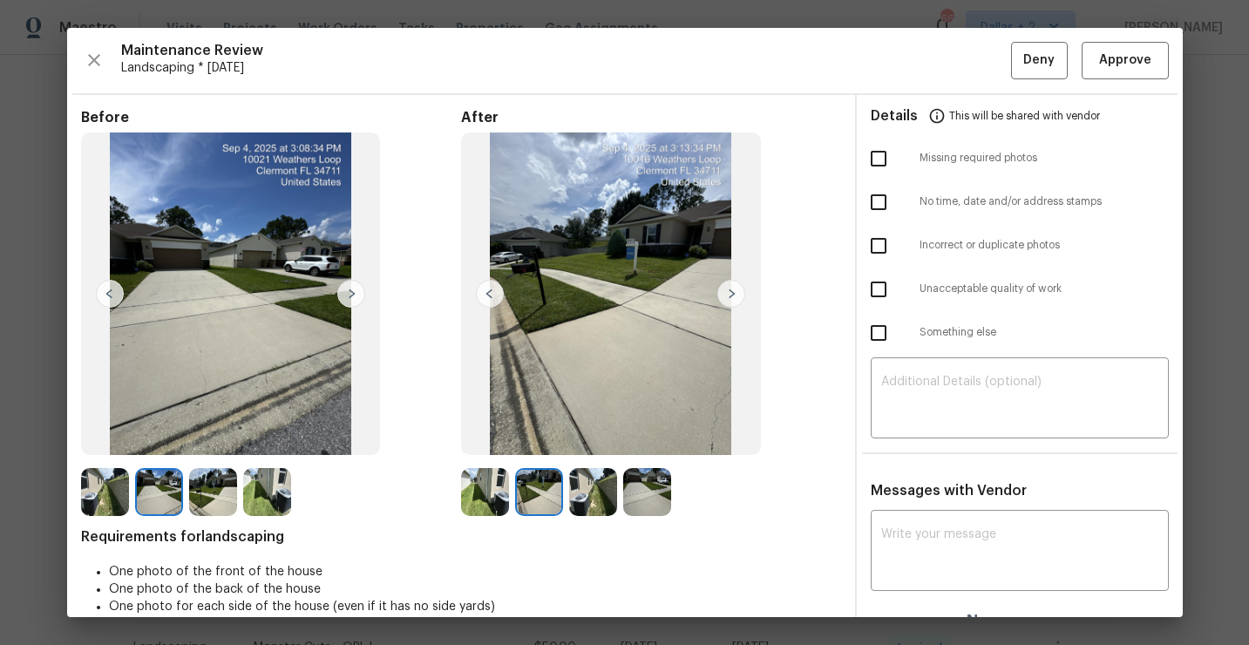
click at [203, 479] on img at bounding box center [213, 492] width 48 height 48
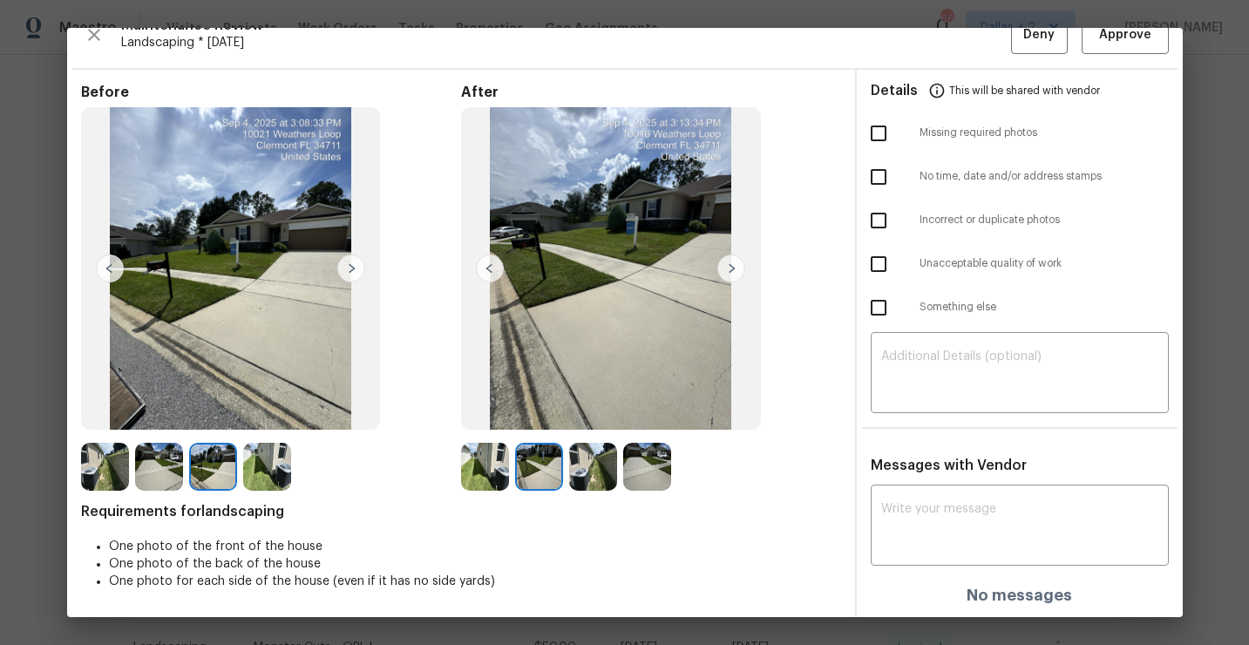
scroll to position [0, 0]
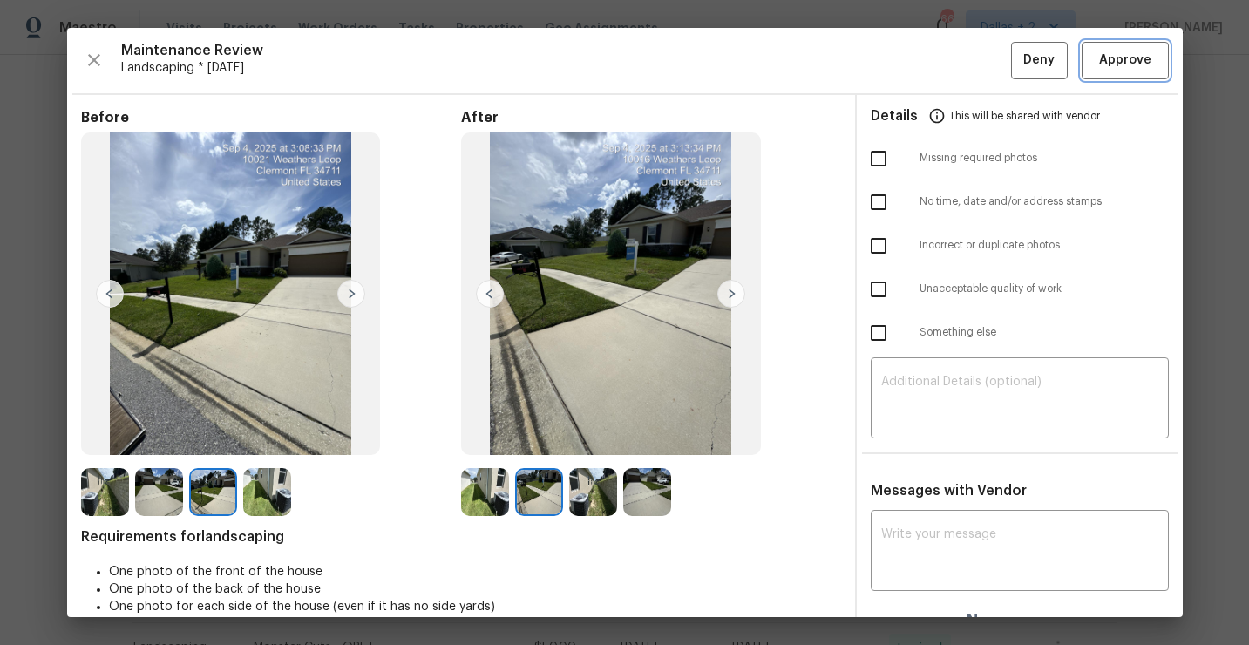
click at [1127, 62] on span "Approve" at bounding box center [1126, 61] width 52 height 22
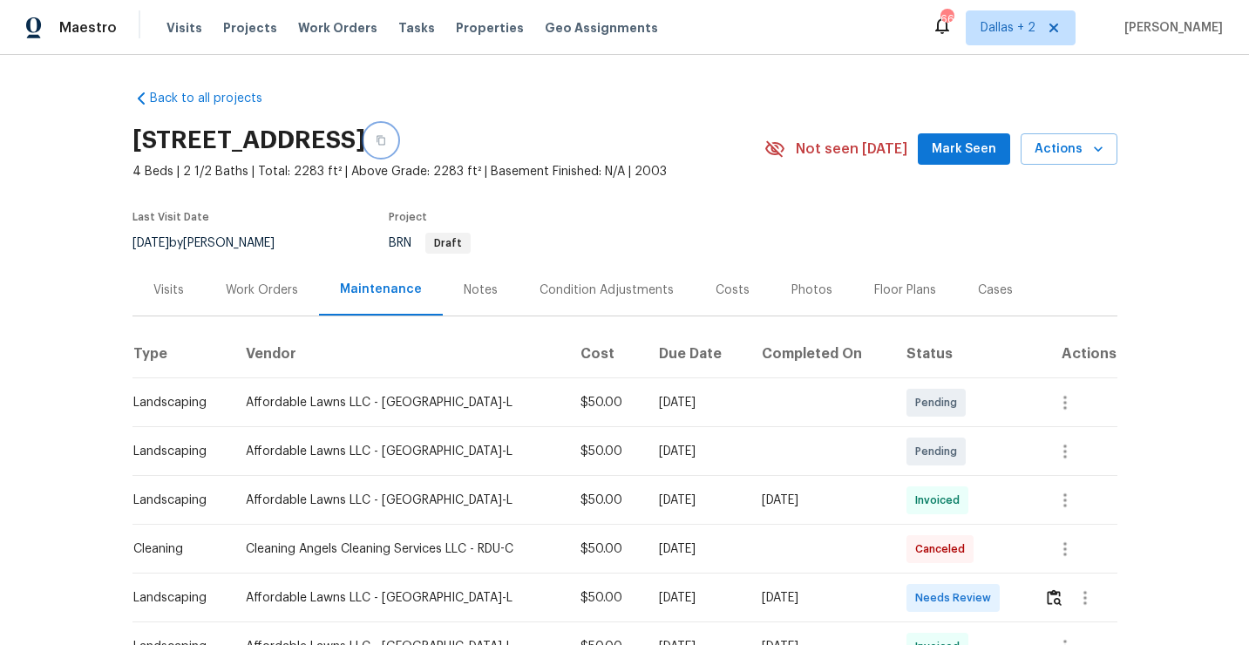
click at [397, 146] on button "button" at bounding box center [380, 140] width 31 height 31
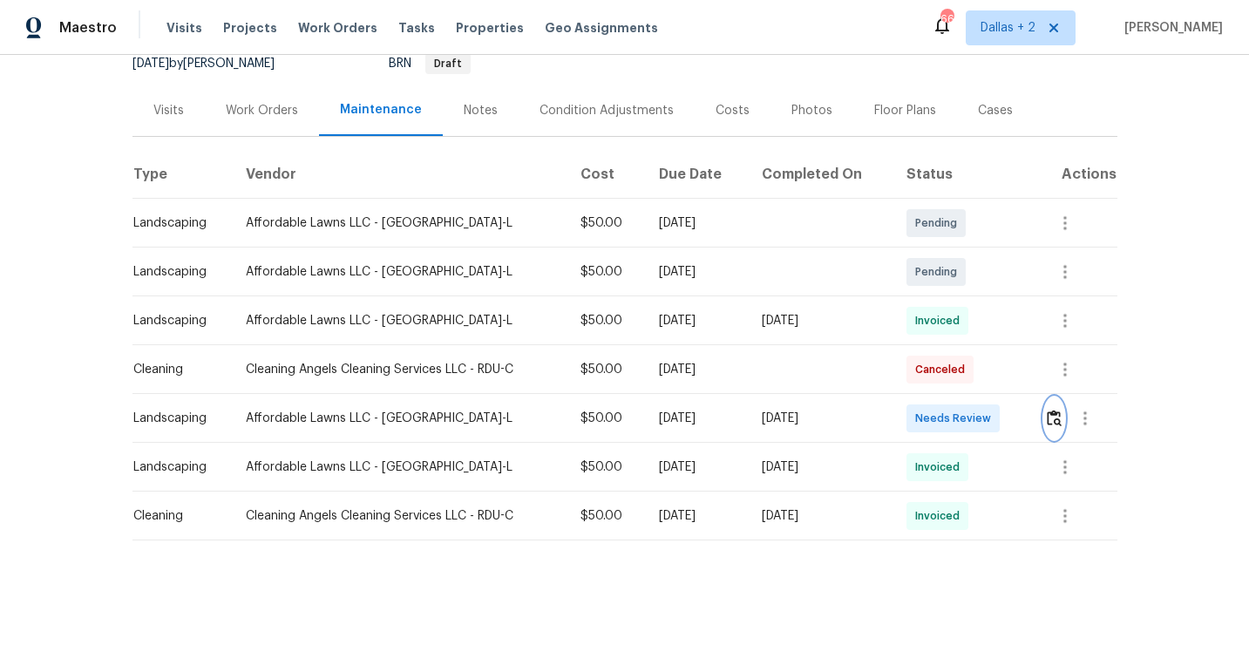
click at [1058, 420] on img "button" at bounding box center [1054, 418] width 15 height 17
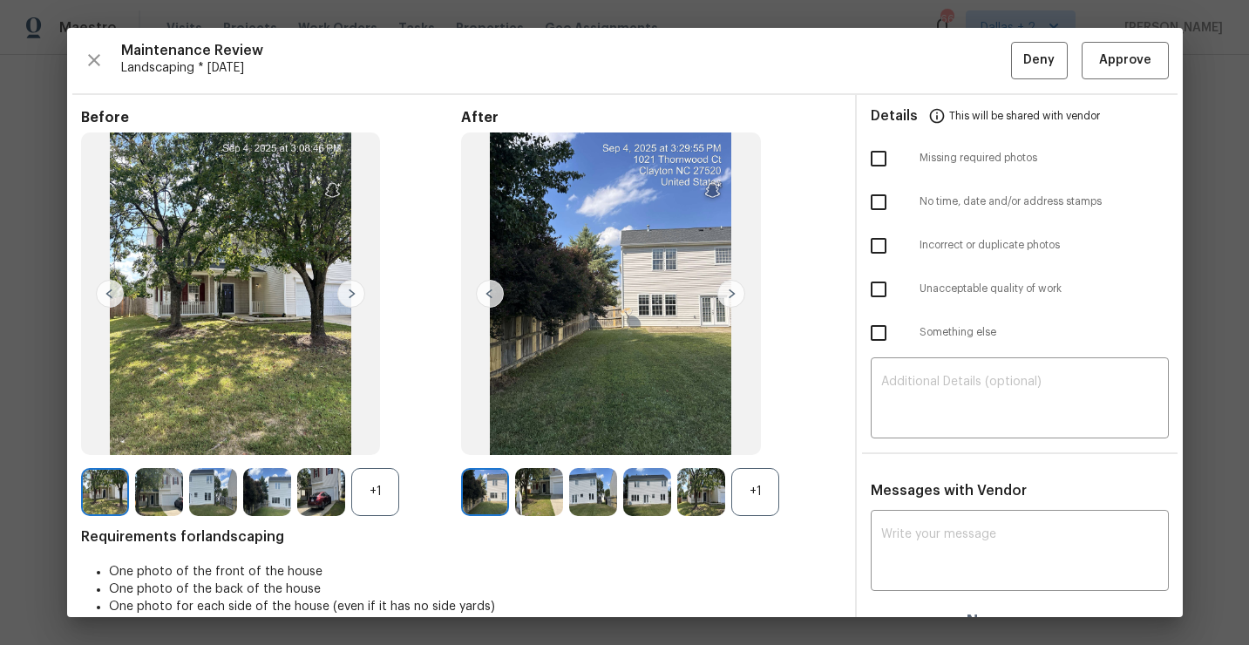
click at [751, 494] on div "+1" at bounding box center [756, 492] width 48 height 48
click at [371, 482] on div "+1" at bounding box center [375, 492] width 48 height 48
click at [353, 291] on img at bounding box center [351, 294] width 28 height 28
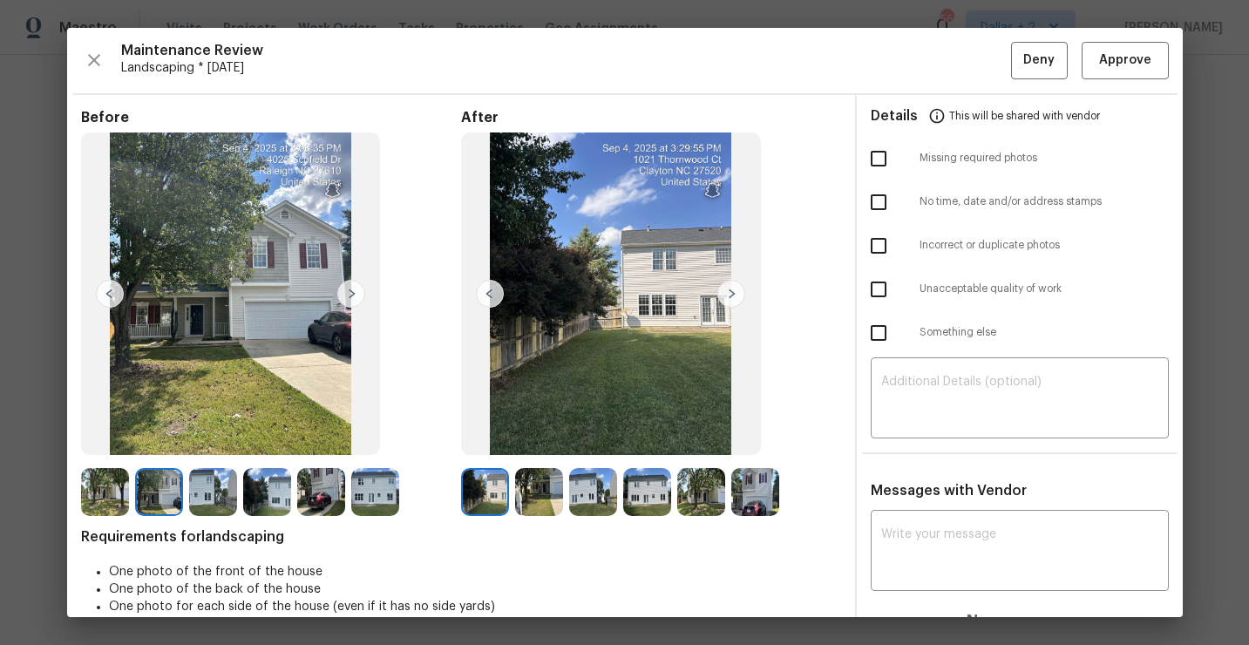
click at [354, 290] on img at bounding box center [351, 294] width 28 height 28
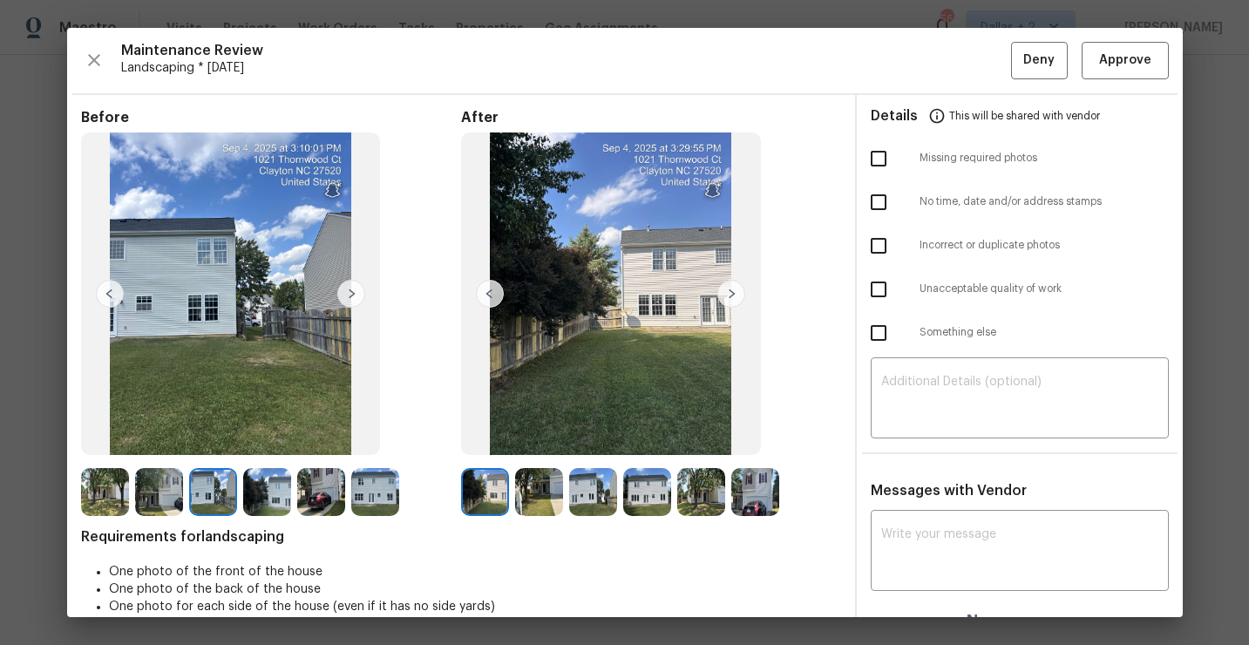
click at [270, 486] on img at bounding box center [267, 492] width 48 height 48
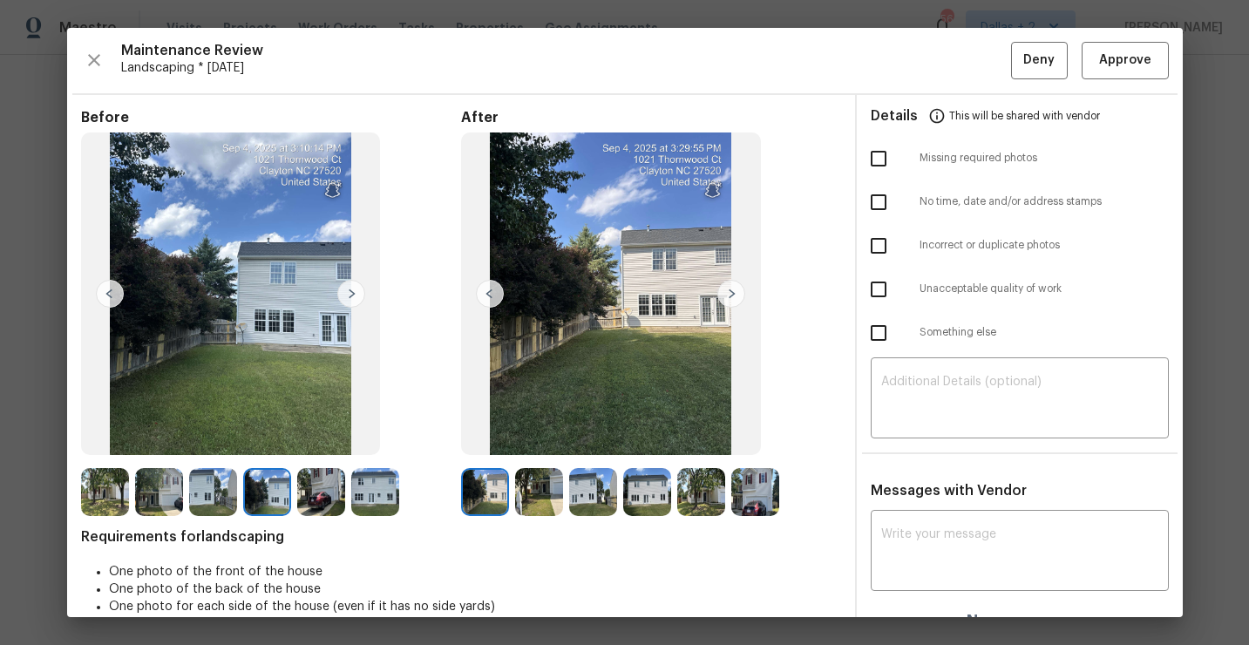
click at [487, 497] on img at bounding box center [485, 492] width 48 height 48
click at [732, 296] on img at bounding box center [732, 294] width 28 height 28
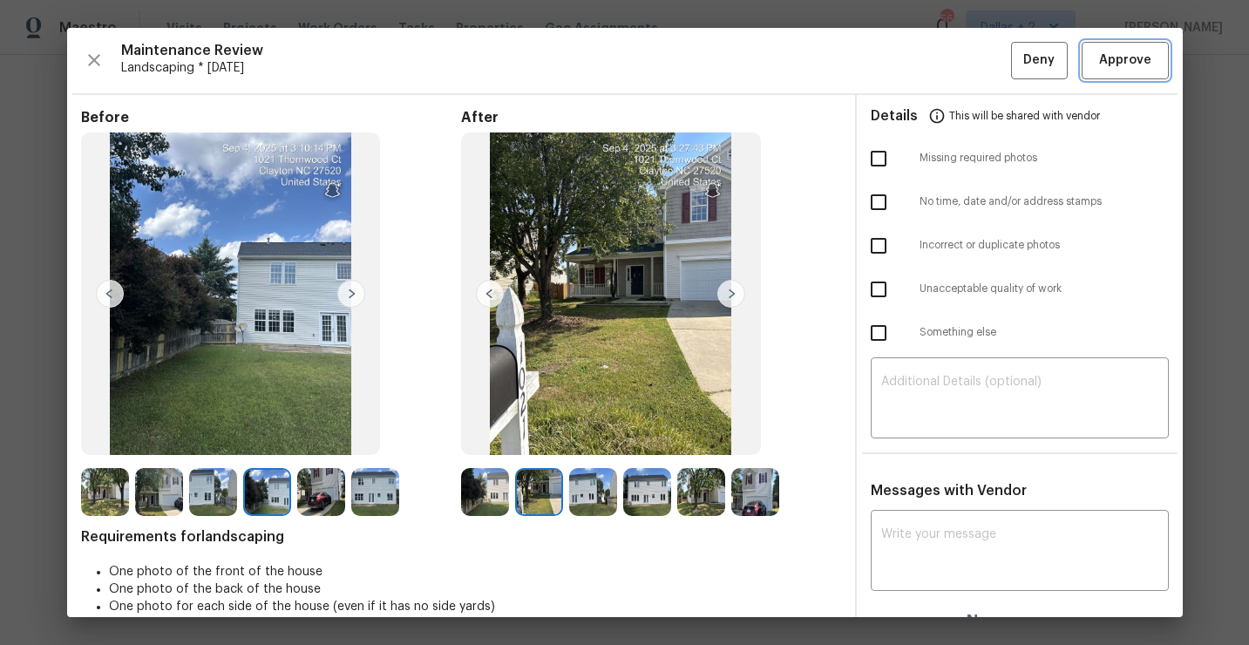
click at [1128, 66] on span "Approve" at bounding box center [1126, 61] width 52 height 22
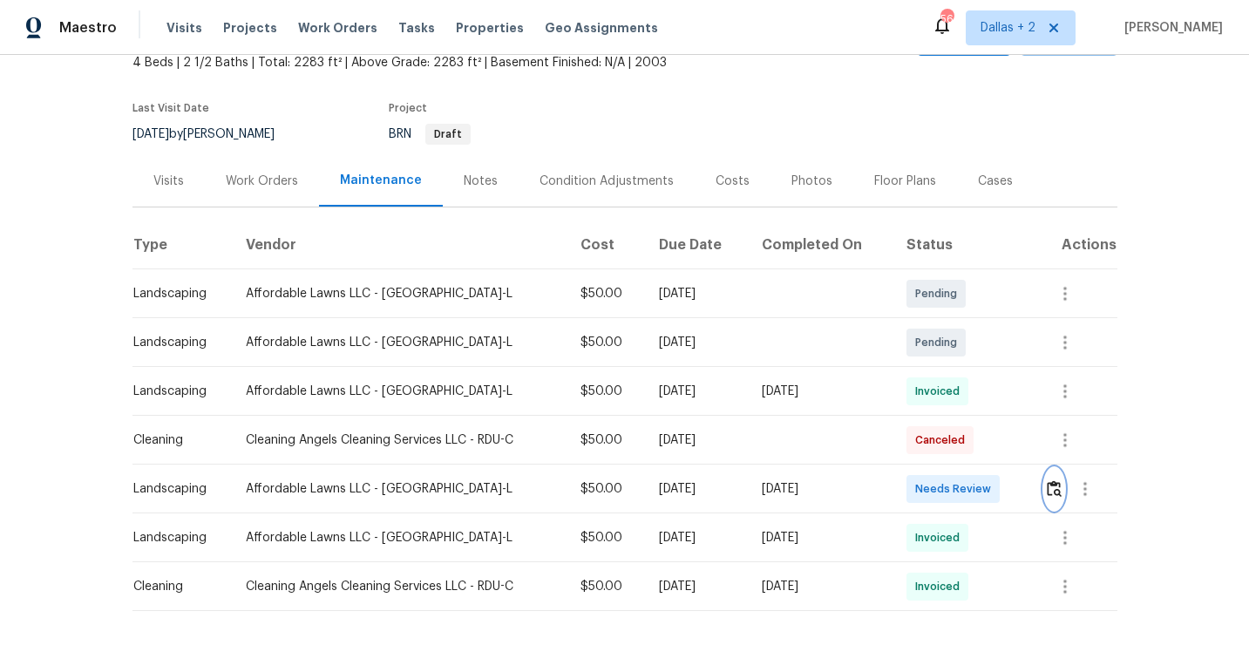
scroll to position [0, 0]
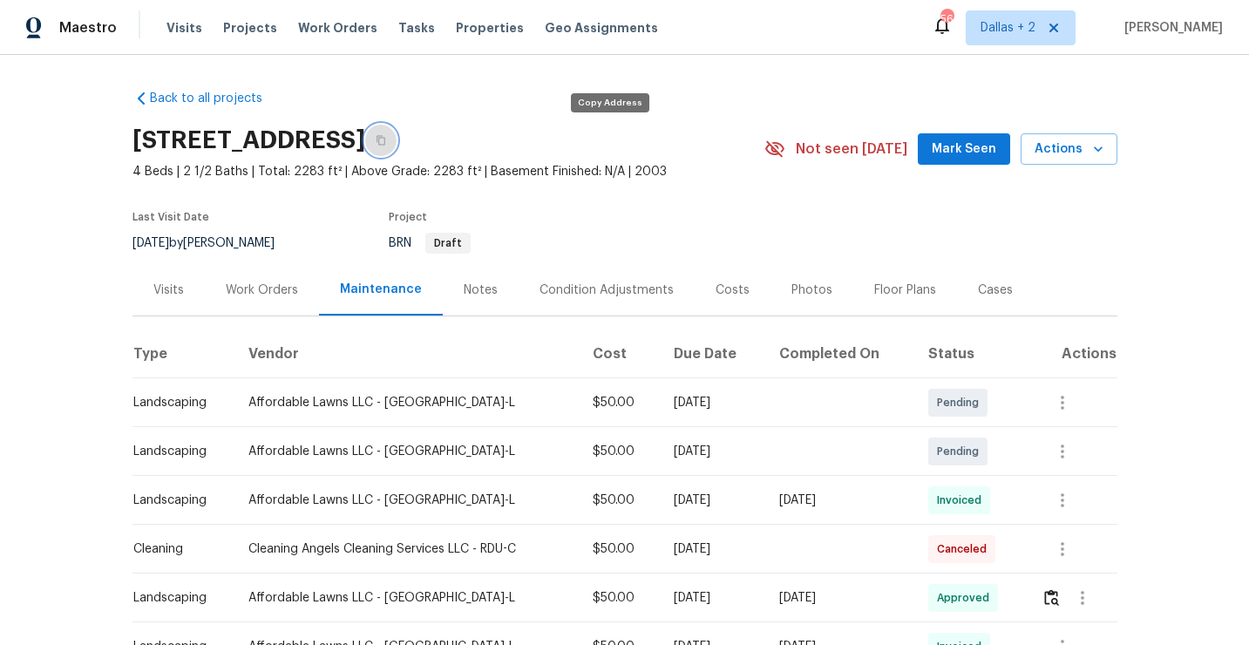
click at [386, 139] on icon "button" at bounding box center [381, 140] width 10 height 10
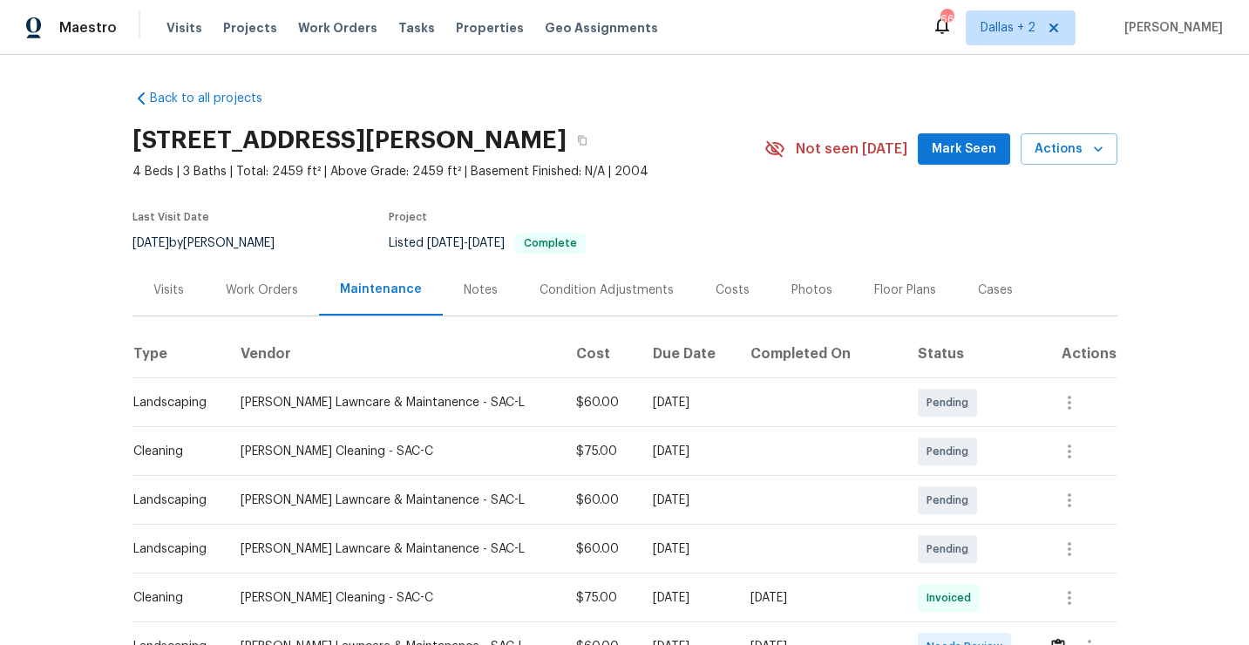
click at [700, 121] on div "[STREET_ADDRESS][PERSON_NAME]" at bounding box center [449, 140] width 632 height 45
click at [598, 134] on button "button" at bounding box center [582, 140] width 31 height 31
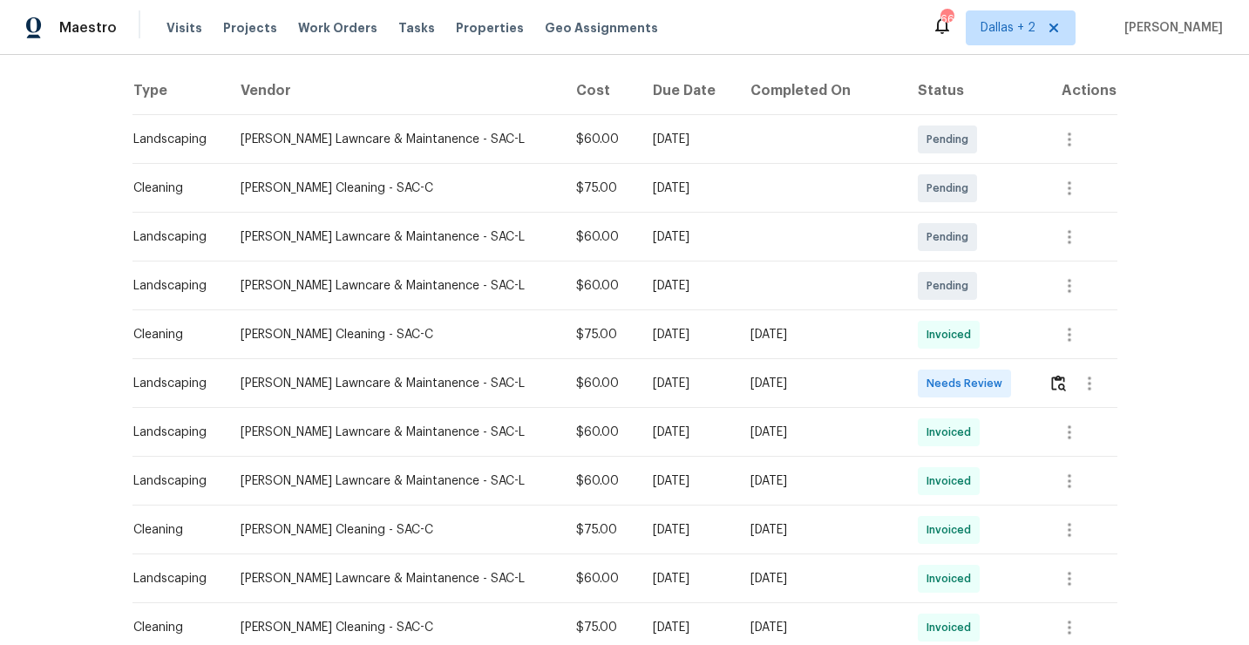
scroll to position [268, 0]
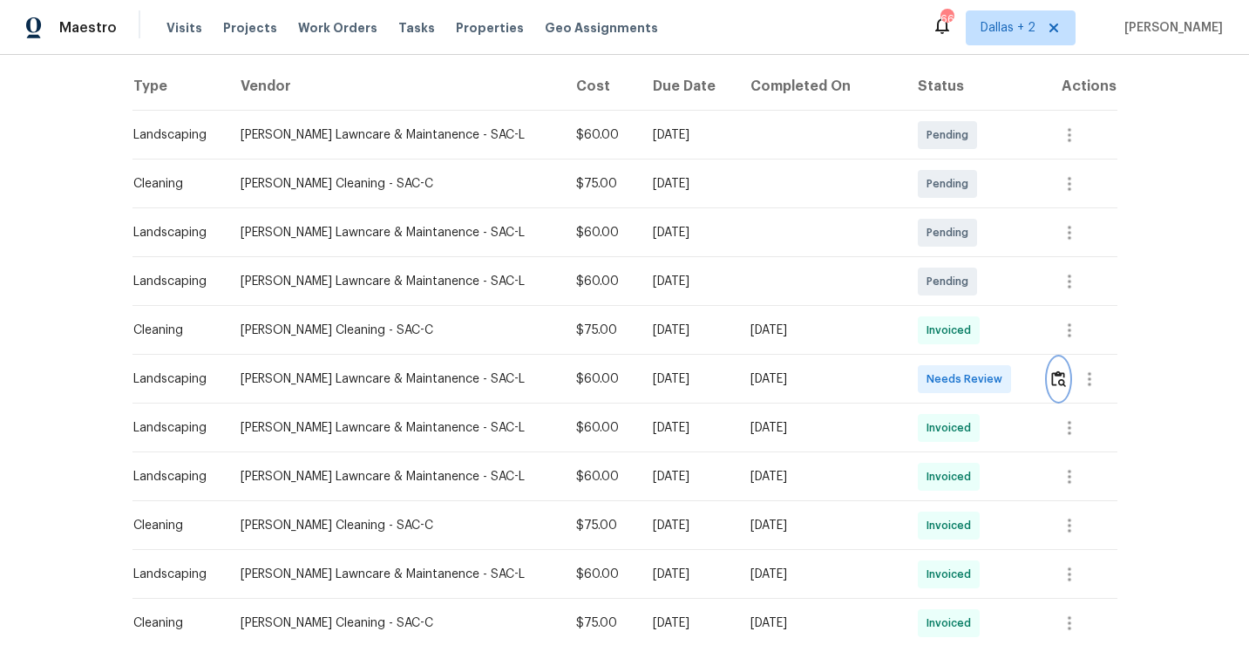
click at [1061, 368] on button "button" at bounding box center [1059, 379] width 20 height 42
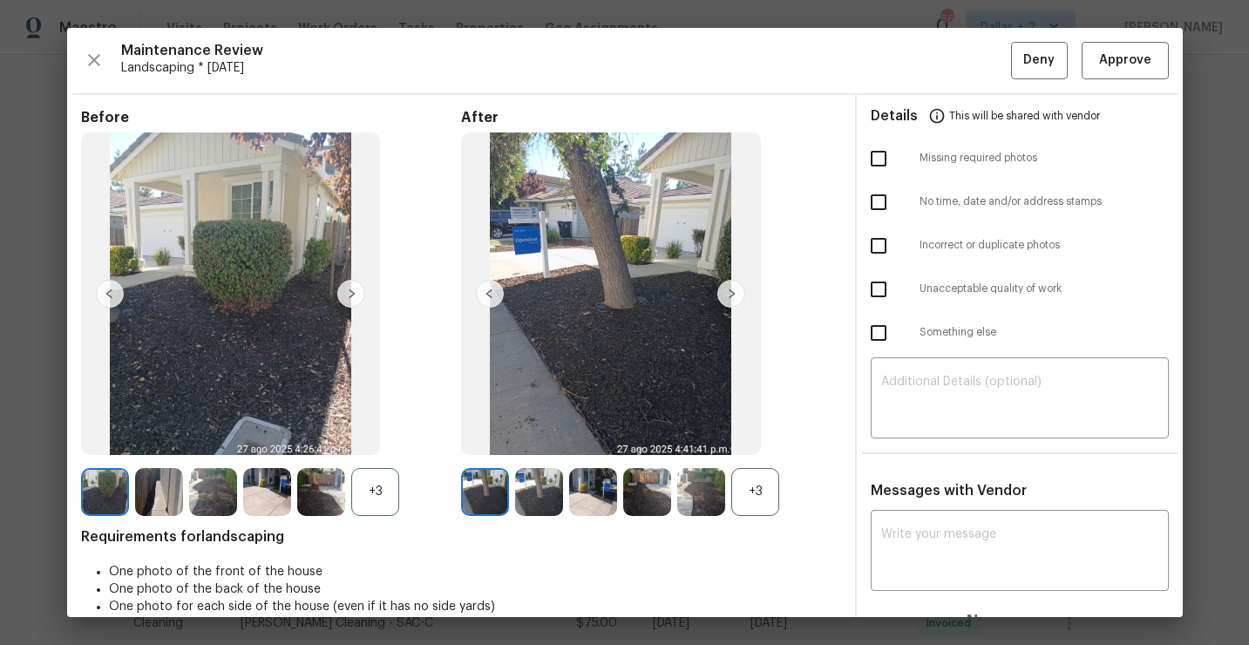
click at [757, 501] on div "+3" at bounding box center [756, 492] width 48 height 48
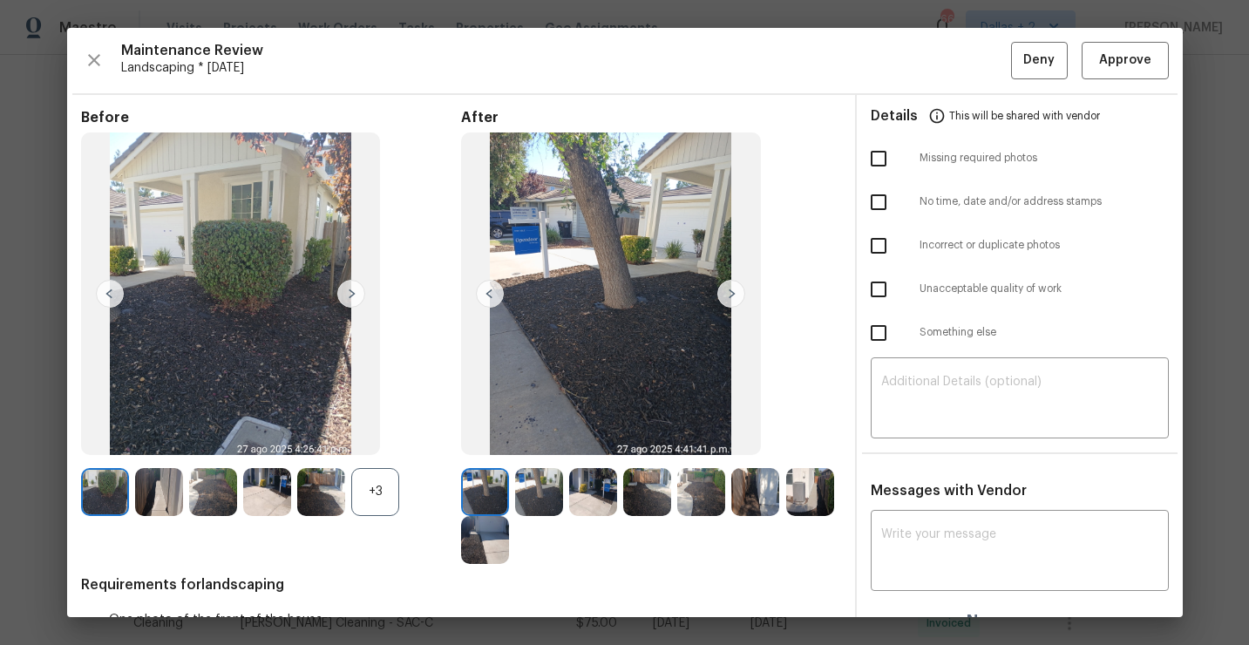
click at [363, 490] on div "+3" at bounding box center [375, 492] width 48 height 48
click at [352, 291] on img at bounding box center [351, 294] width 28 height 28
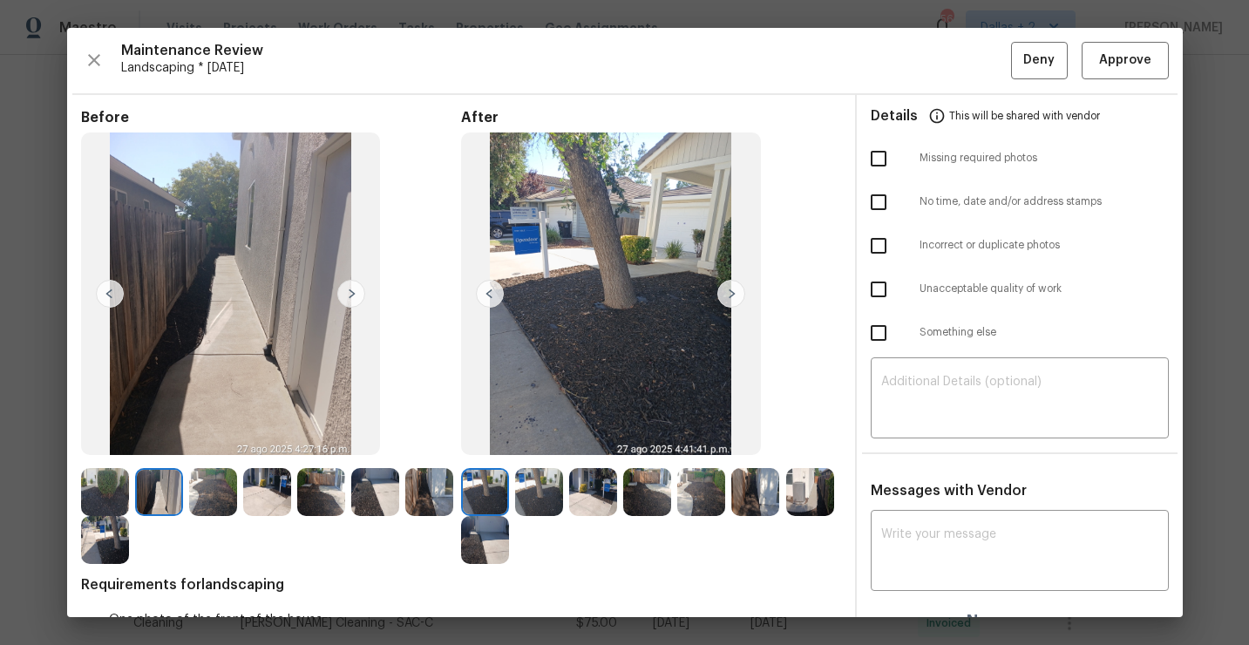
click at [352, 291] on img at bounding box center [351, 294] width 28 height 28
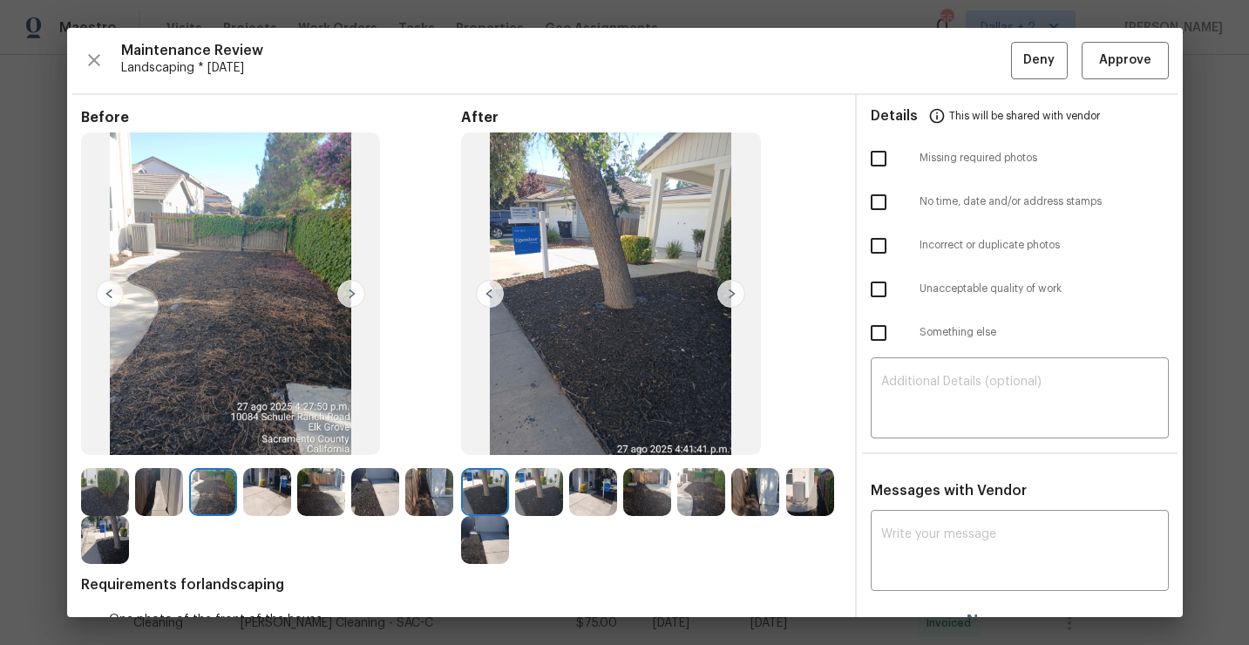
click at [352, 291] on img at bounding box center [351, 294] width 28 height 28
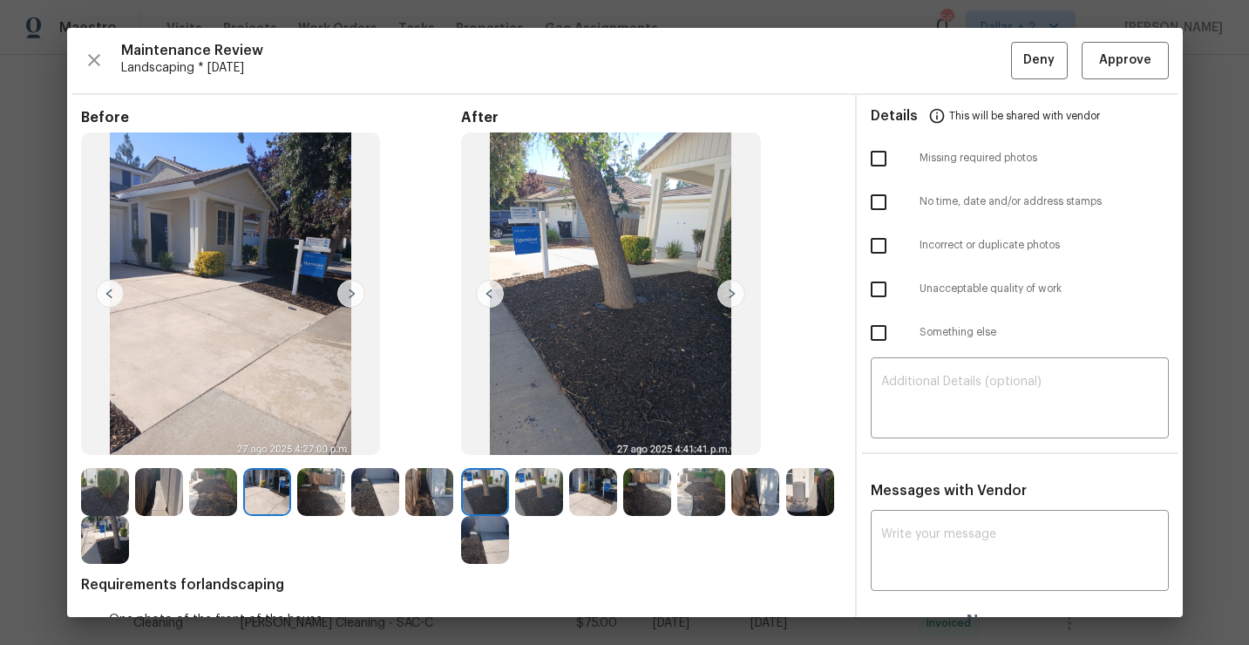
click at [730, 288] on img at bounding box center [732, 294] width 28 height 28
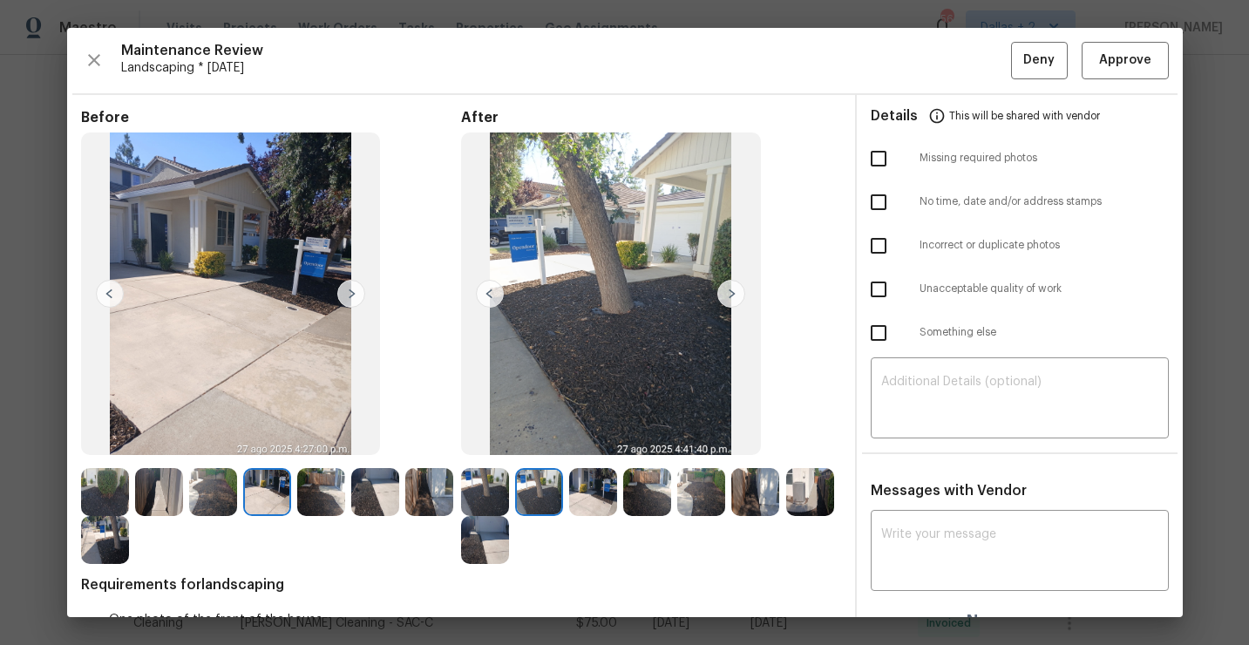
click at [321, 514] on img at bounding box center [321, 492] width 48 height 48
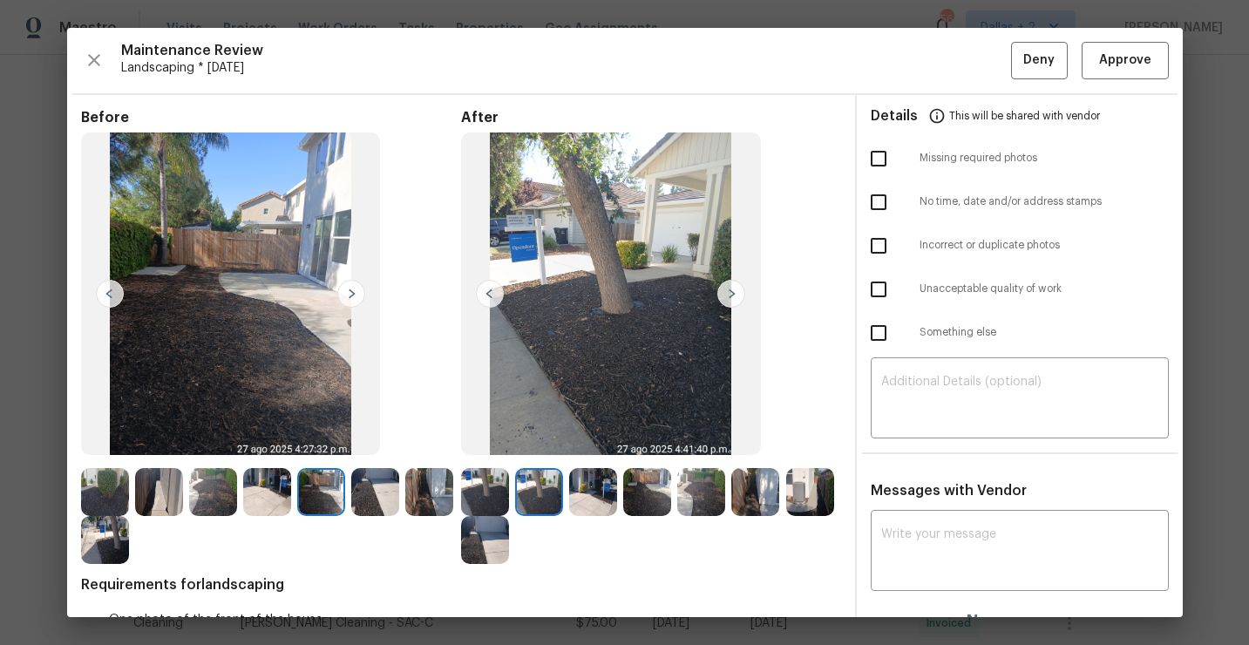
click at [801, 494] on img at bounding box center [810, 492] width 48 height 48
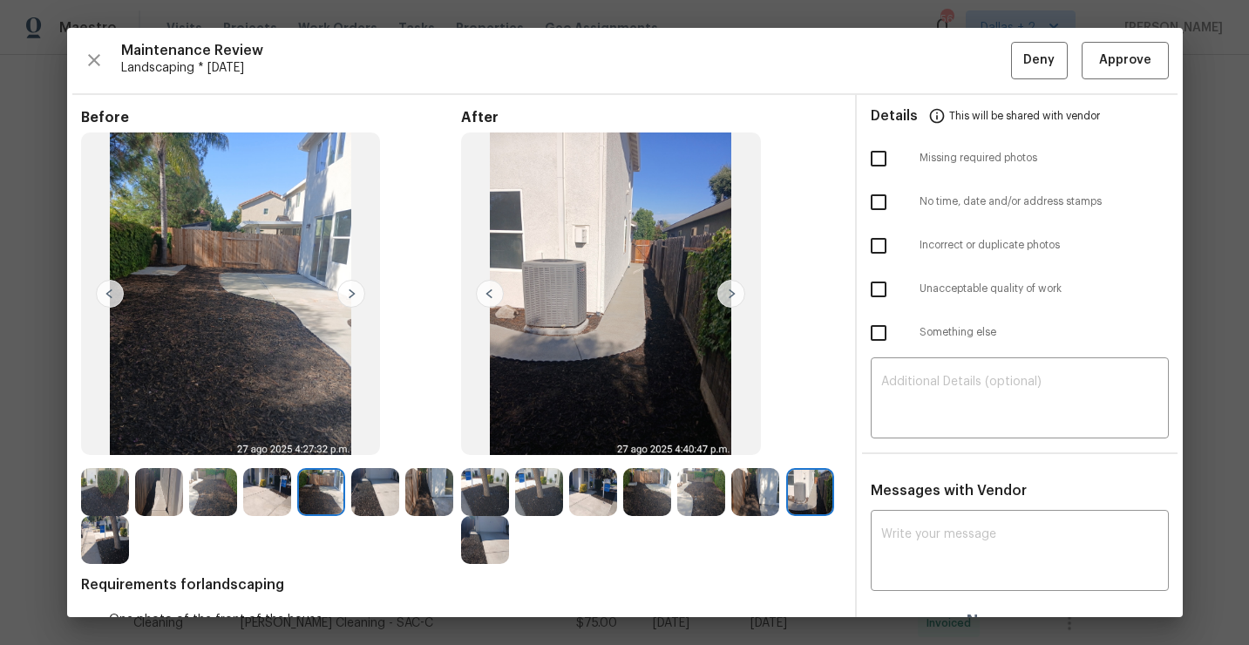
click at [466, 551] on img at bounding box center [485, 540] width 48 height 48
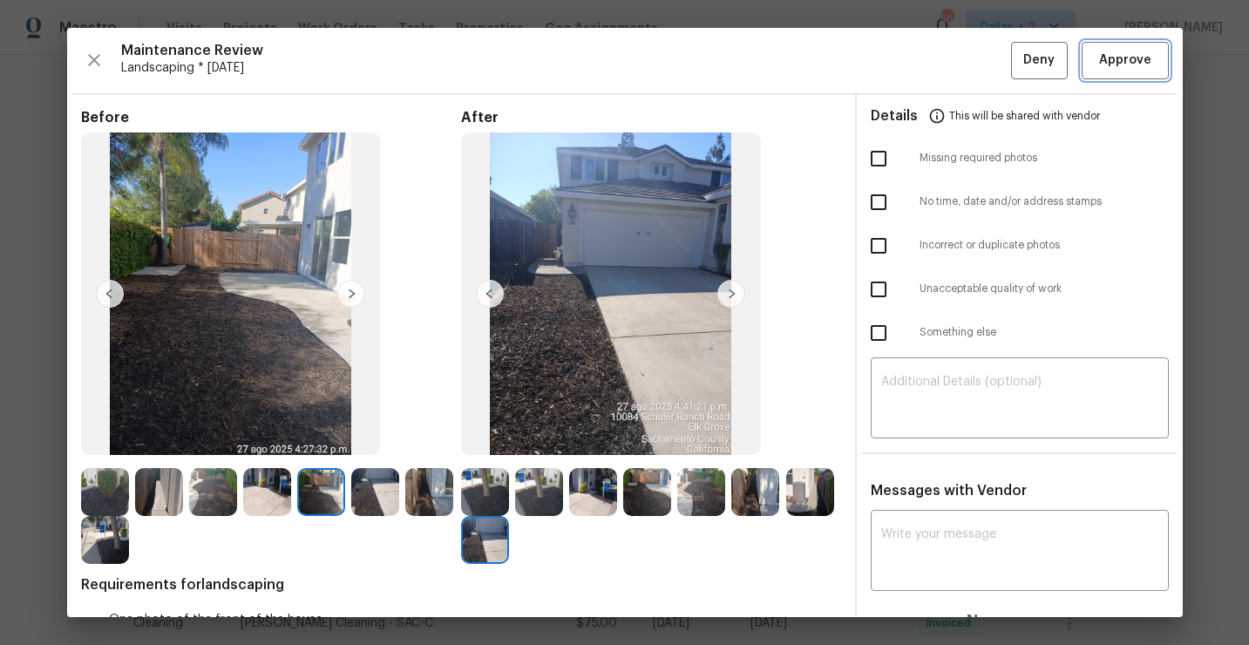
click at [1110, 58] on span "Approve" at bounding box center [1126, 61] width 52 height 22
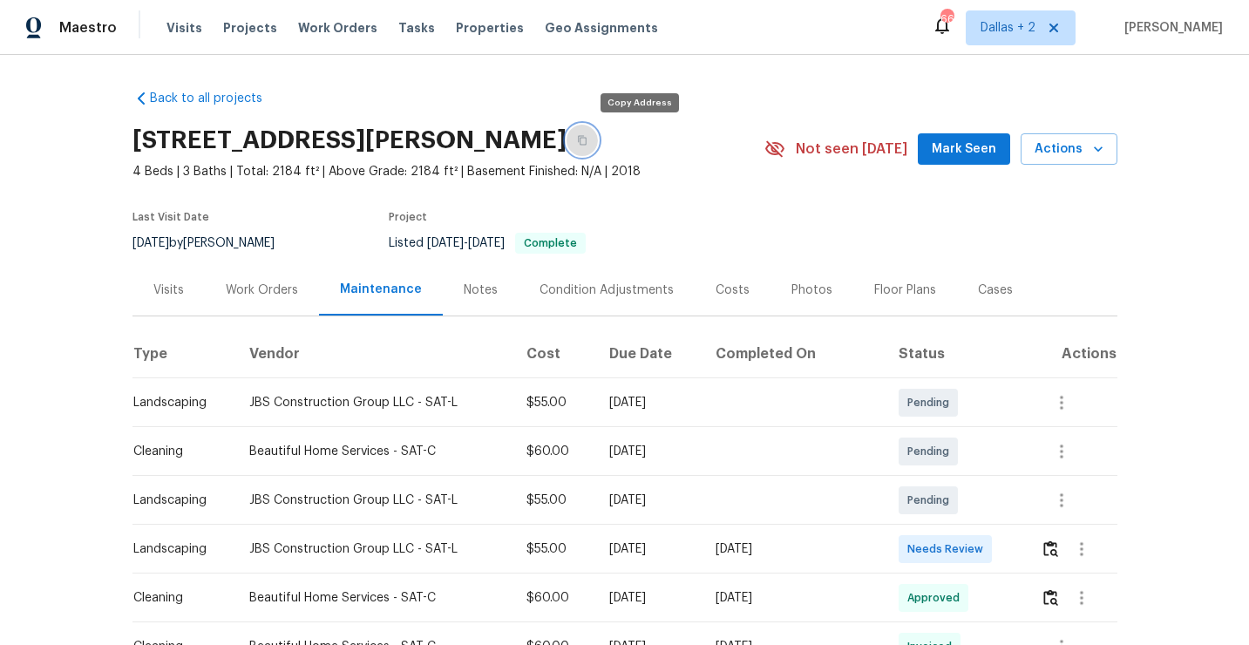
click at [598, 138] on button "button" at bounding box center [582, 140] width 31 height 31
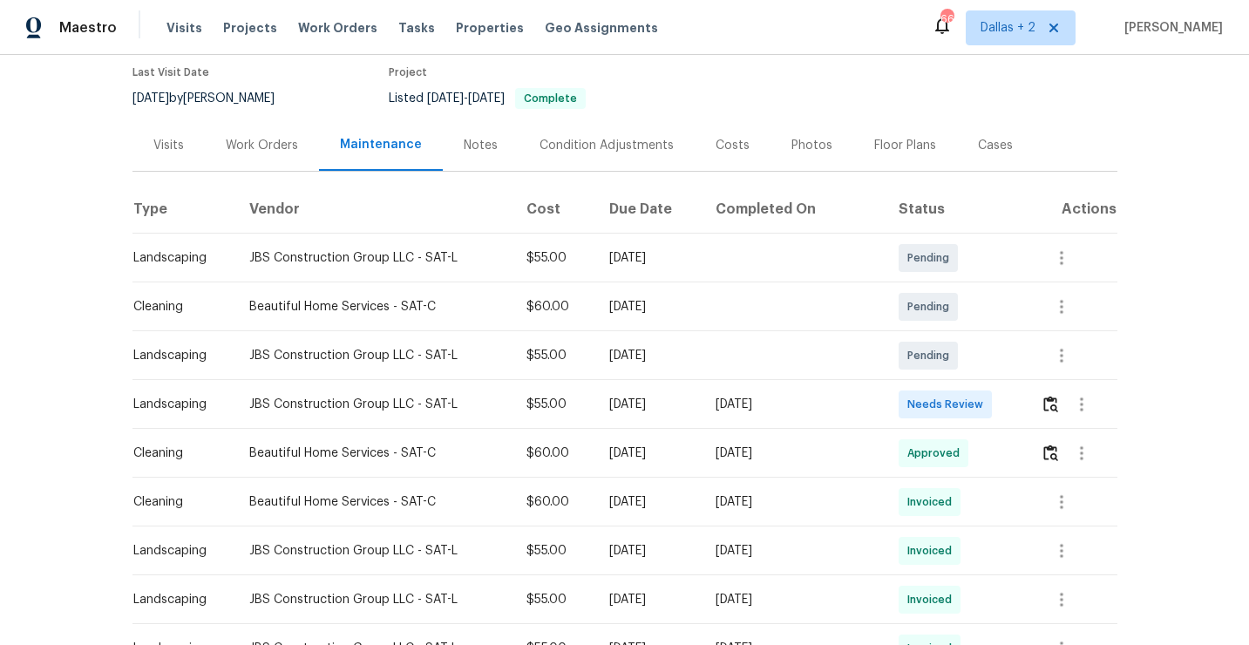
scroll to position [151, 0]
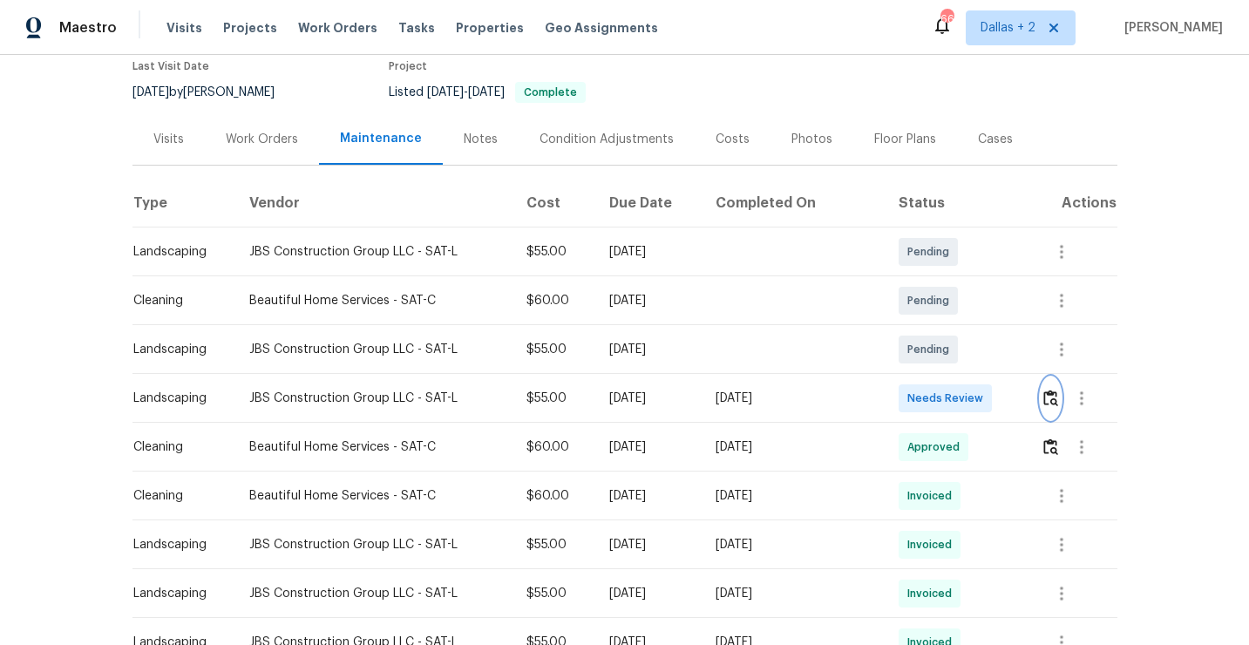
click at [1055, 405] on img "button" at bounding box center [1051, 398] width 15 height 17
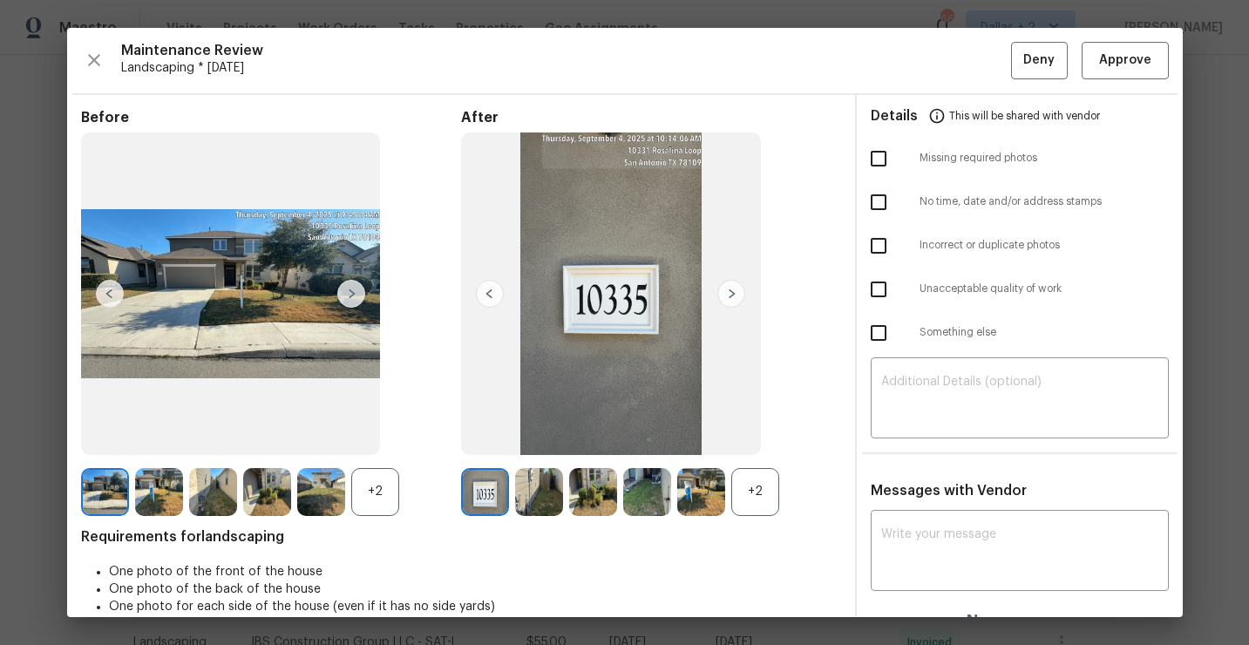
click at [744, 489] on div "+2" at bounding box center [756, 492] width 48 height 48
click at [701, 476] on img at bounding box center [701, 492] width 48 height 48
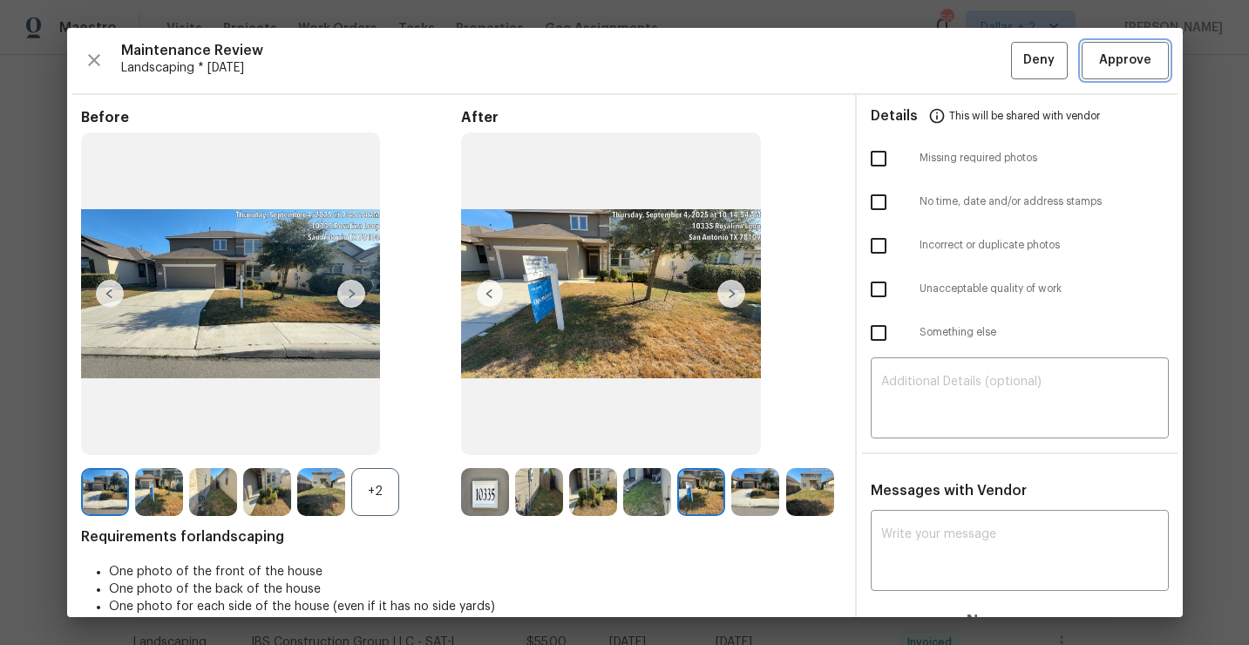
click at [1115, 65] on span "Approve" at bounding box center [1126, 61] width 52 height 22
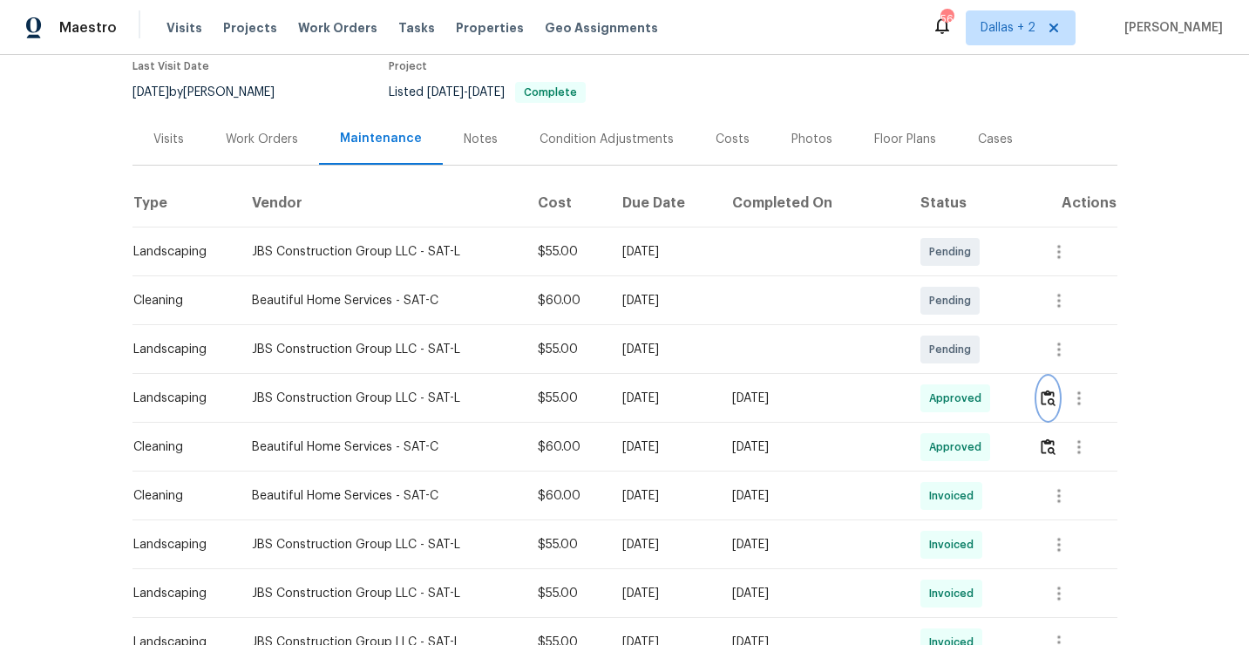
scroll to position [0, 0]
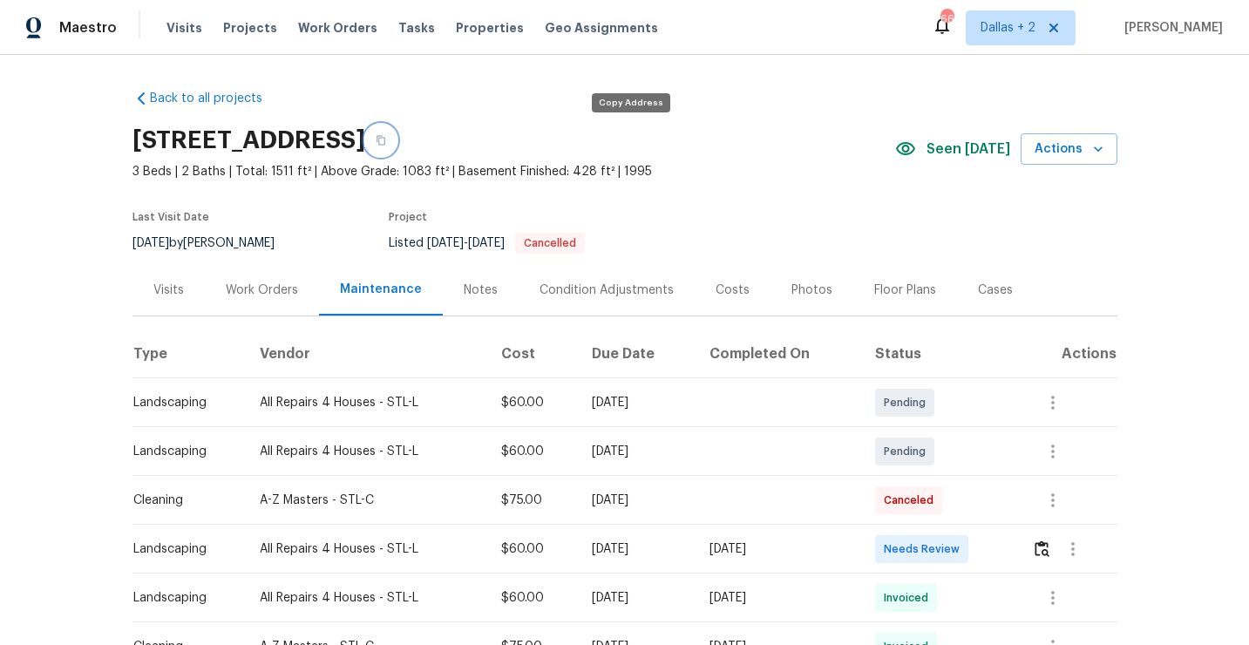
click at [397, 146] on button "button" at bounding box center [380, 140] width 31 height 31
click at [386, 142] on icon "button" at bounding box center [381, 140] width 10 height 10
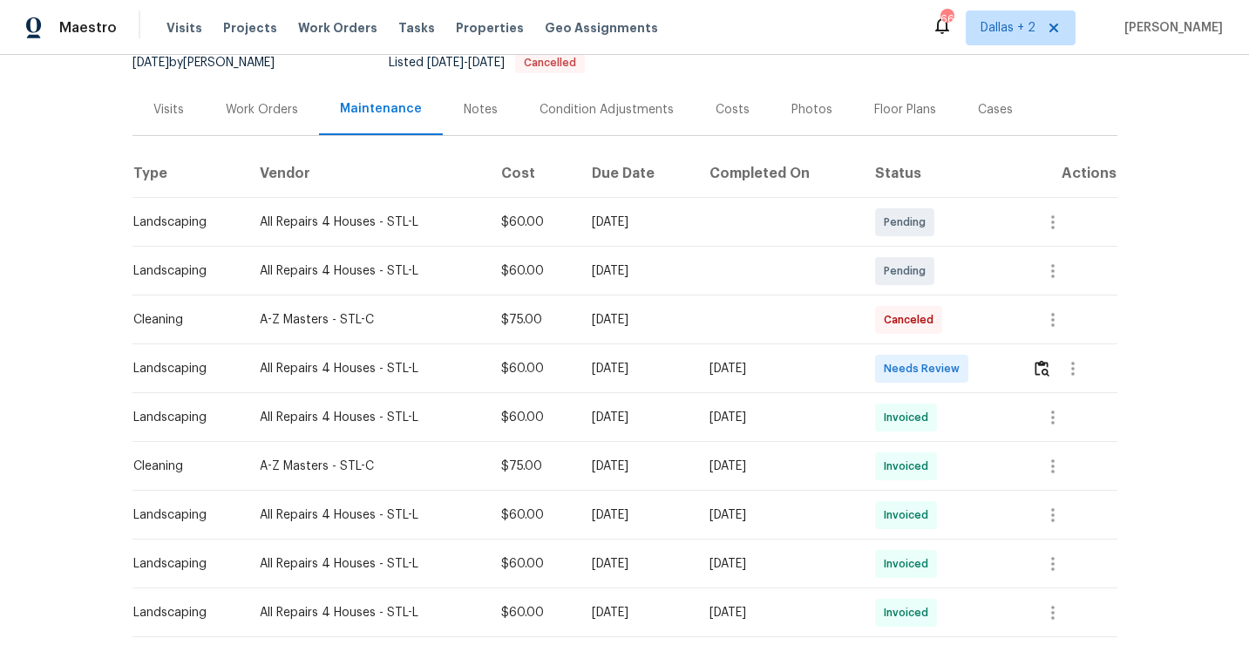
scroll to position [216, 0]
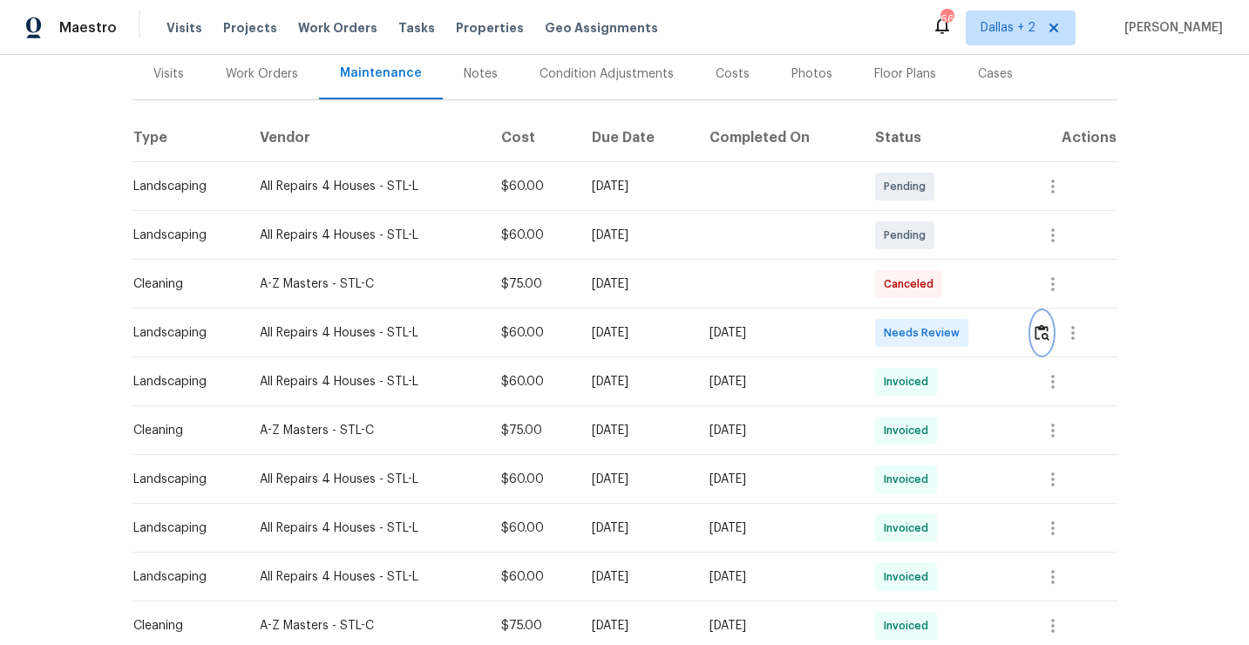
click at [1048, 339] on img "button" at bounding box center [1042, 332] width 15 height 17
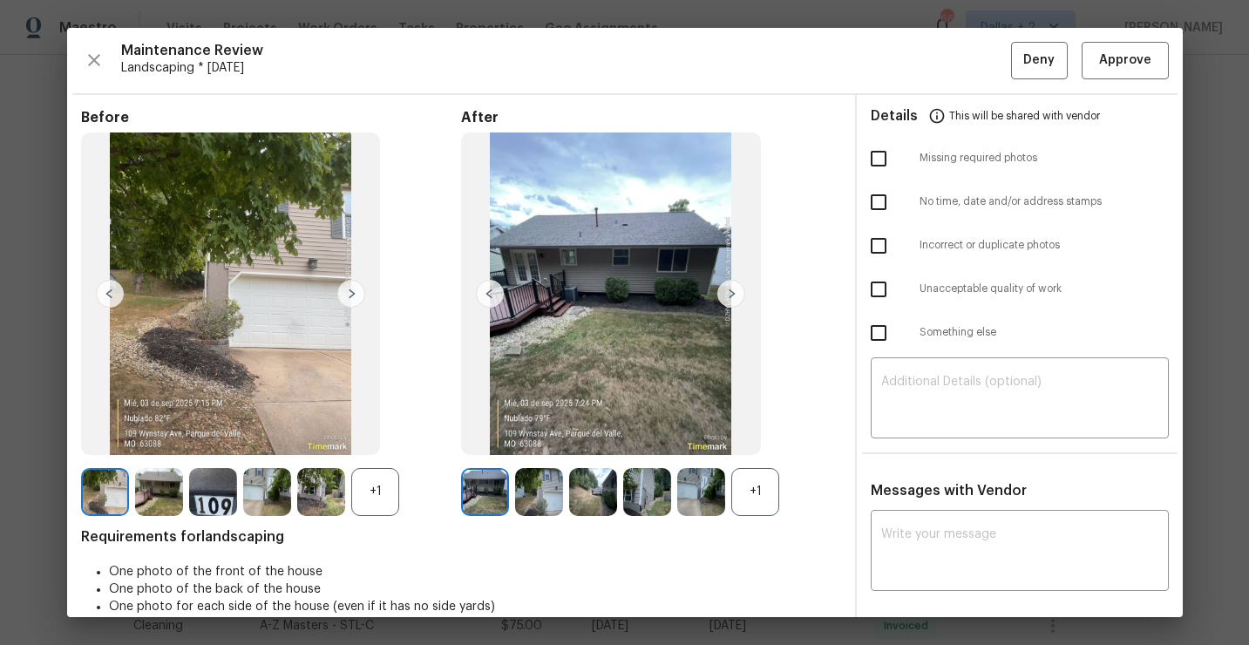
click at [746, 474] on div "+1" at bounding box center [756, 492] width 48 height 48
click at [388, 485] on div "+1" at bounding box center [375, 492] width 48 height 48
click at [734, 303] on img at bounding box center [732, 294] width 28 height 28
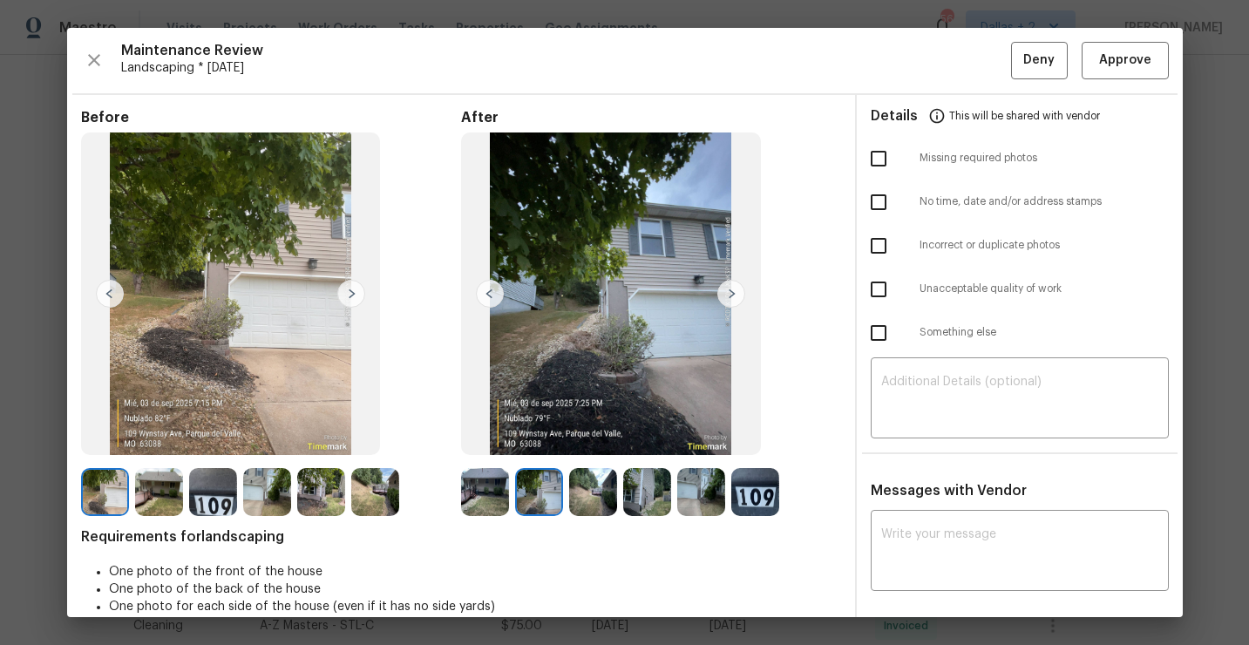
click at [731, 289] on img at bounding box center [732, 294] width 28 height 28
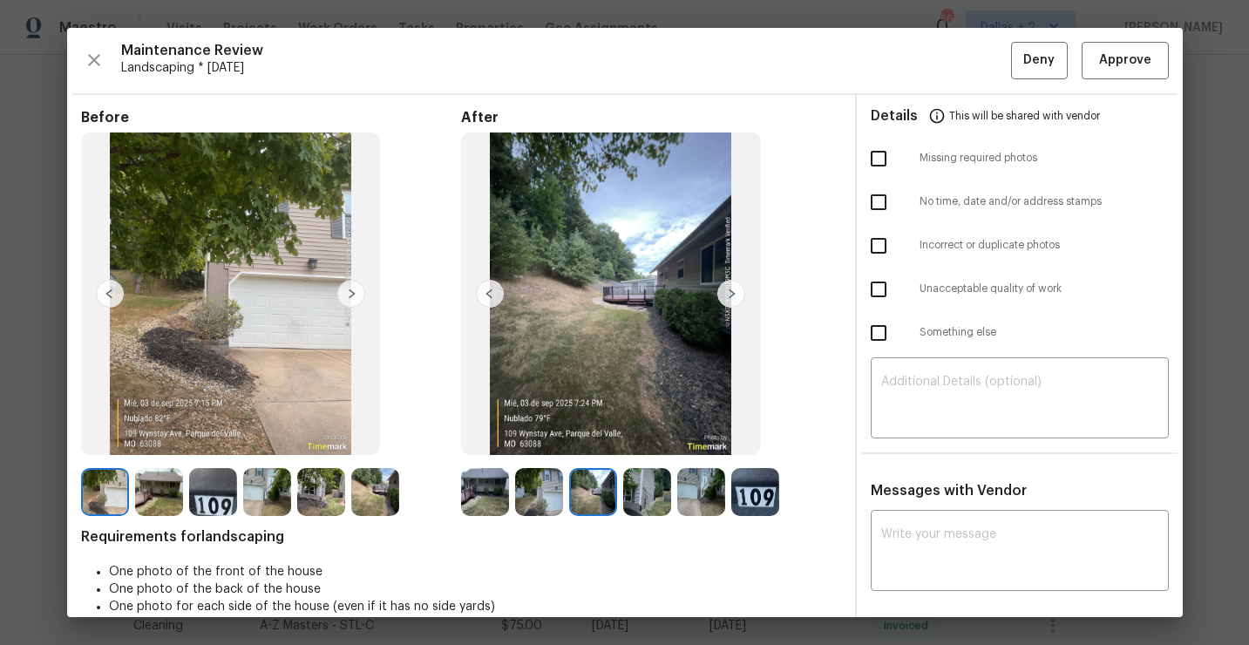
click at [732, 280] on img at bounding box center [732, 294] width 28 height 28
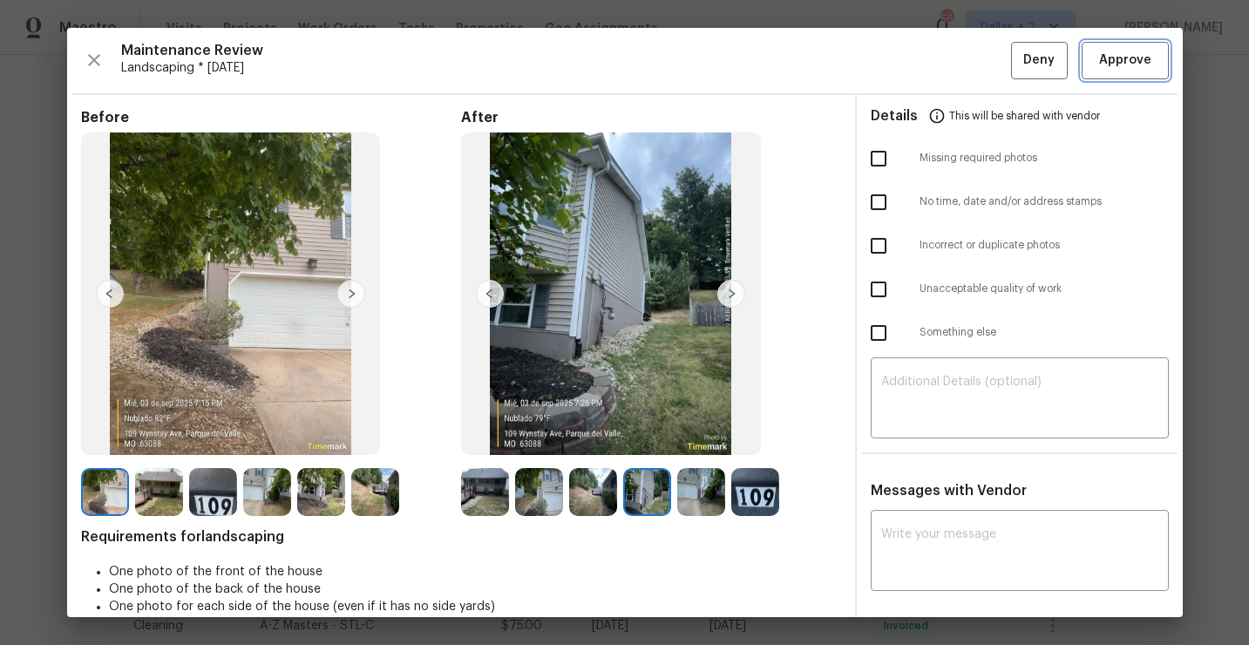
click at [1135, 66] on span "Approve" at bounding box center [1126, 61] width 52 height 22
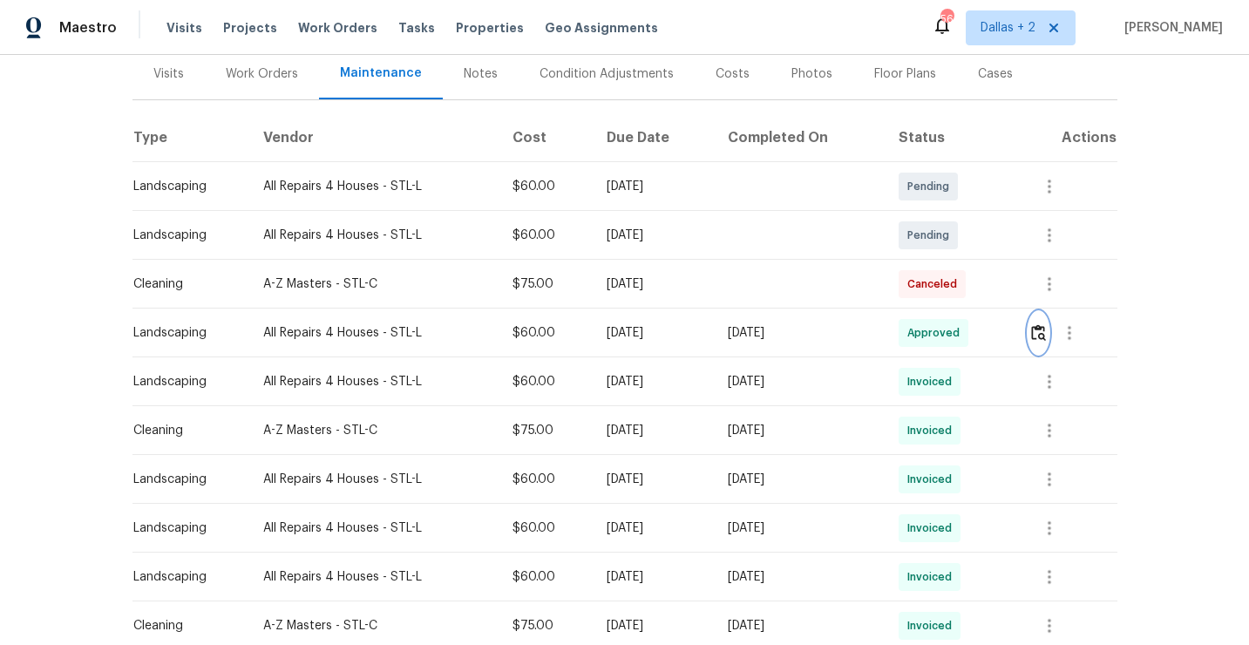
scroll to position [0, 0]
